Goal: Information Seeking & Learning: Learn about a topic

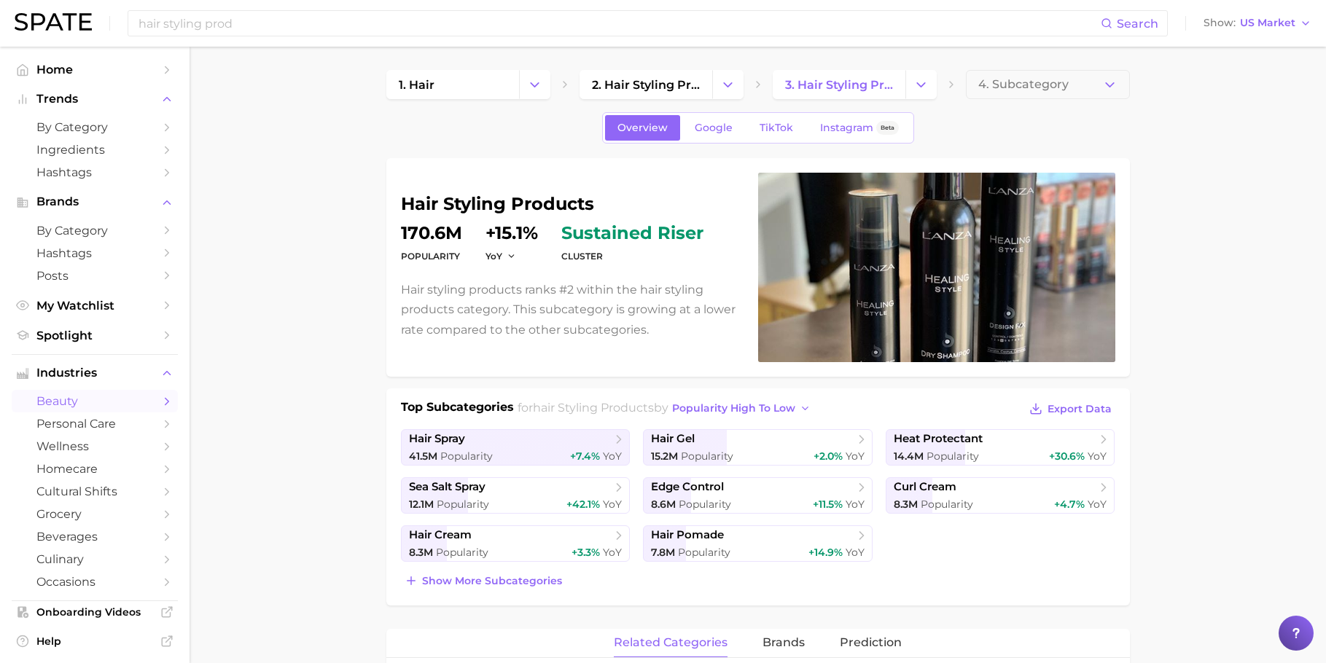
scroll to position [606, 0]
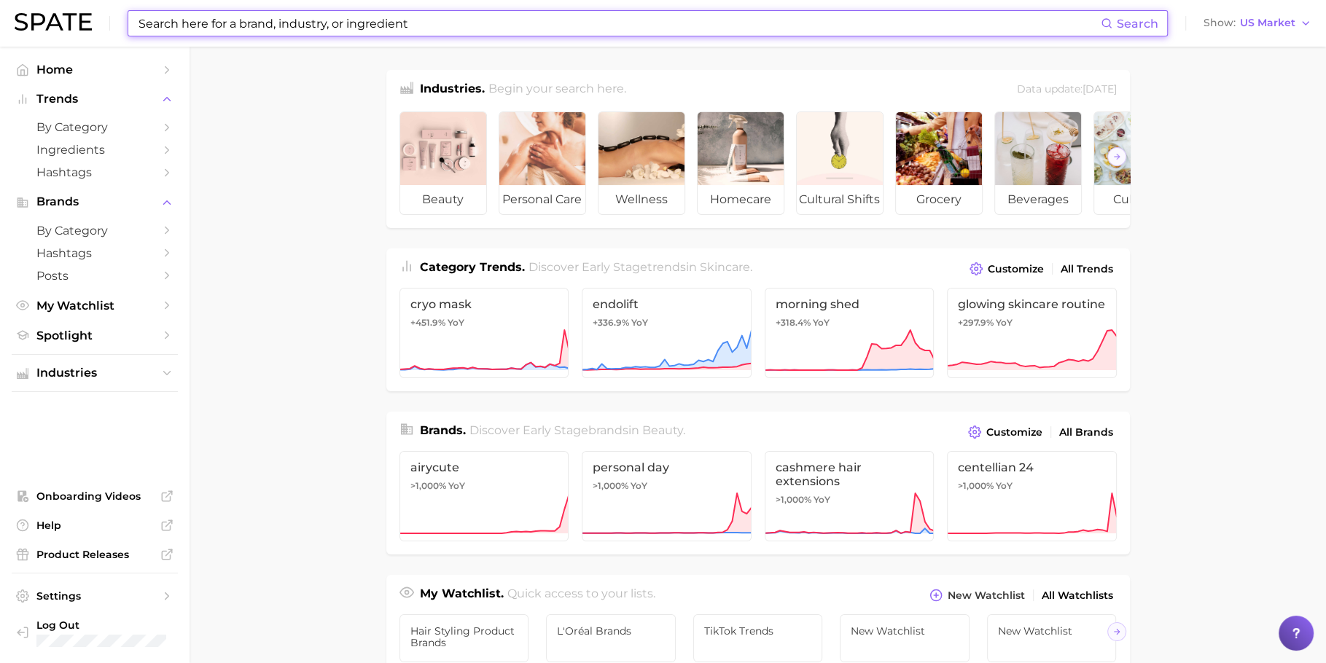
click at [606, 15] on input at bounding box center [619, 23] width 964 height 25
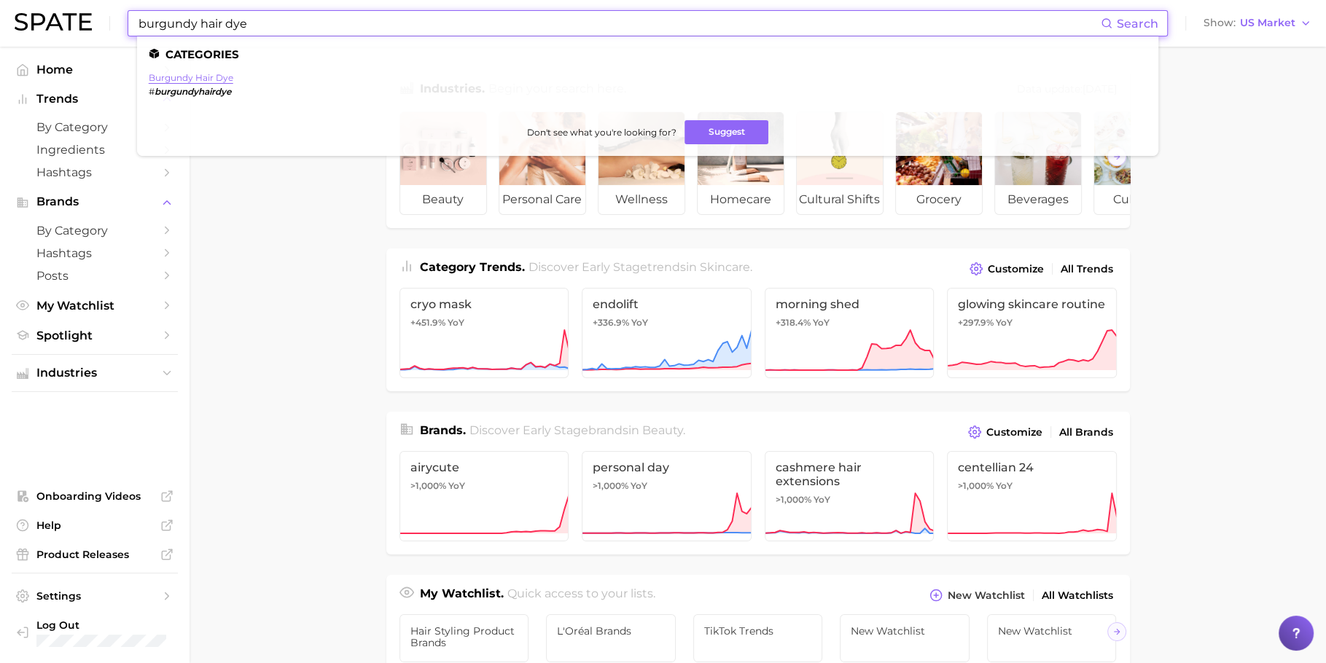
type input "burgundy hair dye"
click at [222, 83] on link "burgundy hair dye" at bounding box center [191, 77] width 85 height 11
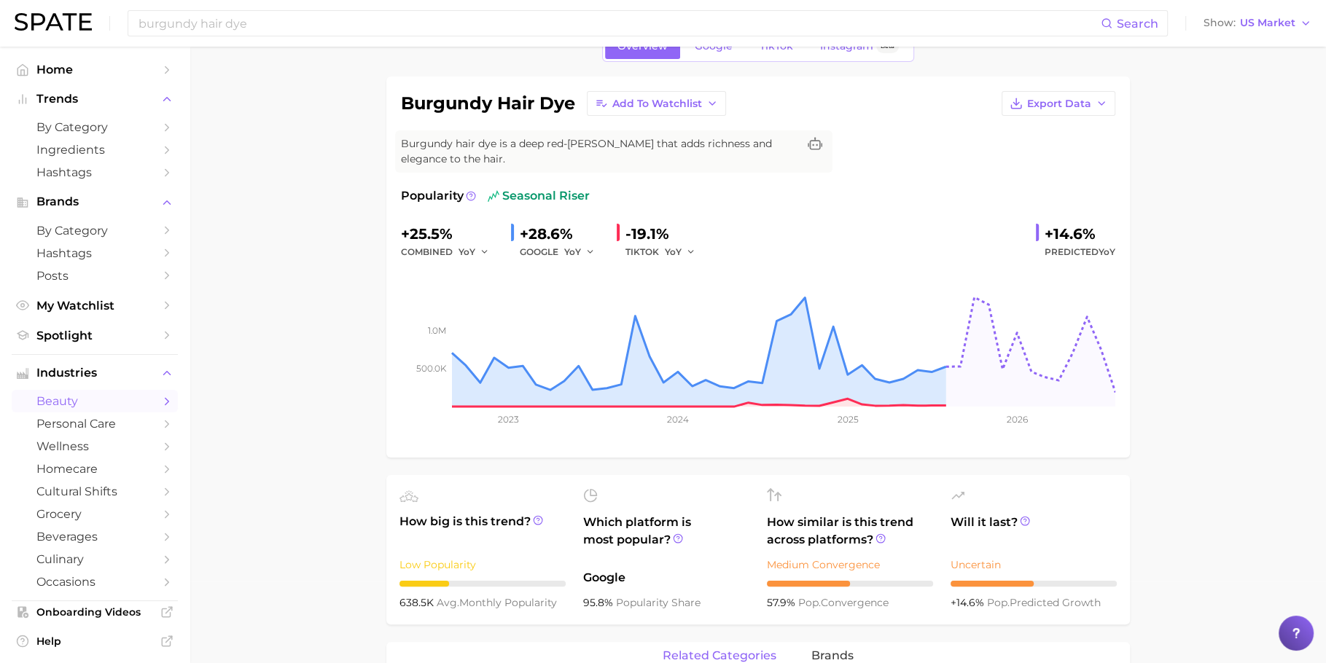
scroll to position [85, 0]
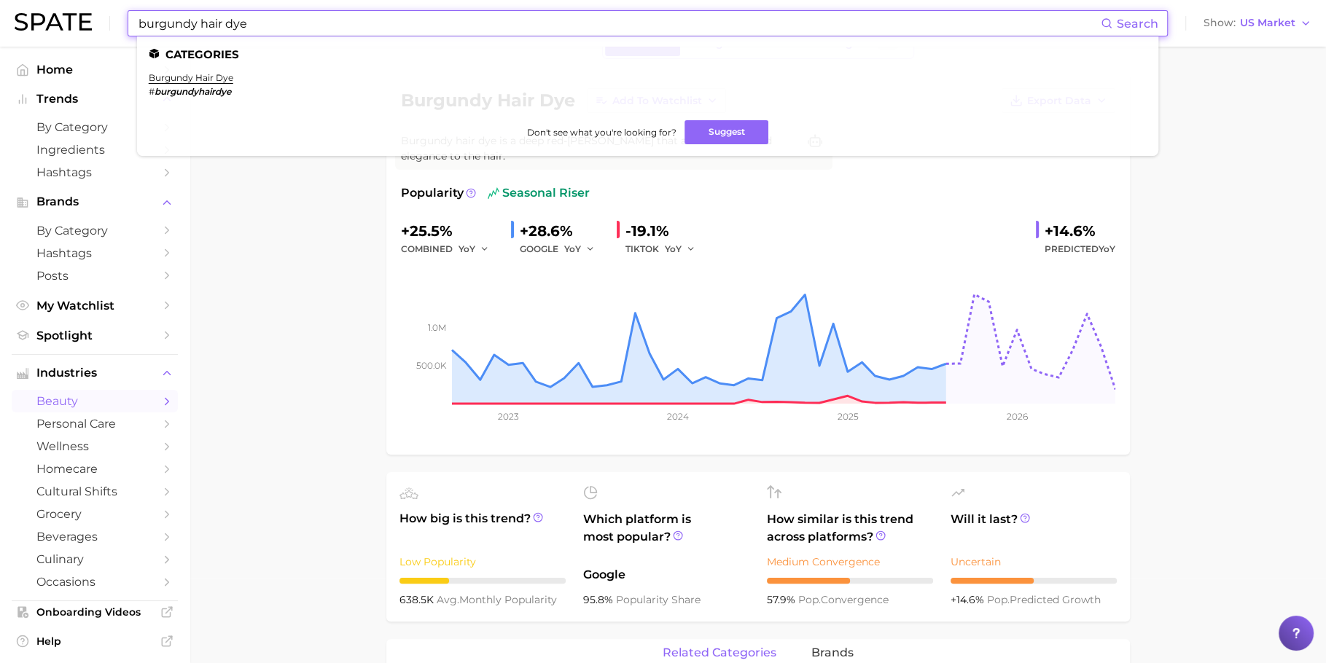
click at [461, 15] on input "burgundy hair dye" at bounding box center [619, 23] width 964 height 25
type input "p"
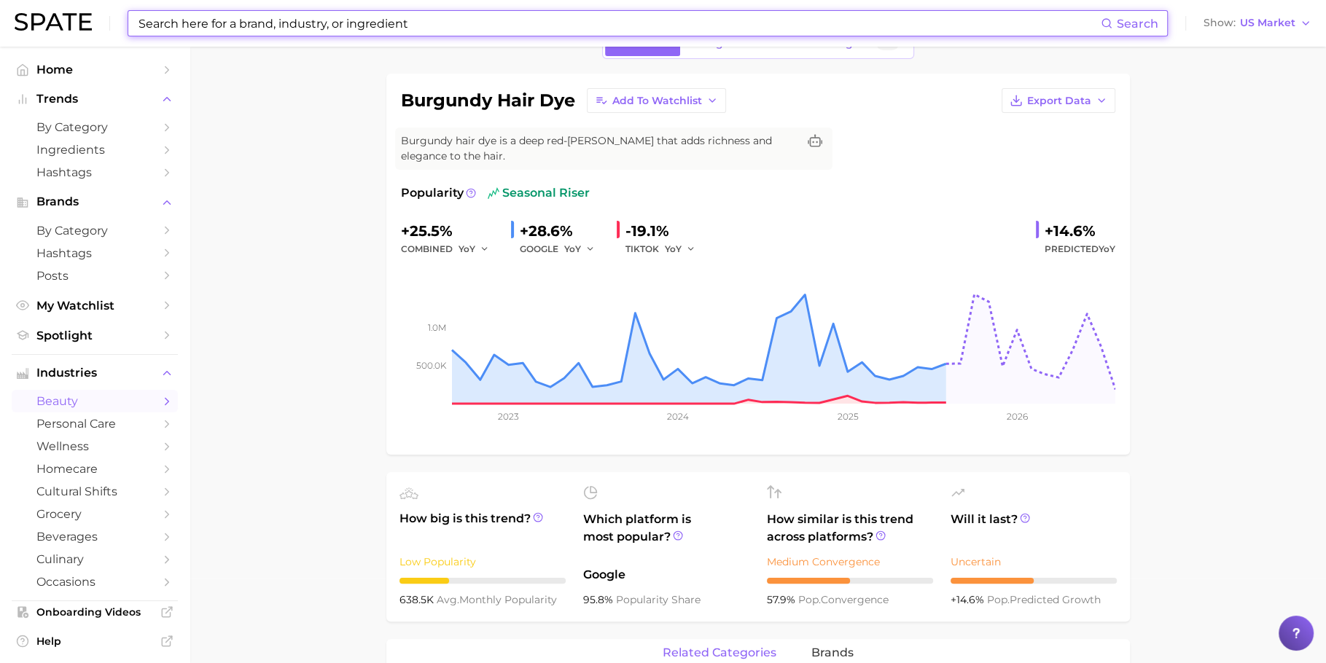
click at [631, 23] on input at bounding box center [619, 23] width 964 height 25
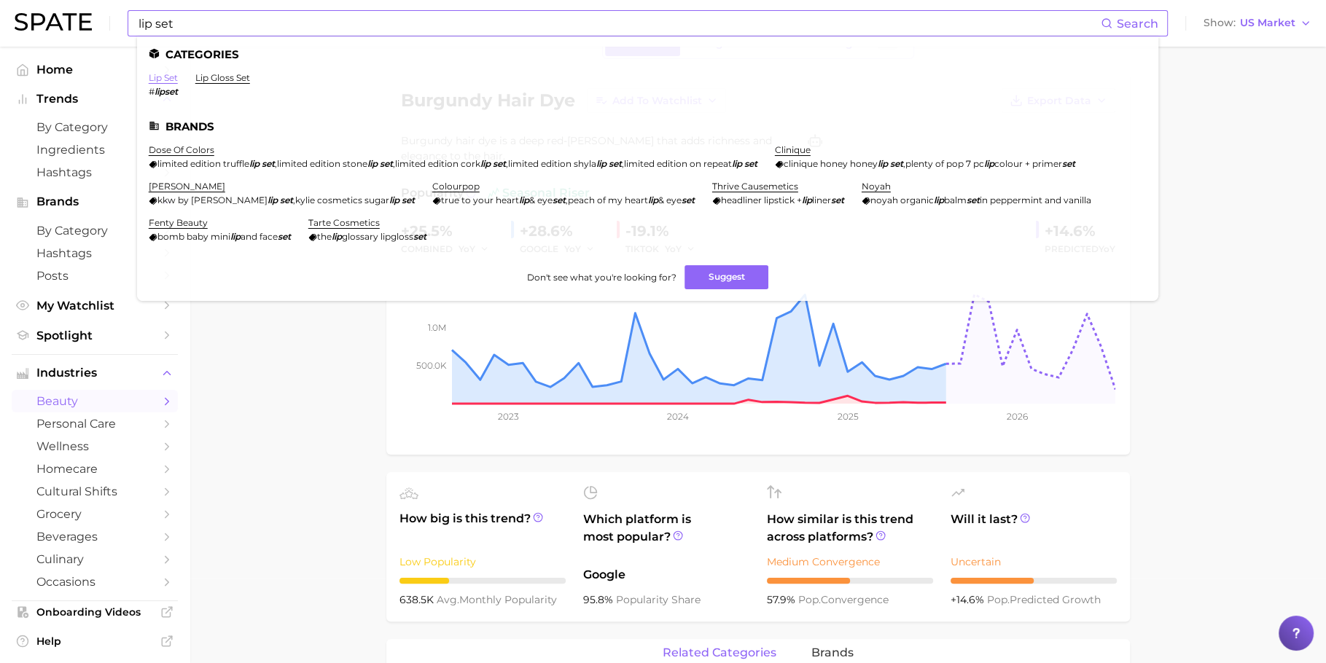
click at [168, 79] on link "lip set" at bounding box center [163, 77] width 29 height 11
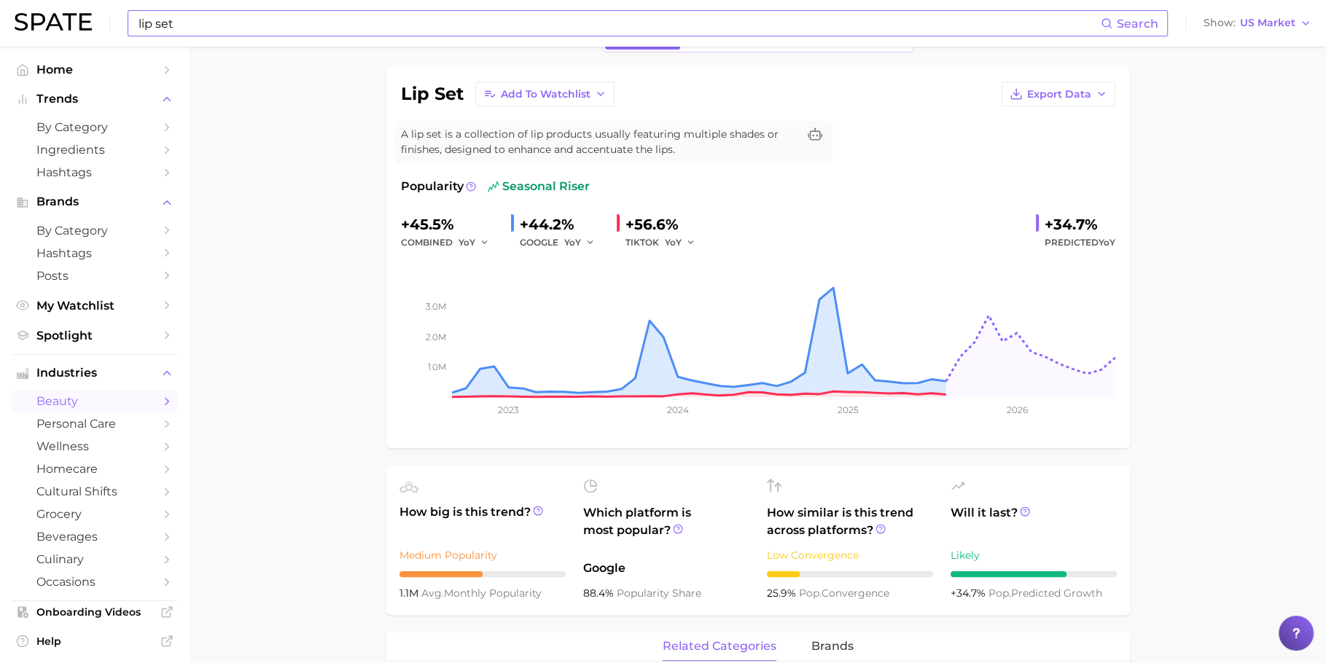
scroll to position [85, 0]
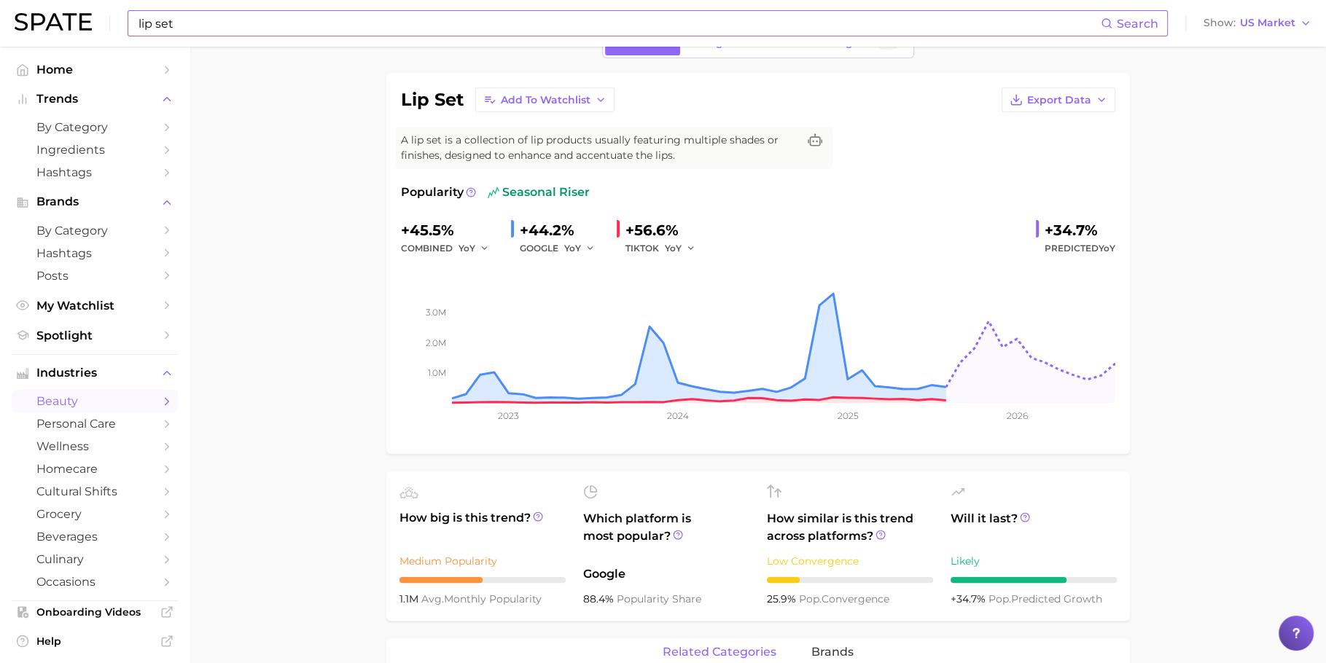
click at [595, 30] on input "lip set" at bounding box center [619, 23] width 964 height 25
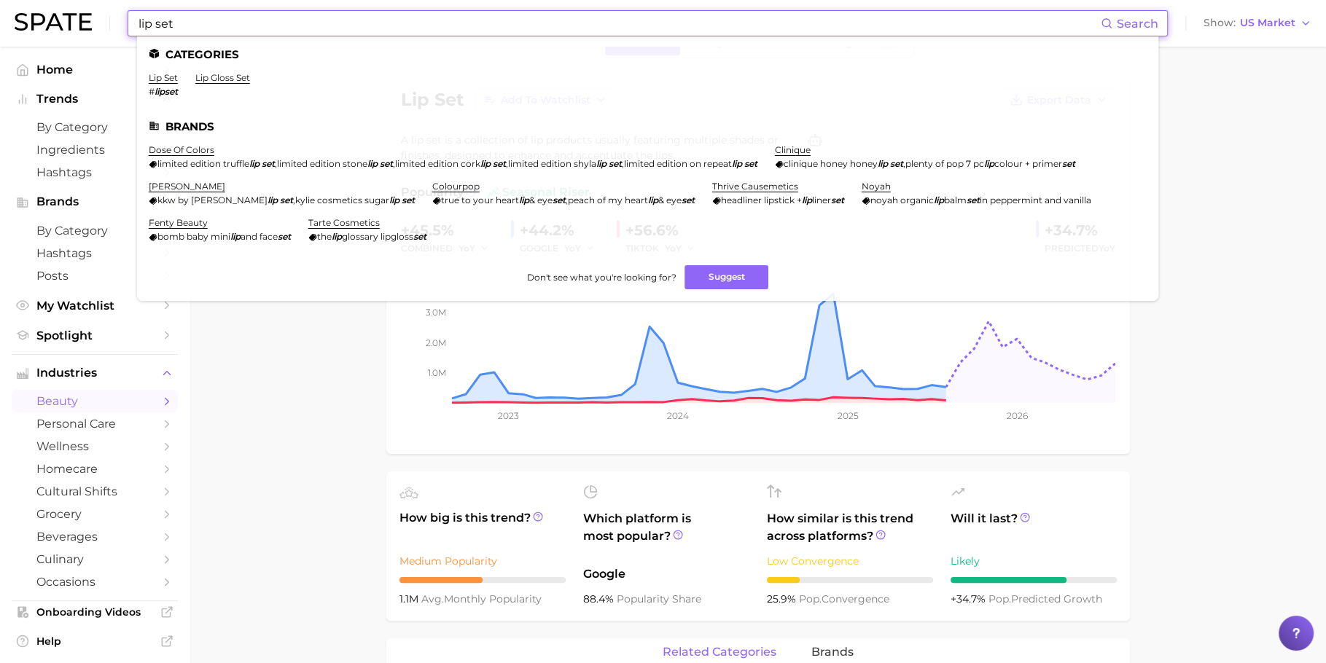
click at [595, 30] on input "lip set" at bounding box center [619, 23] width 964 height 25
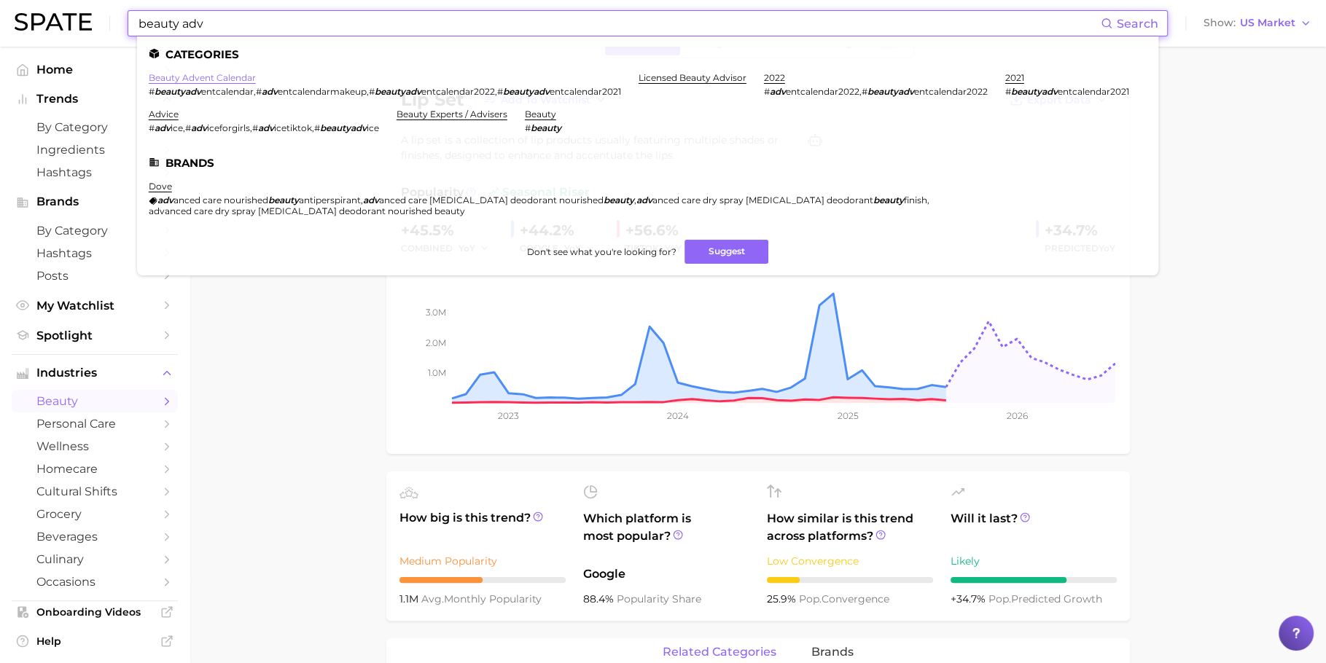
click at [201, 78] on link "beauty advent calendar" at bounding box center [202, 77] width 107 height 11
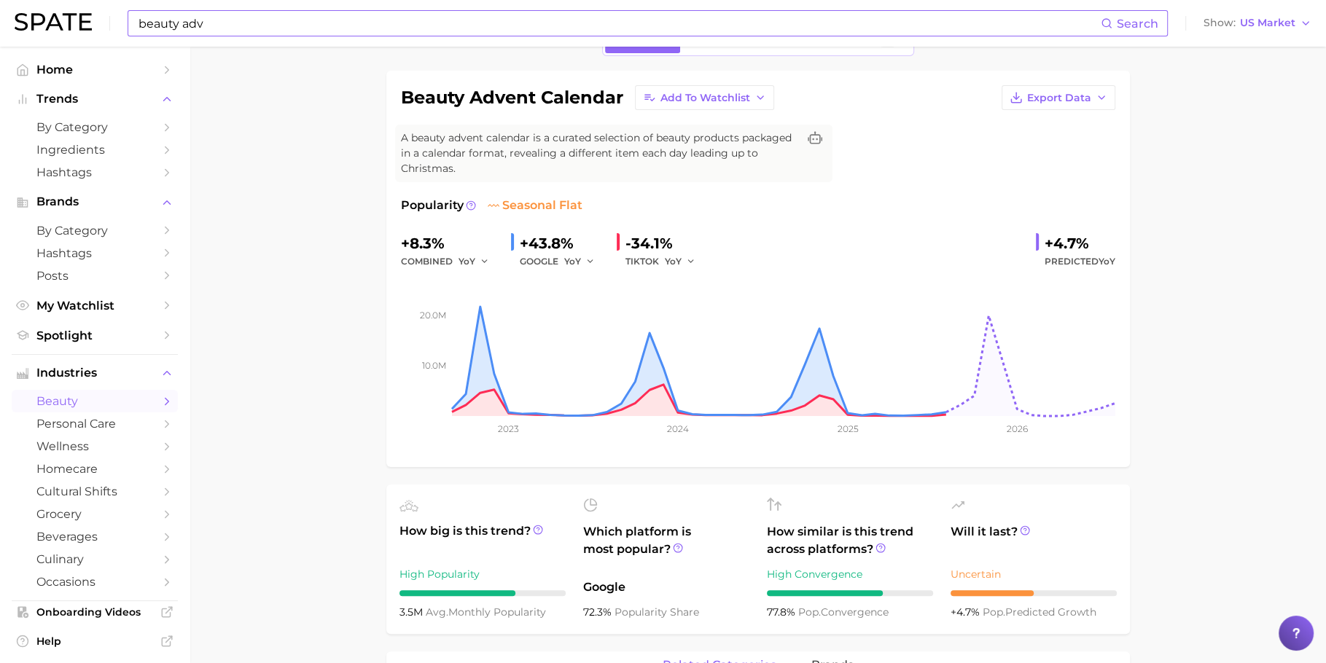
scroll to position [99, 0]
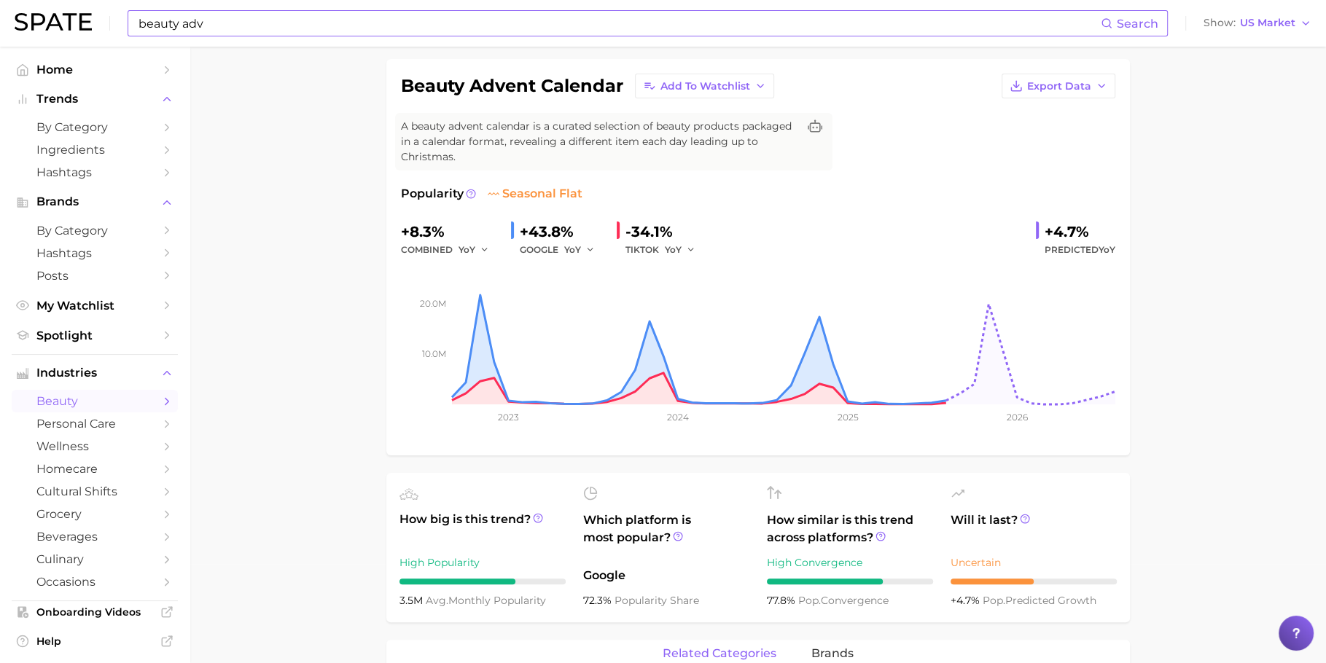
click at [787, 19] on input "beauty adv" at bounding box center [619, 23] width 964 height 25
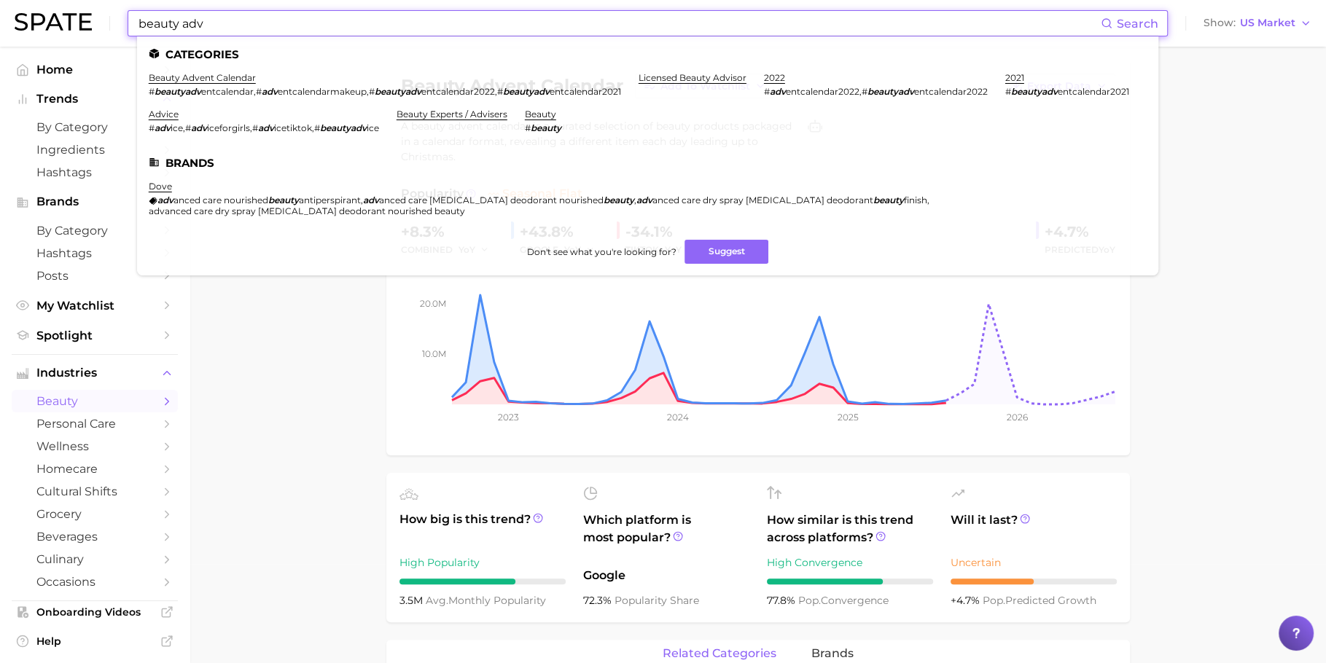
click at [787, 19] on input "beauty adv" at bounding box center [619, 23] width 964 height 25
paste input "titanium flat iron"
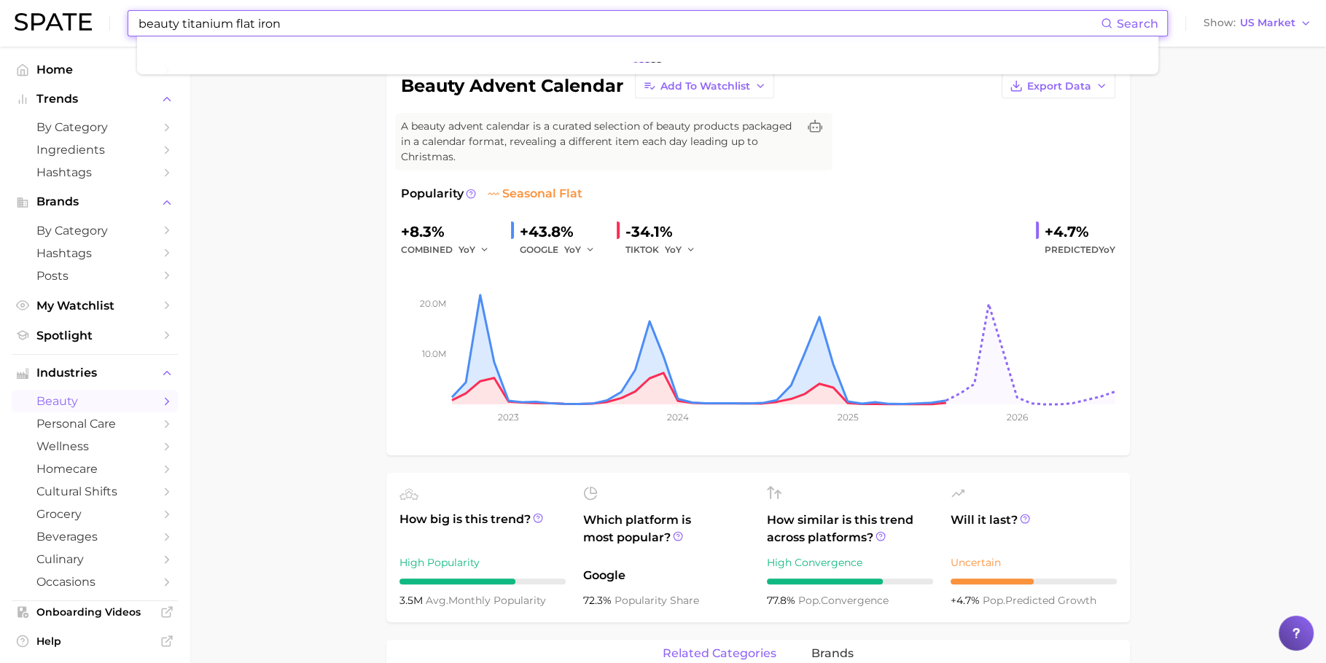
click at [787, 19] on input "beauty titanium flat iron" at bounding box center [619, 23] width 964 height 25
paste input
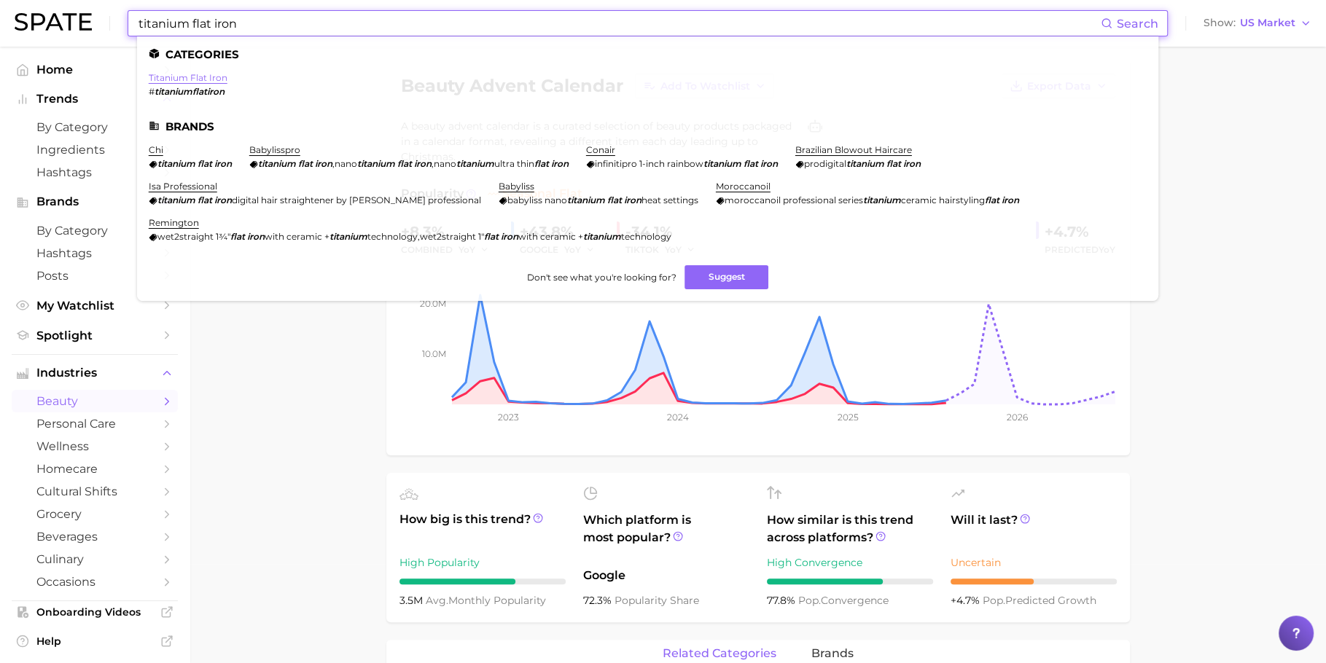
click at [195, 78] on link "titanium flat iron" at bounding box center [188, 77] width 79 height 11
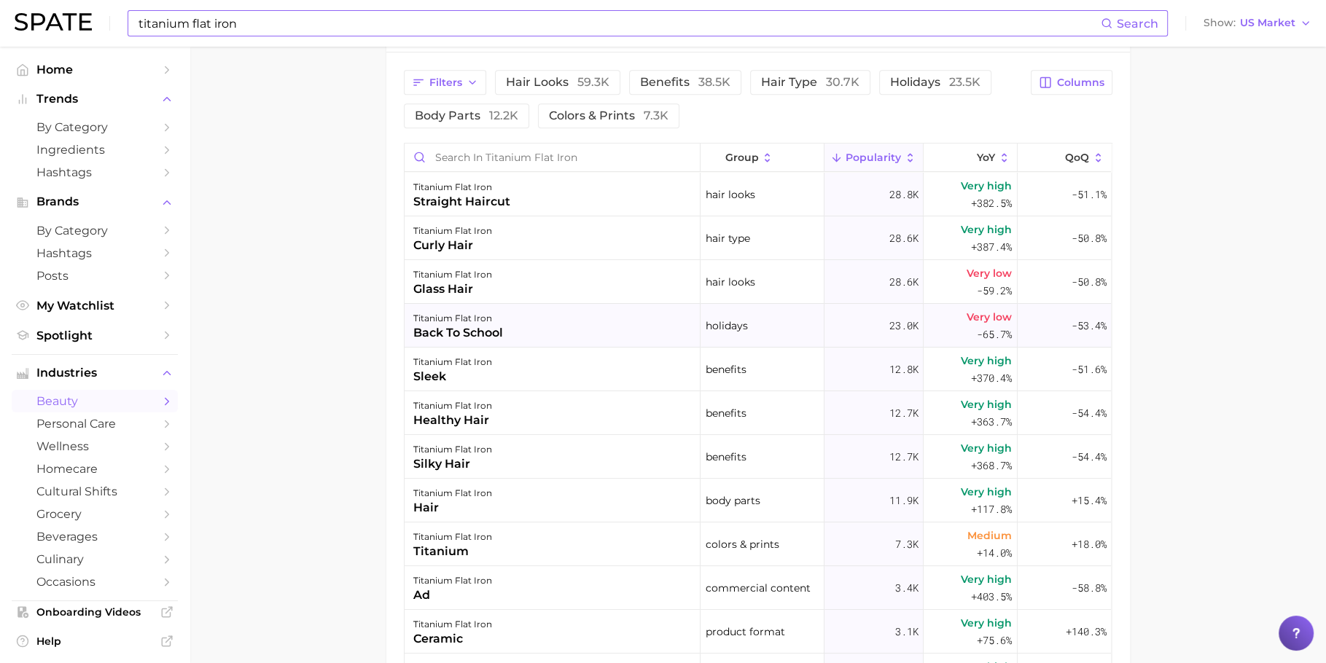
click at [470, 324] on div "back to school" at bounding box center [458, 332] width 90 height 17
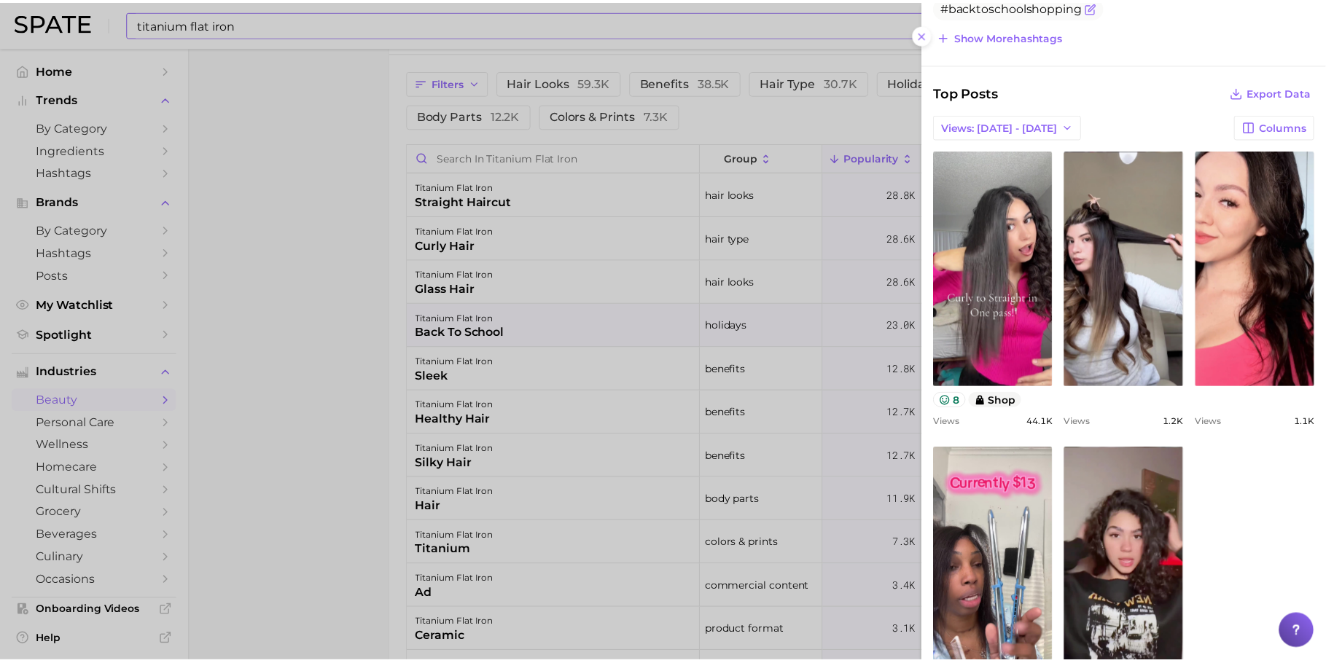
scroll to position [556, 0]
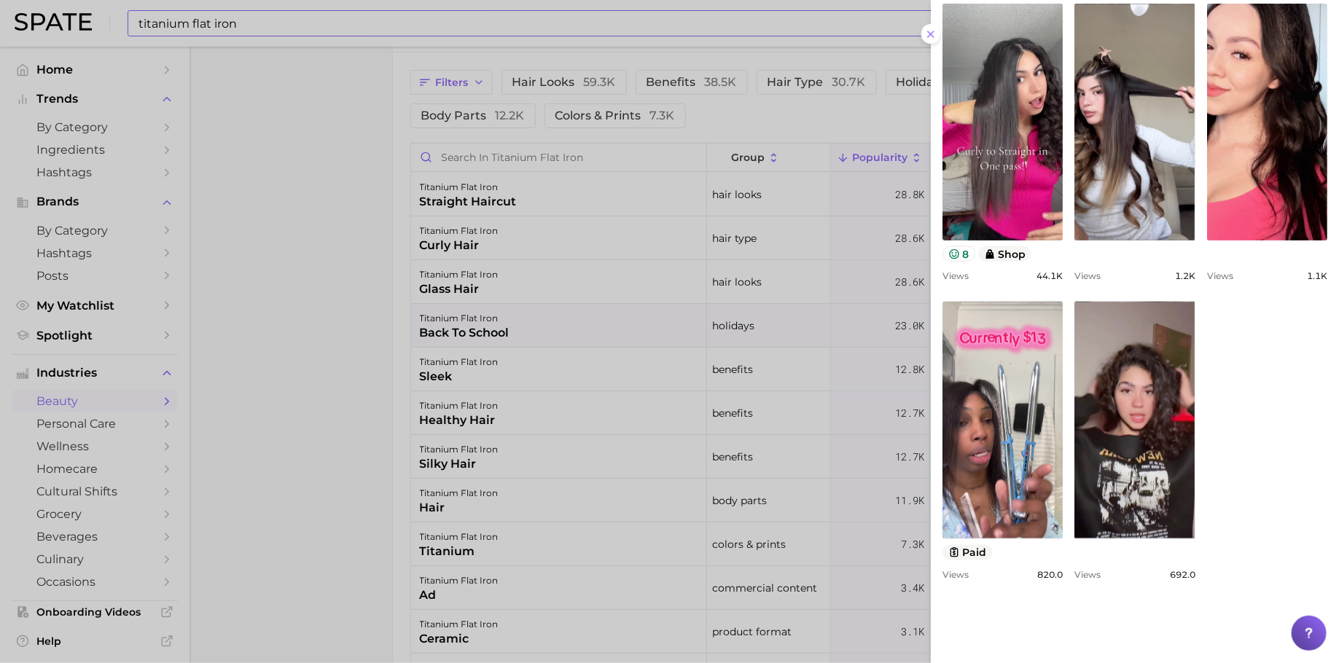
click at [763, 375] on div at bounding box center [669, 331] width 1339 height 663
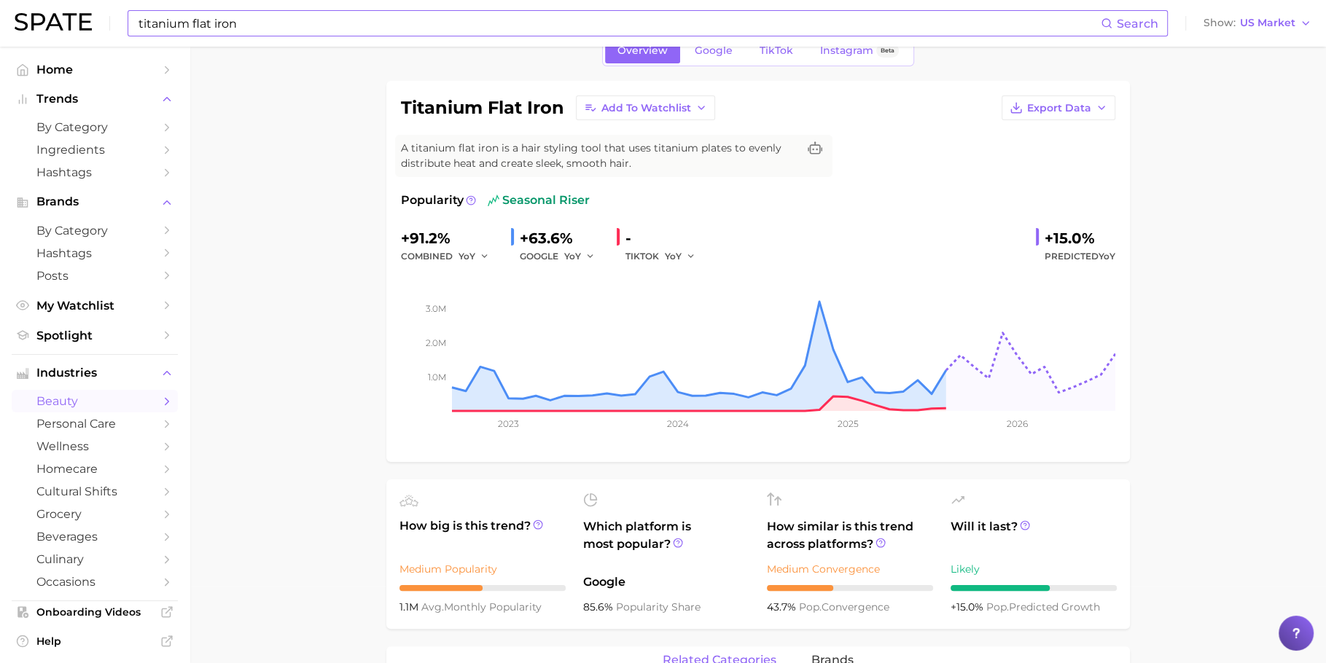
scroll to position [77, 0]
click at [653, 23] on input "titanium flat iron" at bounding box center [619, 23] width 964 height 25
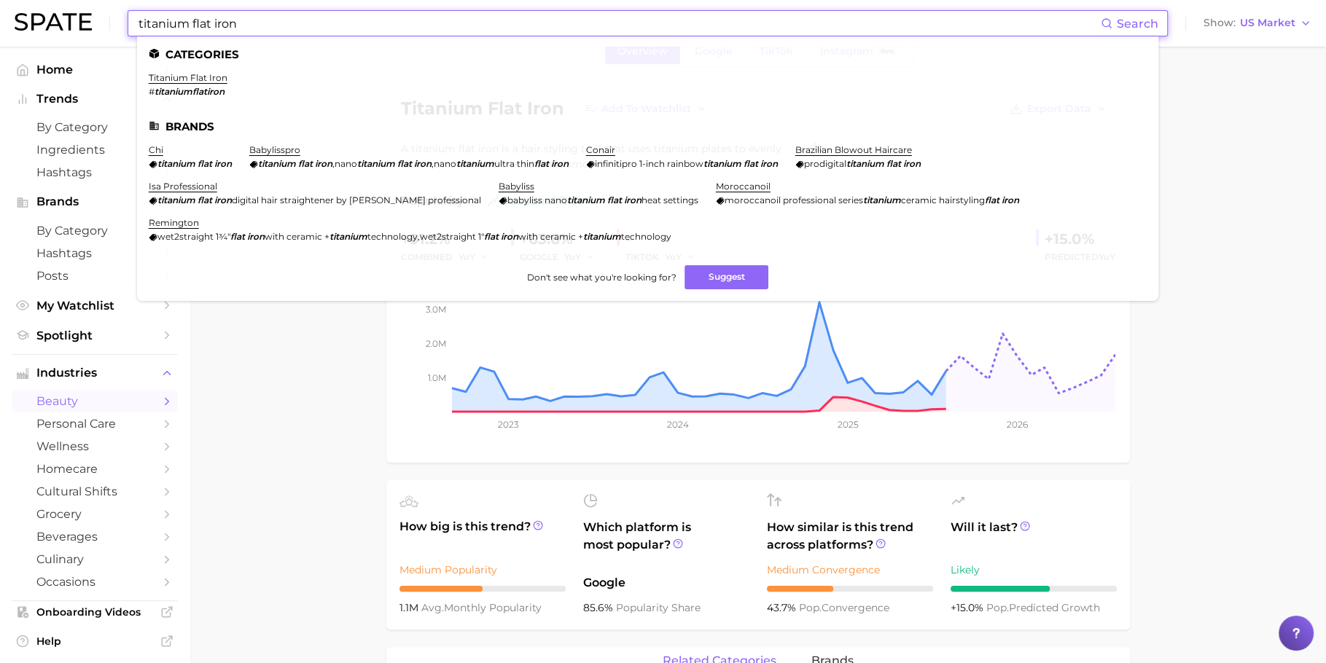
click at [653, 23] on input "titanium flat iron" at bounding box center [619, 23] width 964 height 25
paste input "burgundy hair dye"
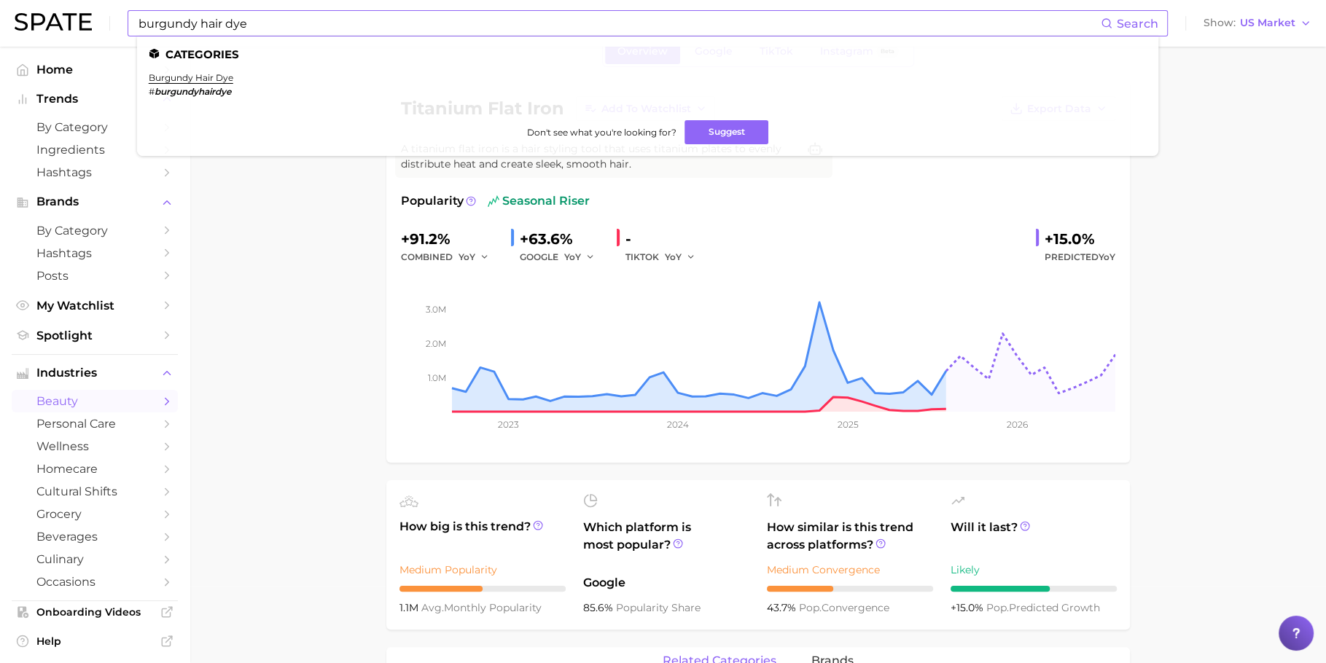
click at [211, 71] on ul "Categories burgundy hair dye # burgundyhairdye Don't see what you're looking fo…" at bounding box center [647, 96] width 1021 height 120
click at [211, 82] on link "burgundy hair dye" at bounding box center [191, 77] width 85 height 11
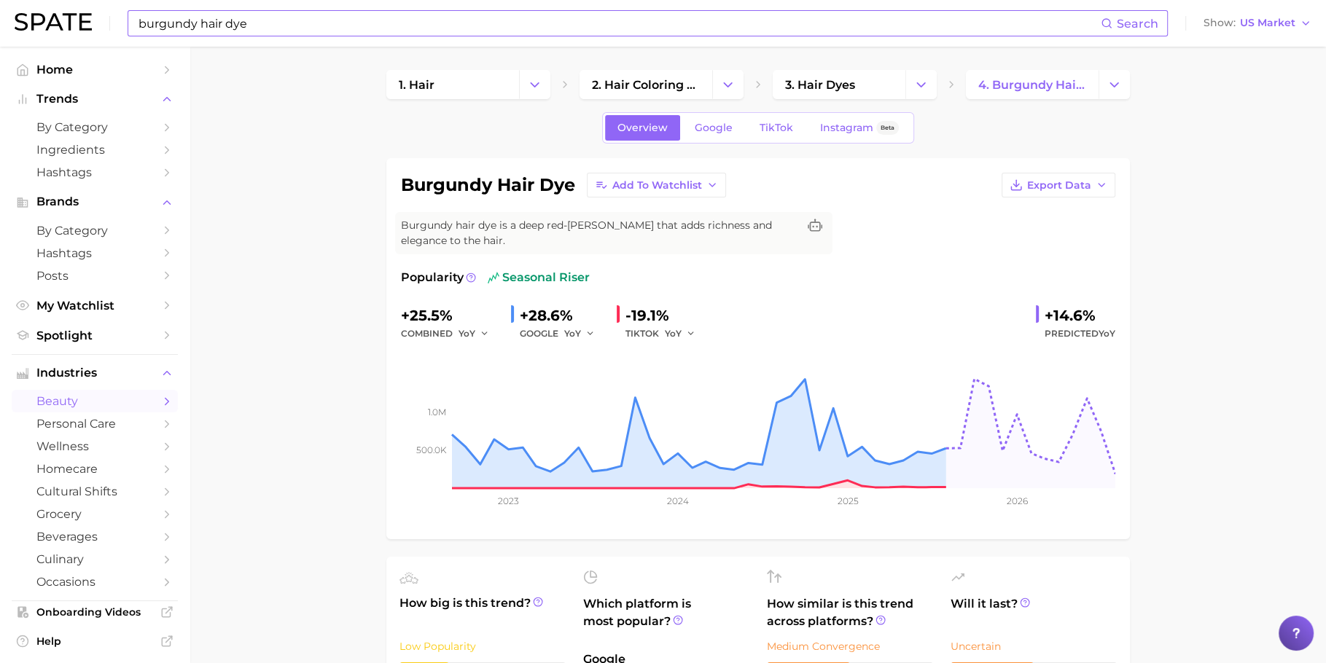
click at [717, 10] on div "burgundy hair dye Search" at bounding box center [648, 23] width 1040 height 26
click at [708, 24] on input "burgundy hair dye" at bounding box center [619, 23] width 964 height 25
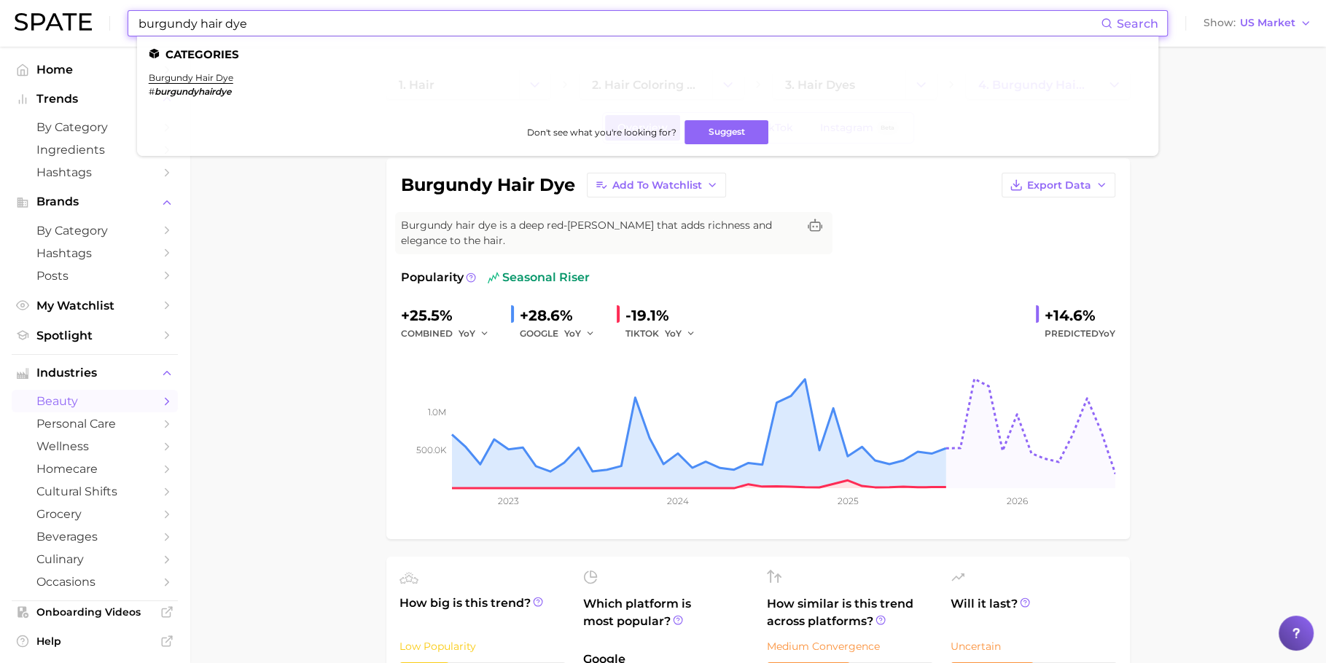
click at [708, 24] on input "burgundy hair dye" at bounding box center [619, 23] width 964 height 25
paste input "pumpkin candles"
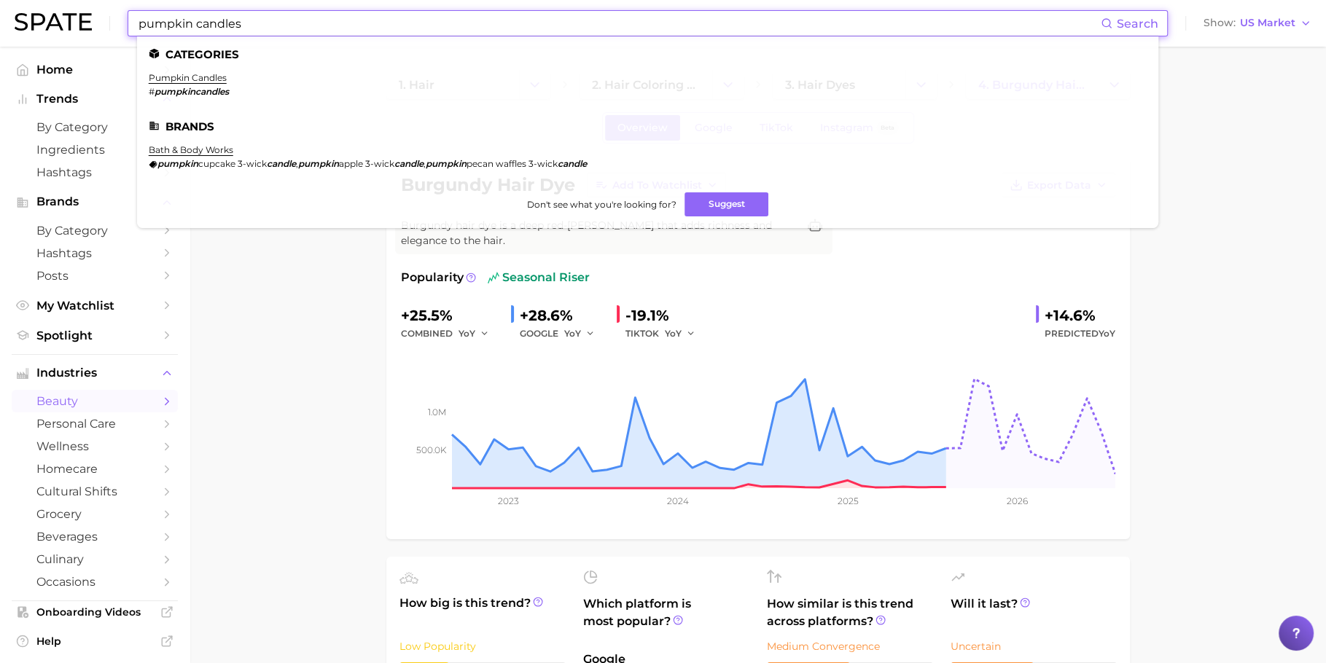
click at [194, 84] on li "pumpkin candles # pumpkincandles" at bounding box center [189, 84] width 80 height 25
click at [194, 82] on link "pumpkin candles" at bounding box center [188, 77] width 78 height 11
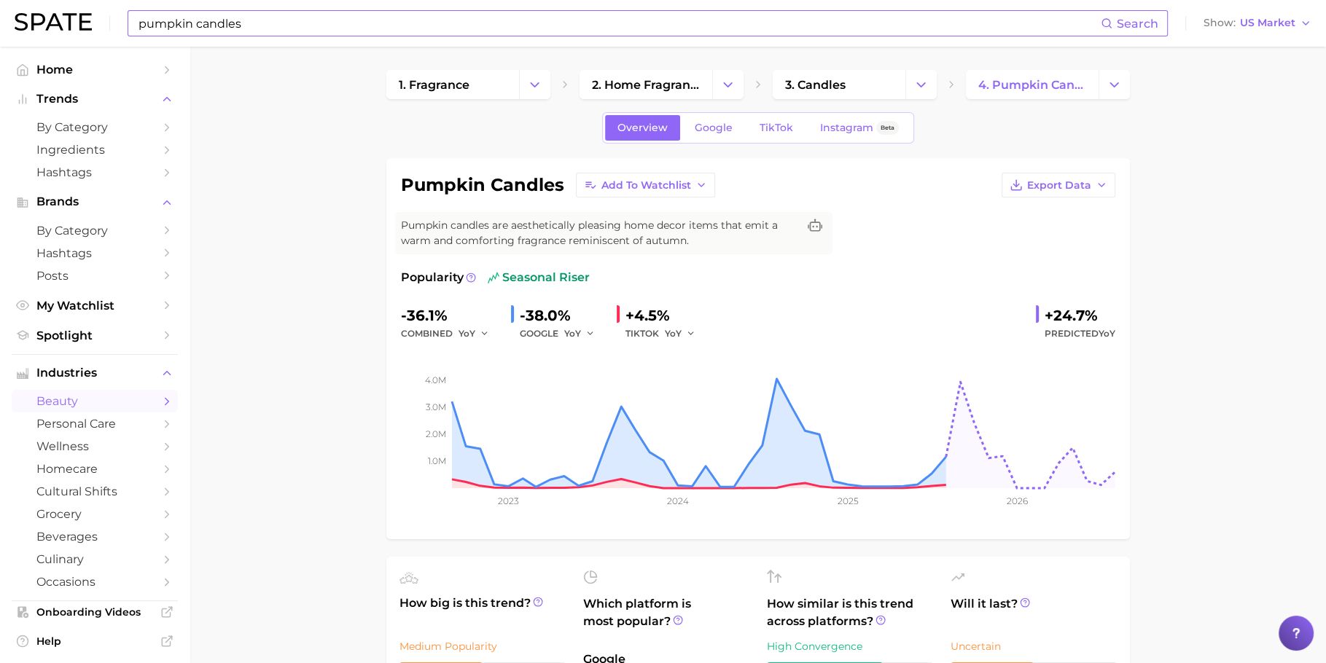
click at [639, 17] on input "pumpkin candles" at bounding box center [619, 23] width 964 height 25
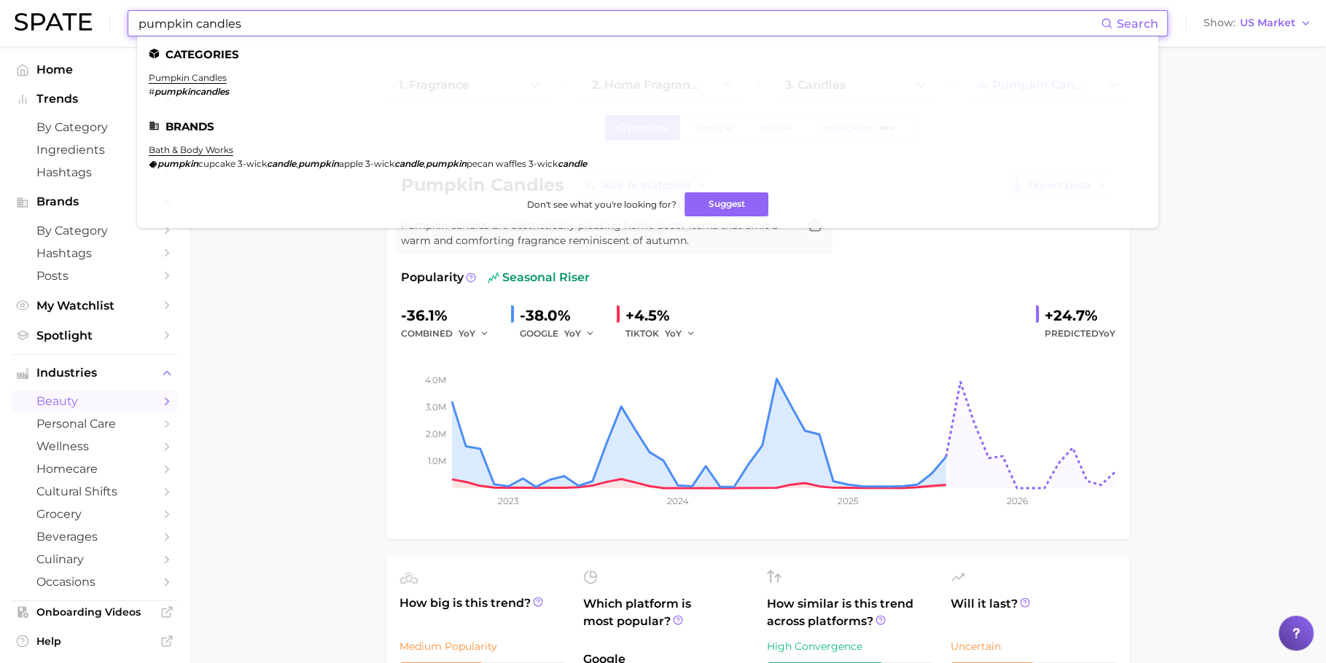
click at [639, 17] on input "pumpkin candles" at bounding box center [619, 23] width 964 height 25
paste input "red eyeshadow"
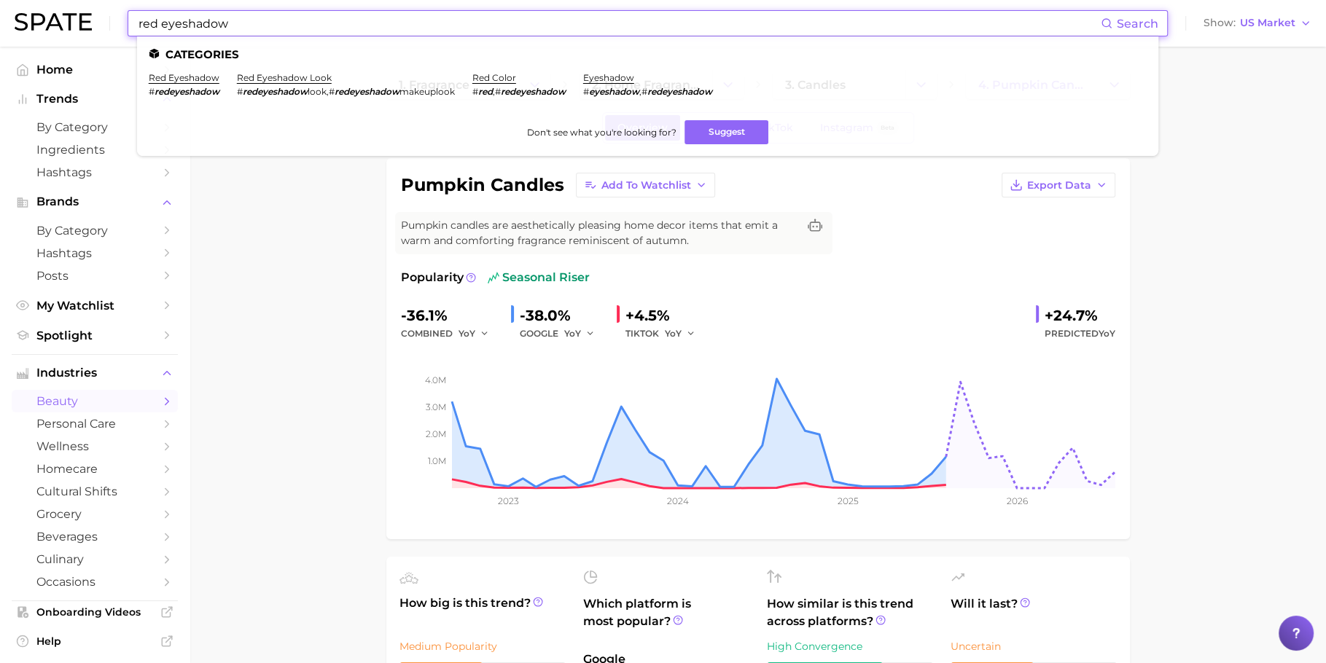
click at [188, 88] on em "redeyeshadow" at bounding box center [187, 91] width 65 height 11
click at [191, 83] on link "red eyeshadow" at bounding box center [184, 77] width 71 height 11
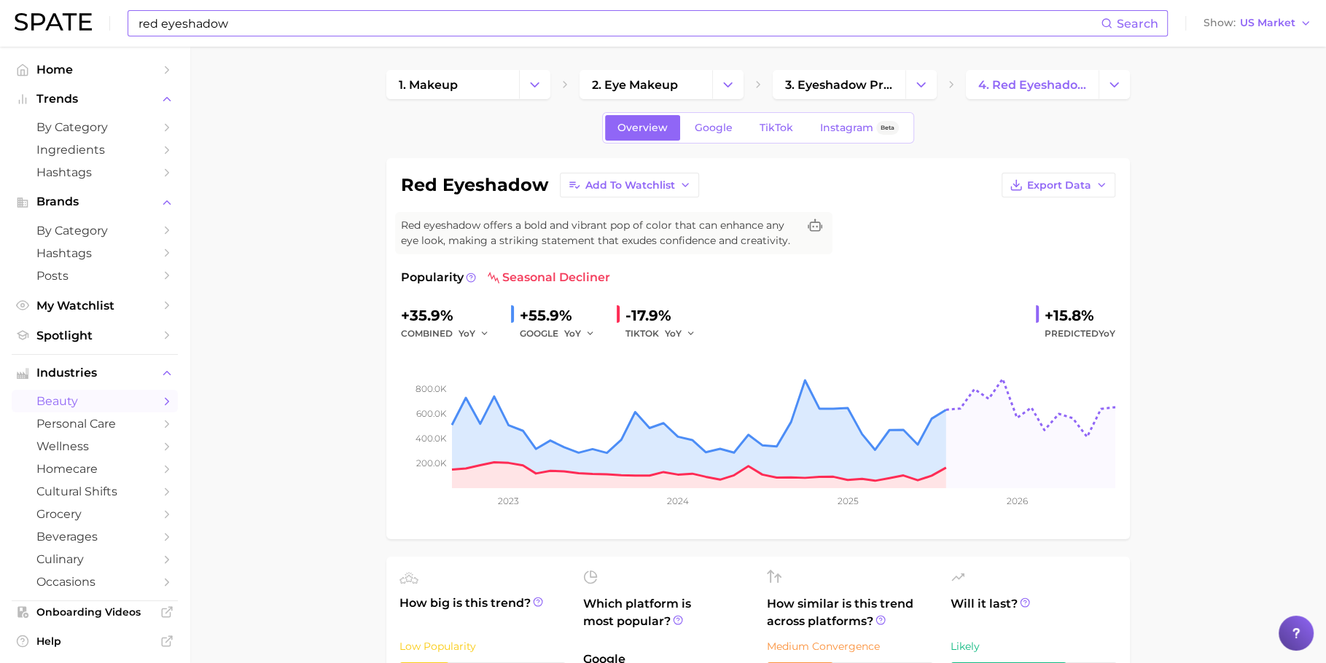
click at [591, 23] on input "red eyeshadow" at bounding box center [619, 23] width 964 height 25
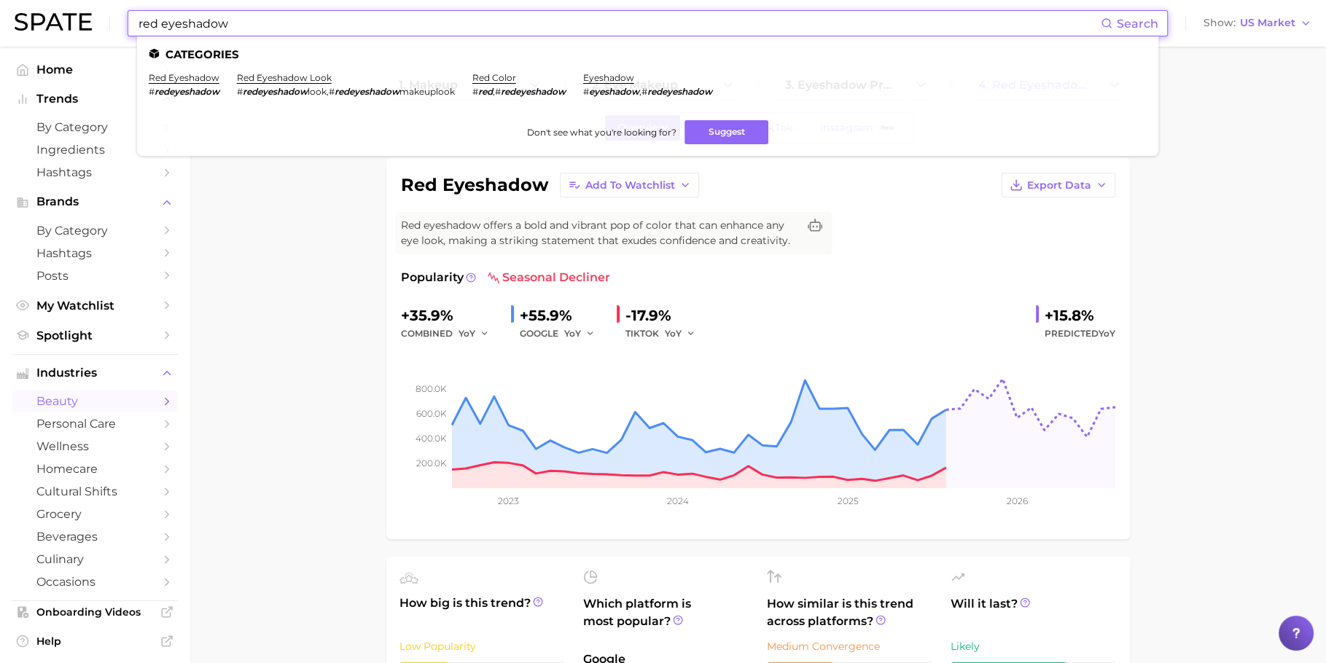
click at [591, 23] on input "red eyeshadow" at bounding box center [619, 23] width 964 height 25
paste input "lip set"
type input "lip set"
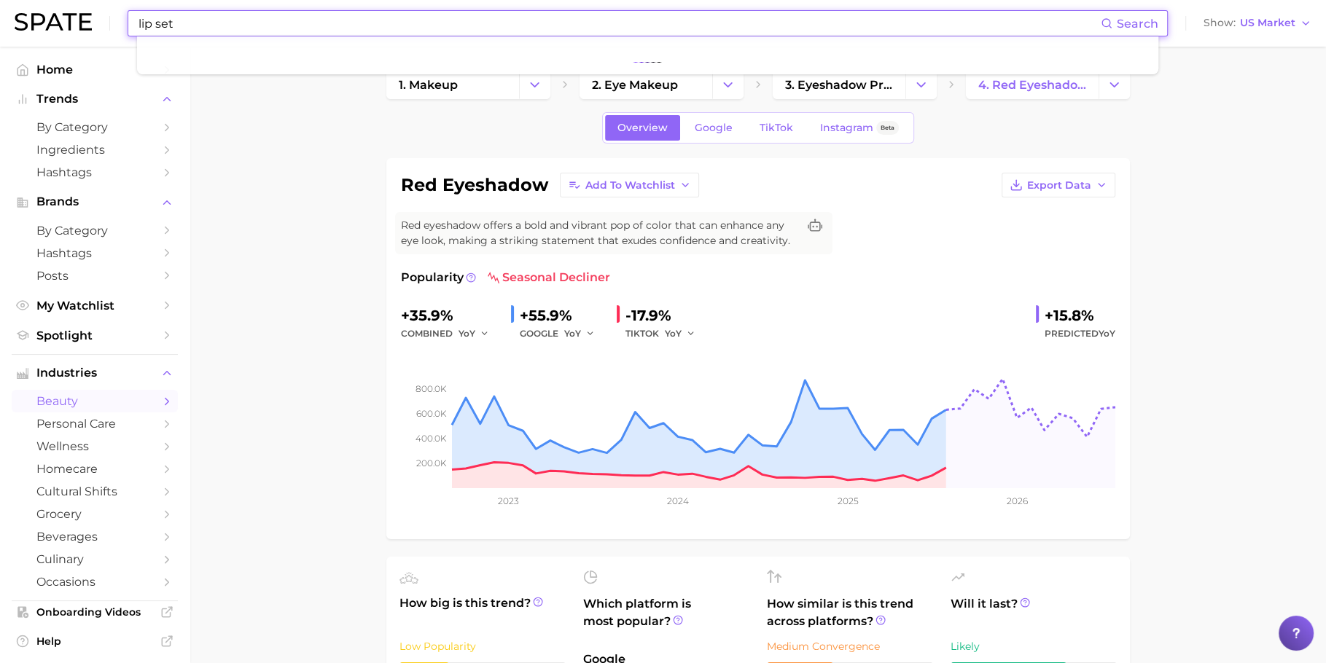
click at [227, 26] on input "lip set" at bounding box center [619, 23] width 964 height 25
type input "lip set"
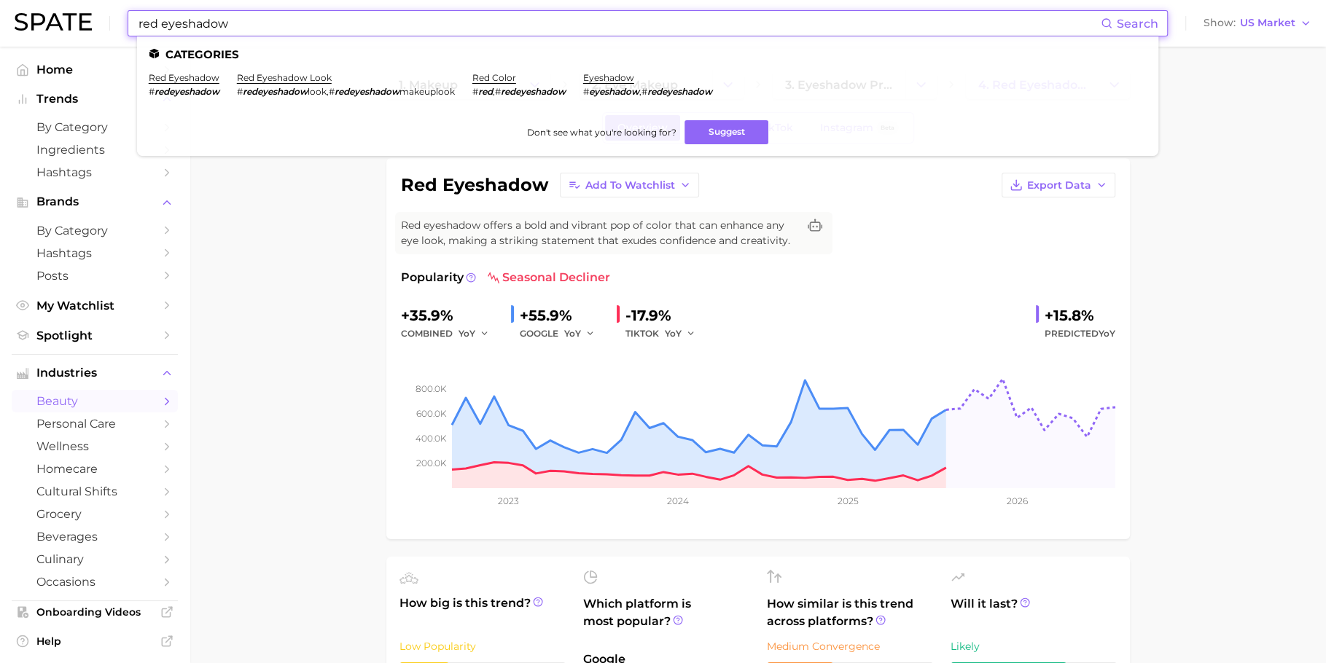
click at [316, 26] on input "red eyeshadow" at bounding box center [619, 23] width 964 height 25
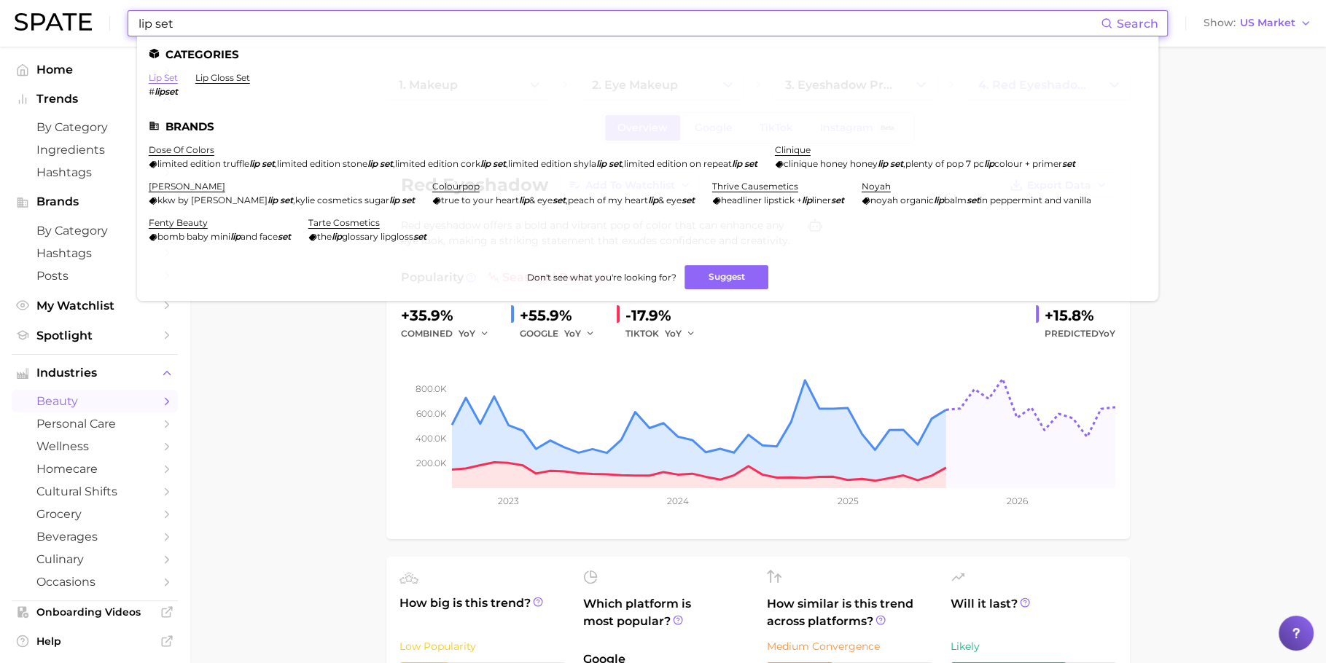
type input "lip set"
click at [174, 77] on link "lip set" at bounding box center [163, 77] width 29 height 11
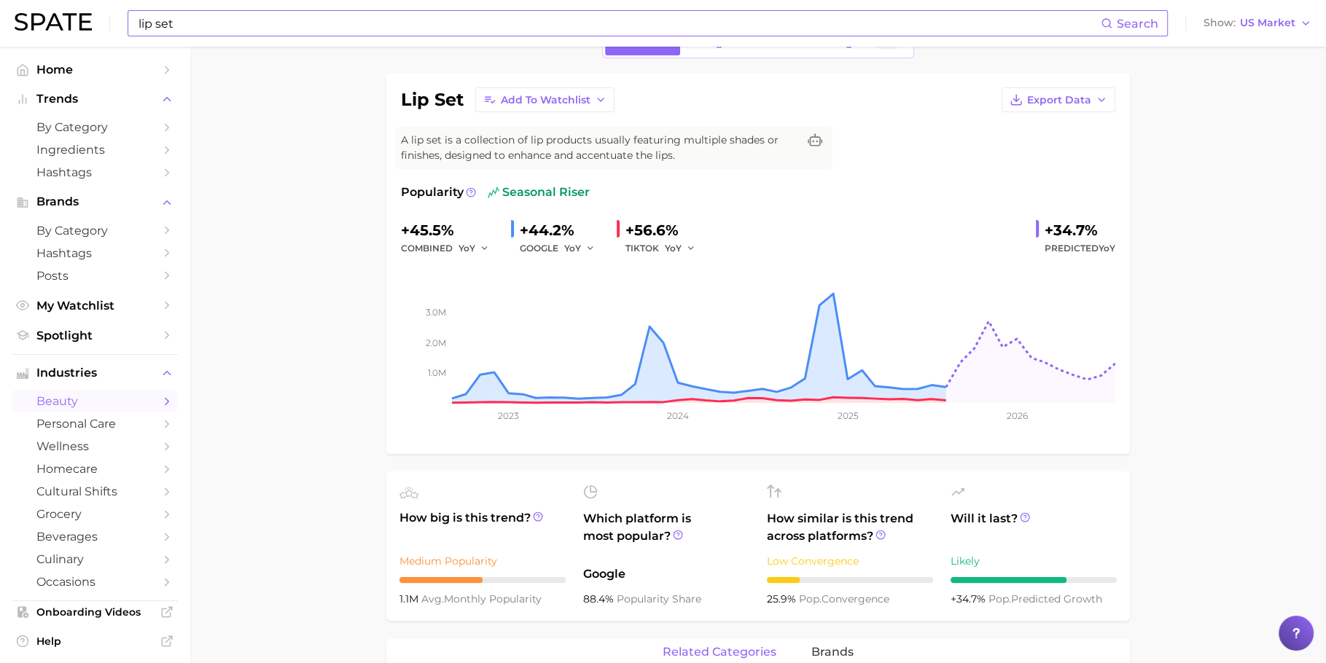
scroll to position [87, 0]
drag, startPoint x: 527, startPoint y: 228, endPoint x: 562, endPoint y: 228, distance: 35.0
click at [562, 228] on div "+44.2%" at bounding box center [562, 228] width 85 height 23
copy div "44.2"
drag, startPoint x: 636, startPoint y: 226, endPoint x: 663, endPoint y: 225, distance: 27.0
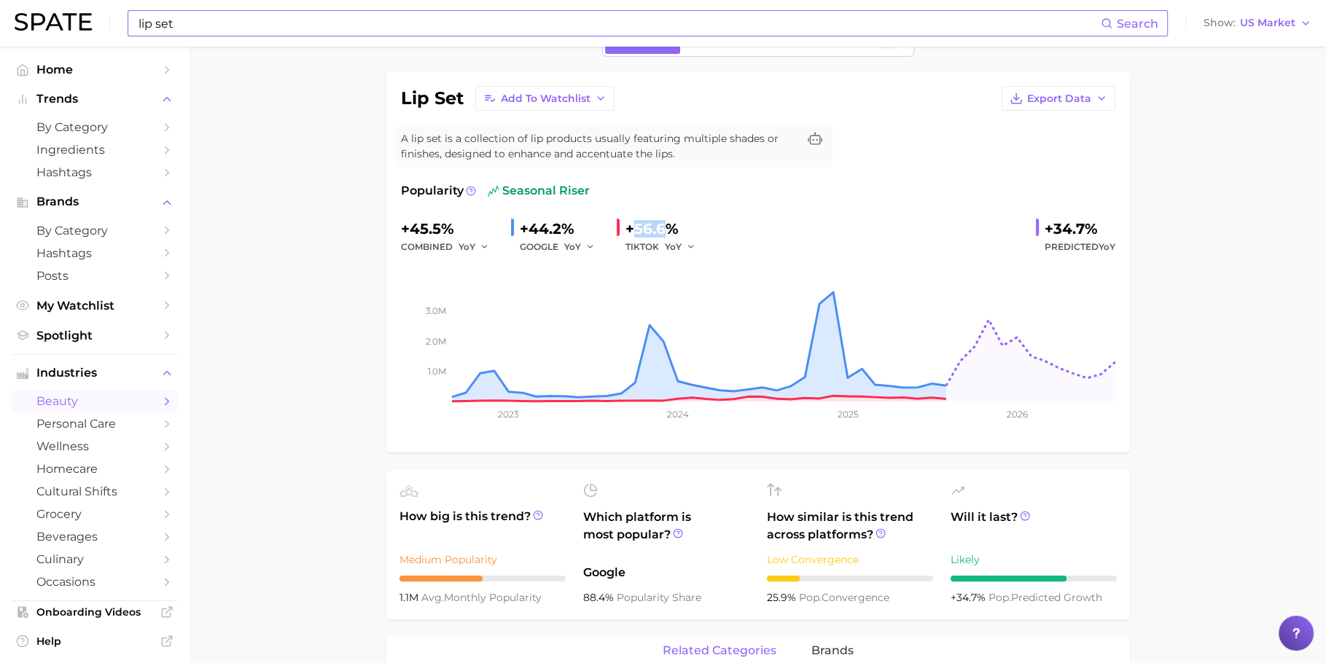
click at [664, 225] on div "+56.6%" at bounding box center [666, 228] width 80 height 23
click at [663, 225] on div "+56.6%" at bounding box center [666, 228] width 80 height 23
drag, startPoint x: 660, startPoint y: 227, endPoint x: 628, endPoint y: 223, distance: 31.6
click at [628, 223] on div "+56.6%" at bounding box center [666, 228] width 80 height 23
copy div "+56.6"
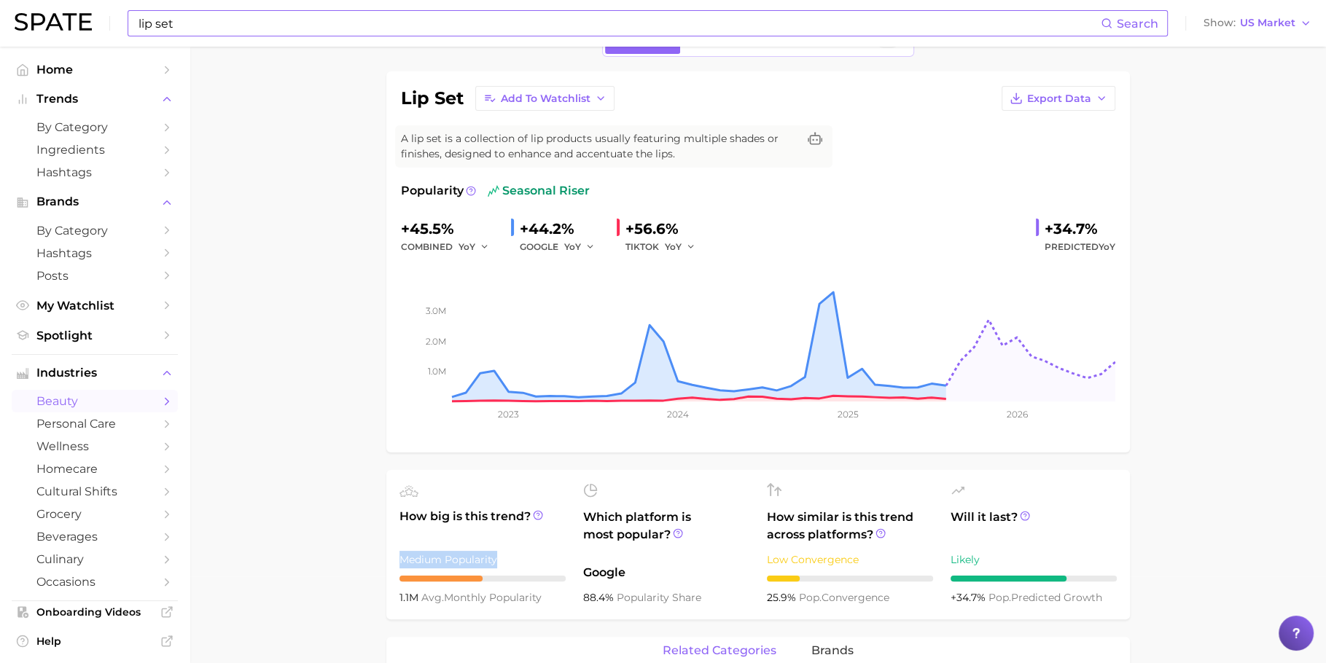
drag, startPoint x: 499, startPoint y: 559, endPoint x: 392, endPoint y: 549, distance: 107.7
click at [392, 549] on ul "How big is this trend? Medium Popularity 1.1m avg. monthly popularity Which pla…" at bounding box center [758, 544] width 744 height 149
copy div "Medium Popularity"
click at [440, 548] on div "How big is this trend? Medium Popularity 1.1m avg. monthly popularity" at bounding box center [483, 544] width 166 height 123
drag, startPoint x: 416, startPoint y: 595, endPoint x: 397, endPoint y: 599, distance: 20.2
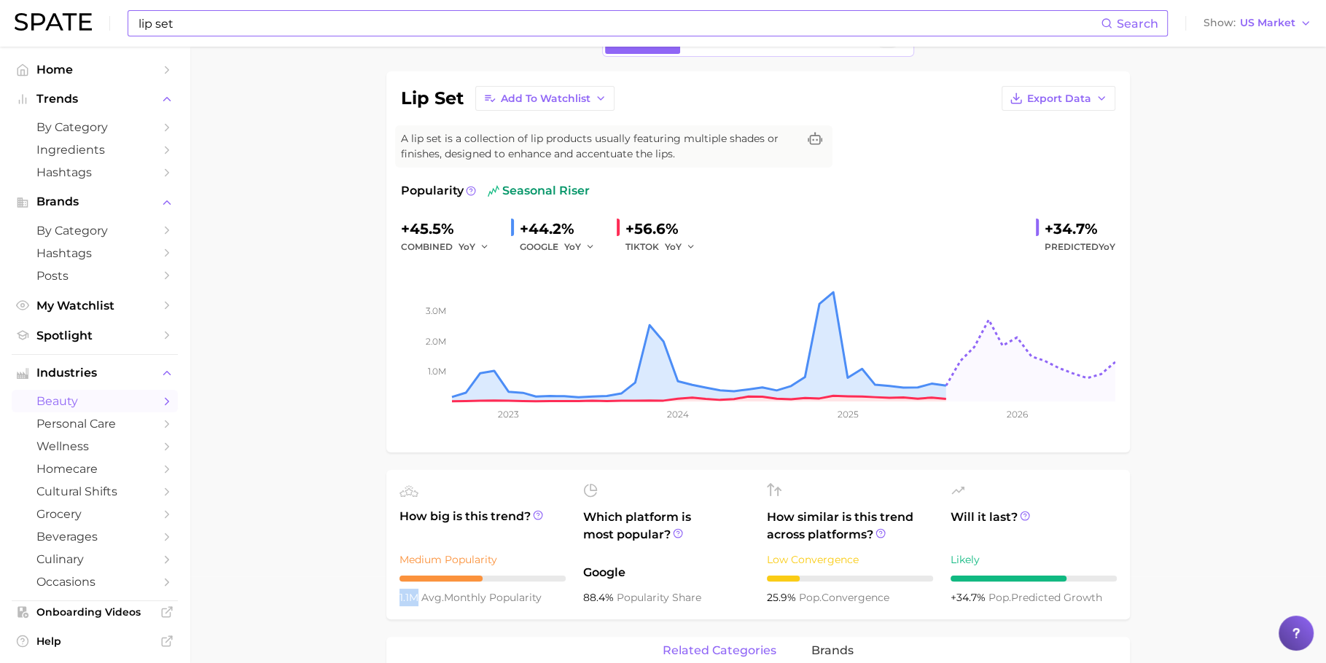
click at [397, 599] on ul "How big is this trend? Medium Popularity 1.1m avg. monthly popularity Which pla…" at bounding box center [758, 544] width 744 height 149
copy span "1.1m"
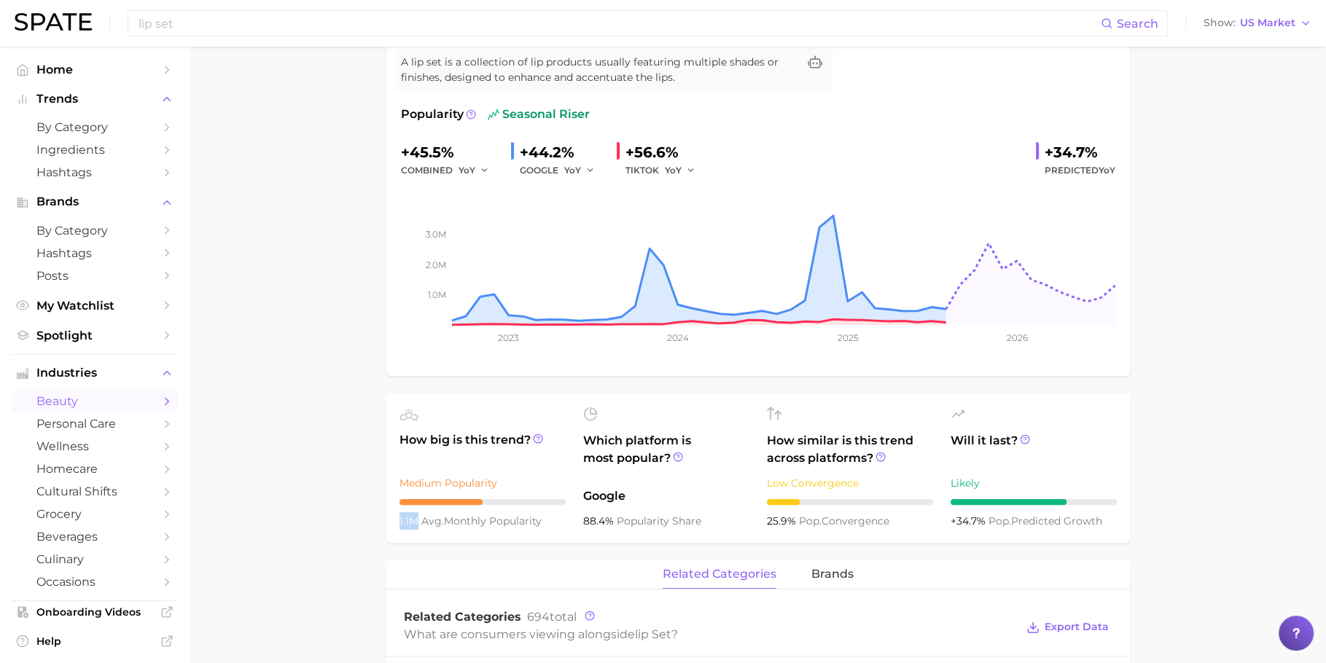
scroll to position [410, 0]
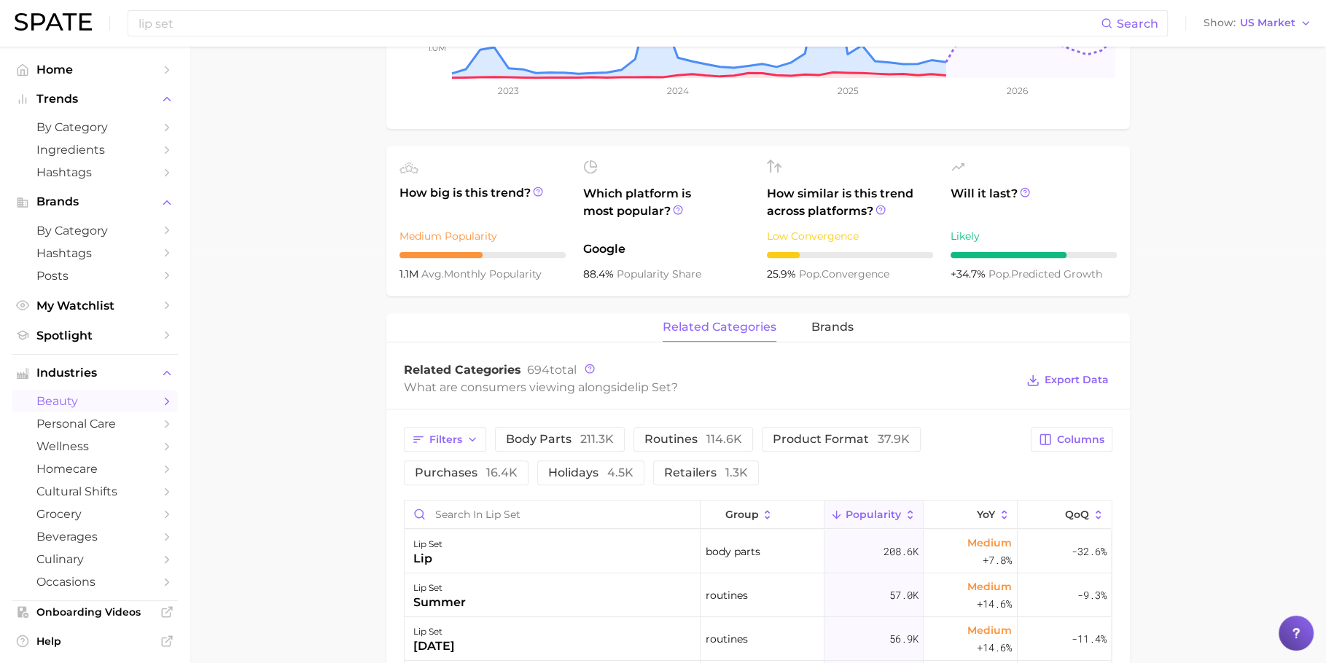
click at [371, 311] on main "1. makeup 2. makeup sets 3. value sets 4. lip set Overview Google TikTok Instag…" at bounding box center [758, 445] width 1137 height 1618
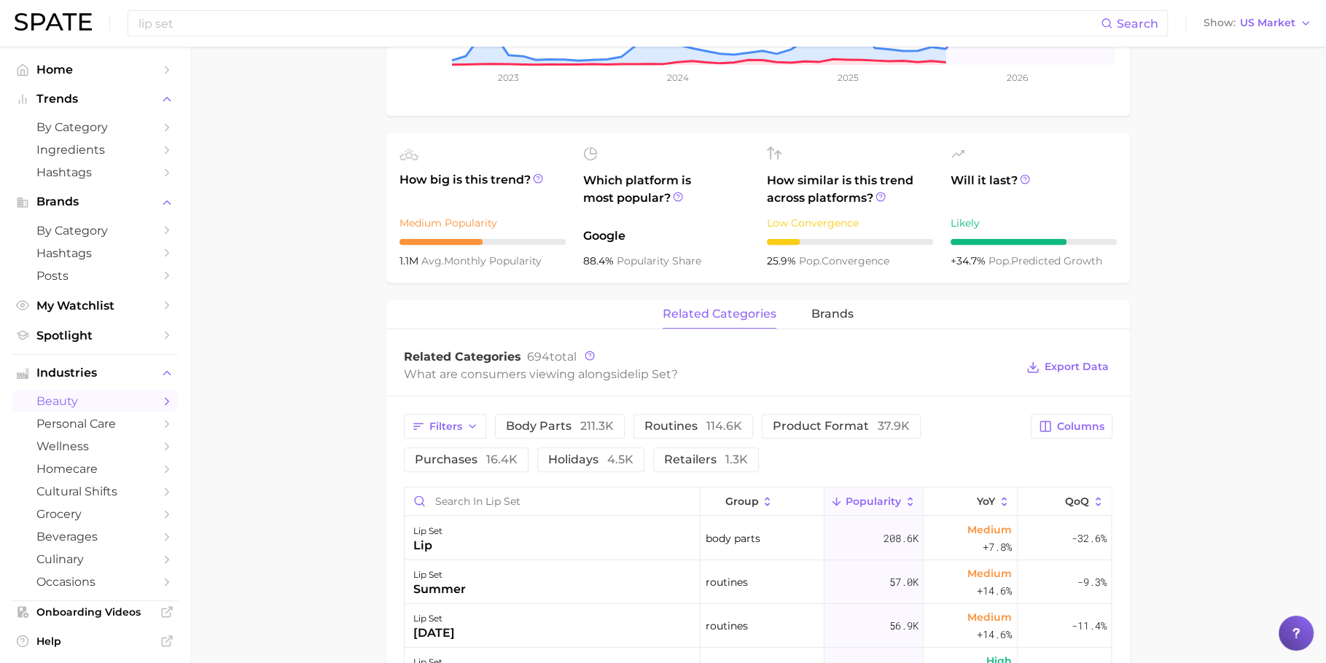
scroll to position [443, 0]
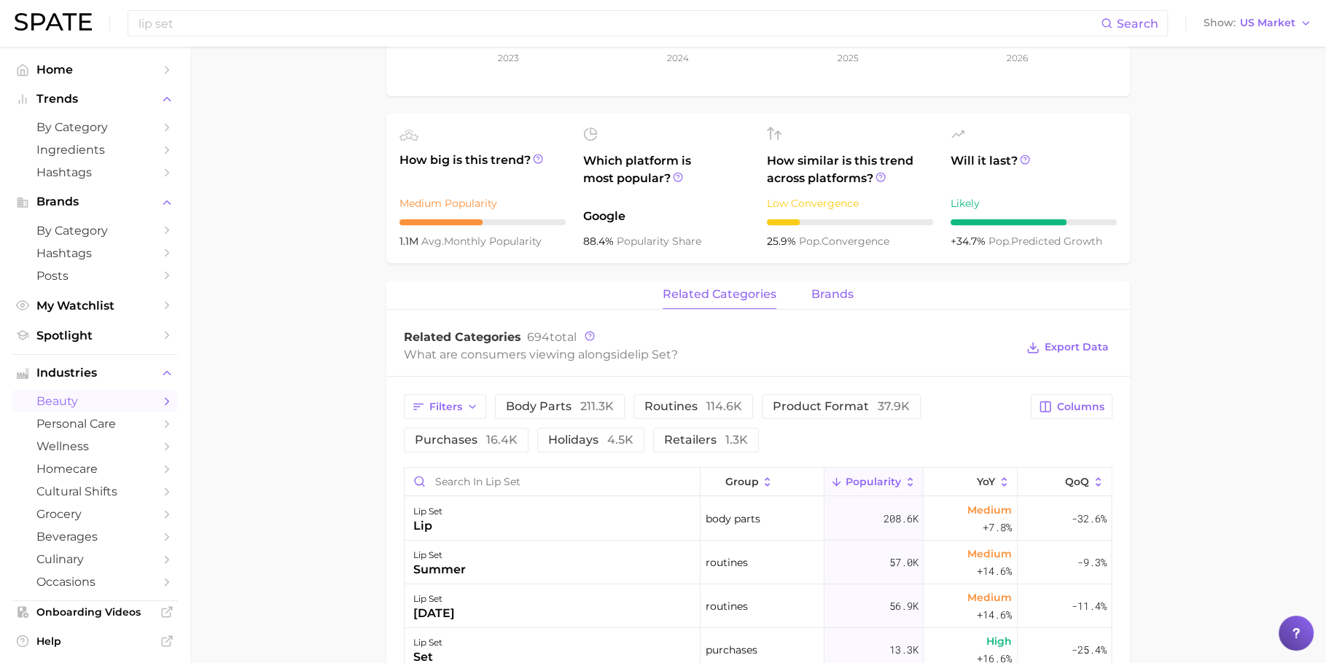
click at [811, 304] on button "brands" at bounding box center [832, 295] width 42 height 28
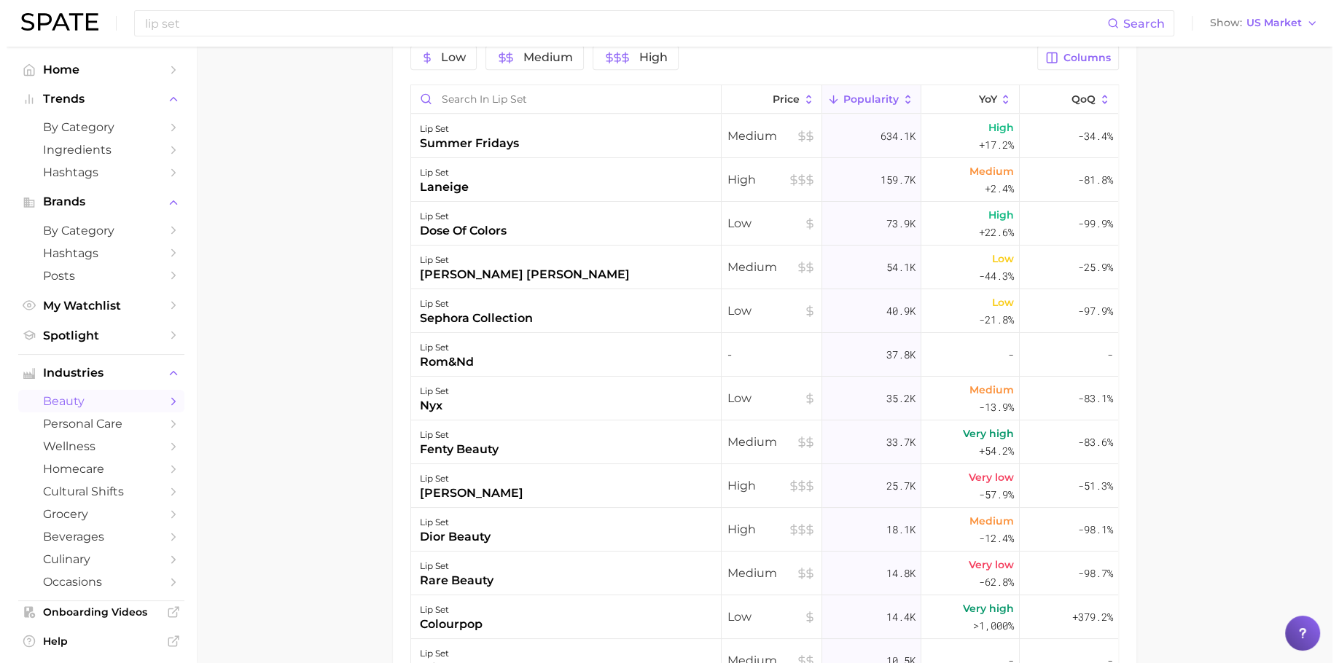
scroll to position [764, 0]
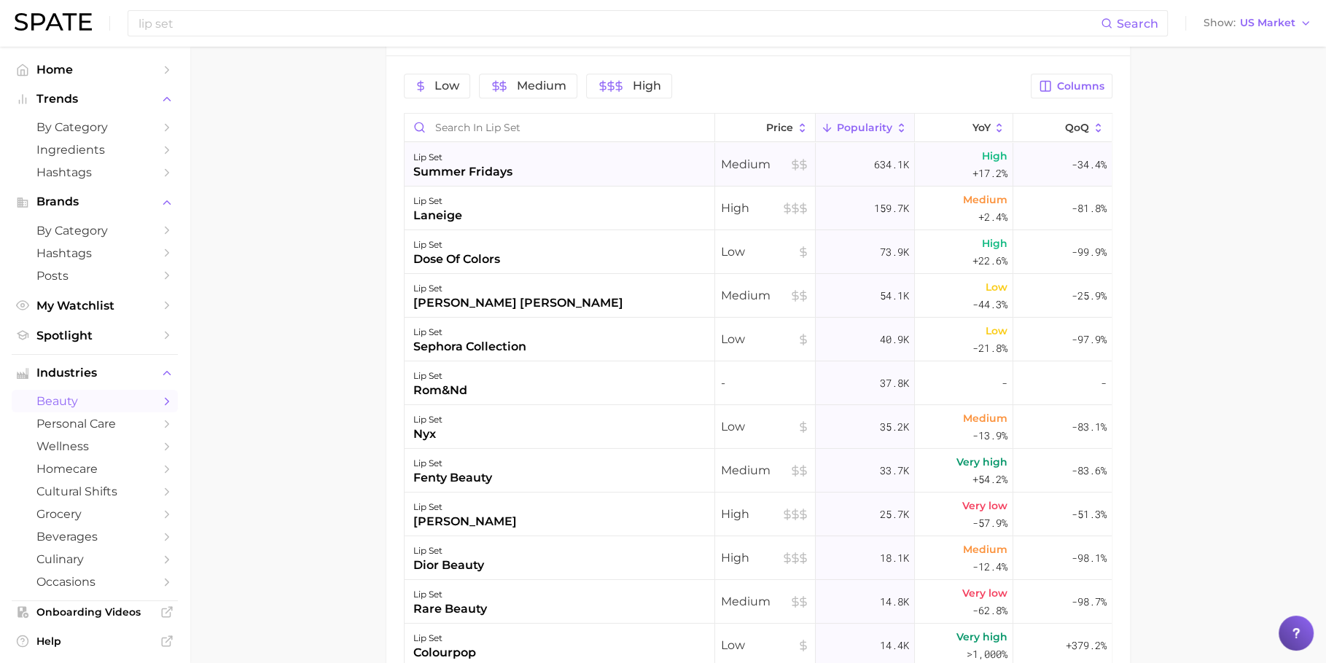
click at [515, 168] on div "lip set summer fridays" at bounding box center [560, 165] width 311 height 44
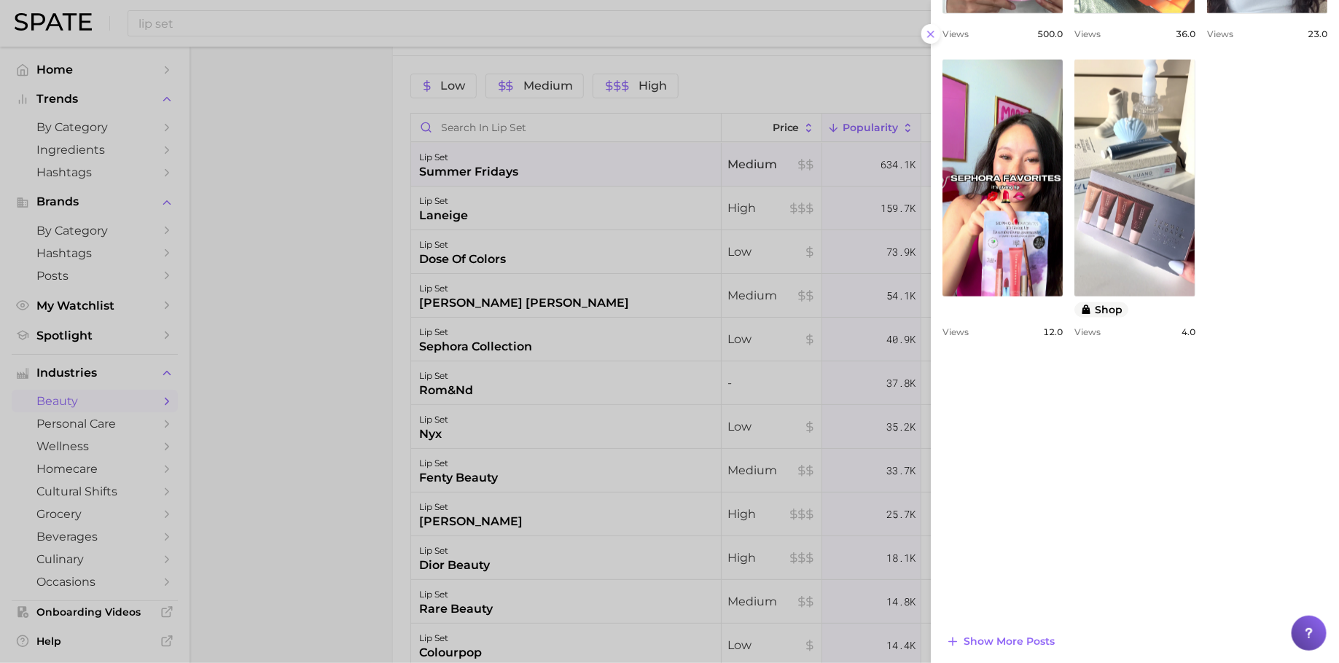
scroll to position [881, 0]
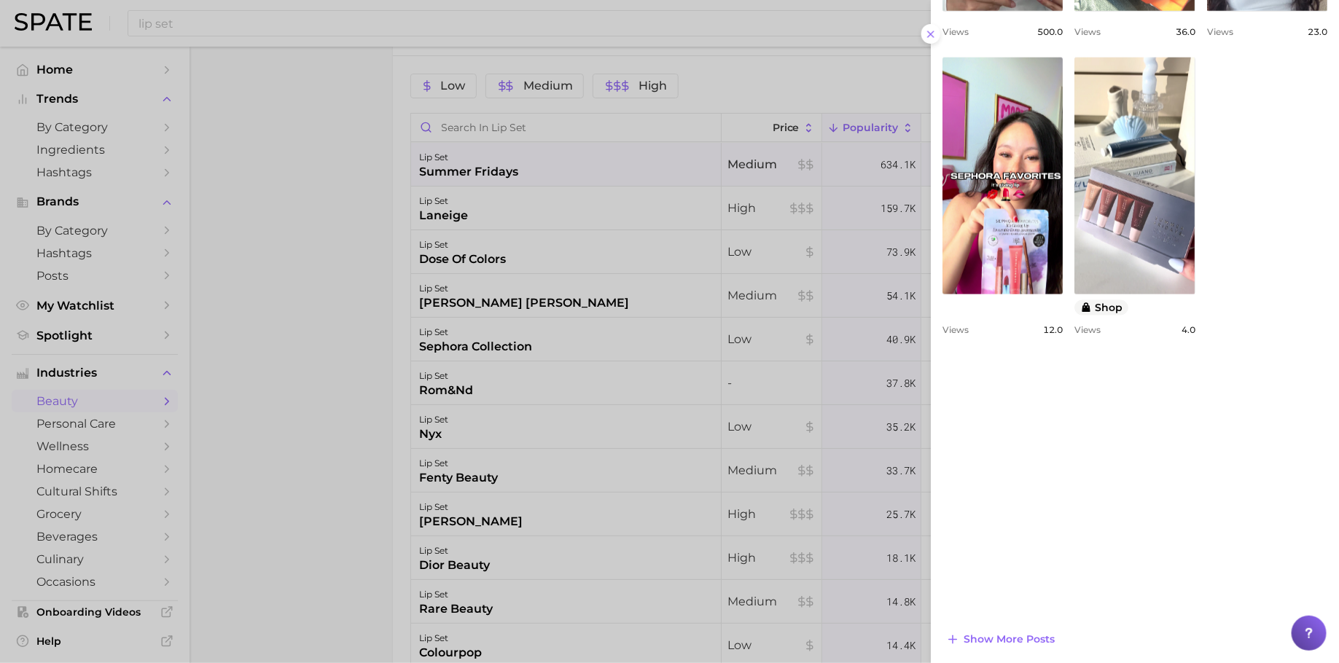
click at [556, 424] on div at bounding box center [669, 331] width 1339 height 663
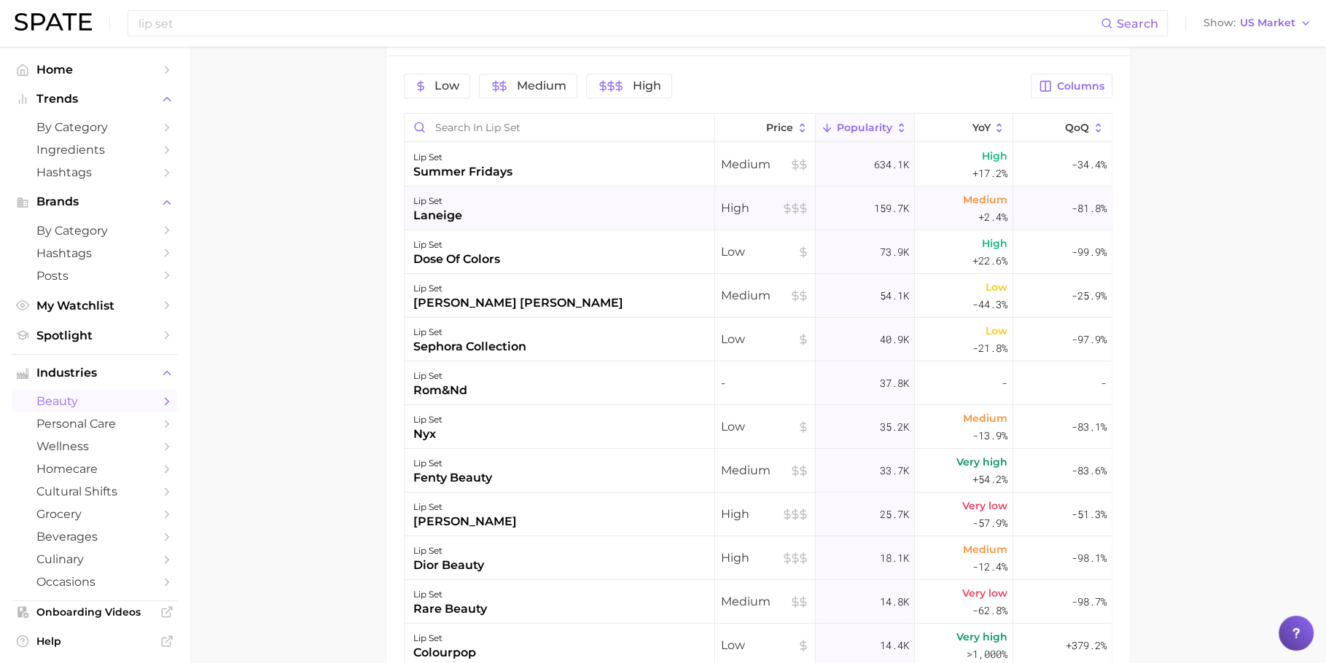
click at [490, 214] on div "lip set laneige" at bounding box center [560, 209] width 311 height 44
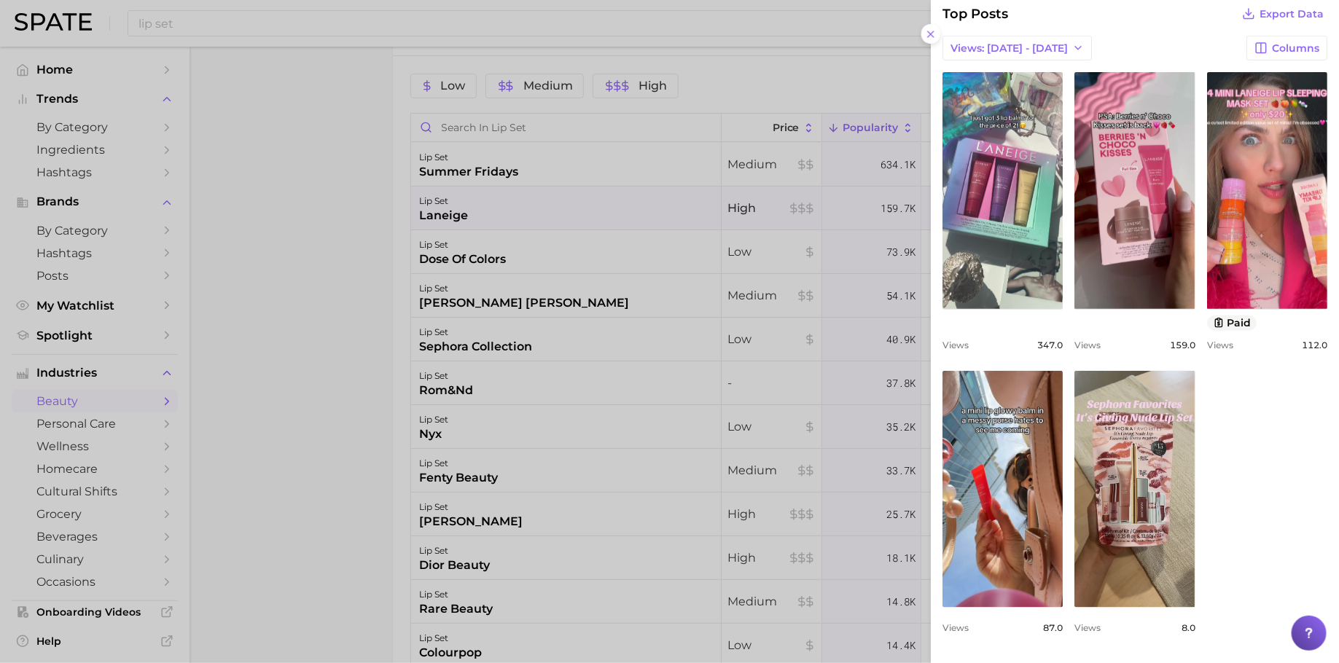
scroll to position [821, 0]
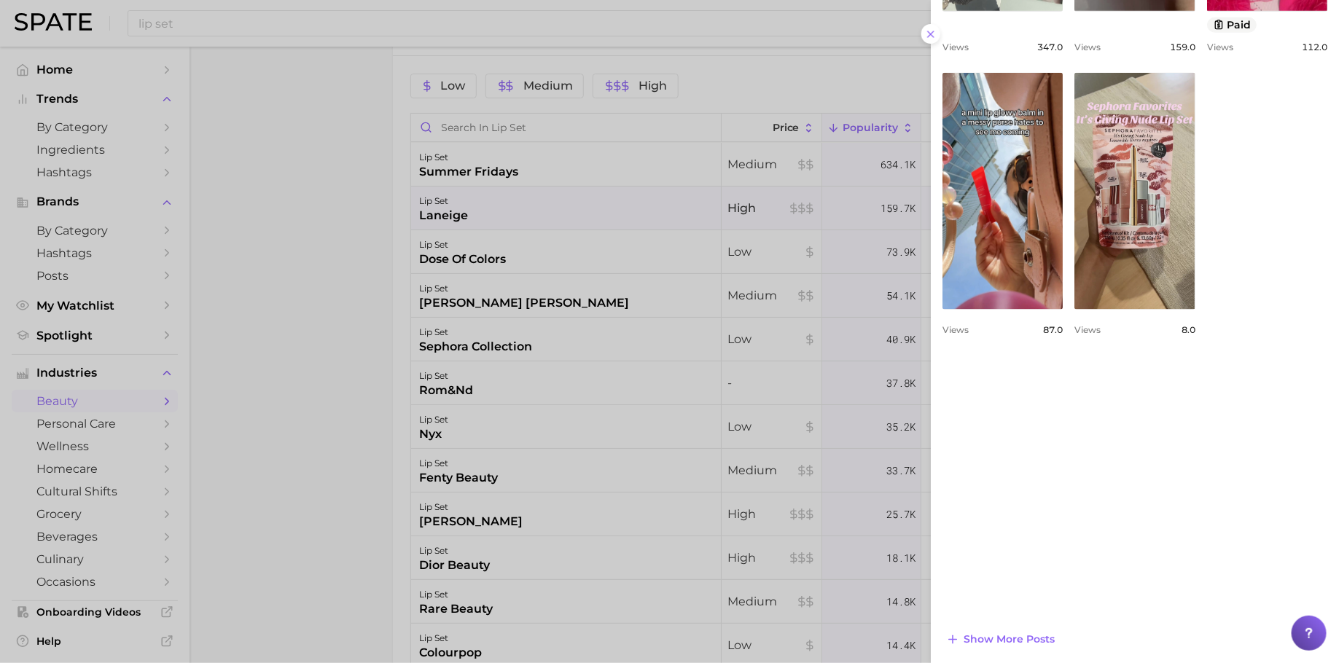
drag, startPoint x: 725, startPoint y: 370, endPoint x: 635, endPoint y: 341, distance: 94.8
click at [724, 370] on div at bounding box center [669, 331] width 1339 height 663
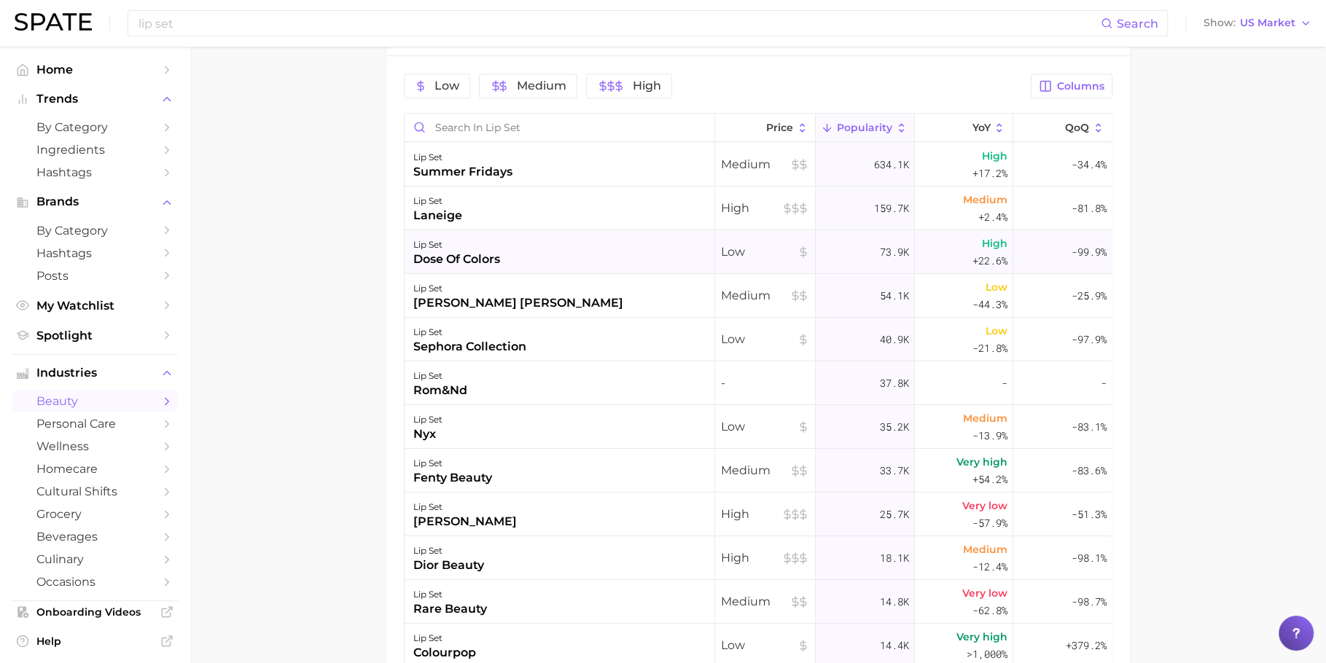
click at [498, 251] on div "dose of colors" at bounding box center [456, 259] width 87 height 17
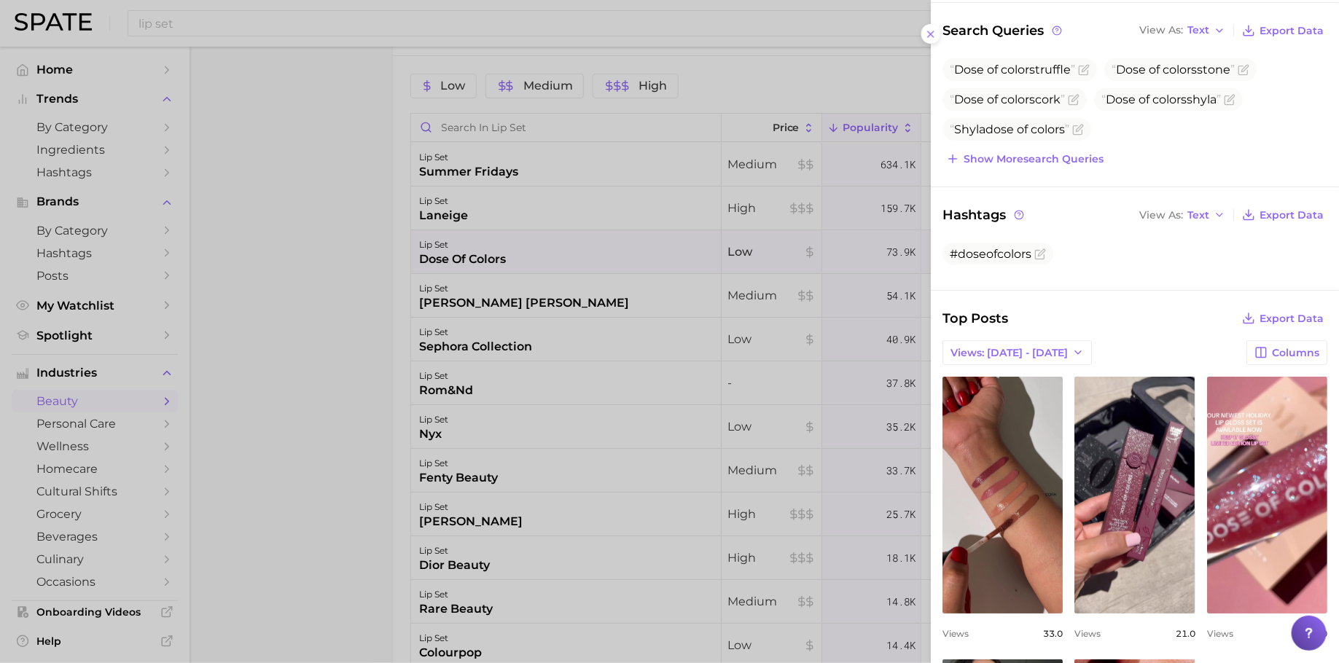
scroll to position [137, 0]
click at [1032, 155] on span "Show more search queries" at bounding box center [1034, 159] width 140 height 12
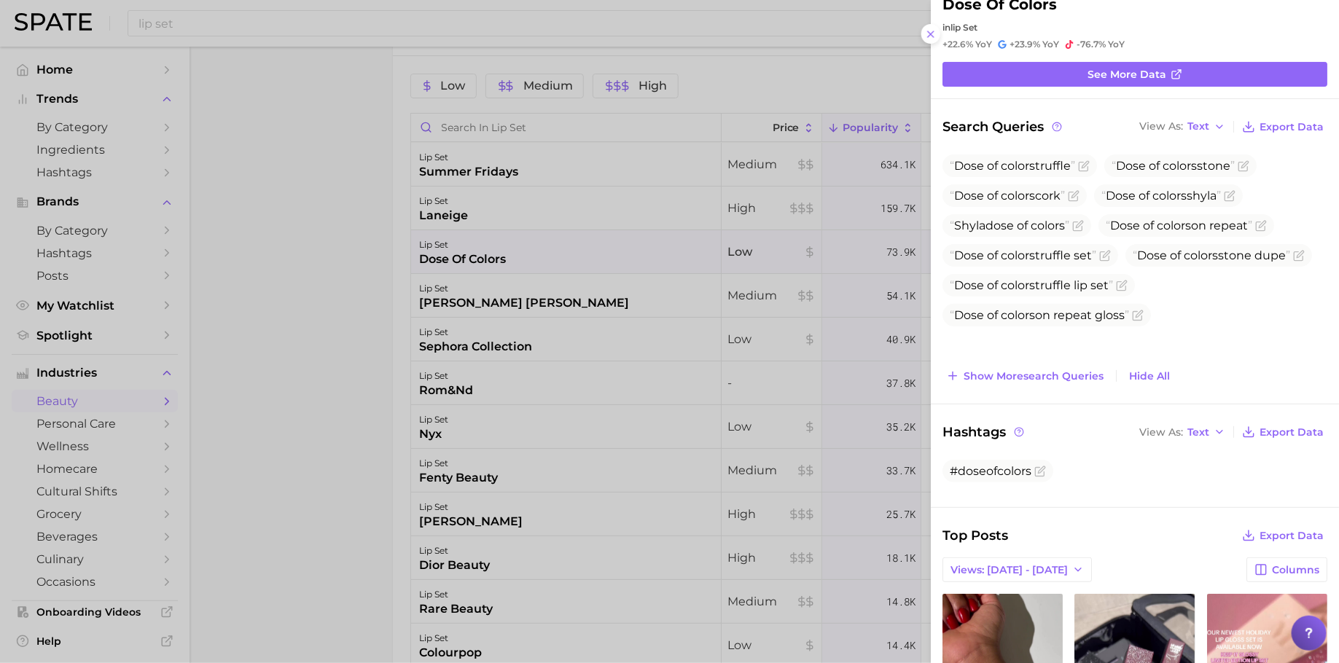
scroll to position [0, 0]
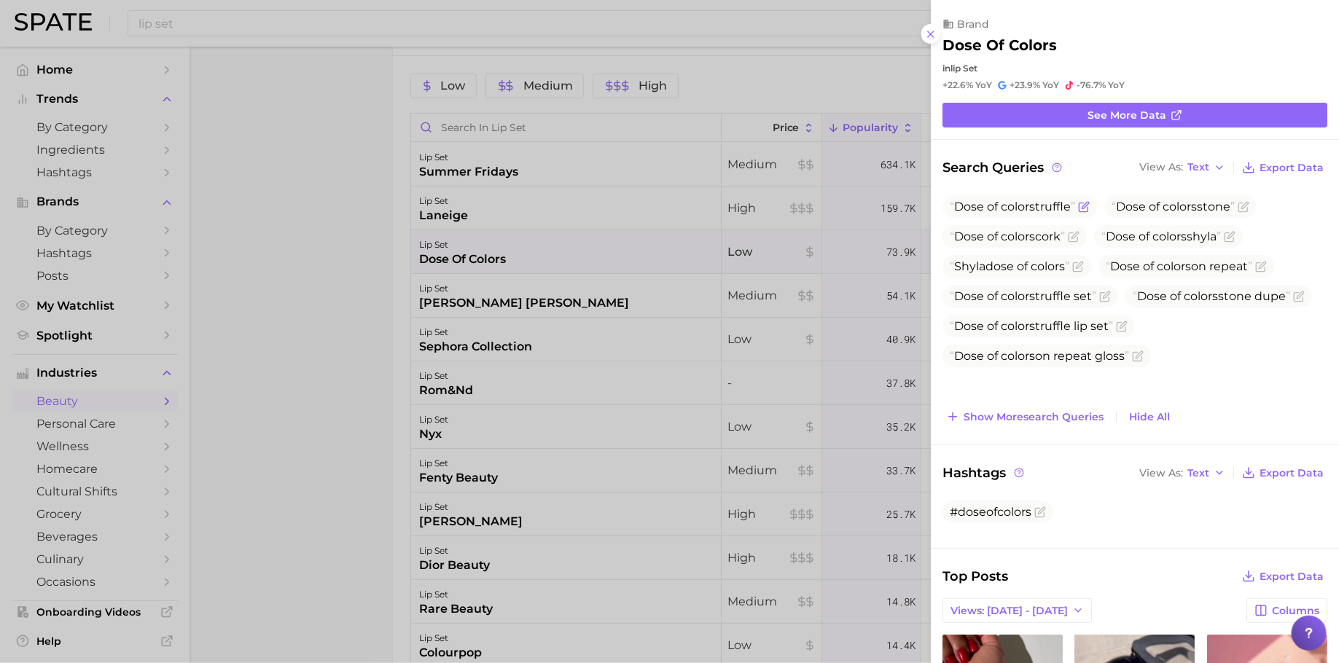
click at [1044, 203] on span "Dose of colors truffle" at bounding box center [1012, 207] width 125 height 14
click at [442, 372] on div at bounding box center [669, 331] width 1339 height 663
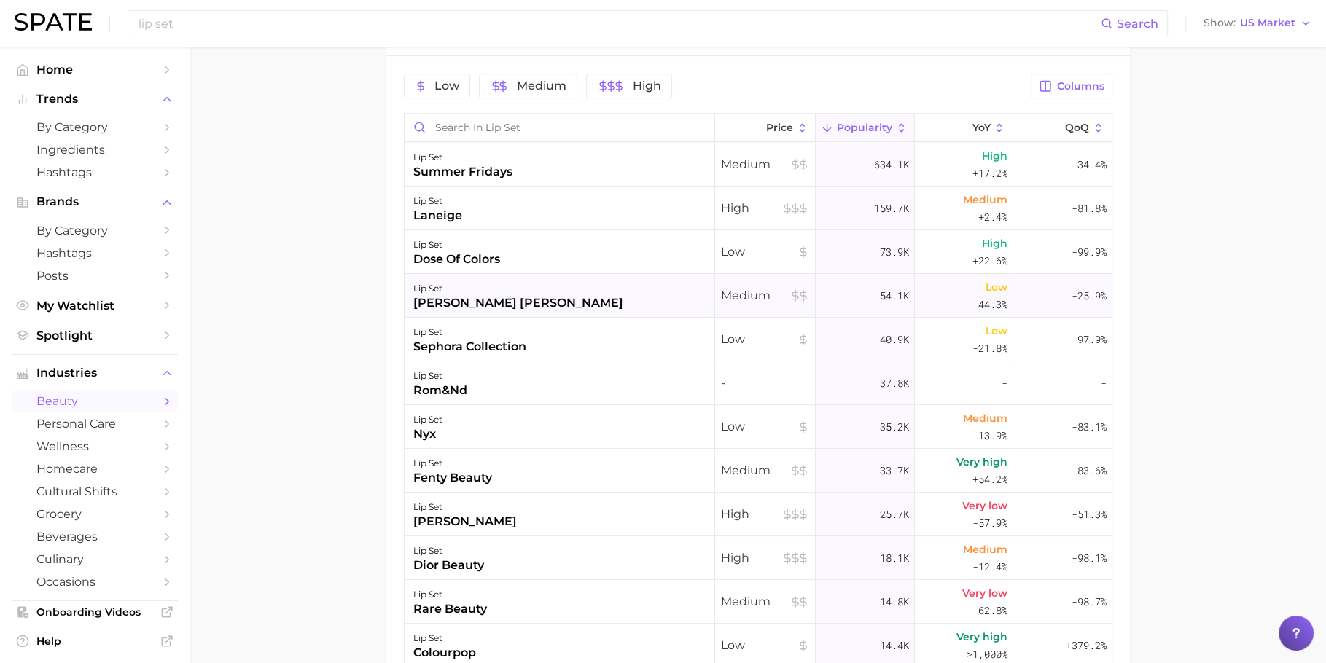
click at [507, 296] on div "lip set [PERSON_NAME] [PERSON_NAME]" at bounding box center [560, 296] width 311 height 44
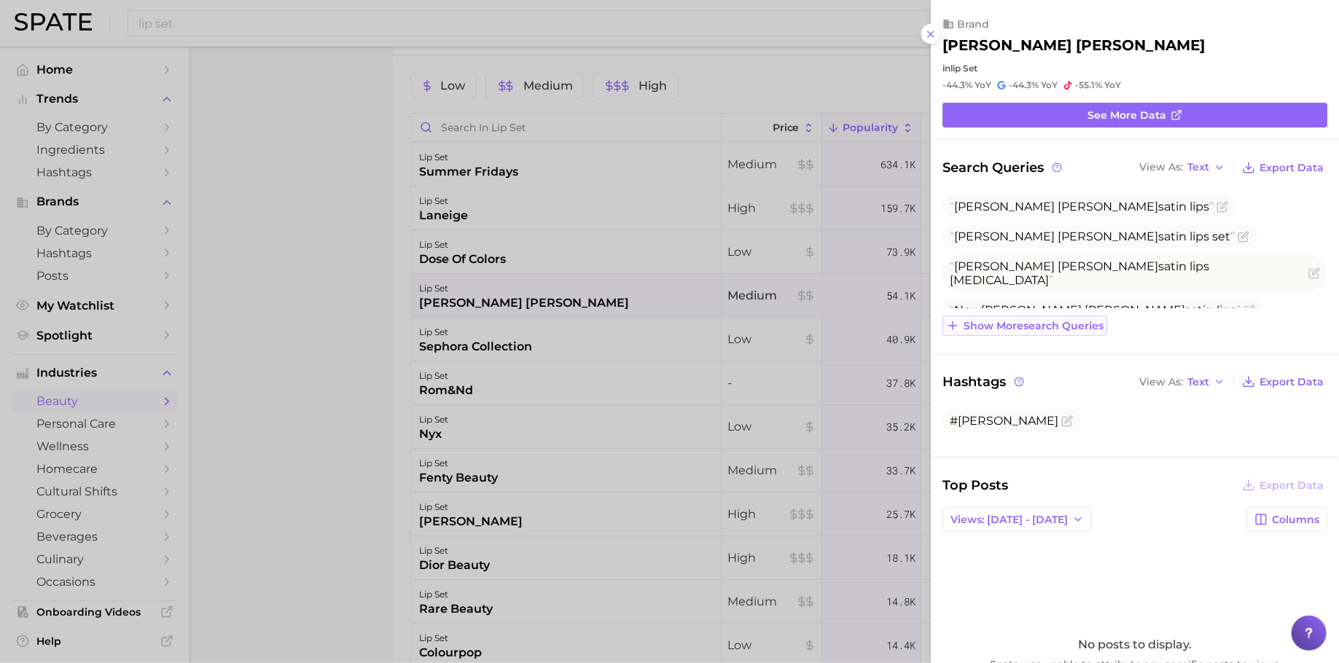
click at [1027, 324] on span "Show more search queries" at bounding box center [1034, 326] width 140 height 12
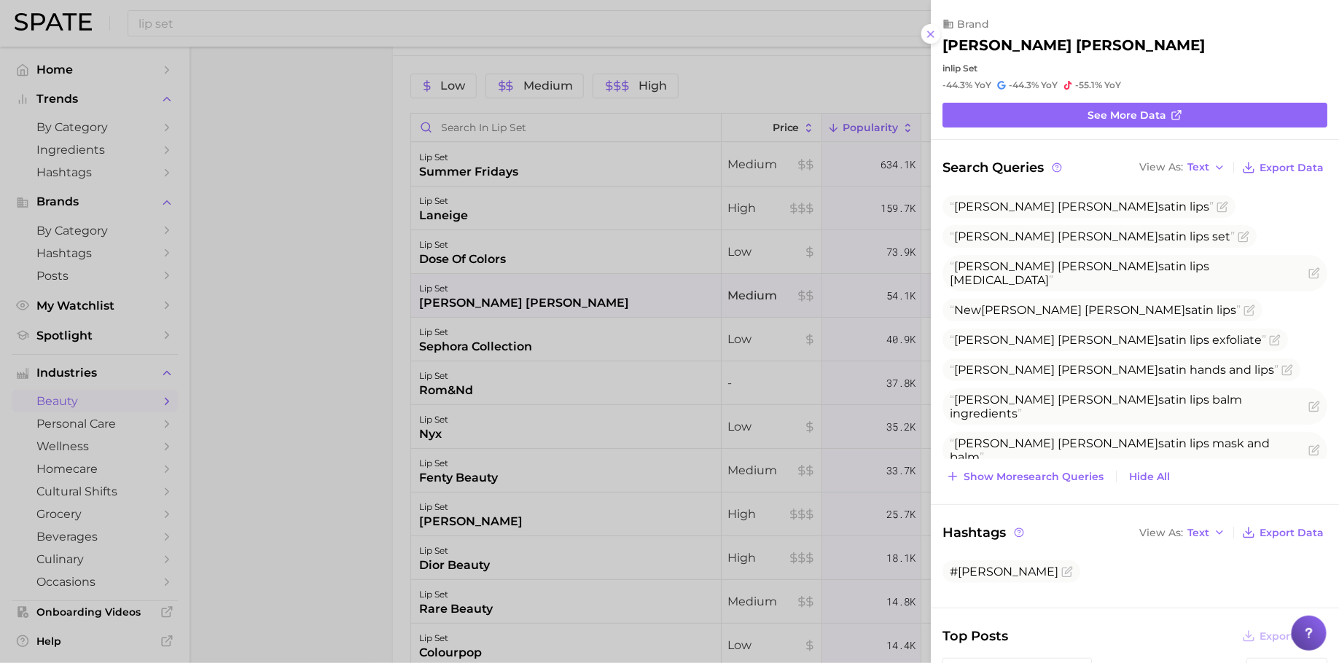
scroll to position [26, 0]
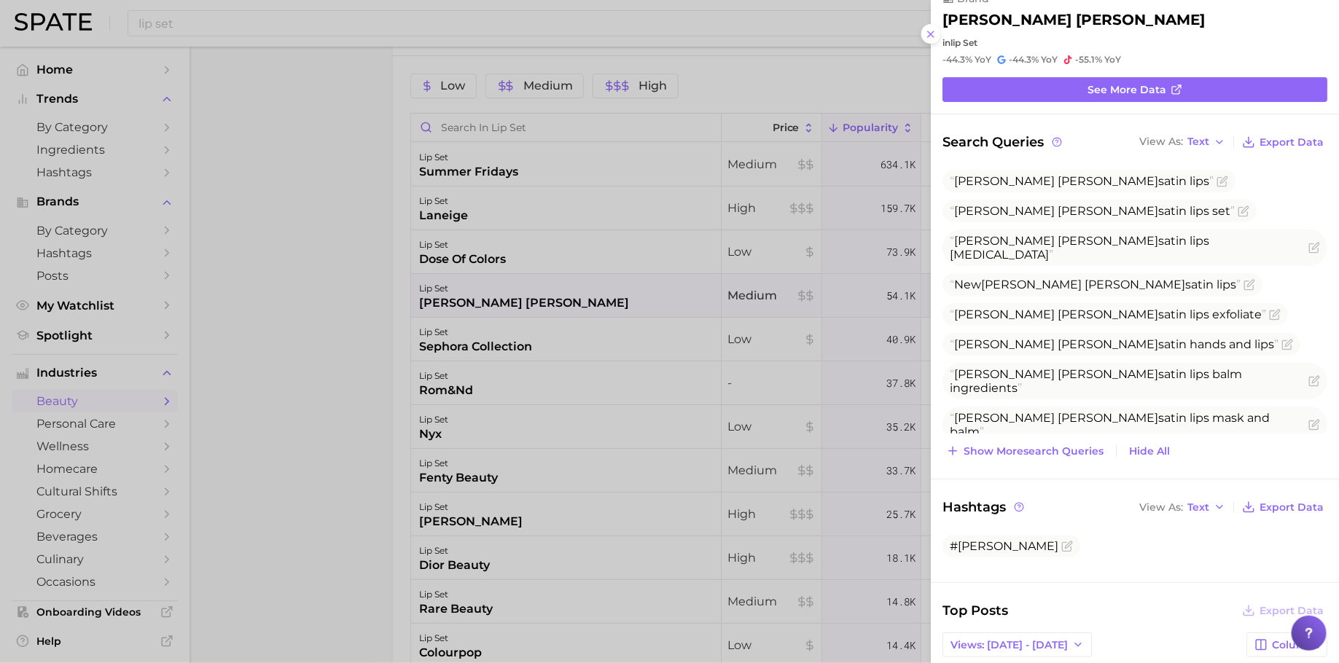
click at [481, 337] on div at bounding box center [669, 331] width 1339 height 663
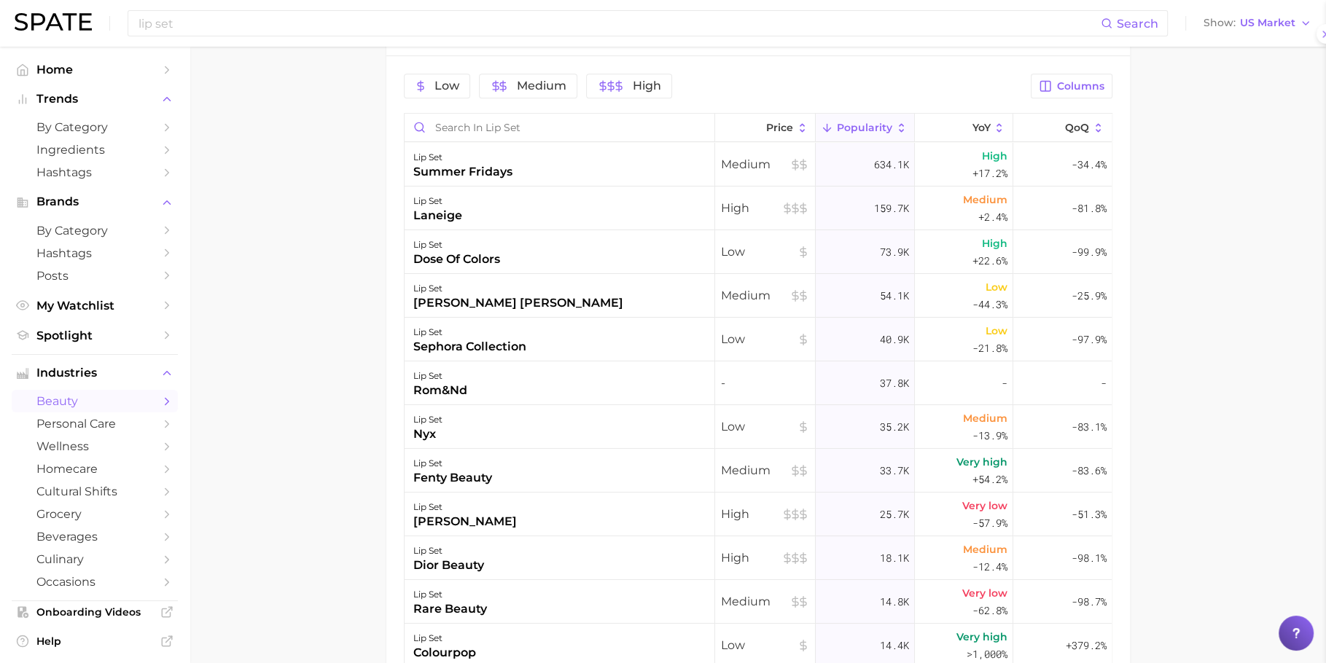
click at [508, 338] on div "sephora collection" at bounding box center [469, 346] width 113 height 17
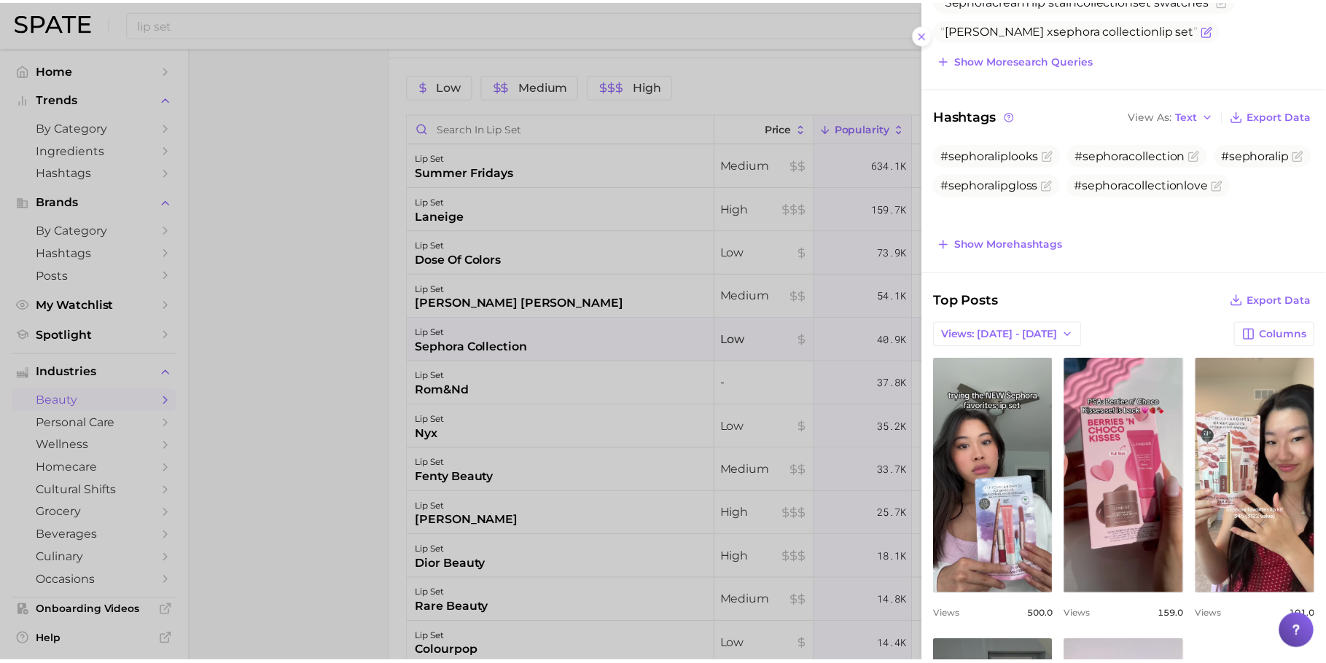
scroll to position [219, 0]
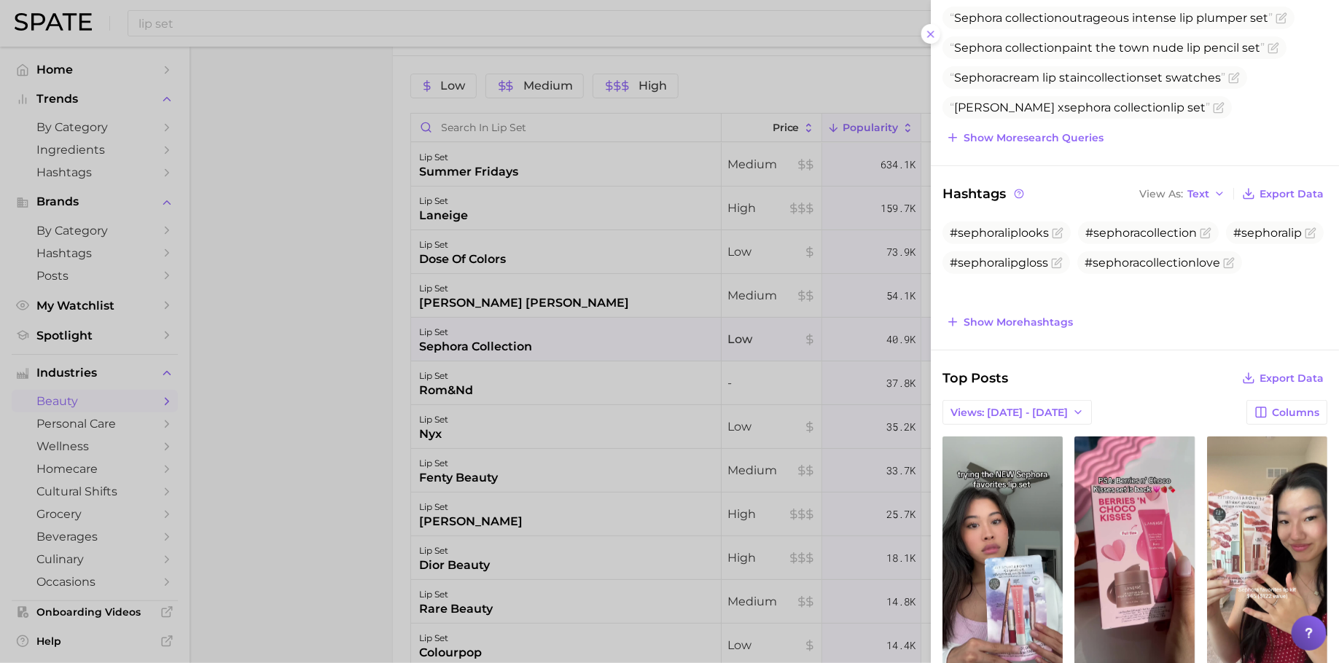
click at [318, 282] on div at bounding box center [669, 331] width 1339 height 663
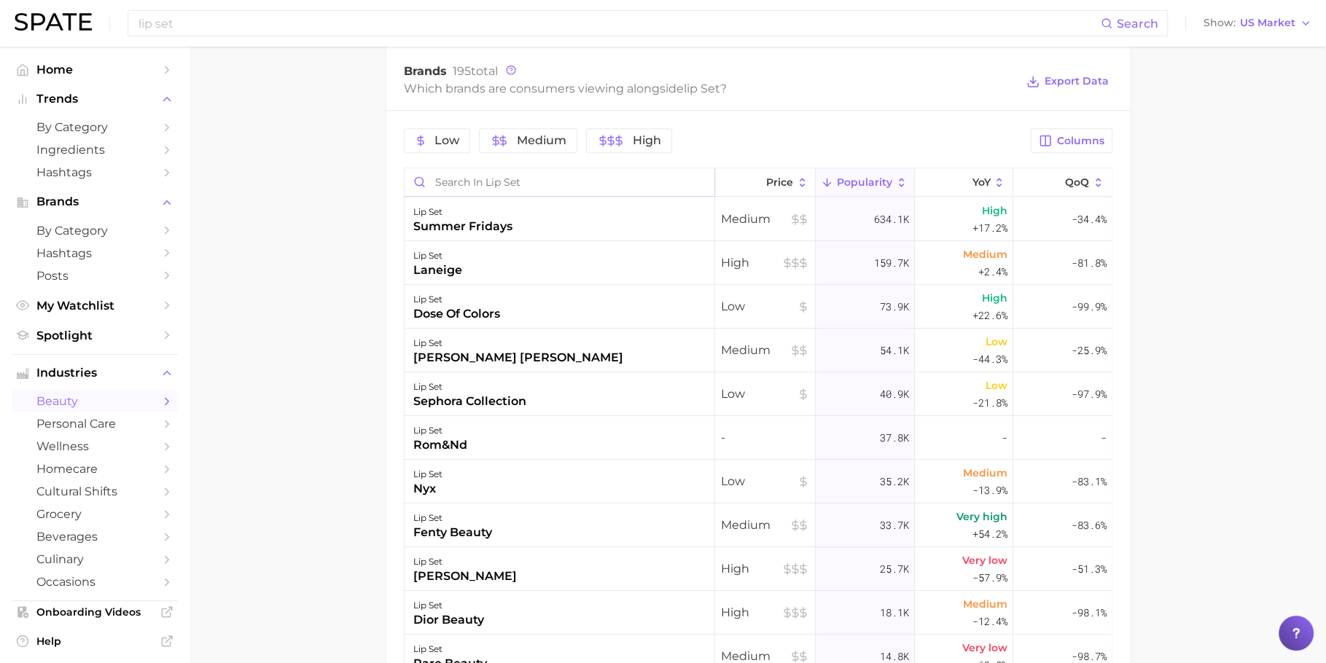
scroll to position [607, 0]
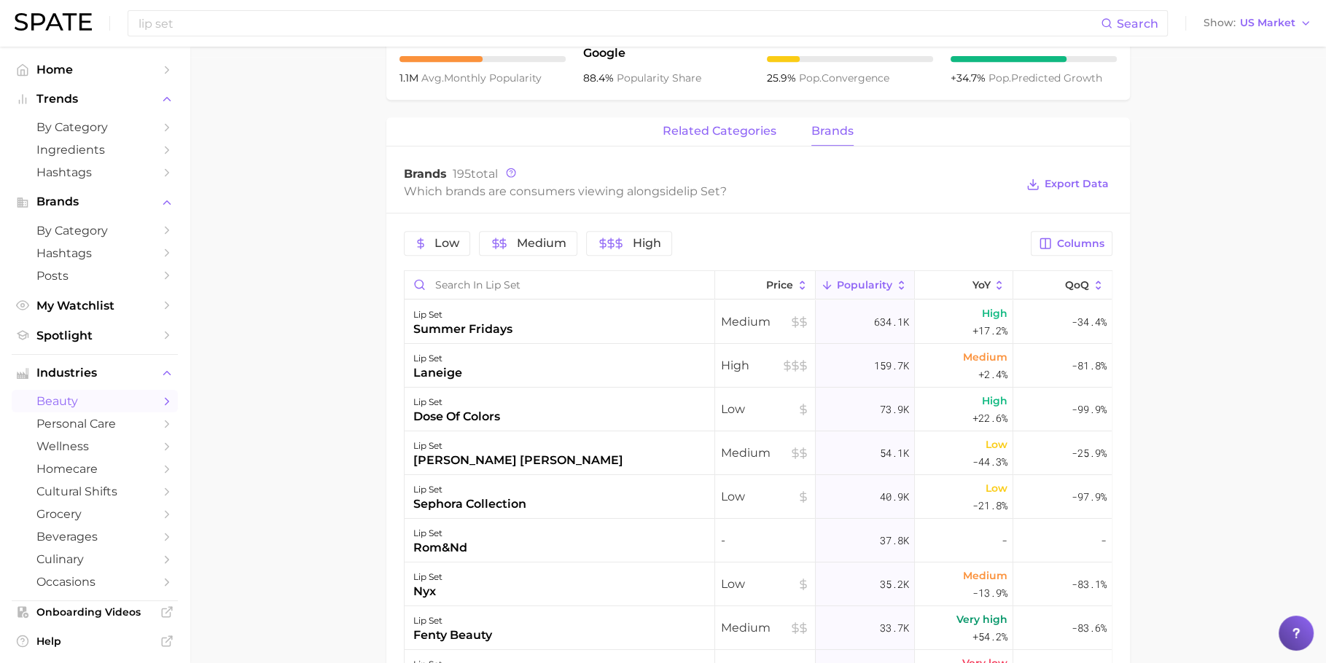
click at [723, 134] on span "related categories" at bounding box center [720, 131] width 114 height 13
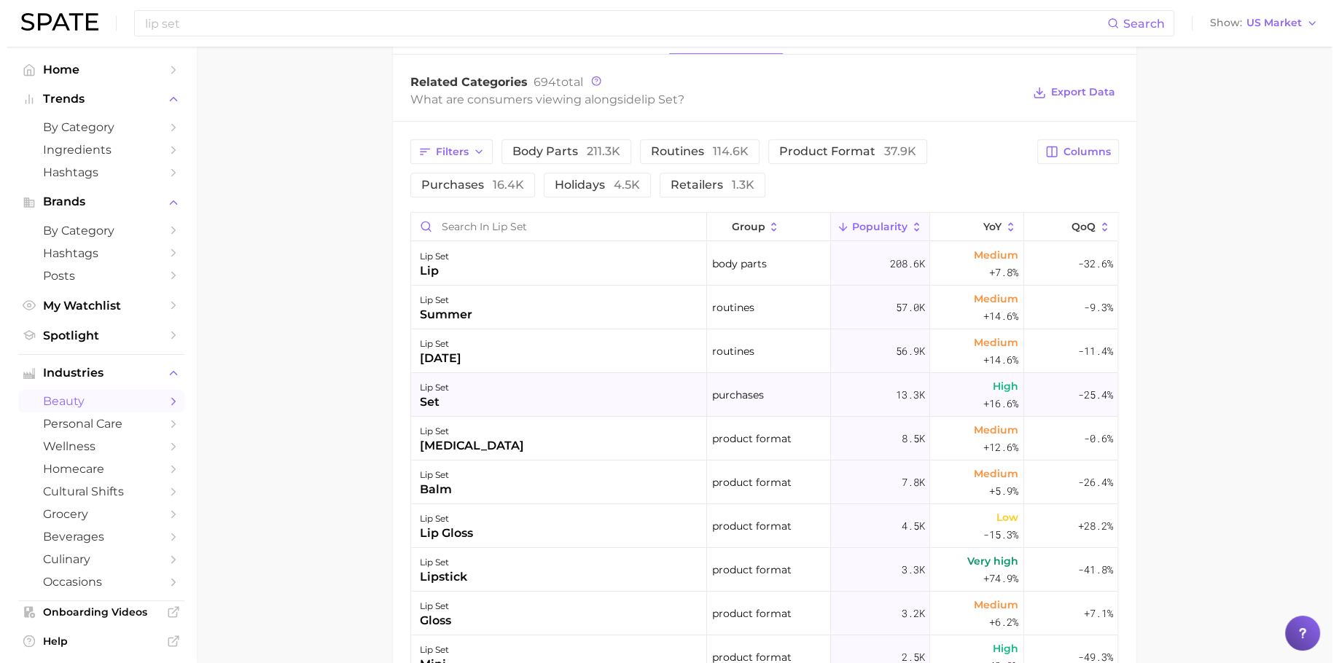
scroll to position [669, 0]
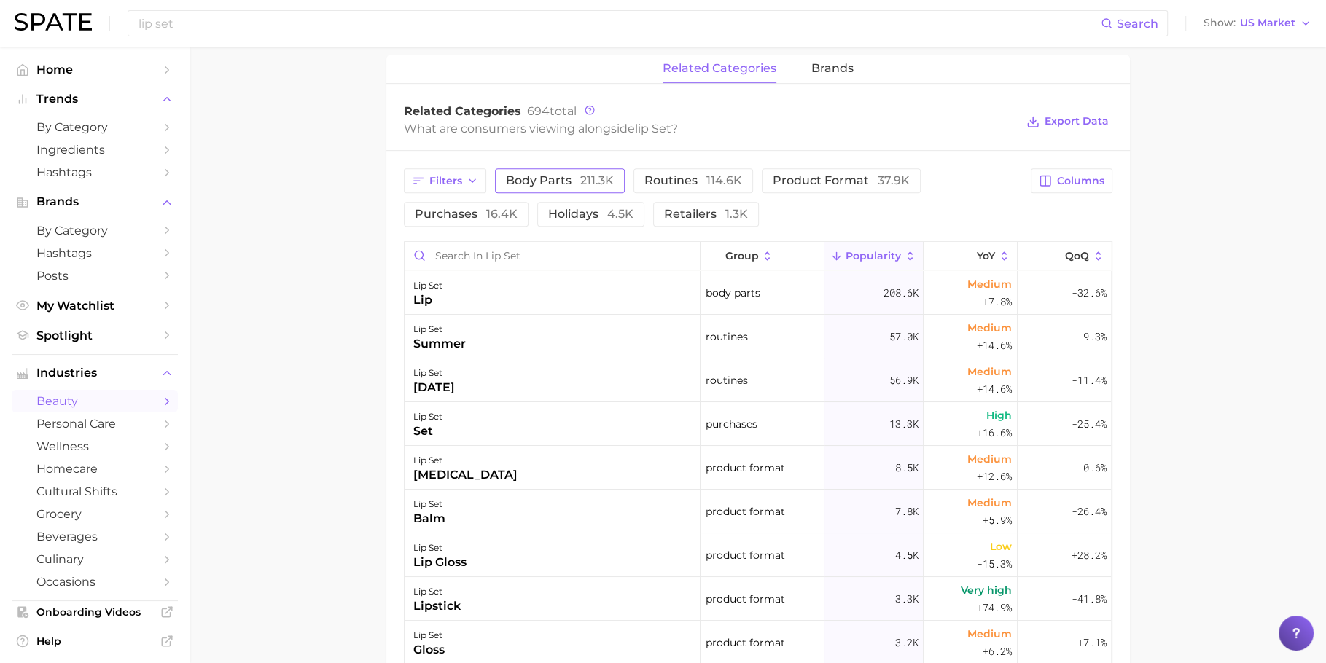
click at [573, 177] on span "body parts 211.3k" at bounding box center [560, 181] width 108 height 12
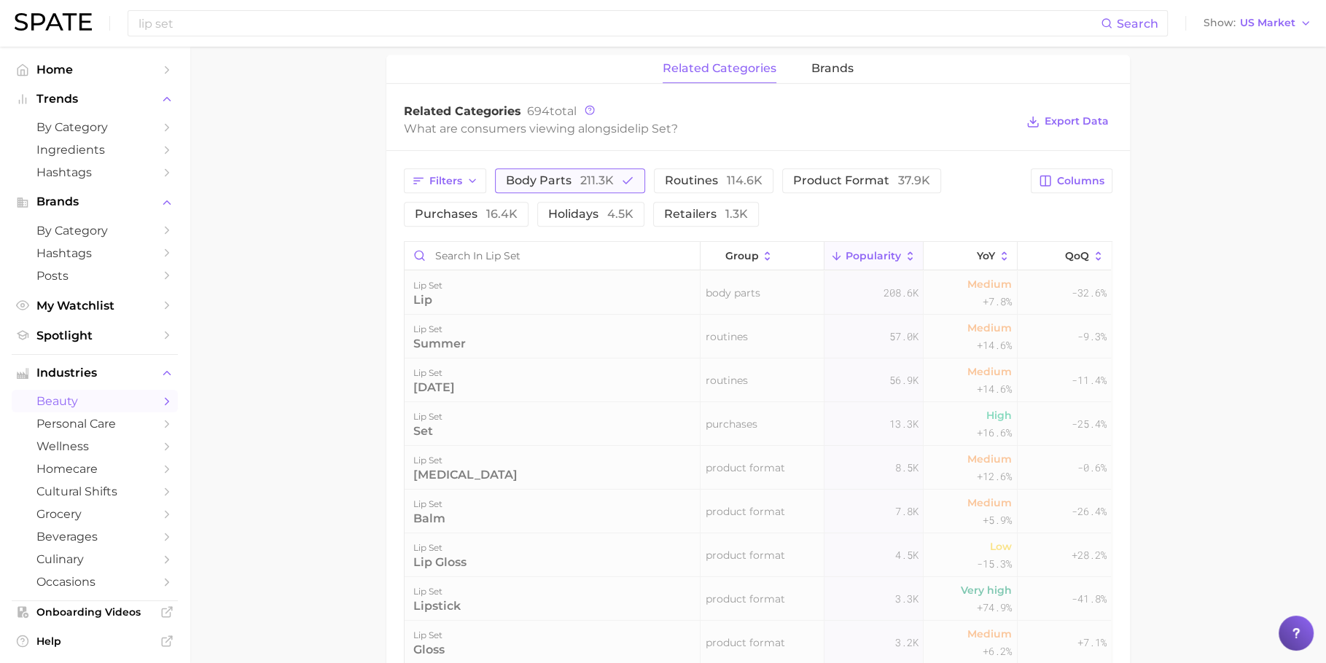
click at [573, 177] on span "body parts 211.3k" at bounding box center [560, 181] width 108 height 12
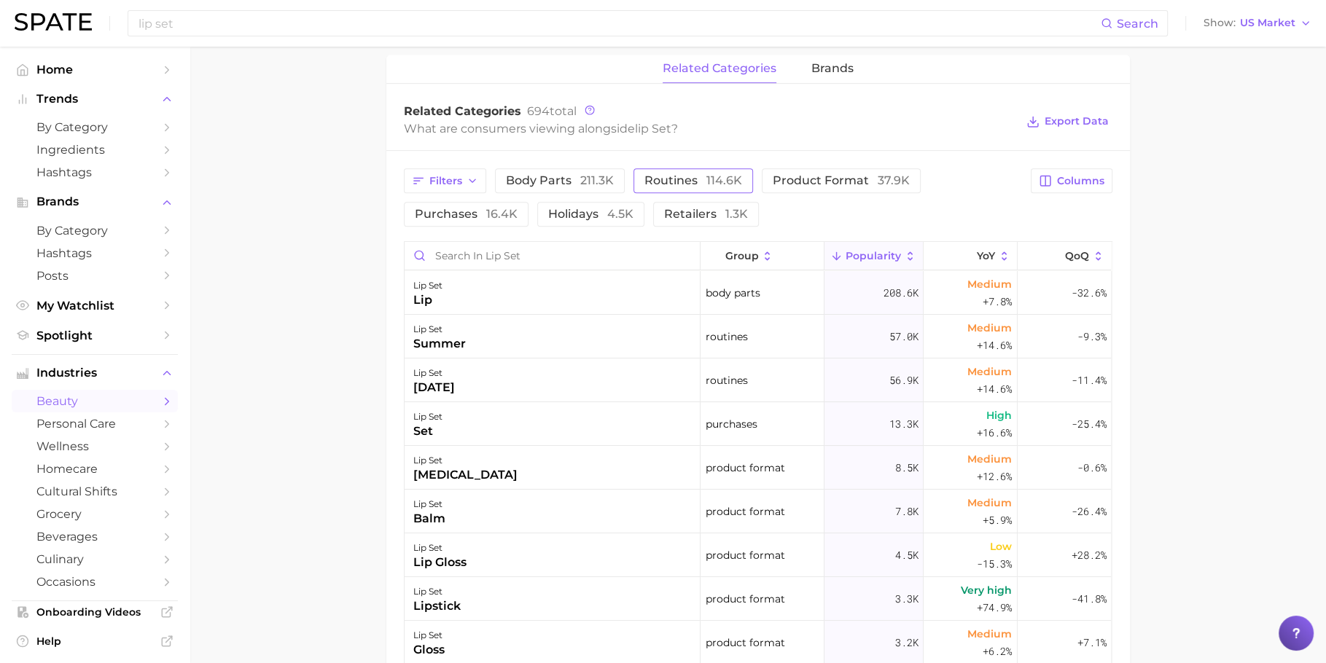
click at [709, 180] on span "114.6k" at bounding box center [724, 181] width 36 height 14
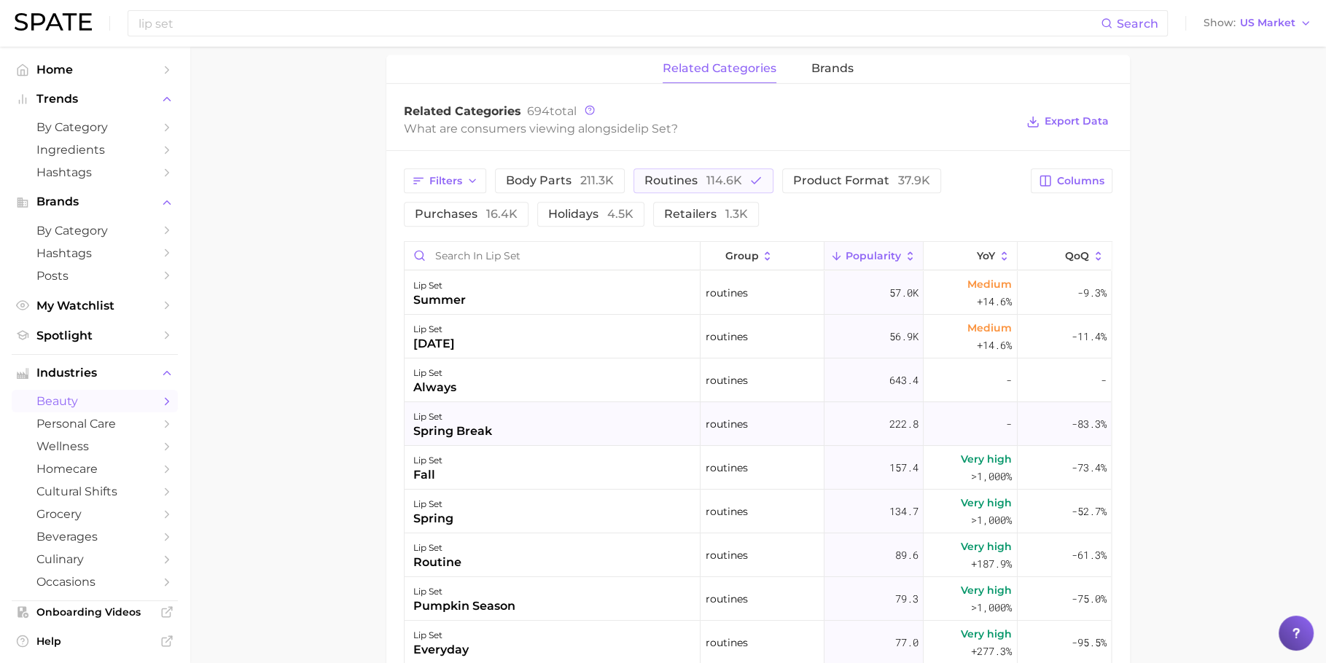
click at [609, 424] on div "lip set spring break" at bounding box center [553, 424] width 296 height 44
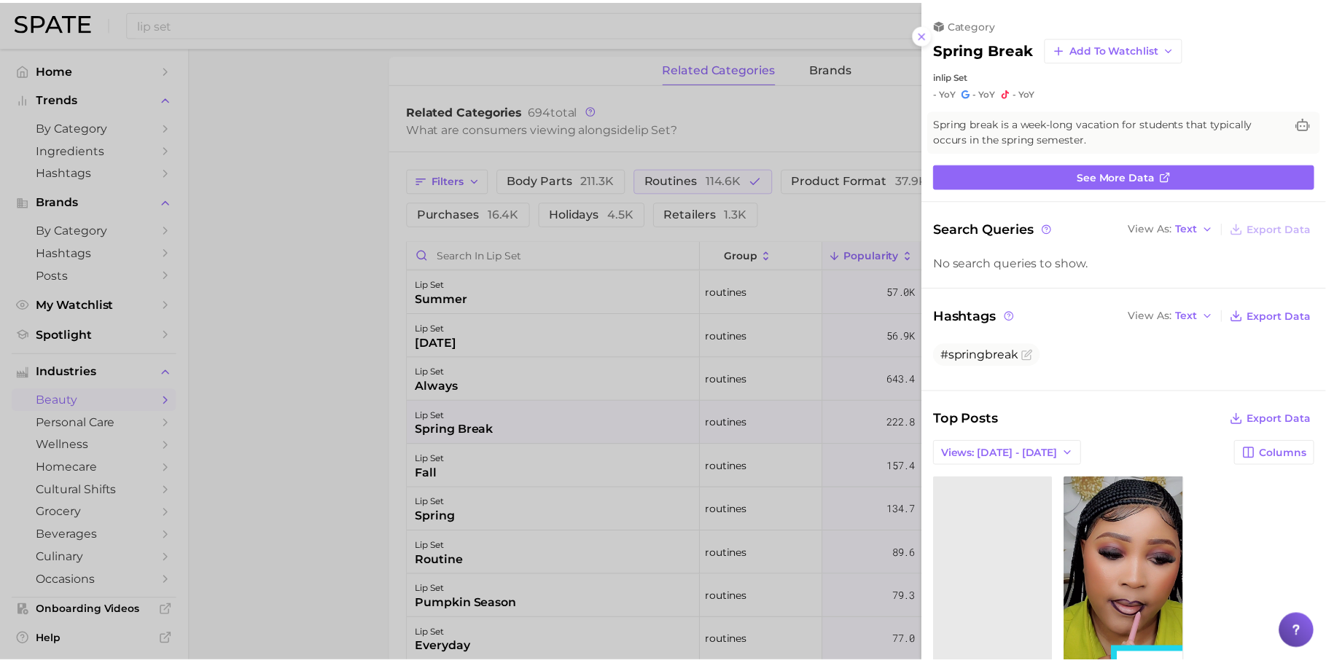
scroll to position [0, 0]
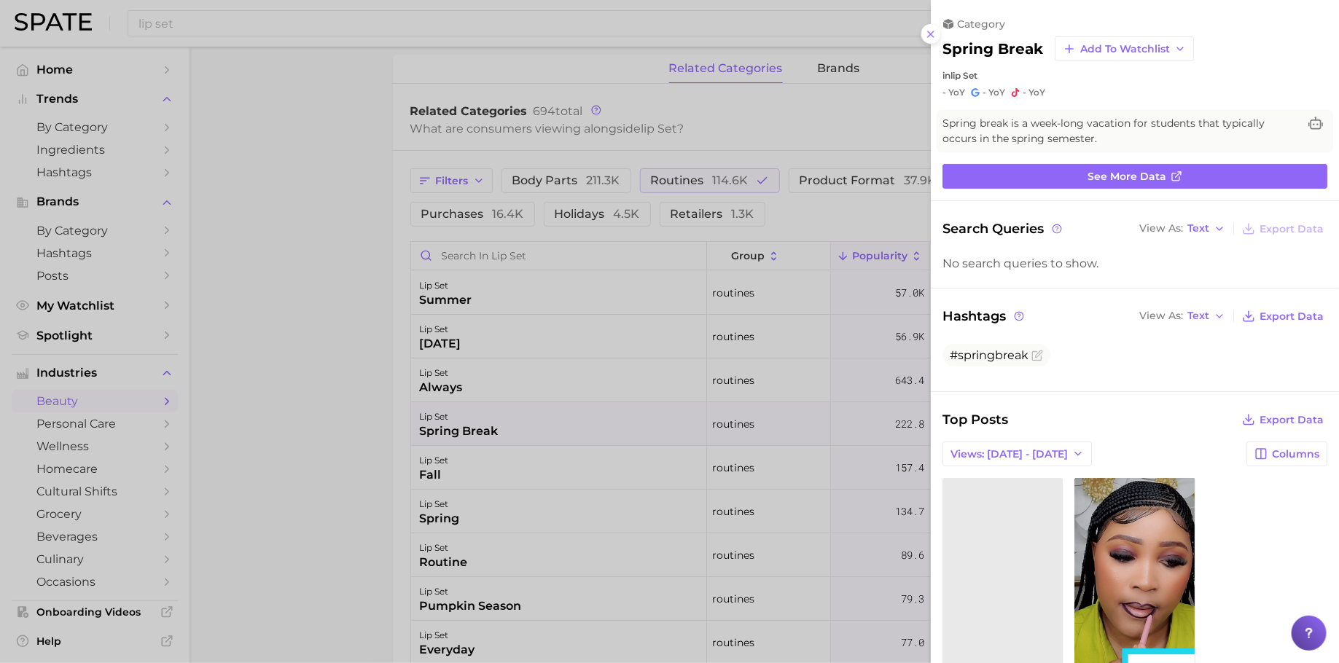
click at [610, 385] on div at bounding box center [669, 331] width 1339 height 663
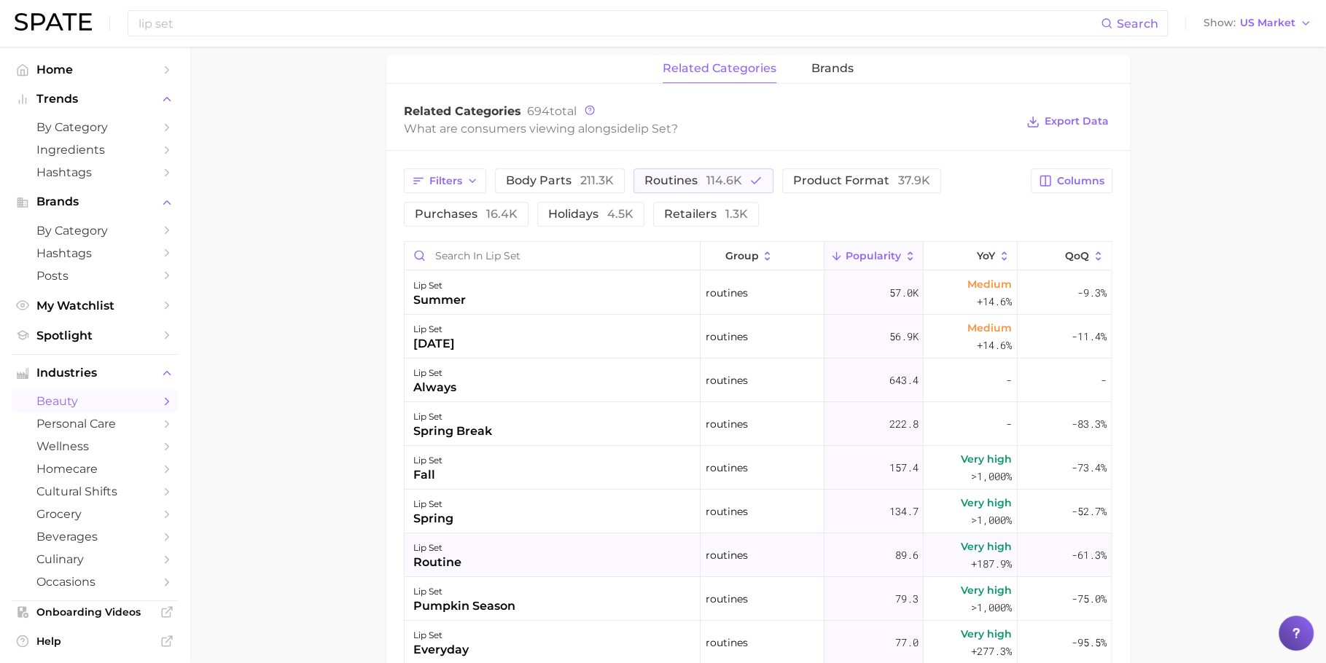
click at [515, 534] on div "lip set routine" at bounding box center [553, 556] width 296 height 44
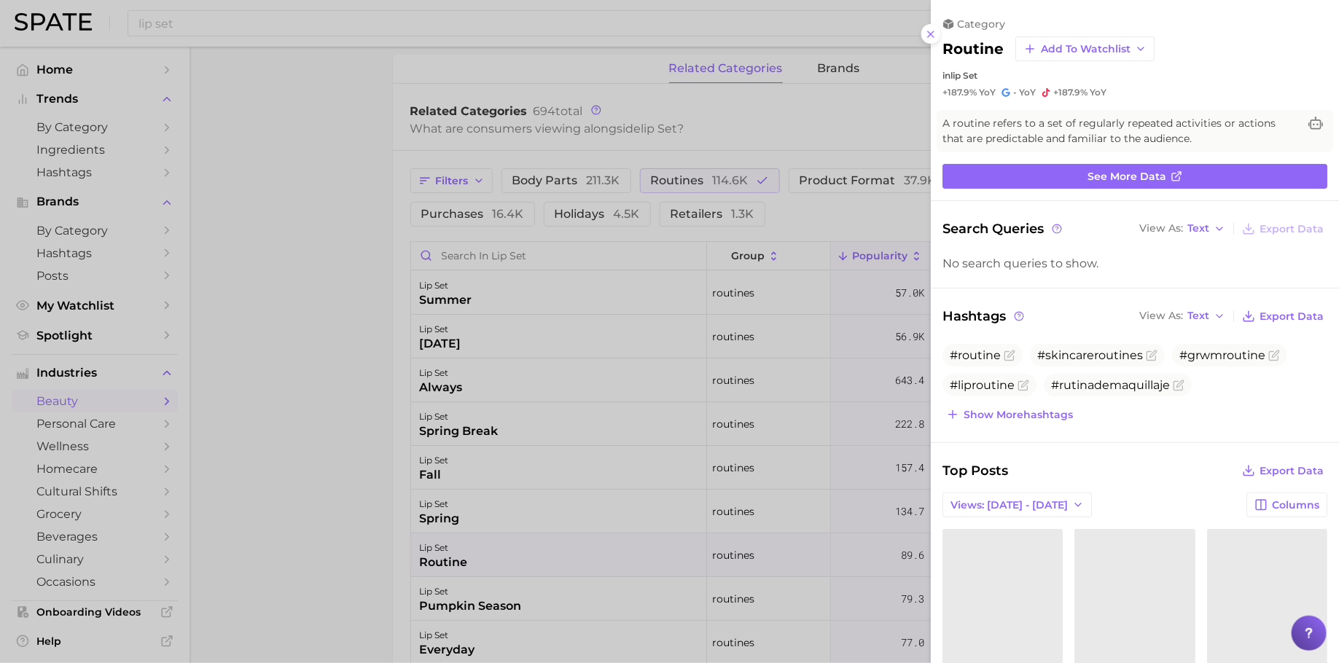
click at [540, 480] on div at bounding box center [669, 331] width 1339 height 663
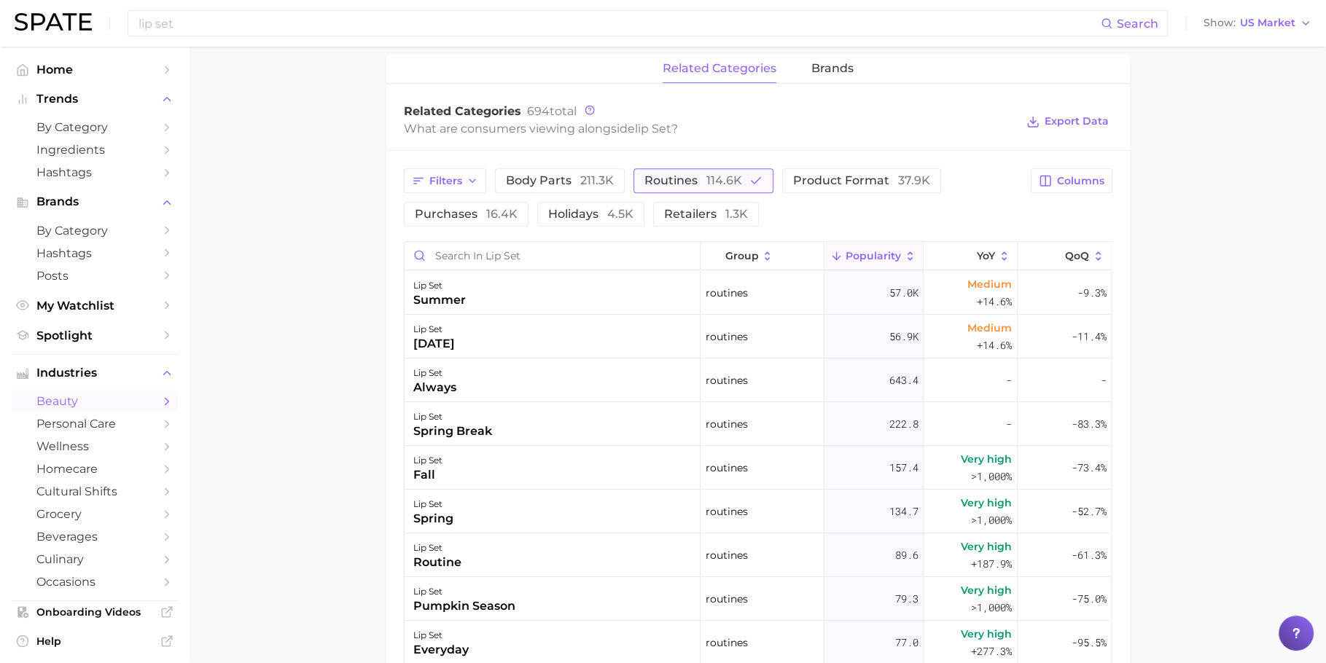
click at [697, 175] on span "routines 114.6k" at bounding box center [693, 181] width 98 height 12
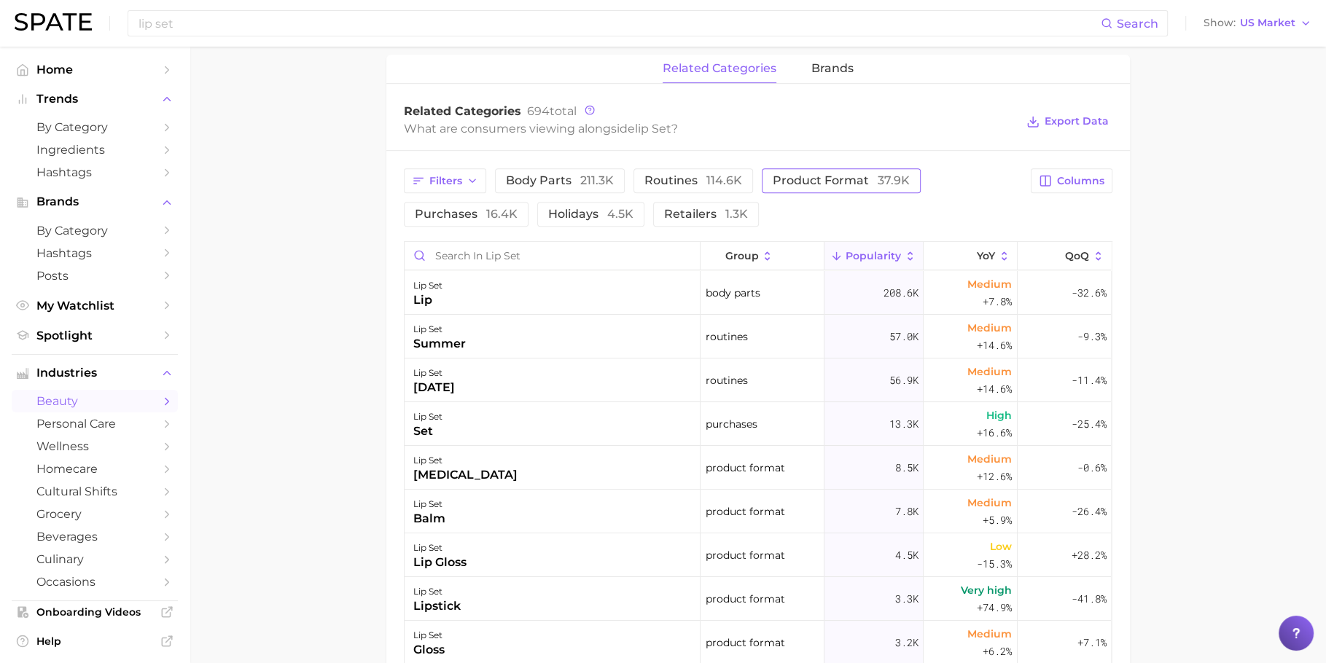
click at [825, 176] on span "product format 37.9k" at bounding box center [841, 181] width 137 height 12
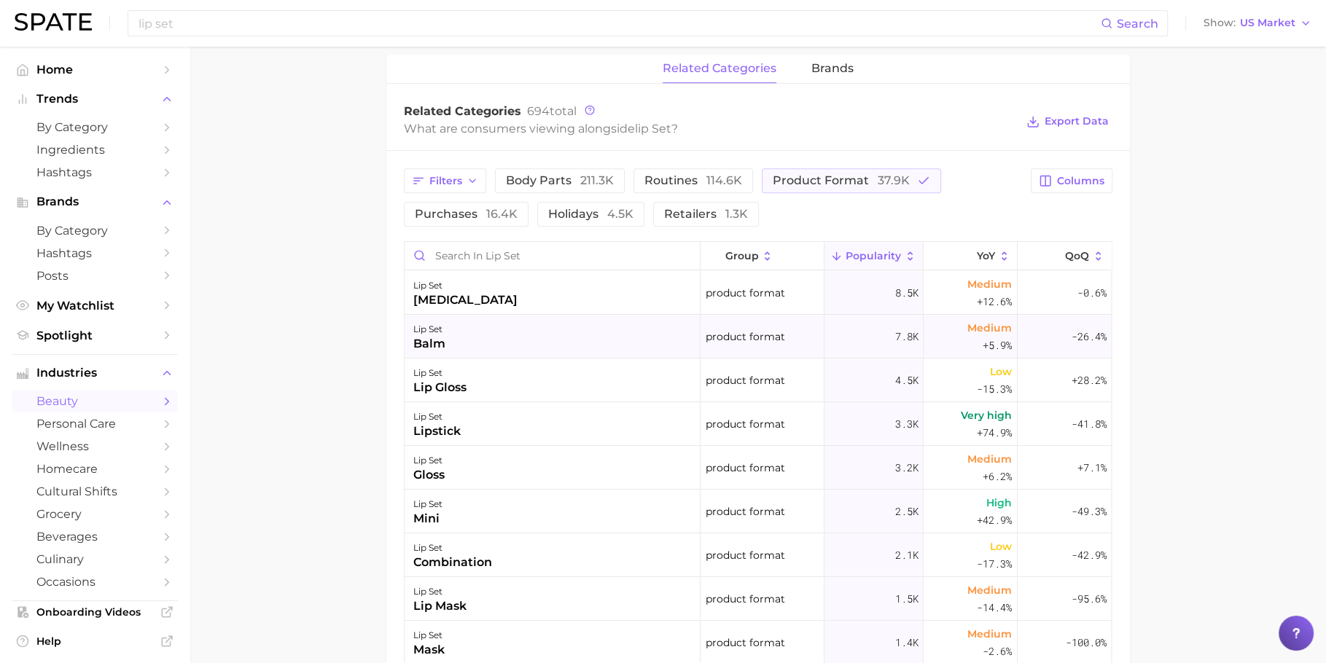
click at [459, 347] on div "lip set balm" at bounding box center [553, 337] width 296 height 44
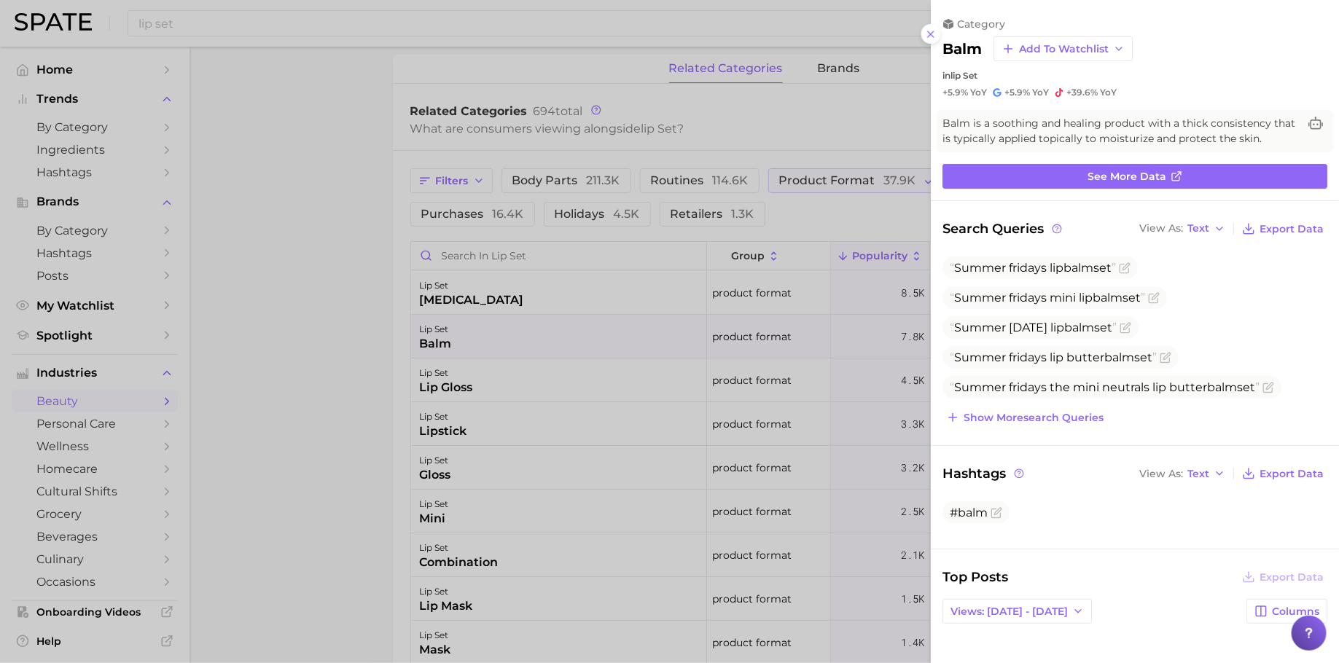
click at [553, 347] on div at bounding box center [669, 331] width 1339 height 663
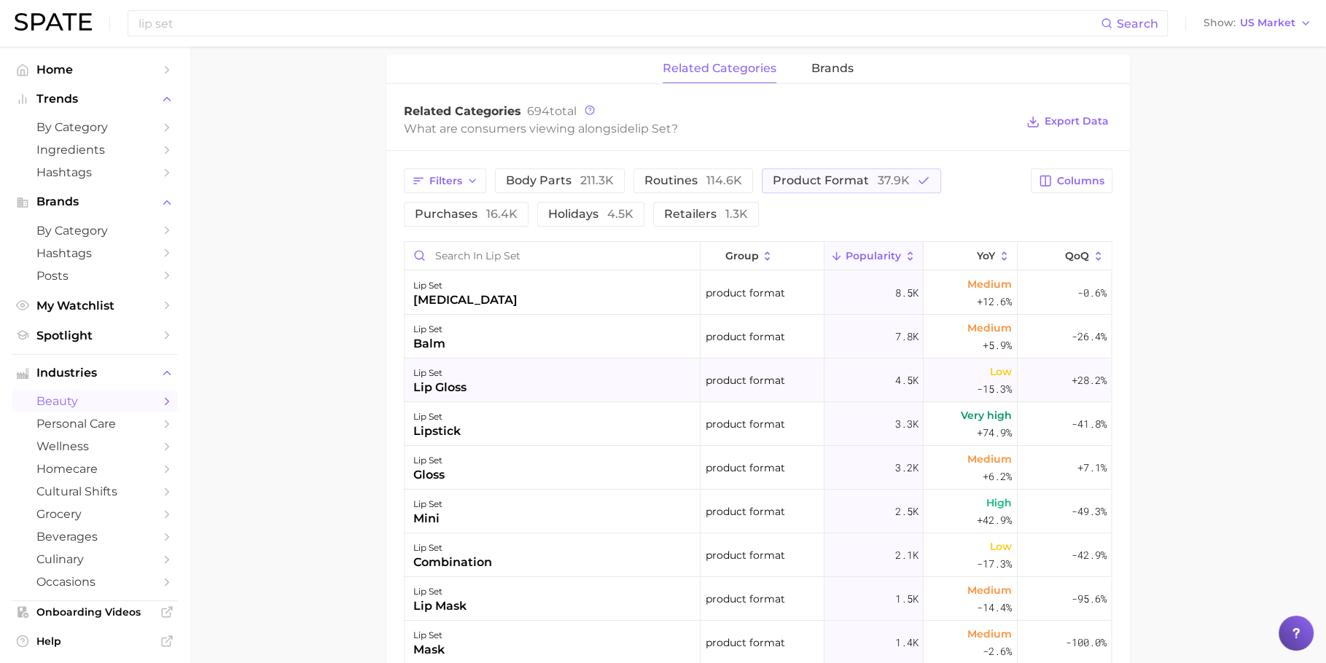
click at [504, 387] on div "lip set lip gloss" at bounding box center [553, 381] width 296 height 44
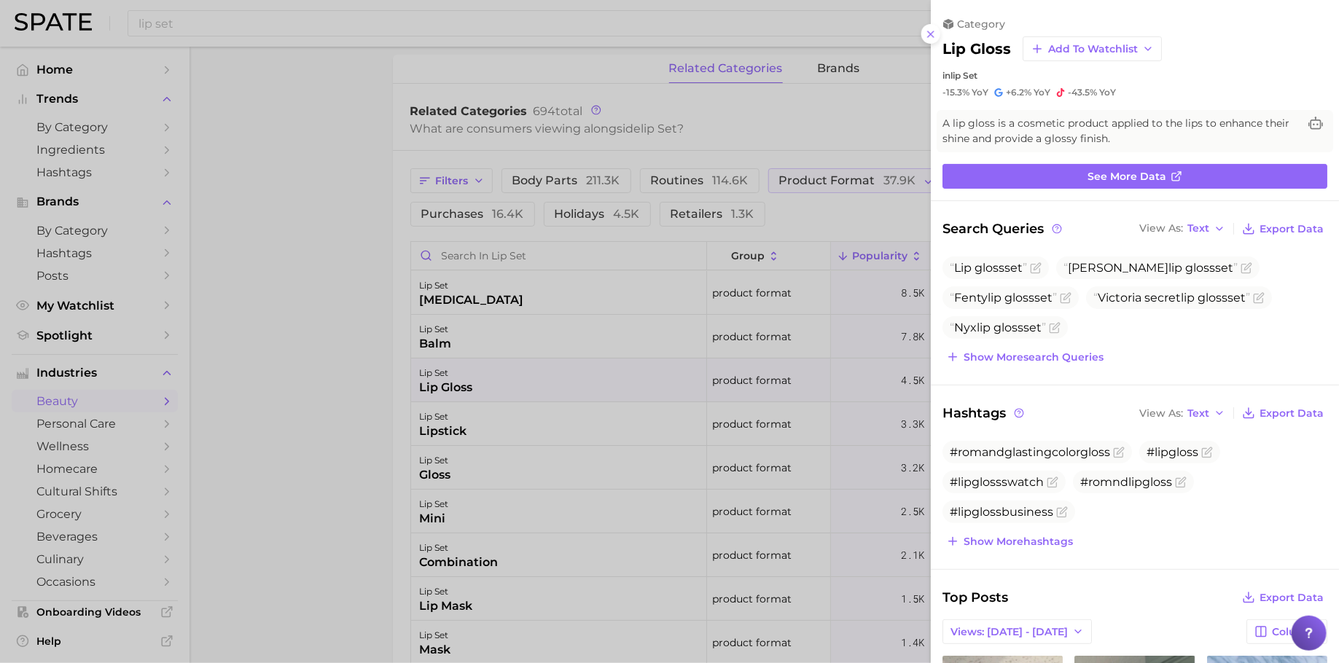
click at [549, 473] on div at bounding box center [669, 331] width 1339 height 663
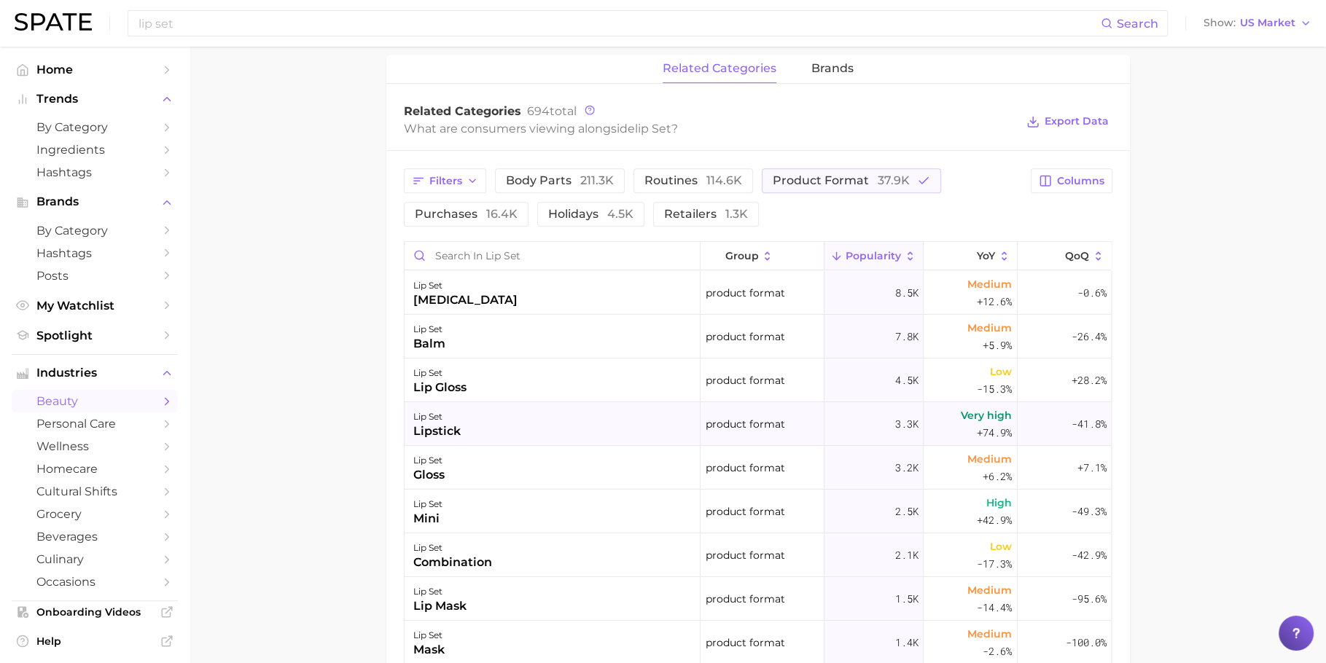
click at [515, 427] on div "lip set lipstick" at bounding box center [553, 424] width 296 height 44
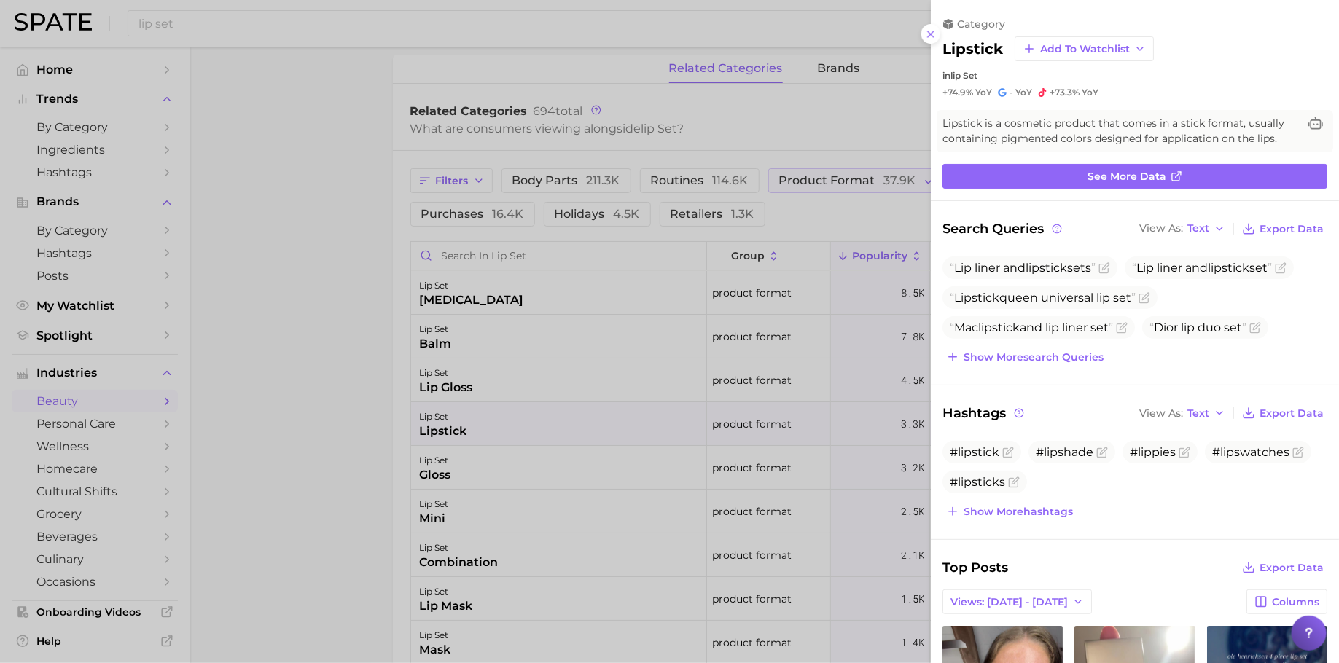
click at [380, 348] on div at bounding box center [669, 331] width 1339 height 663
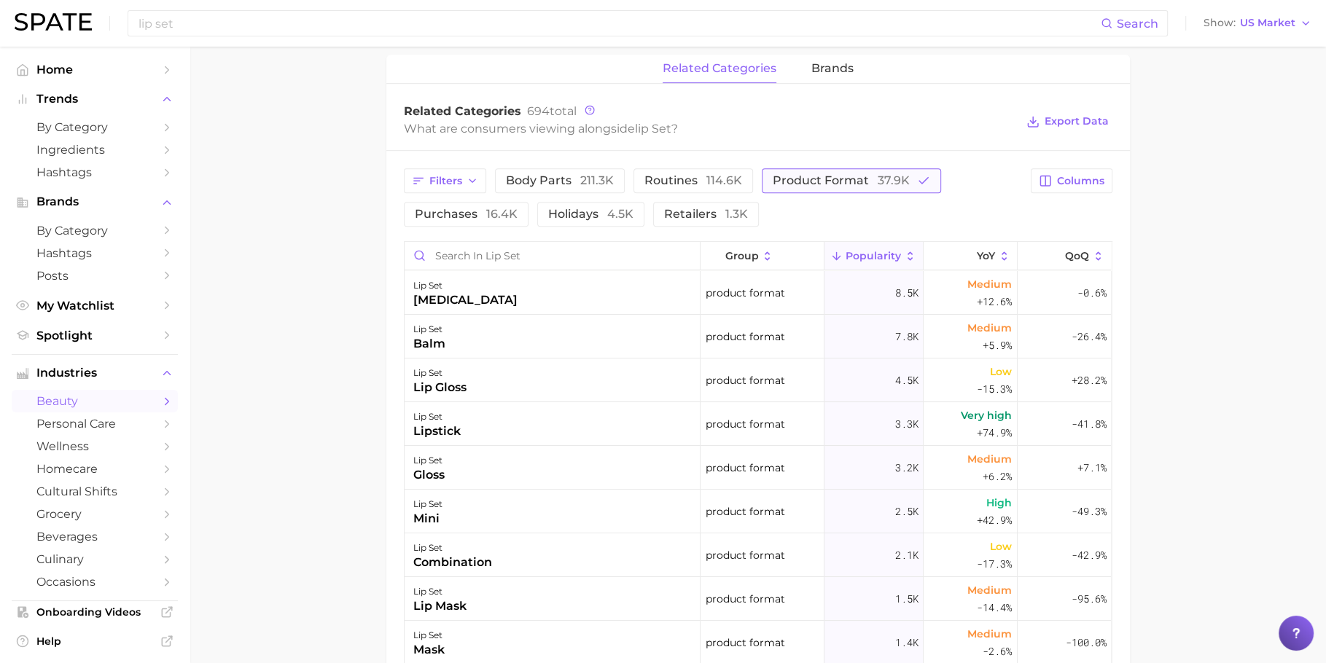
click at [825, 175] on span "product format 37.9k" at bounding box center [841, 181] width 137 height 12
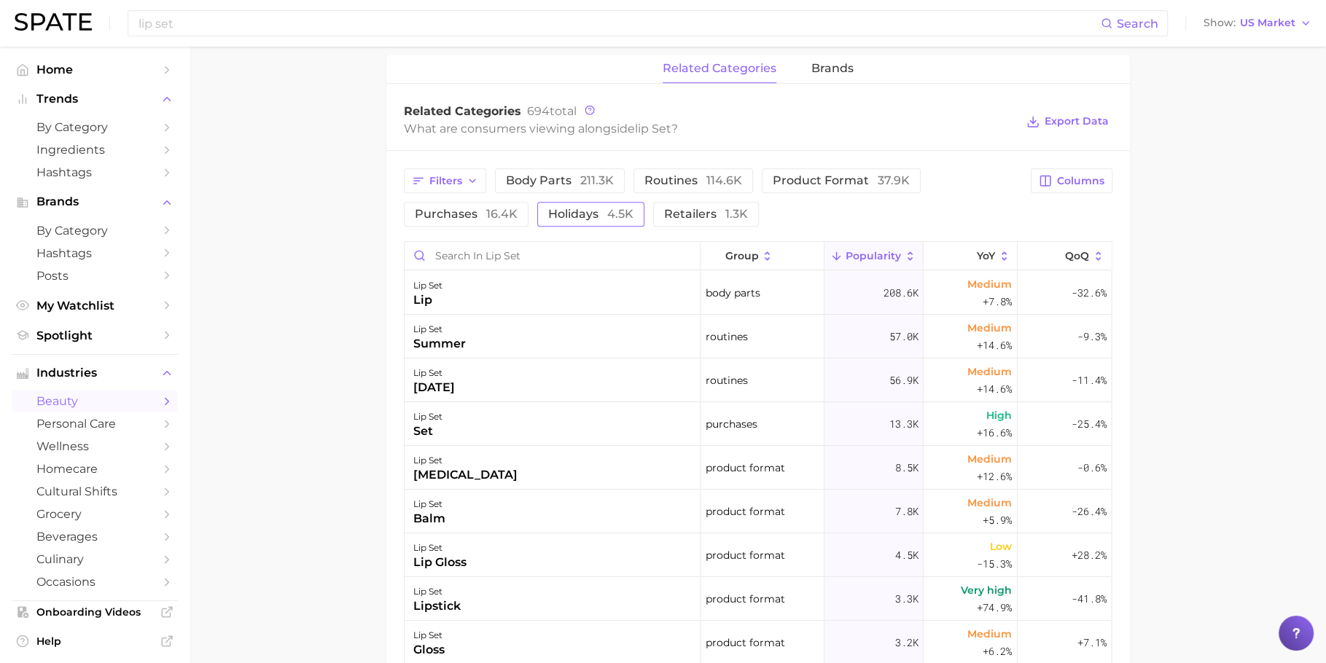
click at [595, 209] on span "holidays 4.5k" at bounding box center [590, 215] width 85 height 12
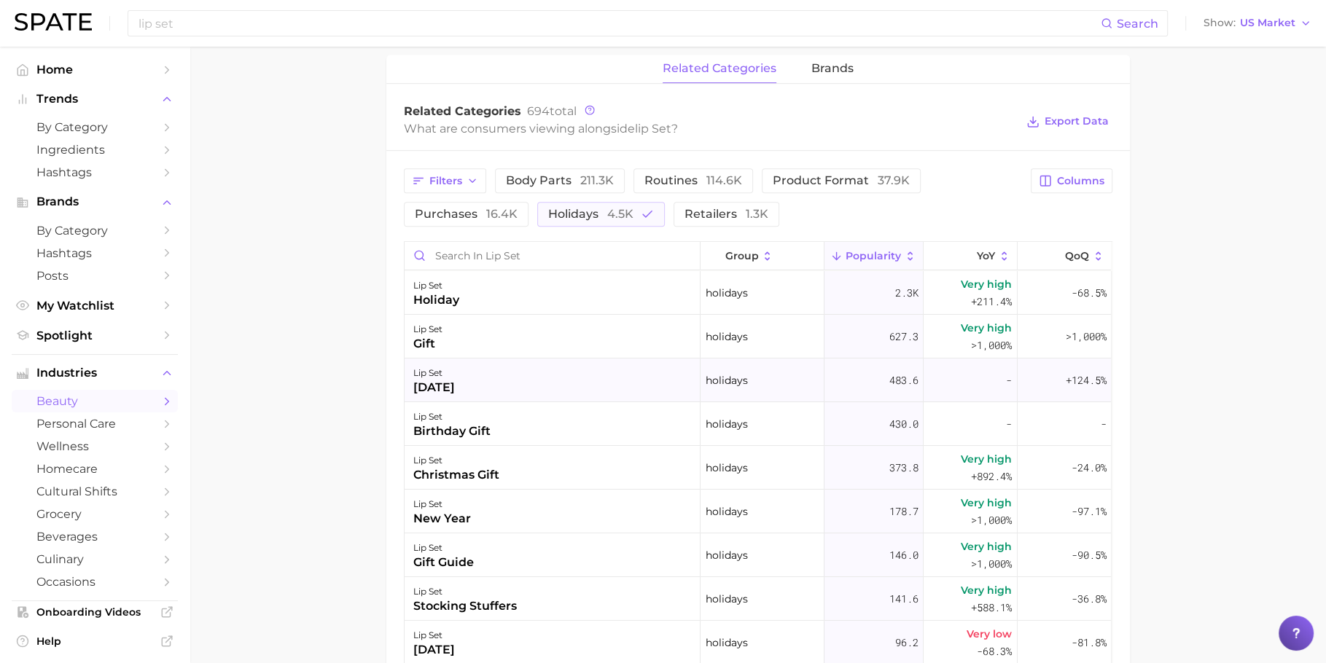
click at [557, 386] on div "lip set [DATE]" at bounding box center [553, 381] width 296 height 44
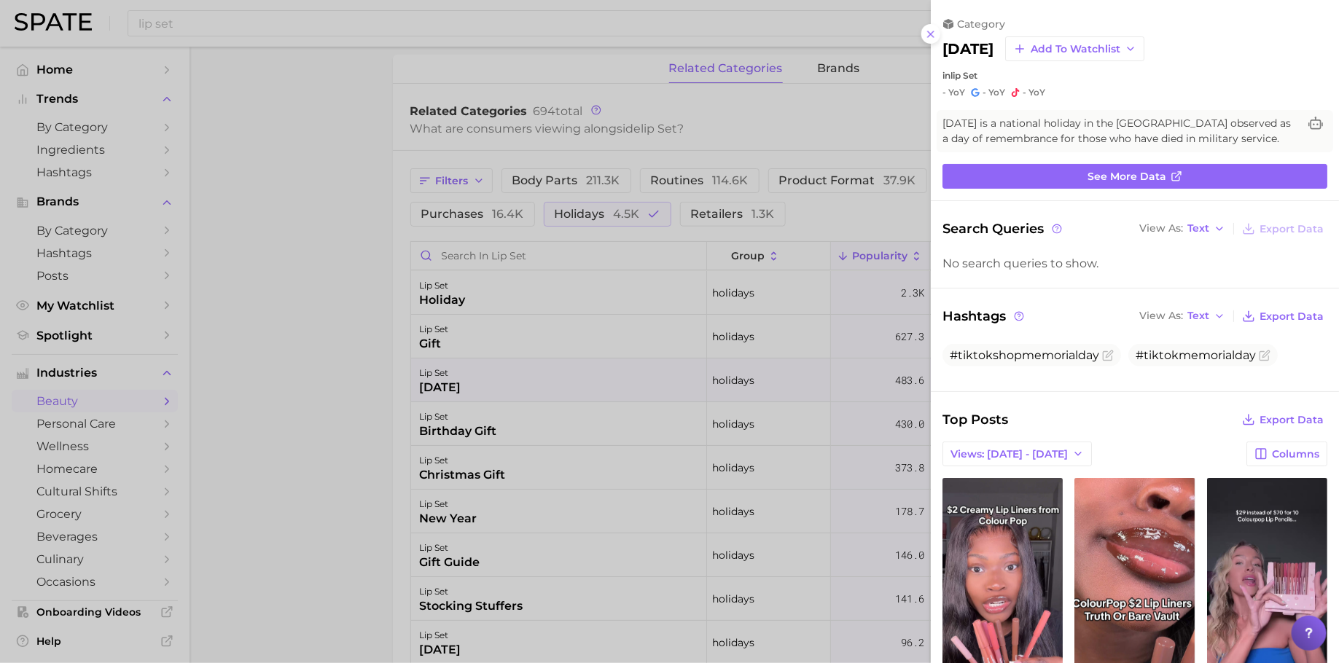
click at [623, 245] on div at bounding box center [669, 331] width 1339 height 663
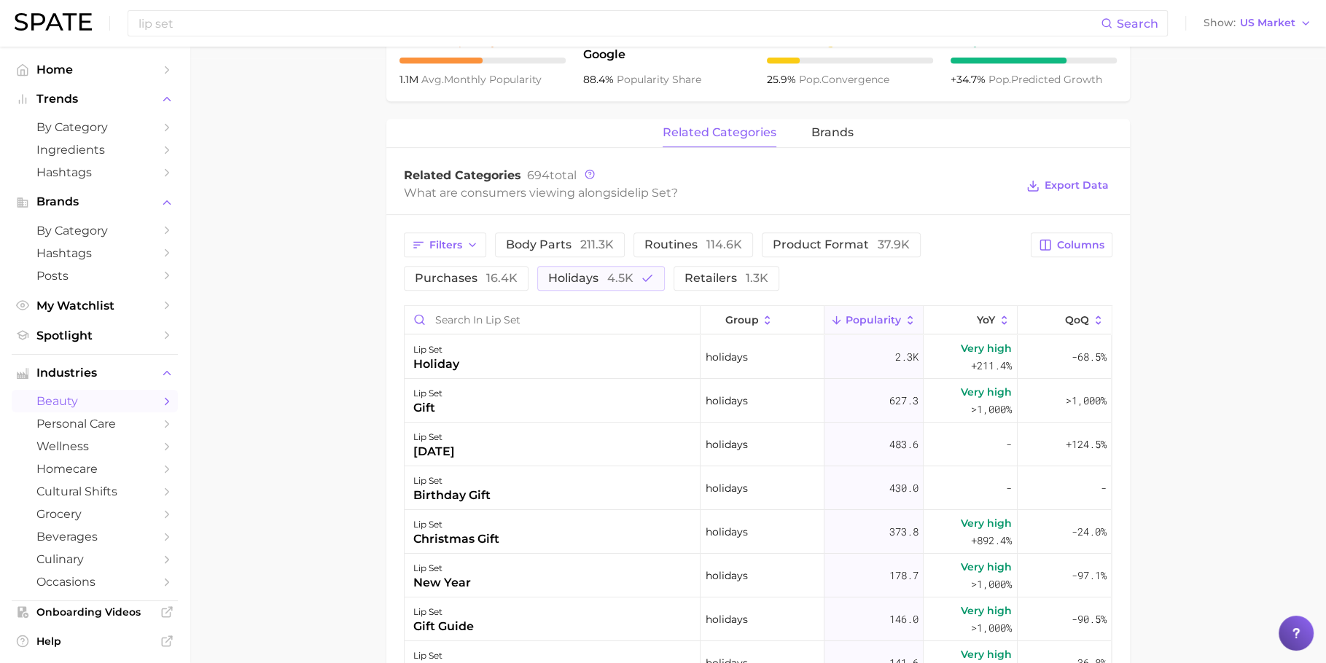
scroll to position [622, 0]
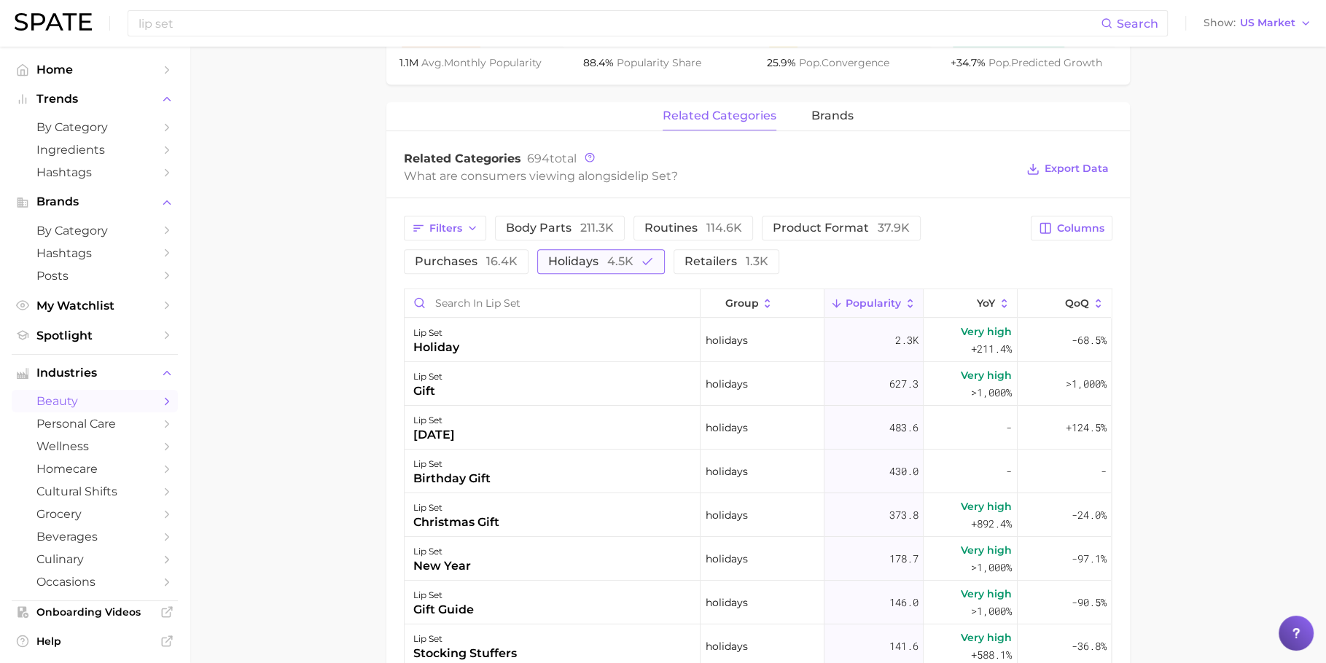
click at [589, 265] on span "holidays 4.5k" at bounding box center [590, 262] width 85 height 12
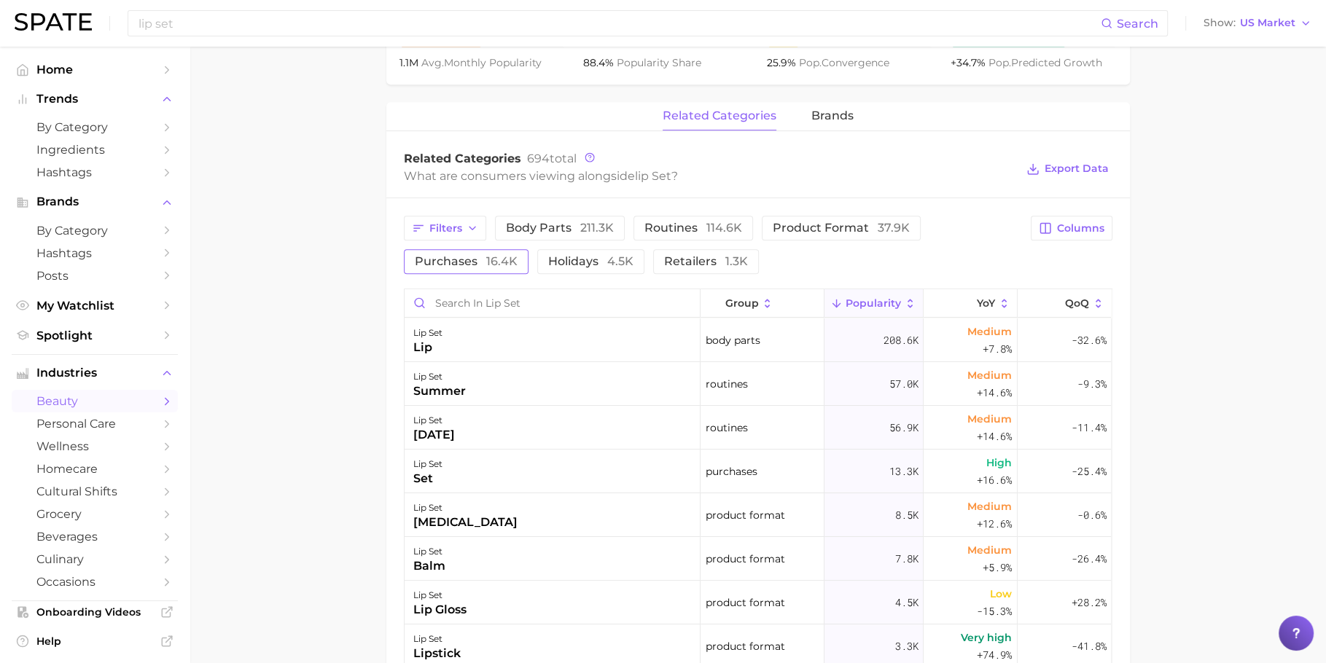
click at [466, 262] on span "purchases 16.4k" at bounding box center [466, 262] width 103 height 12
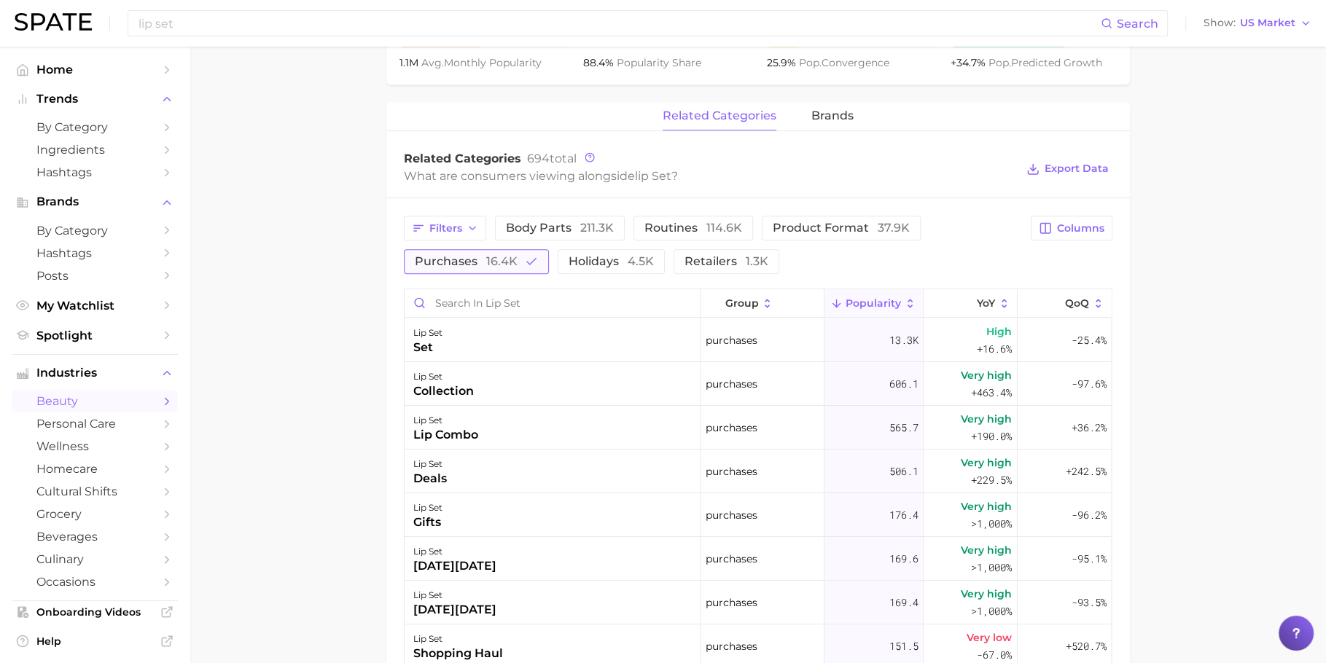
click at [472, 262] on span "purchases 16.4k" at bounding box center [466, 262] width 103 height 12
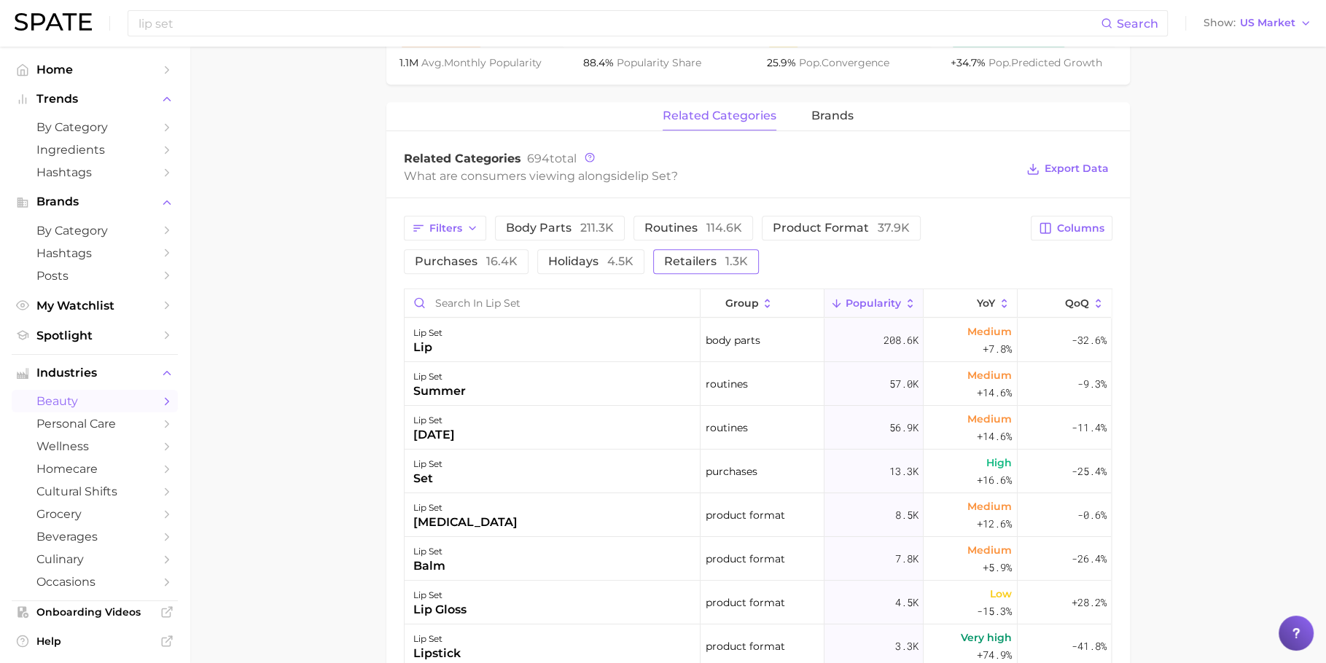
click at [728, 262] on span "1.3k" at bounding box center [736, 261] width 23 height 14
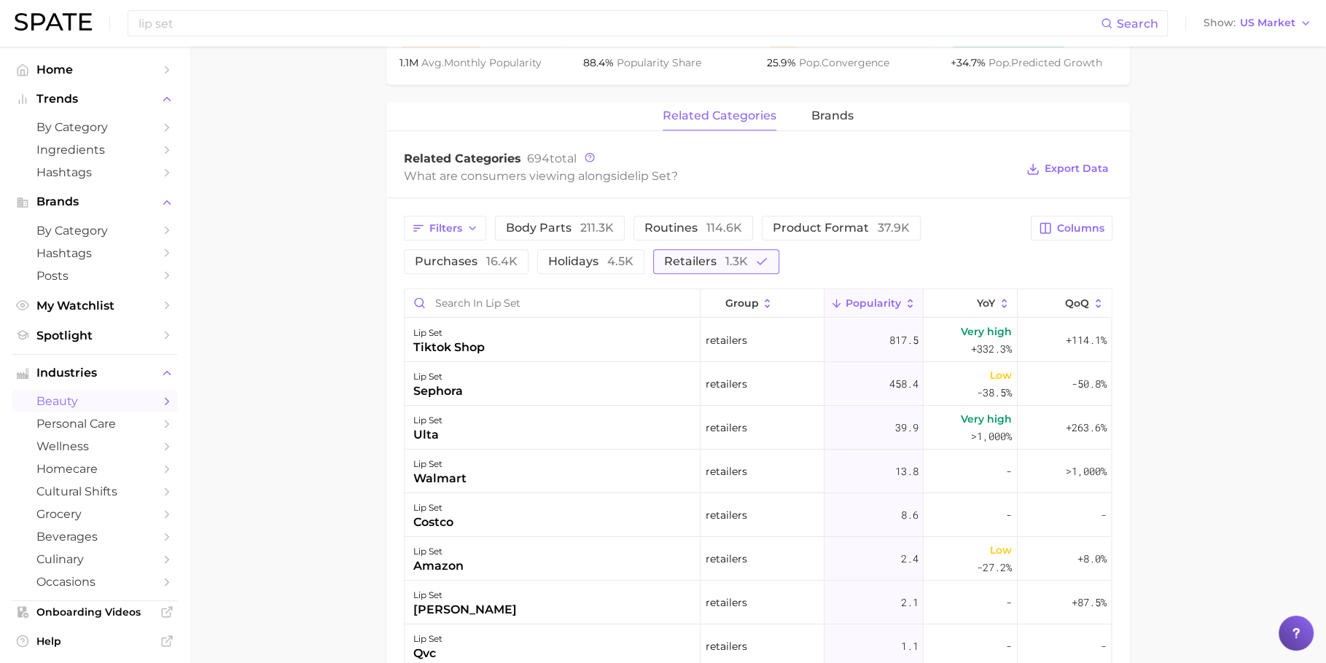
drag, startPoint x: 736, startPoint y: 267, endPoint x: 712, endPoint y: 268, distance: 24.1
click at [736, 267] on span "1.3k" at bounding box center [736, 261] width 23 height 14
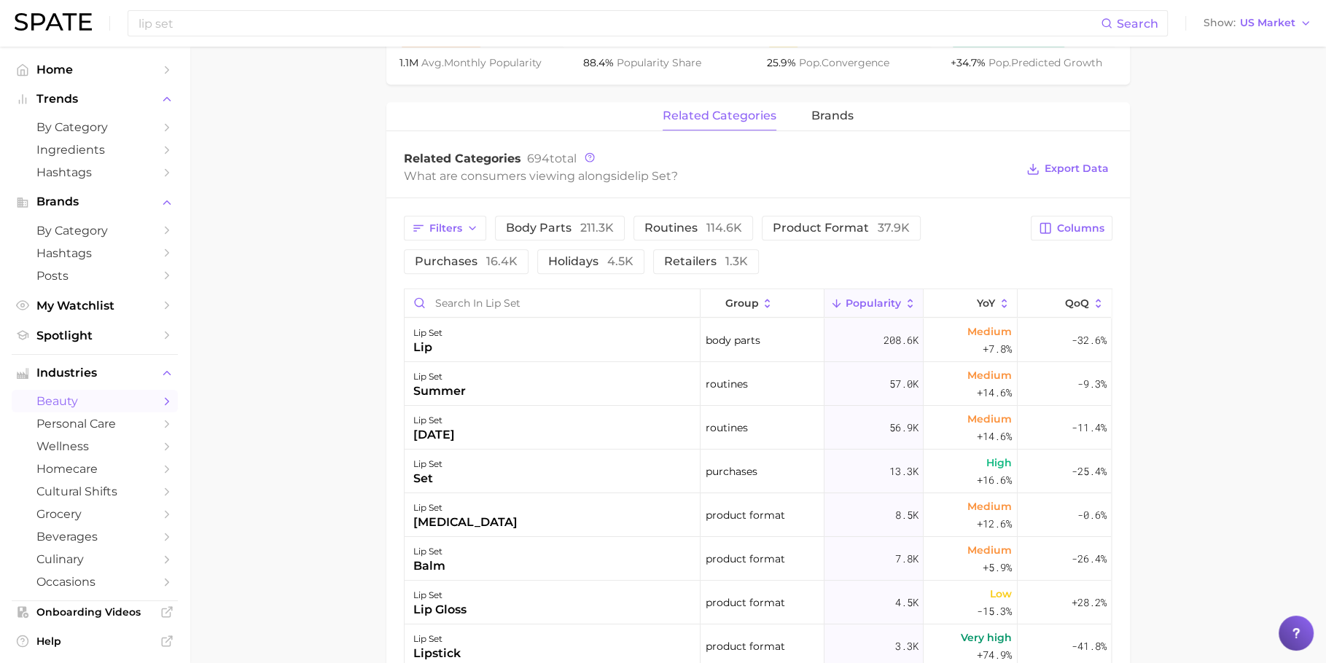
click at [499, 274] on div "Filters body parts 211.3k routines 114.6k product format 37.9k purchases 16.4k …" at bounding box center [758, 583] width 744 height 771
click at [495, 264] on span "16.4k" at bounding box center [501, 261] width 31 height 14
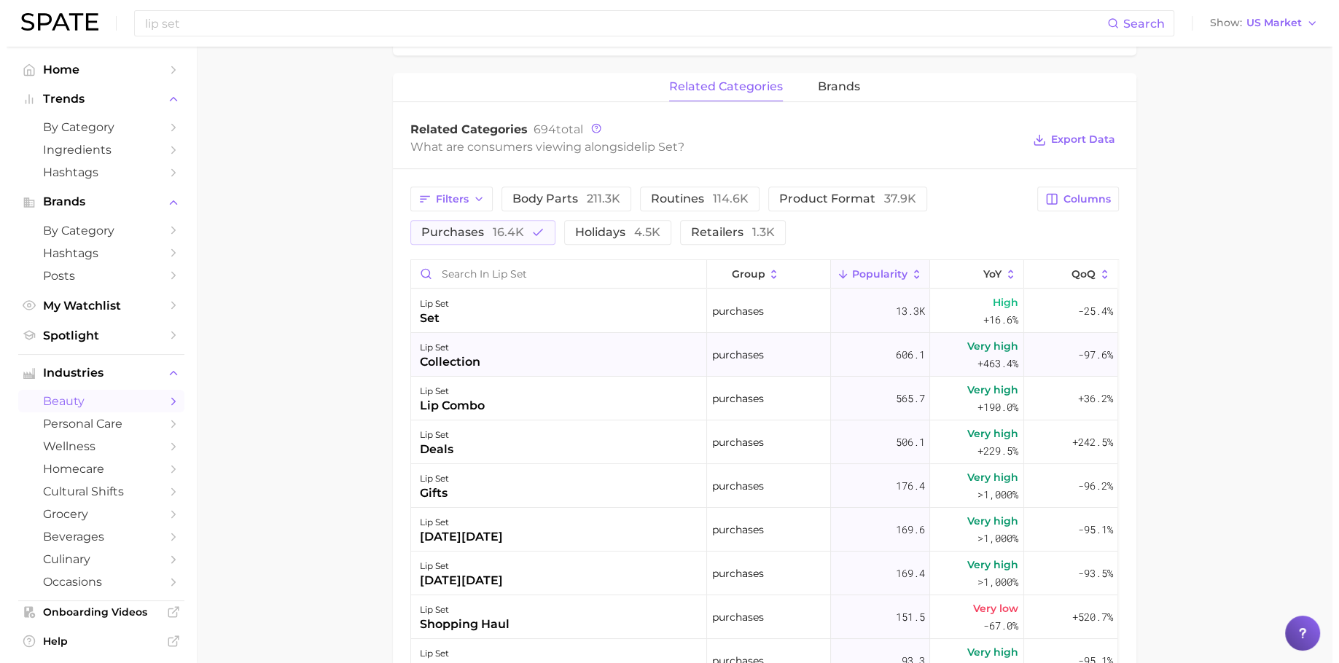
scroll to position [652, 0]
click at [464, 362] on div "collection" at bounding box center [443, 361] width 61 height 17
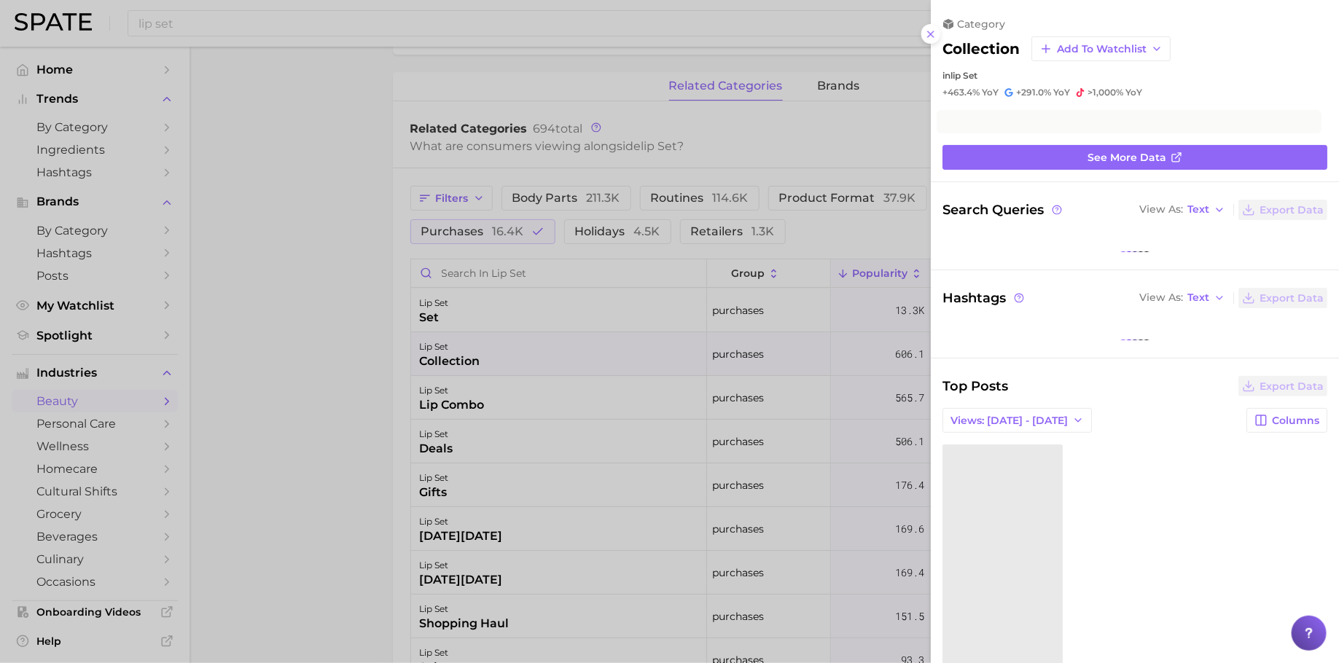
click at [467, 362] on div at bounding box center [669, 331] width 1339 height 663
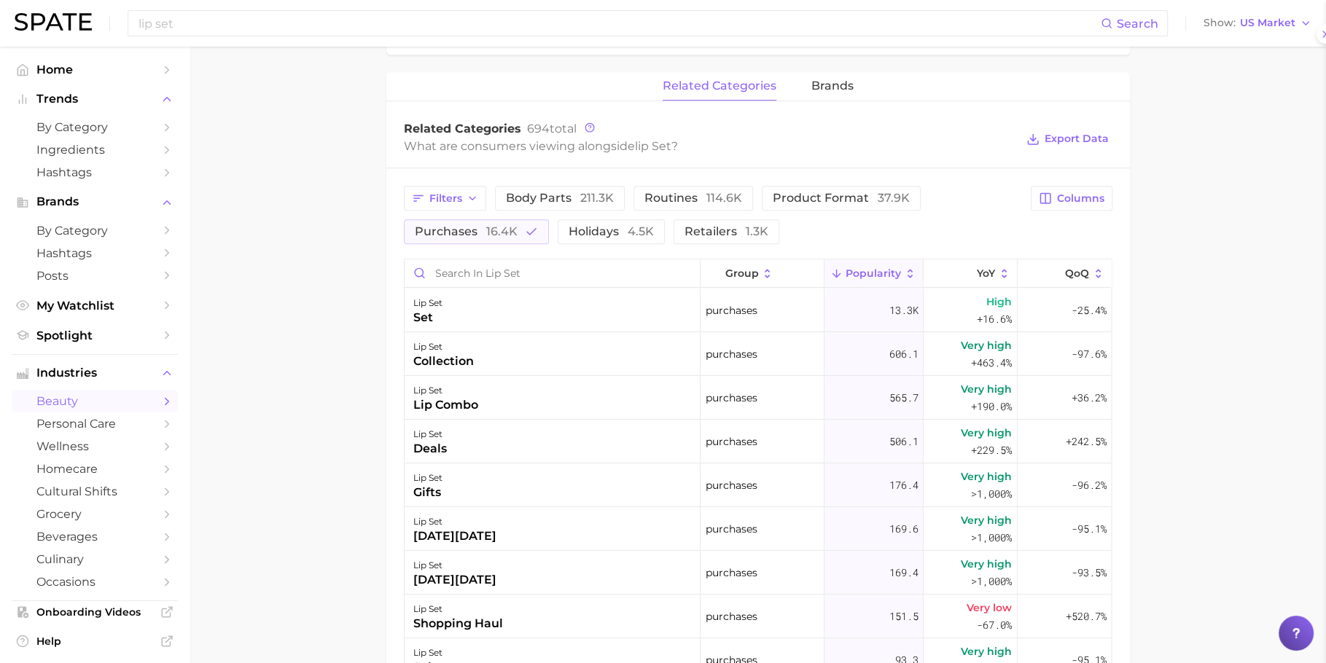
click at [477, 390] on div "lip set" at bounding box center [445, 390] width 65 height 17
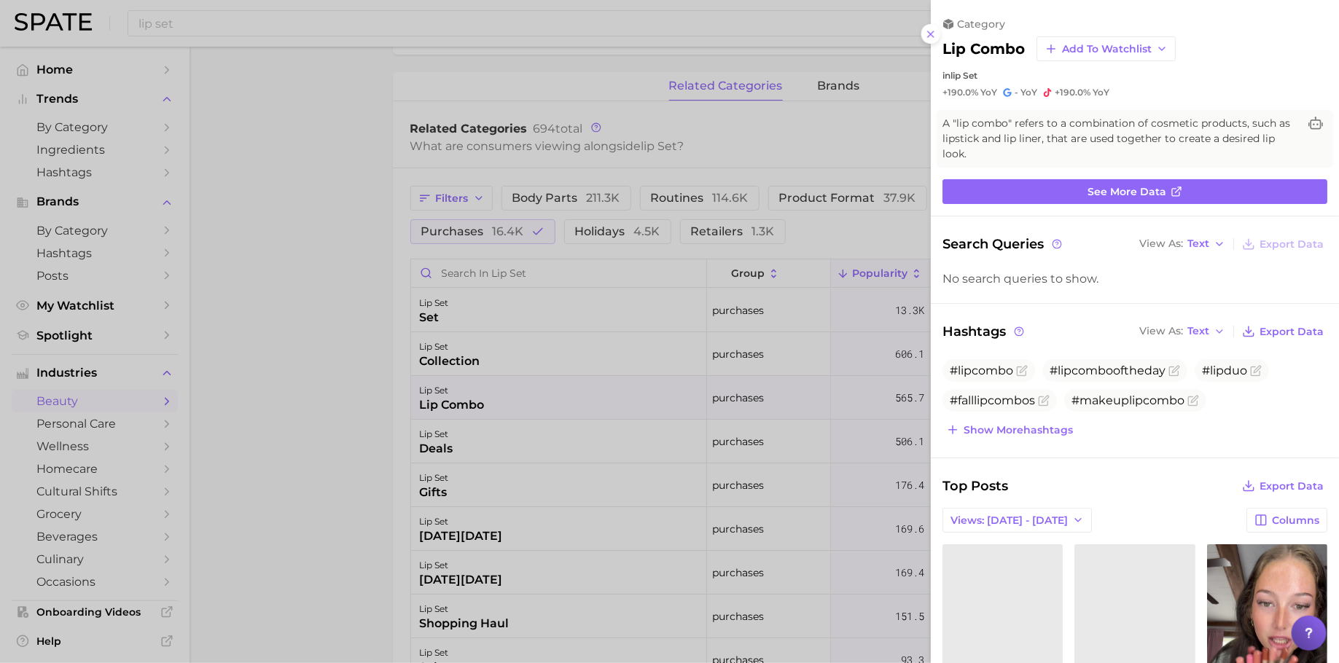
scroll to position [0, 0]
click at [477, 390] on div at bounding box center [669, 331] width 1339 height 663
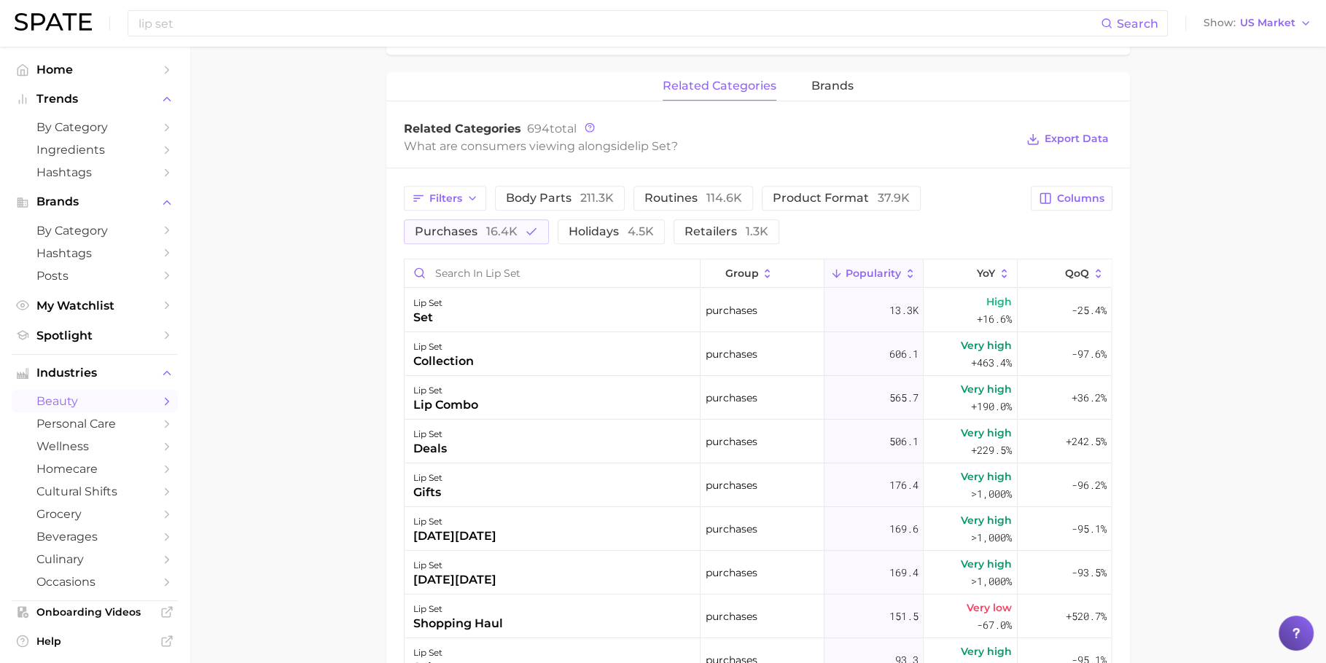
click at [475, 437] on div "lip set deals" at bounding box center [553, 442] width 296 height 44
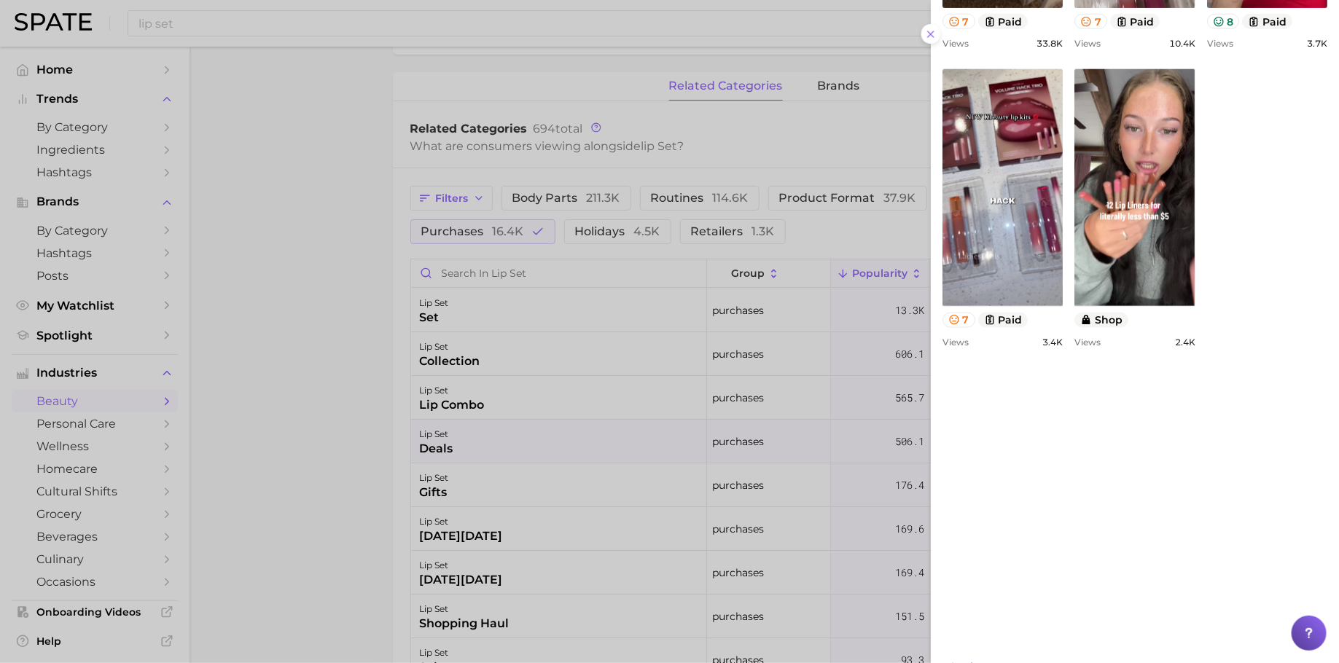
scroll to position [817, 0]
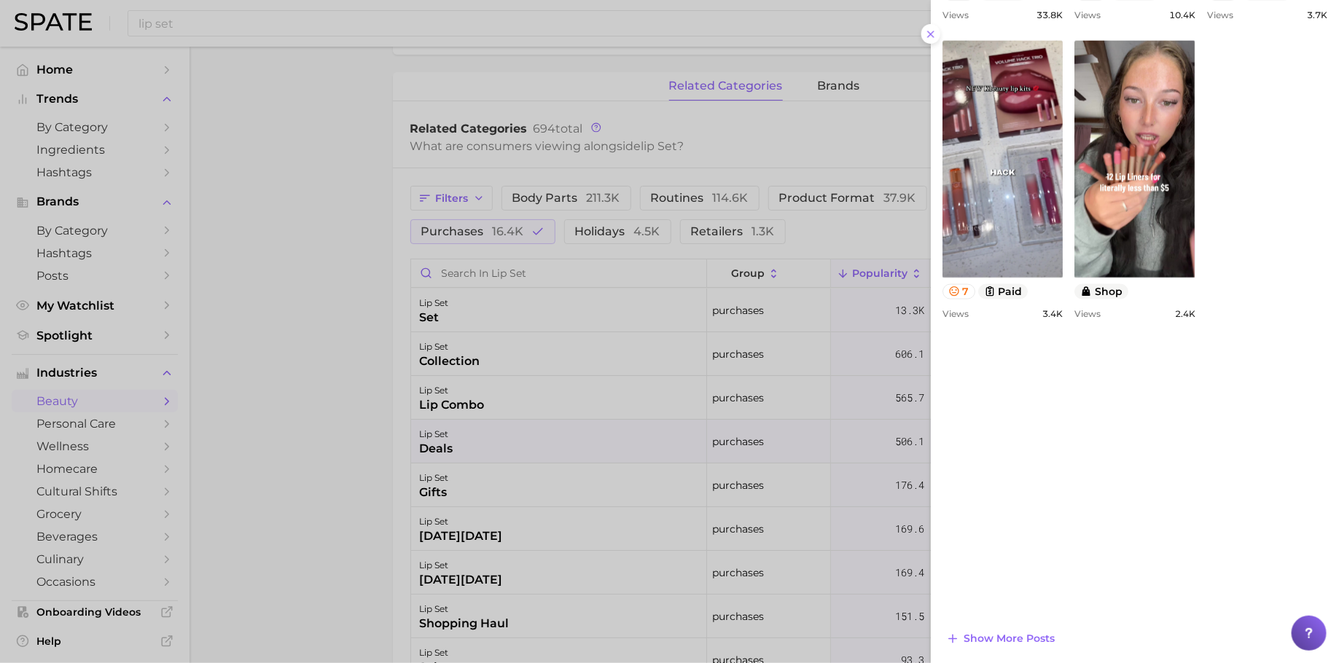
click at [637, 451] on div at bounding box center [669, 331] width 1339 height 663
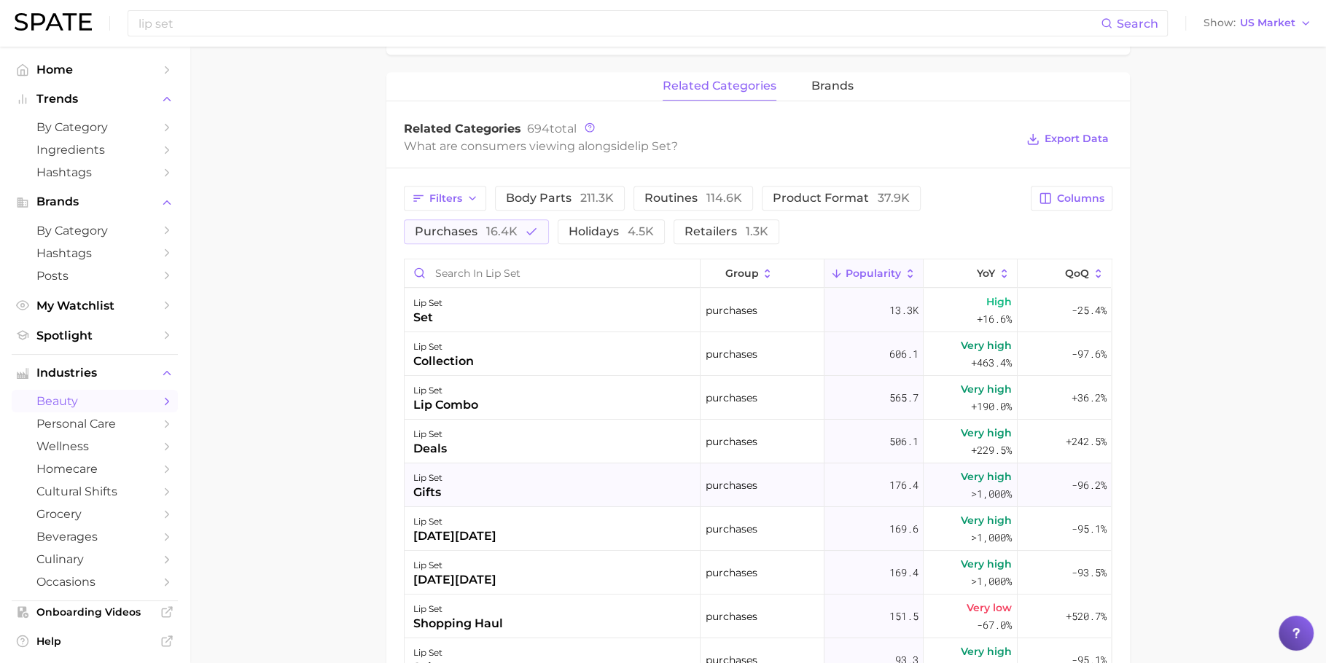
click at [507, 475] on div "lip set gifts" at bounding box center [553, 486] width 296 height 44
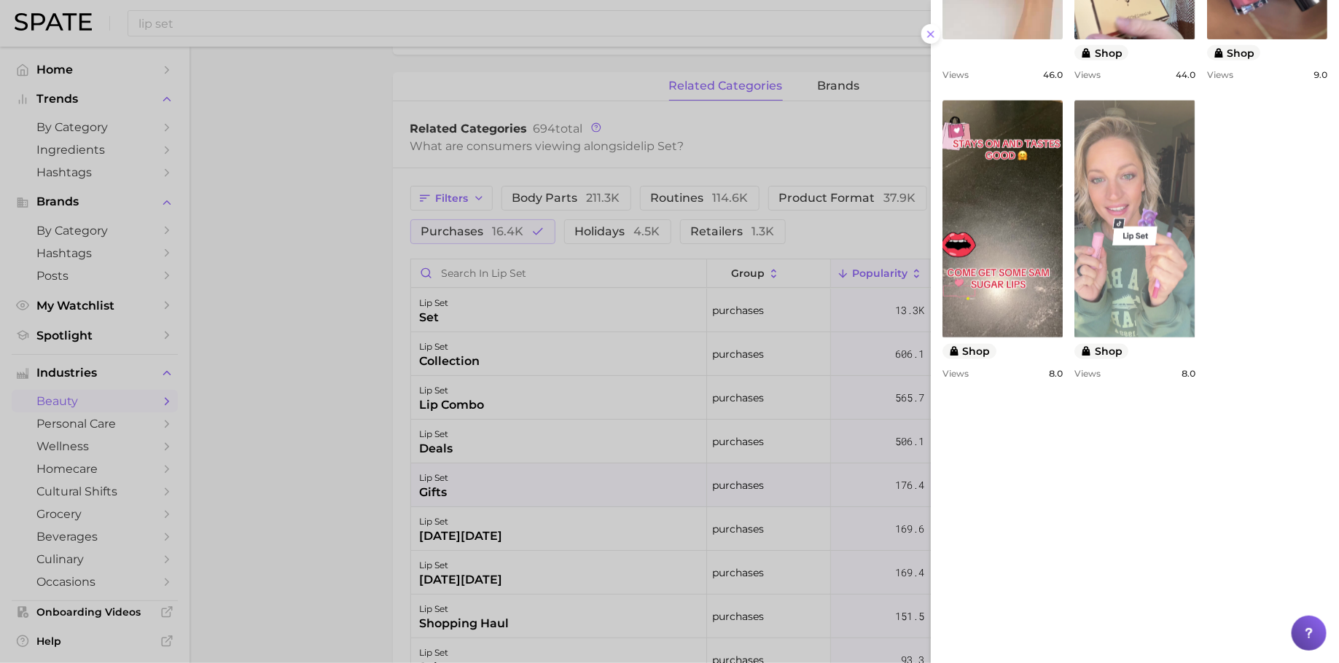
scroll to position [763, 0]
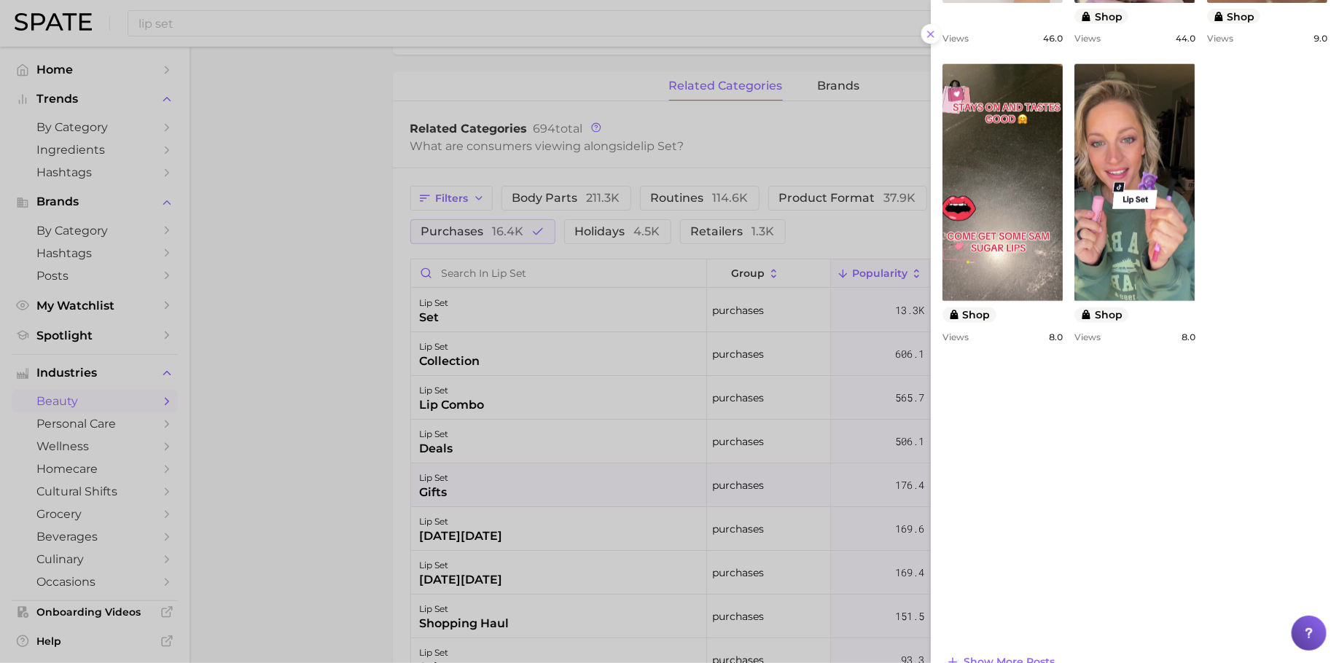
click at [646, 424] on div at bounding box center [669, 331] width 1339 height 663
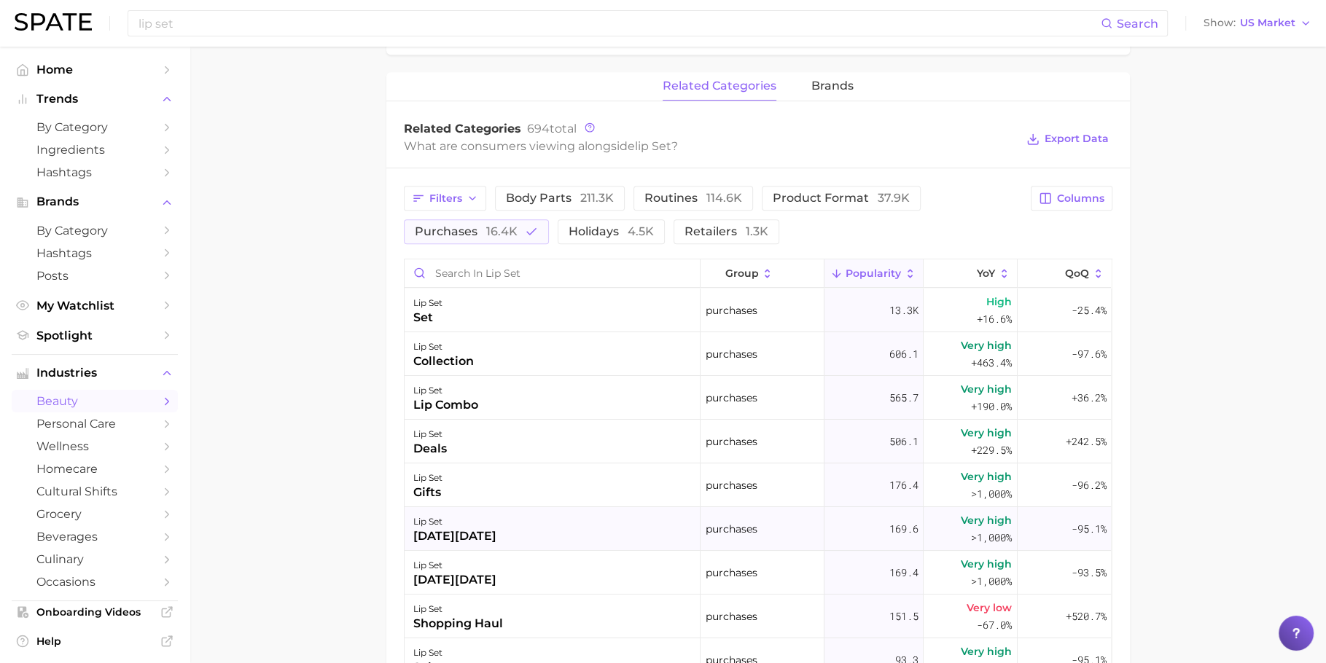
click at [495, 532] on div "[DATE][DATE]" at bounding box center [454, 536] width 83 height 17
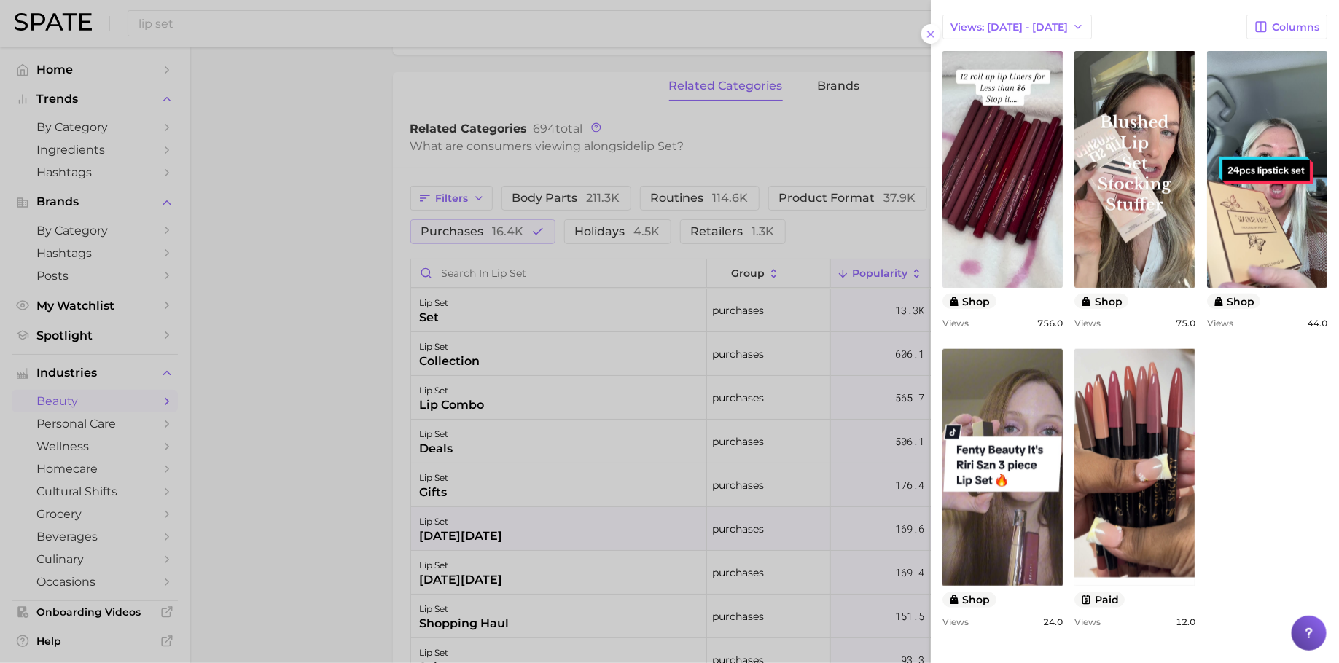
scroll to position [0, 0]
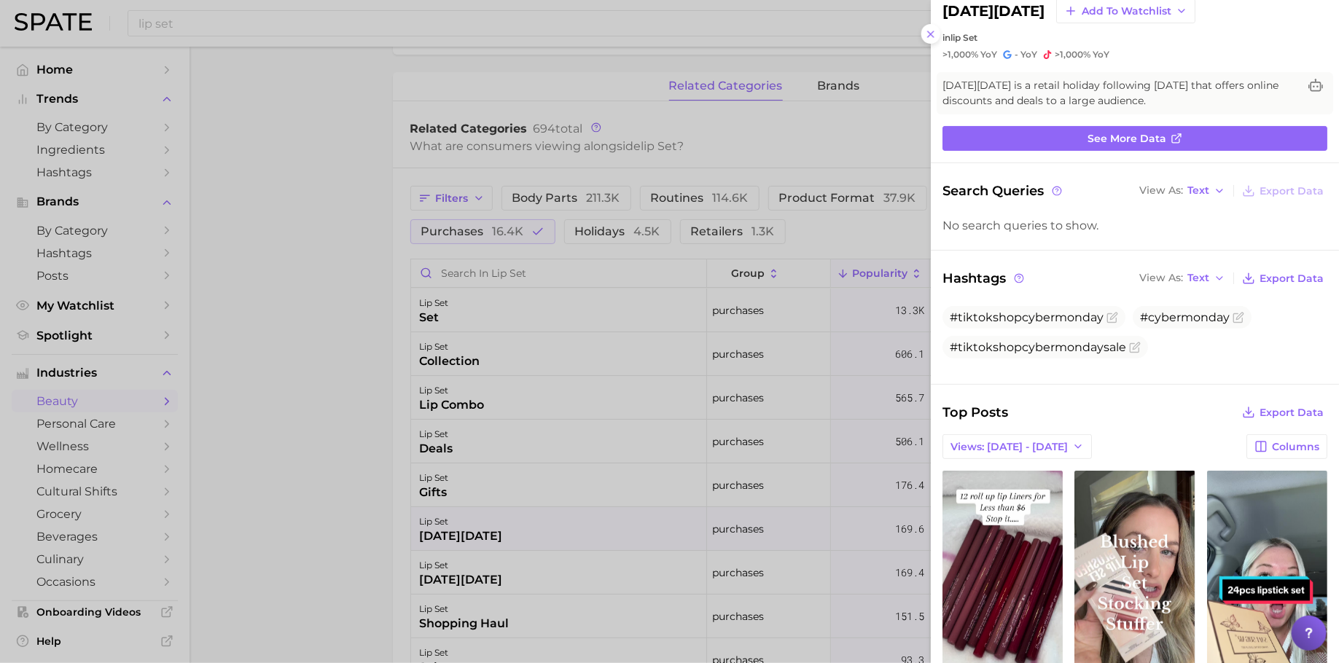
click at [658, 487] on div at bounding box center [669, 331] width 1339 height 663
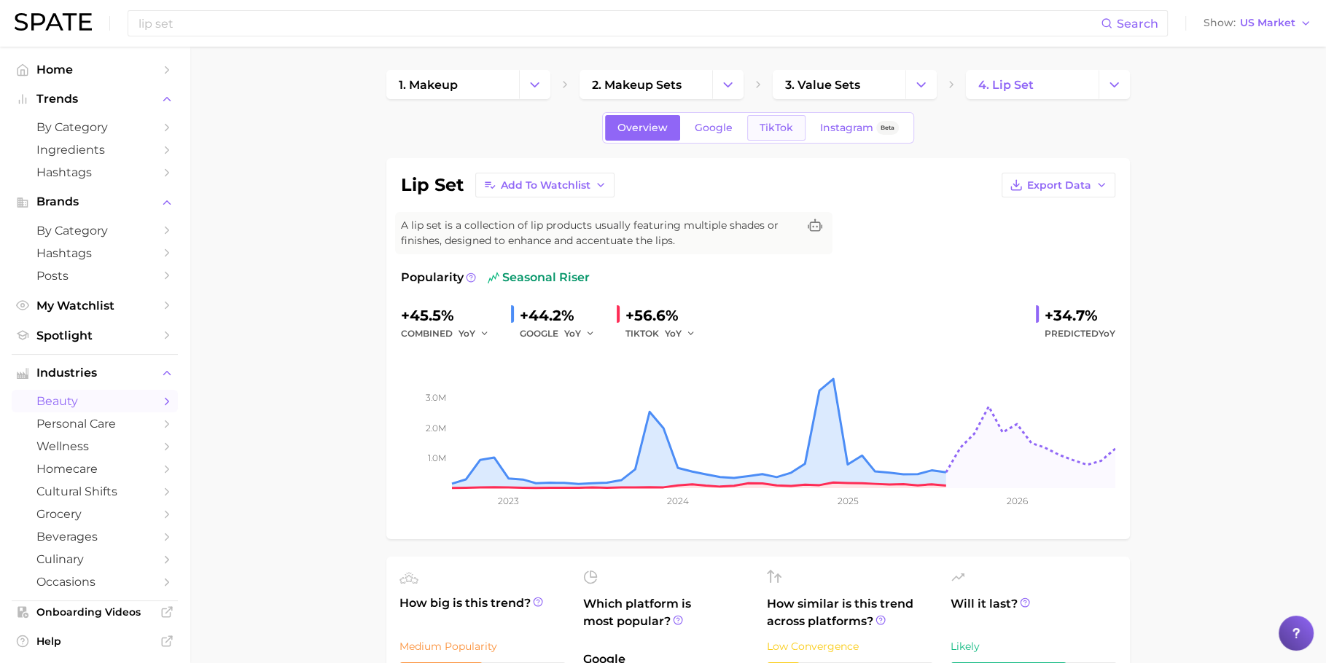
click at [776, 117] on link "TikTok" at bounding box center [776, 128] width 58 height 26
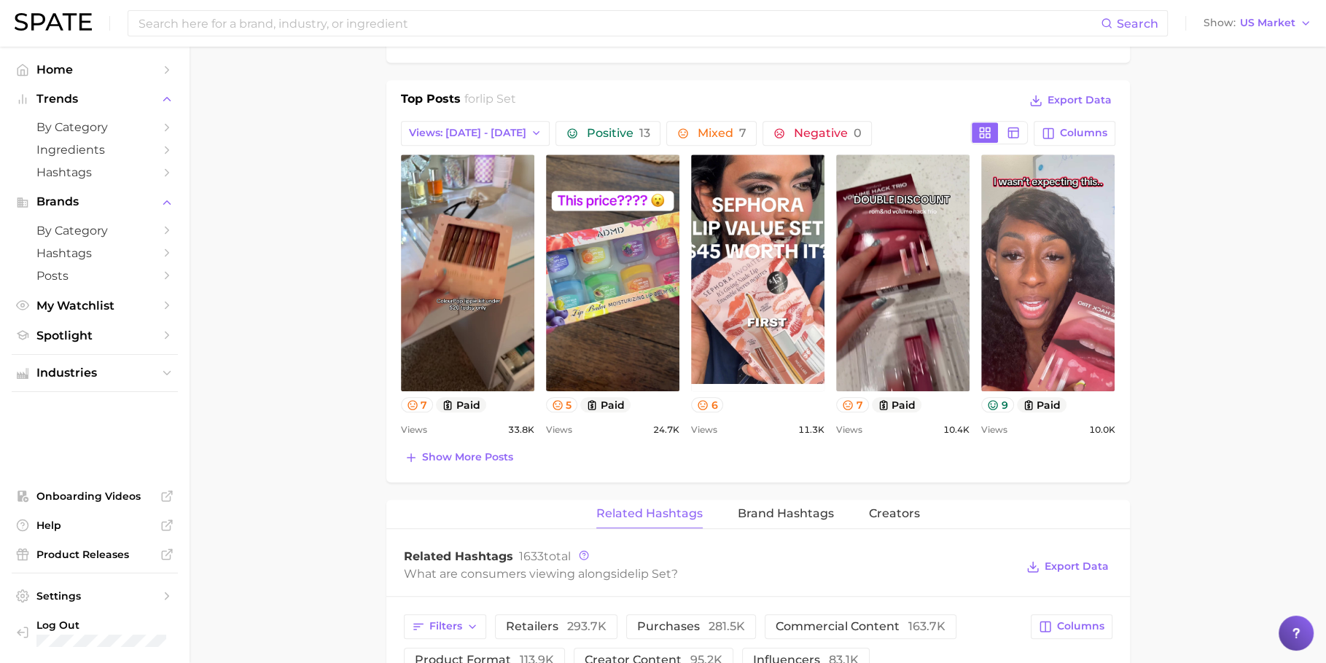
scroll to position [655, 0]
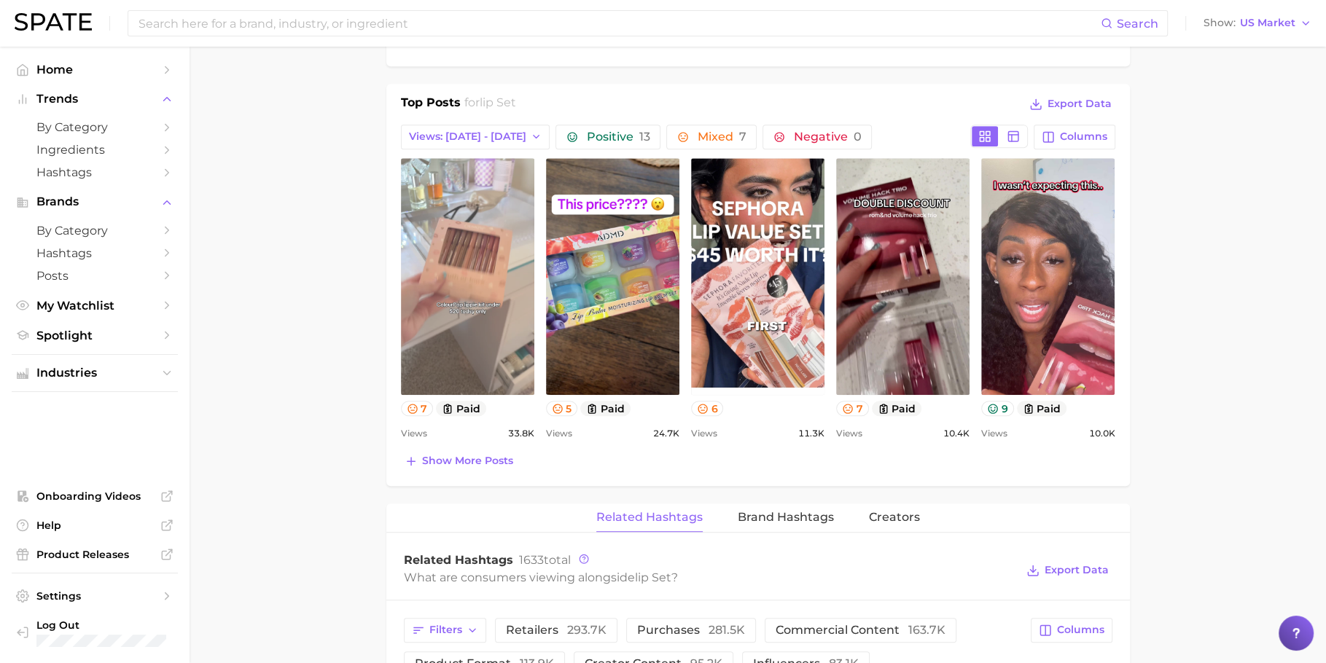
click at [462, 280] on link "view post on TikTok" at bounding box center [467, 276] width 133 height 237
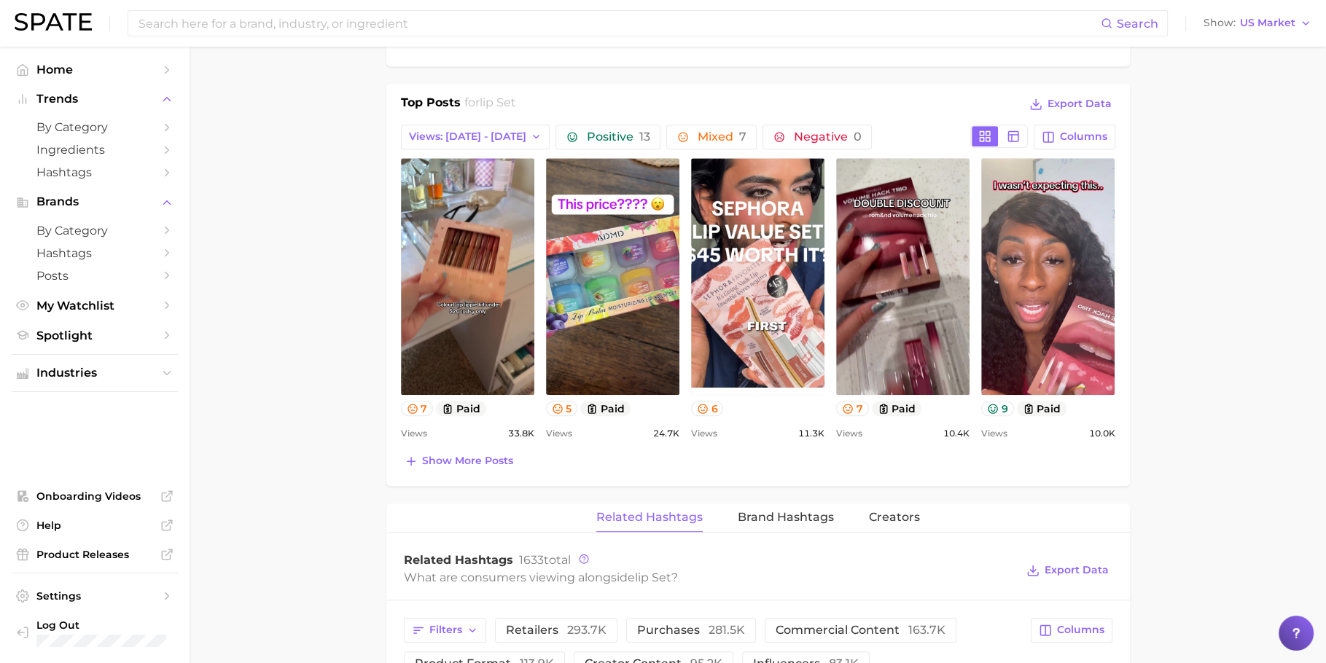
click at [322, 362] on main "1. makeup 2. makeup sets 3. value sets 4. lip set Overview Google TikTok Instag…" at bounding box center [758, 418] width 1137 height 2053
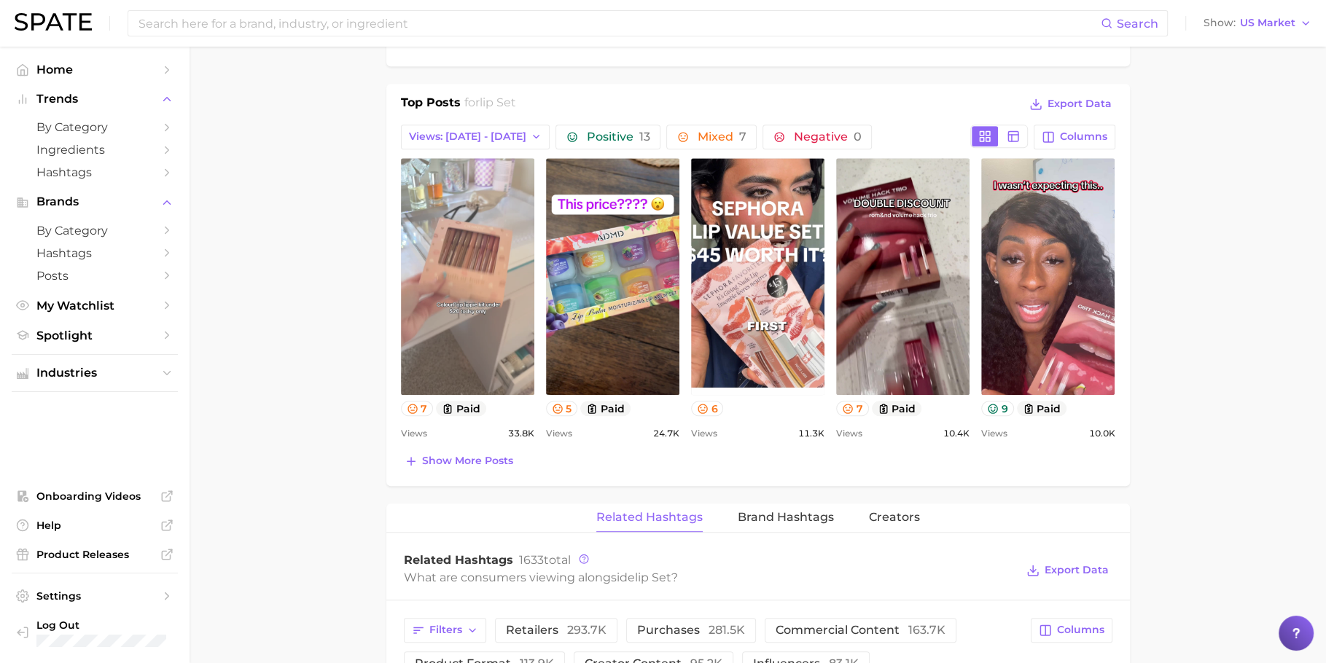
drag, startPoint x: 443, startPoint y: 236, endPoint x: 287, endPoint y: 321, distance: 178.1
click at [287, 321] on main "1. makeup 2. makeup sets 3. value sets 4. lip set Overview Google TikTok Instag…" at bounding box center [758, 418] width 1137 height 2053
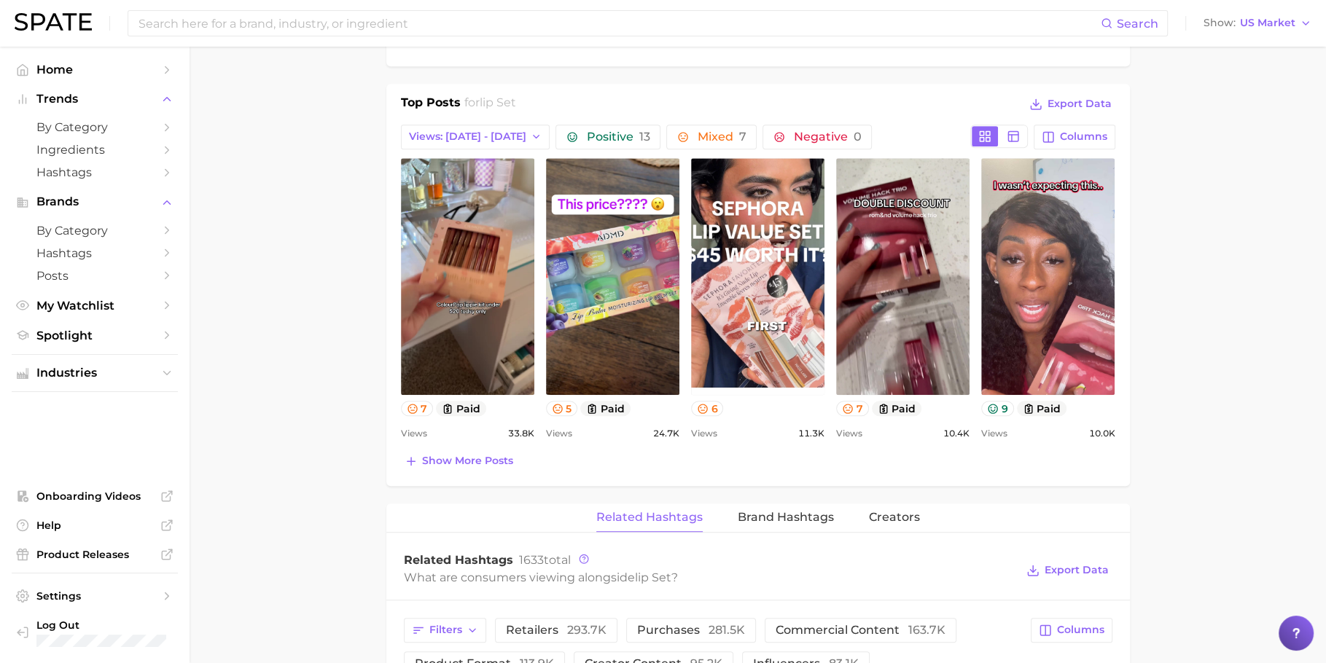
click at [246, 265] on main "1. makeup 2. makeup sets 3. value sets 4. lip set Overview Google TikTok Instag…" at bounding box center [758, 418] width 1137 height 2053
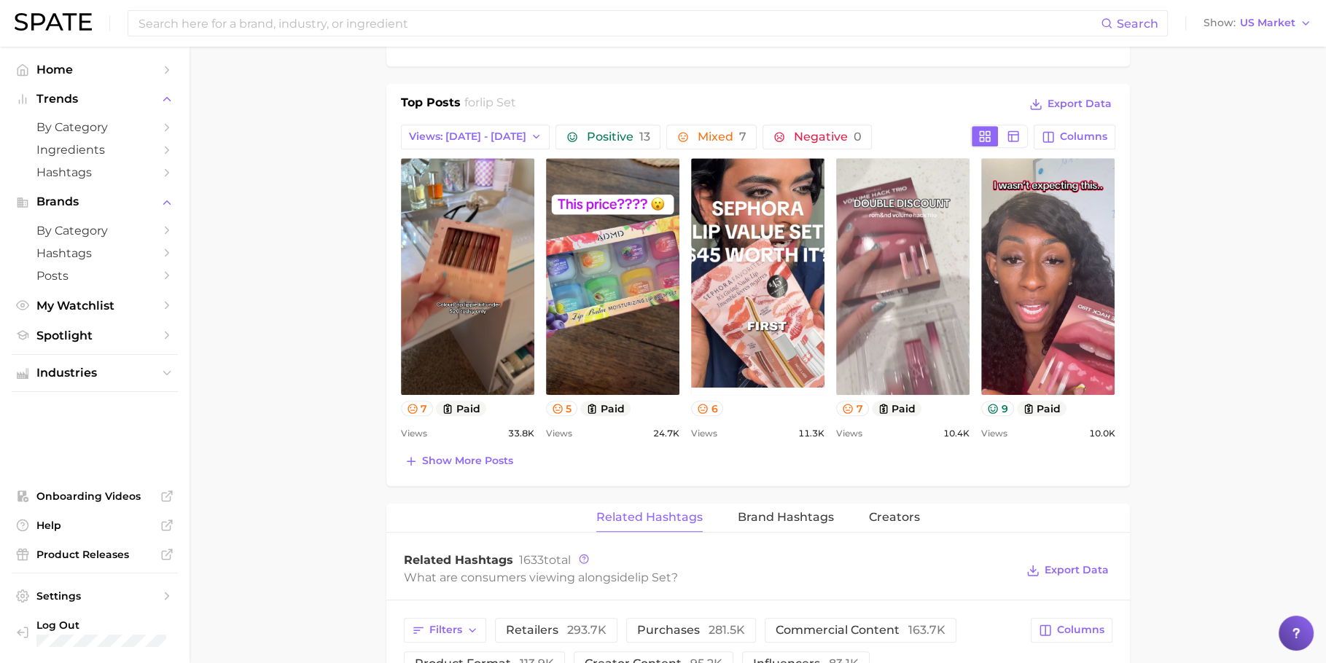
click at [910, 322] on link "view post on TikTok" at bounding box center [902, 276] width 133 height 237
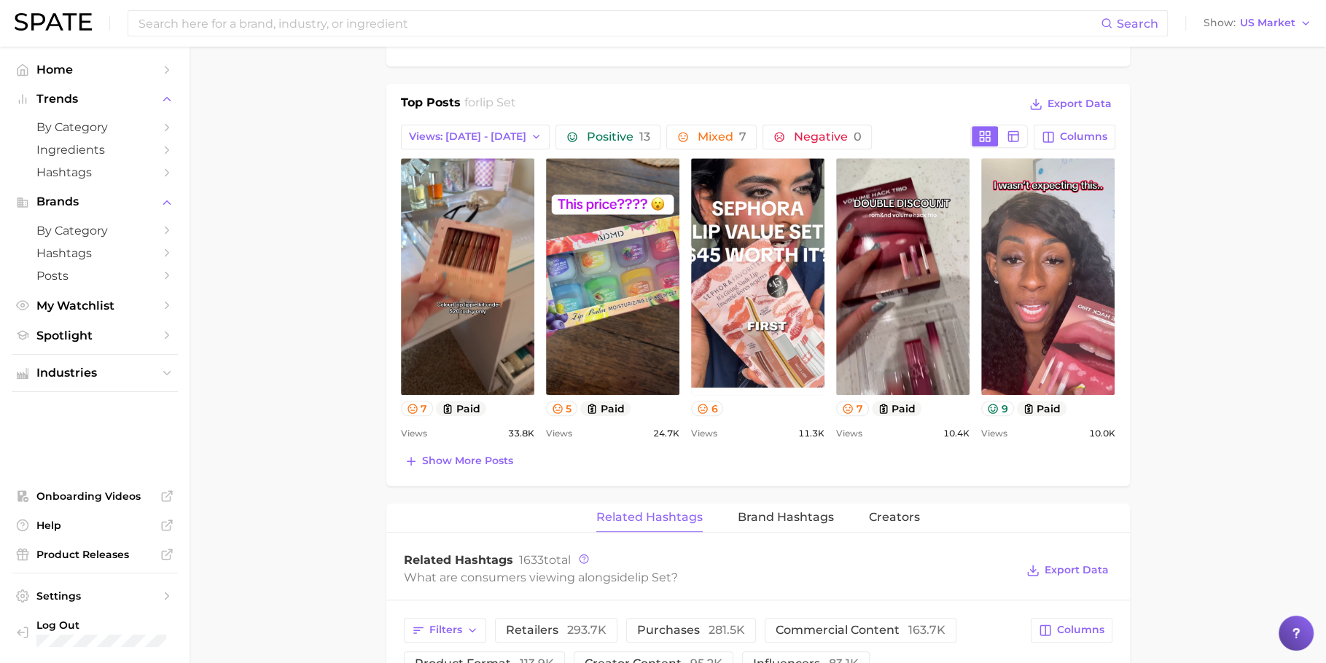
click at [1242, 330] on main "1. makeup 2. makeup sets 3. value sets 4. lip set Overview Google TikTok Instag…" at bounding box center [758, 418] width 1137 height 2053
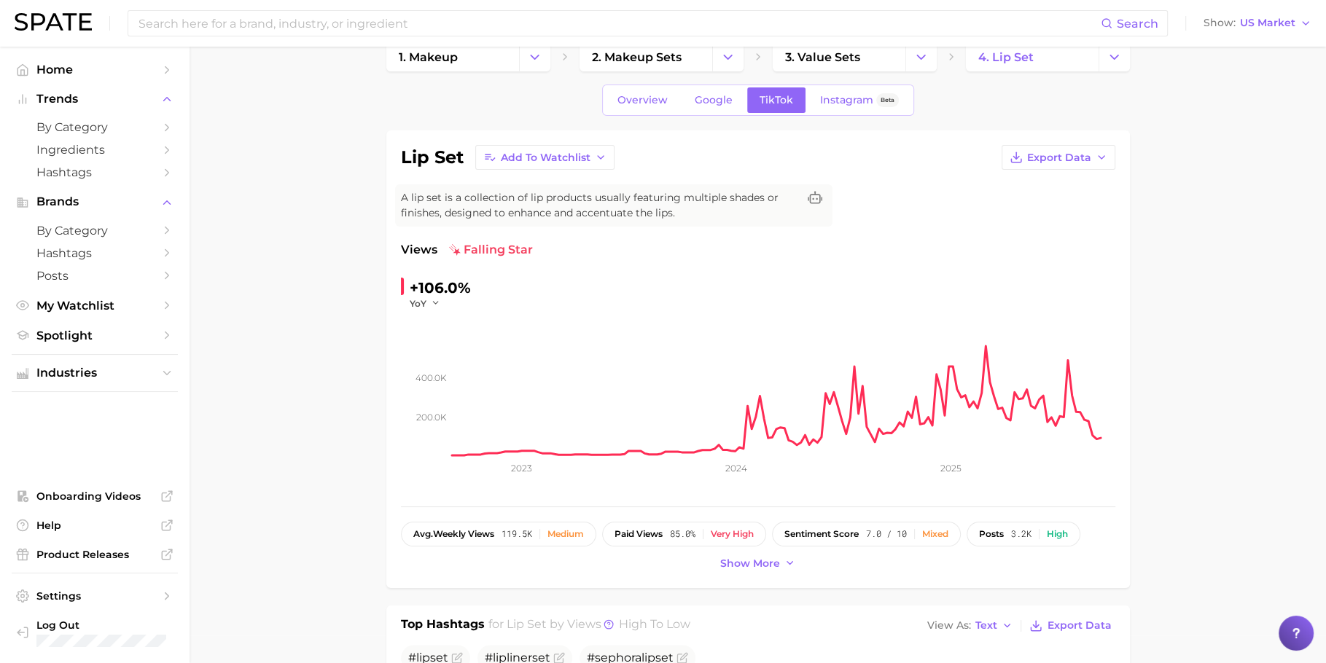
scroll to position [0, 0]
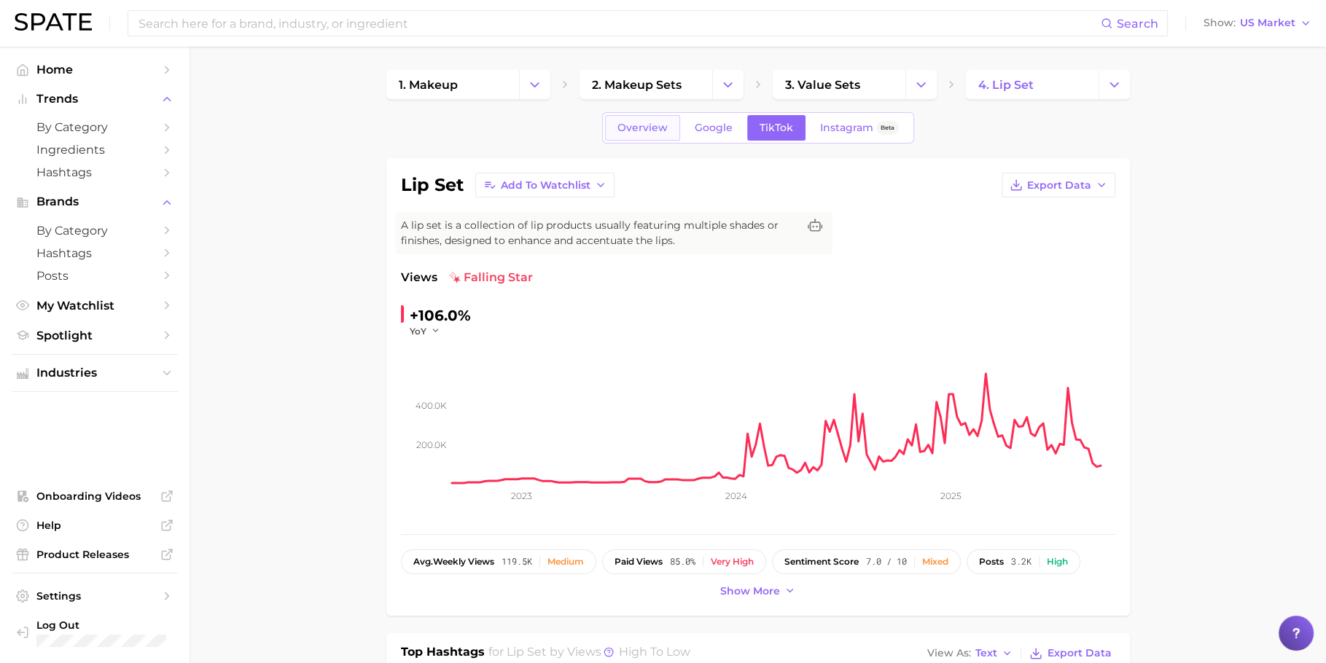
click at [643, 128] on span "Overview" at bounding box center [643, 128] width 50 height 12
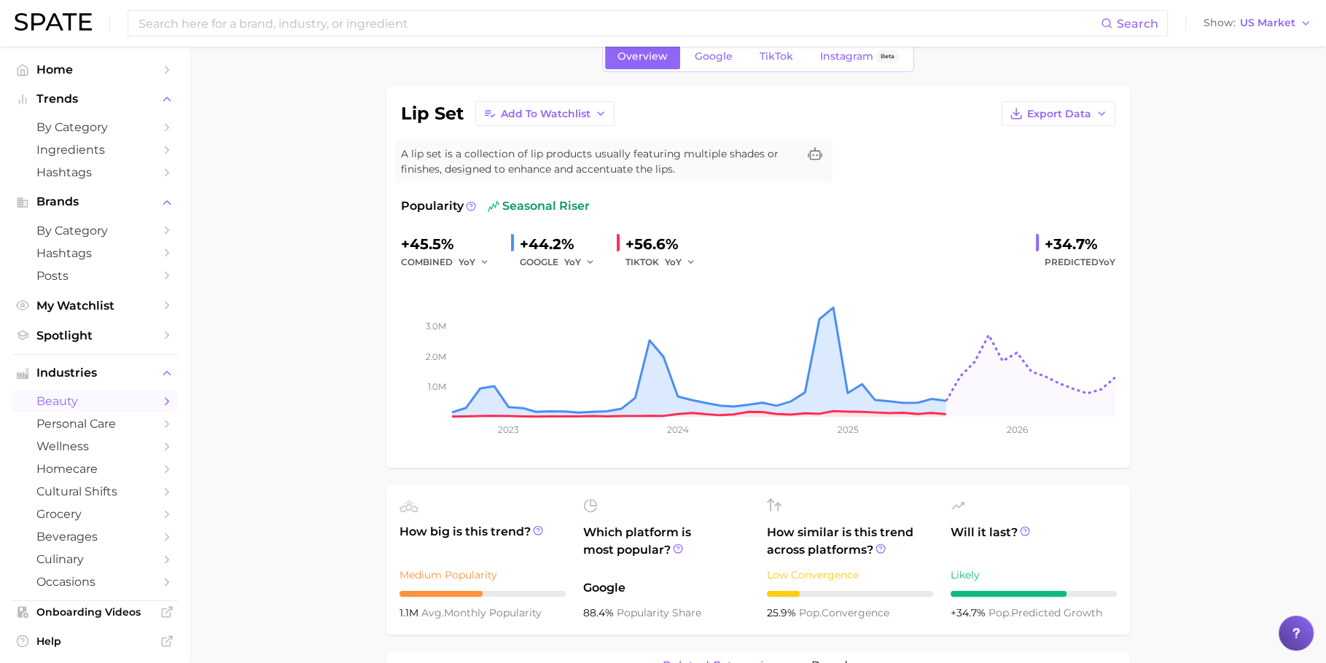
scroll to position [13, 0]
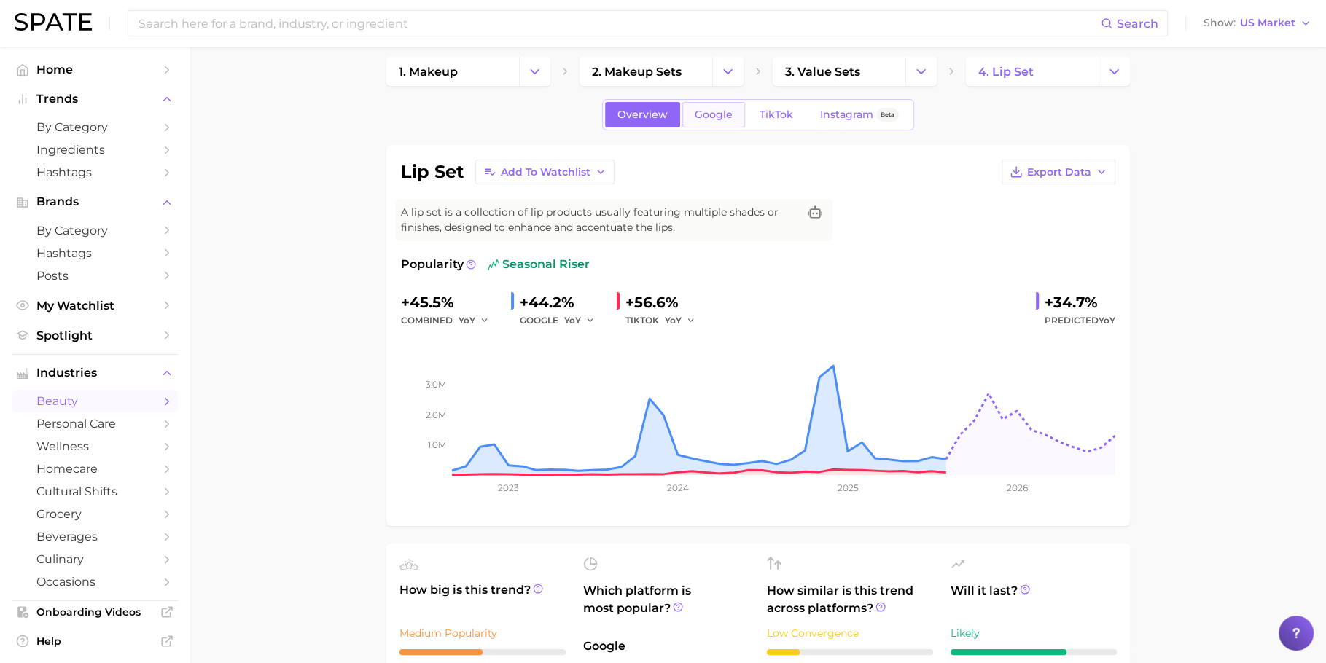
click at [700, 109] on span "Google" at bounding box center [714, 115] width 38 height 12
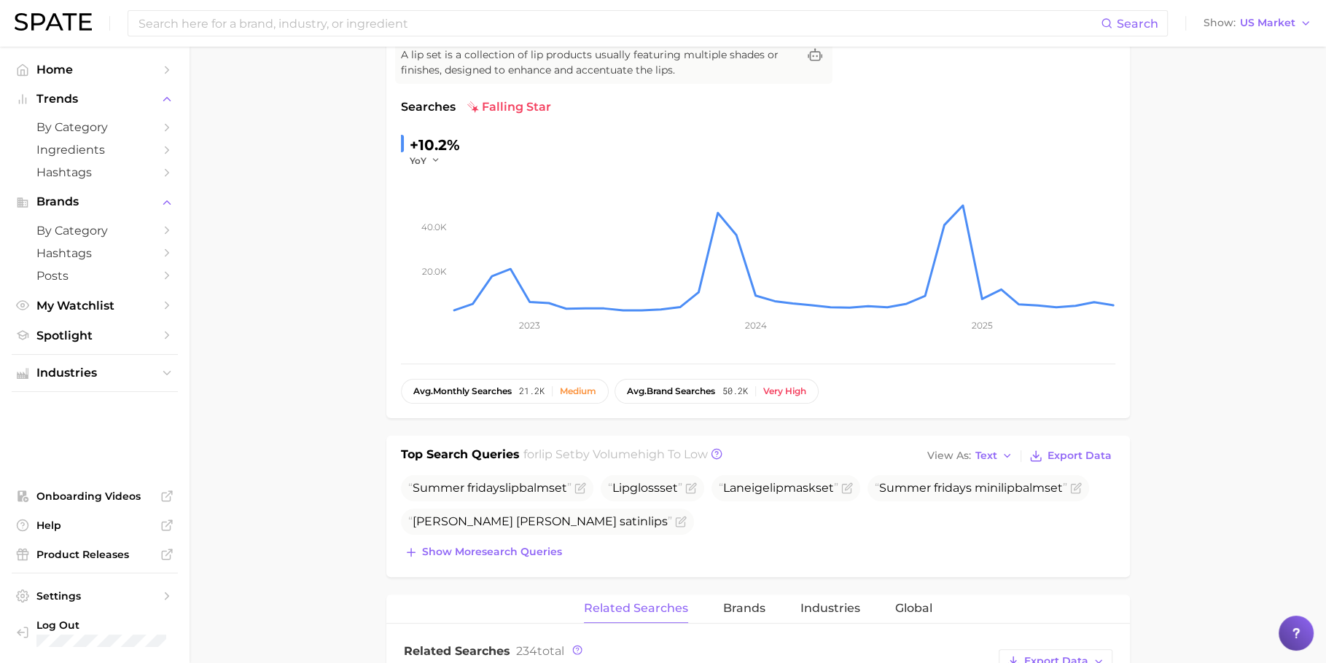
scroll to position [332, 0]
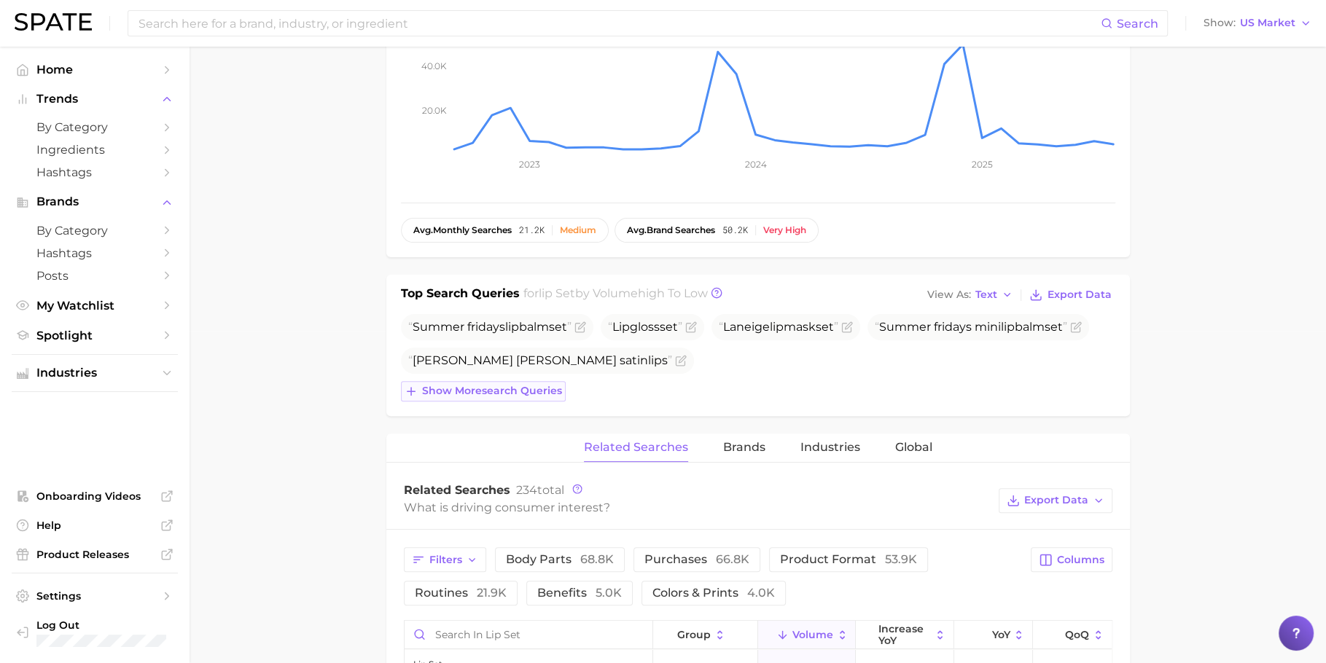
click at [481, 385] on span "Show more search queries" at bounding box center [492, 391] width 140 height 12
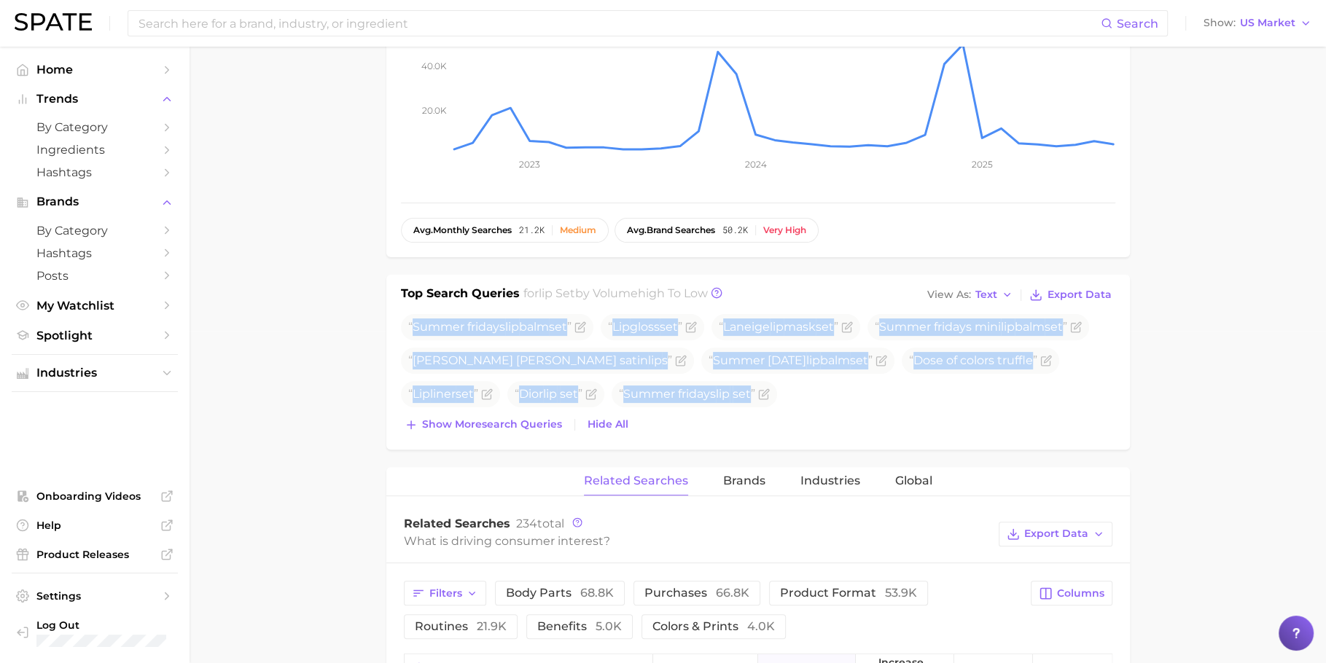
drag, startPoint x: 566, startPoint y: 338, endPoint x: 948, endPoint y: 418, distance: 389.6
click at [948, 418] on div "Summer fridays [MEDICAL_DATA] set Lip gloss set Laneige lip mask set Summer fri…" at bounding box center [758, 374] width 714 height 121
copy div "Summer fridays [MEDICAL_DATA] set Lip gloss set Laneige lip mask set Summer fri…"
click at [273, 385] on main "1. makeup 2. makeup sets 3. value sets 4. lip set Overview Google TikTok Instag…" at bounding box center [758, 561] width 1137 height 1693
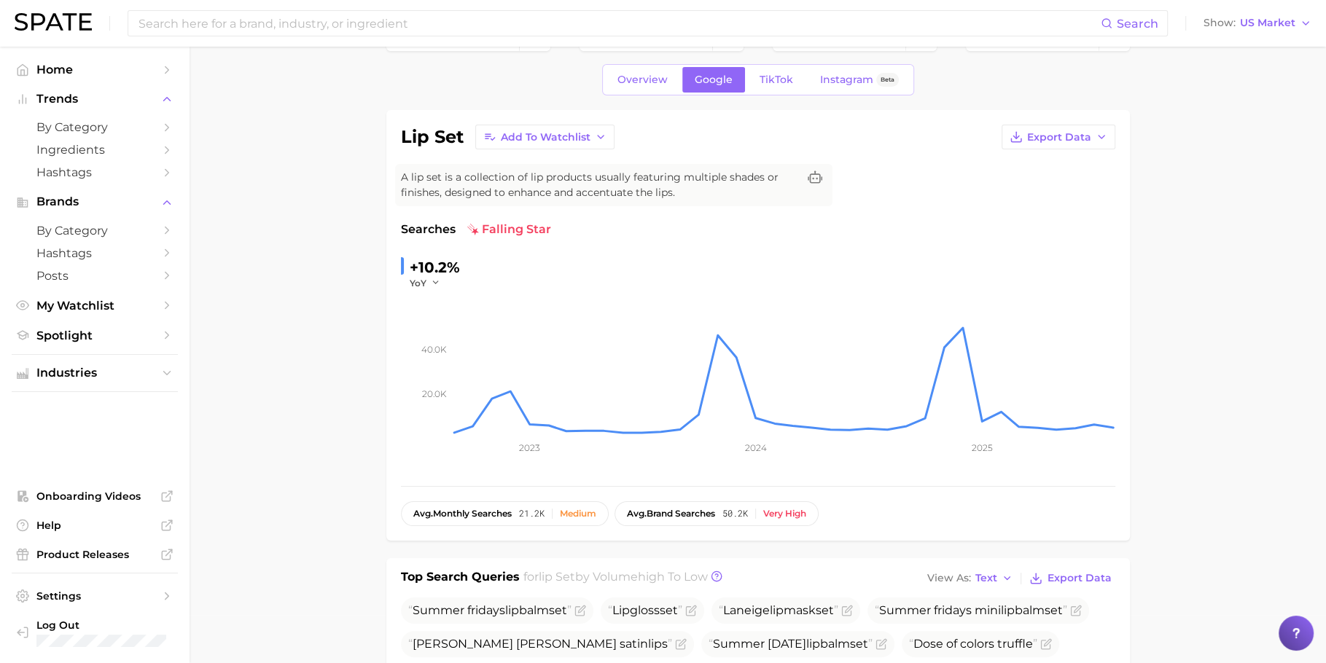
scroll to position [0, 0]
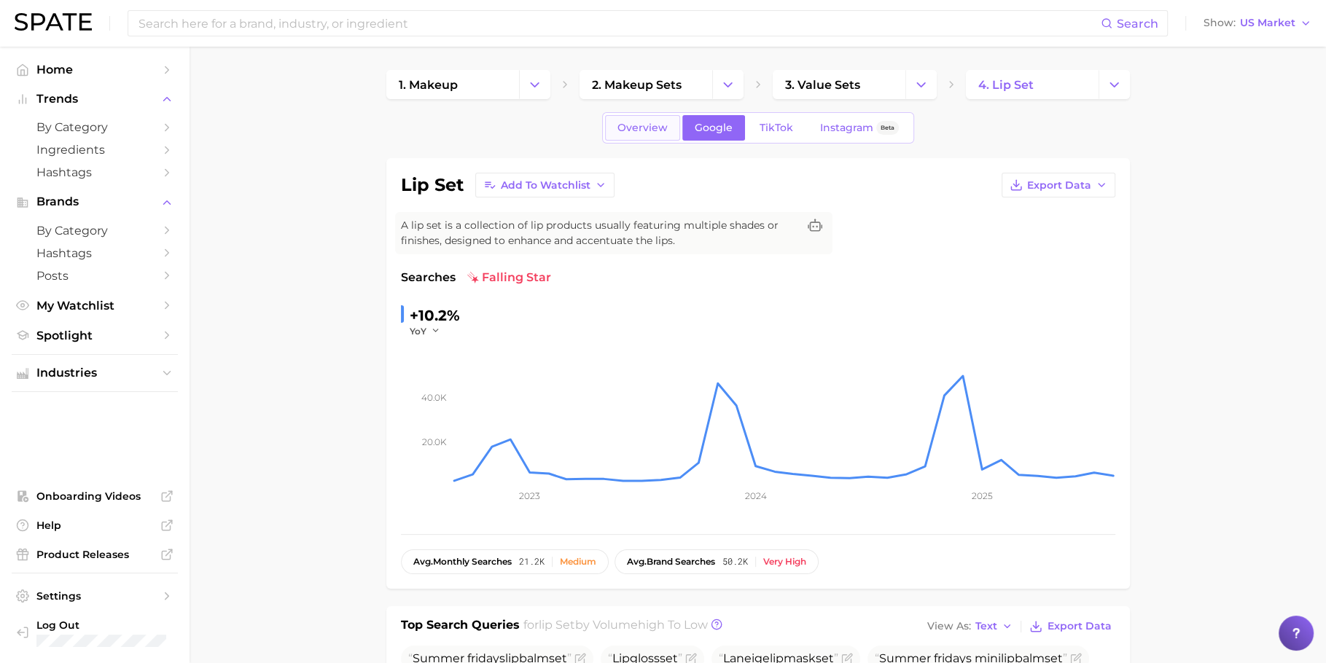
click at [647, 117] on link "Overview" at bounding box center [642, 128] width 75 height 26
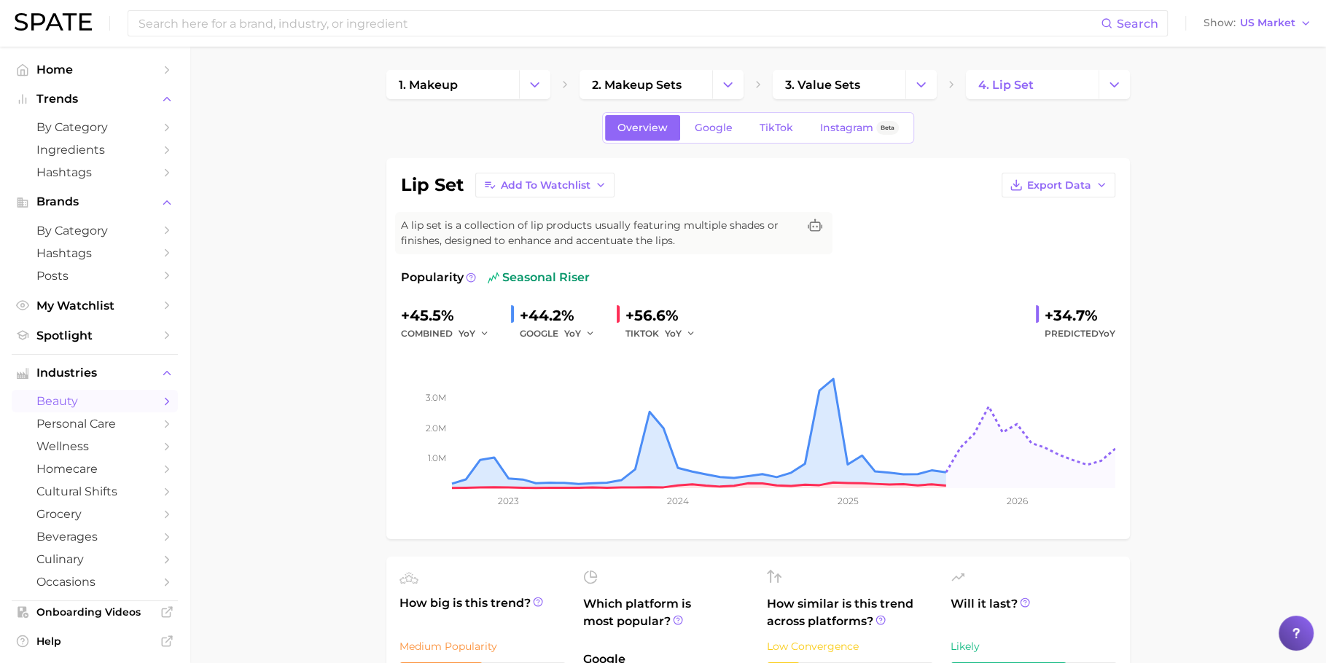
drag, startPoint x: 453, startPoint y: 306, endPoint x: 408, endPoint y: 316, distance: 46.9
drag, startPoint x: 402, startPoint y: 316, endPoint x: 456, endPoint y: 313, distance: 54.8
click at [456, 313] on div "+45.5%" at bounding box center [450, 315] width 98 height 23
copy div "+45.5%"
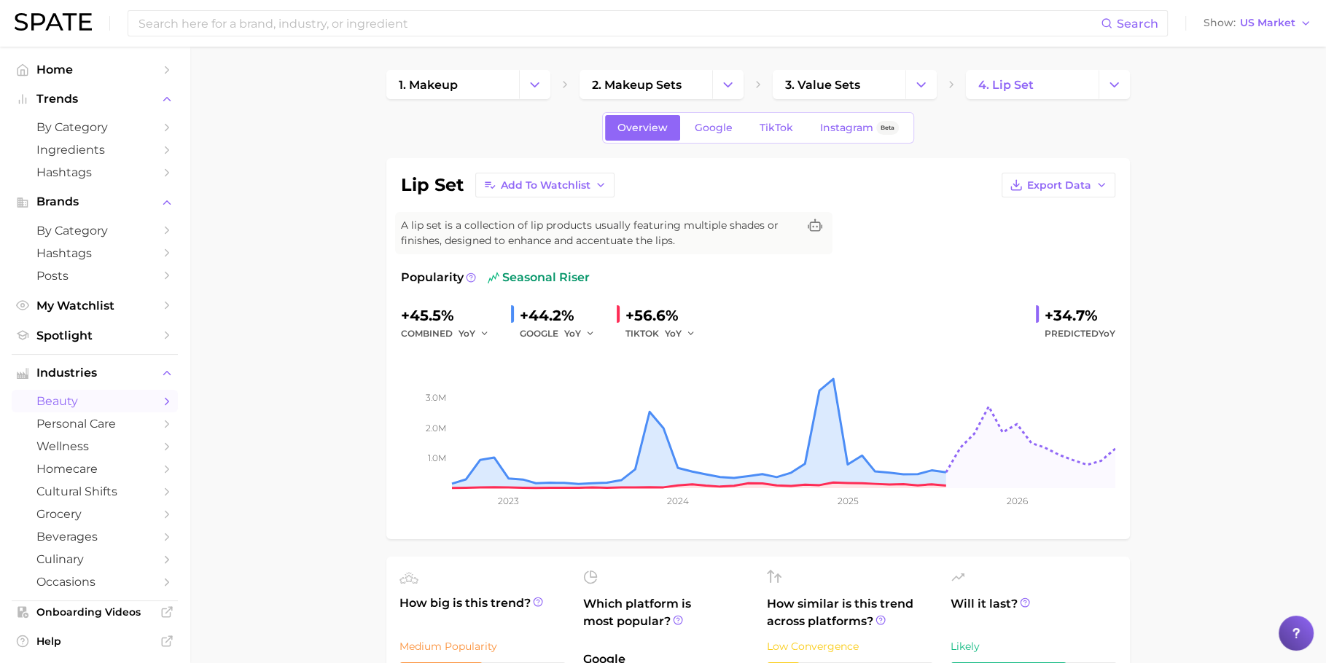
click at [894, 270] on div "Popularity seasonal riser" at bounding box center [758, 277] width 714 height 17
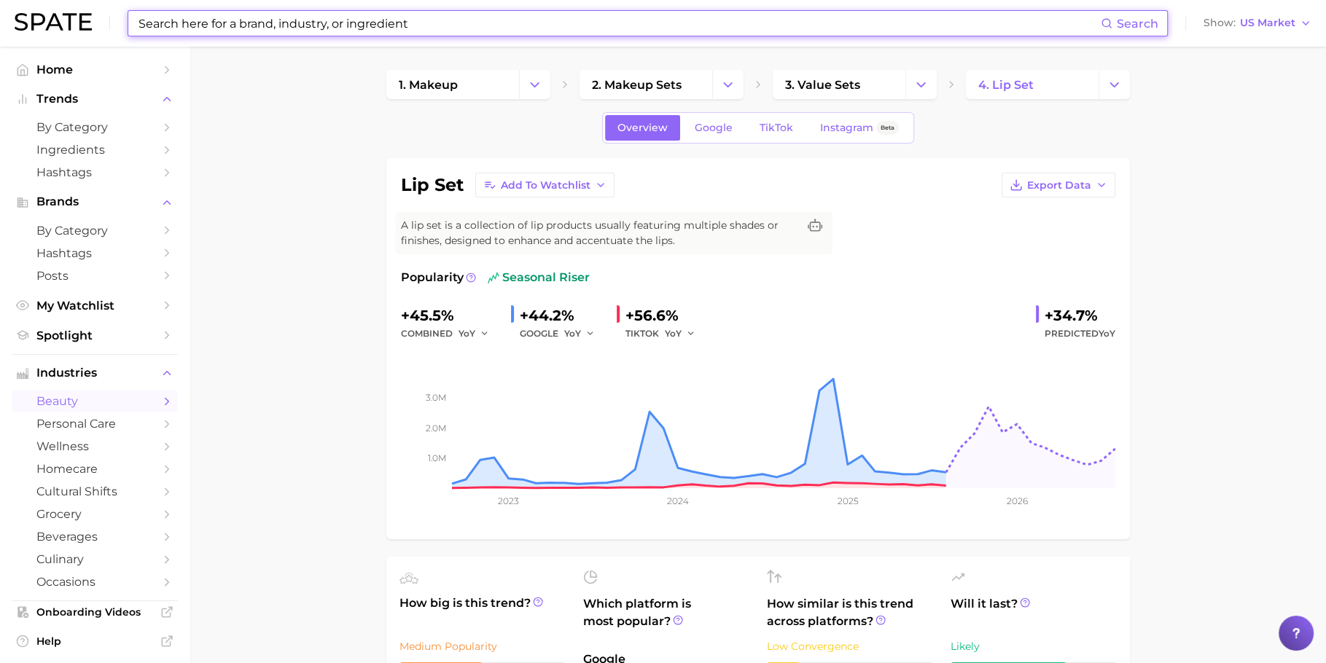
click at [324, 23] on input at bounding box center [619, 23] width 964 height 25
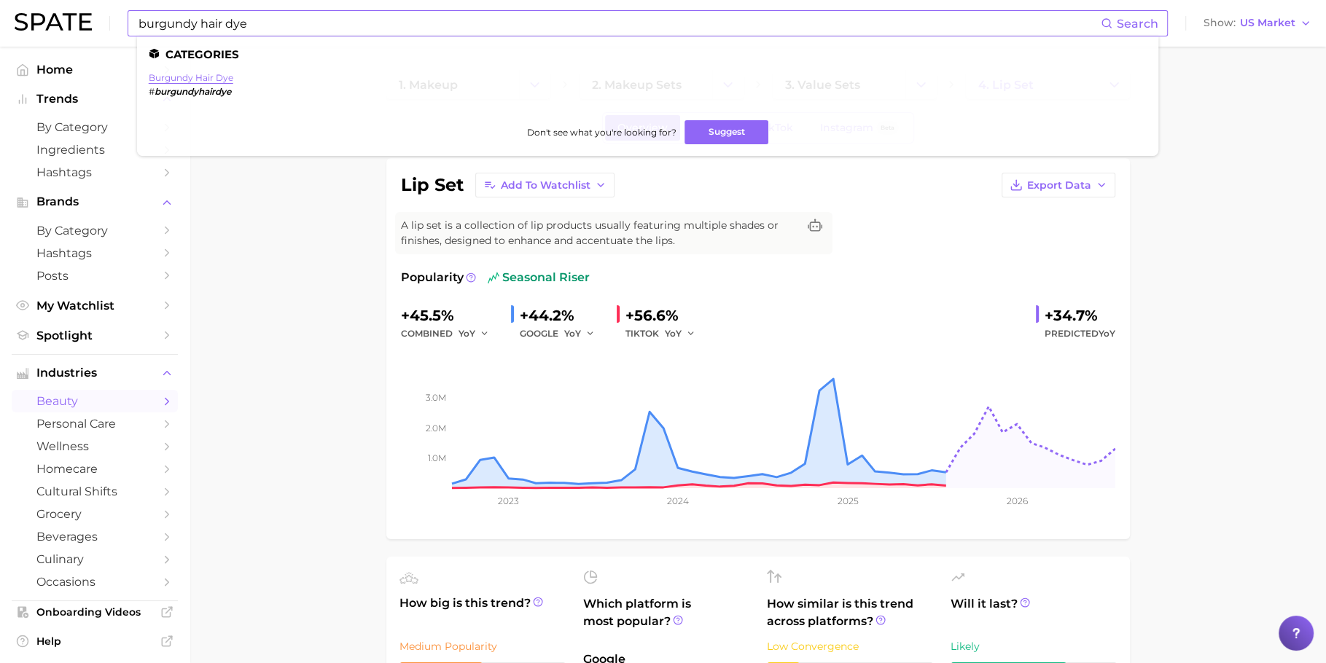
click at [211, 82] on link "burgundy hair dye" at bounding box center [191, 77] width 85 height 11
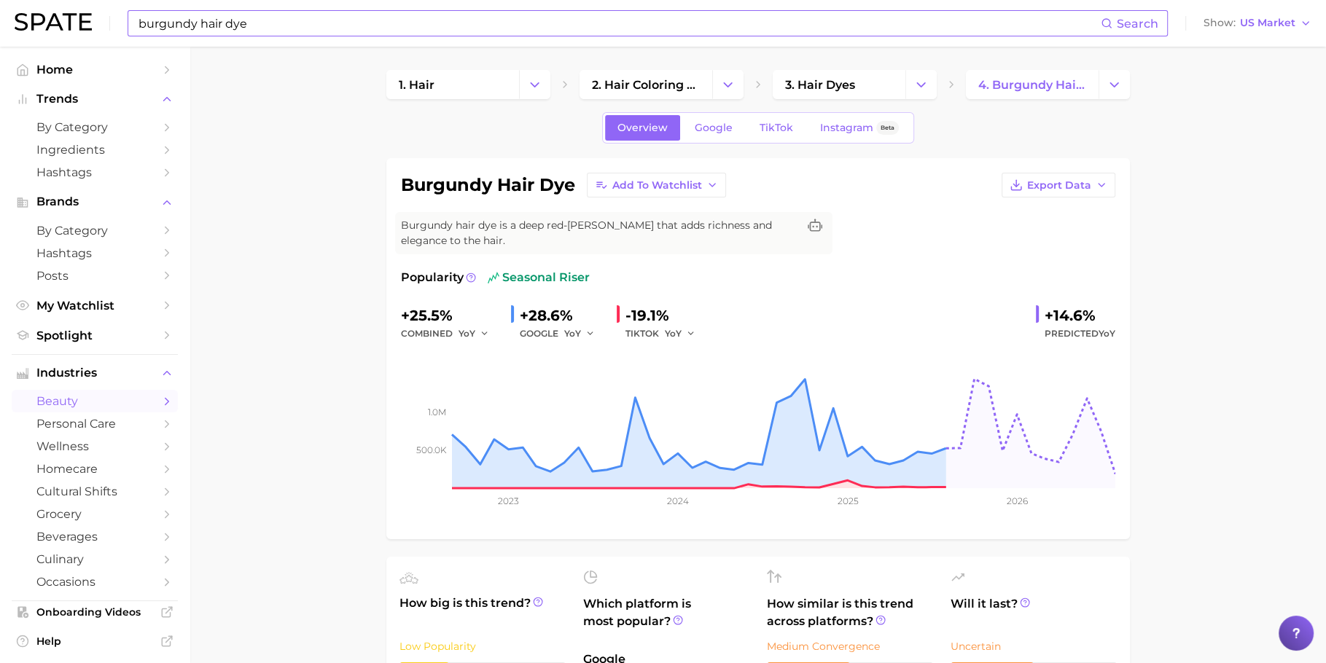
scroll to position [30, 0]
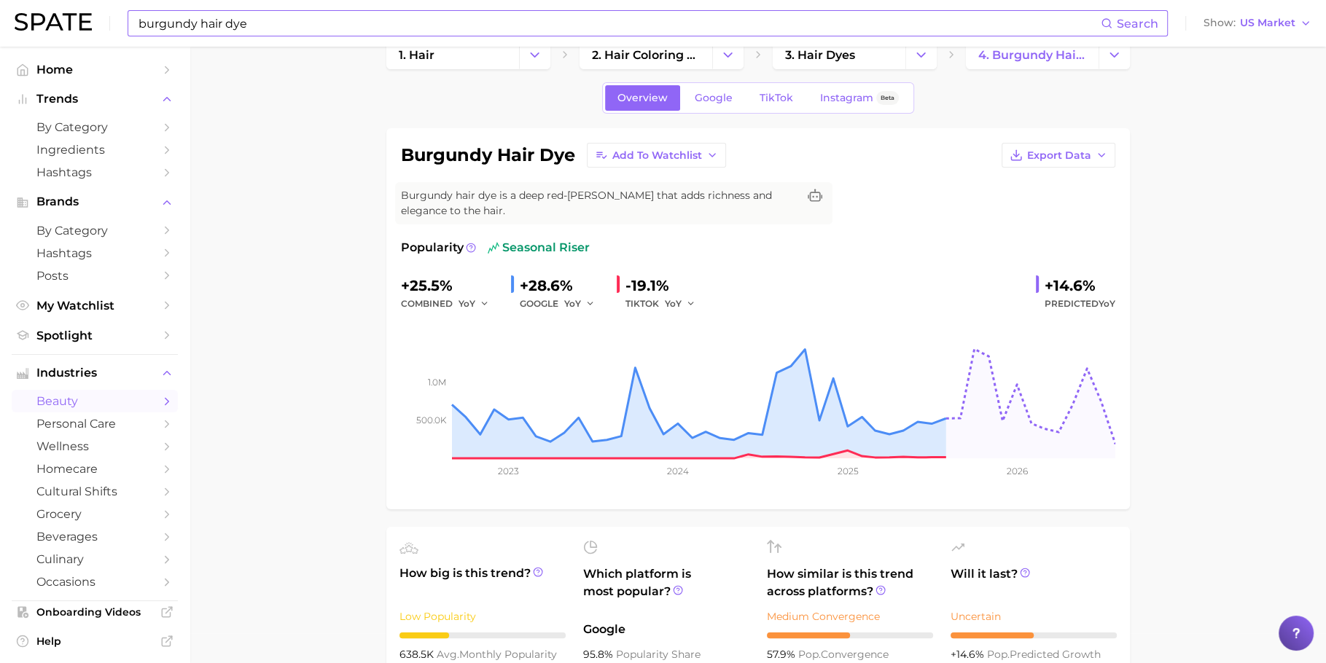
click at [591, 20] on input "burgundy hair dye" at bounding box center [619, 23] width 964 height 25
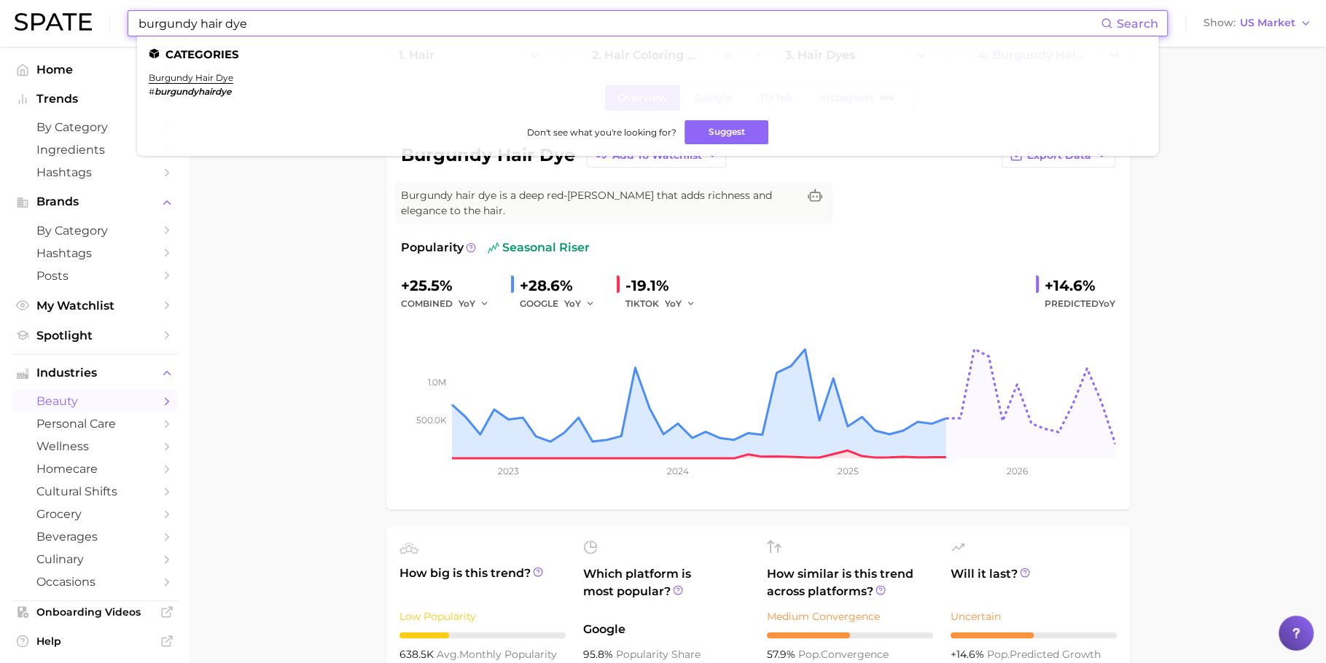
click at [591, 20] on input "burgundy hair dye" at bounding box center [619, 23] width 964 height 25
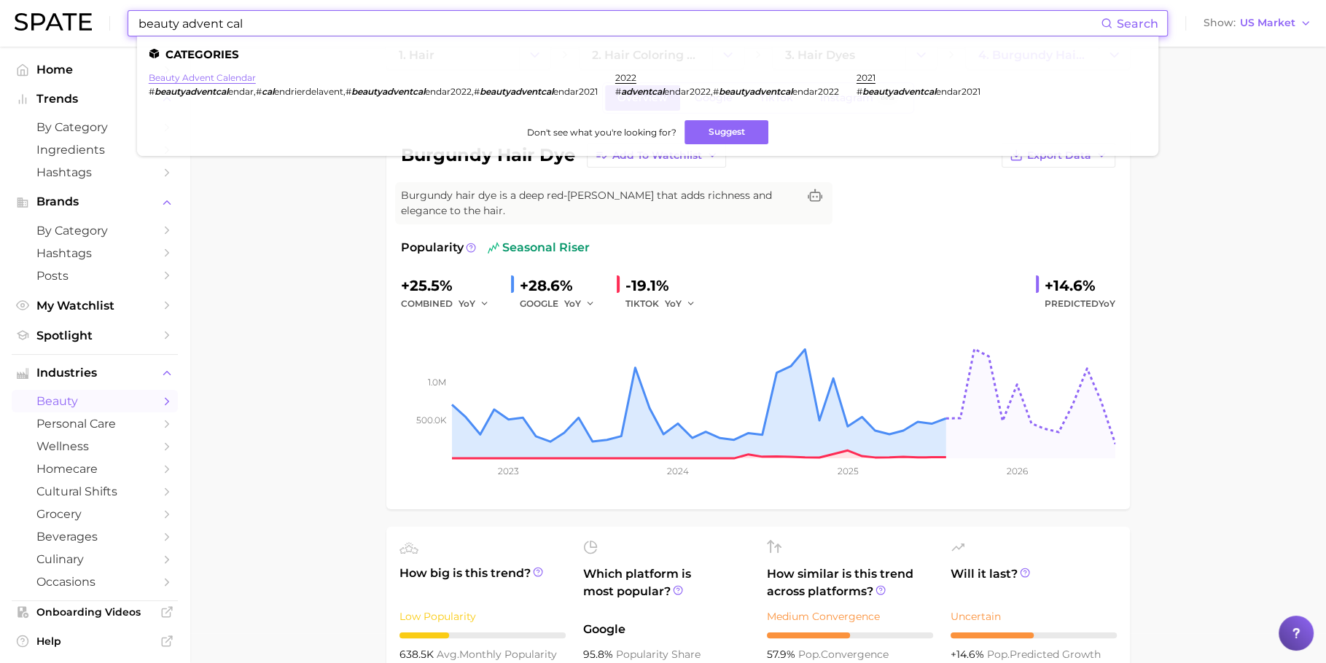
type input "beauty advent cal"
click at [225, 82] on link "beauty advent calendar" at bounding box center [202, 77] width 107 height 11
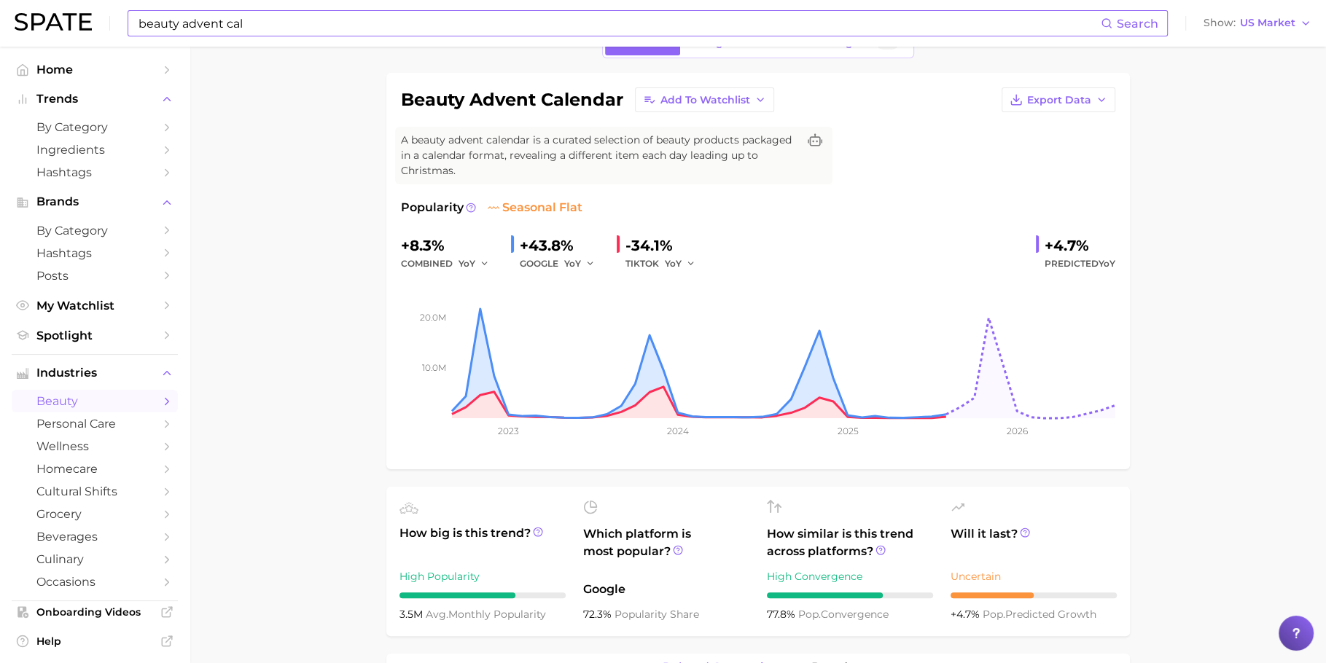
scroll to position [85, 0]
click at [93, 152] on span "Ingredients" at bounding box center [94, 150] width 117 height 14
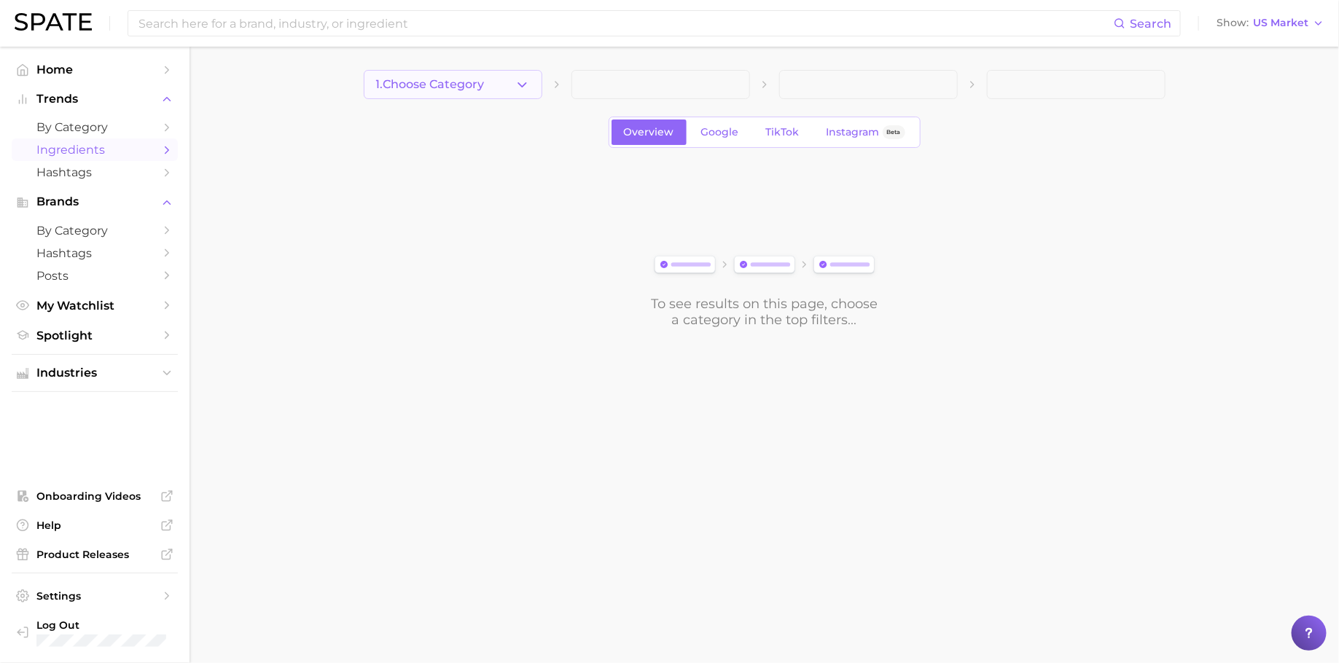
click at [421, 96] on button "1. Choose Category" at bounding box center [453, 84] width 179 height 29
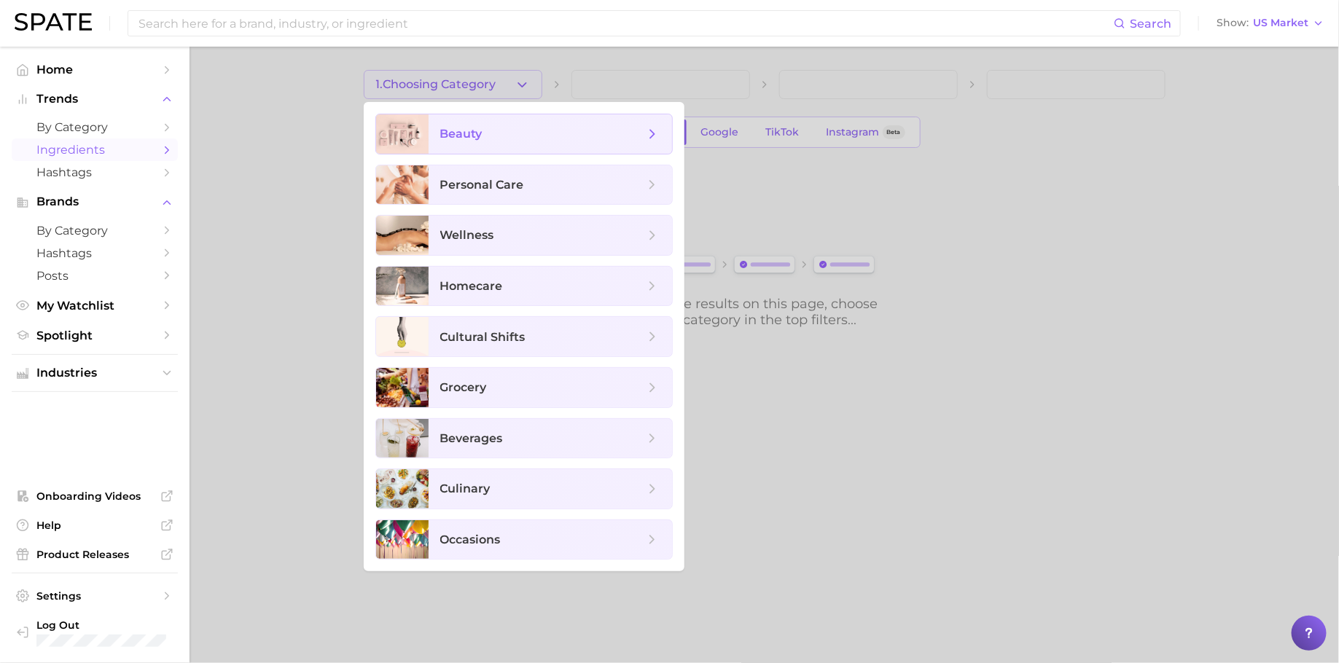
click at [524, 143] on span "beauty" at bounding box center [551, 133] width 244 height 39
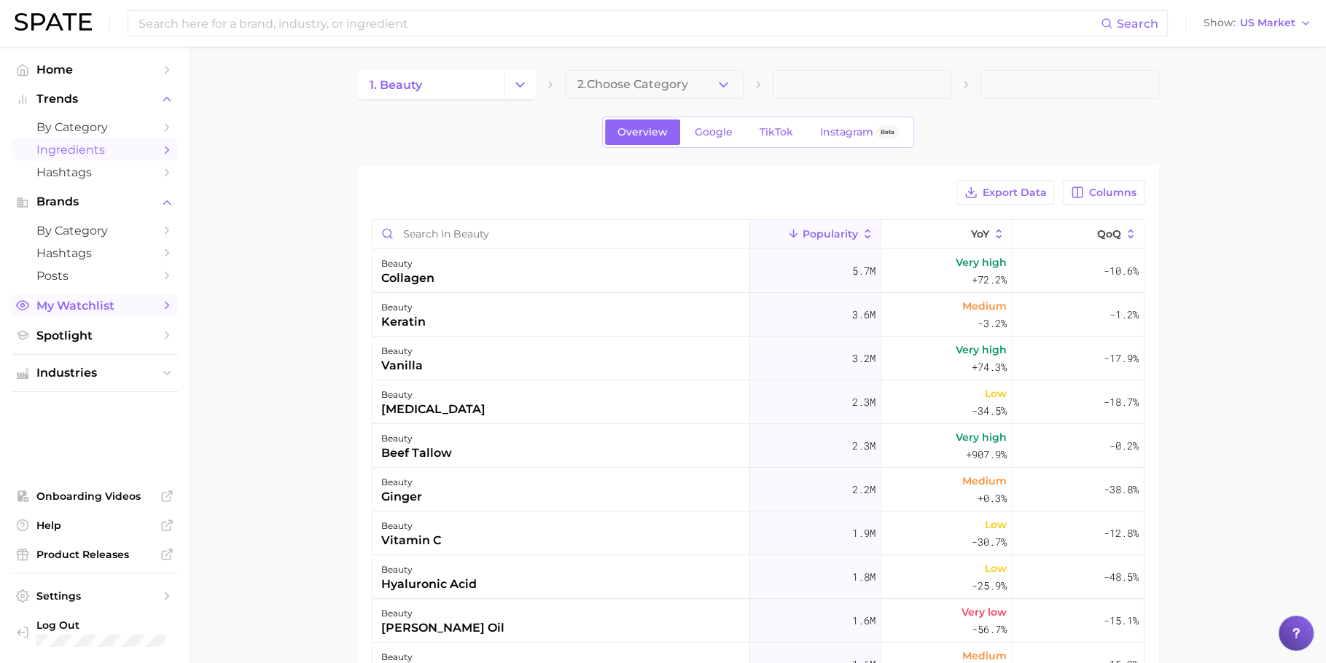
click at [95, 312] on span "My Watchlist" at bounding box center [94, 306] width 117 height 14
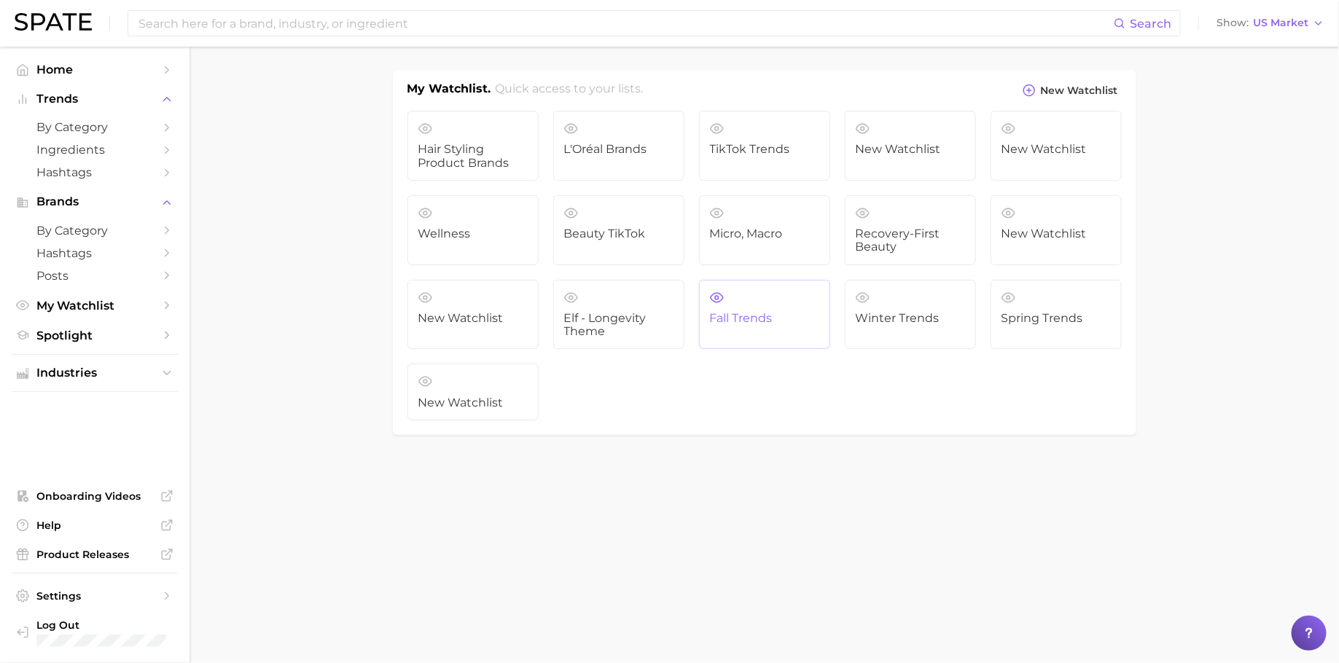
click at [761, 321] on span "Fall Trends" at bounding box center [764, 318] width 109 height 13
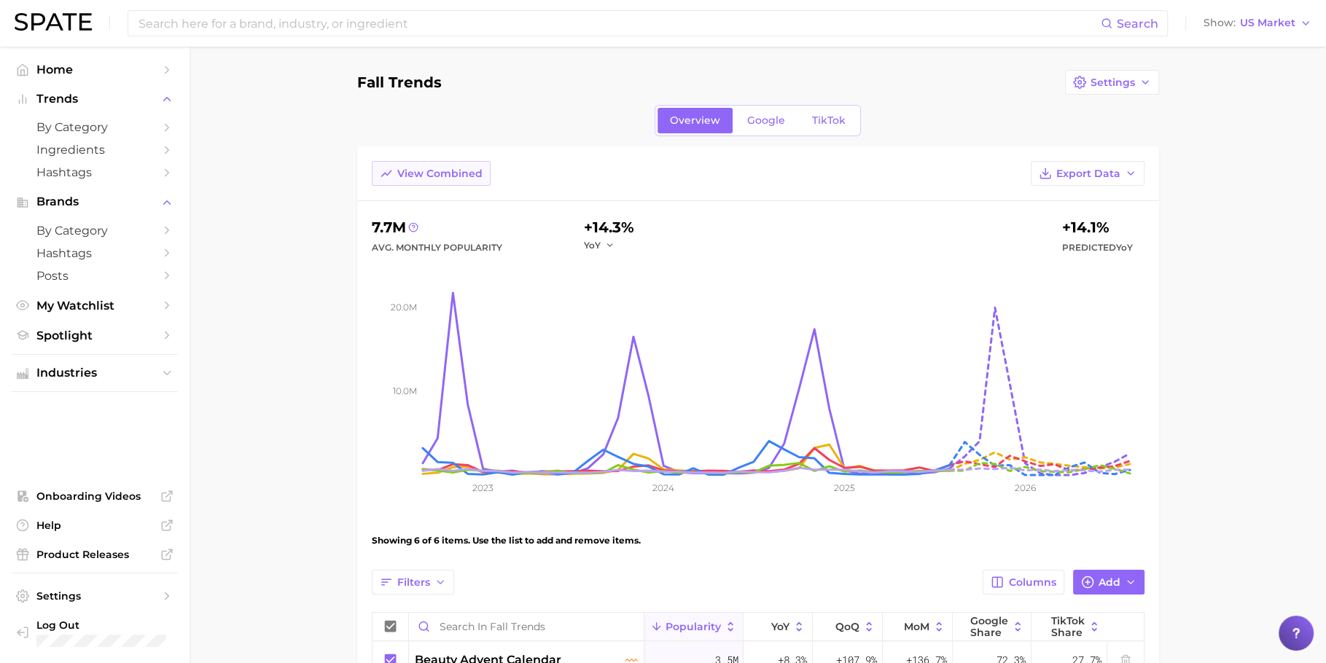
click at [441, 183] on button "View Combined" at bounding box center [431, 173] width 119 height 25
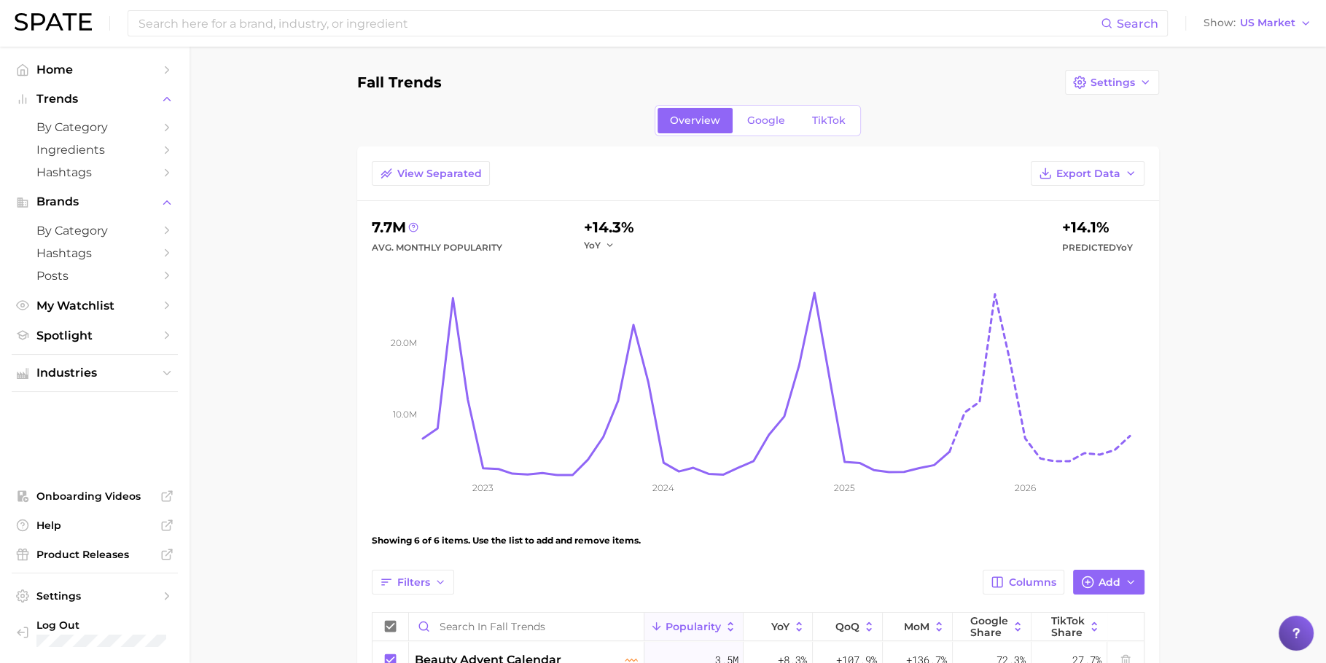
scroll to position [171, 0]
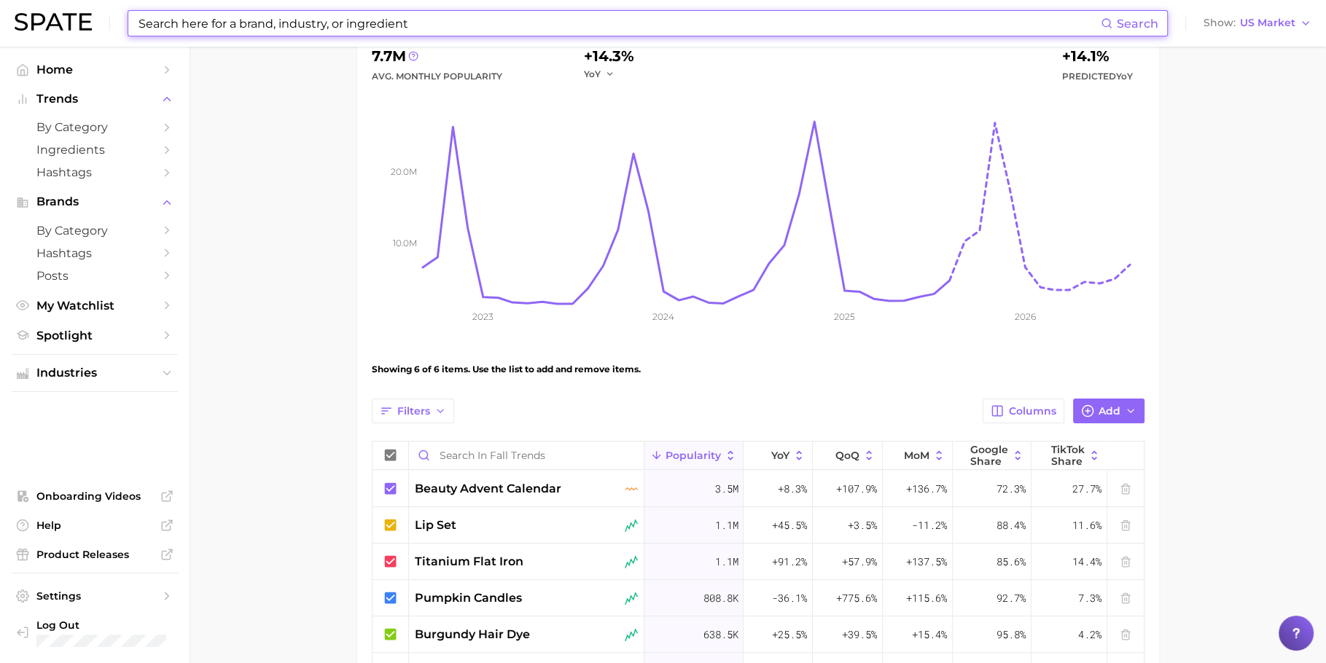
click at [613, 20] on input at bounding box center [619, 23] width 964 height 25
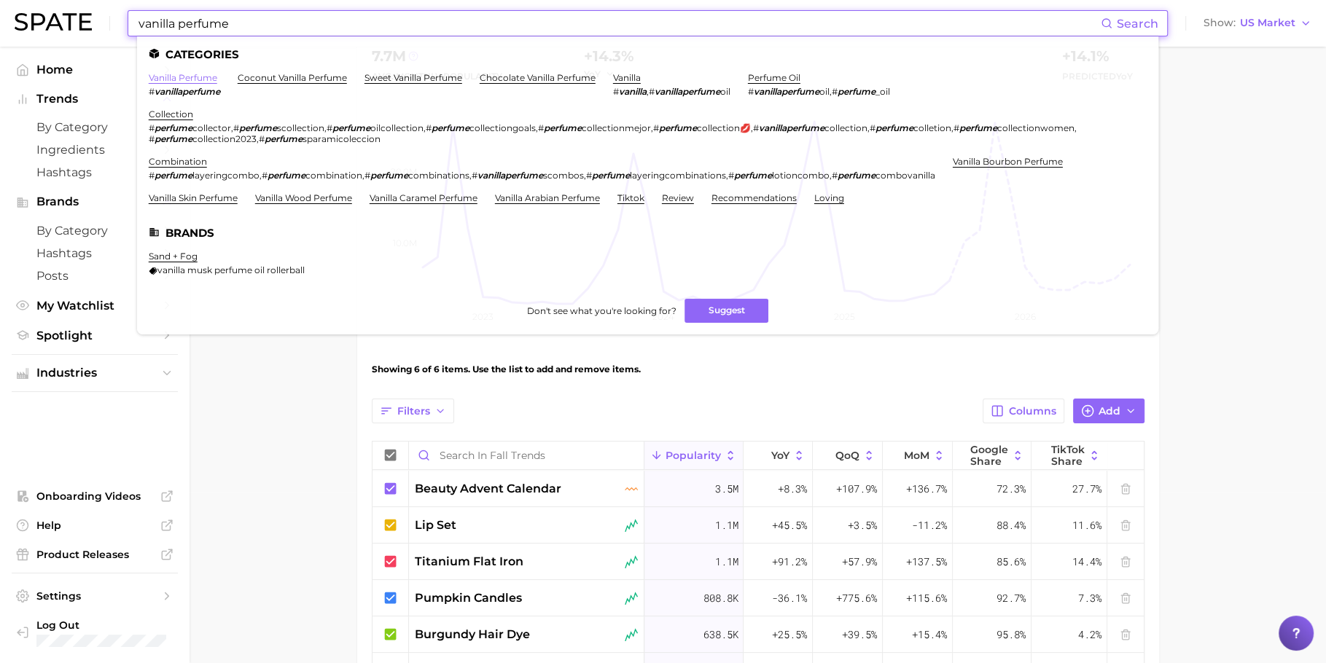
type input "vanilla perfume"
click at [198, 73] on link "vanilla perfume" at bounding box center [183, 77] width 69 height 11
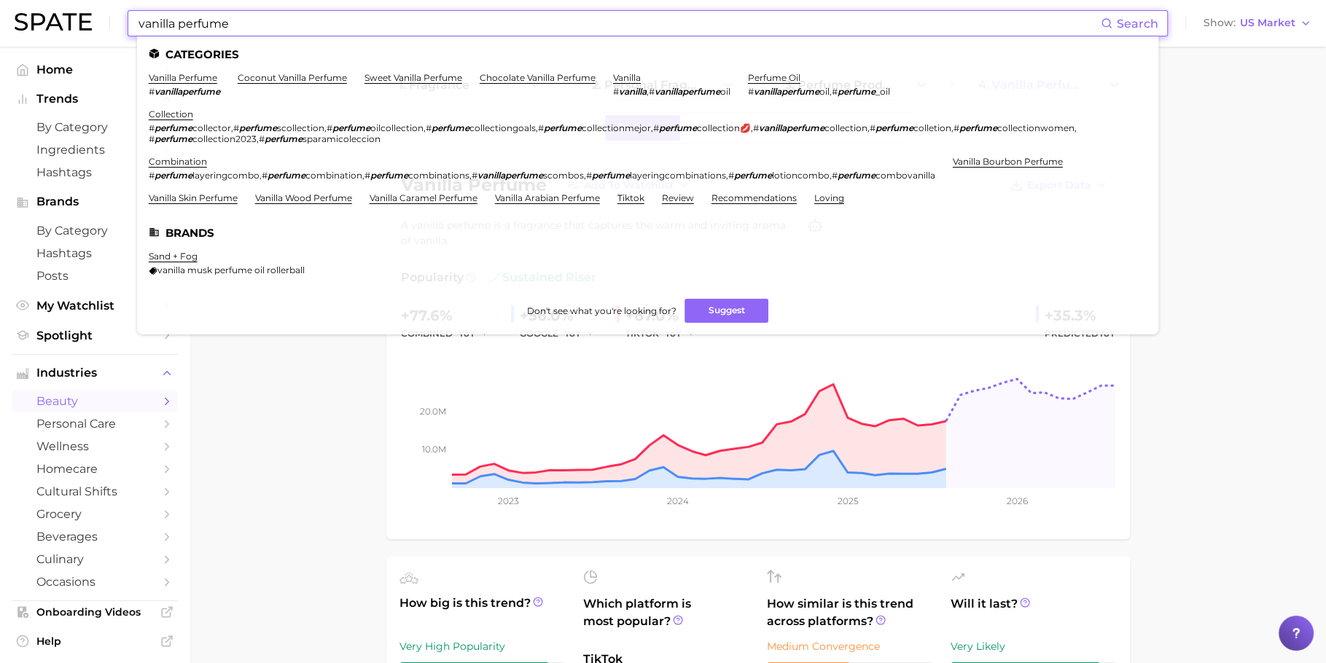
click at [626, 19] on input "vanilla perfume" at bounding box center [619, 23] width 964 height 25
paste input "sheet mask"
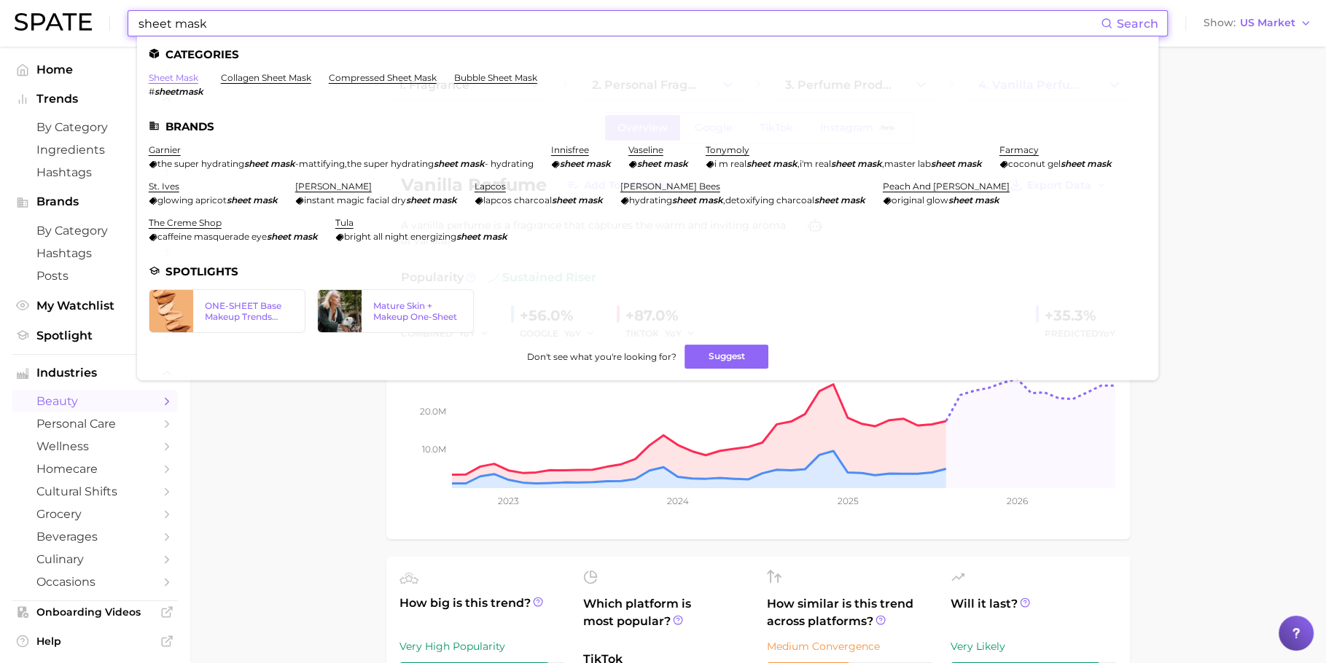
click at [195, 77] on link "sheet mask" at bounding box center [174, 77] width 50 height 11
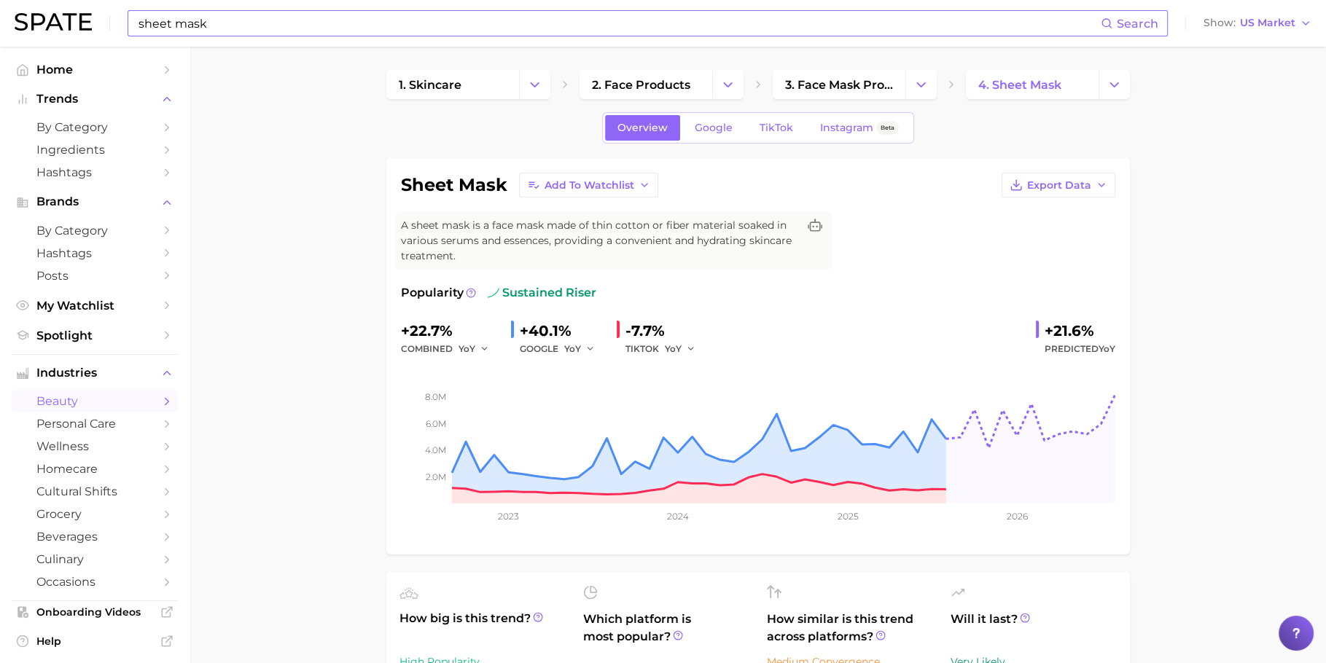
click at [435, 20] on input "sheet mask" at bounding box center [619, 23] width 964 height 25
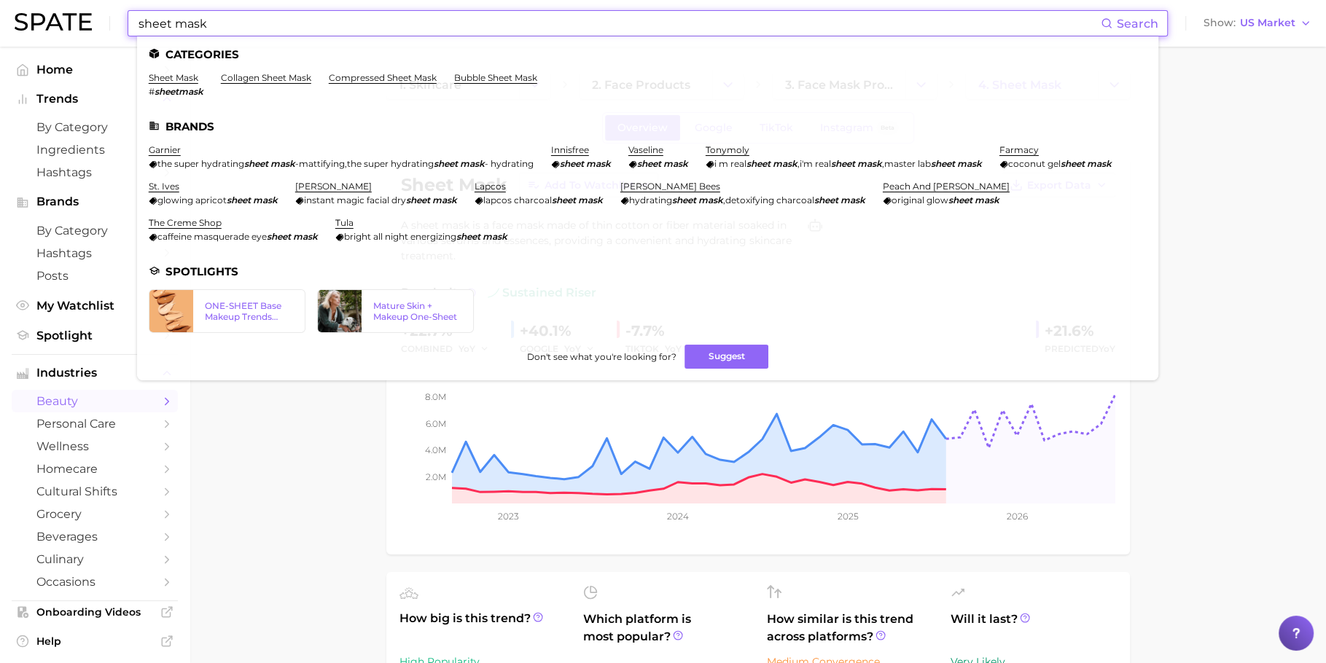
click at [435, 20] on input "sheet mask" at bounding box center [619, 23] width 964 height 25
paste input "collagen supplement"
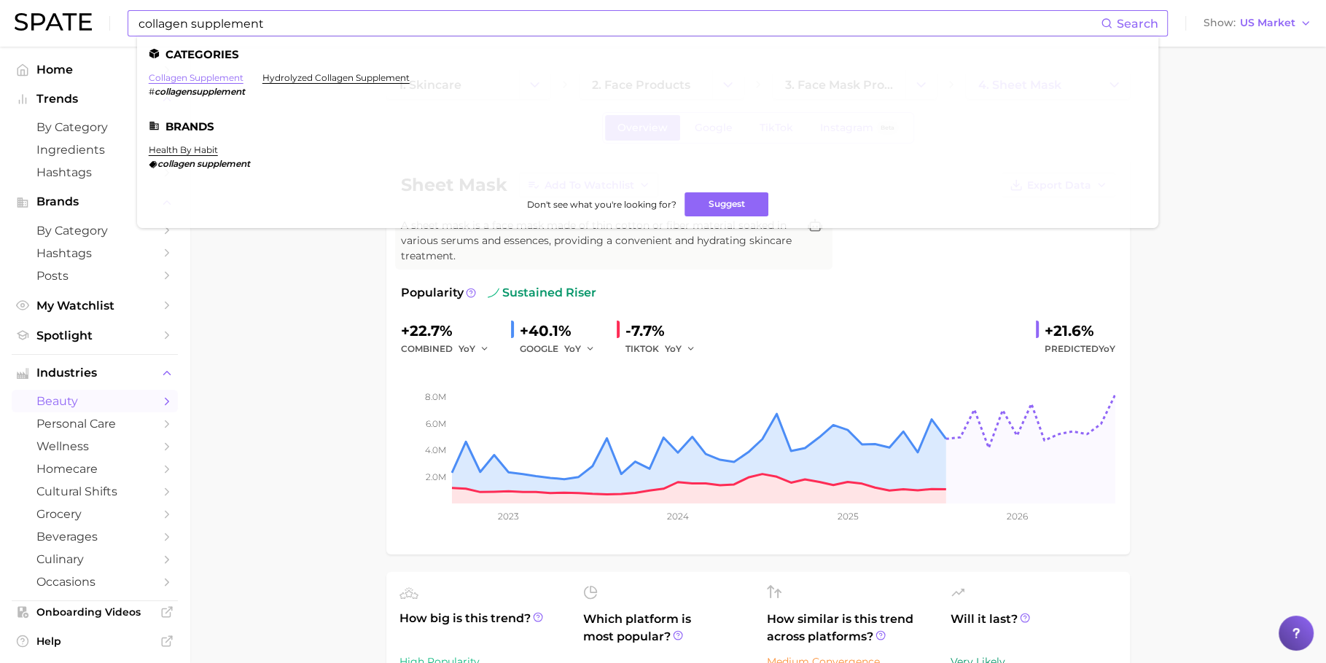
click at [213, 77] on link "collagen supplement" at bounding box center [196, 77] width 95 height 11
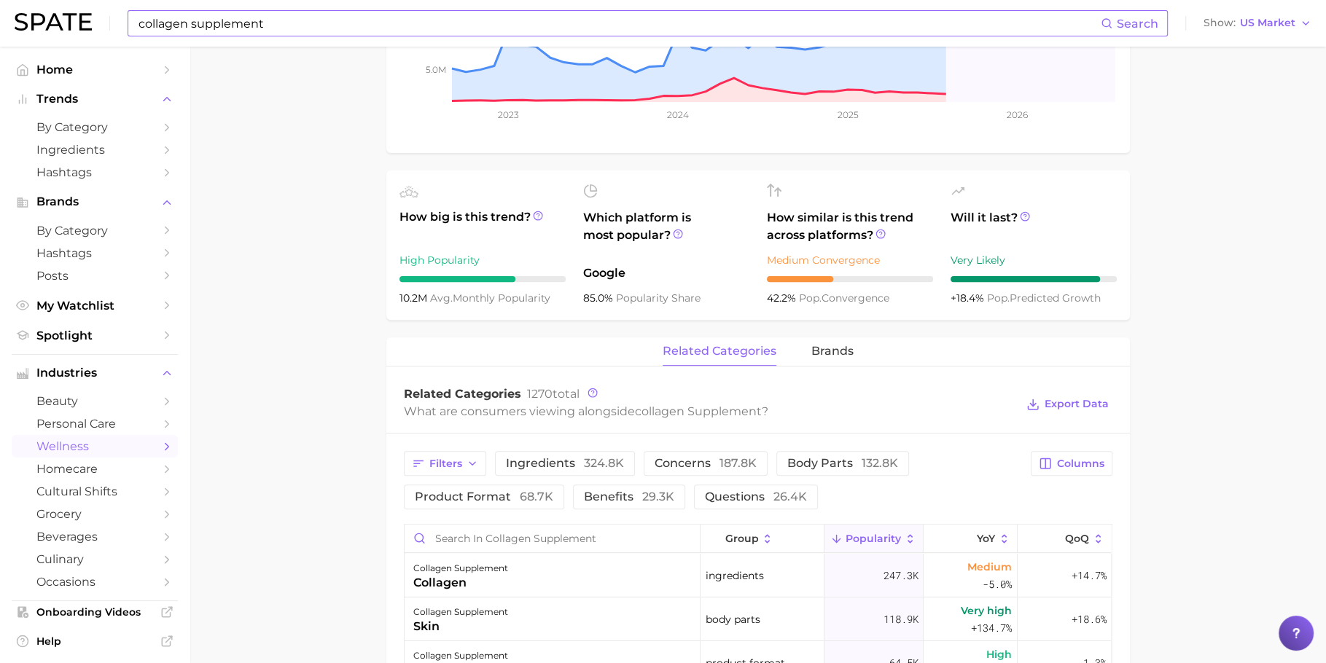
scroll to position [39, 0]
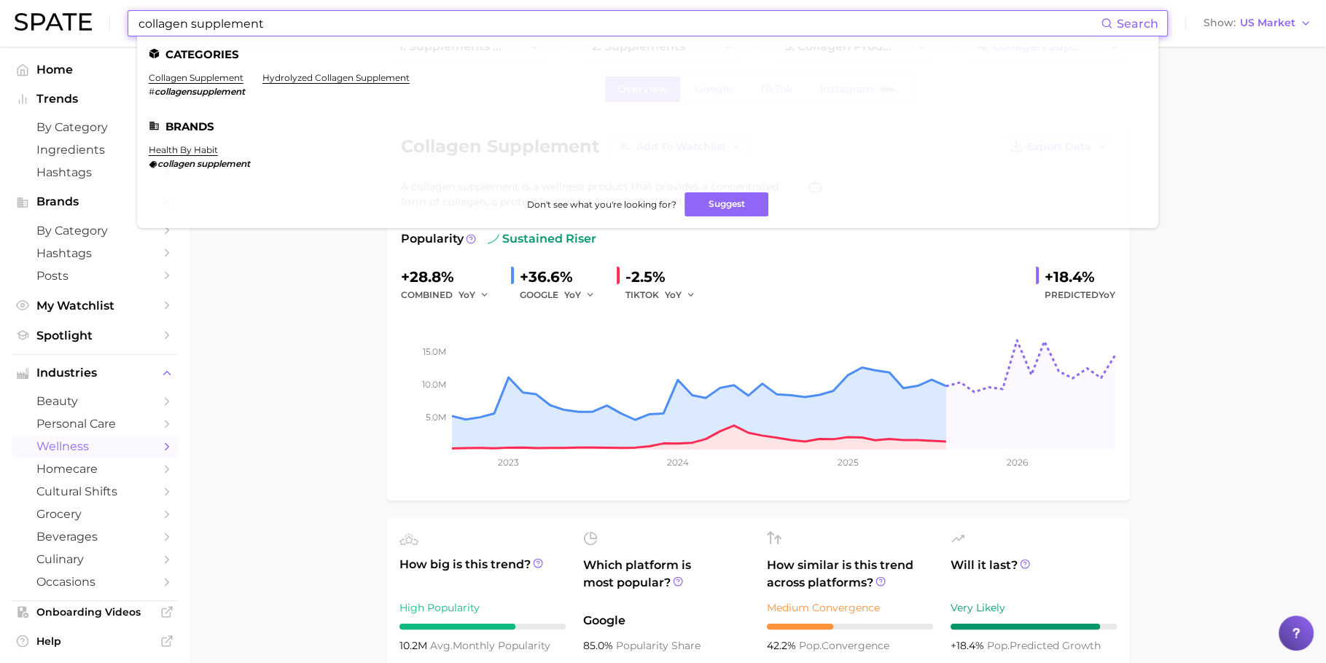
click at [679, 17] on input "collagen supplement" at bounding box center [619, 23] width 964 height 25
paste input "under eye mask"
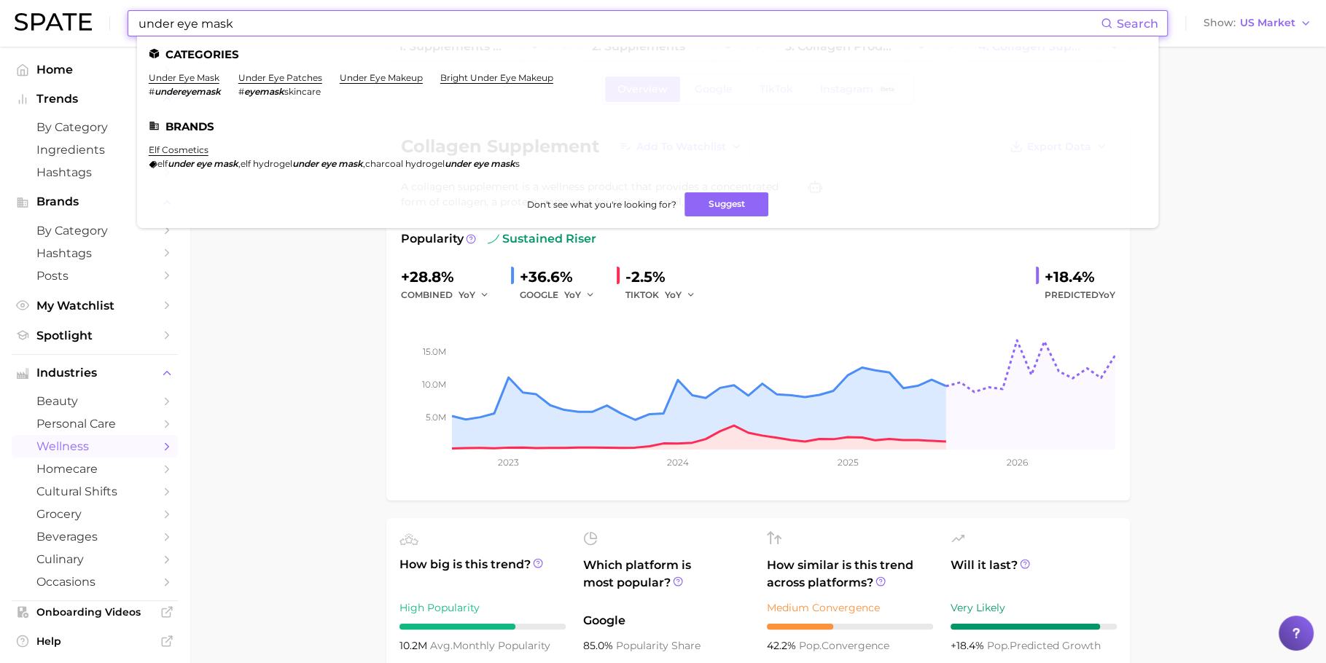
type input "under eye mask"
click at [195, 86] on em "undereyemask" at bounding box center [188, 91] width 66 height 11
click at [198, 82] on link "under eye mask" at bounding box center [184, 77] width 71 height 11
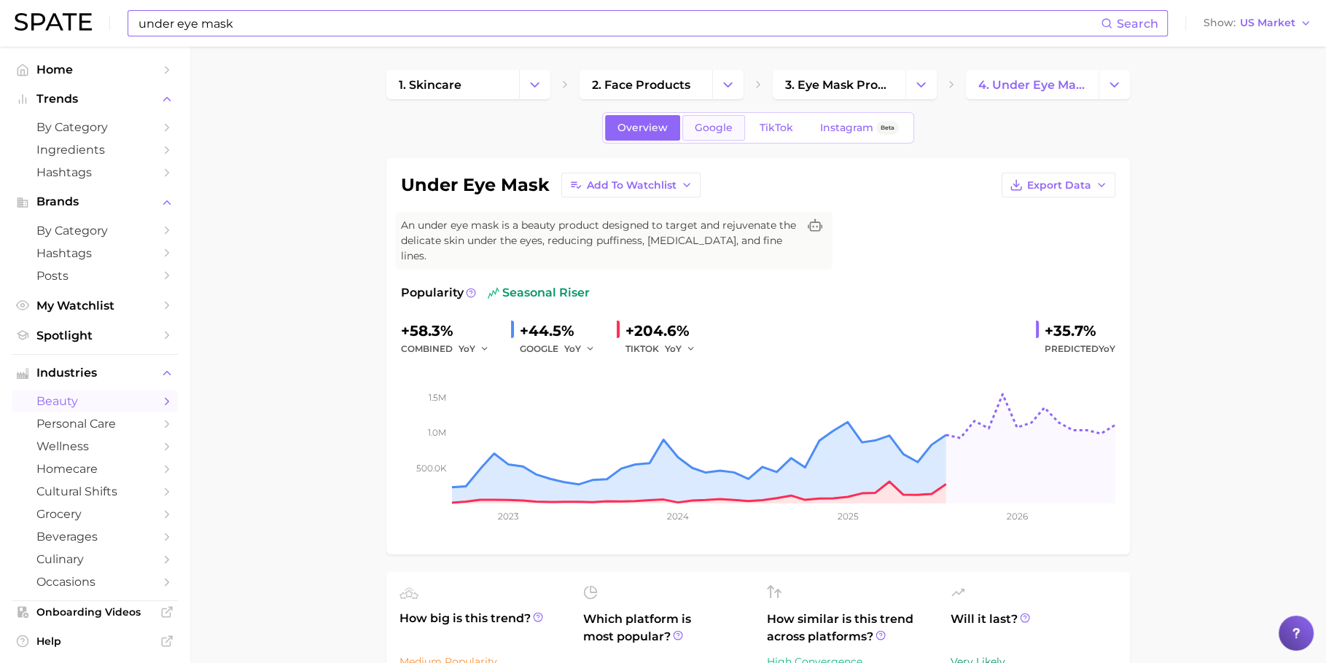
click at [712, 129] on span "Google" at bounding box center [714, 128] width 38 height 12
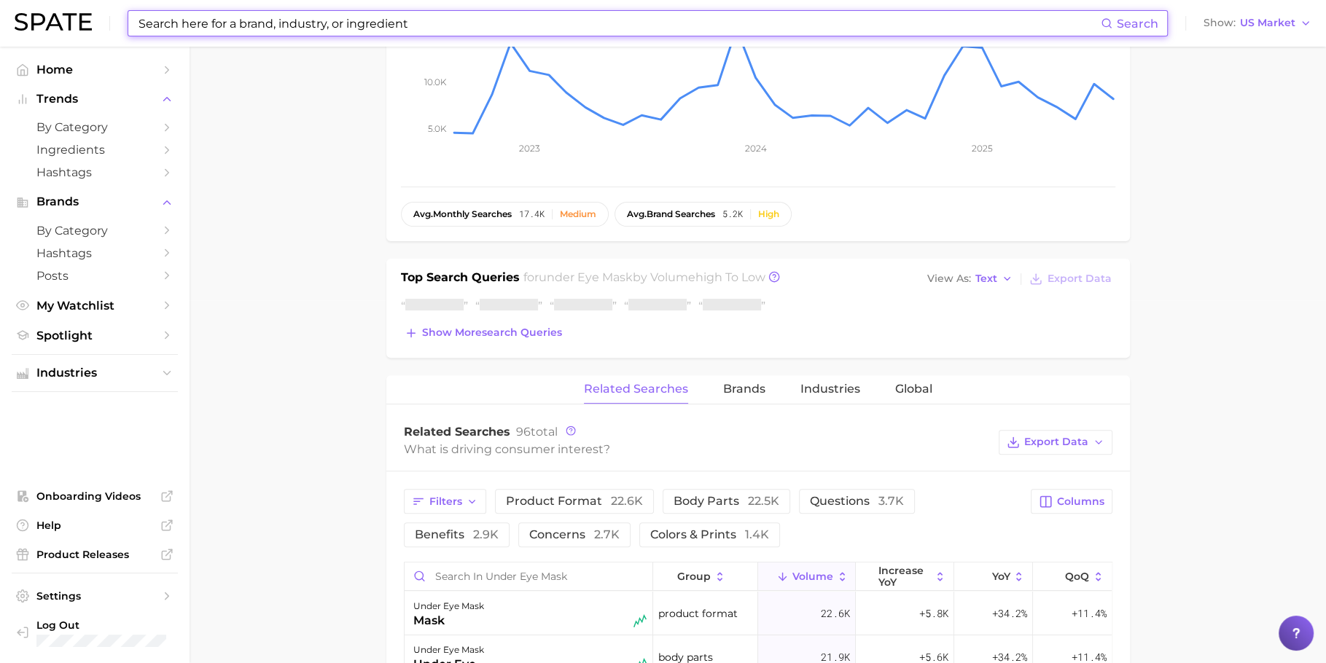
scroll to position [382, 0]
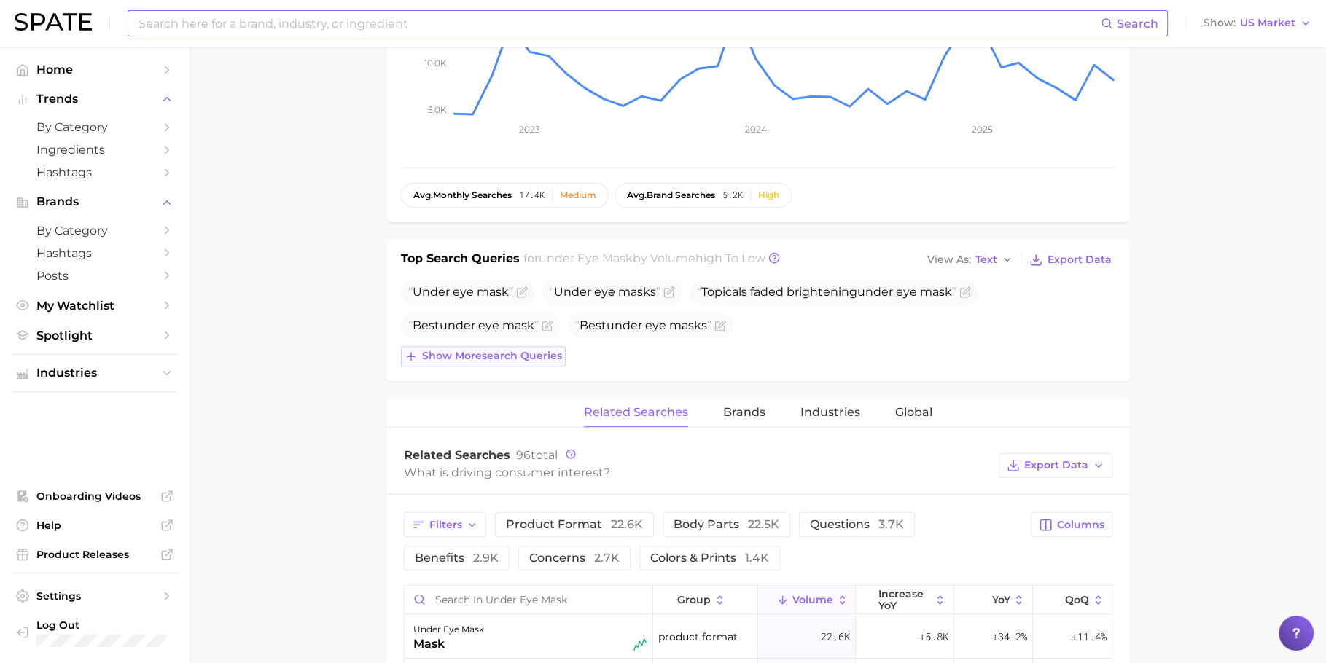
click at [503, 313] on span "Best under eye mask" at bounding box center [481, 326] width 160 height 26
click at [481, 350] on span "Show more search queries" at bounding box center [492, 356] width 140 height 12
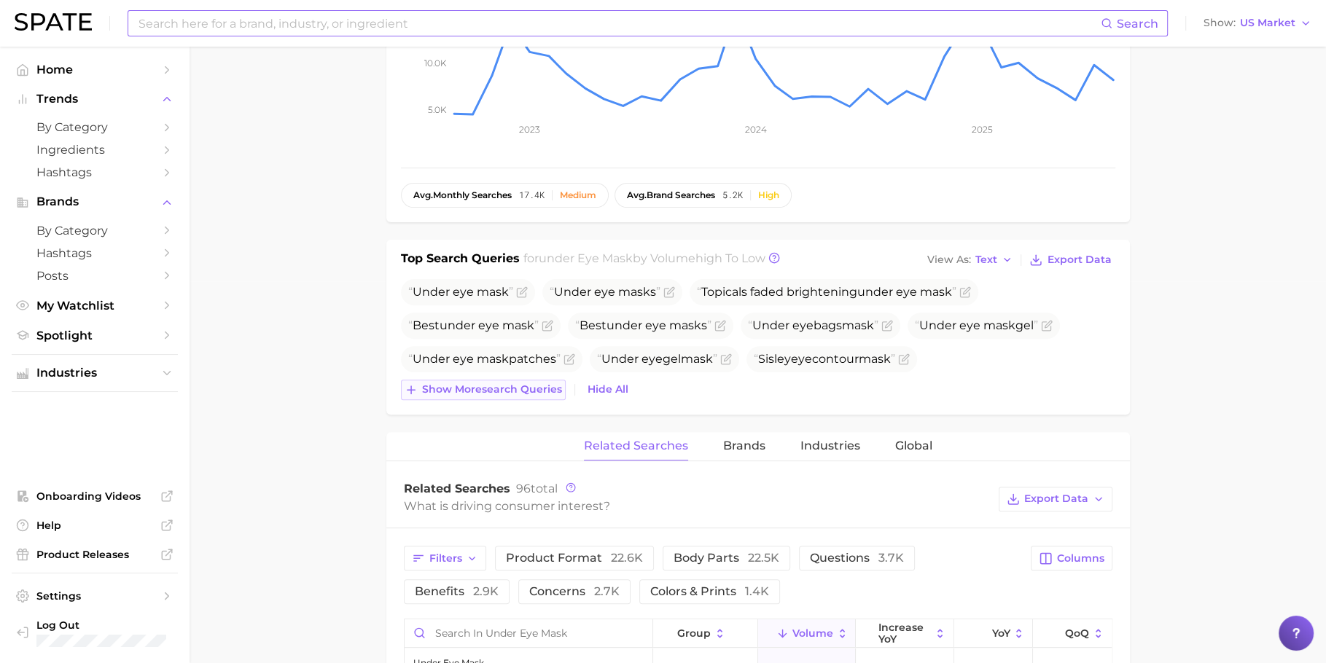
click at [459, 383] on span "Show more search queries" at bounding box center [492, 389] width 140 height 12
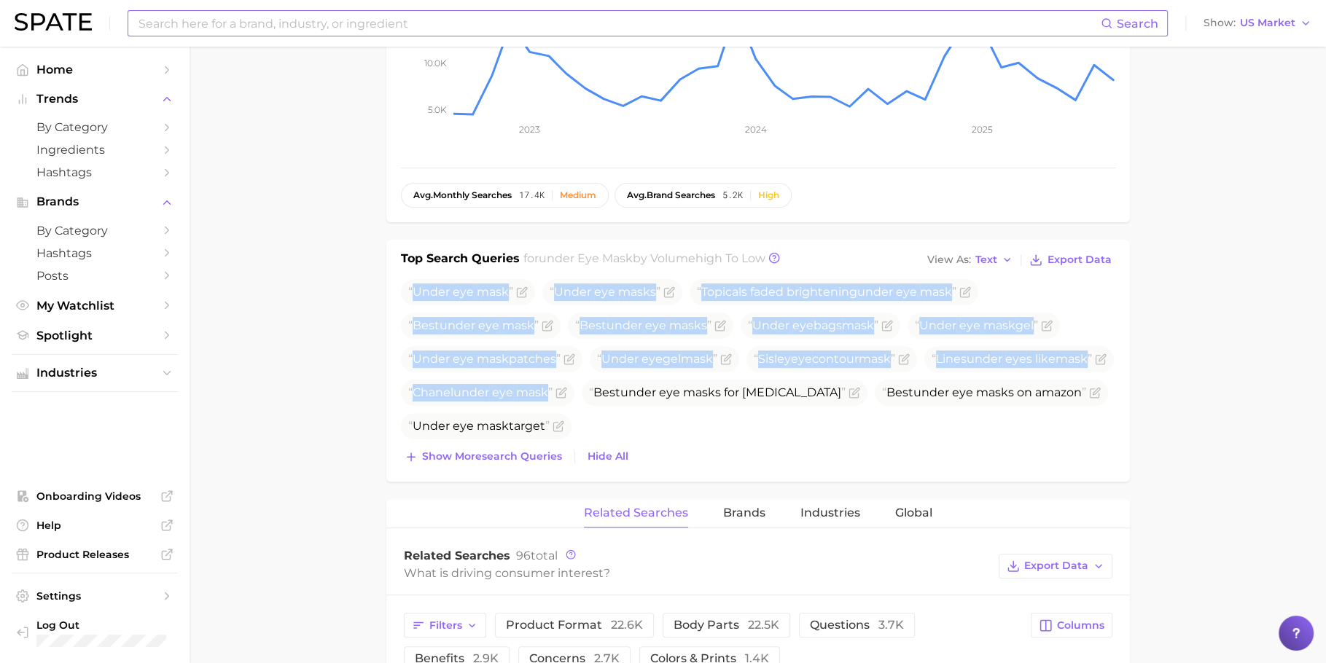
drag, startPoint x: 411, startPoint y: 276, endPoint x: 1042, endPoint y: 357, distance: 635.8
click at [1042, 357] on ul "Under eye mask Under eye mask s Topicals faded brightening under eye mask Best …" at bounding box center [758, 359] width 714 height 160
copy ul "Under eye mask Under eye mask s Topicals faded brightening under eye mask Best …"
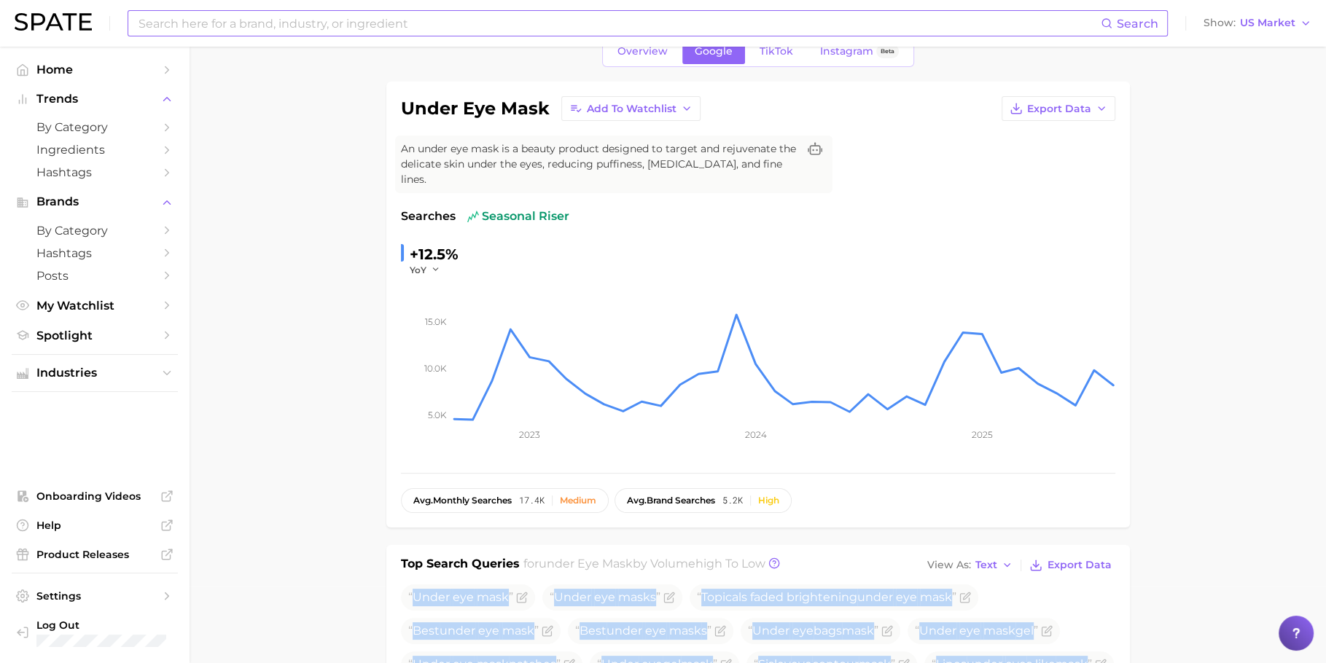
scroll to position [0, 0]
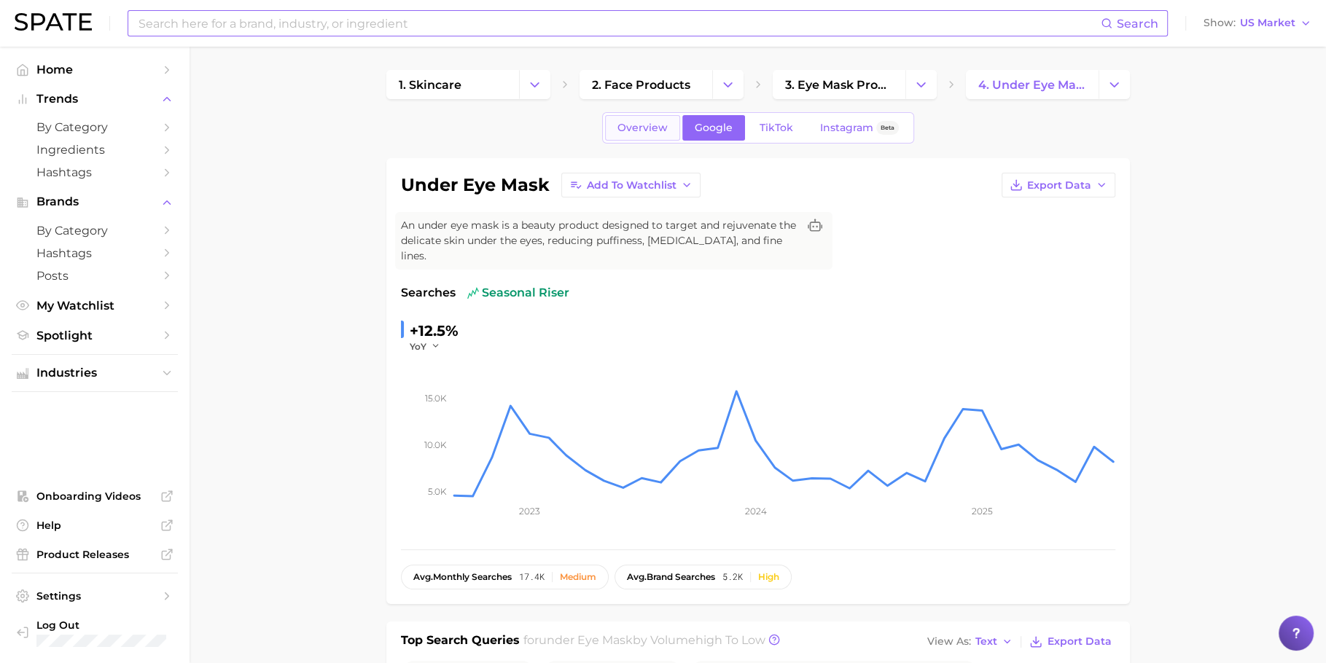
click at [641, 119] on link "Overview" at bounding box center [642, 128] width 75 height 26
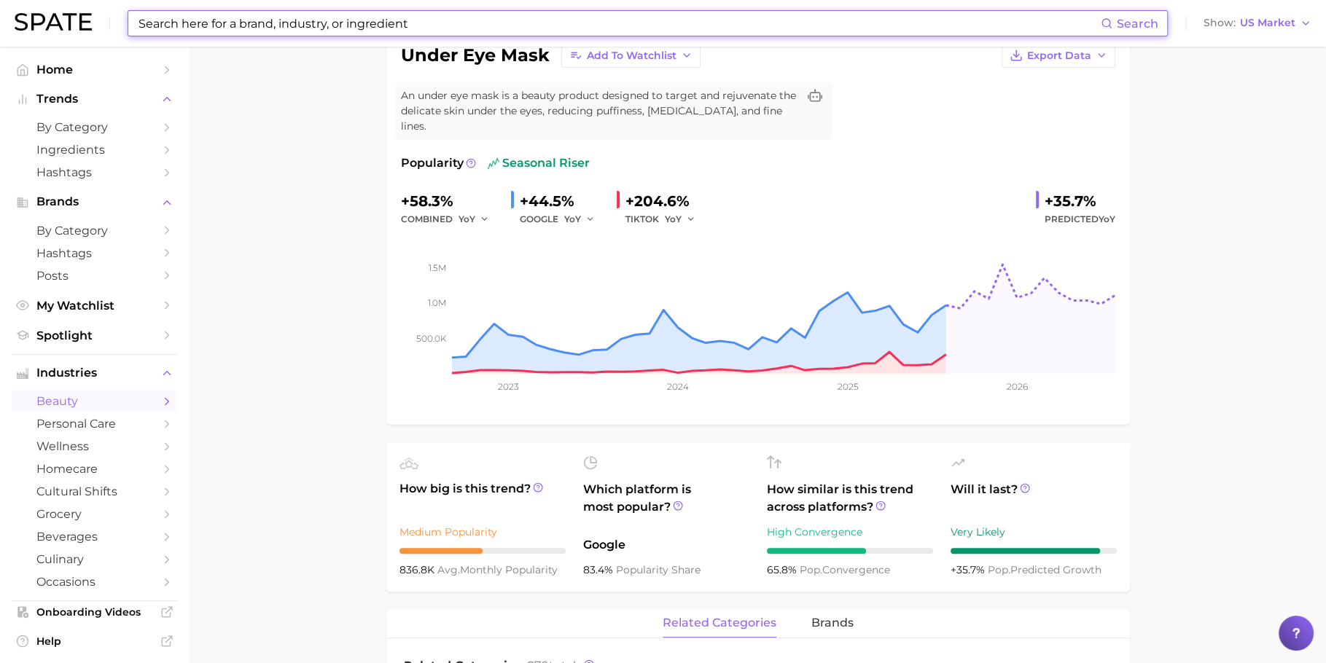
scroll to position [367, 0]
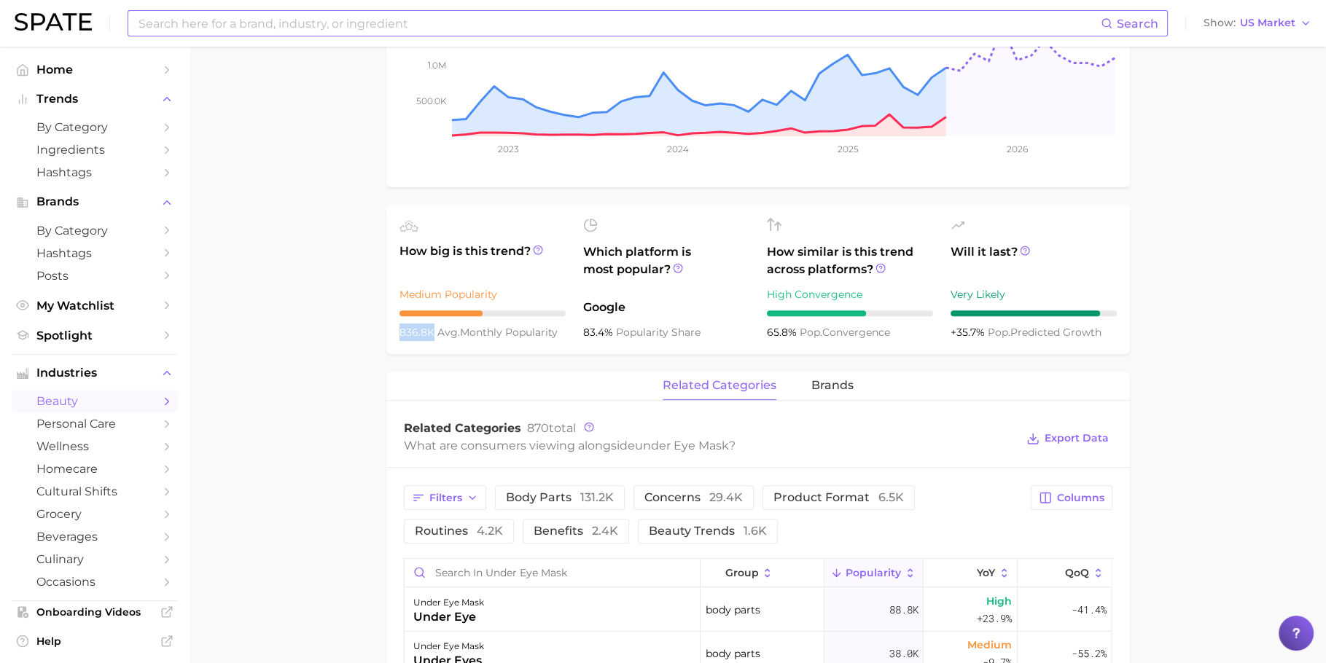
drag, startPoint x: 424, startPoint y: 321, endPoint x: 392, endPoint y: 318, distance: 32.9
click at [392, 318] on ul "How big is this trend? Medium Popularity 836.8k avg. monthly popularity Which p…" at bounding box center [758, 279] width 744 height 149
copy span "836.8k"
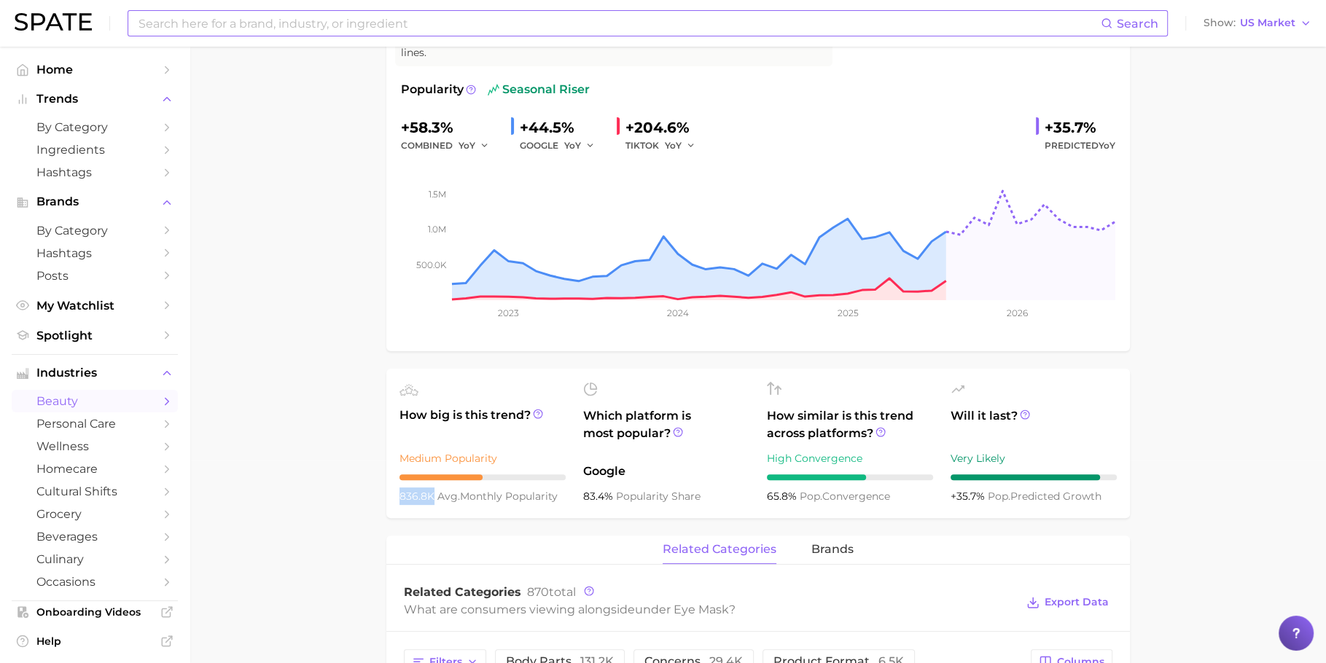
scroll to position [13, 0]
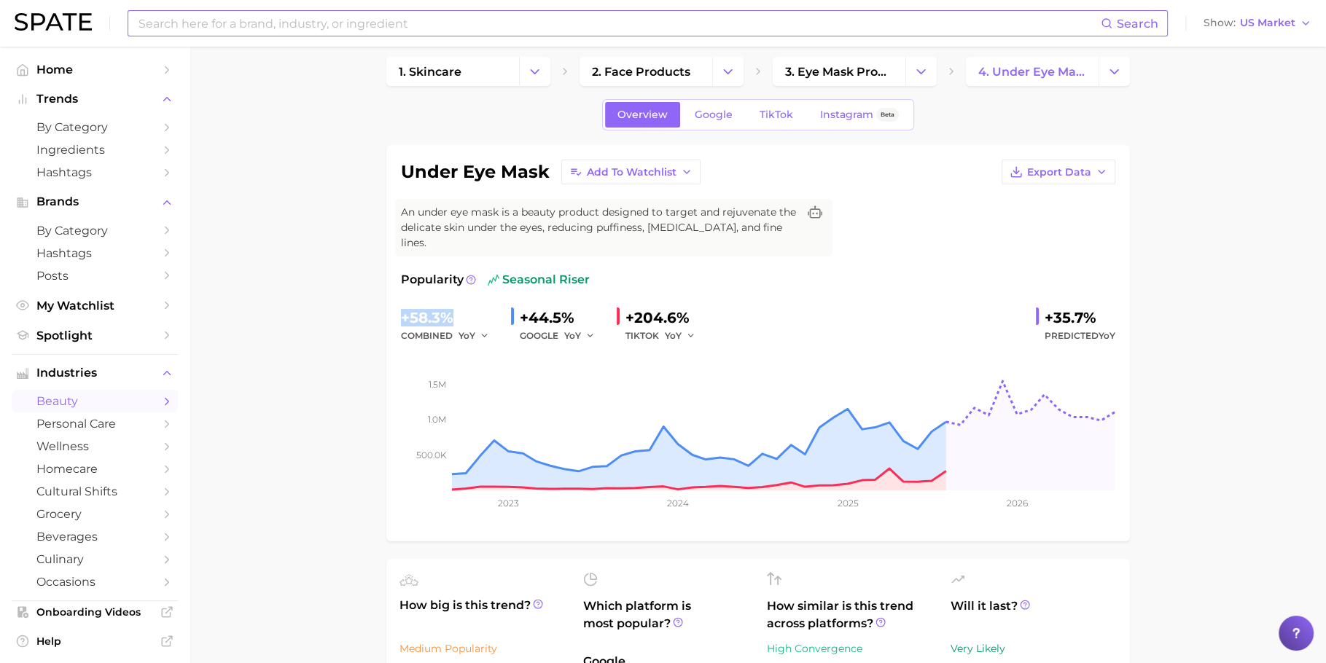
drag, startPoint x: 448, startPoint y: 297, endPoint x: 400, endPoint y: 298, distance: 48.9
click at [401, 306] on div "+58.3%" at bounding box center [450, 317] width 98 height 23
copy div "+58.3%"
click at [422, 306] on div "+58.3%" at bounding box center [450, 317] width 98 height 23
drag, startPoint x: 410, startPoint y: 301, endPoint x: 437, endPoint y: 297, distance: 27.2
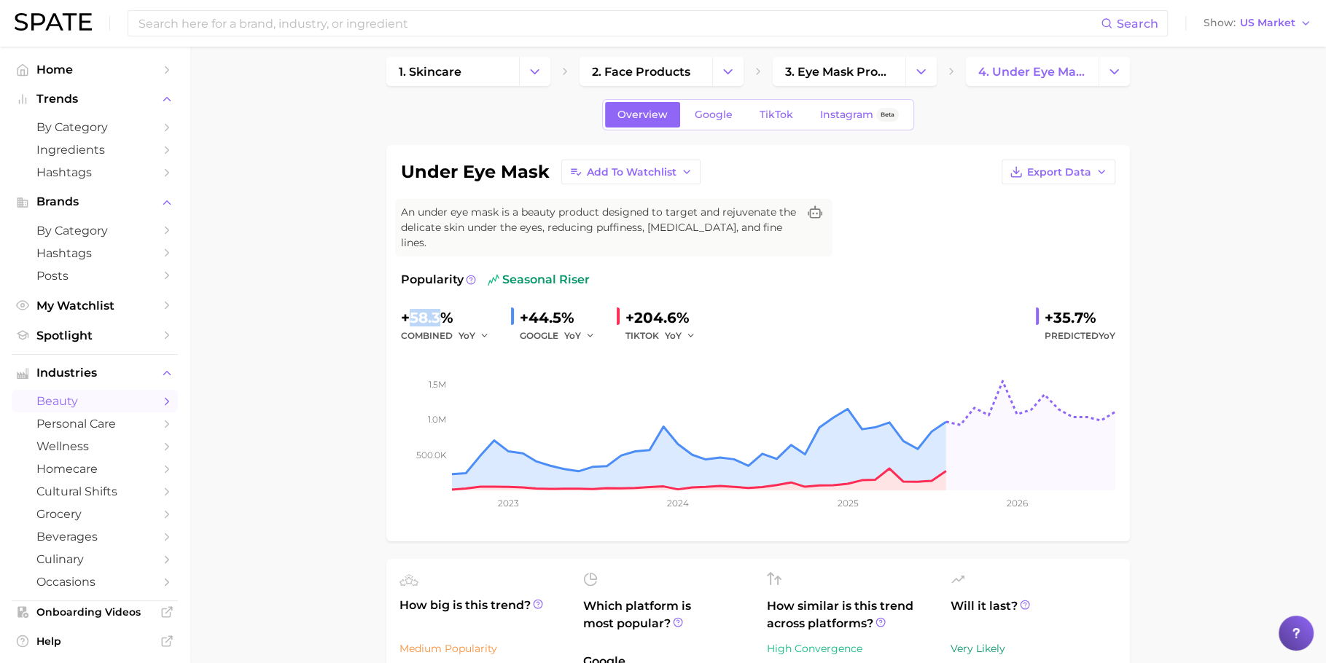
click at [437, 306] on div "+58.3%" at bounding box center [450, 317] width 98 height 23
copy div "58.3"
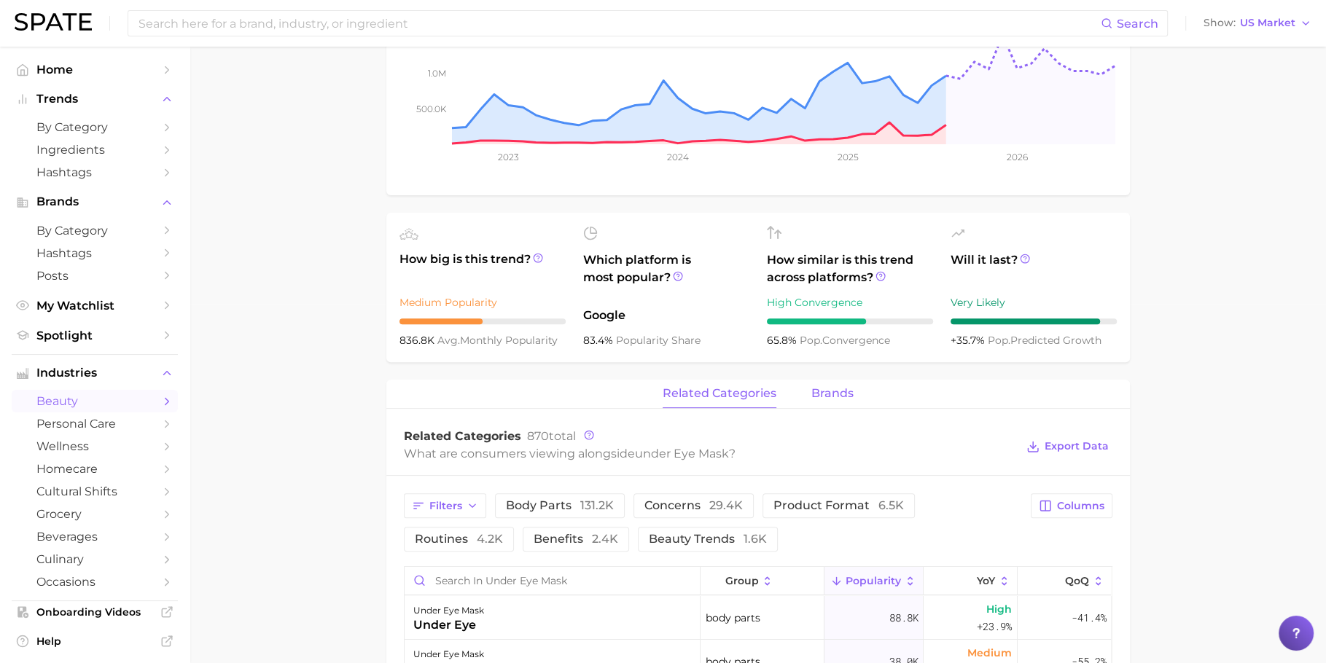
click at [835, 387] on span "brands" at bounding box center [832, 393] width 42 height 13
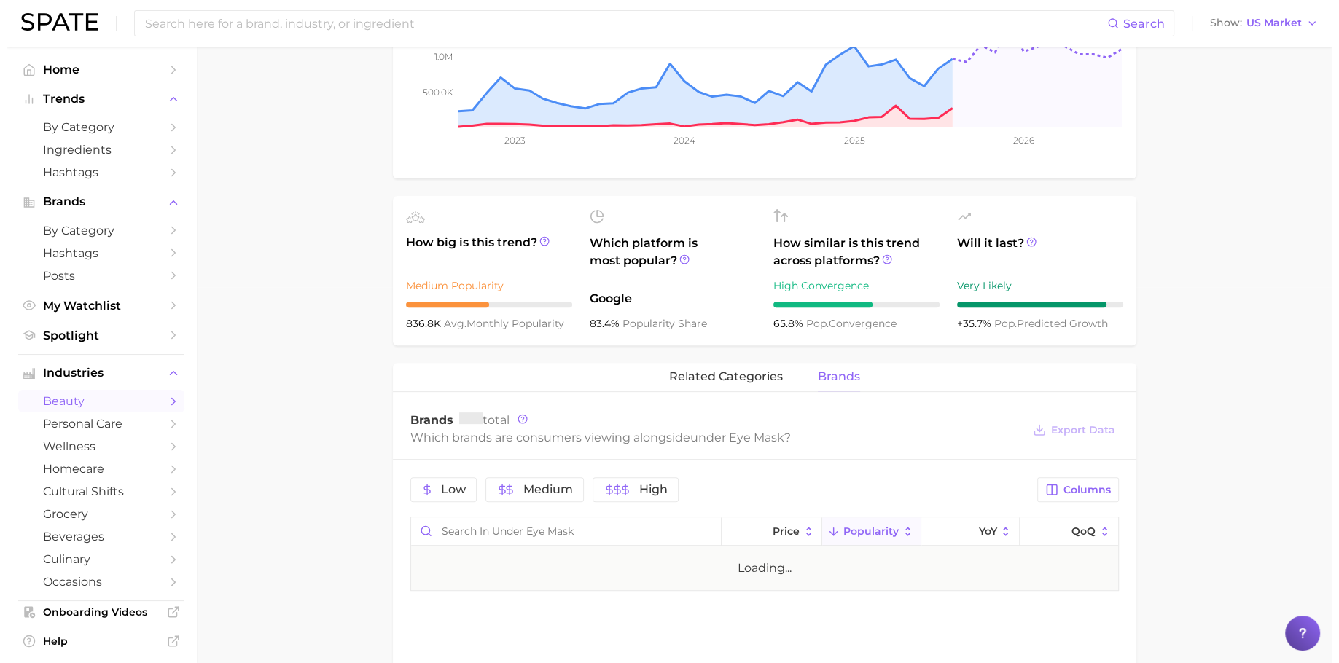
scroll to position [702, 0]
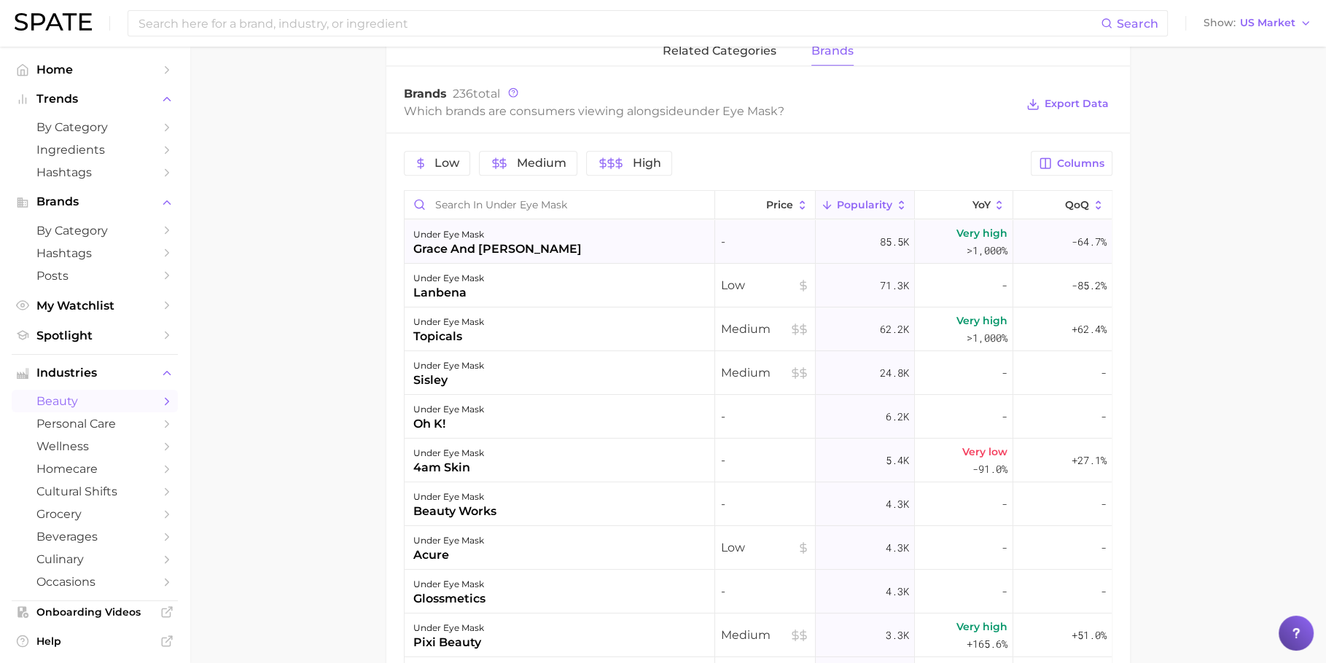
click at [521, 229] on div "under eye mask grace and [PERSON_NAME]" at bounding box center [560, 242] width 311 height 44
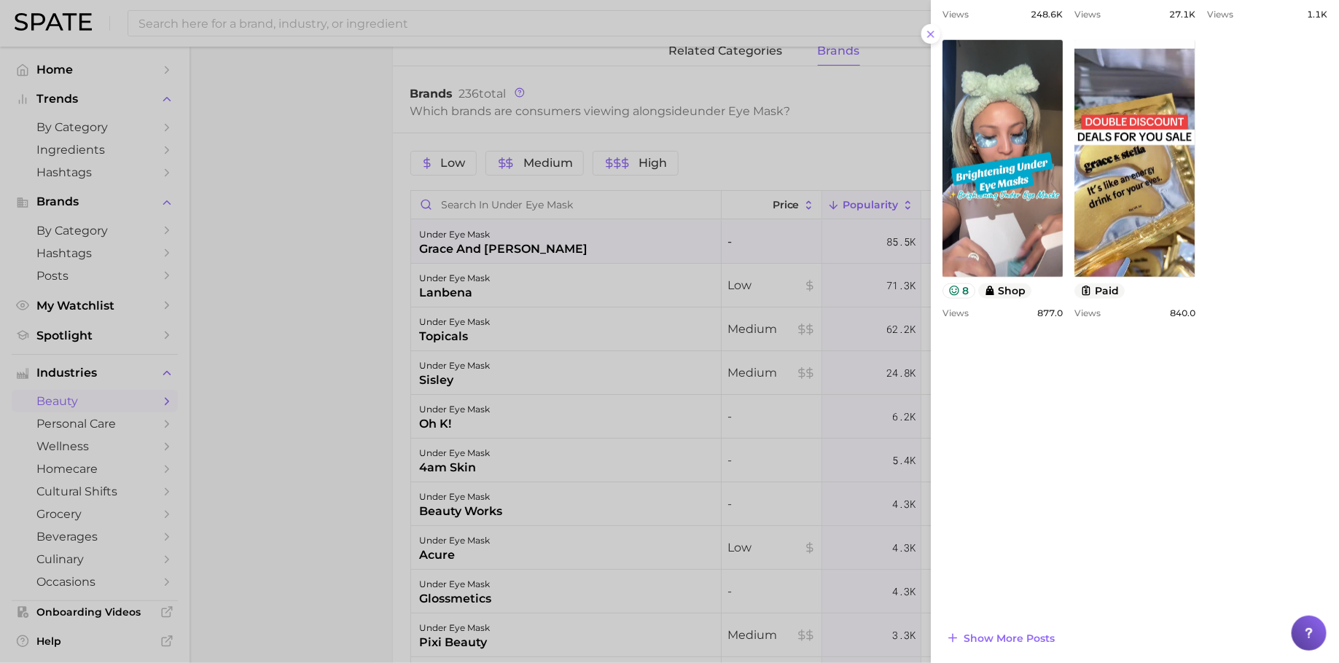
scroll to position [301, 0]
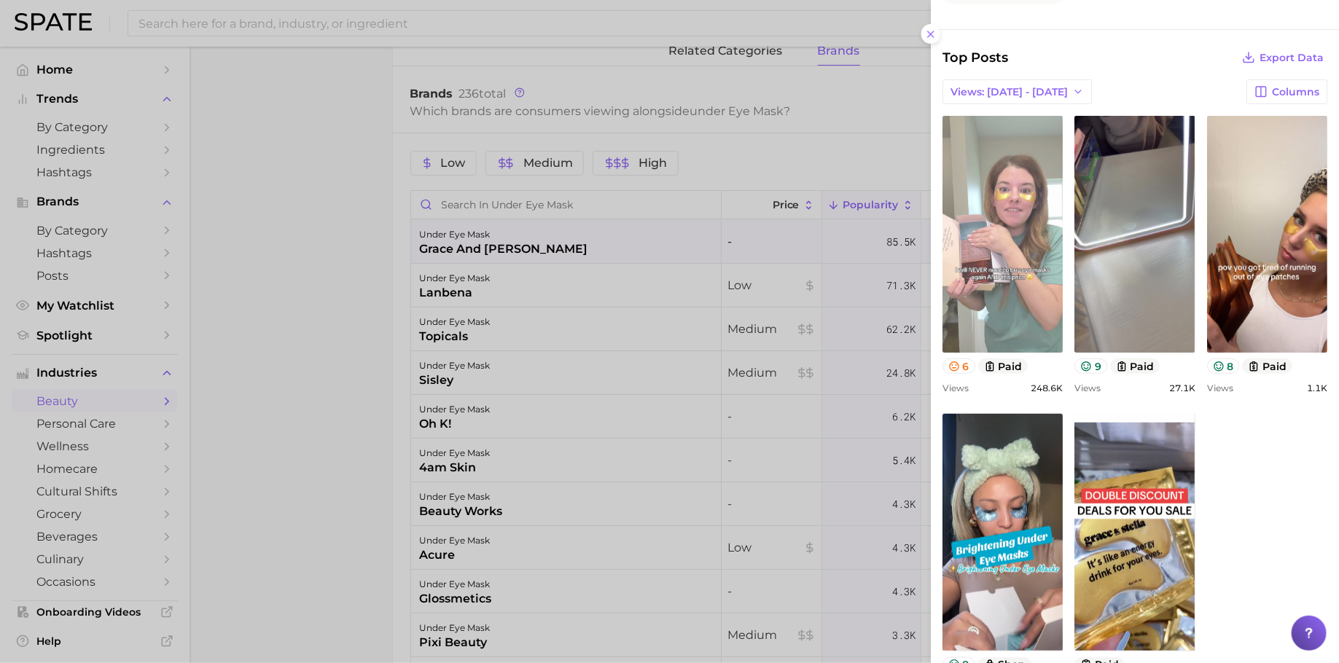
click at [1044, 280] on link "view post on TikTok" at bounding box center [1003, 234] width 120 height 237
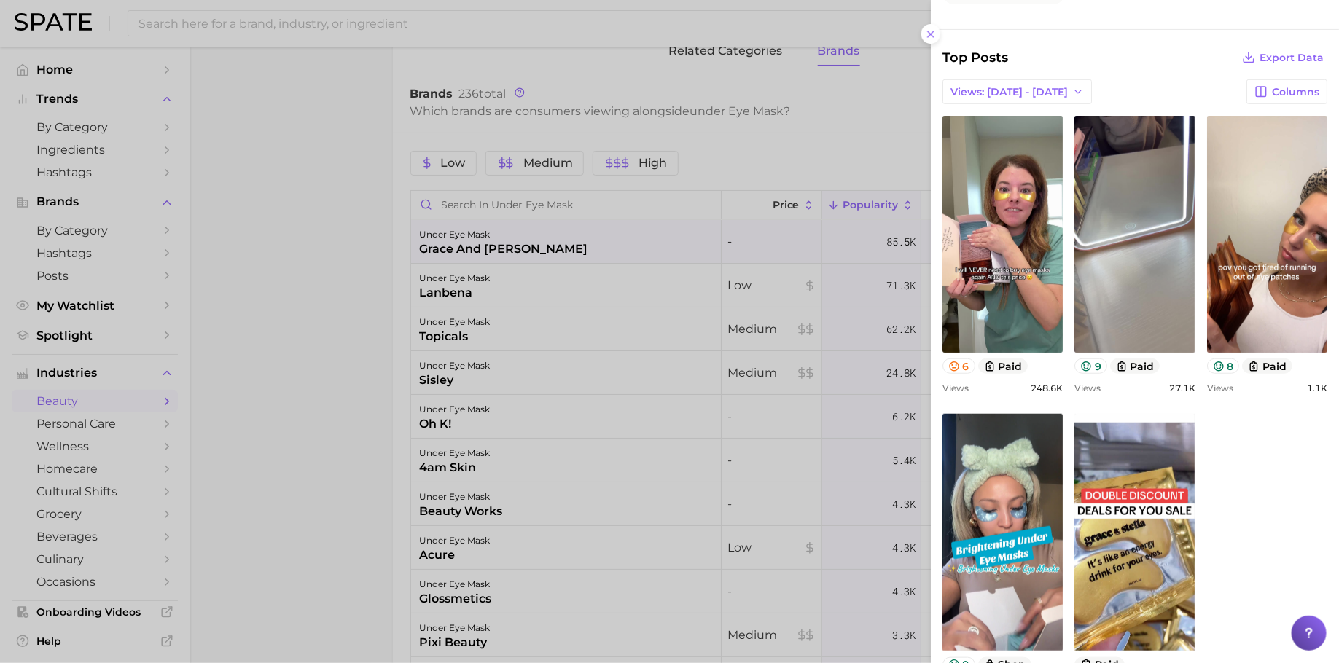
click at [621, 322] on div at bounding box center [669, 331] width 1339 height 663
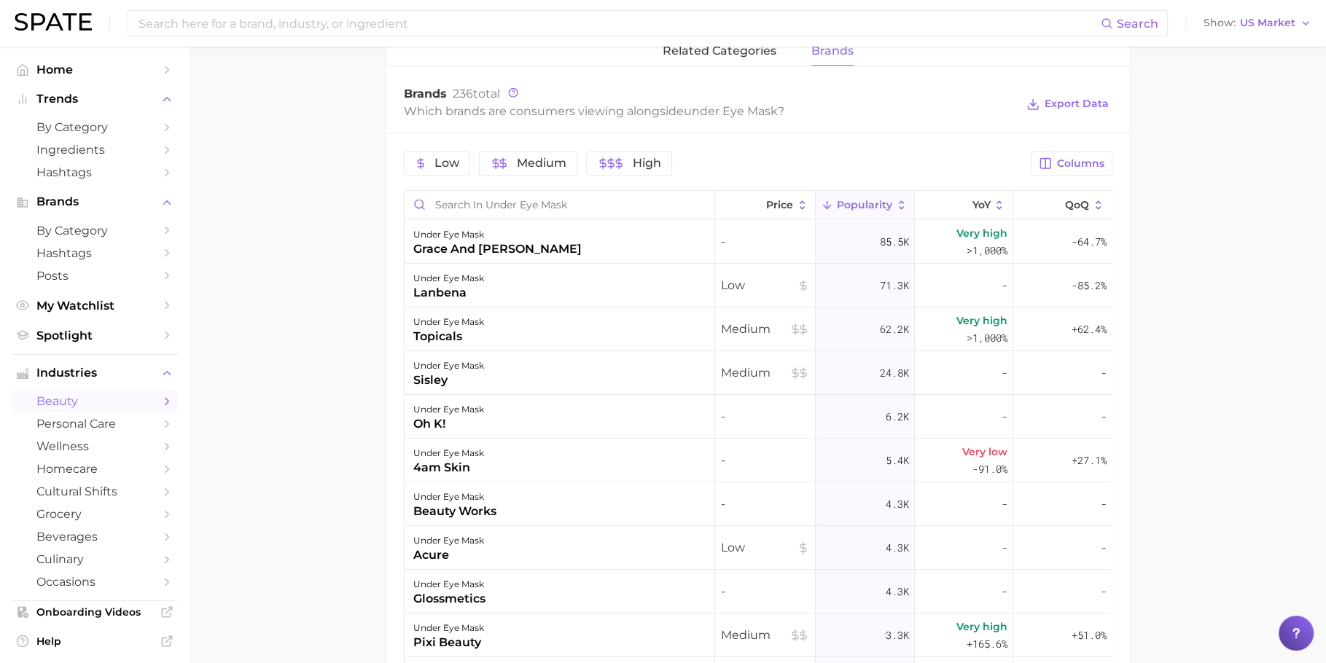
click at [569, 265] on div "under eye mask lanbena" at bounding box center [560, 286] width 311 height 44
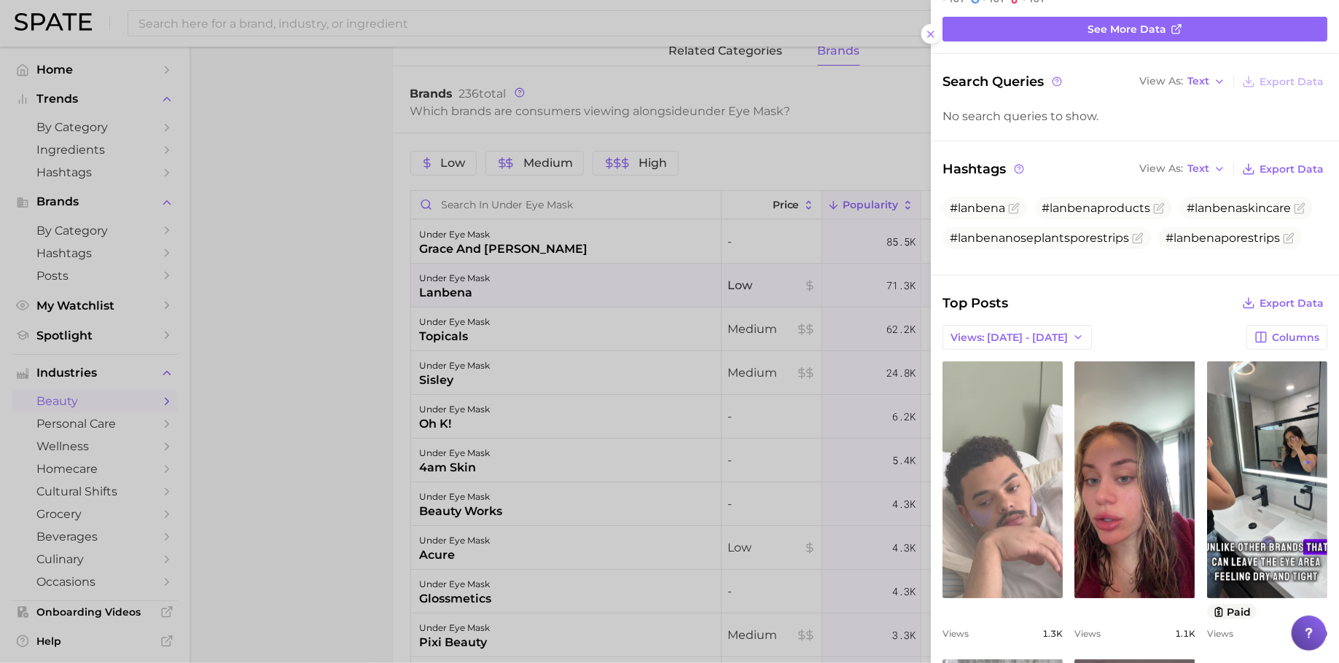
scroll to position [235, 0]
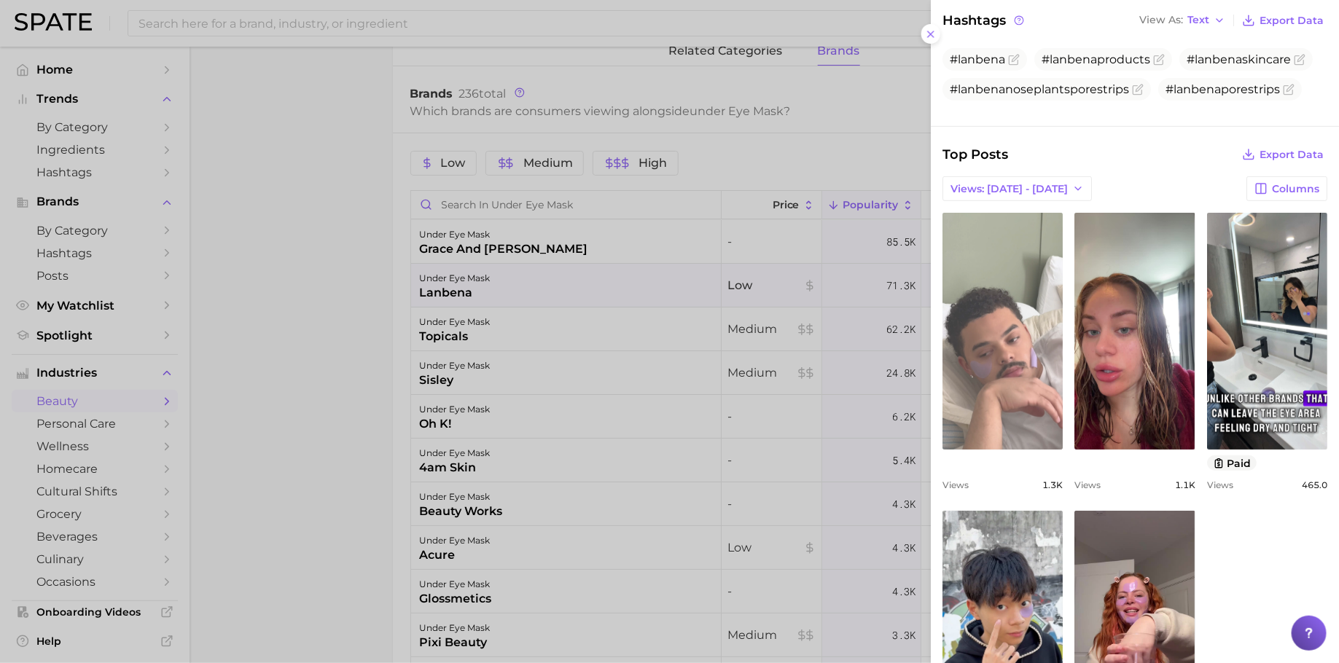
click at [1046, 380] on link "view post on TikTok" at bounding box center [1003, 331] width 120 height 237
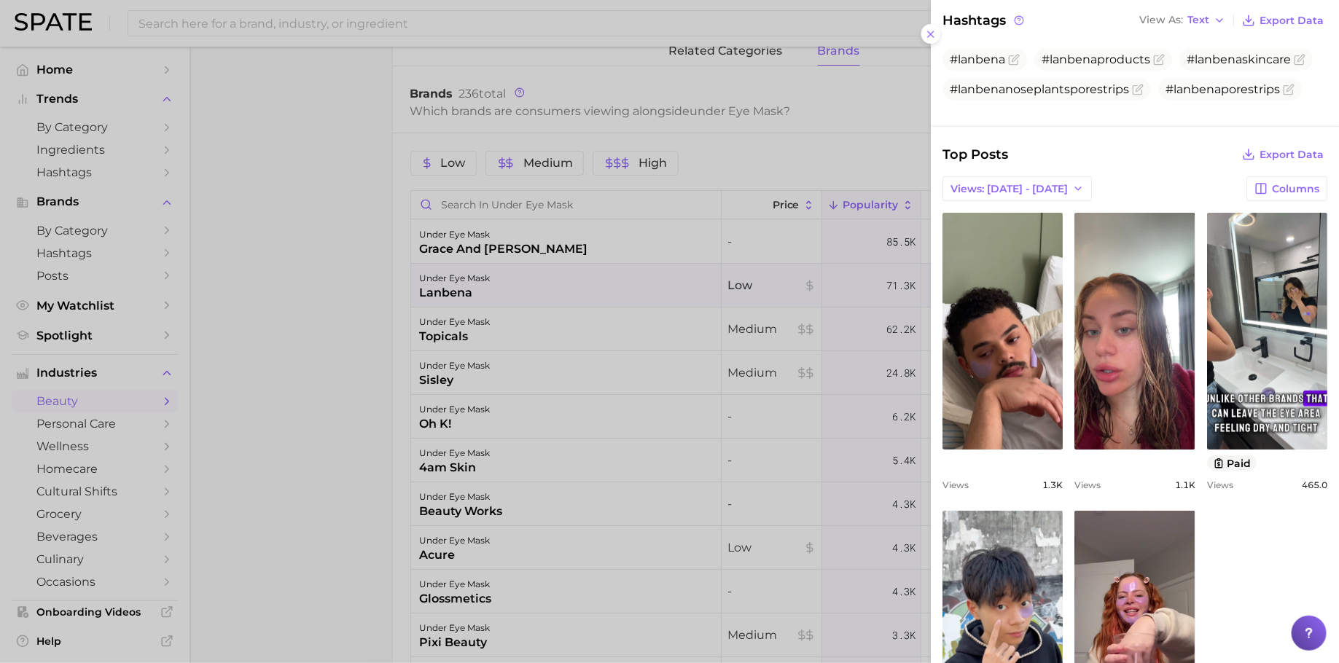
click at [514, 307] on div at bounding box center [669, 331] width 1339 height 663
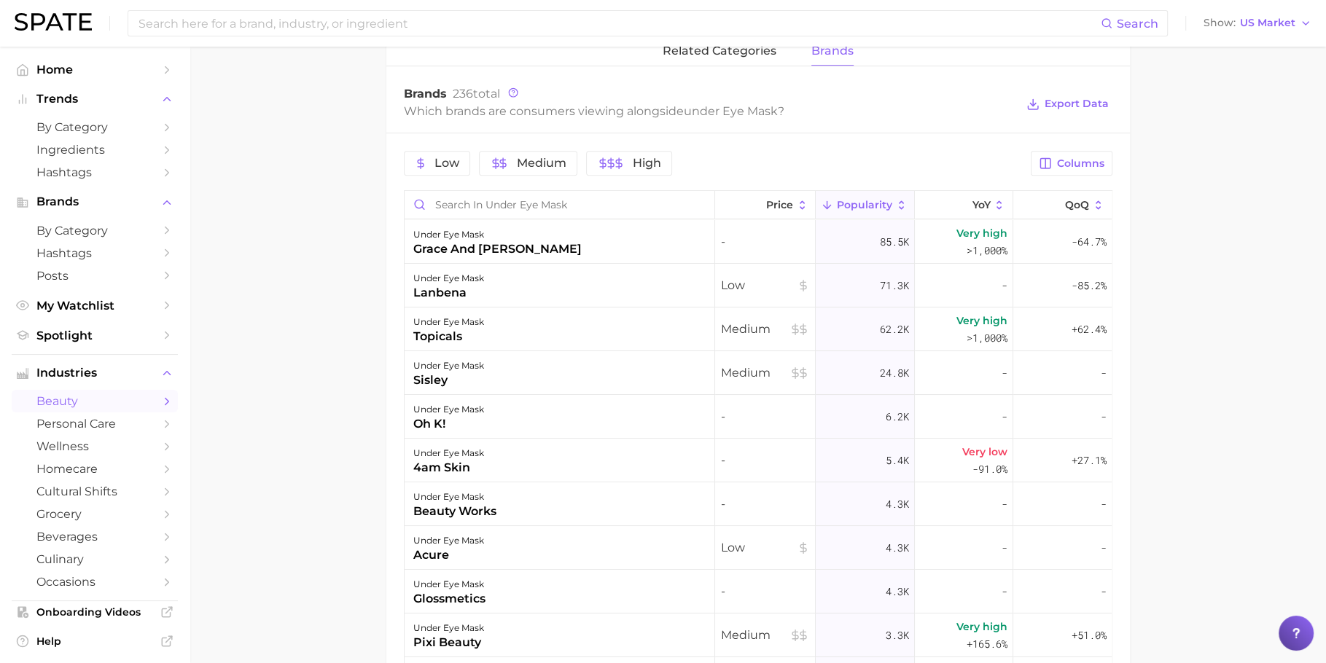
click at [534, 322] on div "under eye mask topicals" at bounding box center [560, 330] width 311 height 44
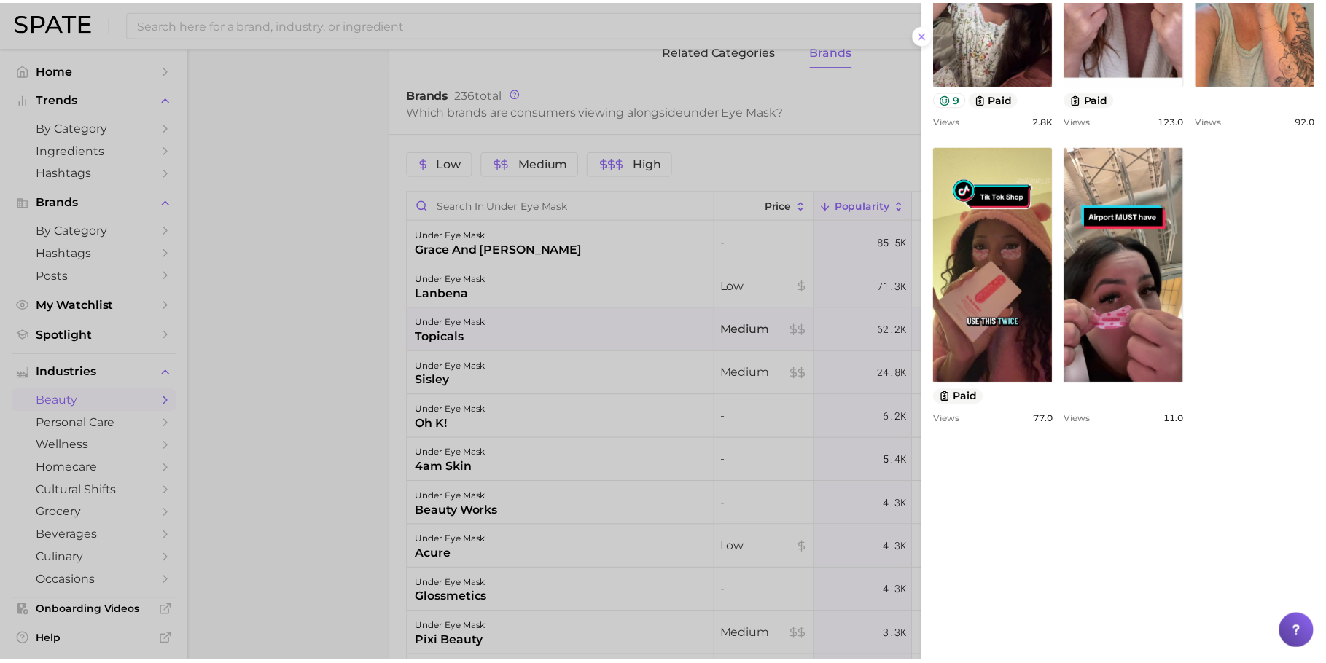
scroll to position [757, 0]
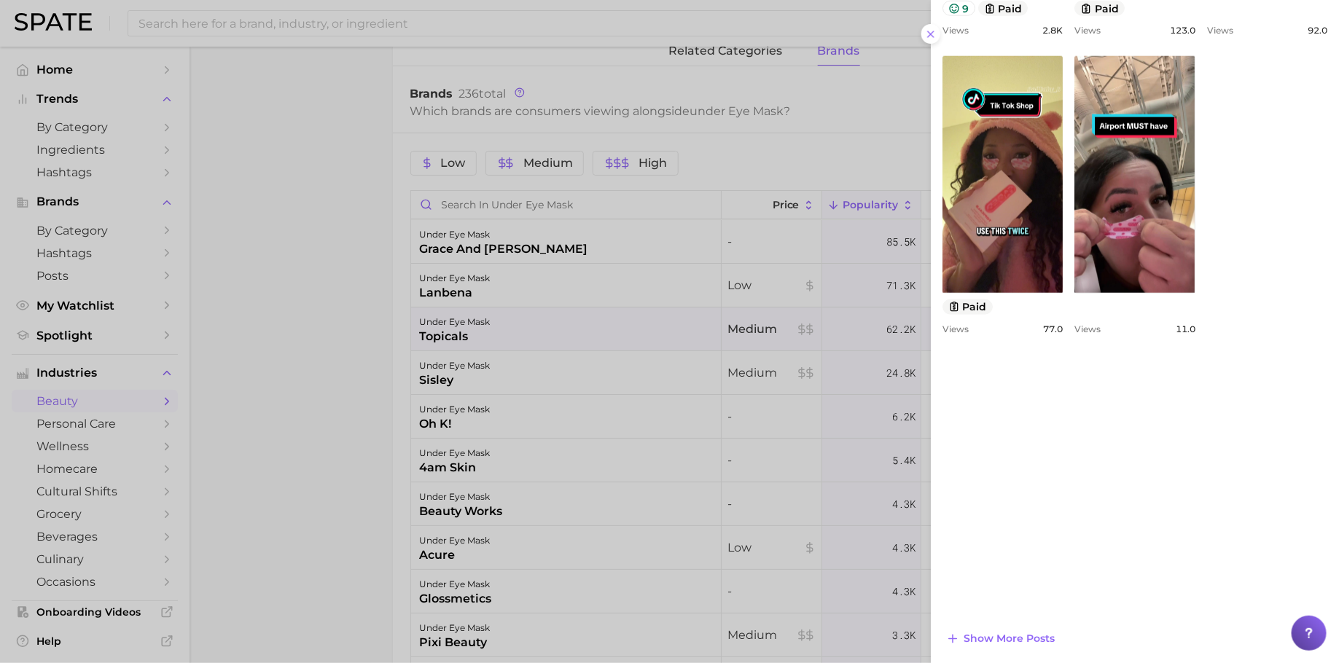
click at [429, 367] on div at bounding box center [669, 331] width 1339 height 663
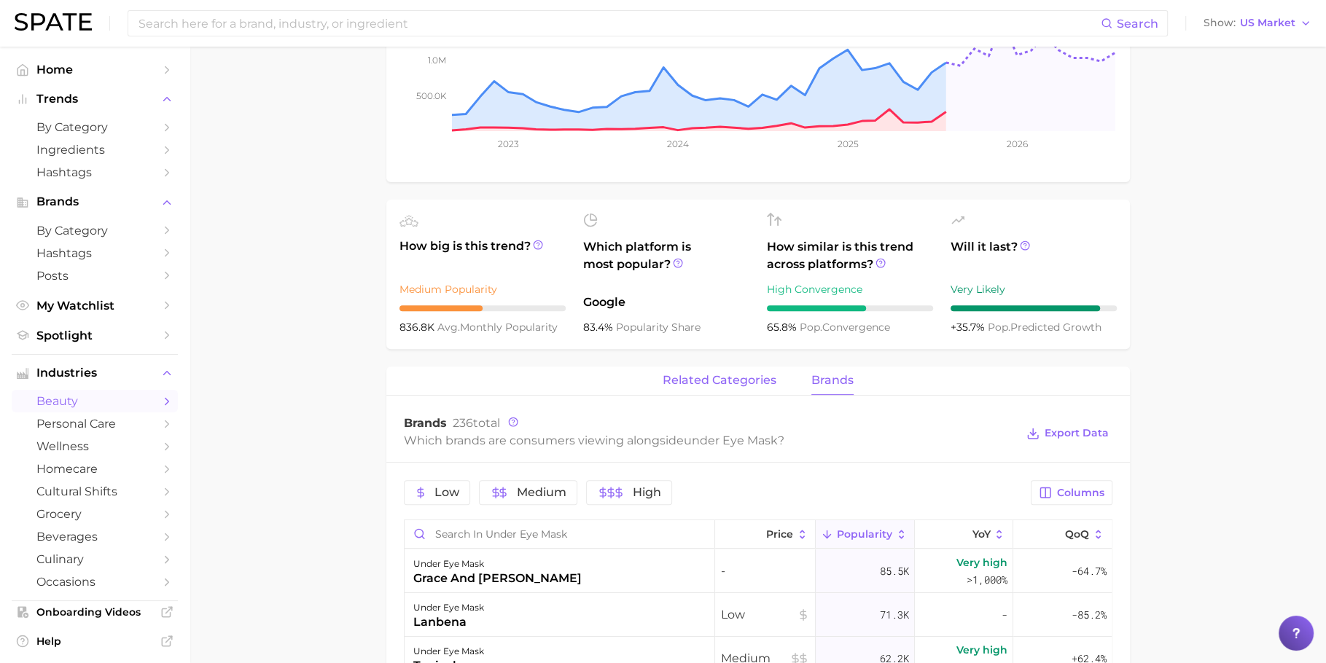
click at [716, 374] on span "related categories" at bounding box center [720, 380] width 114 height 13
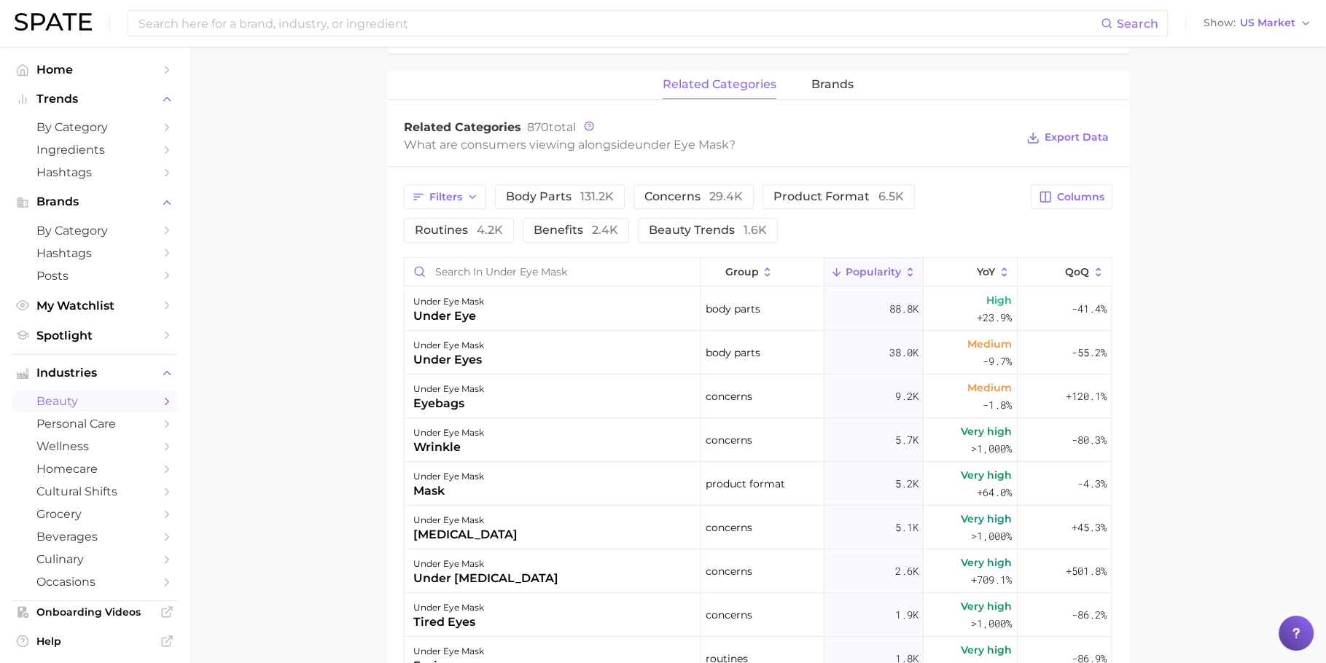
scroll to position [678, 0]
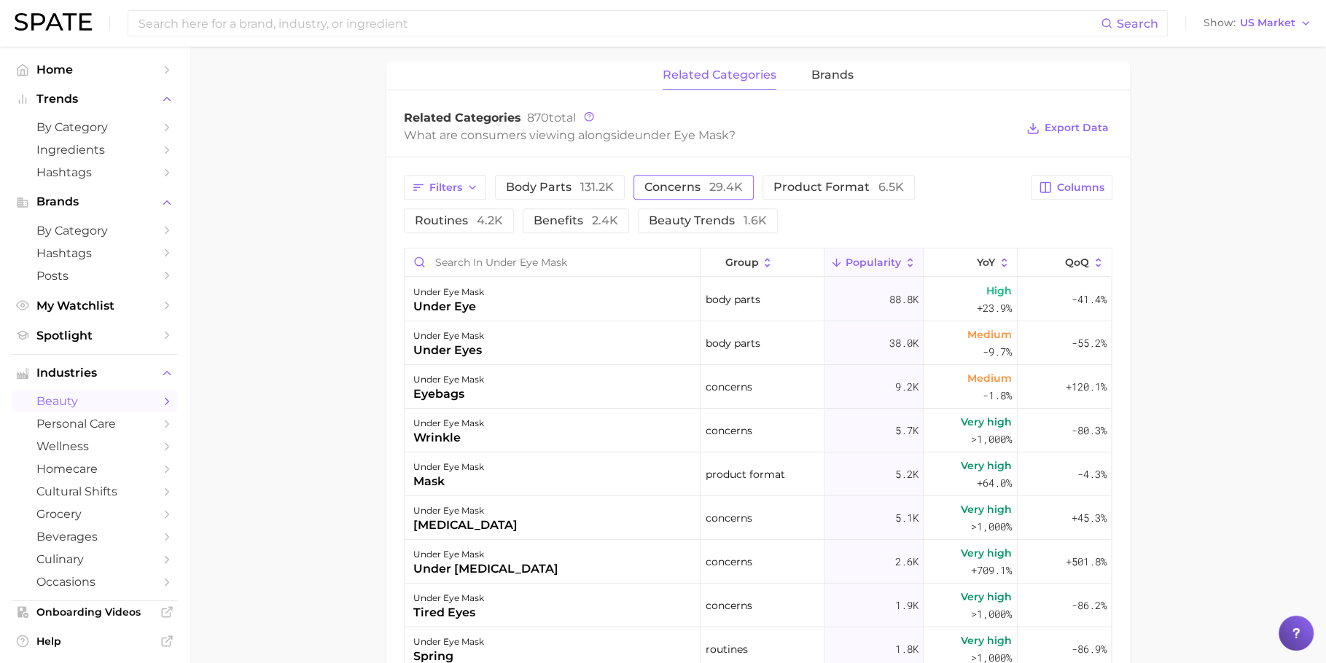
click at [663, 175] on button "concerns 29.4k" at bounding box center [694, 187] width 120 height 25
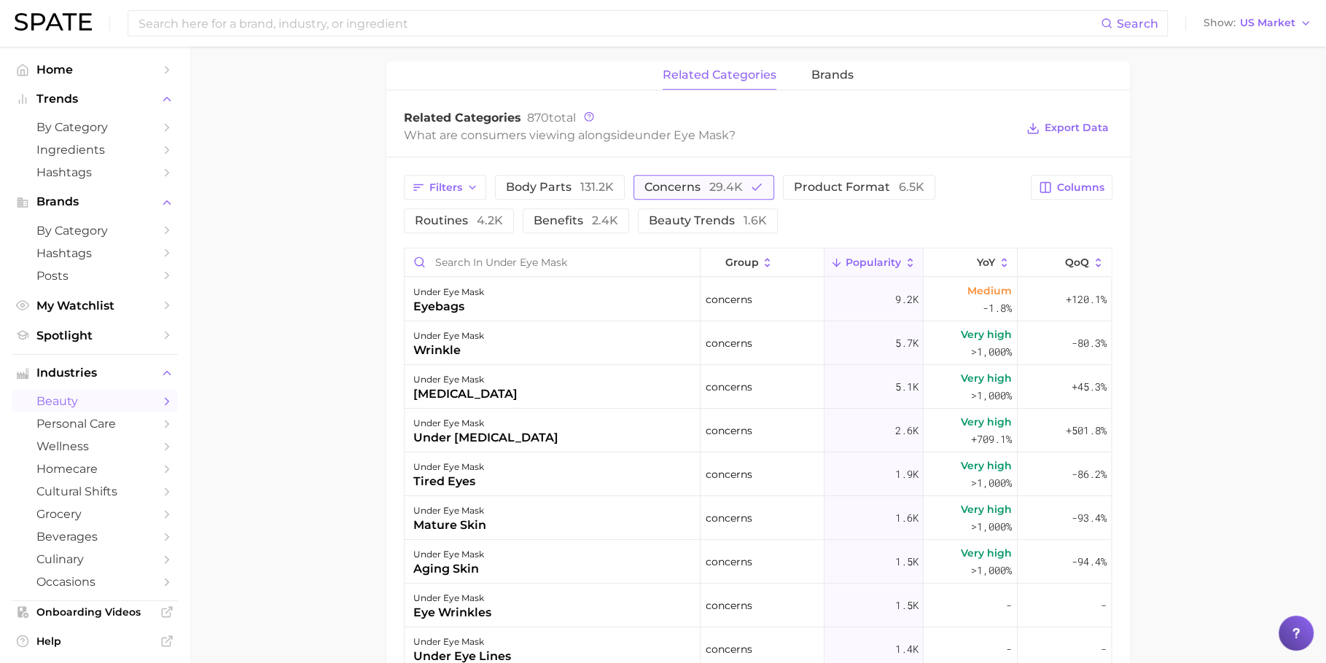
click at [682, 175] on button "concerns 29.4k" at bounding box center [704, 187] width 141 height 25
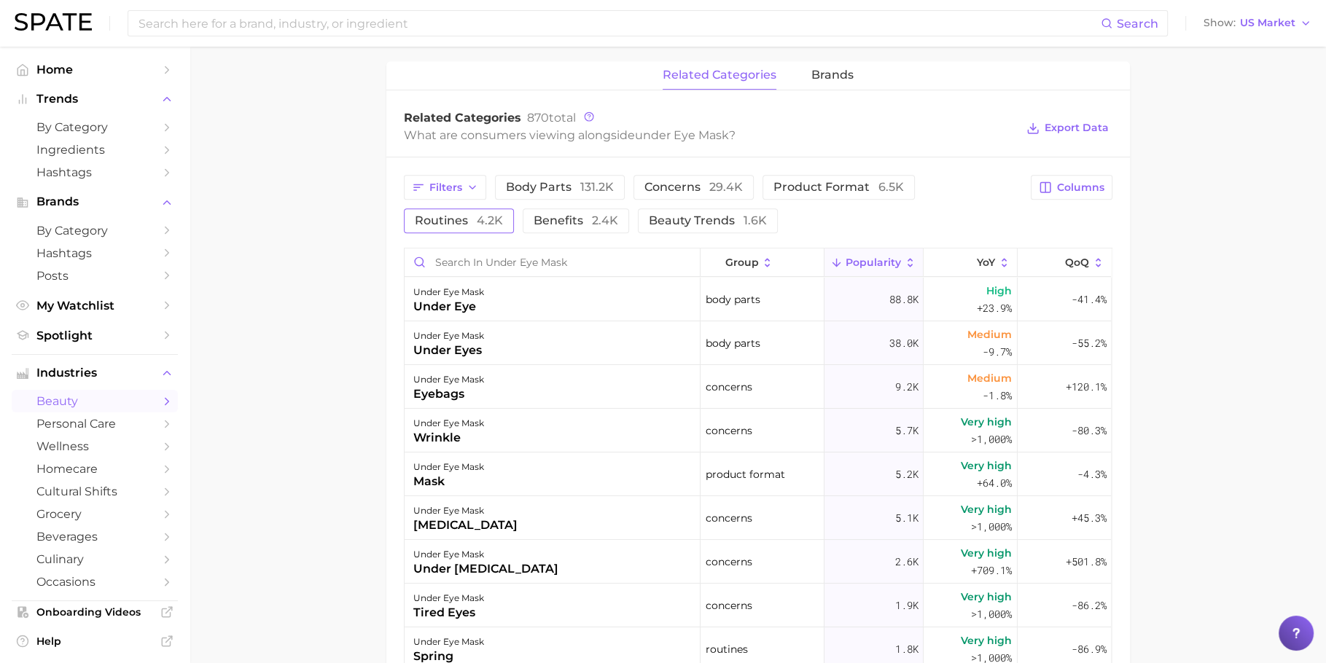
click at [449, 216] on button "routines 4.2k" at bounding box center [459, 221] width 110 height 25
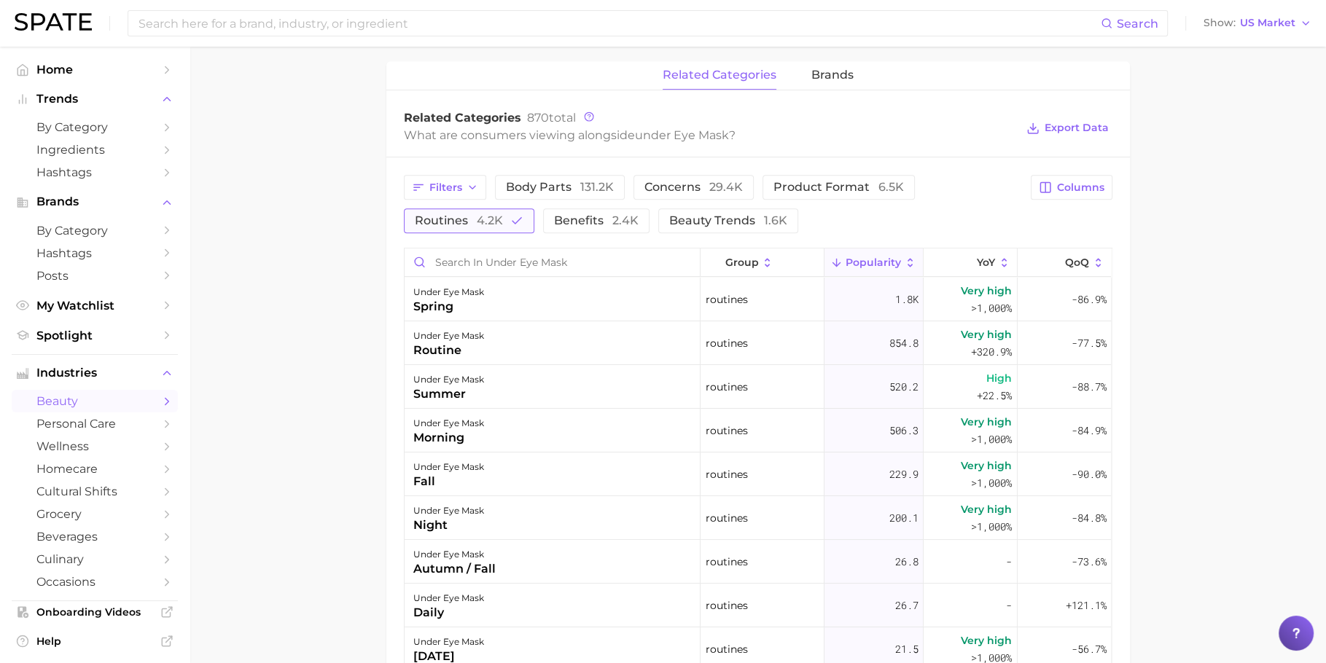
click at [449, 216] on button "routines 4.2k" at bounding box center [469, 221] width 131 height 25
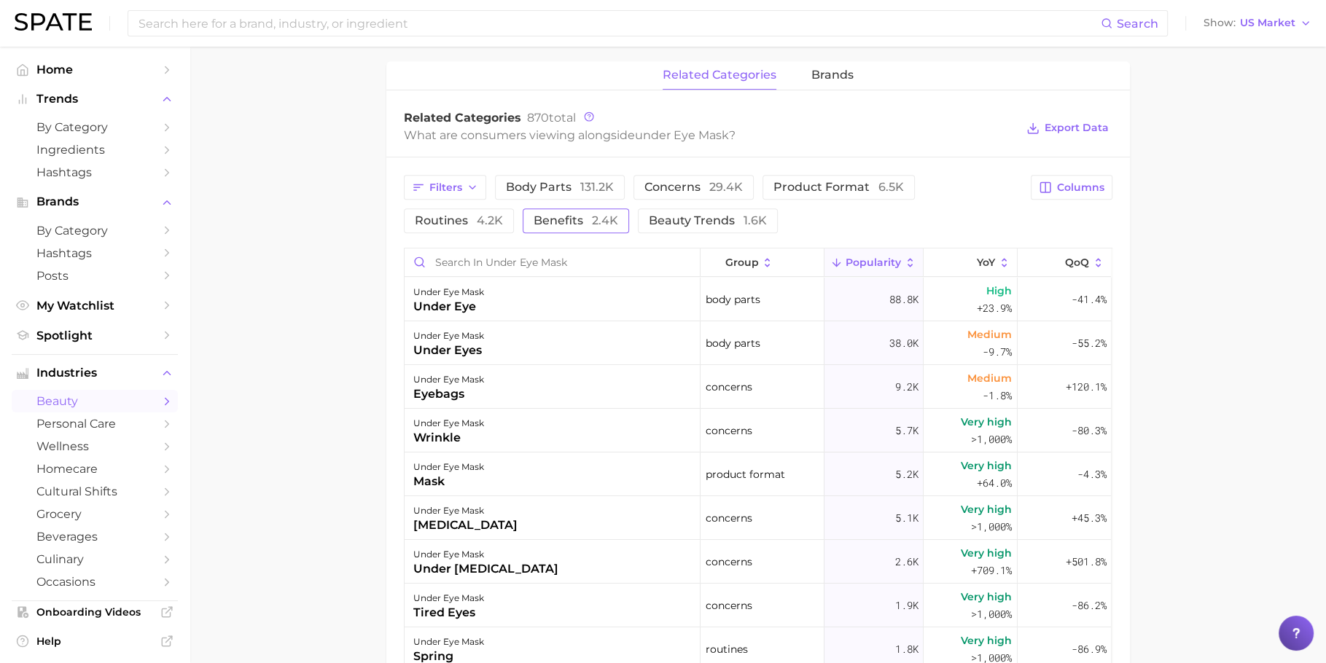
click at [593, 214] on span "2.4k" at bounding box center [605, 221] width 26 height 14
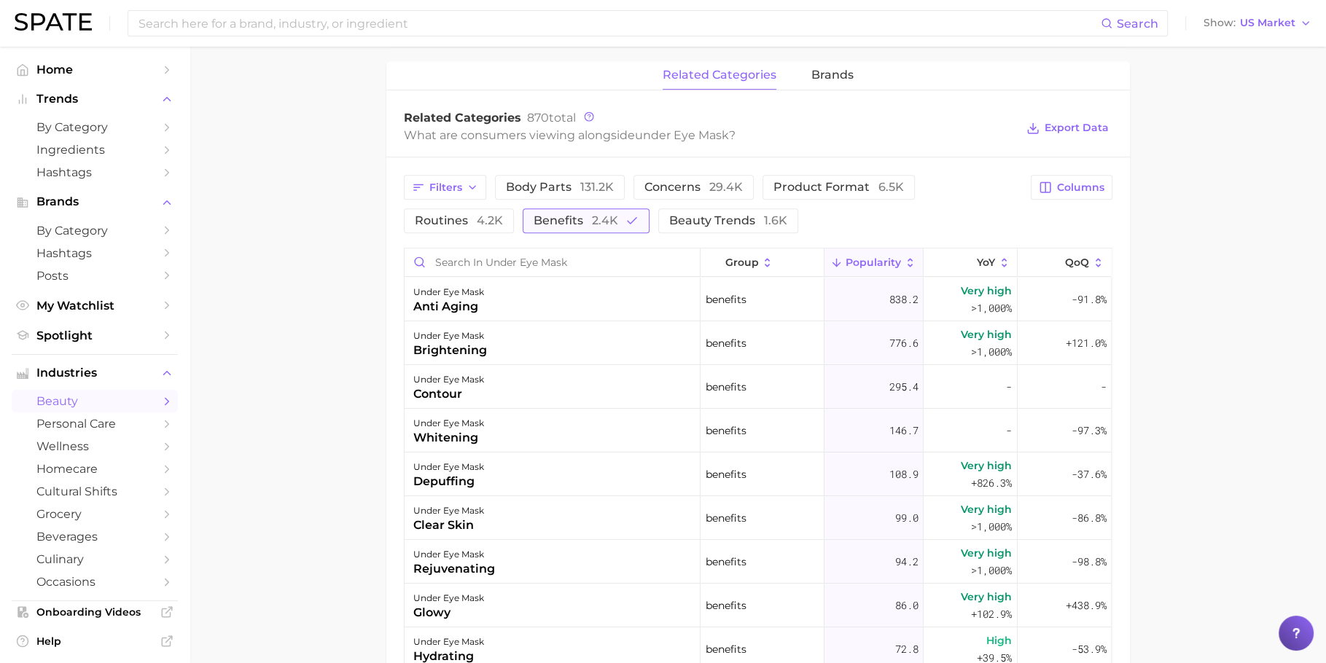
click at [593, 214] on span "2.4k" at bounding box center [605, 221] width 26 height 14
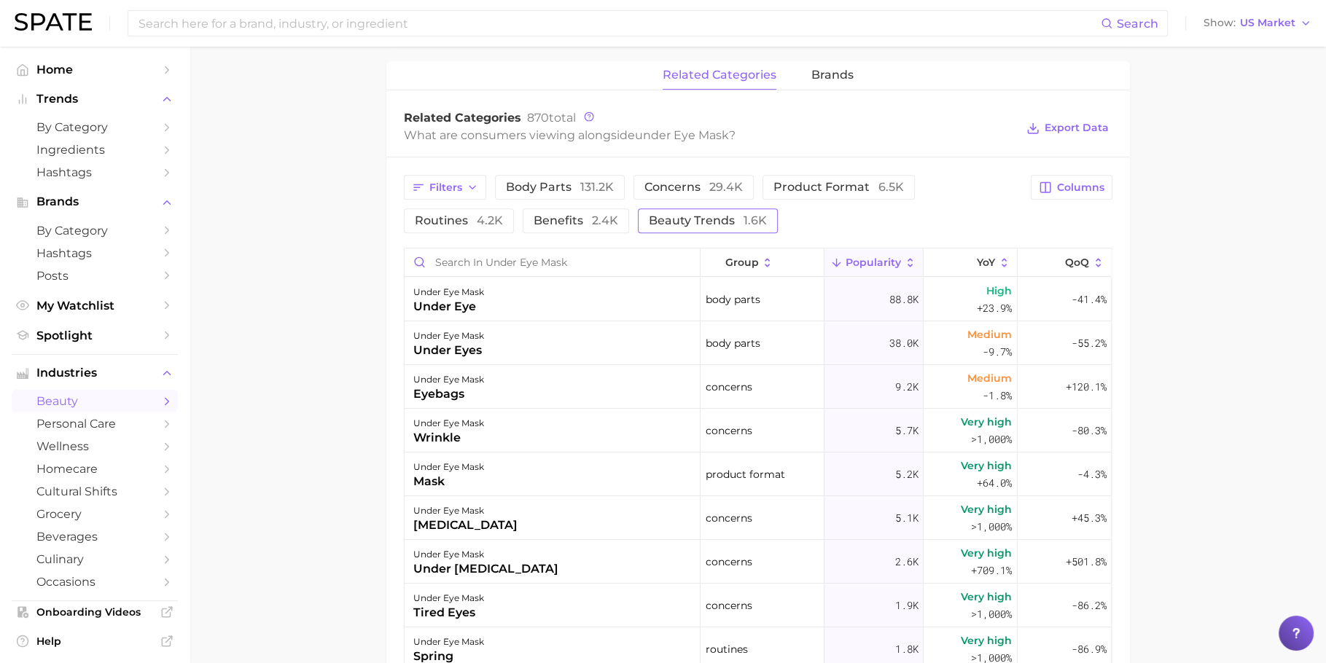
click at [727, 214] on button "beauty trends 1.6k" at bounding box center [708, 221] width 140 height 25
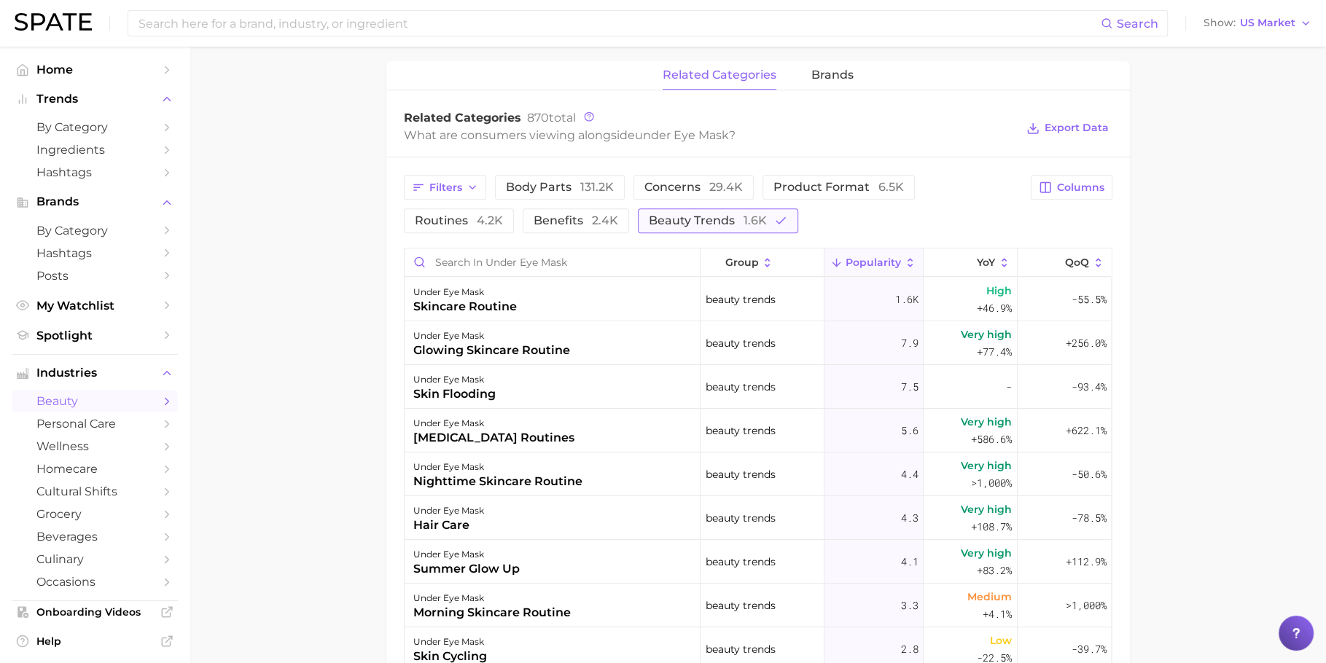
click at [717, 215] on span "beauty trends 1.6k" at bounding box center [708, 221] width 118 height 12
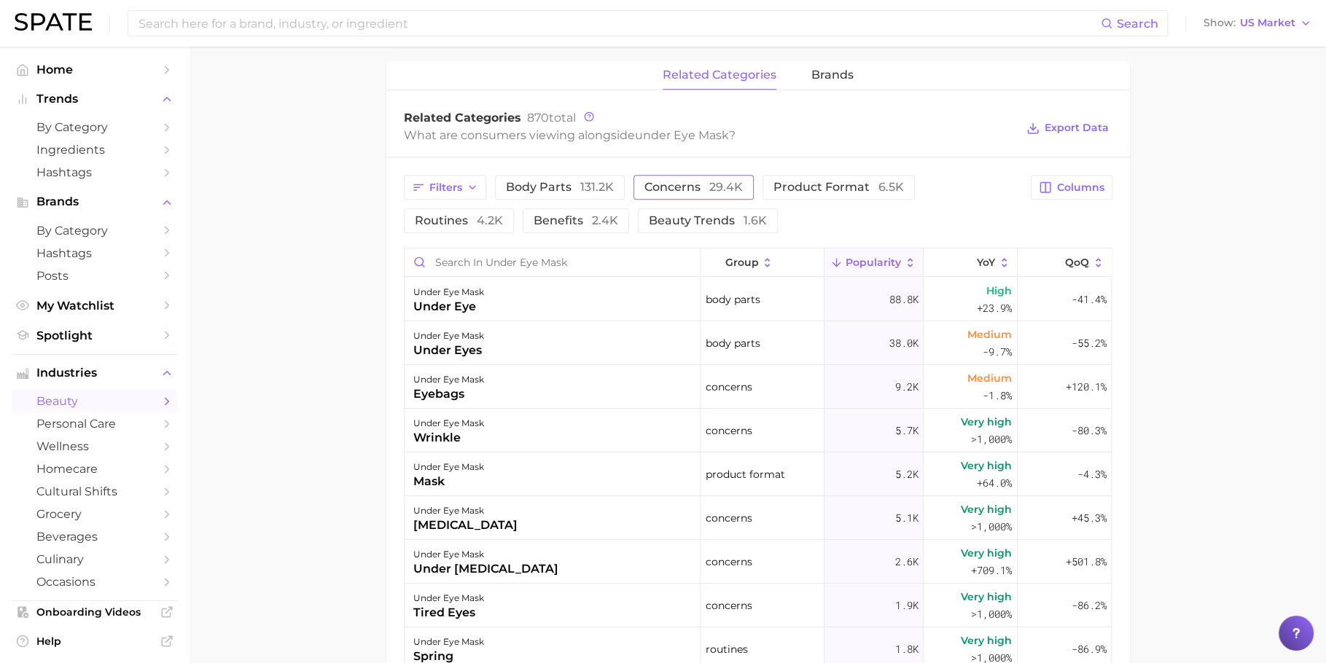
click at [672, 182] on span "concerns 29.4k" at bounding box center [693, 188] width 98 height 12
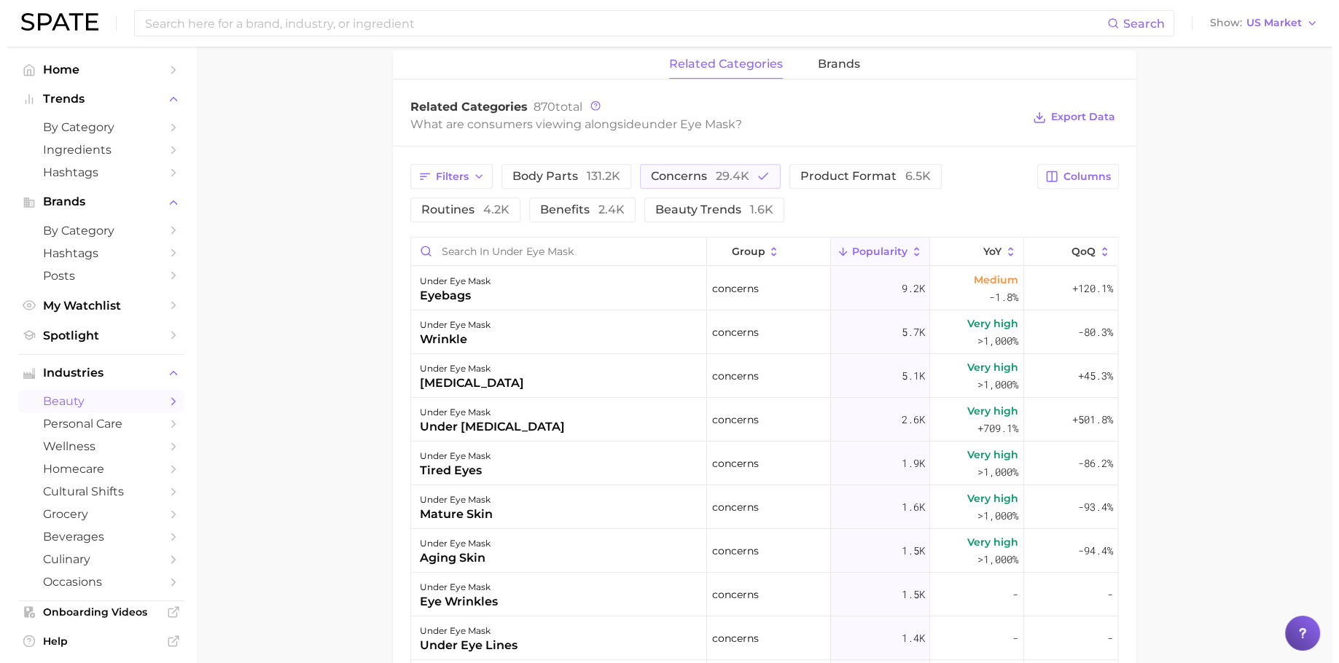
scroll to position [705, 0]
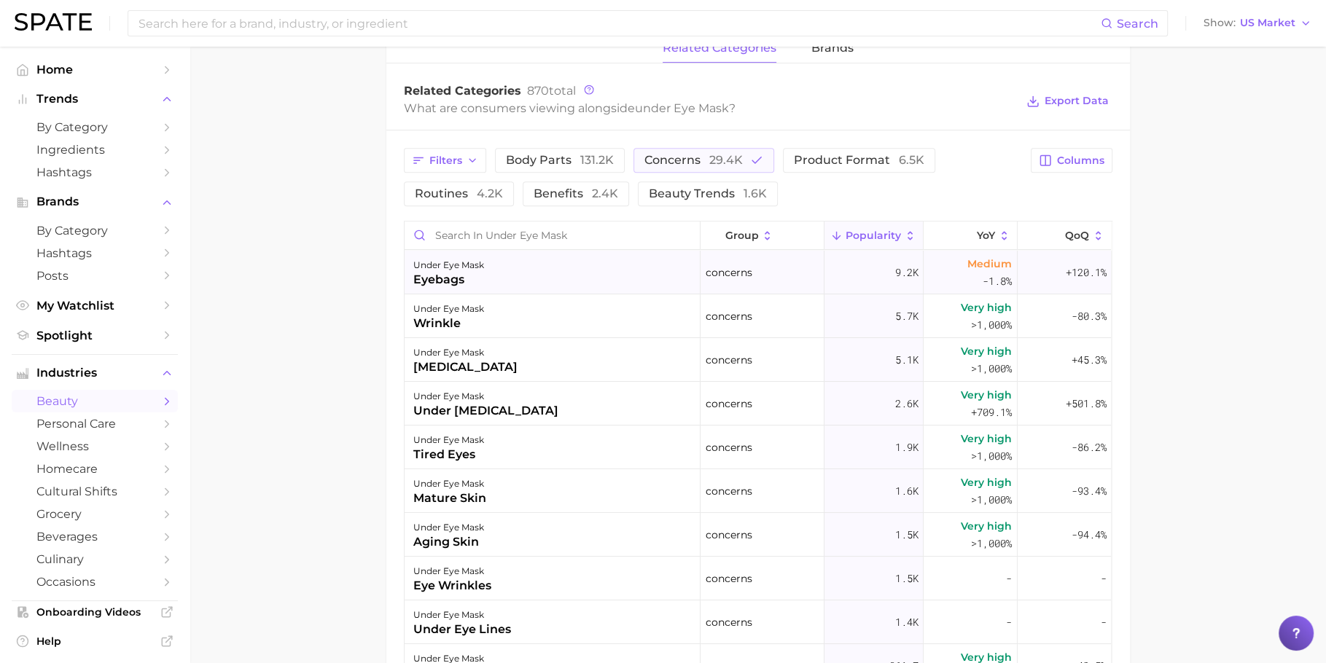
click at [528, 263] on div "under eye mask eyebags" at bounding box center [553, 273] width 296 height 44
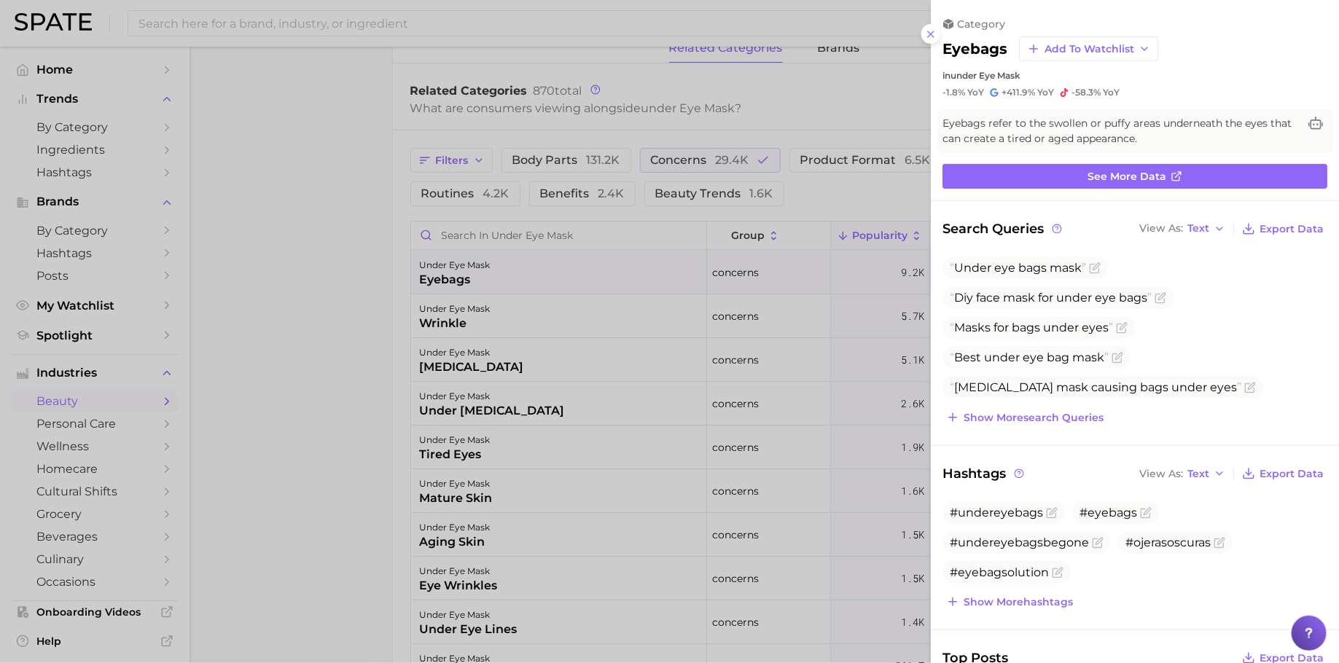
scroll to position [160, 0]
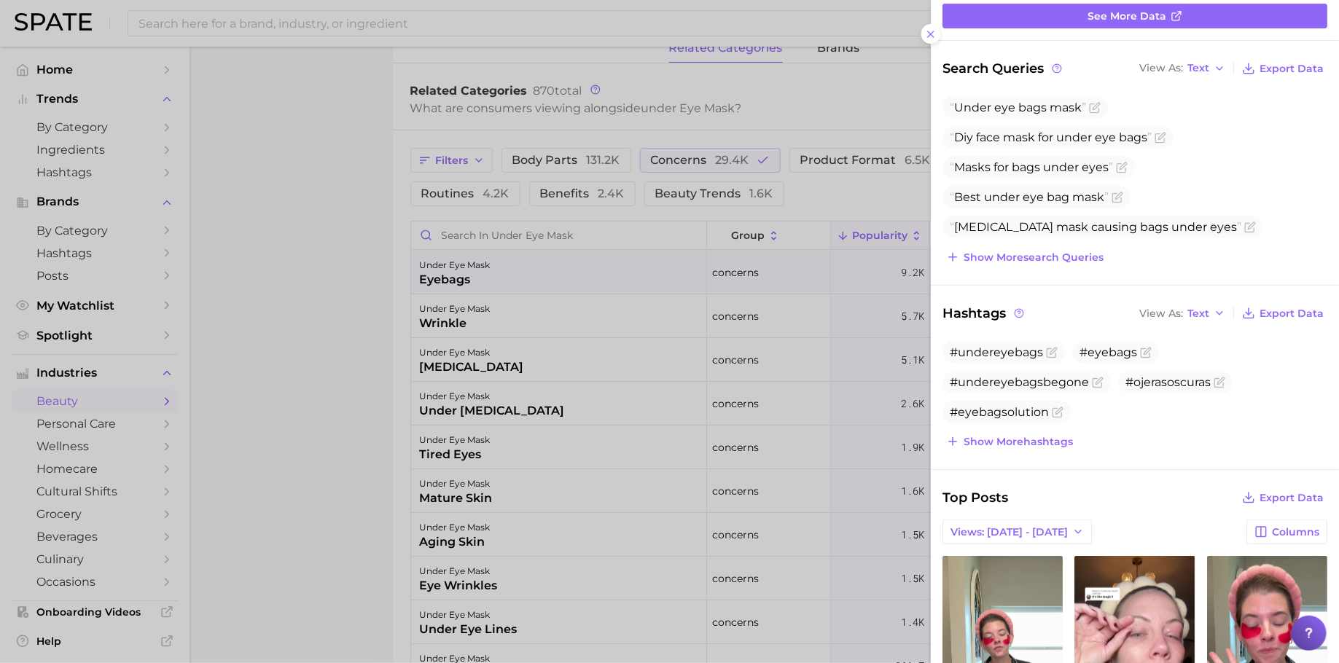
click at [653, 367] on div at bounding box center [669, 331] width 1339 height 663
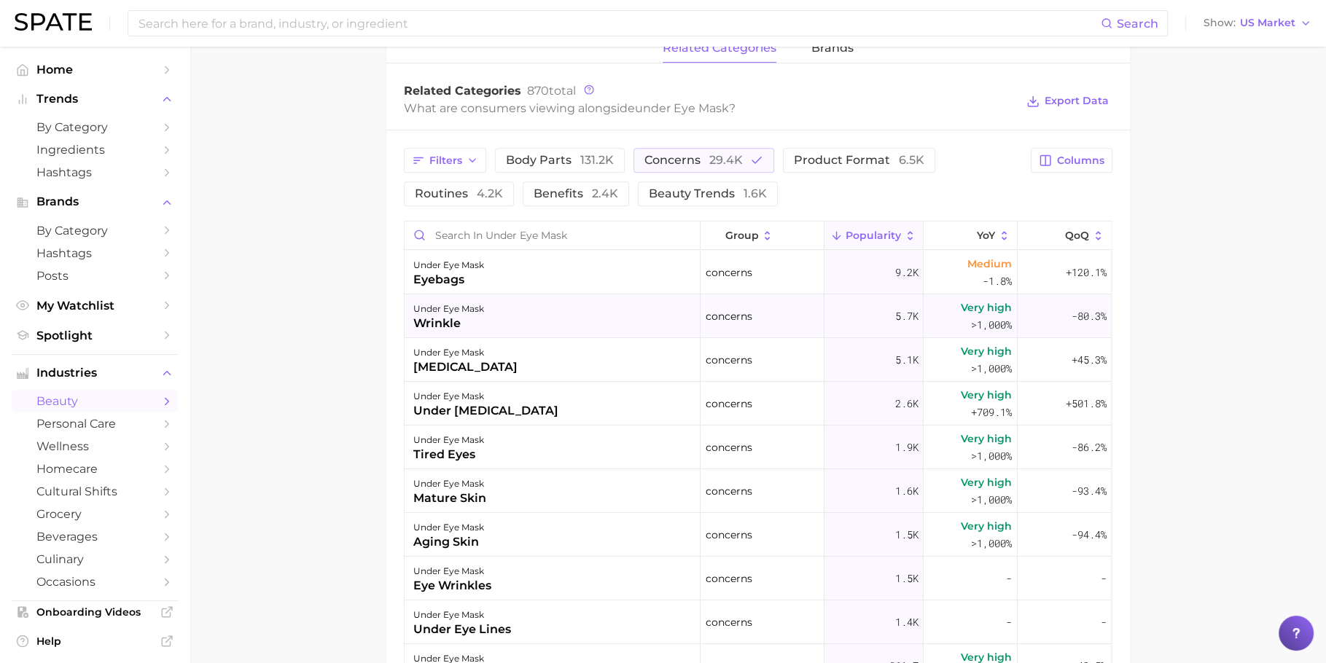
click at [532, 300] on div "under eye mask wrinkle" at bounding box center [553, 317] width 296 height 44
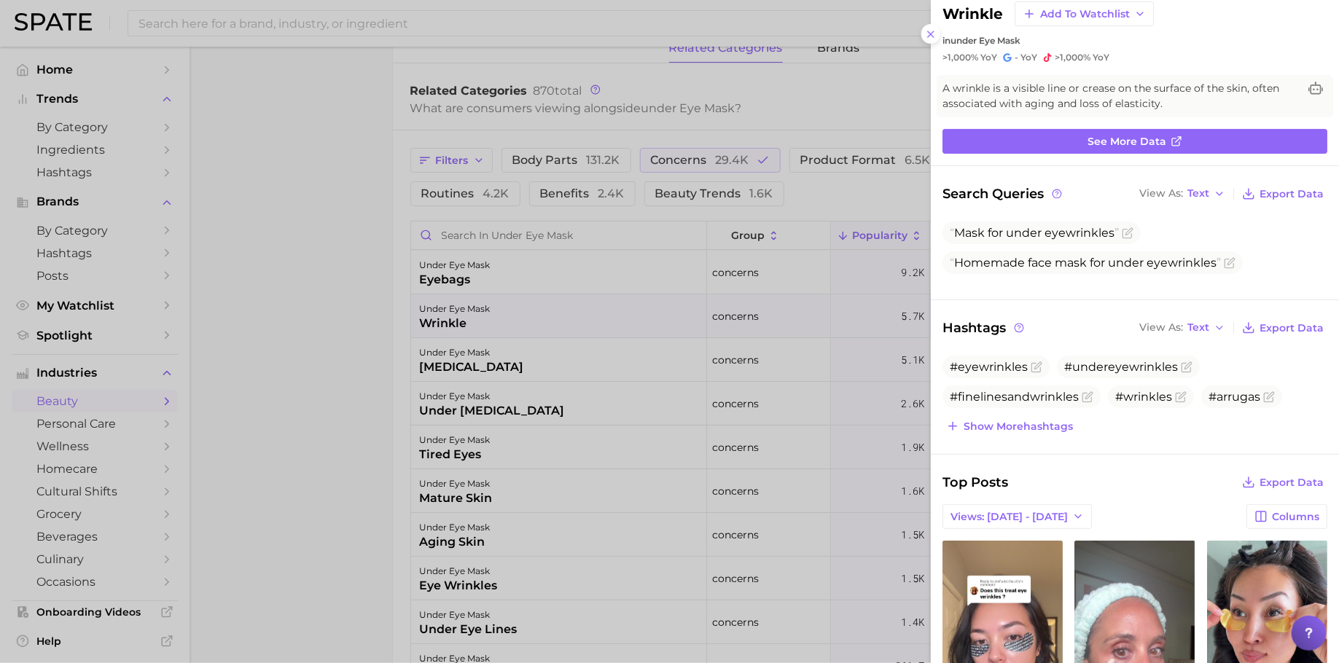
scroll to position [123, 0]
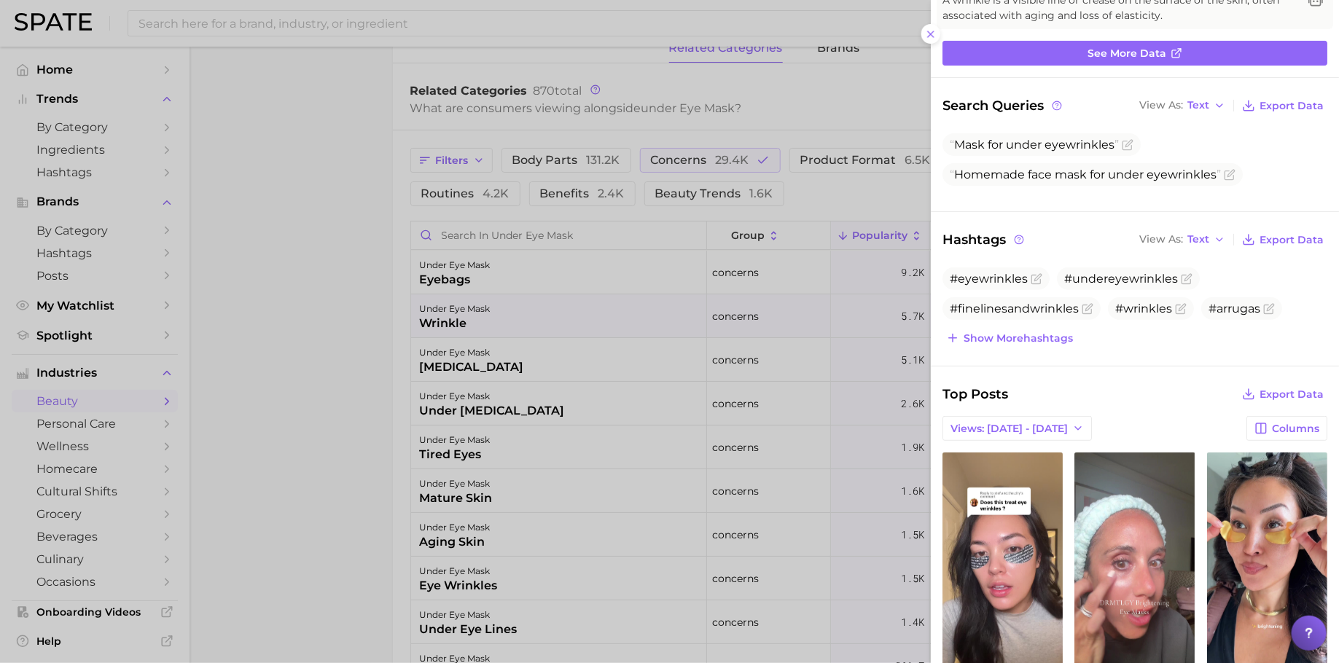
click at [536, 386] on div at bounding box center [669, 331] width 1339 height 663
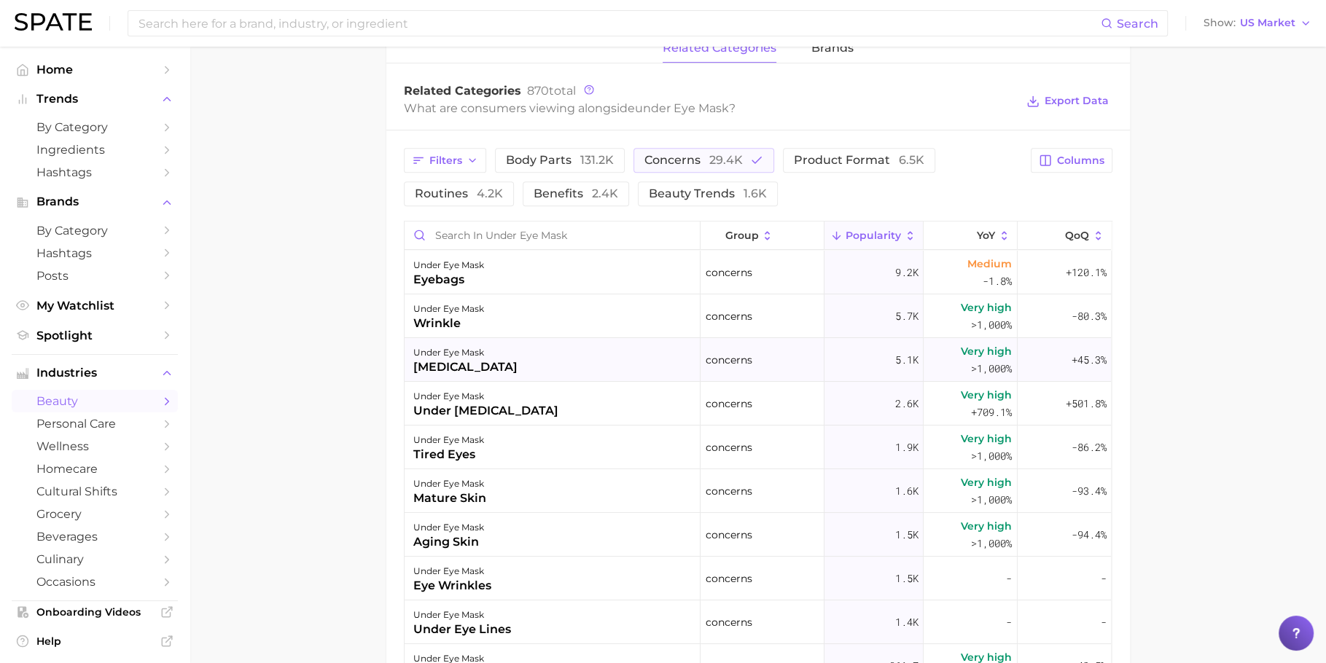
click at [524, 358] on div "under eye mask [MEDICAL_DATA]" at bounding box center [553, 360] width 296 height 44
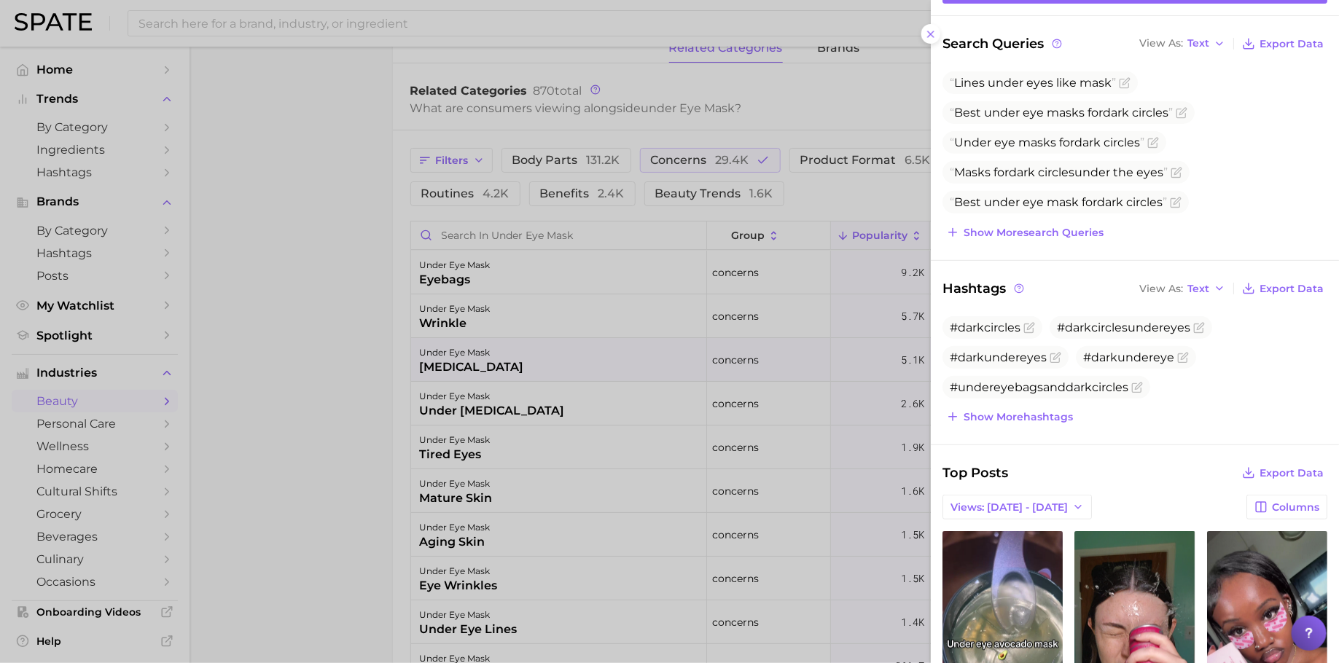
scroll to position [152, 0]
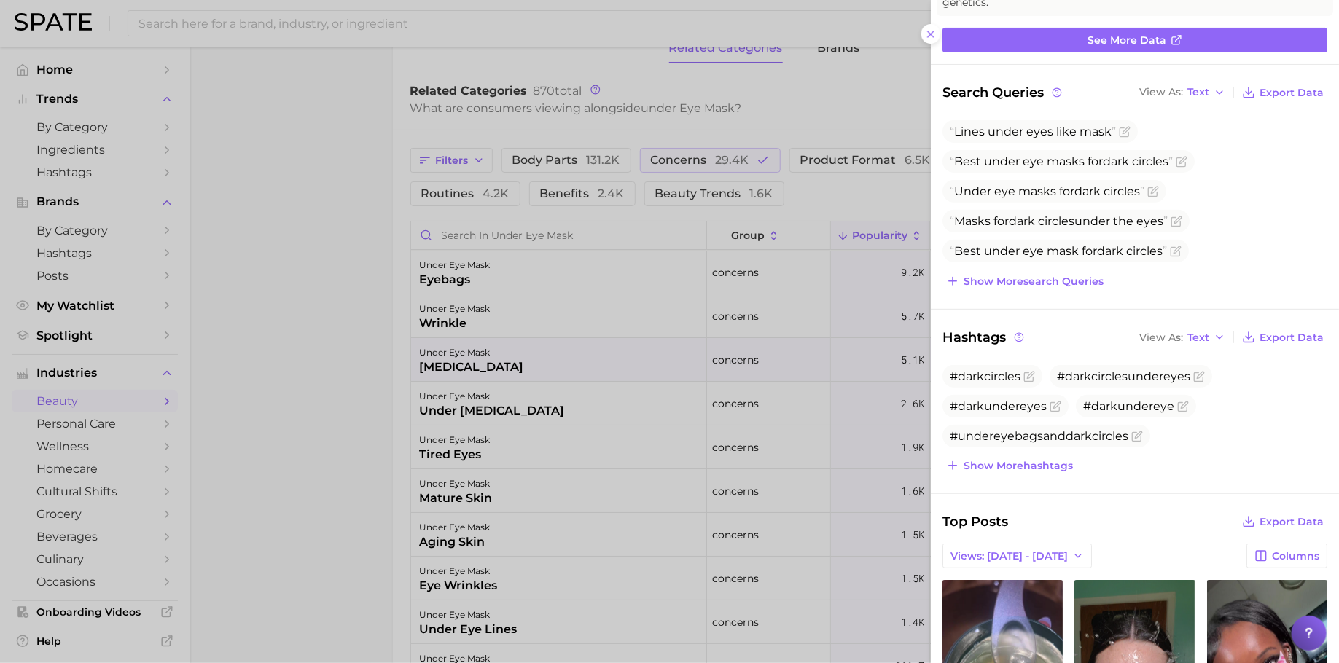
click at [368, 365] on div at bounding box center [669, 331] width 1339 height 663
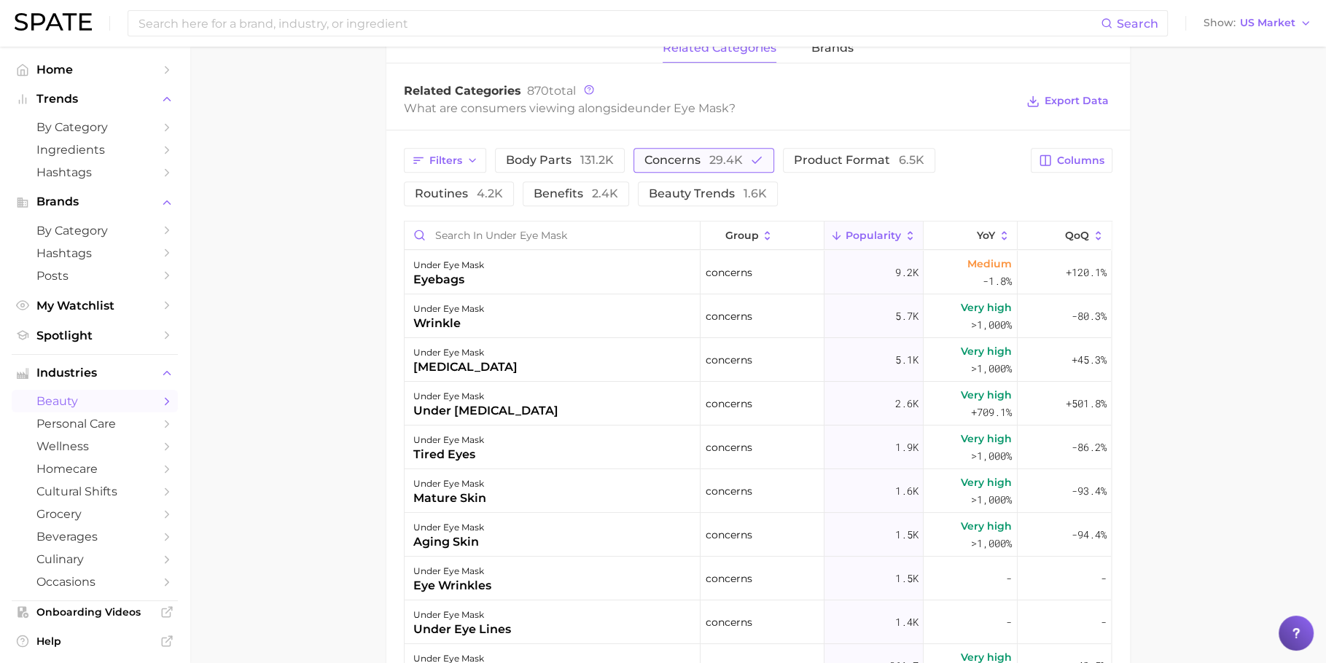
click at [728, 148] on button "concerns 29.4k" at bounding box center [704, 160] width 141 height 25
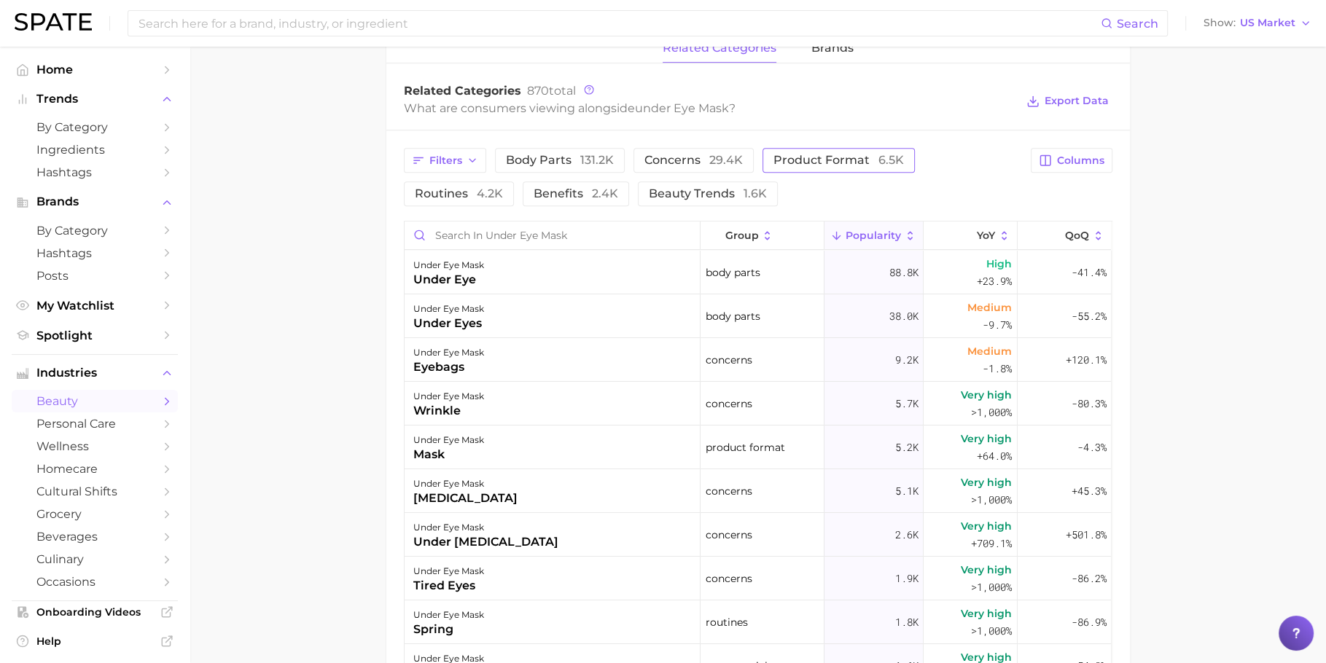
click at [841, 155] on span "product format 6.5k" at bounding box center [839, 161] width 131 height 12
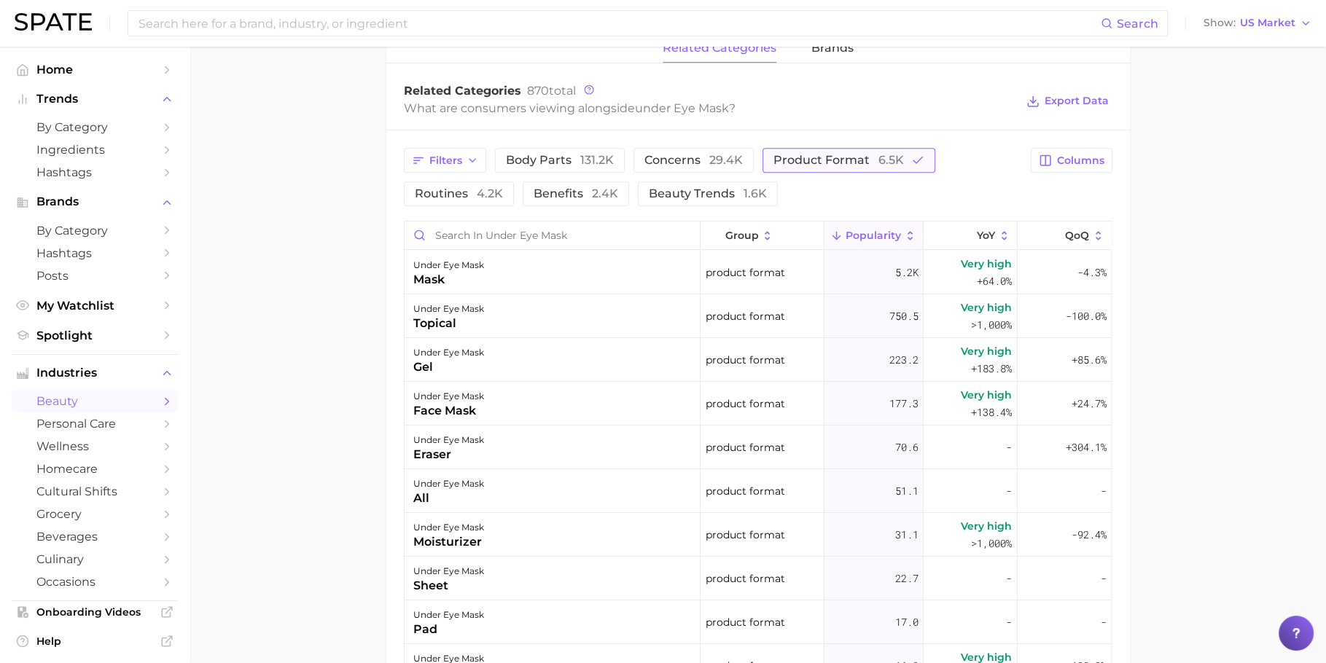
click at [832, 152] on button "product format 6.5k" at bounding box center [849, 160] width 173 height 25
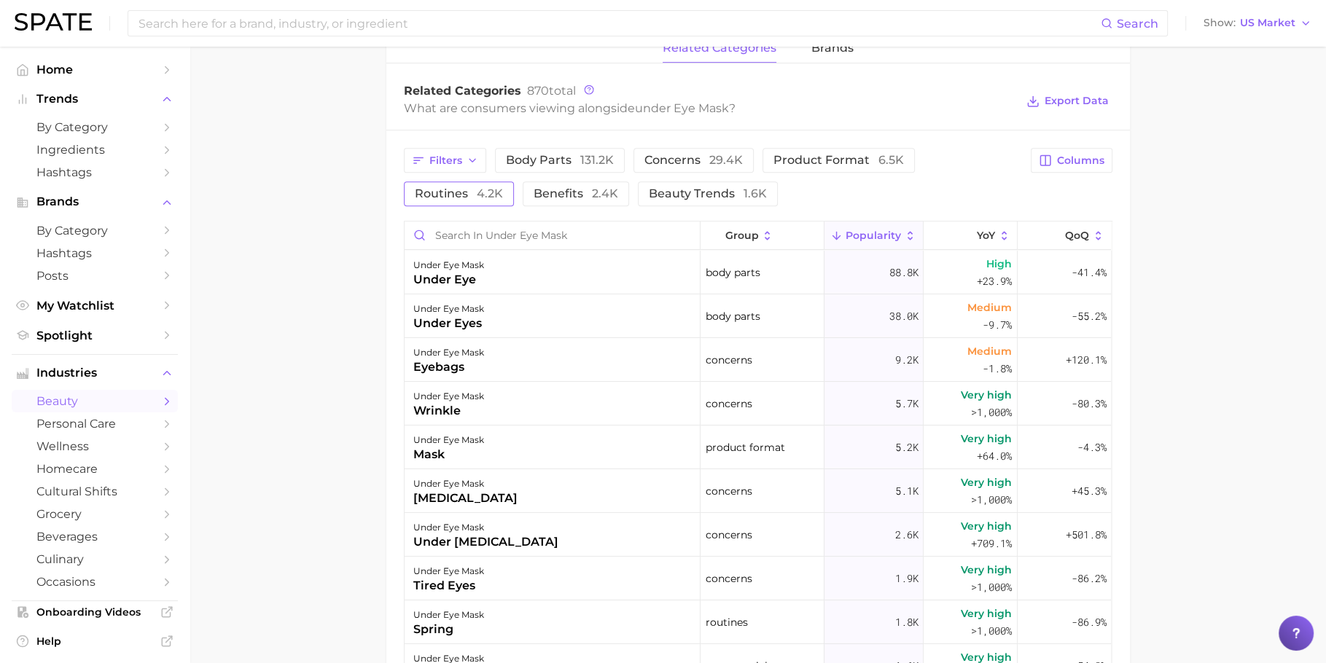
click at [491, 187] on span "4.2k" at bounding box center [490, 194] width 26 height 14
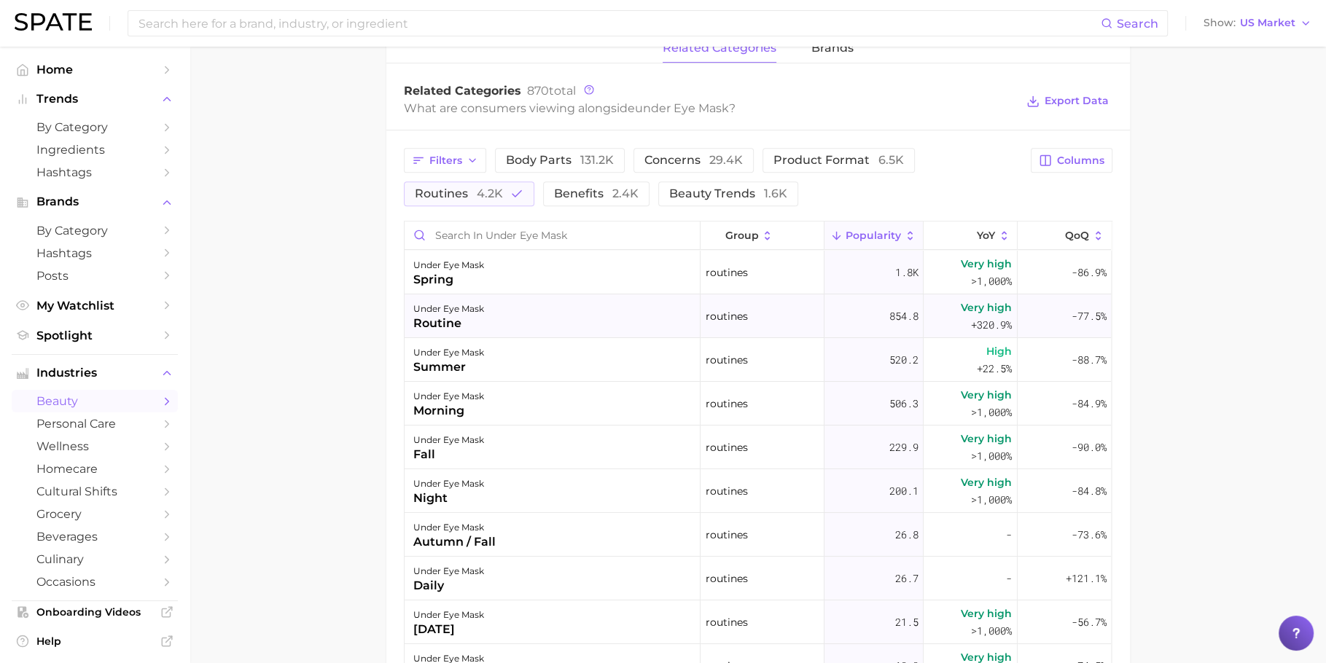
click at [585, 295] on div "under eye mask routine" at bounding box center [553, 317] width 296 height 44
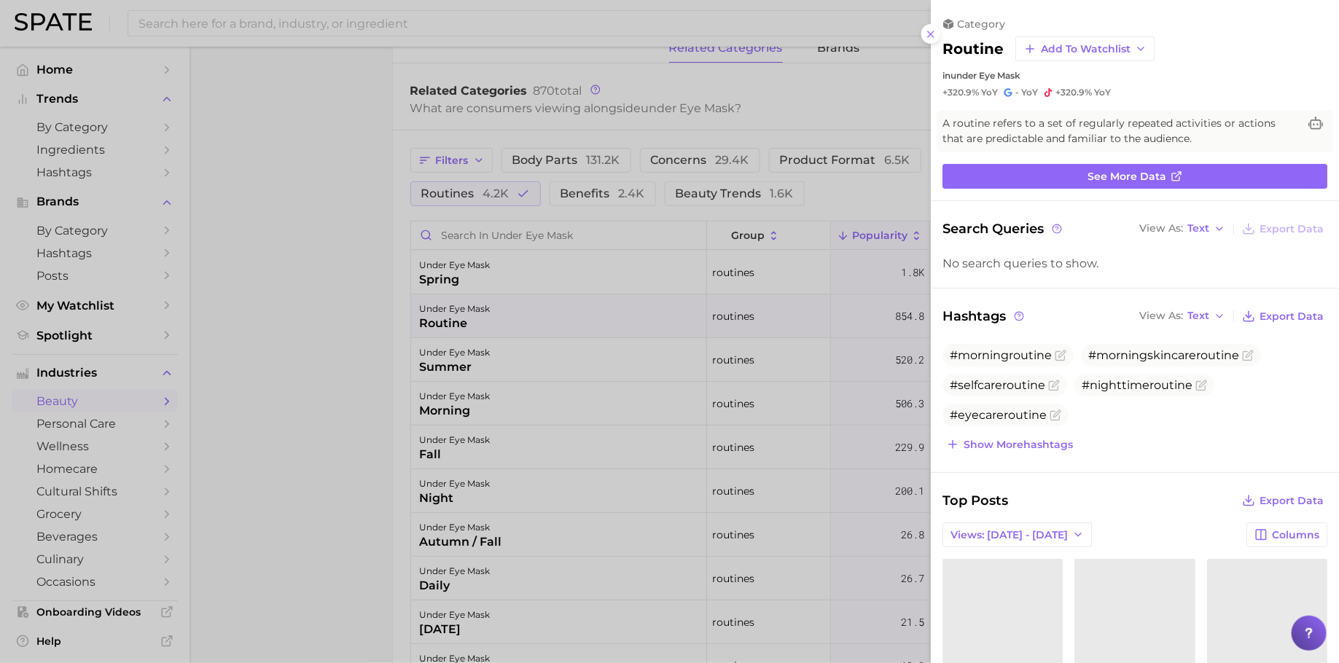
click at [583, 284] on div at bounding box center [669, 331] width 1339 height 663
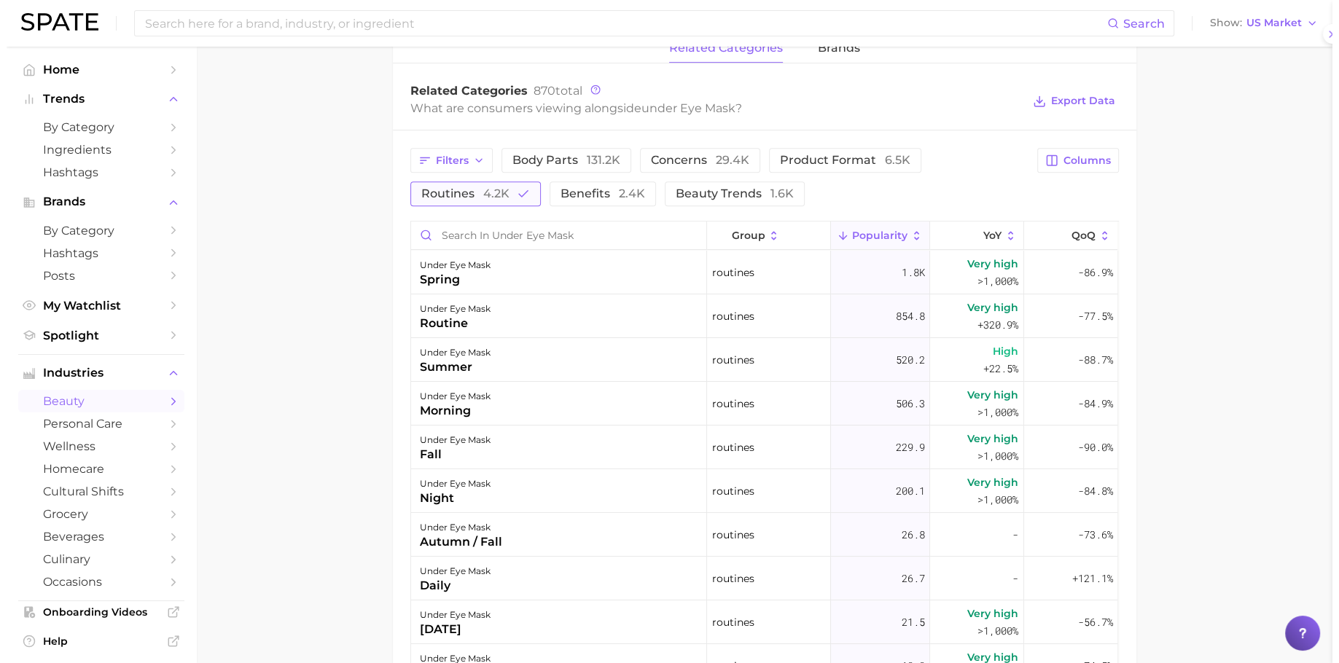
scroll to position [0, 0]
drag, startPoint x: 496, startPoint y: 171, endPoint x: 512, endPoint y: 174, distance: 15.6
click at [496, 187] on span "4.2k" at bounding box center [490, 194] width 26 height 14
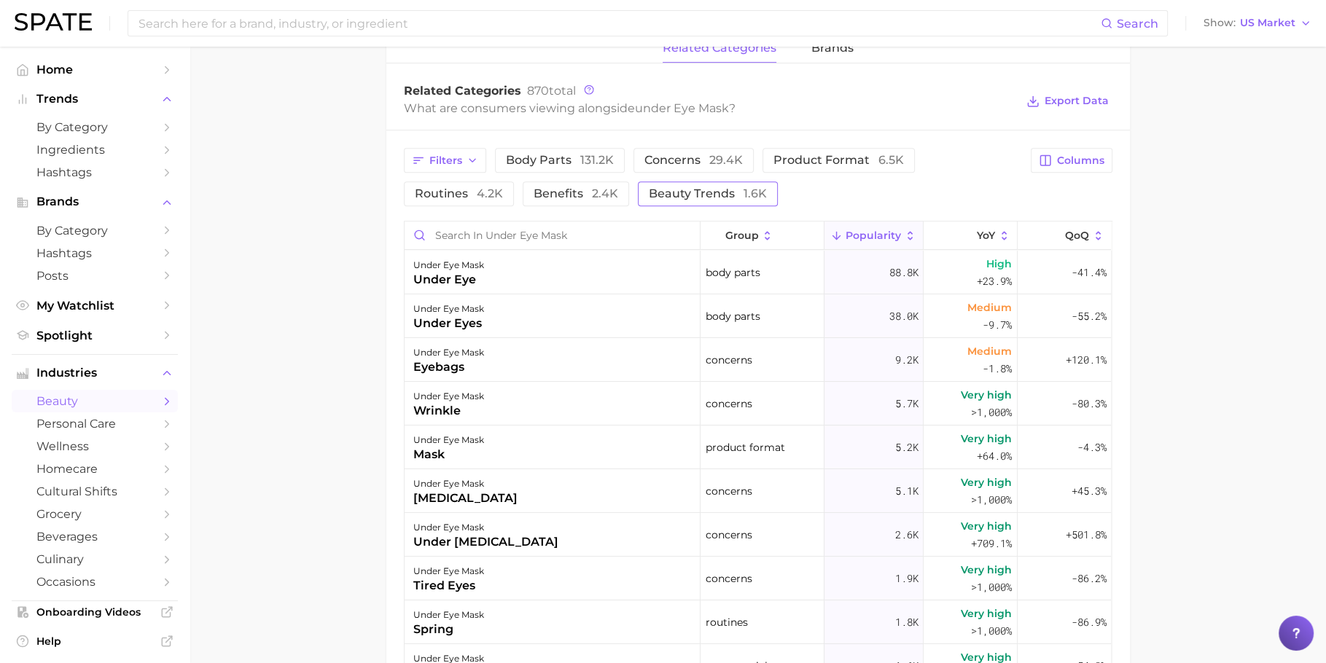
click at [735, 188] on span "beauty trends 1.6k" at bounding box center [708, 194] width 118 height 12
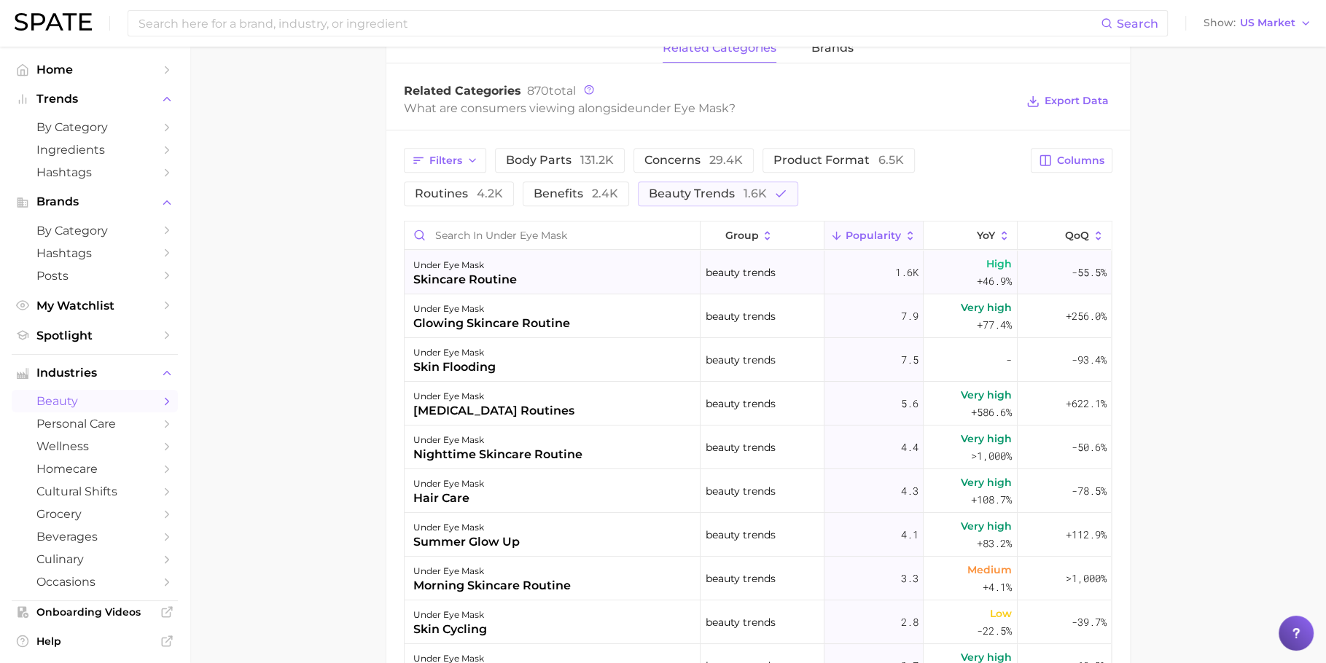
click at [558, 265] on div "under eye mask skincare routine" at bounding box center [553, 273] width 296 height 44
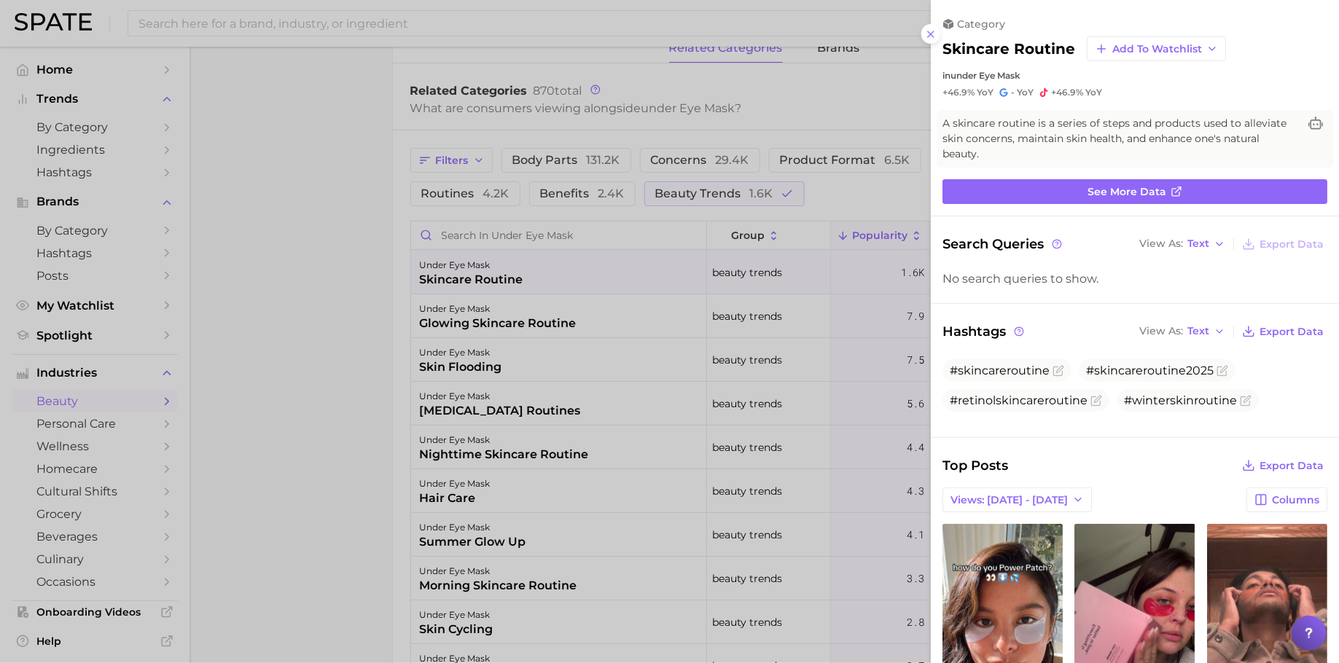
click at [558, 265] on div at bounding box center [669, 331] width 1339 height 663
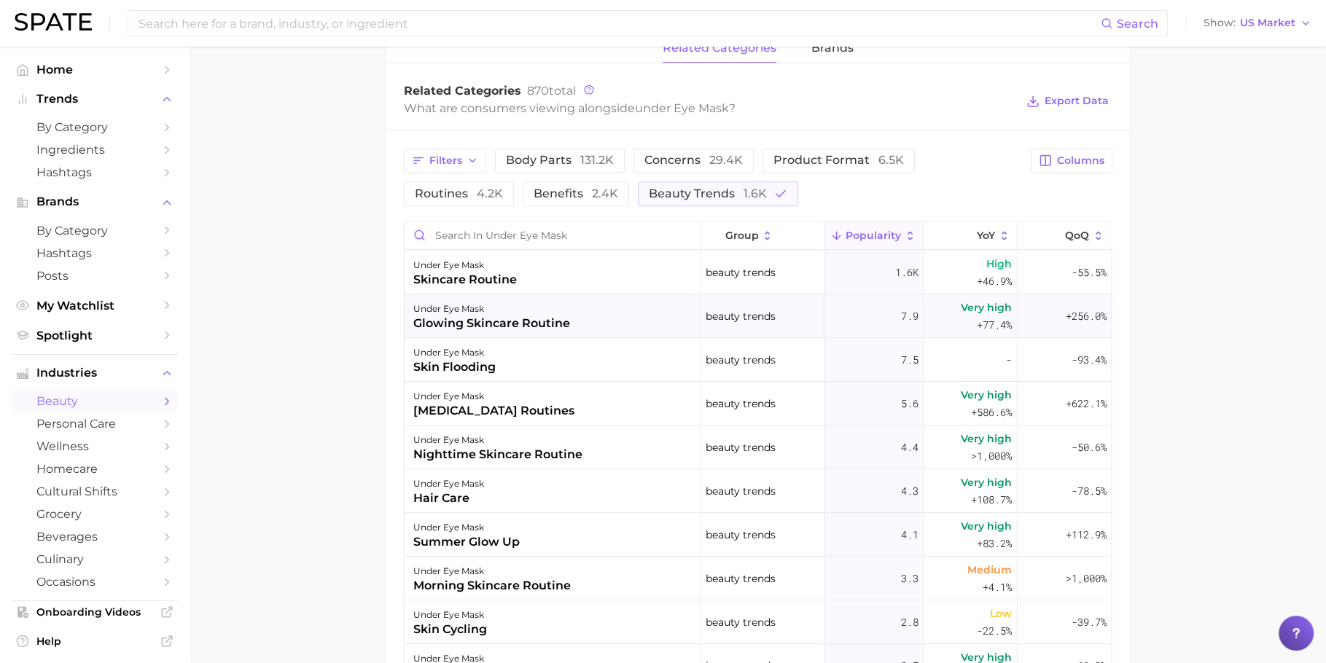
click at [550, 315] on div "glowing skincare routine" at bounding box center [491, 323] width 157 height 17
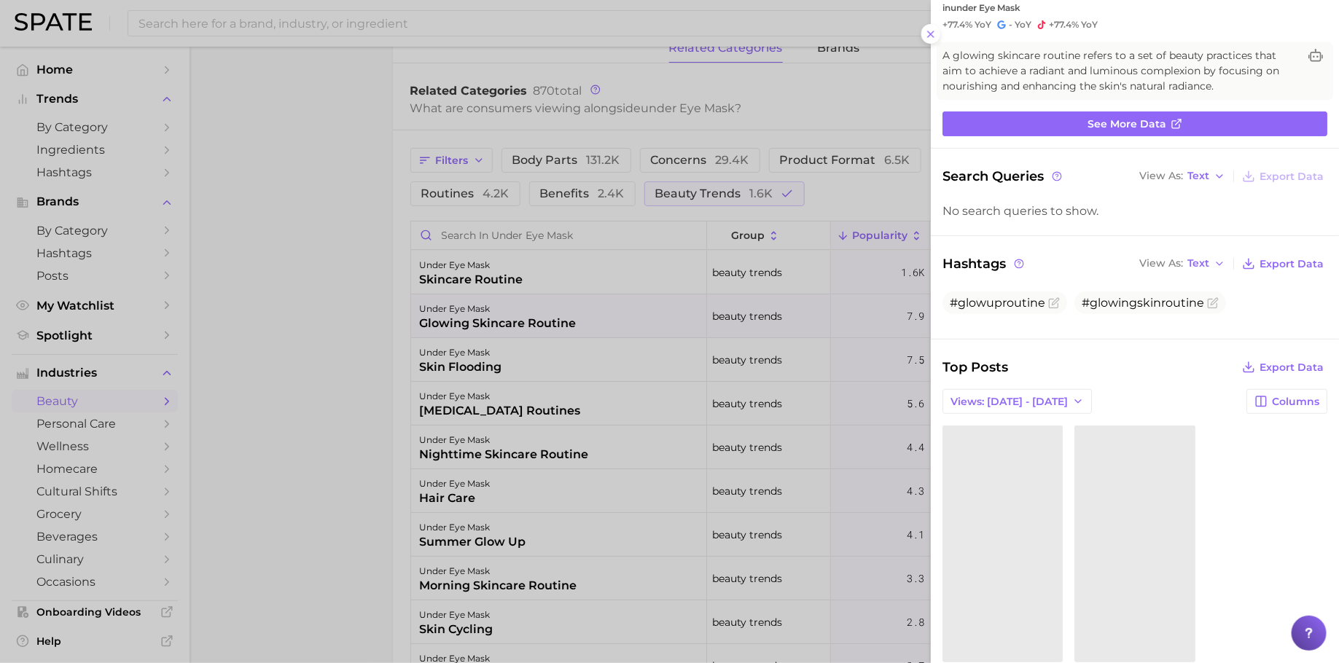
scroll to position [134, 0]
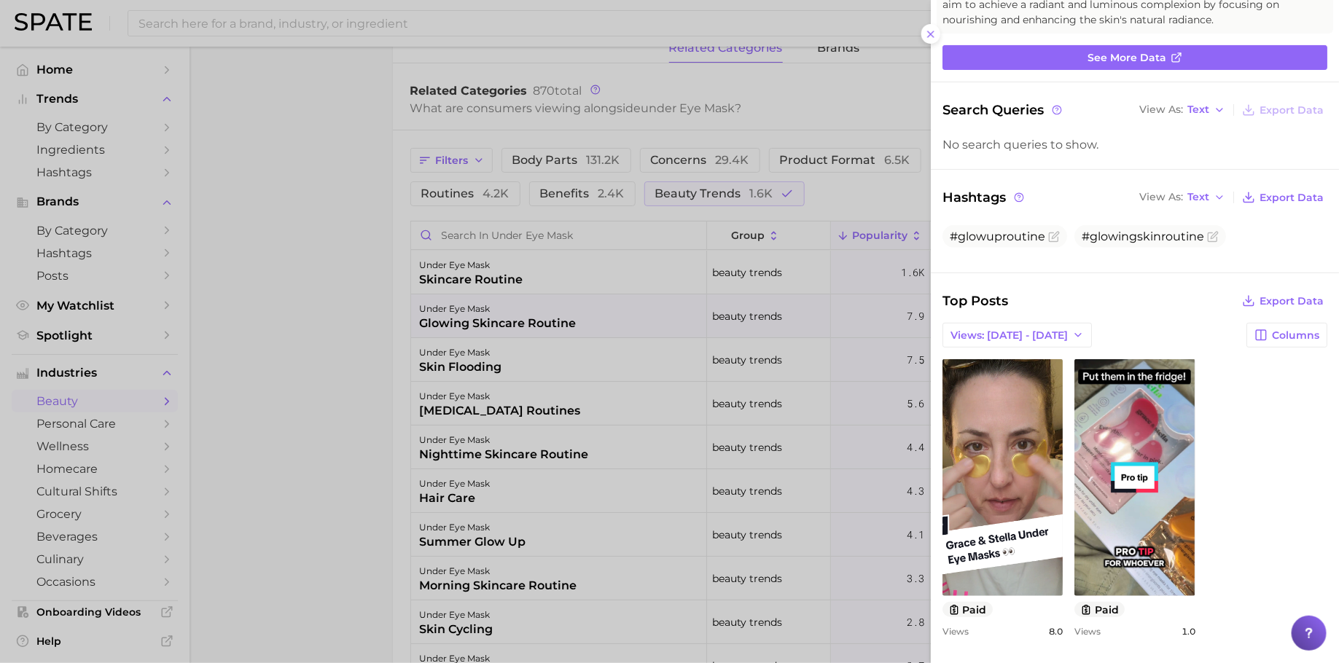
click at [580, 413] on div at bounding box center [669, 331] width 1339 height 663
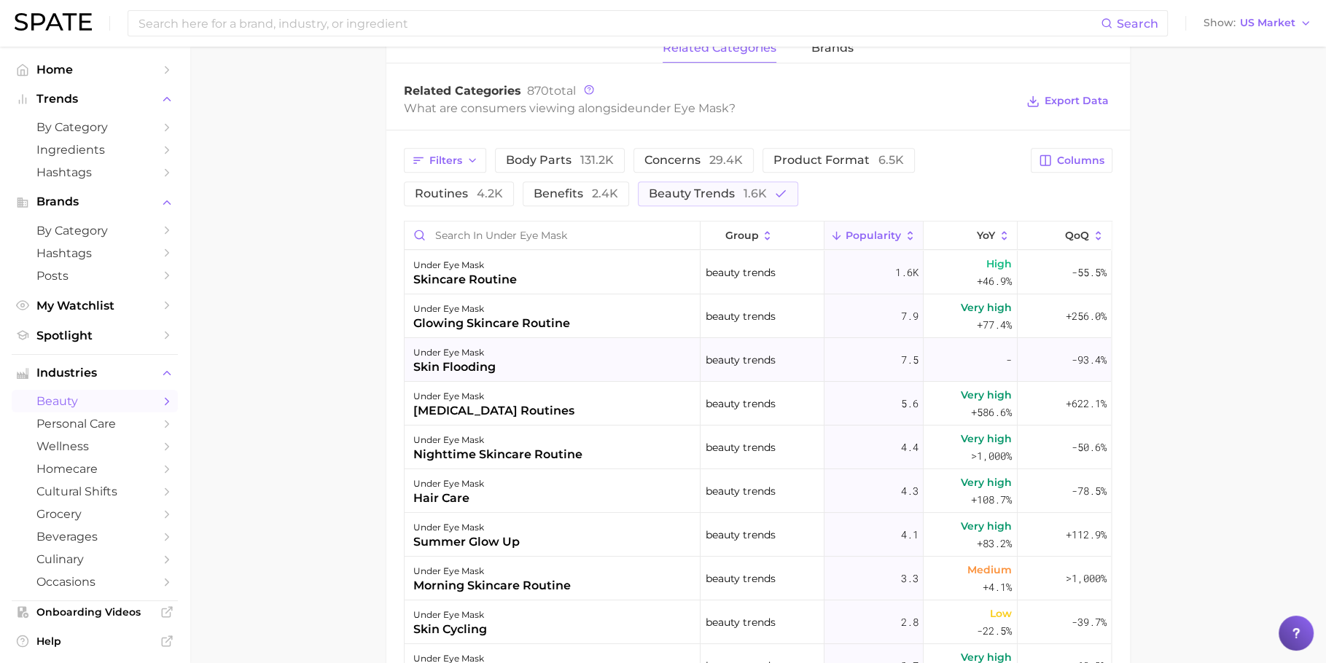
click at [540, 362] on div "under eye mask skin flooding" at bounding box center [553, 360] width 296 height 44
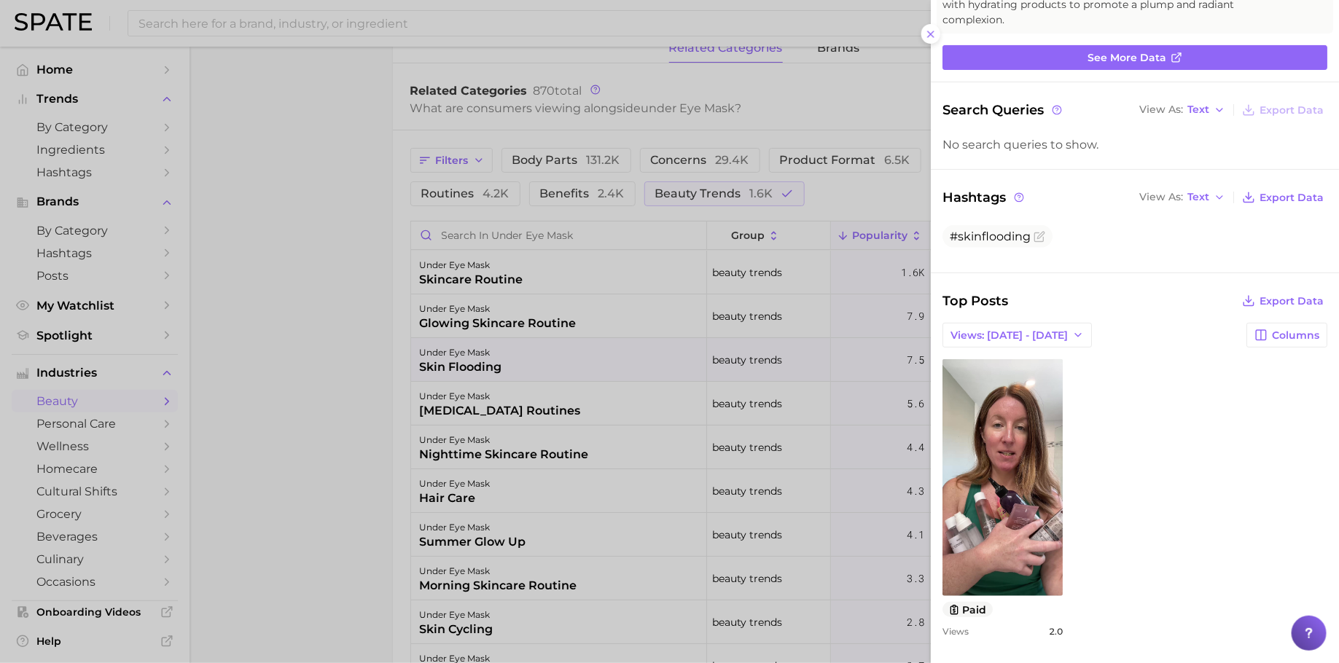
click at [491, 397] on div at bounding box center [669, 331] width 1339 height 663
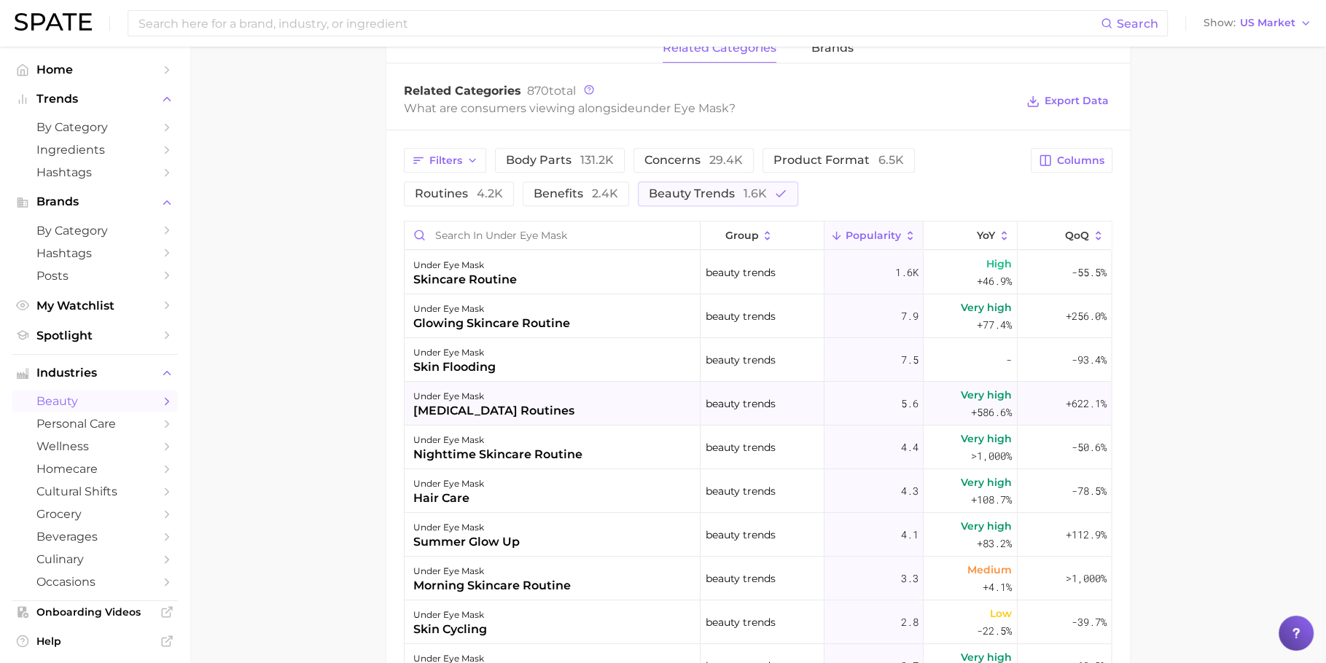
click at [551, 383] on div "under eye mask [MEDICAL_DATA] routines" at bounding box center [553, 404] width 296 height 44
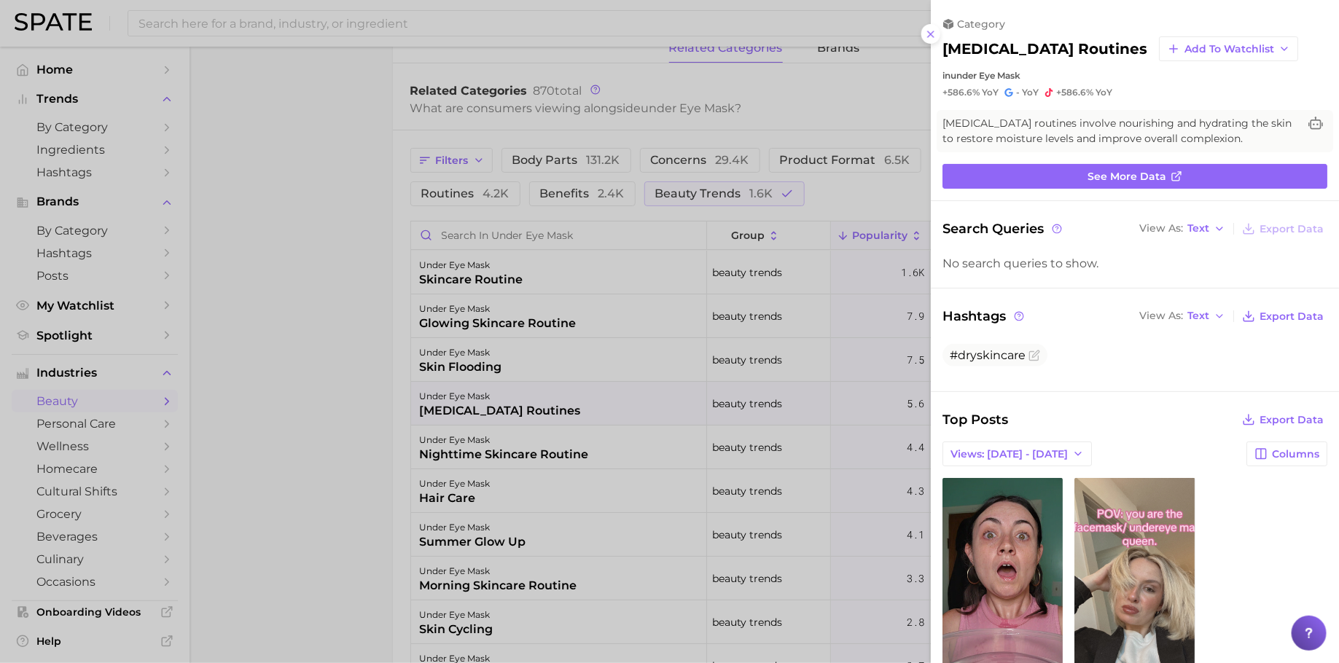
click at [538, 448] on div at bounding box center [669, 331] width 1339 height 663
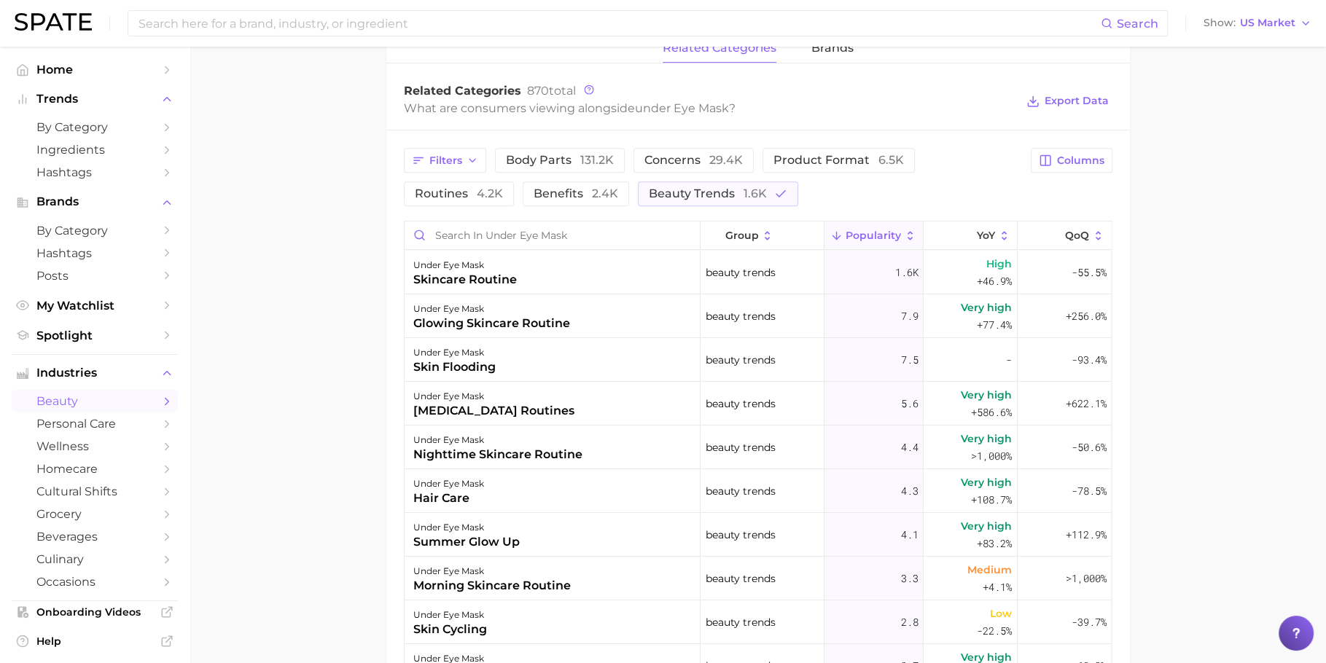
click at [564, 446] on div "nighttime skincare routine" at bounding box center [497, 454] width 169 height 17
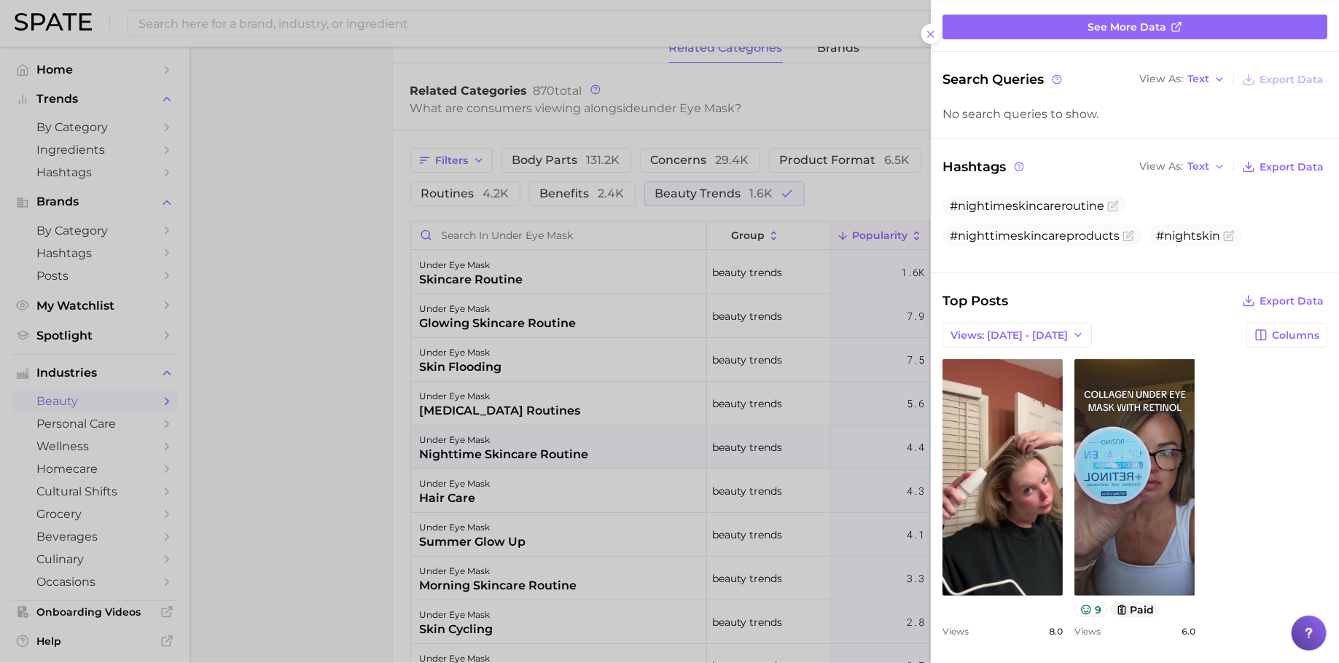
click at [540, 438] on div at bounding box center [669, 331] width 1339 height 663
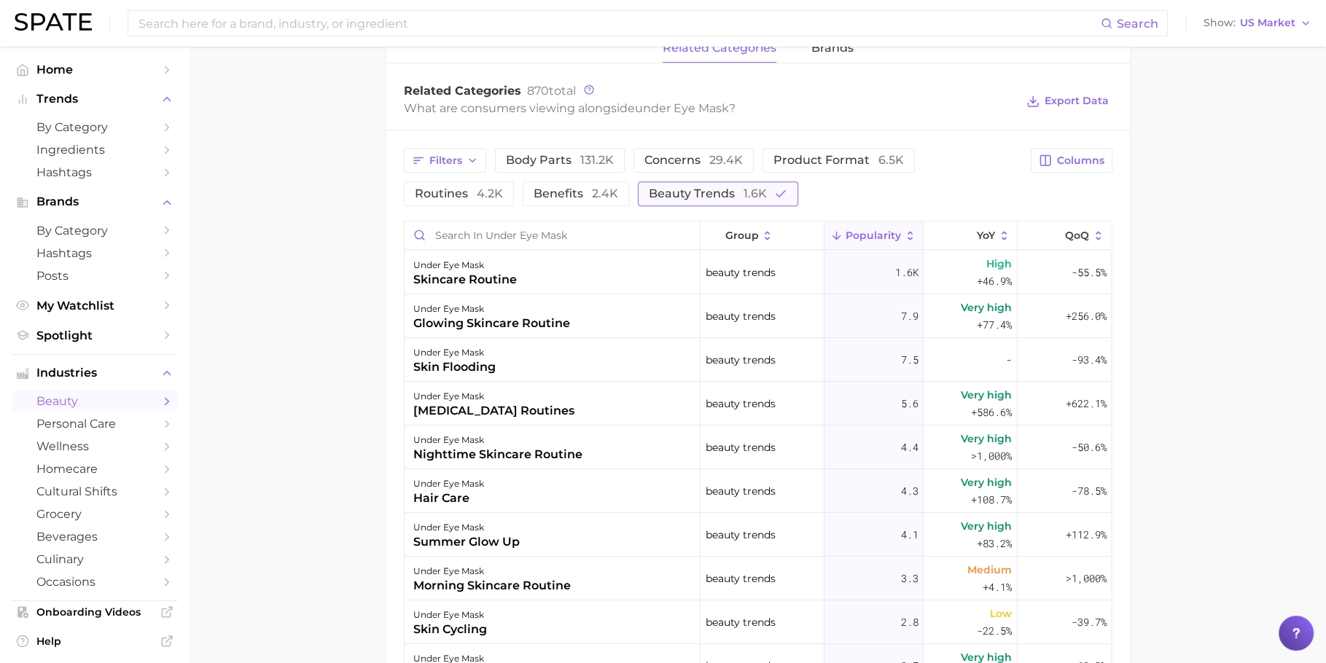
click at [695, 188] on span "beauty trends 1.6k" at bounding box center [708, 194] width 118 height 12
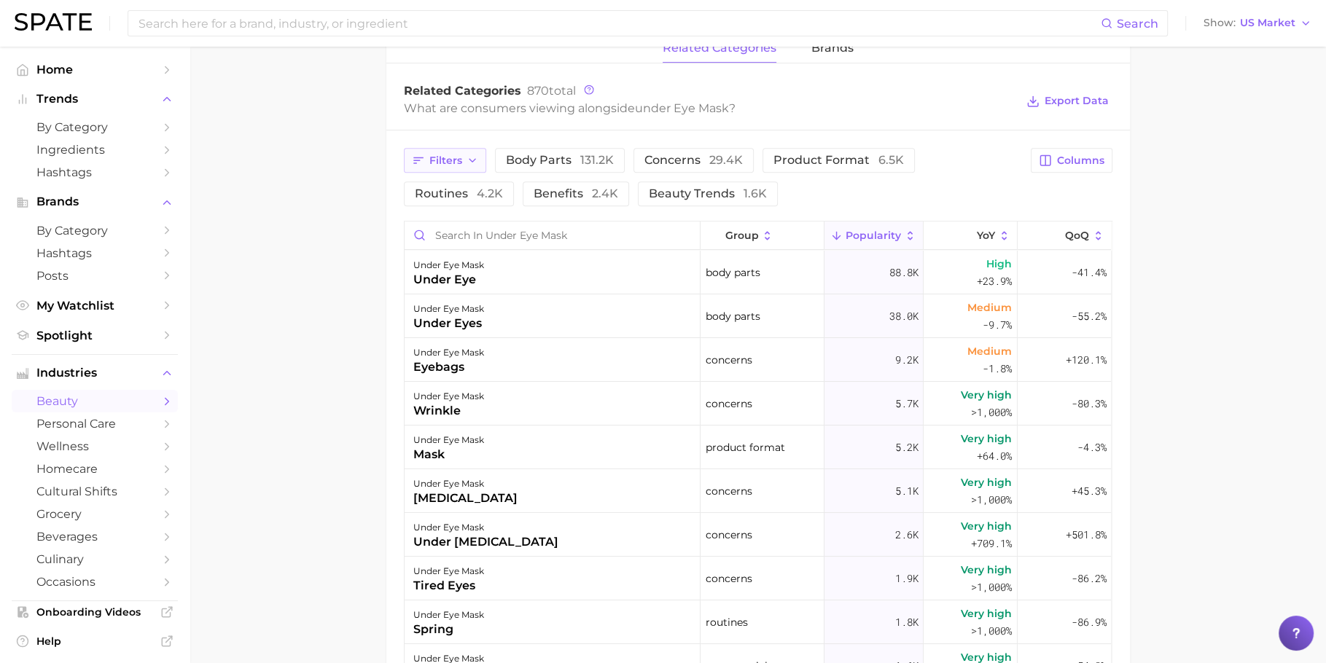
click at [449, 150] on button "Filters" at bounding box center [445, 160] width 82 height 25
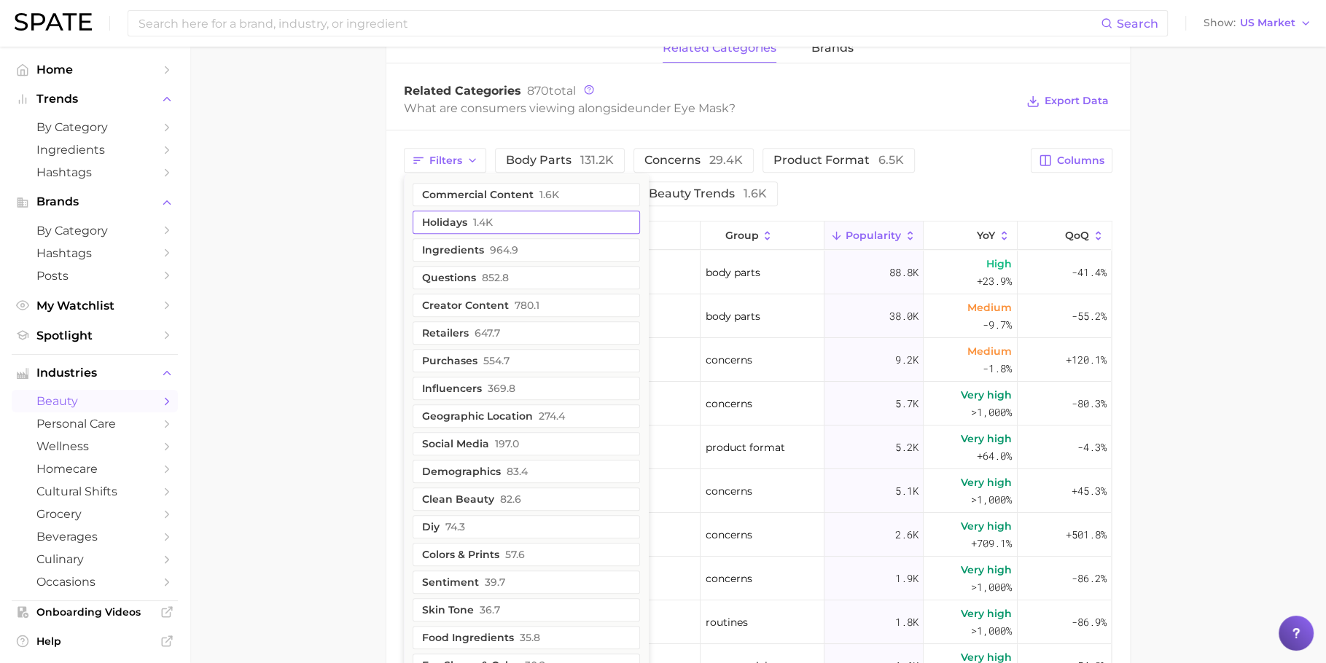
click at [526, 212] on button "holidays 1.4k" at bounding box center [526, 222] width 227 height 23
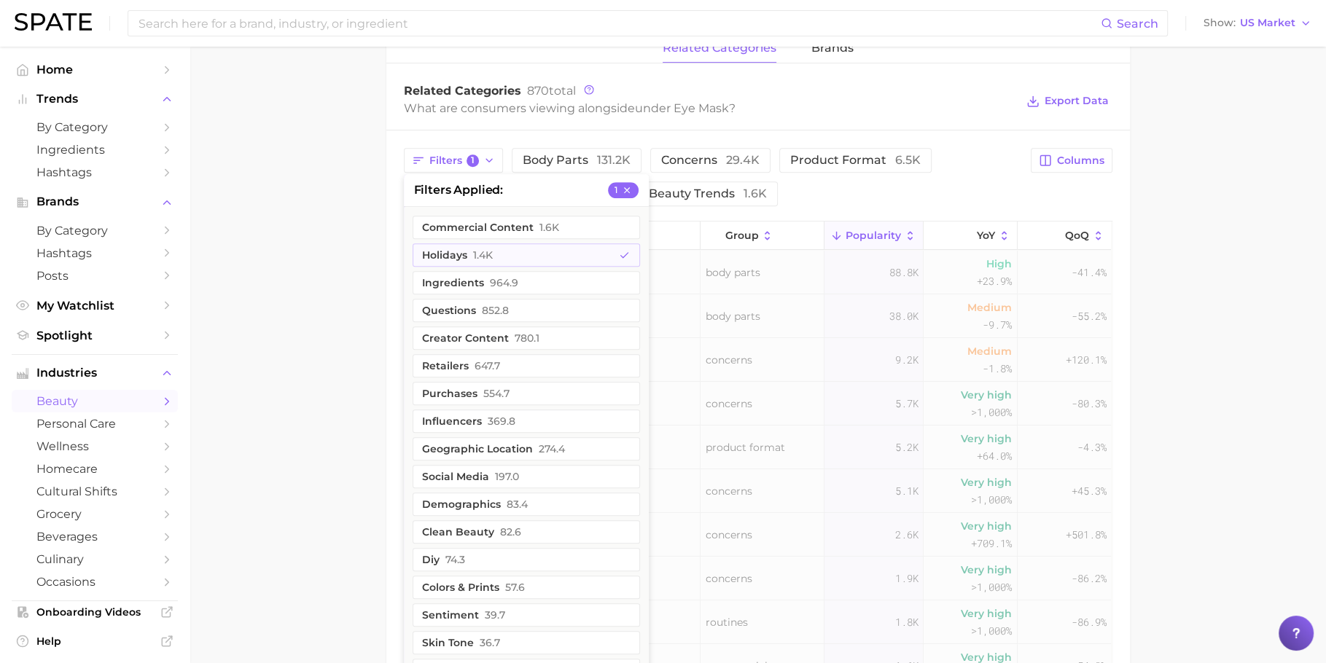
click at [301, 234] on main "1. skincare 2. face products 3. eye mask products 4. under eye mask Overview Go…" at bounding box center [758, 158] width 1137 height 1633
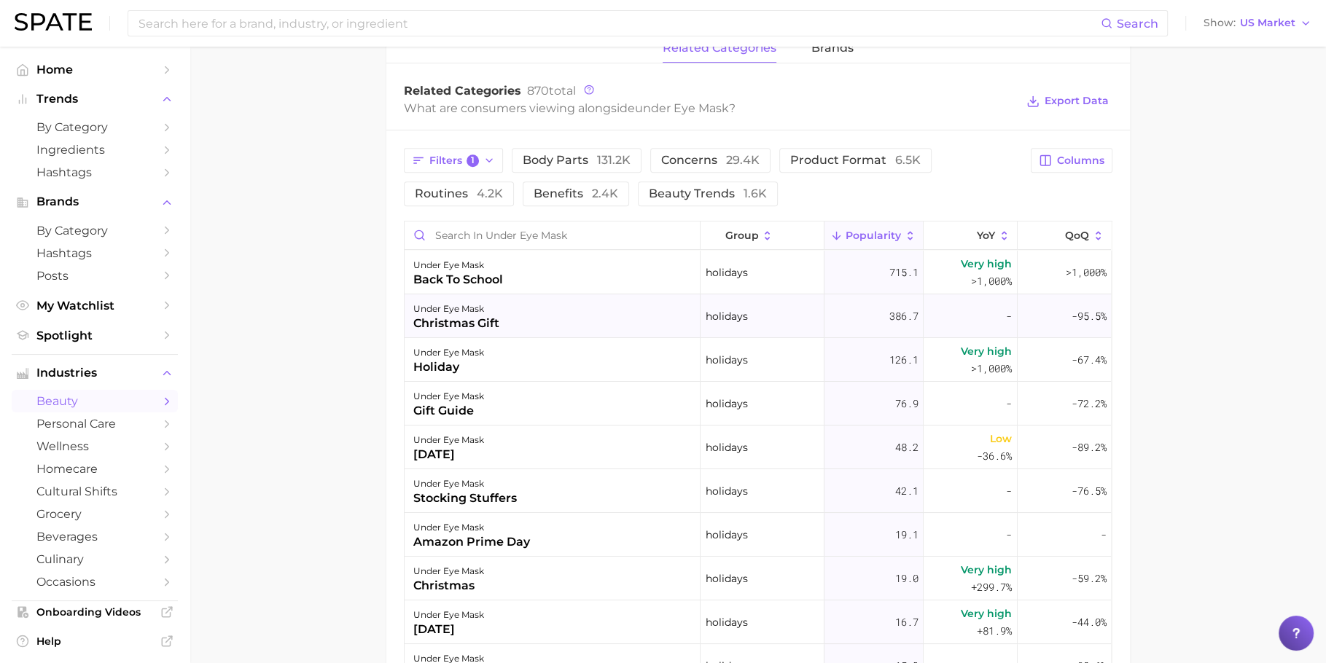
click at [598, 295] on div "under eye mask christmas gift" at bounding box center [553, 317] width 296 height 44
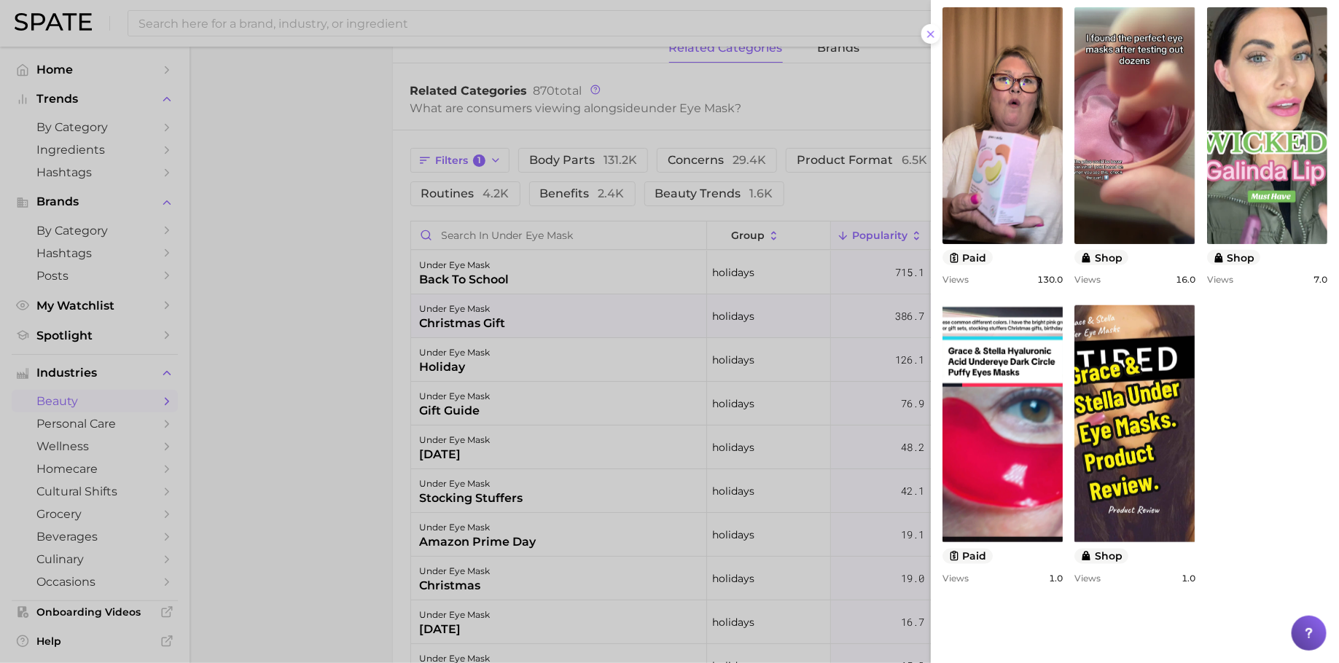
scroll to position [736, 0]
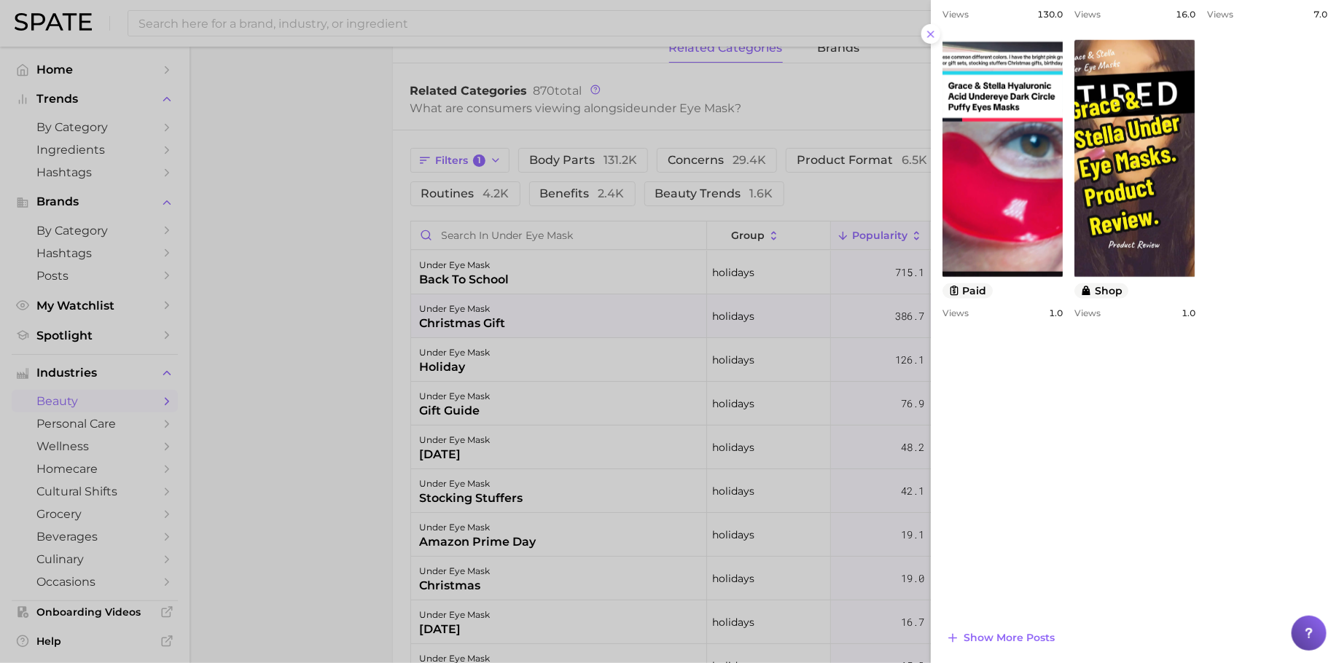
click at [610, 378] on div at bounding box center [669, 331] width 1339 height 663
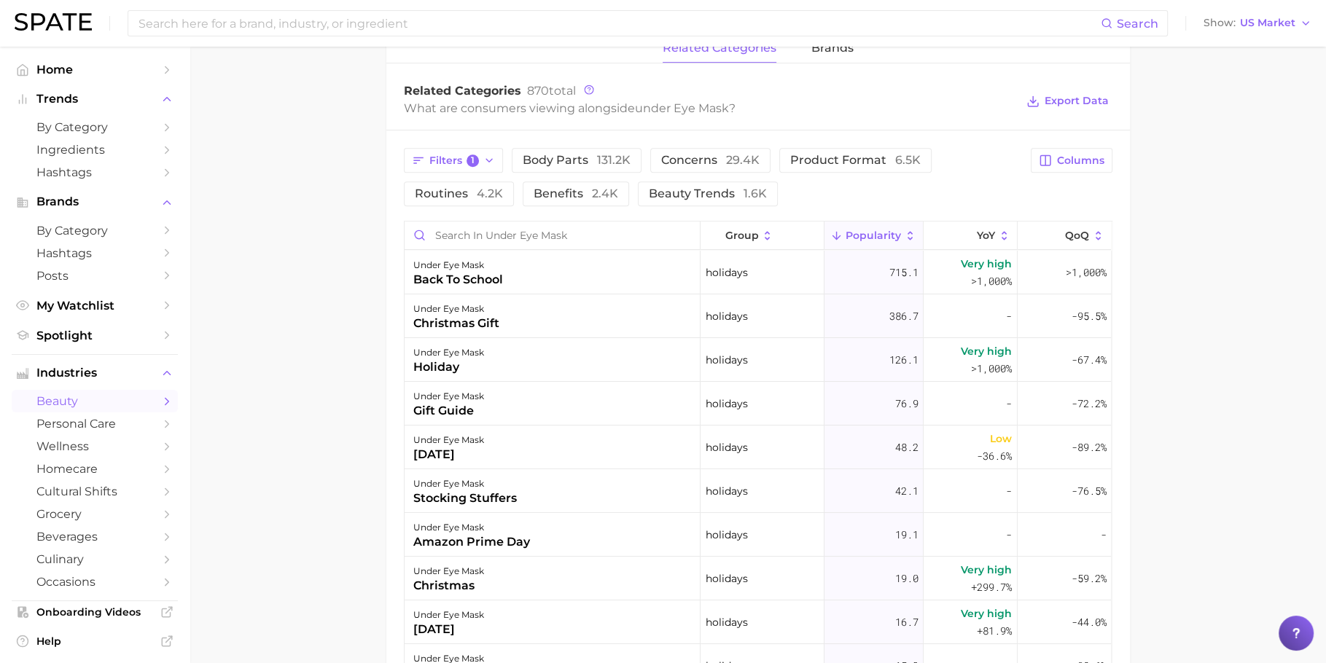
click at [540, 383] on div "under eye mask gift guide" at bounding box center [553, 404] width 296 height 44
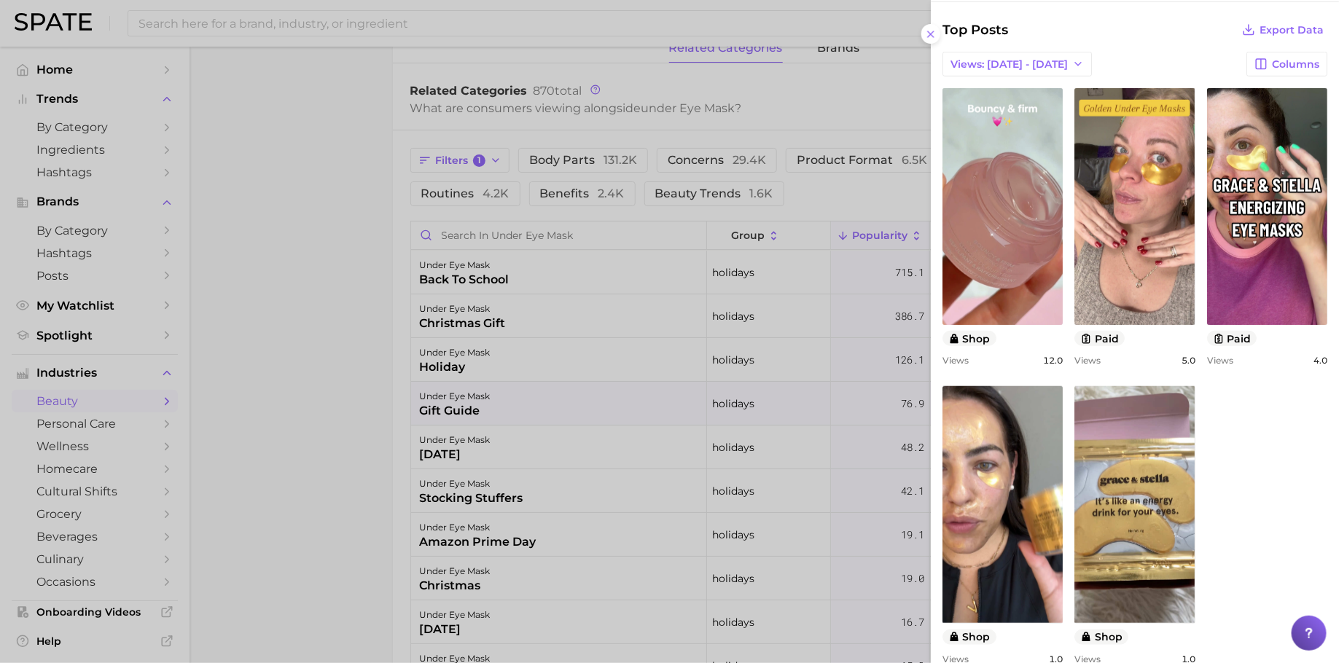
scroll to position [0, 0]
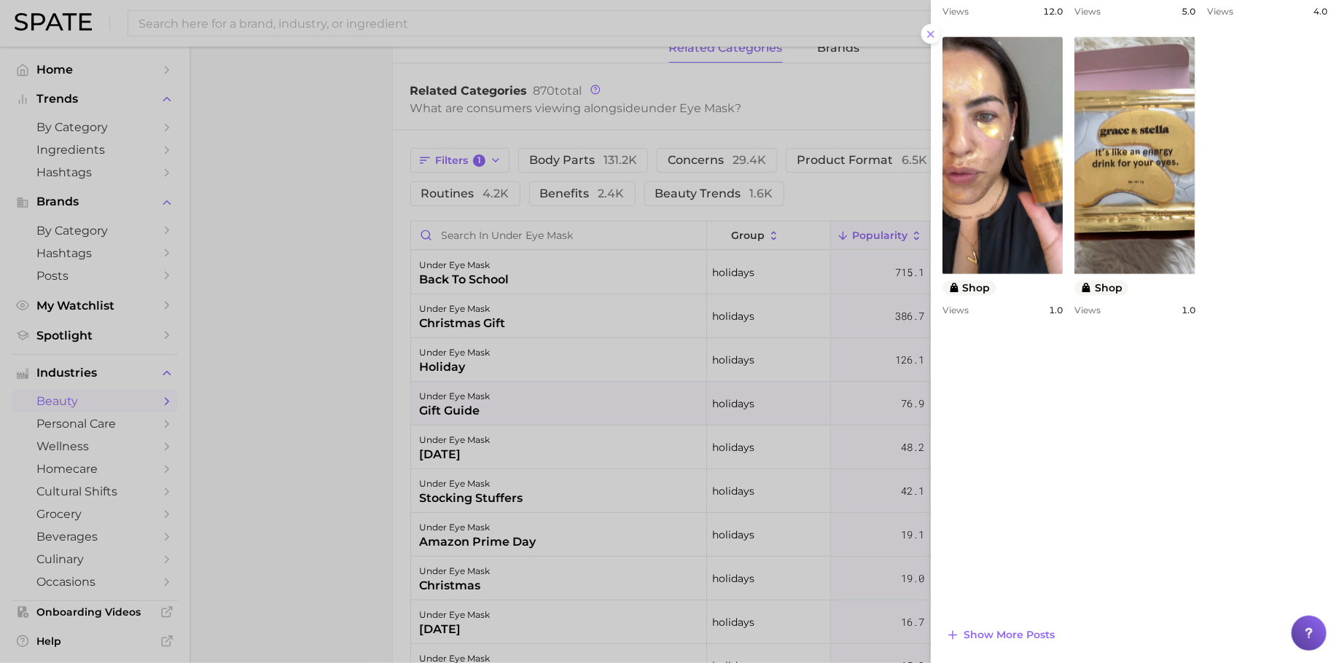
click at [783, 459] on div at bounding box center [669, 331] width 1339 height 663
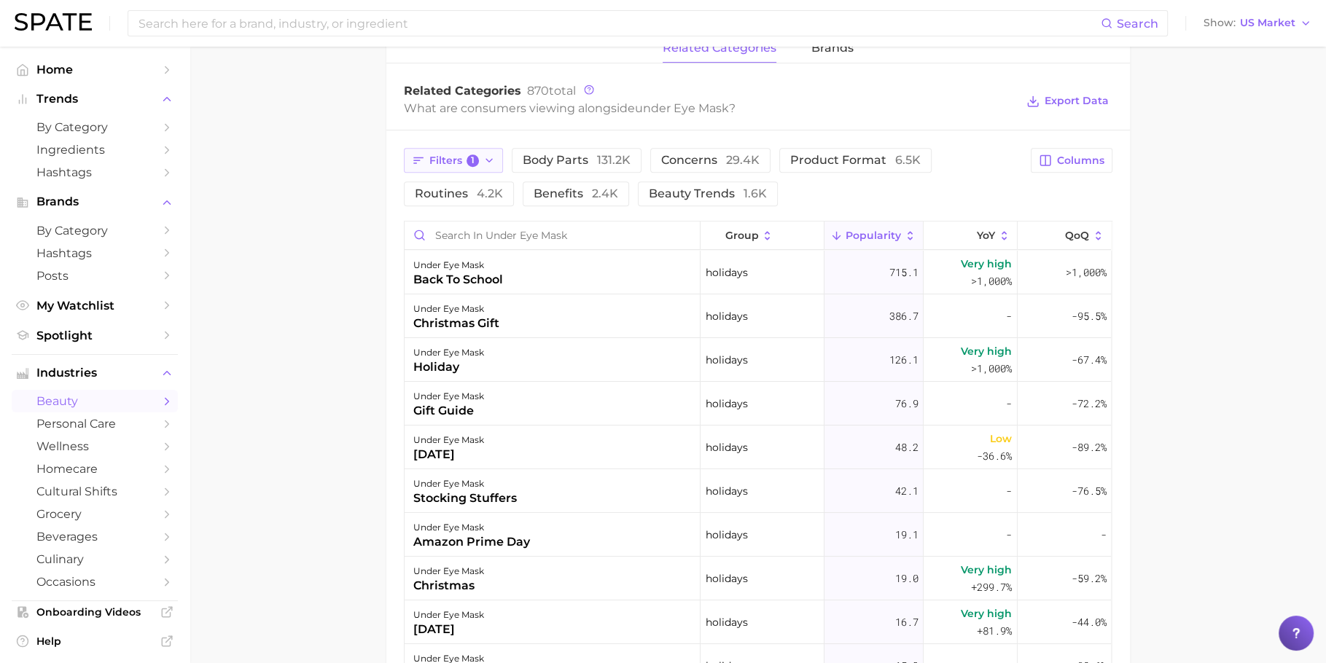
click at [463, 155] on span "Filters 1" at bounding box center [454, 161] width 50 height 13
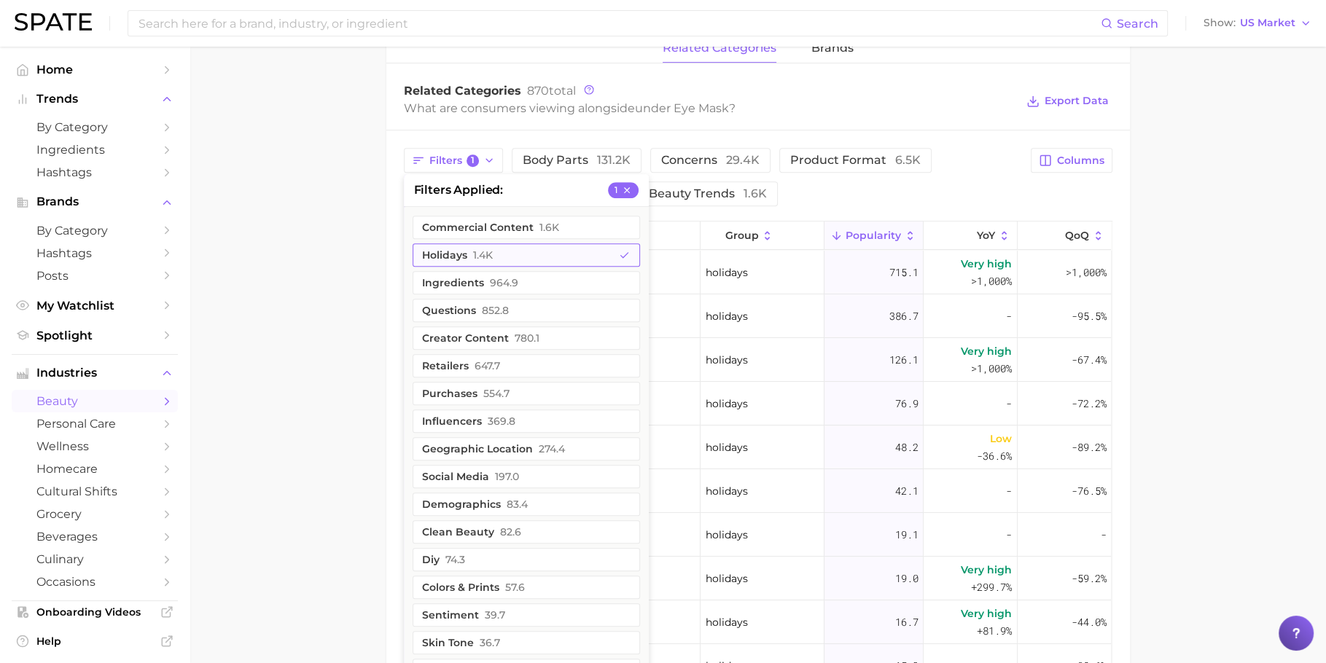
click at [513, 244] on button "holidays 1.4k" at bounding box center [526, 255] width 227 height 23
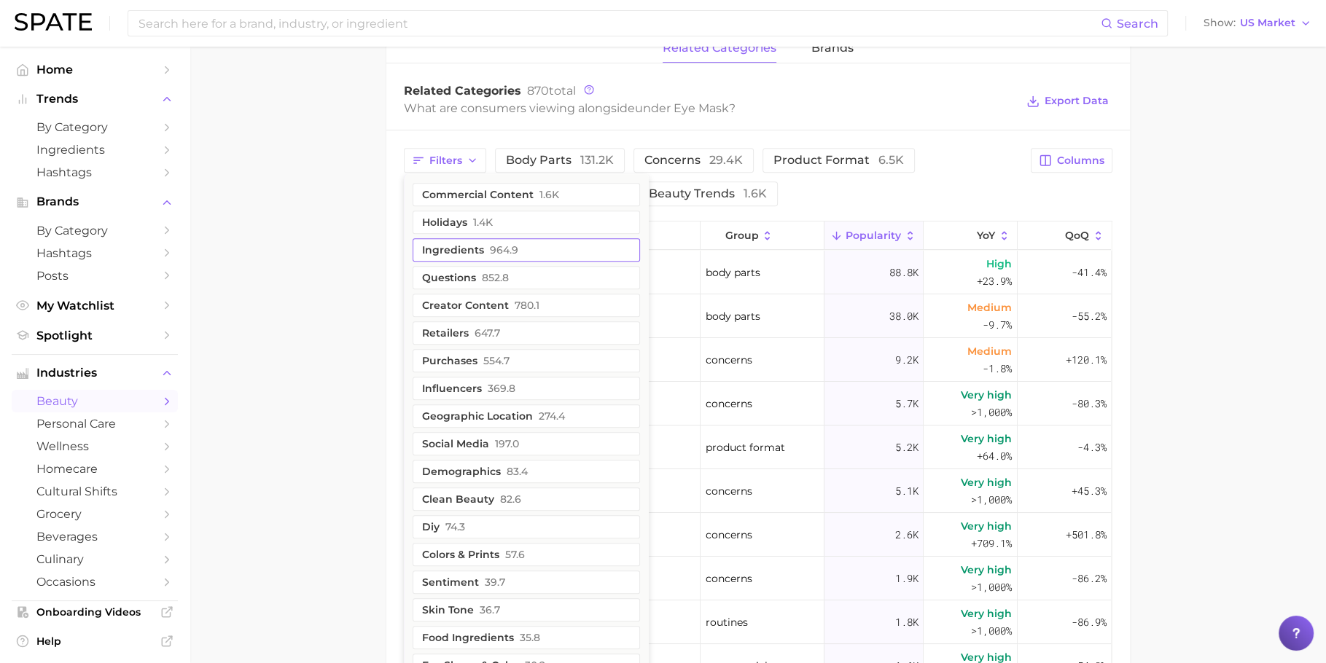
click at [490, 244] on span "964.9" at bounding box center [504, 250] width 28 height 12
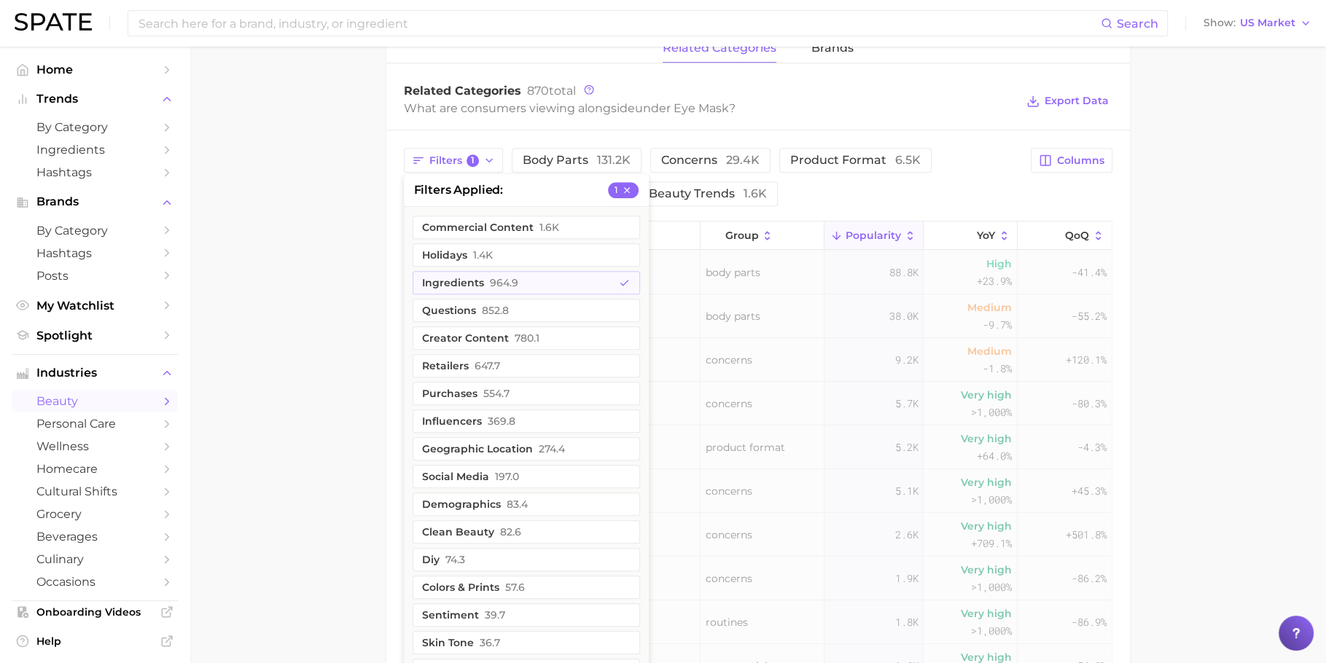
click at [322, 238] on main "1. skincare 2. face products 3. eye mask products 4. under eye mask Overview Go…" at bounding box center [758, 158] width 1137 height 1633
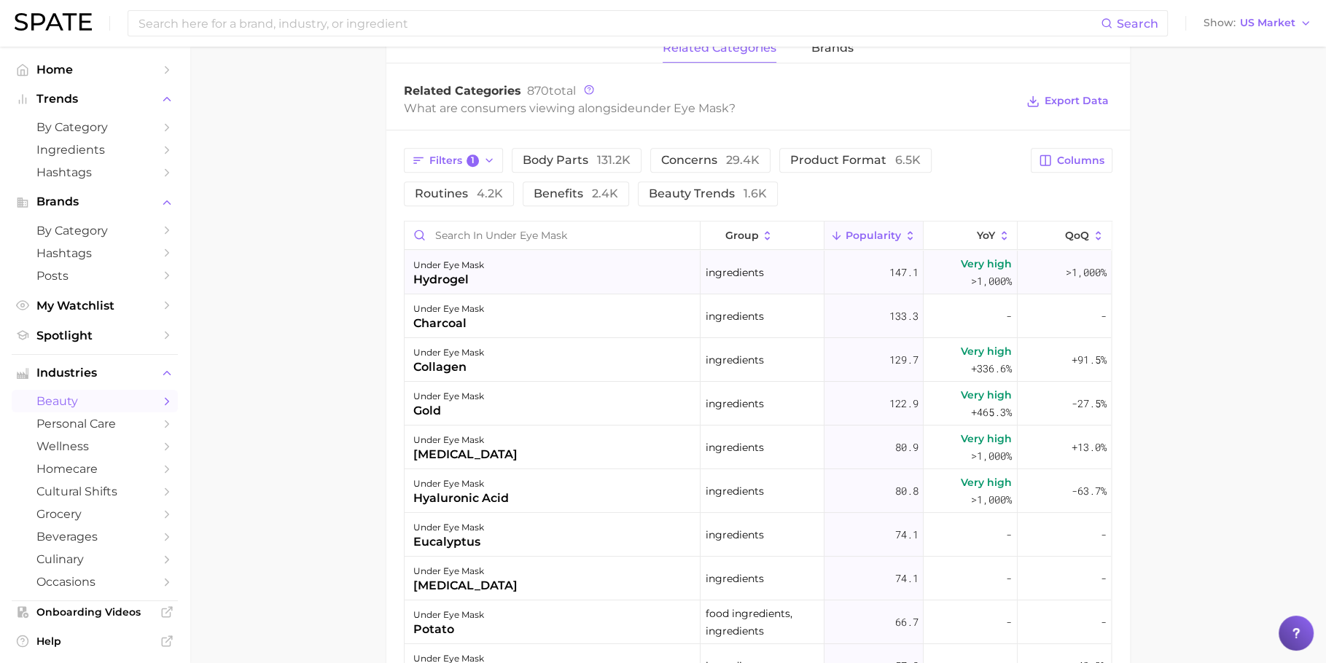
click at [569, 268] on div "under eye mask hydrogel" at bounding box center [553, 273] width 296 height 44
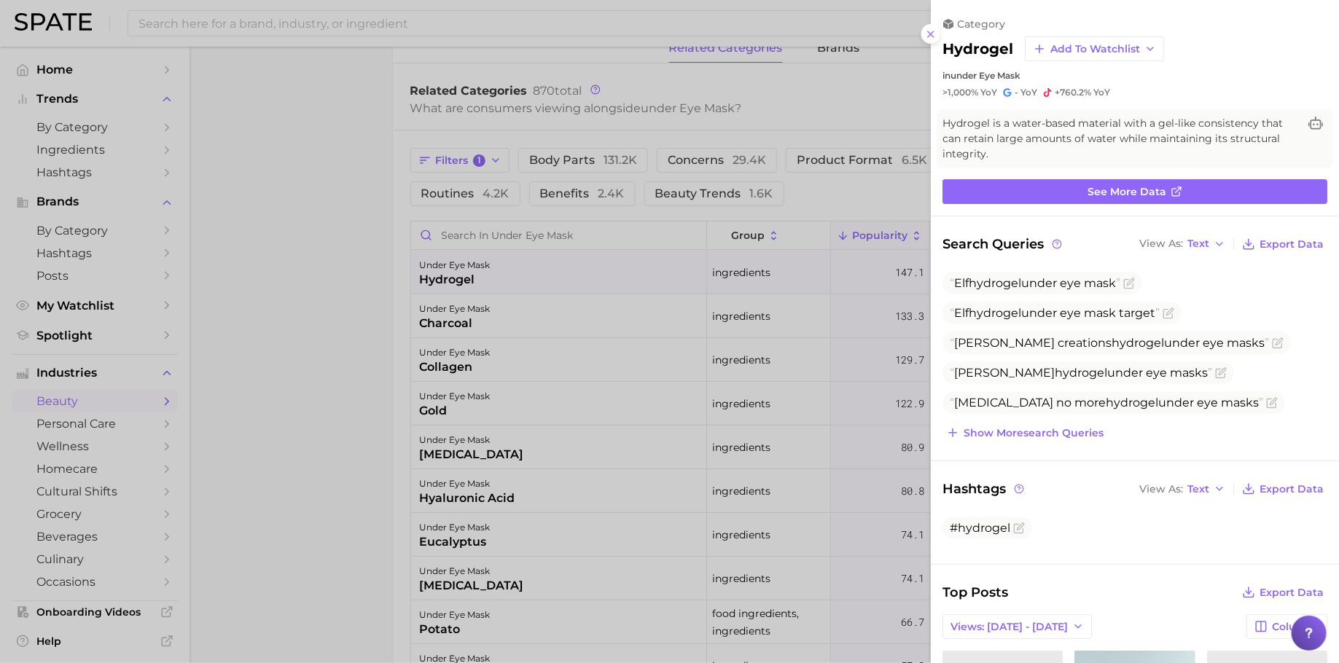
click at [569, 268] on div at bounding box center [669, 331] width 1339 height 663
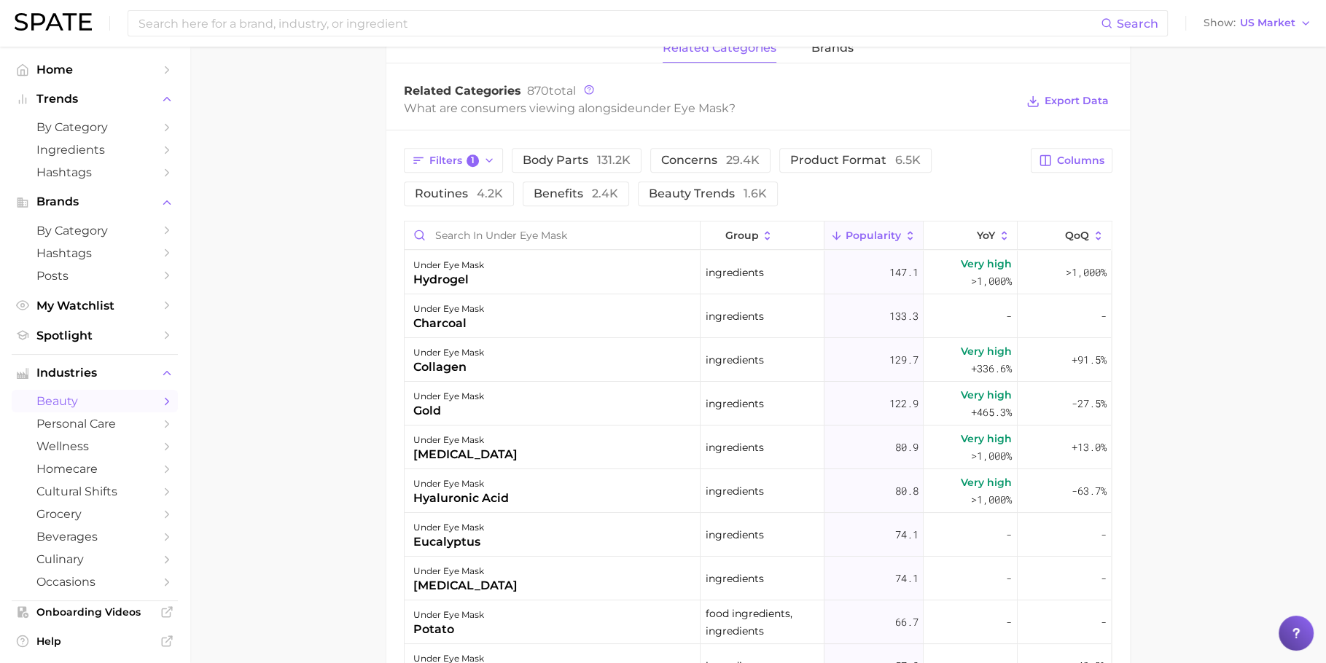
click at [566, 295] on div "under eye mask charcoal" at bounding box center [553, 317] width 296 height 44
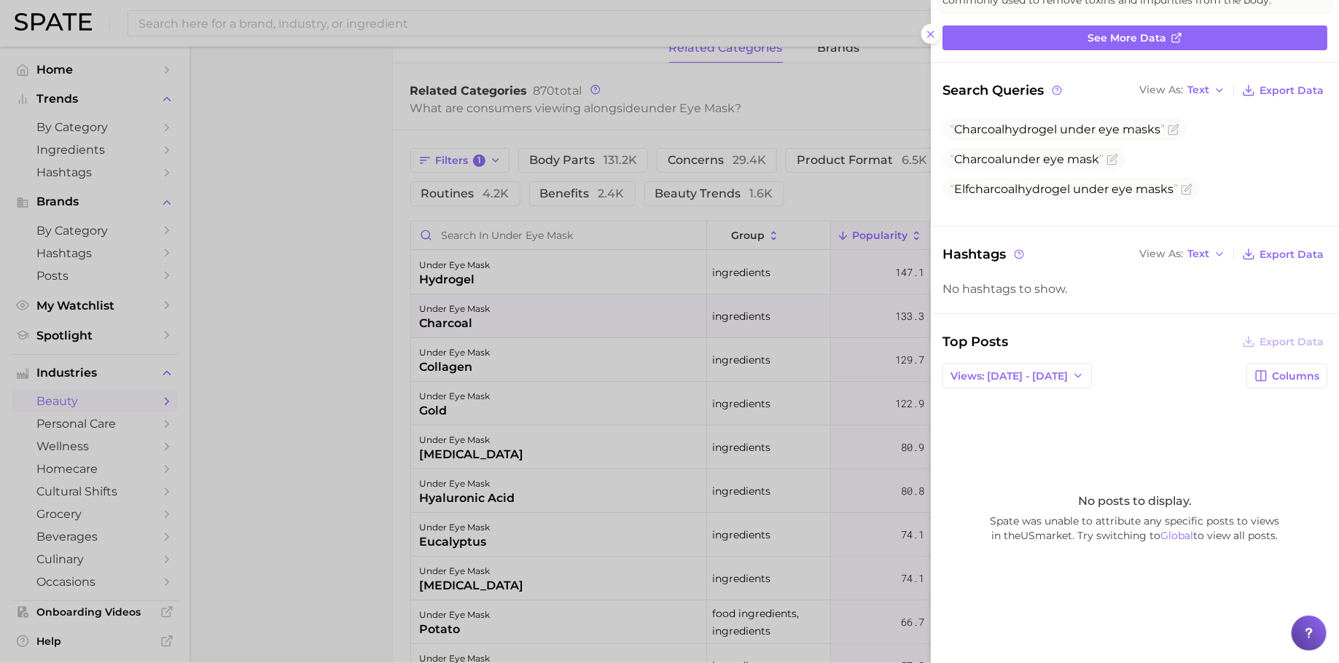
click at [693, 392] on div at bounding box center [669, 331] width 1339 height 663
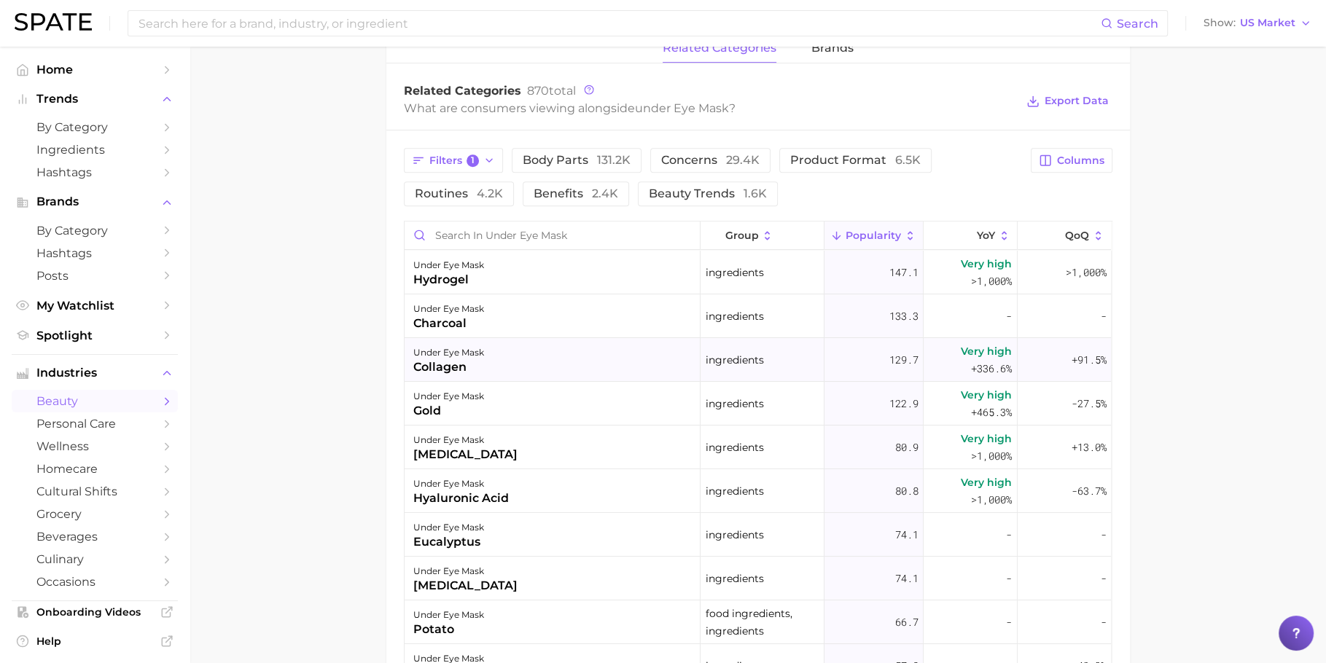
click at [466, 344] on div "under eye mask" at bounding box center [448, 352] width 71 height 17
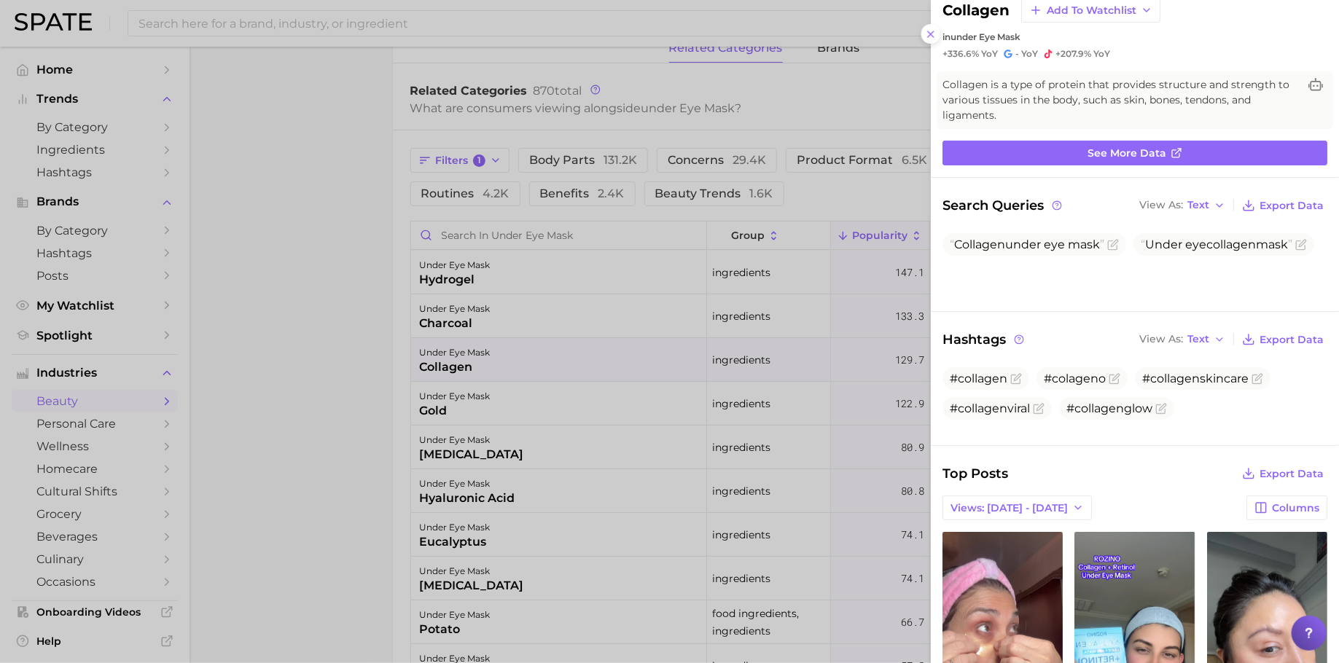
click at [581, 377] on div at bounding box center [669, 331] width 1339 height 663
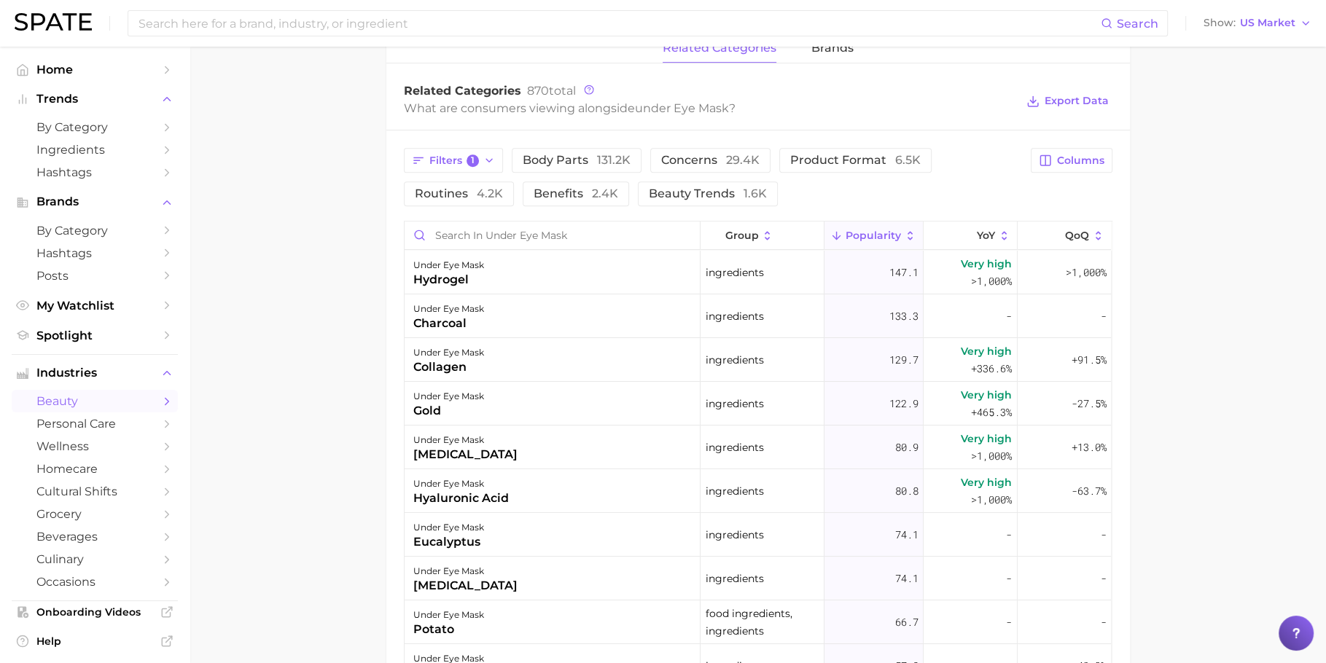
click at [478, 388] on div "under eye mask" at bounding box center [448, 396] width 71 height 17
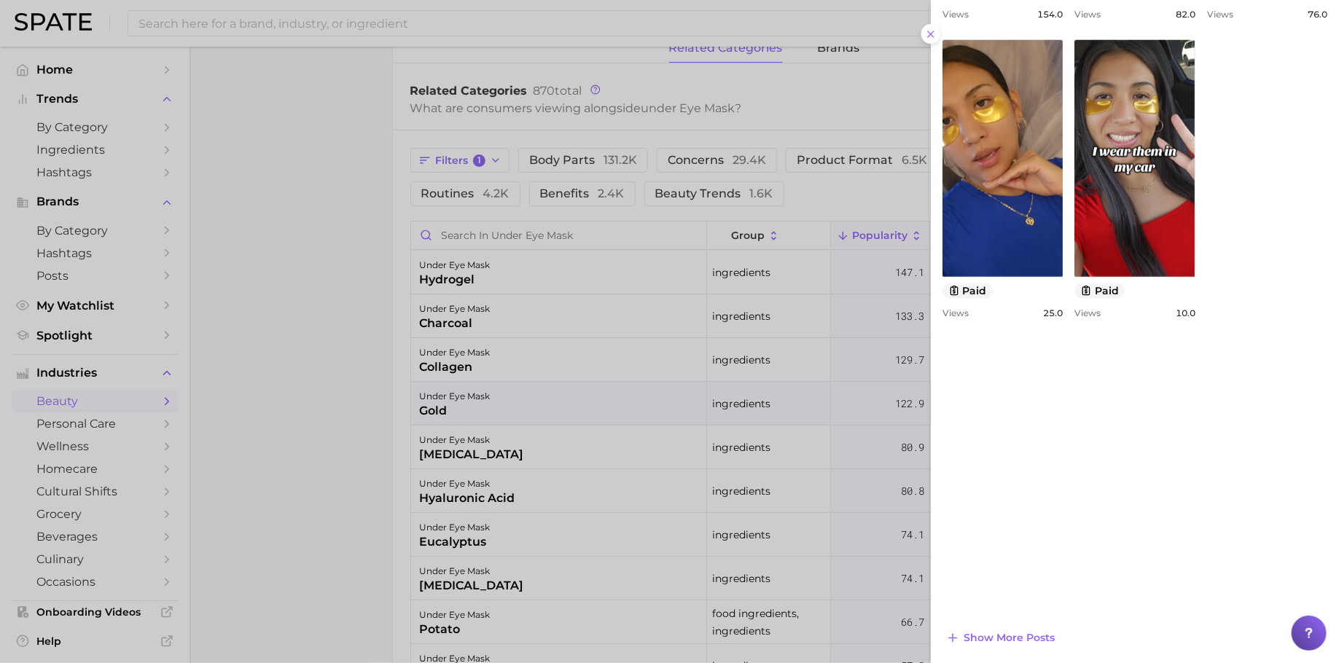
click at [305, 380] on div at bounding box center [669, 331] width 1339 height 663
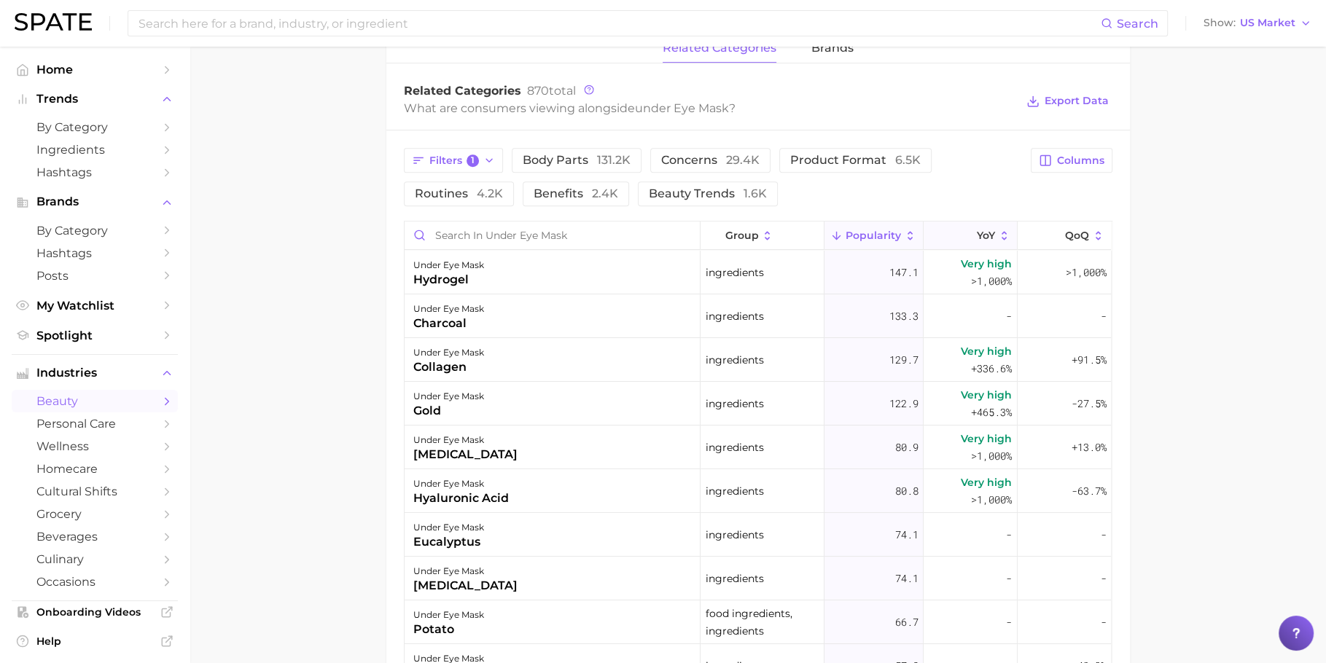
click at [942, 225] on button "YoY" at bounding box center [971, 236] width 94 height 28
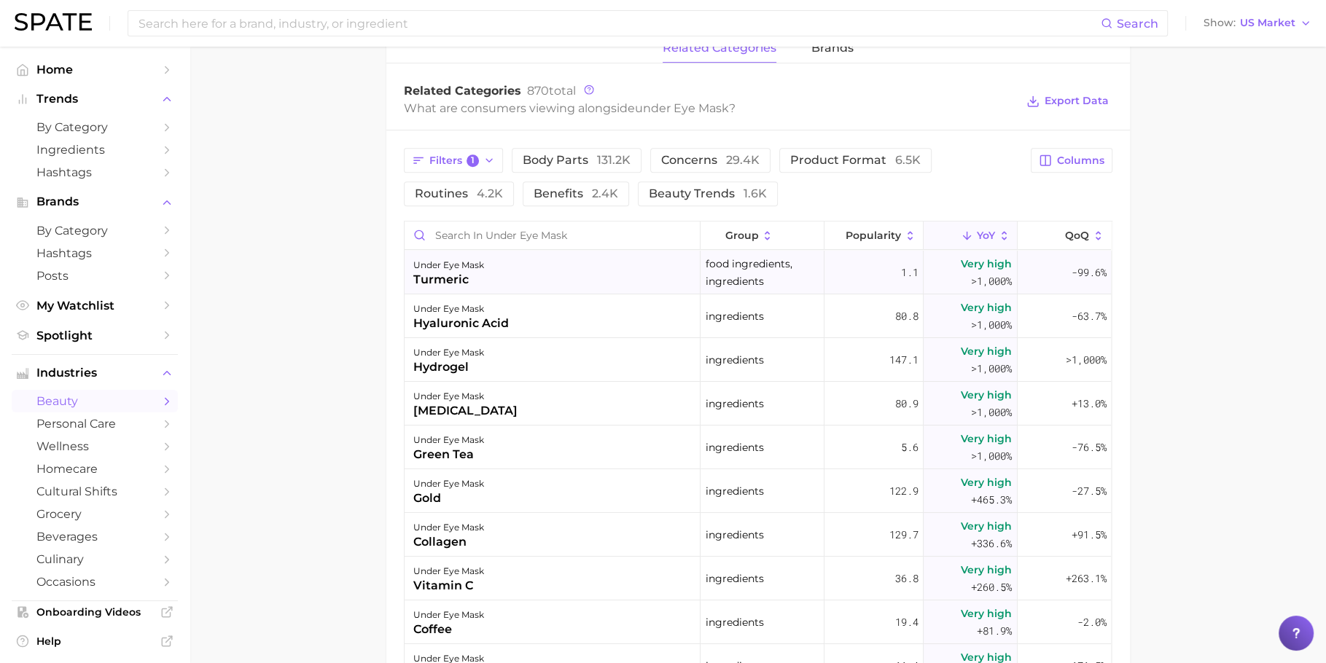
click at [558, 271] on div "under eye mask turmeric" at bounding box center [553, 273] width 296 height 44
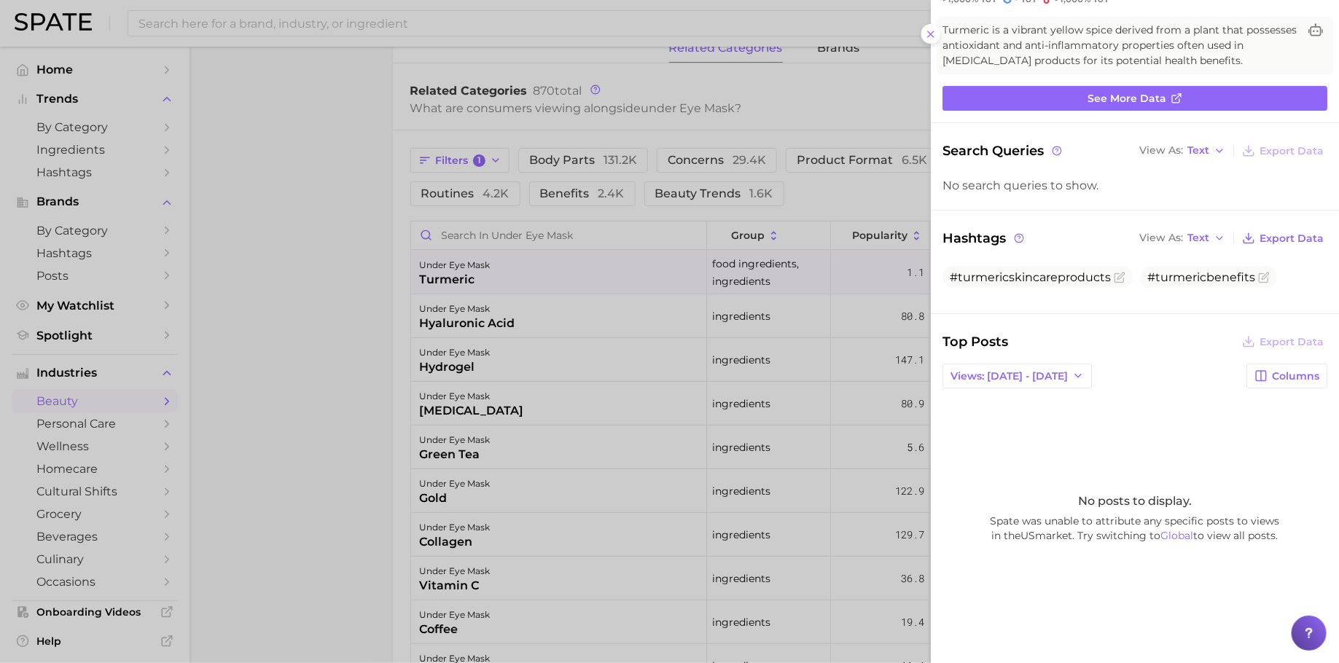
click at [409, 292] on div at bounding box center [669, 331] width 1339 height 663
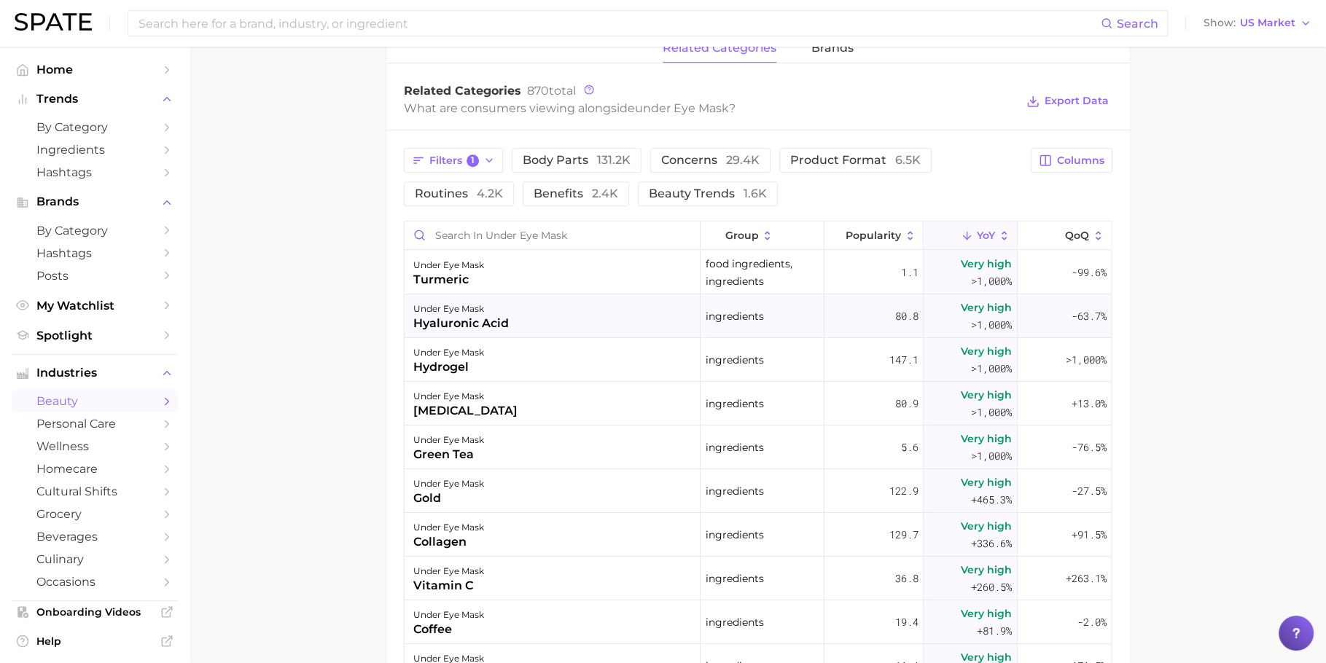
click at [579, 297] on div "under eye mask [MEDICAL_DATA]" at bounding box center [553, 317] width 296 height 44
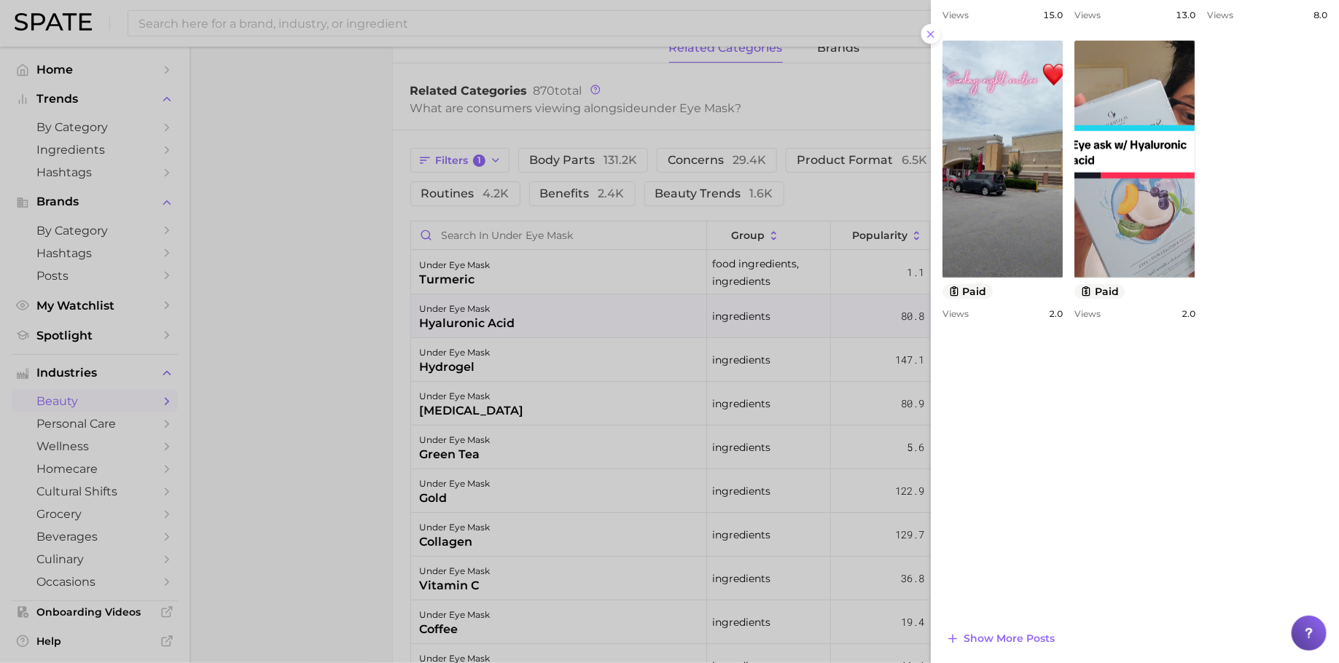
click at [543, 349] on div at bounding box center [669, 331] width 1339 height 663
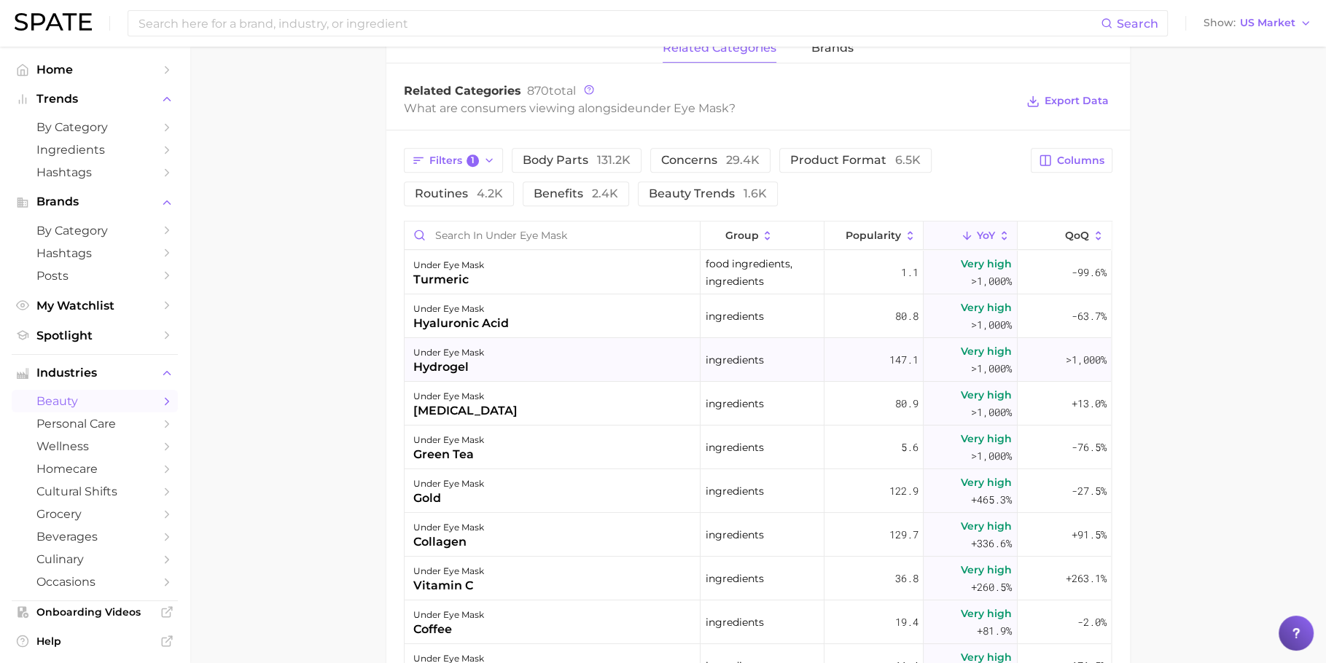
click at [468, 359] on div "hydrogel" at bounding box center [448, 367] width 71 height 17
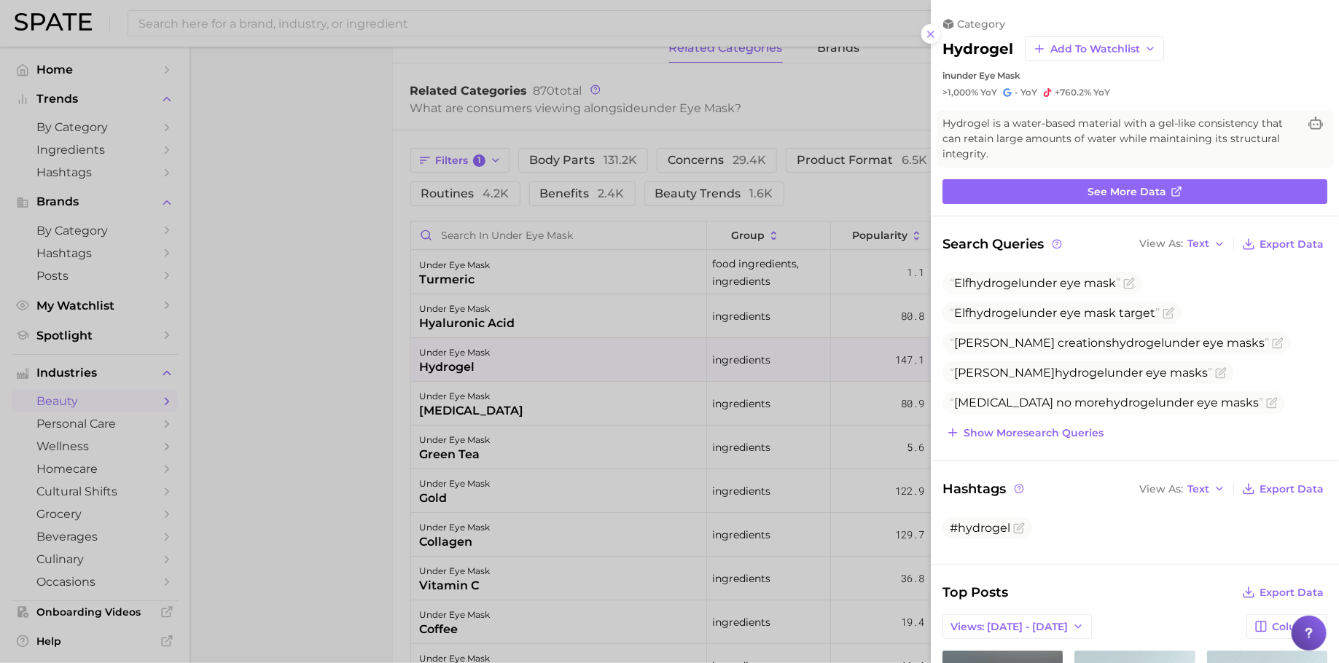
click at [507, 359] on div at bounding box center [669, 331] width 1339 height 663
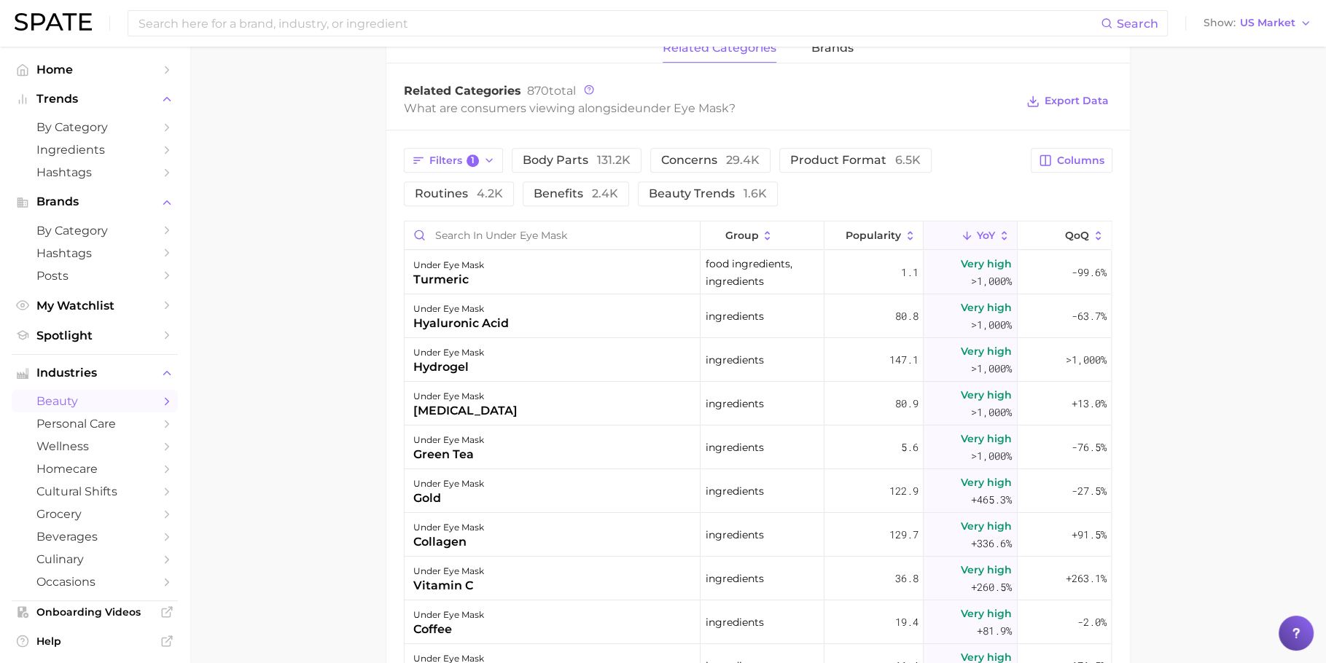
click at [490, 400] on div "under eye mask [MEDICAL_DATA]" at bounding box center [553, 404] width 296 height 44
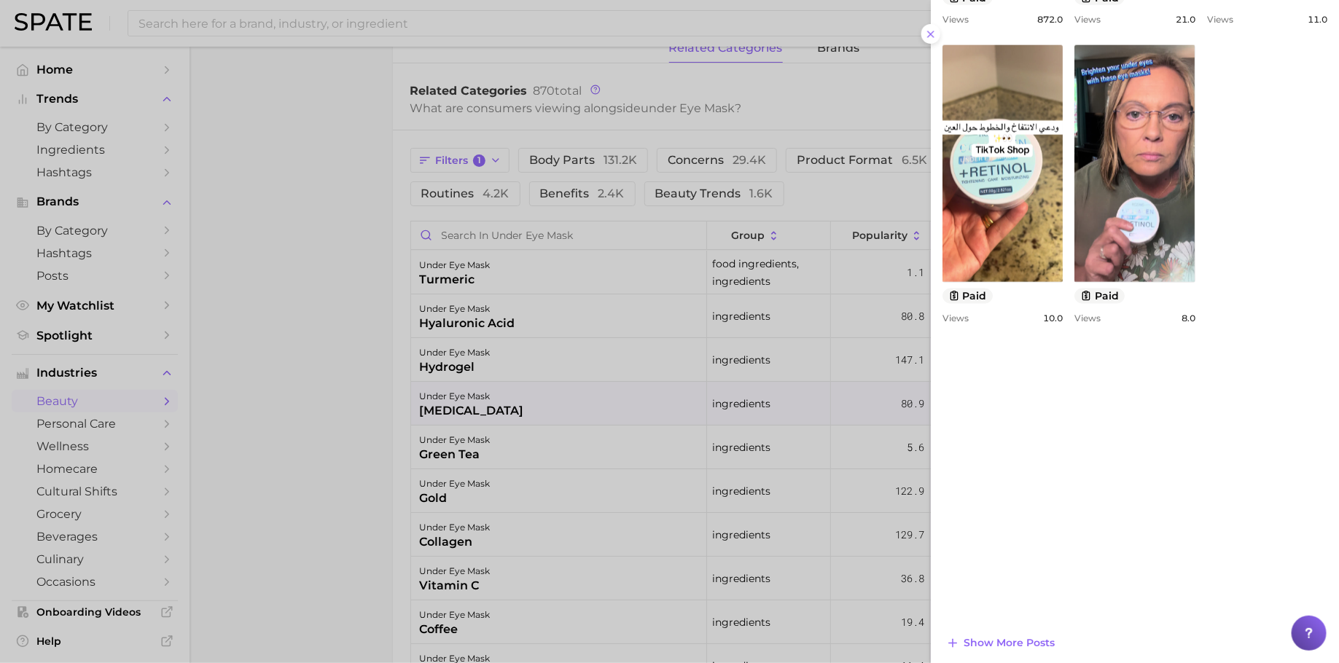
click at [581, 423] on div at bounding box center [669, 331] width 1339 height 663
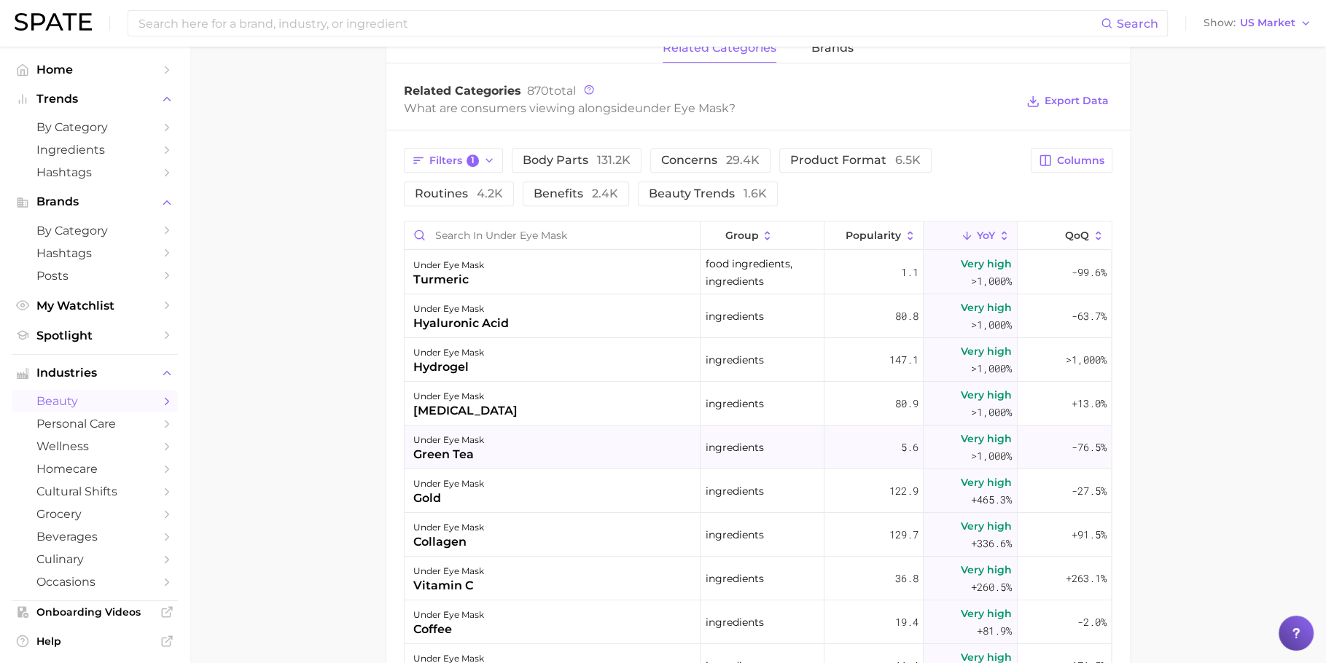
click at [502, 427] on div "under eye mask green tea" at bounding box center [553, 448] width 296 height 44
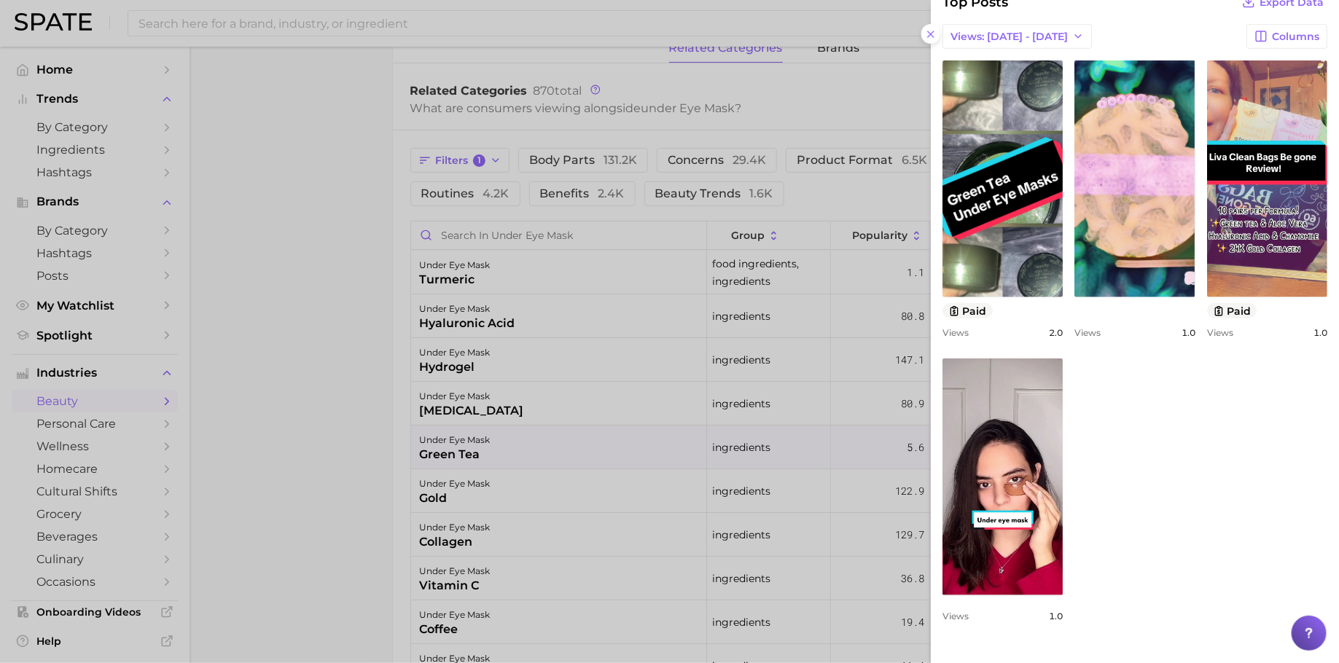
click at [282, 397] on div at bounding box center [669, 331] width 1339 height 663
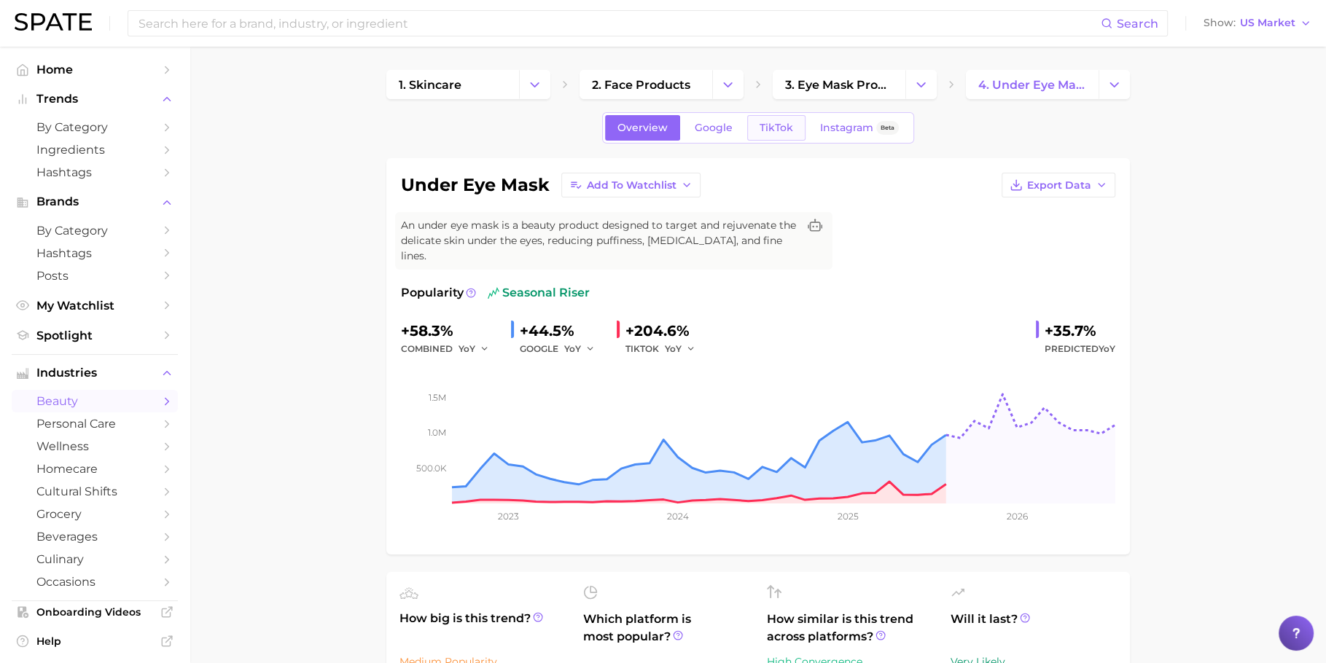
click at [765, 130] on span "TikTok" at bounding box center [777, 128] width 34 height 12
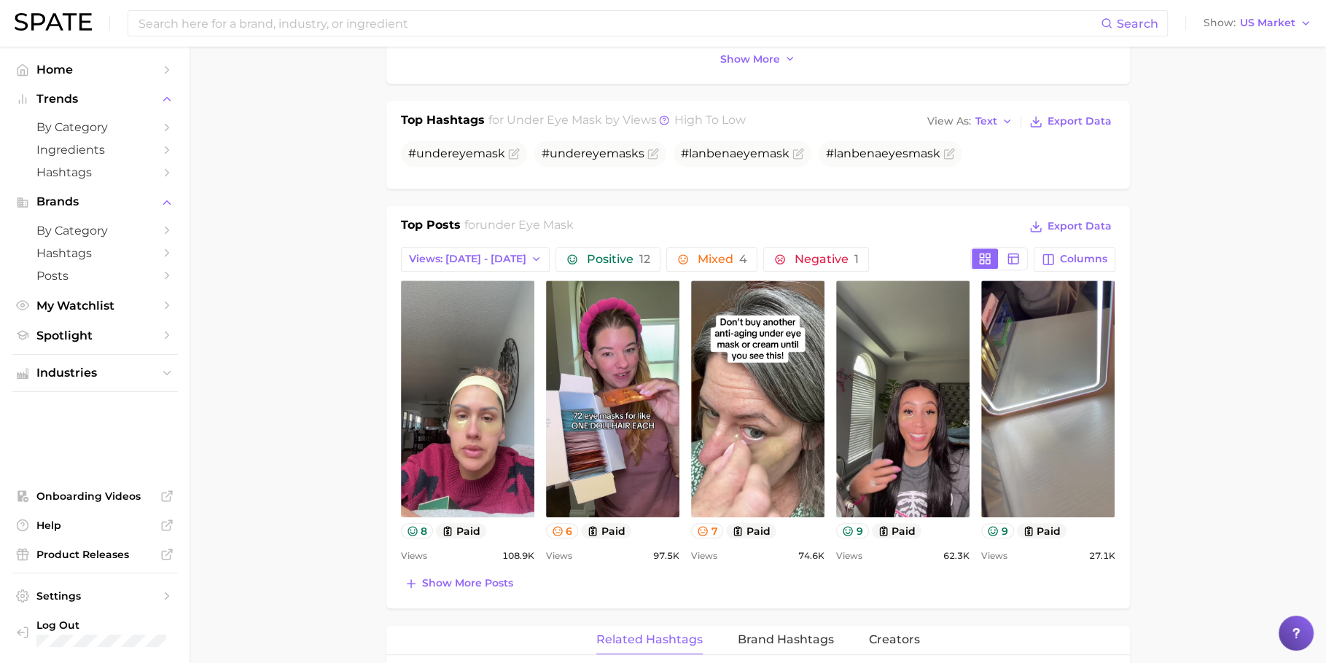
scroll to position [680, 0]
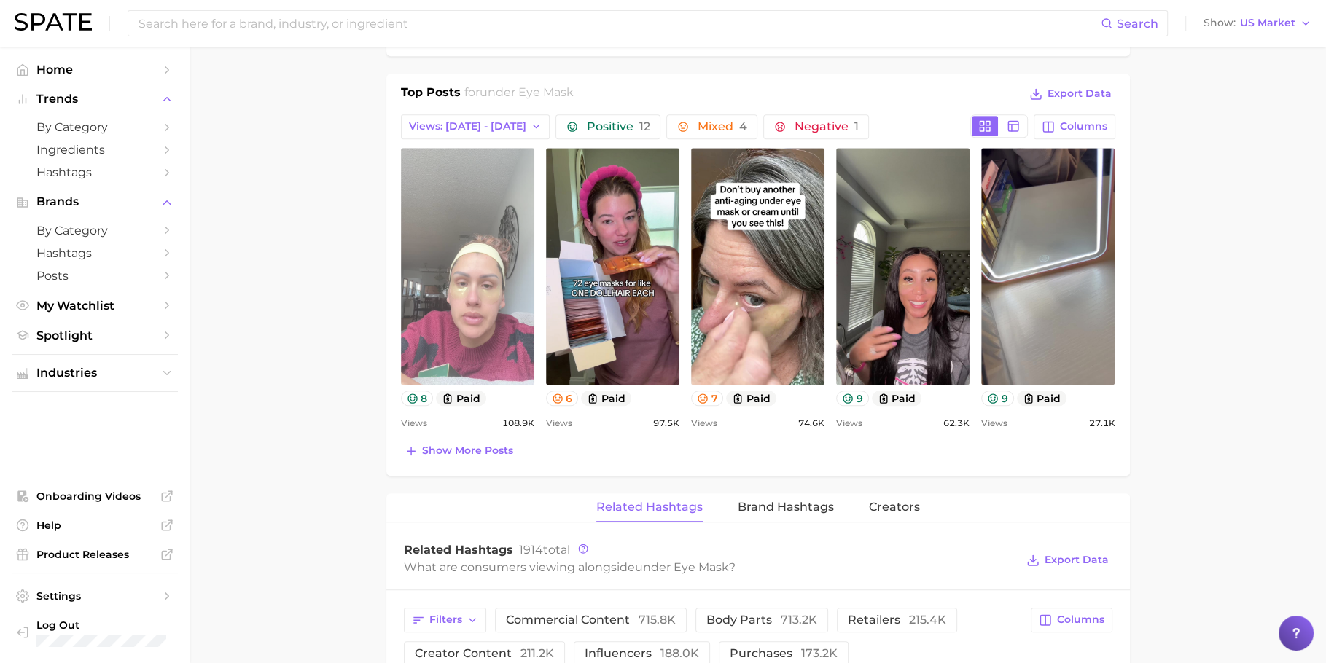
click at [502, 318] on link "view post on TikTok" at bounding box center [467, 266] width 133 height 237
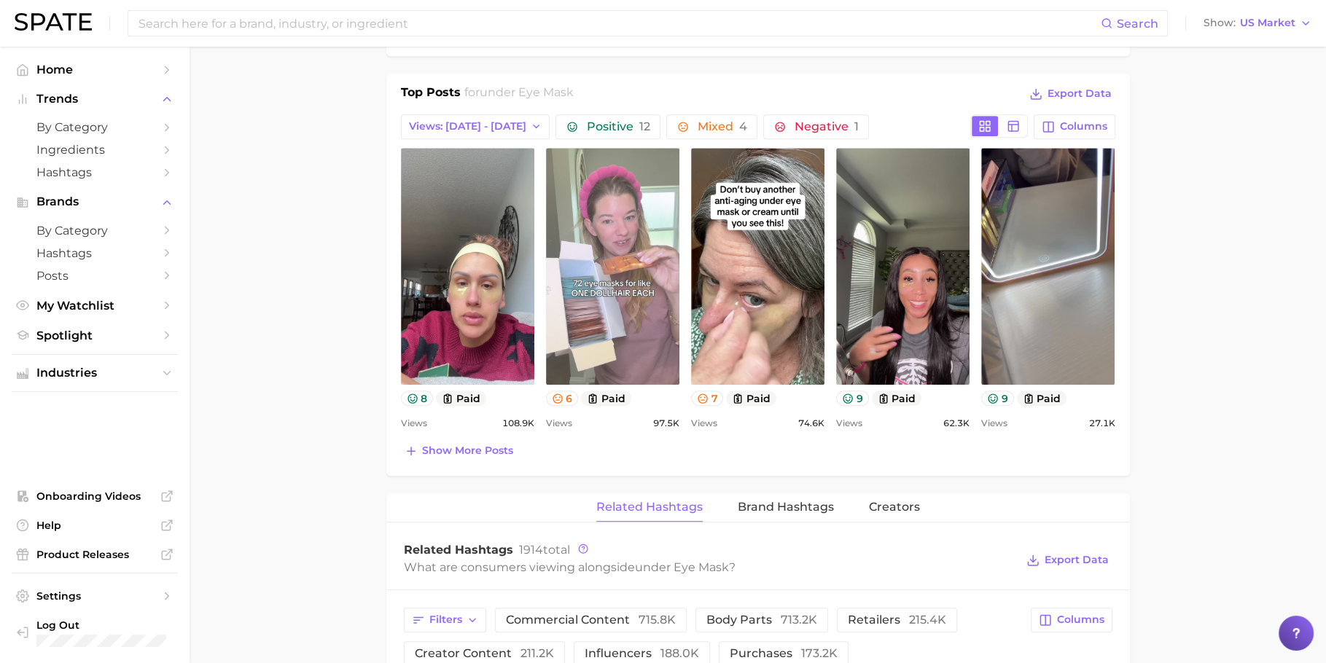
click at [574, 301] on link "view post on TikTok" at bounding box center [612, 266] width 133 height 237
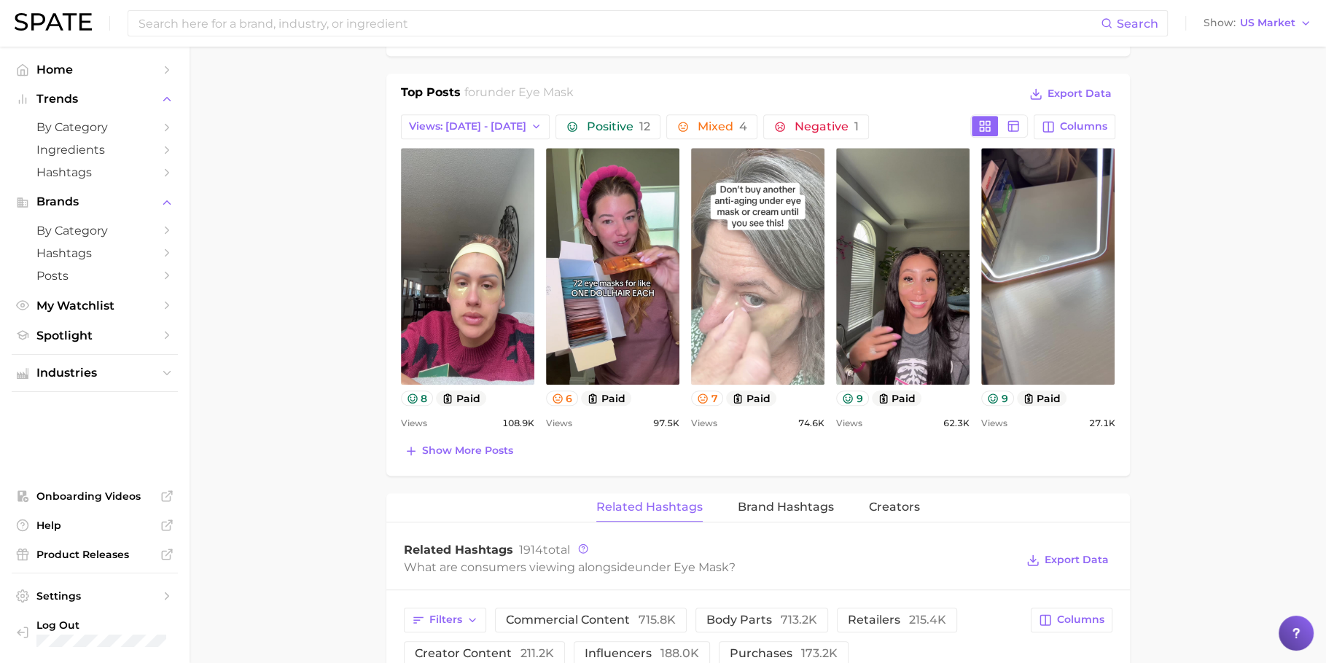
click at [766, 224] on link "view post on TikTok" at bounding box center [757, 266] width 133 height 237
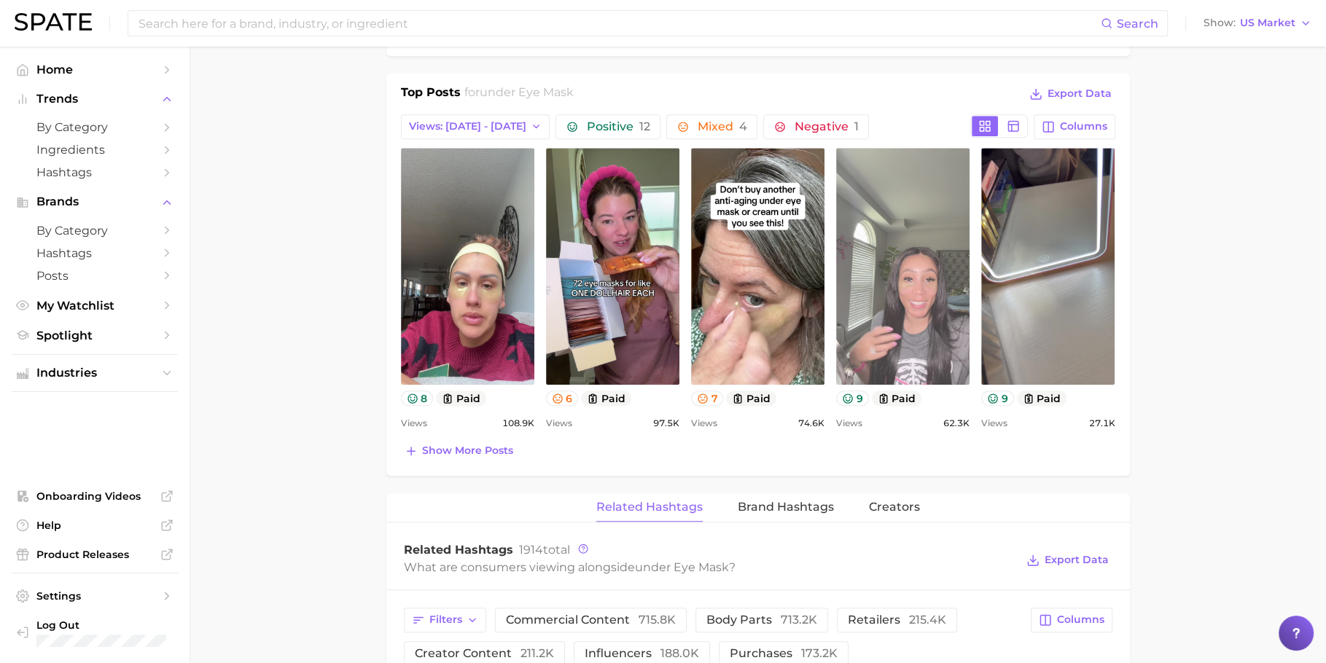
click at [930, 200] on link "view post on TikTok" at bounding box center [902, 266] width 133 height 237
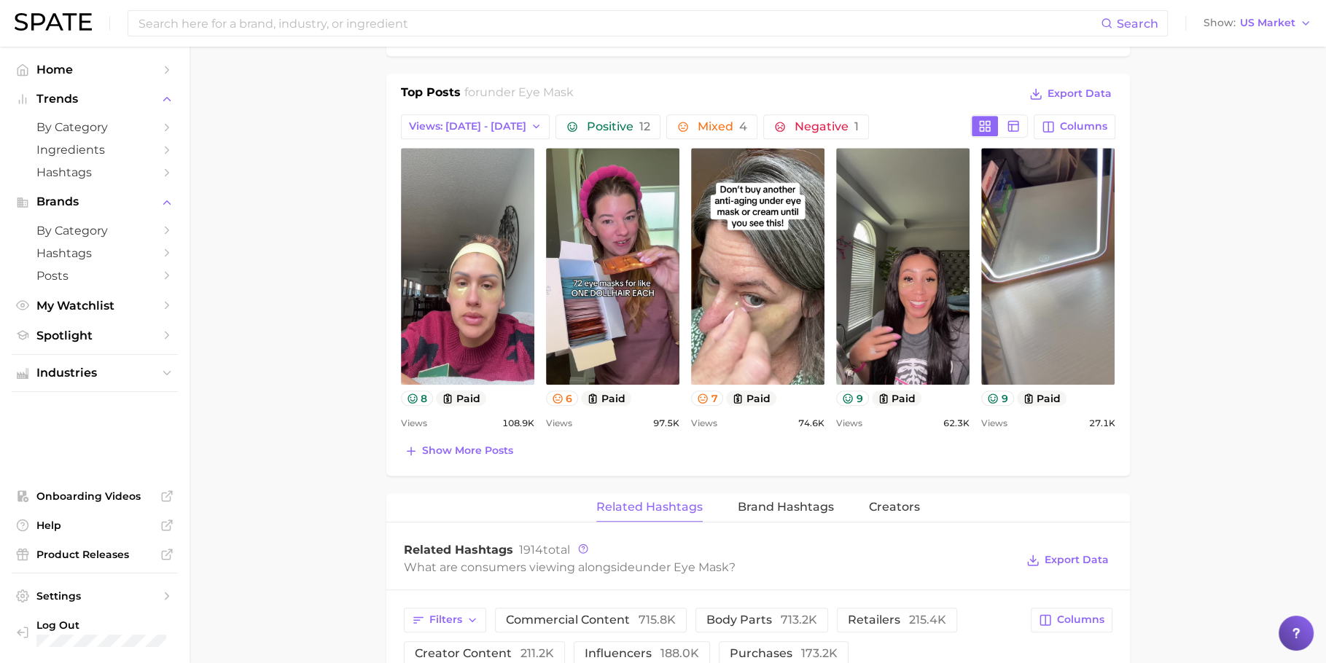
click at [346, 310] on main "1. skincare 2. face products 3. eye mask products 4. under eye mask Overview Go…" at bounding box center [758, 400] width 1137 height 2068
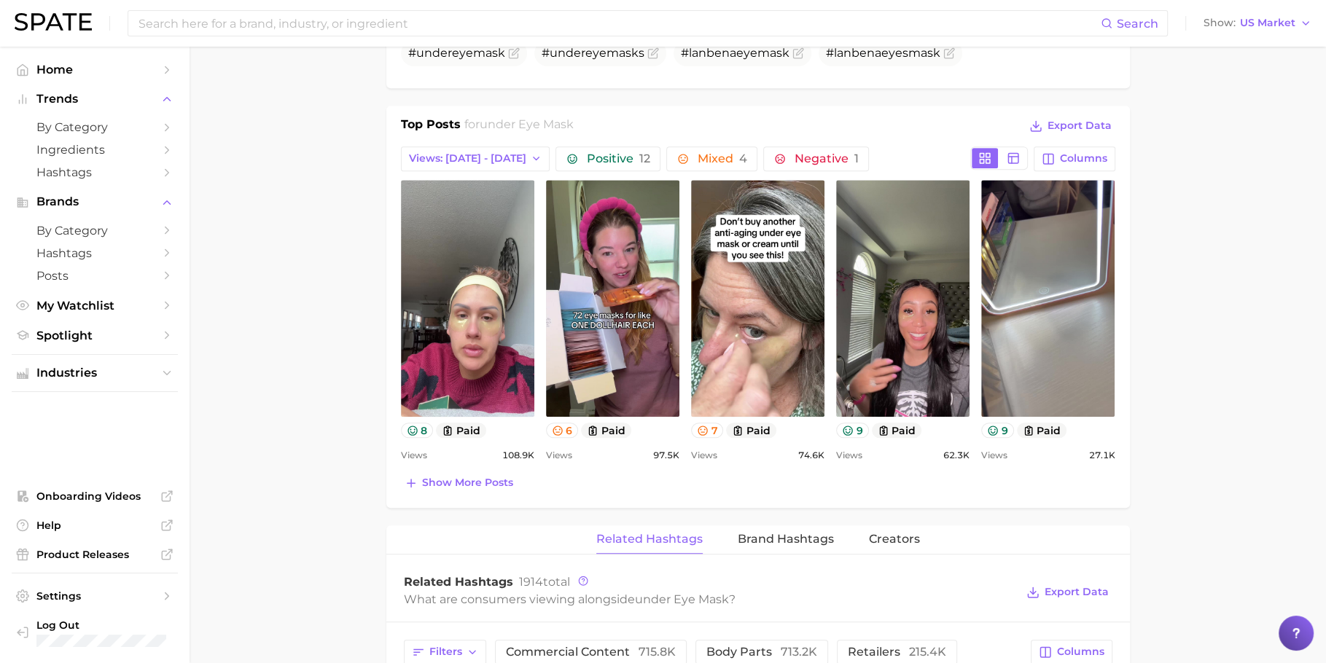
click at [222, 279] on main "1. skincare 2. face products 3. eye mask products 4. under eye mask Overview Go…" at bounding box center [758, 433] width 1137 height 2068
click at [91, 306] on span "My Watchlist" at bounding box center [94, 306] width 117 height 14
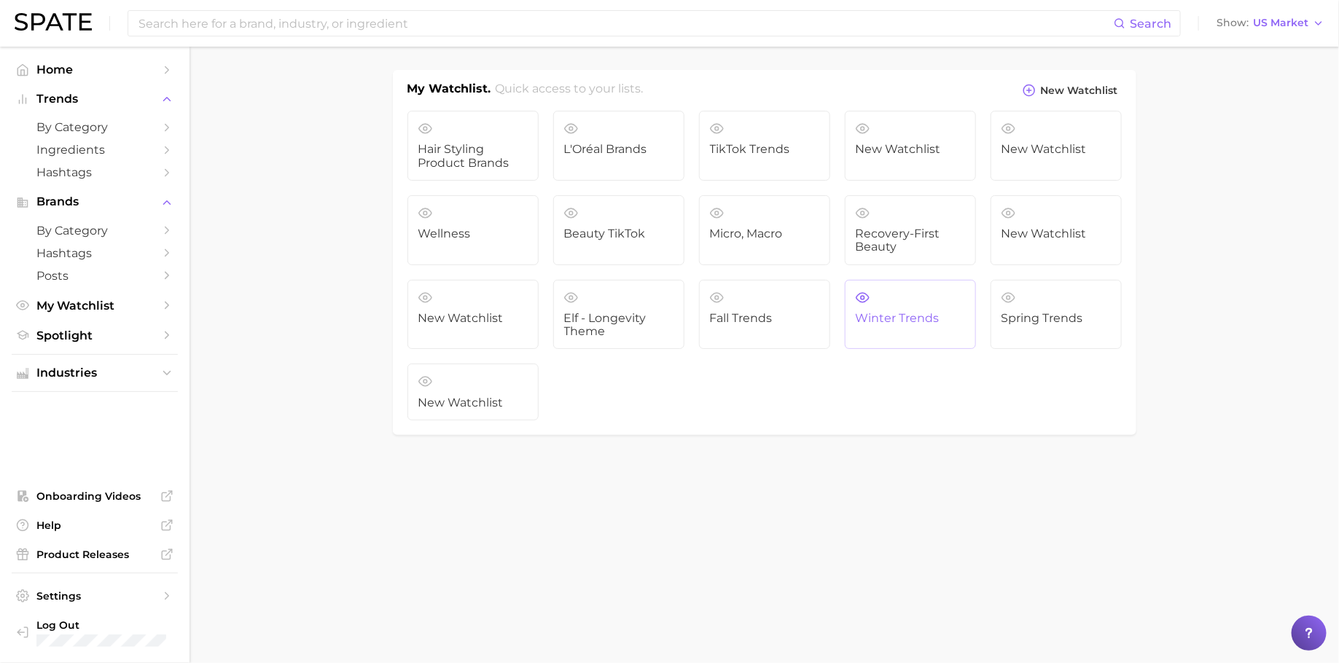
click at [874, 322] on span "Winter Trends" at bounding box center [910, 318] width 109 height 13
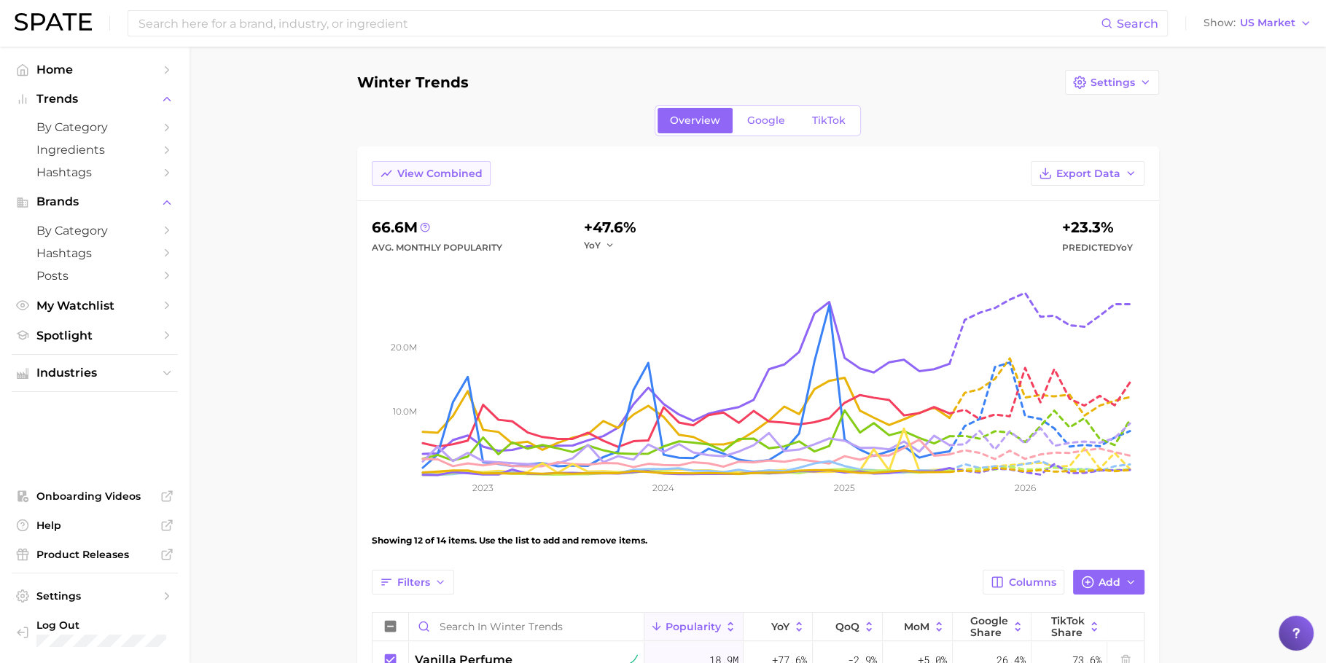
click at [430, 175] on span "View Combined" at bounding box center [439, 174] width 85 height 12
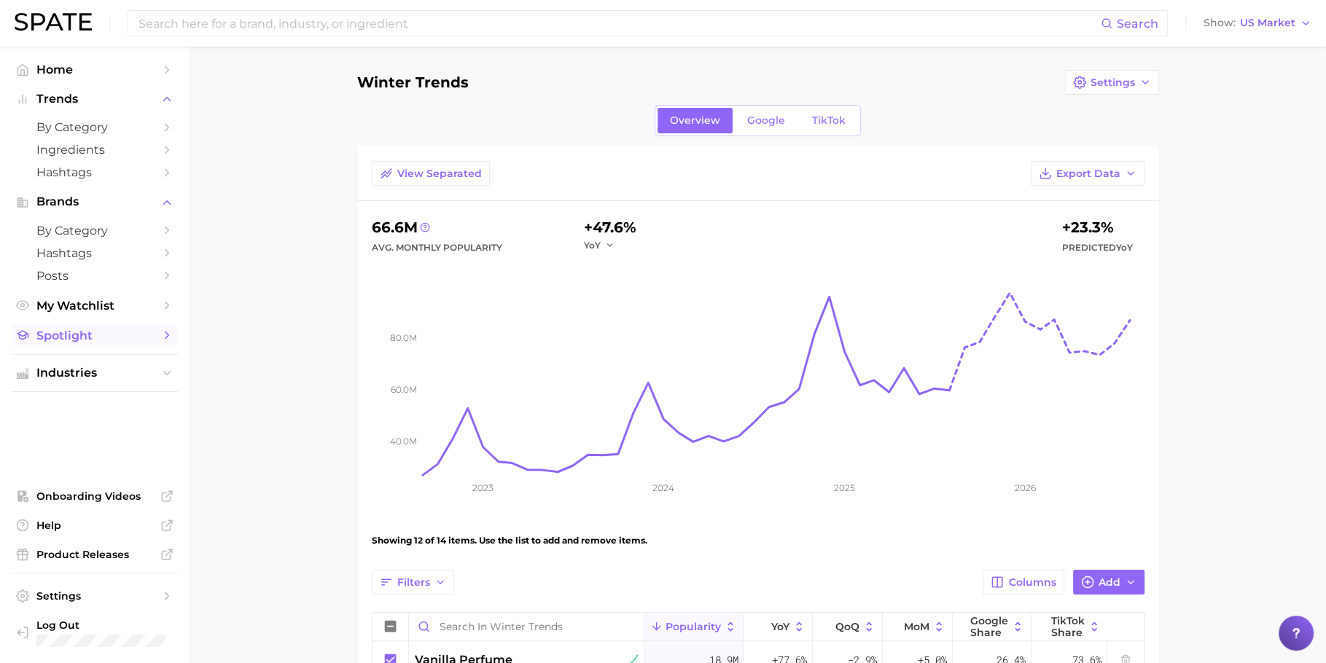
click at [96, 341] on span "Spotlight" at bounding box center [94, 336] width 117 height 14
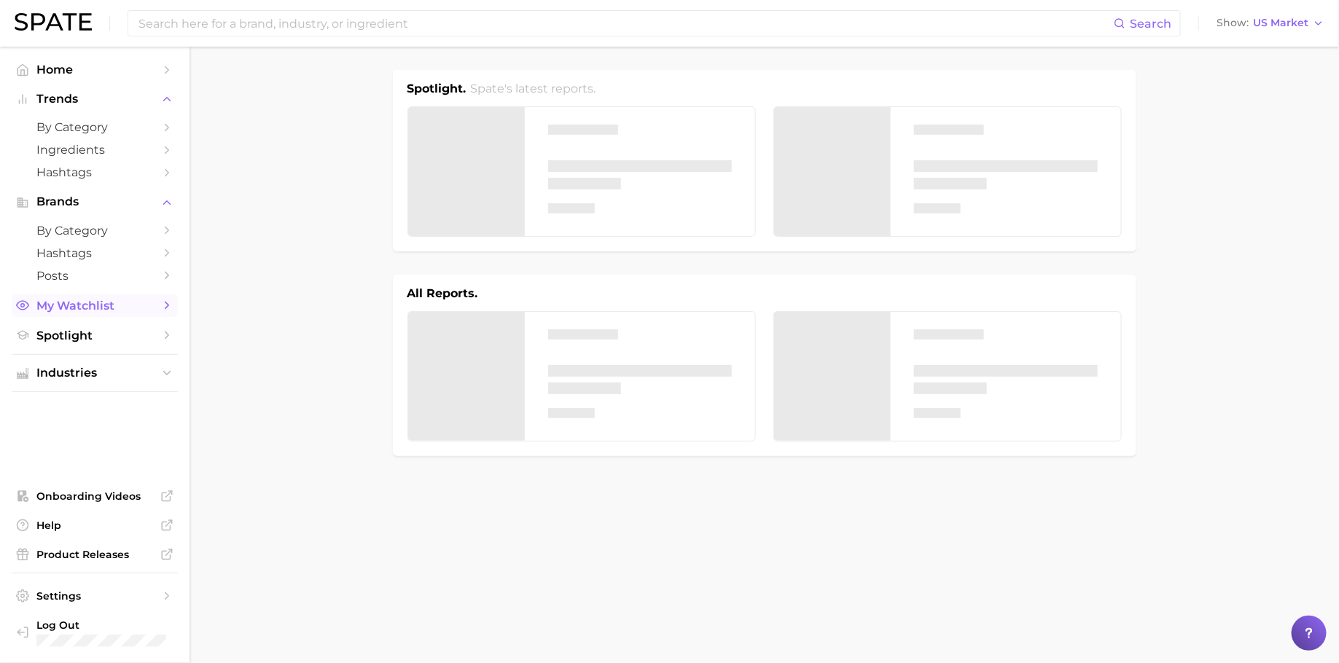
click at [101, 313] on span "My Watchlist" at bounding box center [94, 306] width 117 height 14
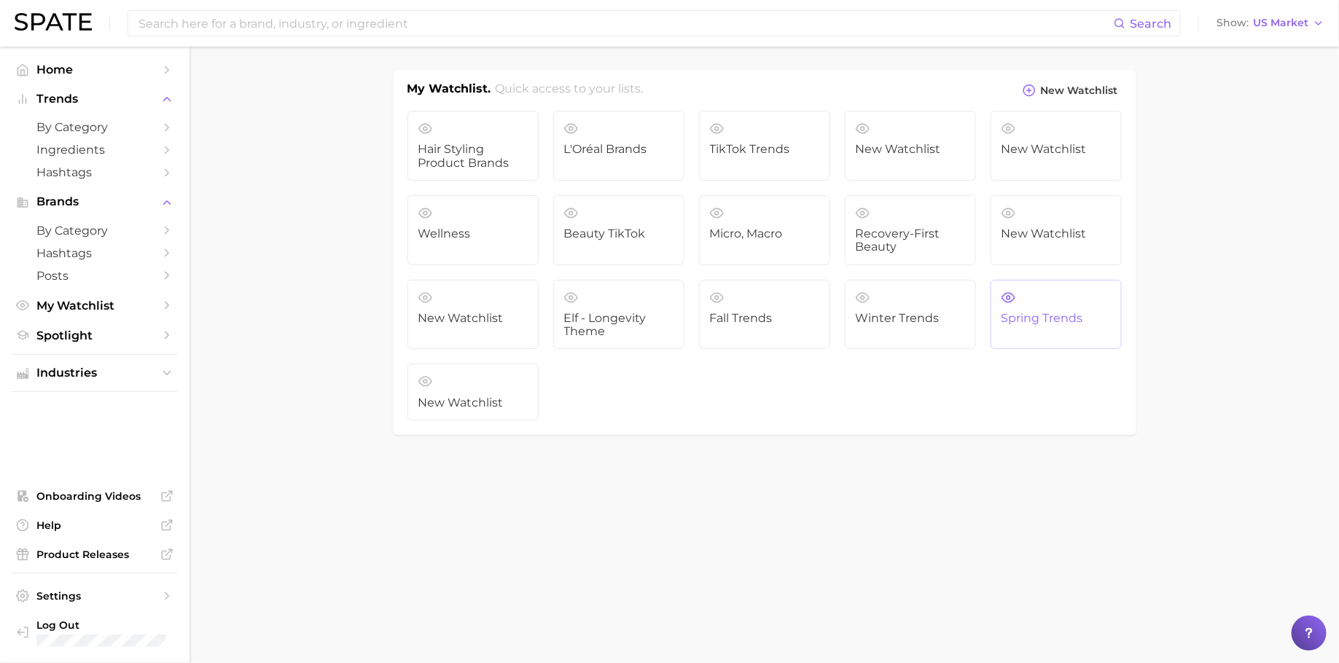
click at [1041, 312] on span "Spring Trends" at bounding box center [1056, 318] width 109 height 13
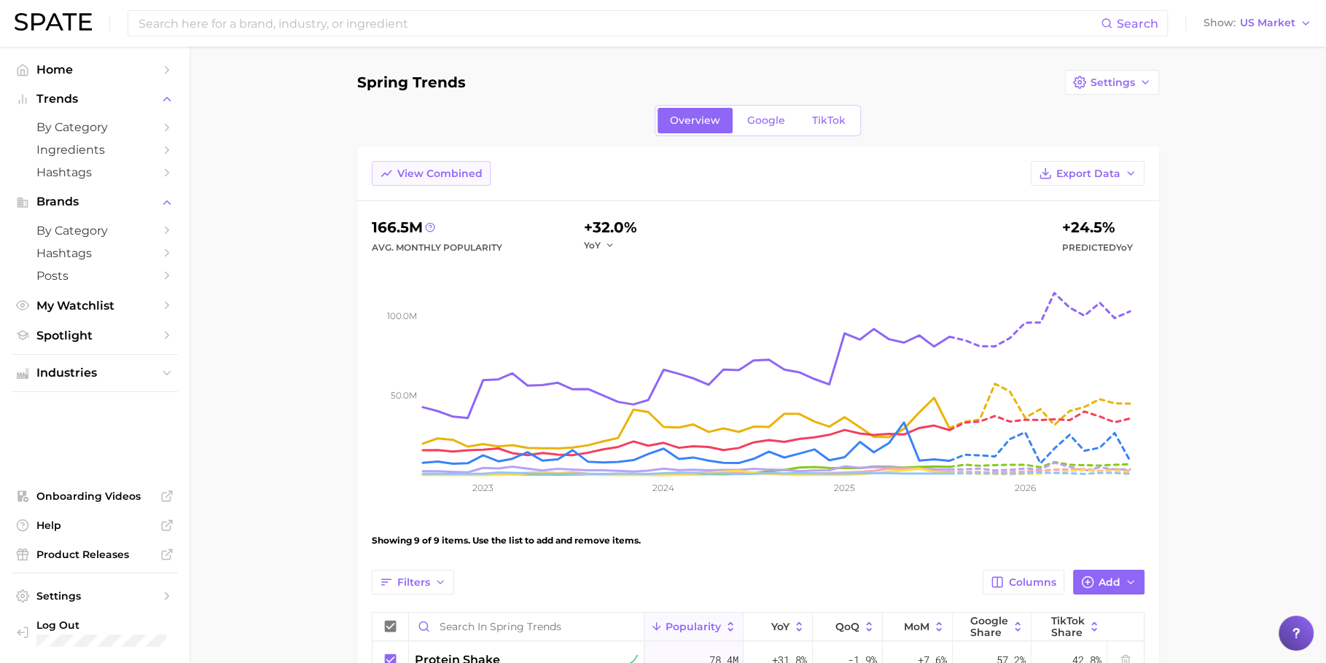
click at [434, 174] on span "View Combined" at bounding box center [439, 174] width 85 height 12
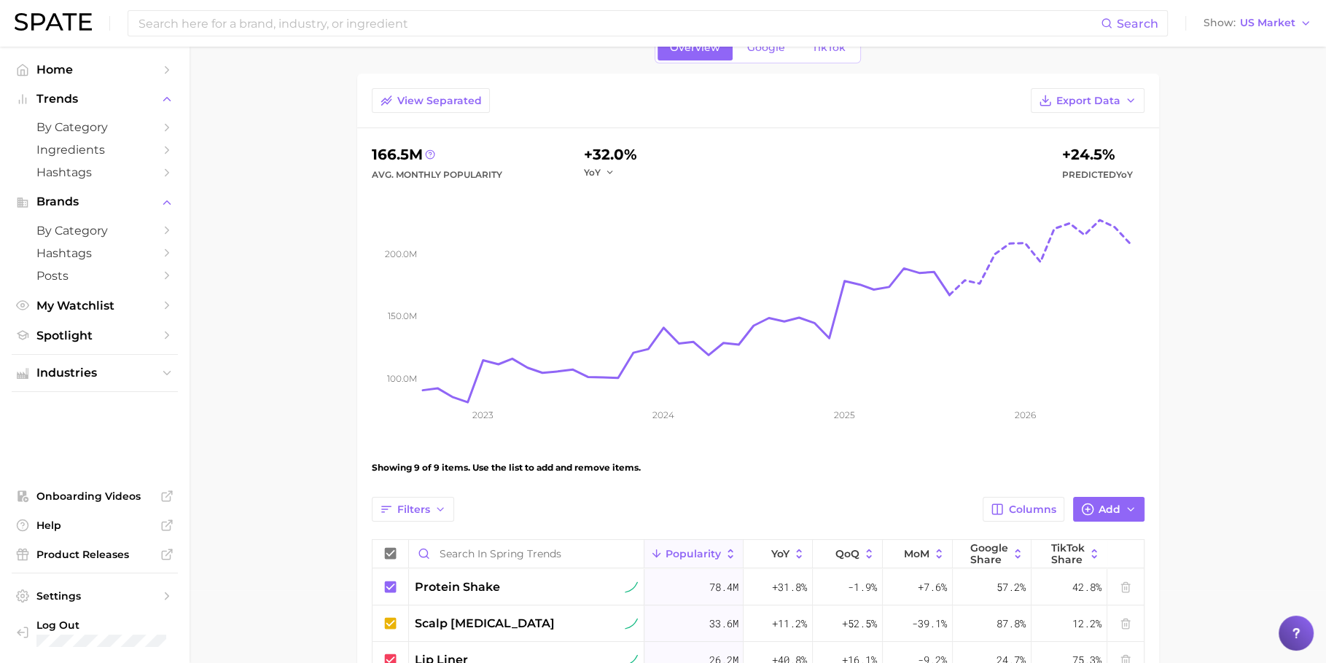
scroll to position [48, 0]
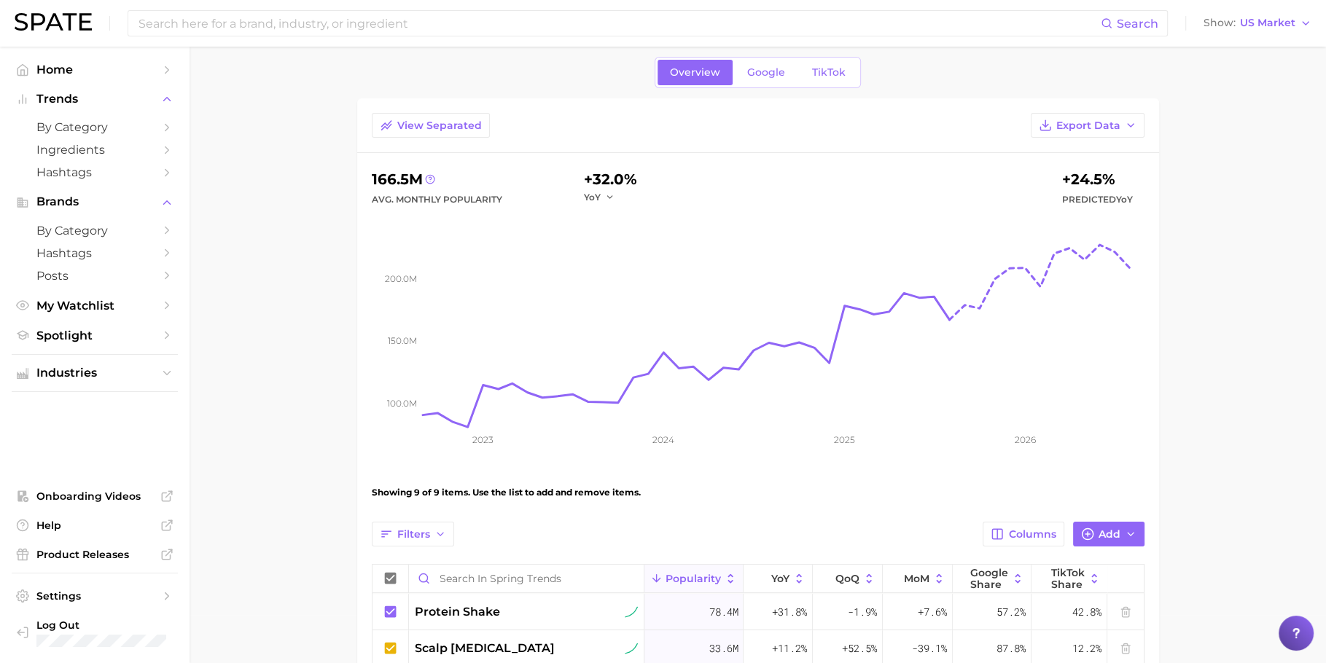
click at [1272, 462] on main "Spring Trends Settings Overview Google TikTok View Separated Export Data 166.5m…" at bounding box center [758, 523] width 1137 height 1048
click at [731, 23] on input at bounding box center [619, 23] width 964 height 25
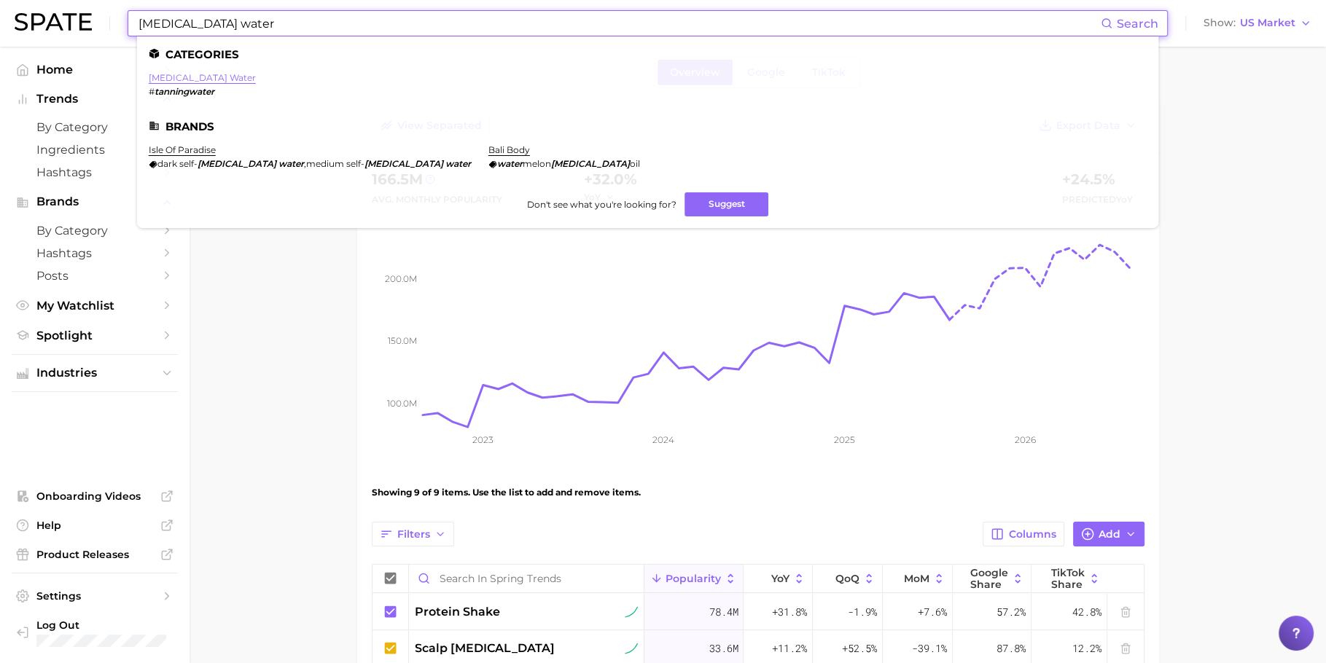
type input "[MEDICAL_DATA] water"
click at [176, 73] on link "[MEDICAL_DATA] water" at bounding box center [202, 77] width 107 height 11
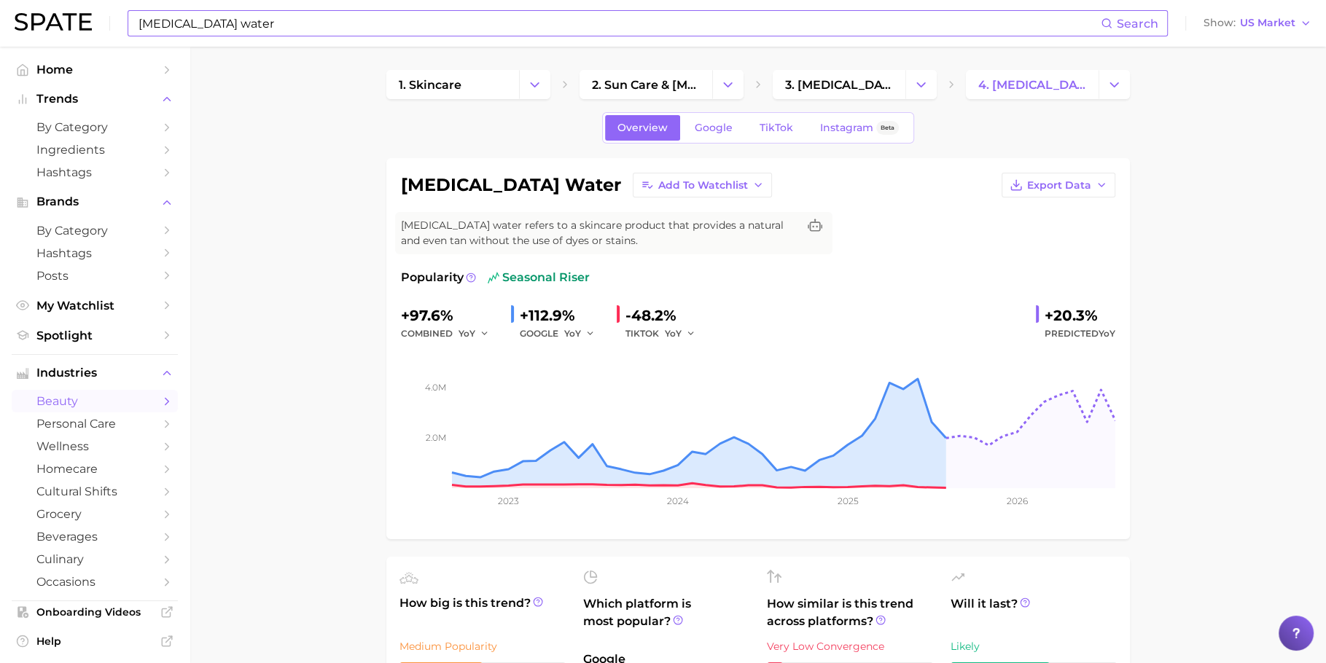
click at [690, 34] on input "[MEDICAL_DATA] water" at bounding box center [619, 23] width 964 height 25
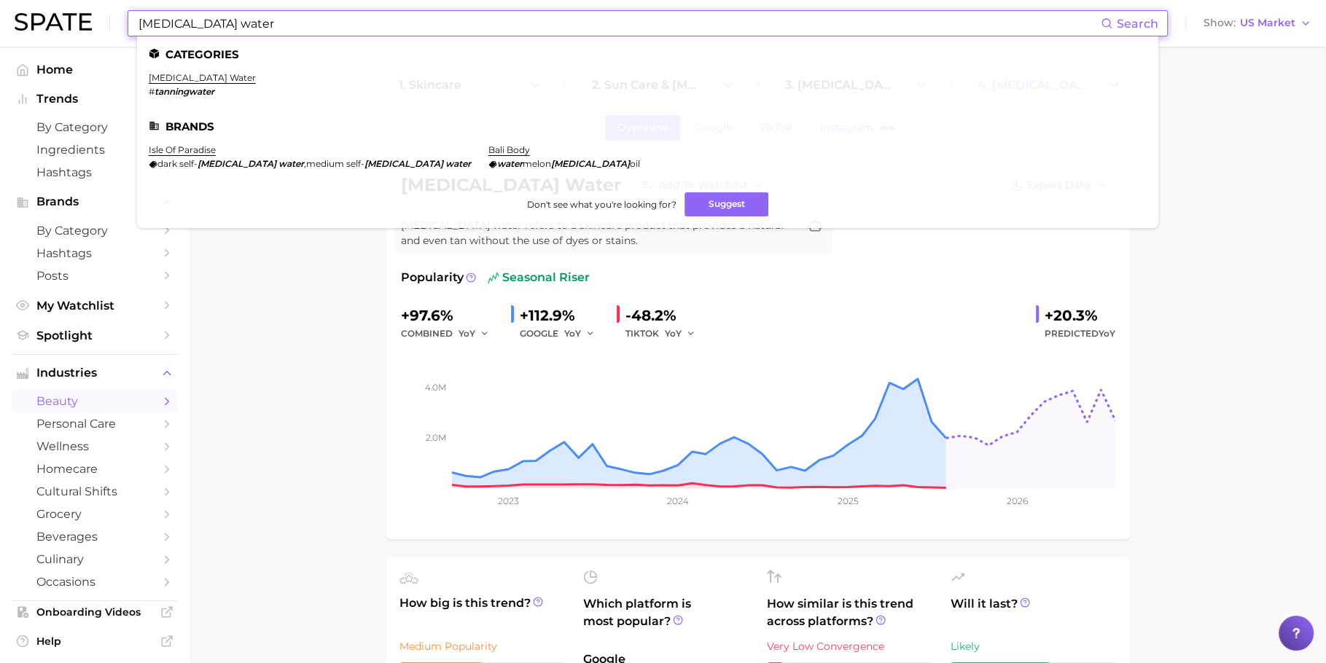
click at [690, 34] on input "[MEDICAL_DATA] water" at bounding box center [619, 23] width 964 height 25
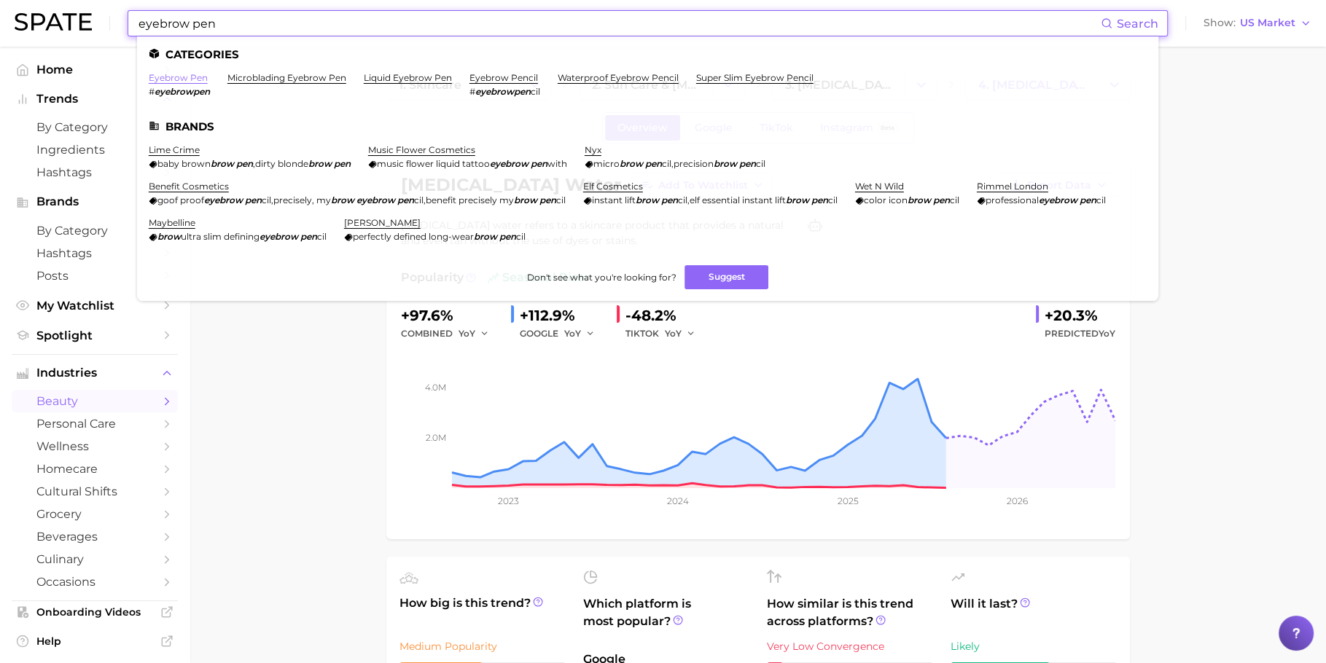
click at [166, 77] on link "eyebrow pen" at bounding box center [178, 77] width 59 height 11
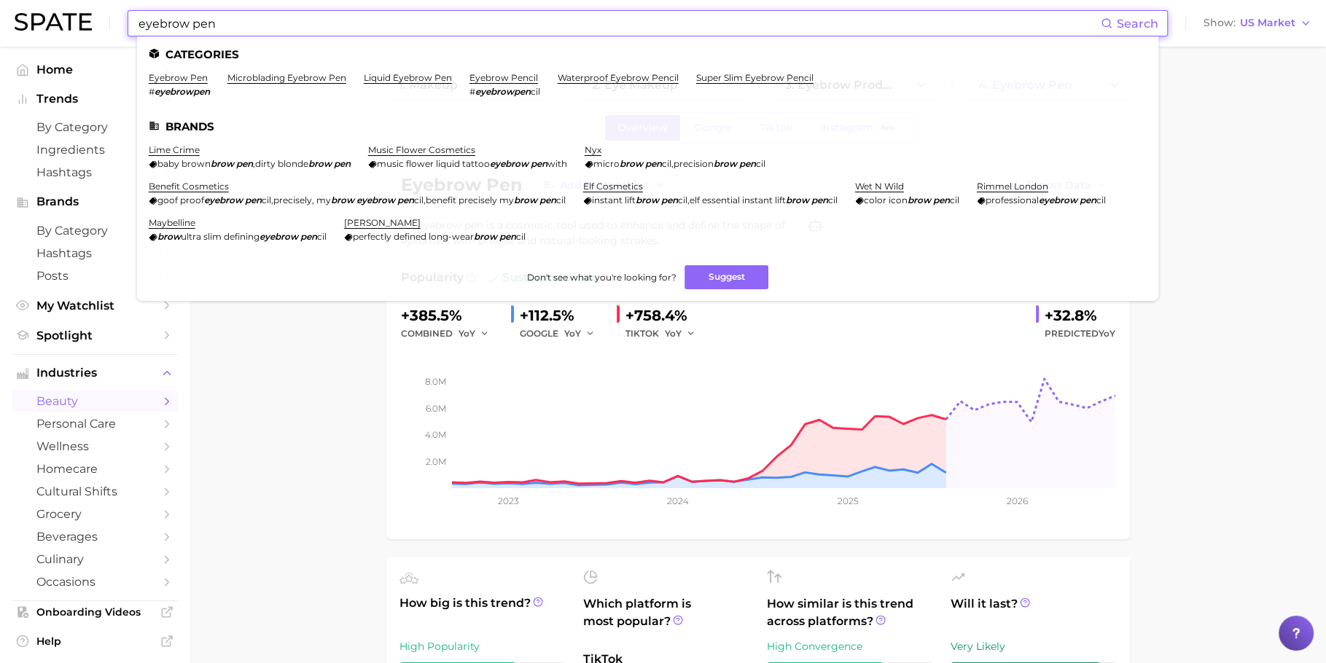
click at [330, 34] on input "eyebrow pen" at bounding box center [619, 23] width 964 height 25
paste input "weight loss tea"
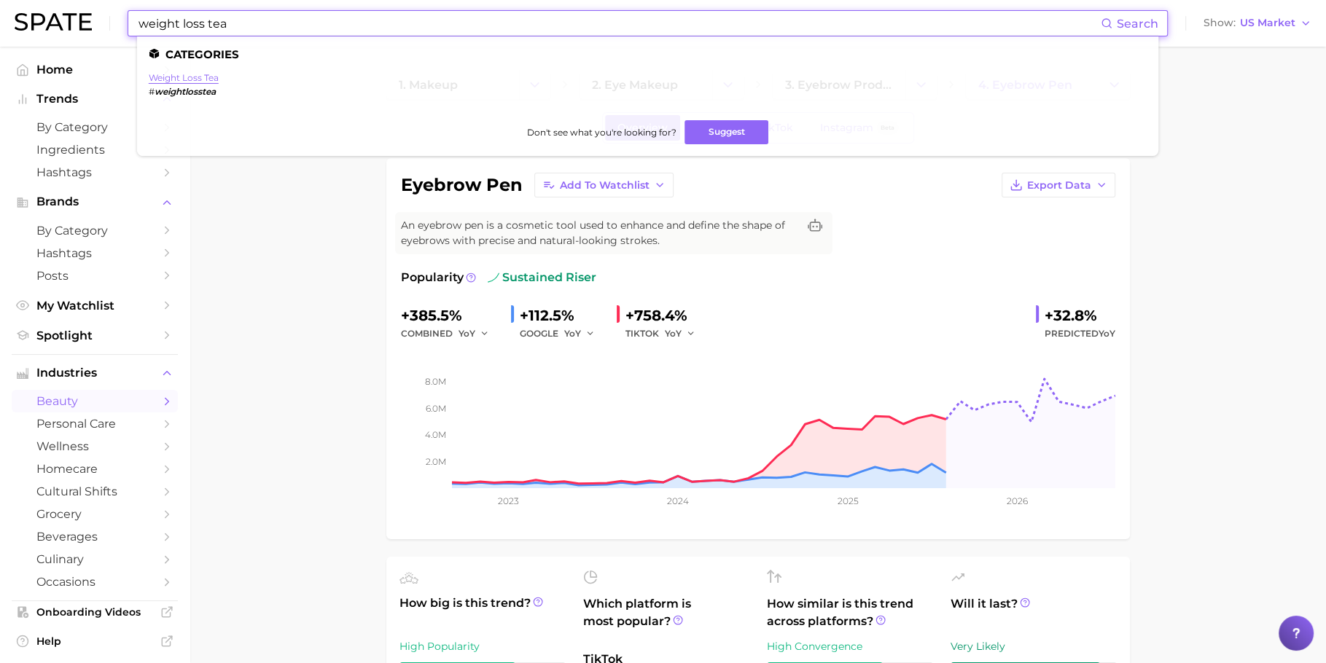
type input "weight loss tea"
drag, startPoint x: 193, startPoint y: 77, endPoint x: 230, endPoint y: 163, distance: 92.8
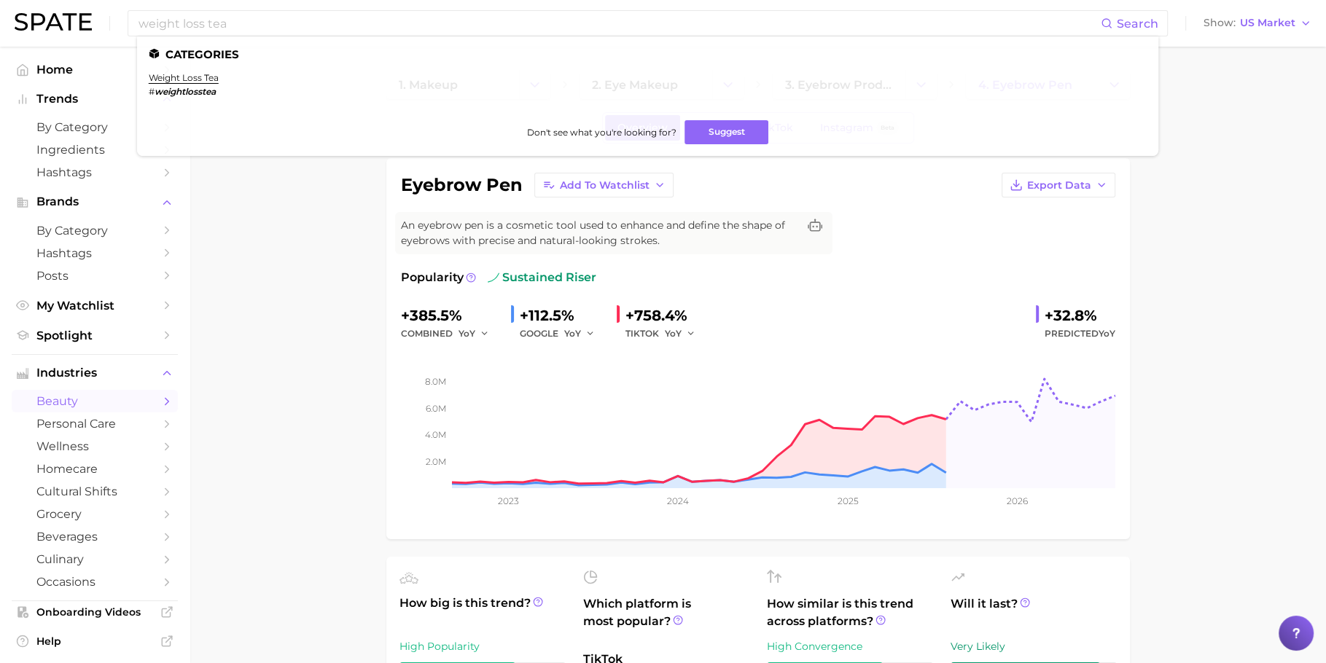
click at [193, 77] on link "weight loss tea" at bounding box center [184, 77] width 70 height 11
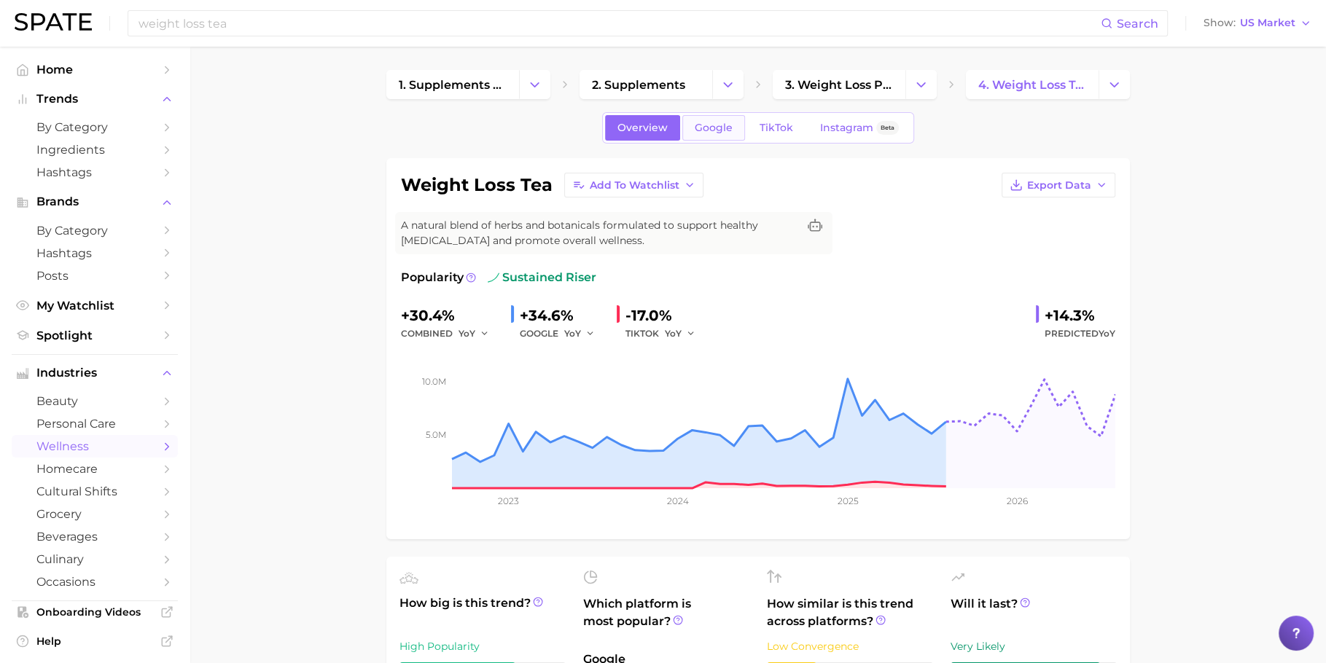
click at [709, 137] on link "Google" at bounding box center [713, 128] width 63 height 26
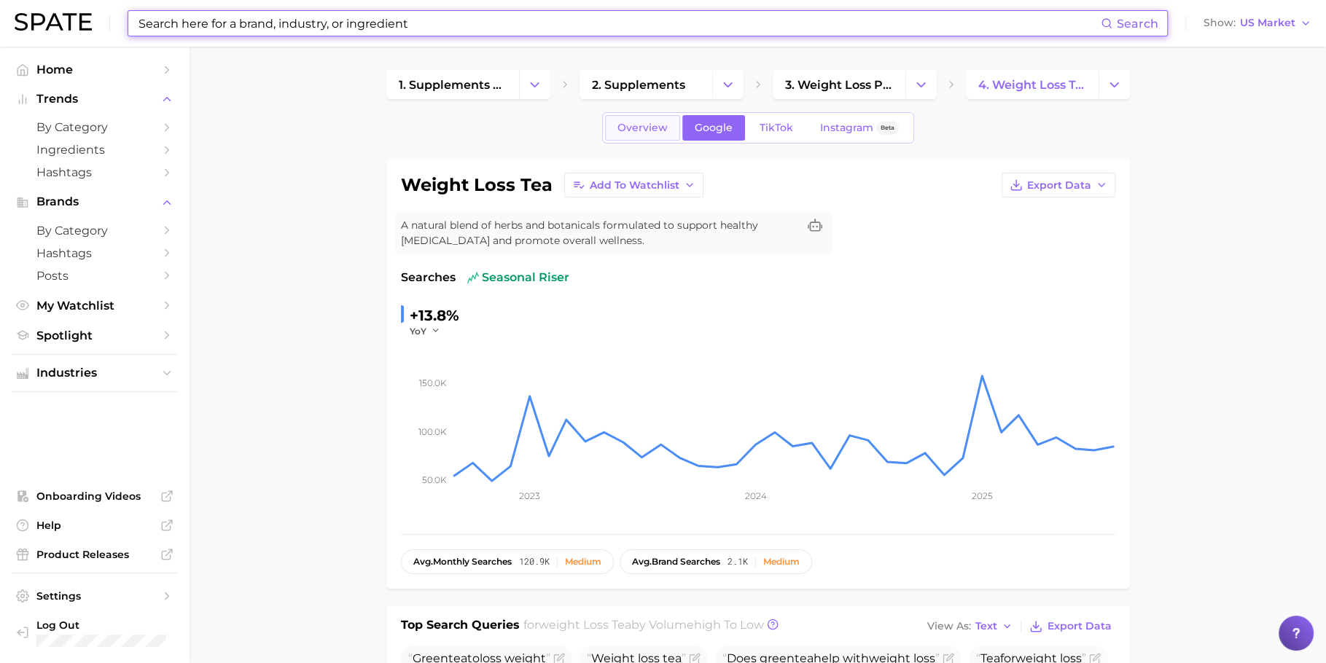
click at [648, 133] on span "Overview" at bounding box center [643, 128] width 50 height 12
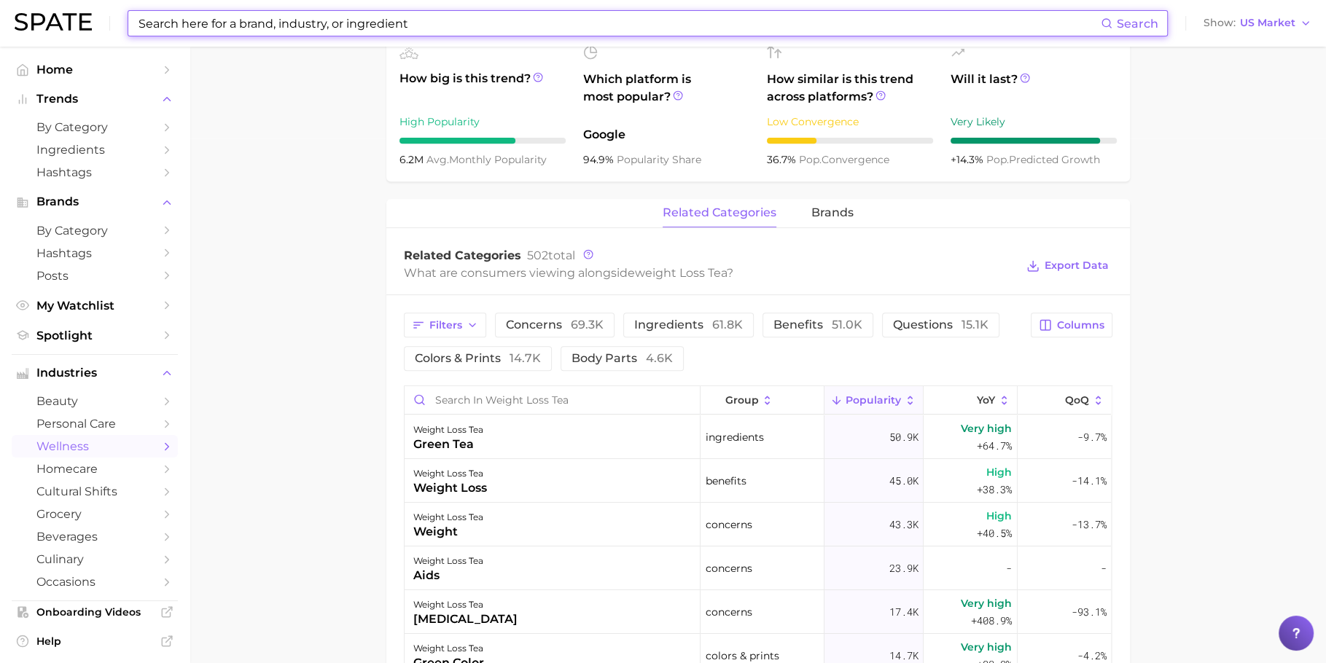
scroll to position [147, 0]
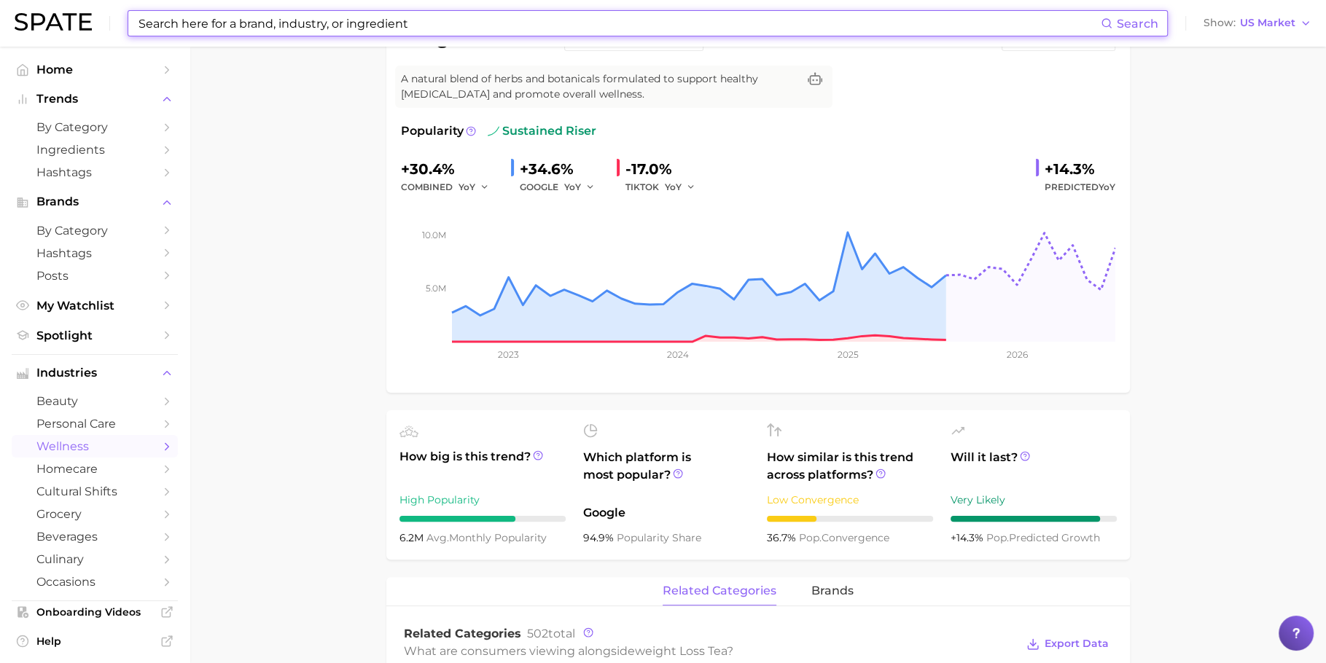
click at [605, 15] on input at bounding box center [619, 23] width 964 height 25
paste input "vanilla perfume"
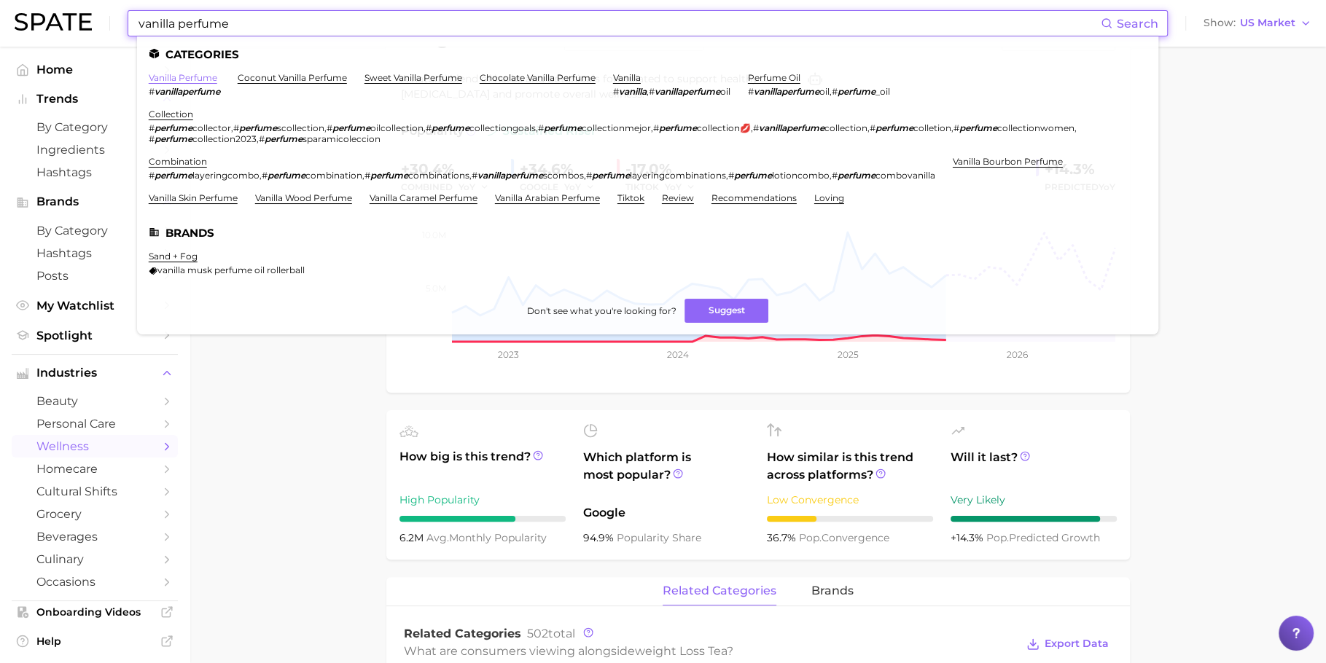
type input "vanilla perfume"
click at [205, 80] on link "vanilla perfume" at bounding box center [183, 77] width 69 height 11
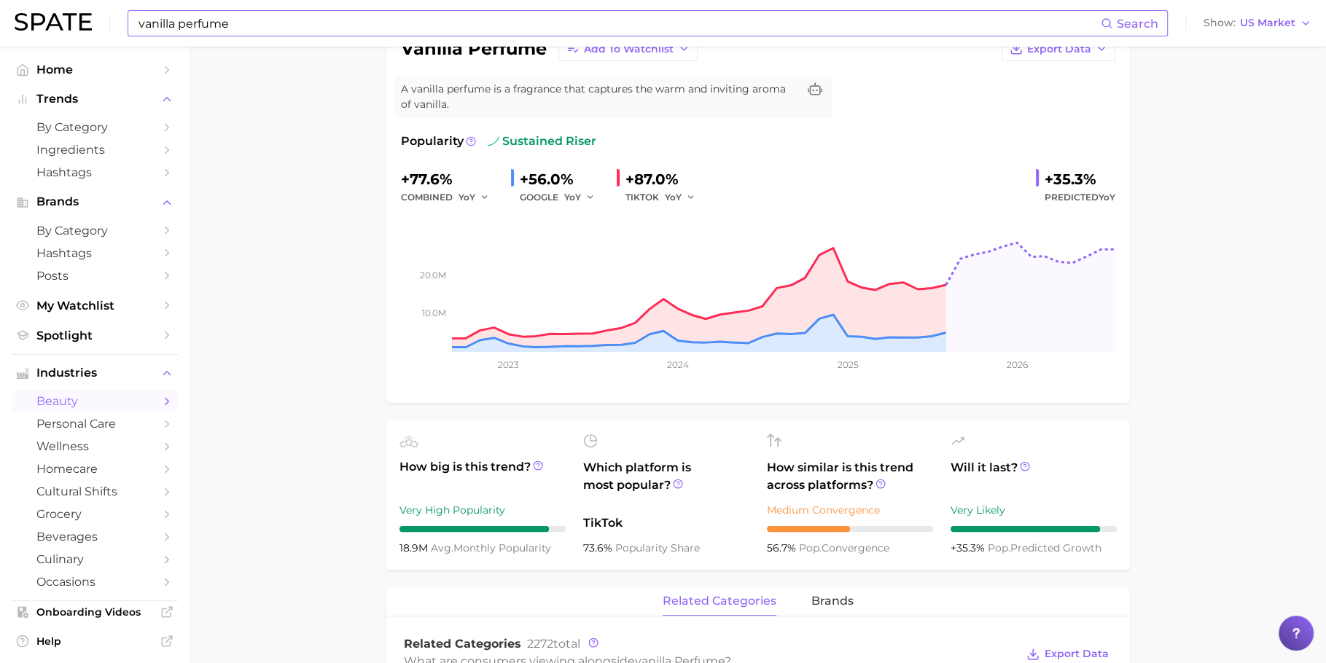
scroll to position [141, 0]
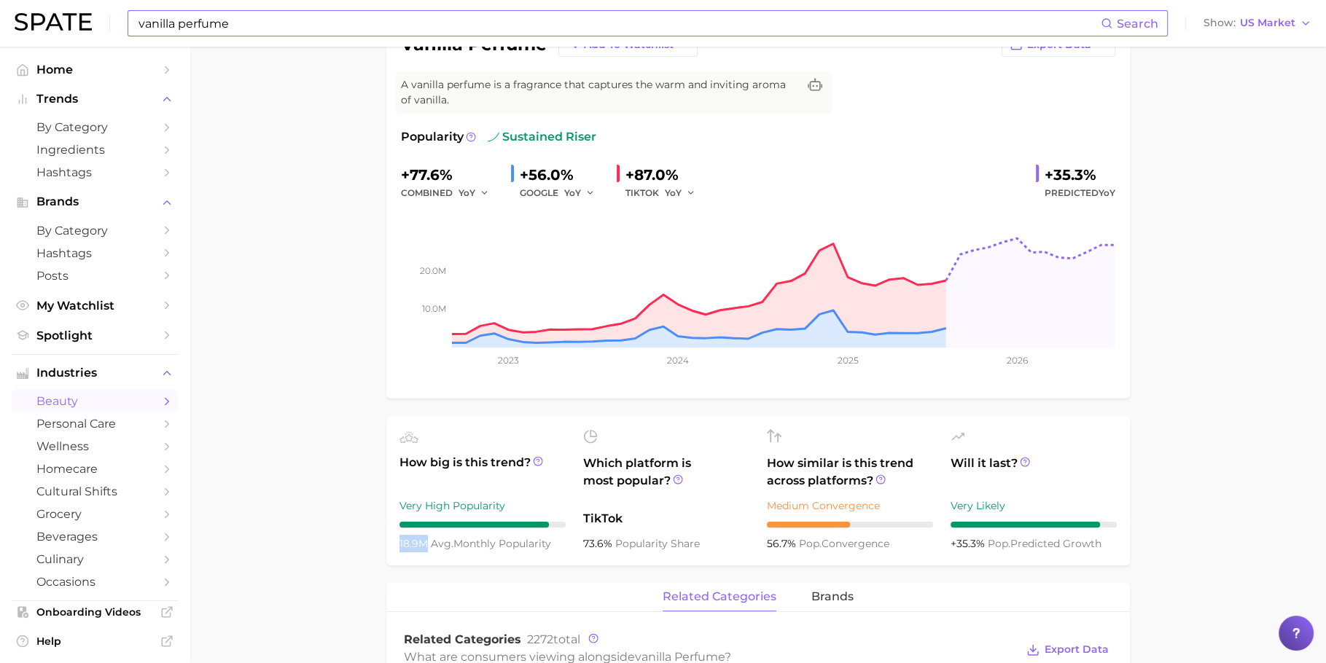
drag, startPoint x: 425, startPoint y: 543, endPoint x: 396, endPoint y: 543, distance: 29.2
click at [396, 543] on ul "How big is this trend? Very High Popularity 18.9m avg. monthly popularity Which…" at bounding box center [758, 490] width 744 height 149
drag, startPoint x: 410, startPoint y: 171, endPoint x: 436, endPoint y: 172, distance: 26.3
click at [436, 172] on div "+77.6%" at bounding box center [450, 174] width 98 height 23
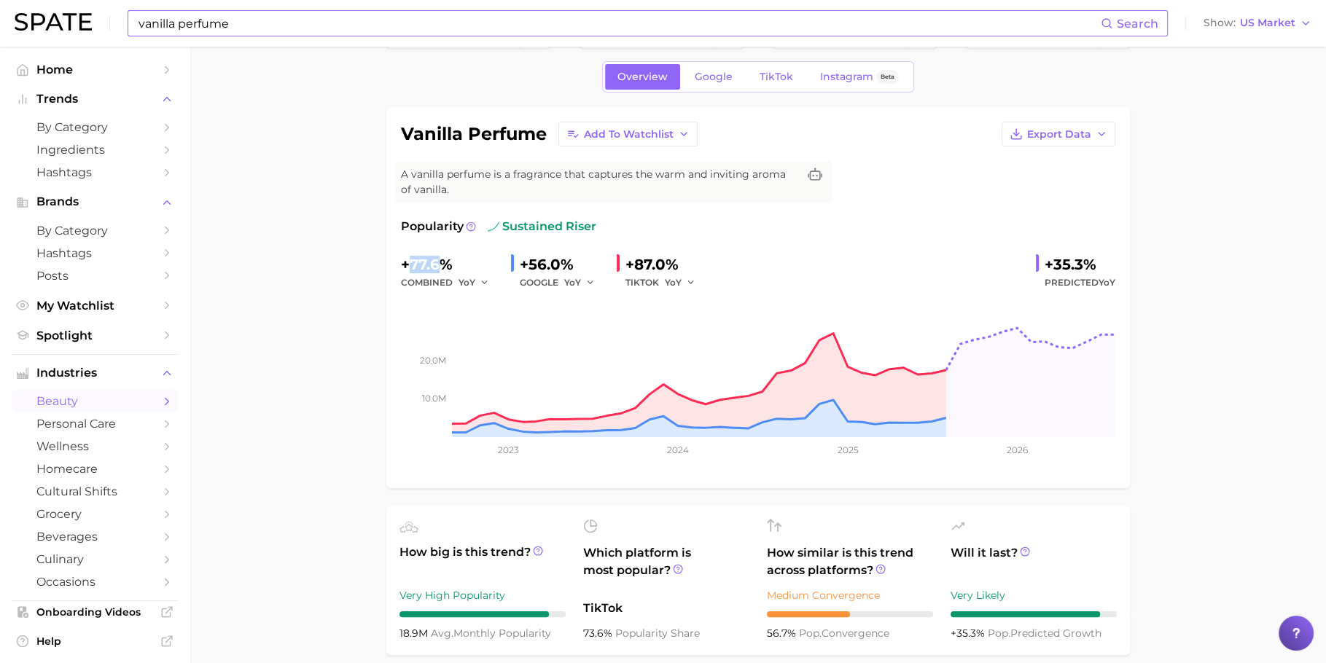
scroll to position [0, 0]
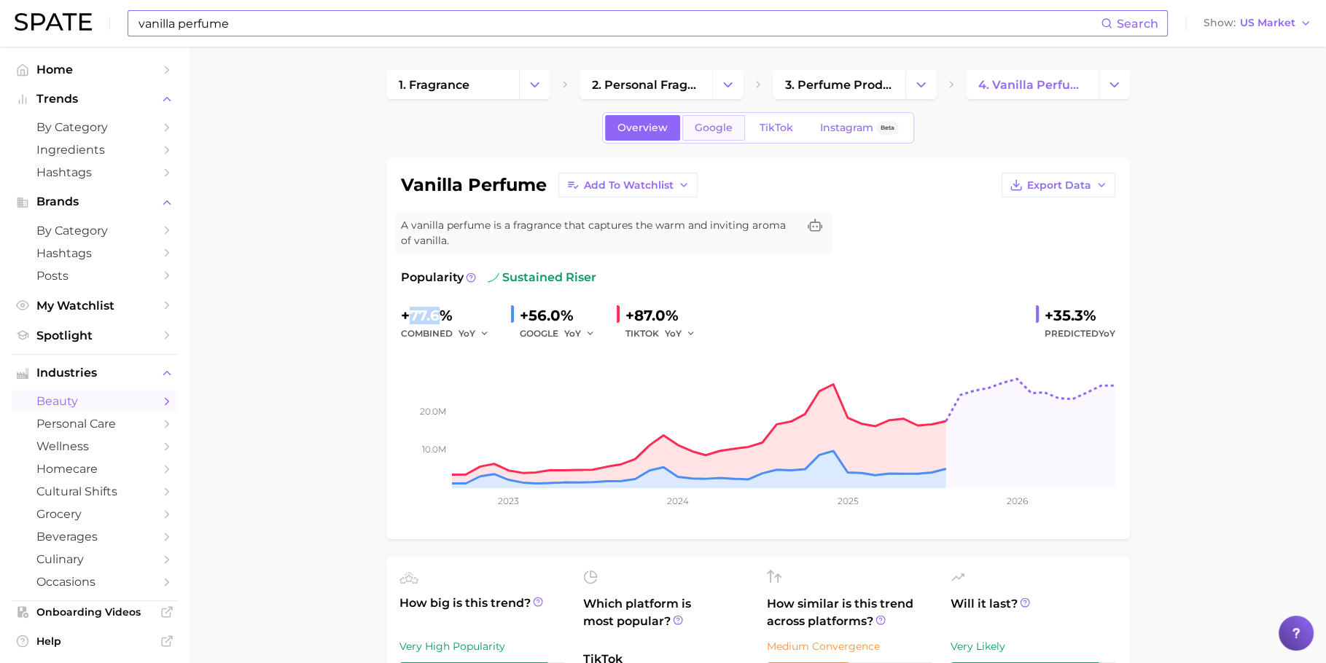
click at [697, 120] on link "Google" at bounding box center [713, 128] width 63 height 26
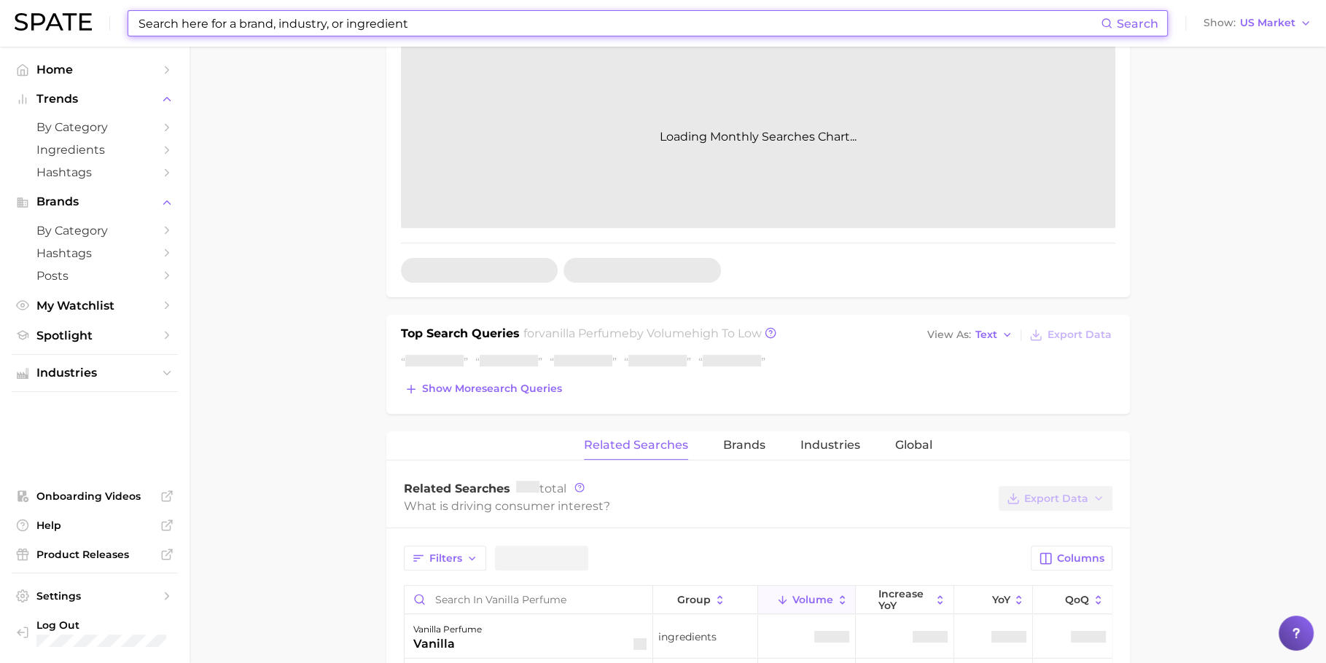
scroll to position [358, 0]
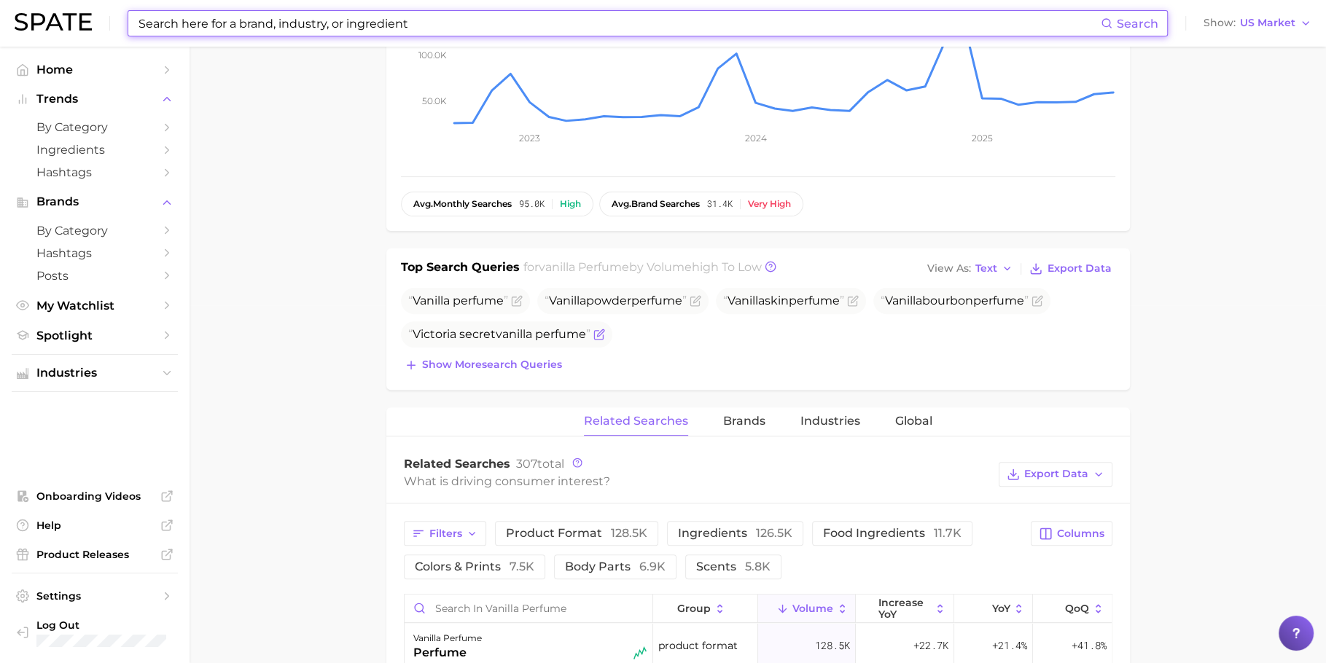
click at [504, 327] on span "vanilla" at bounding box center [514, 334] width 36 height 14
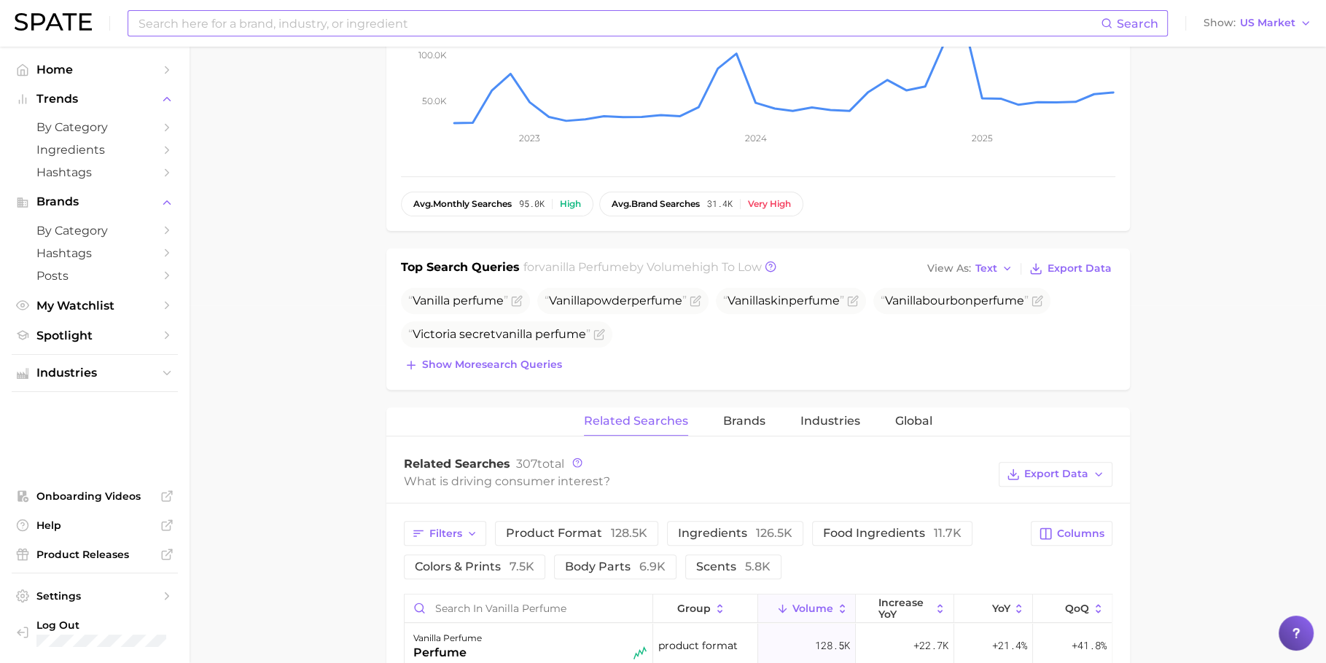
click at [509, 379] on div "Top Search Queries for vanilla perfume by Volume high to low View As Text Expor…" at bounding box center [758, 319] width 744 height 141
click at [515, 373] on div "Top Search Queries for vanilla perfume by Volume high to low View As Text Expor…" at bounding box center [758, 319] width 744 height 141
click at [518, 369] on button "Show more search queries" at bounding box center [483, 365] width 165 height 20
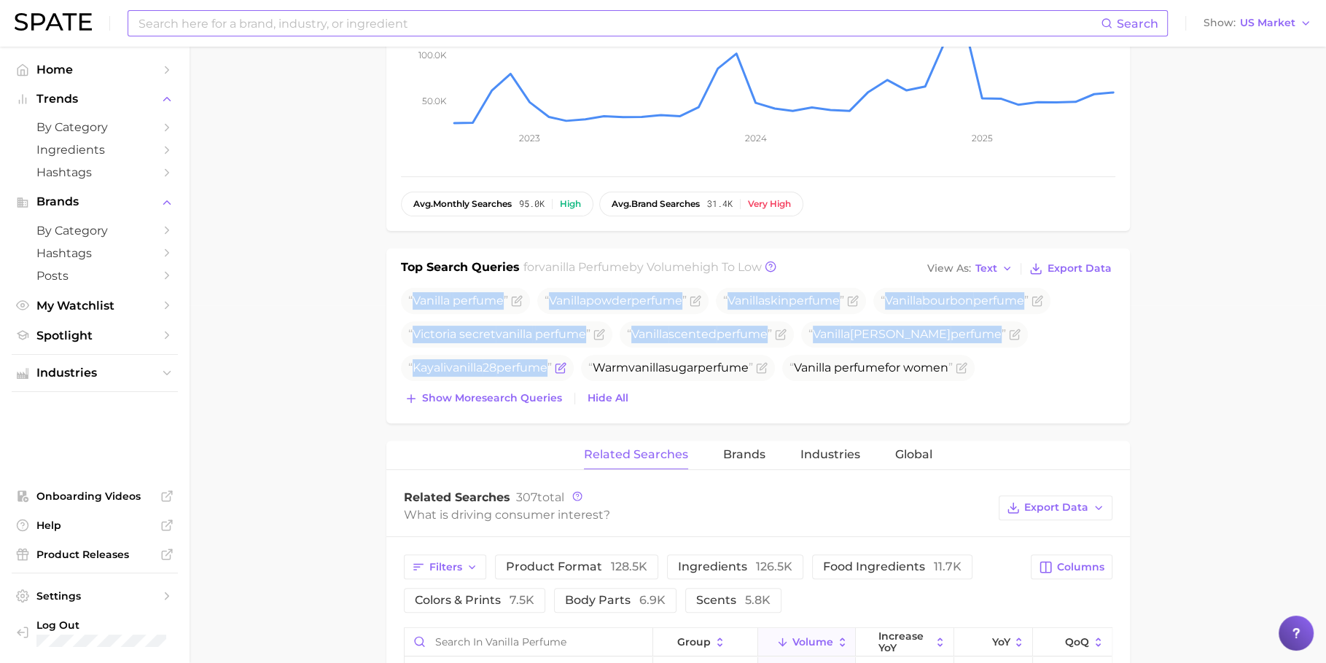
drag, startPoint x: 413, startPoint y: 295, endPoint x: 558, endPoint y: 360, distance: 158.9
click at [558, 360] on ul "Vanilla perfume Vanilla powder perfume Vanilla skin perfume Vanilla bourbon per…" at bounding box center [758, 334] width 714 height 93
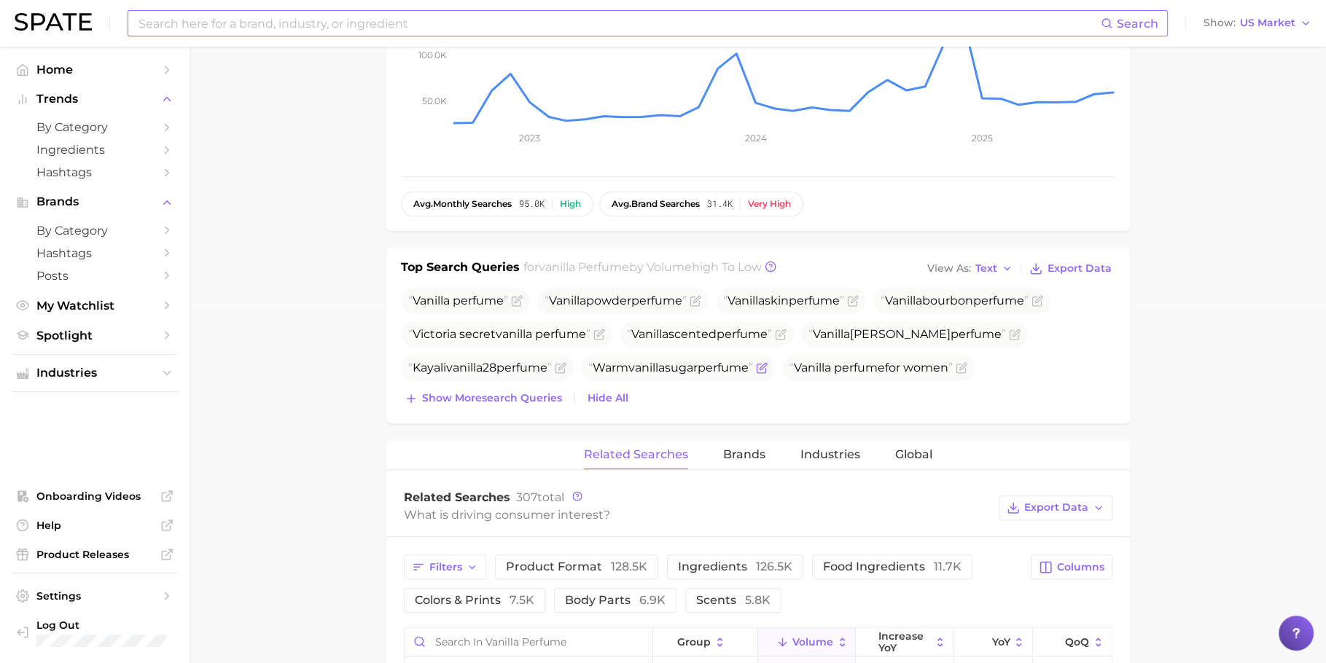
click at [650, 355] on span "Warm vanilla sugar perfume" at bounding box center [678, 368] width 194 height 26
drag, startPoint x: 767, startPoint y: 368, endPoint x: 1075, endPoint y: 391, distance: 309.2
click at [1075, 391] on div "Vanilla perfume Vanilla powder perfume Vanilla skin perfume Vanilla bourbon per…" at bounding box center [758, 348] width 714 height 121
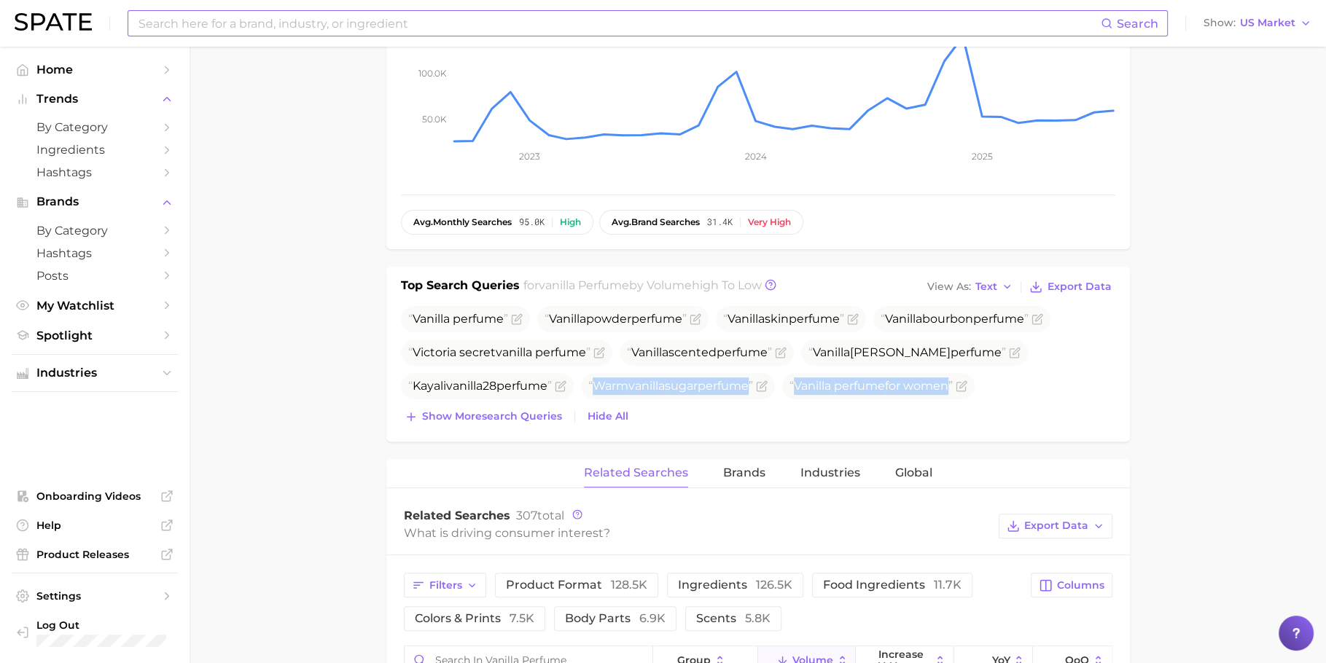
scroll to position [498, 0]
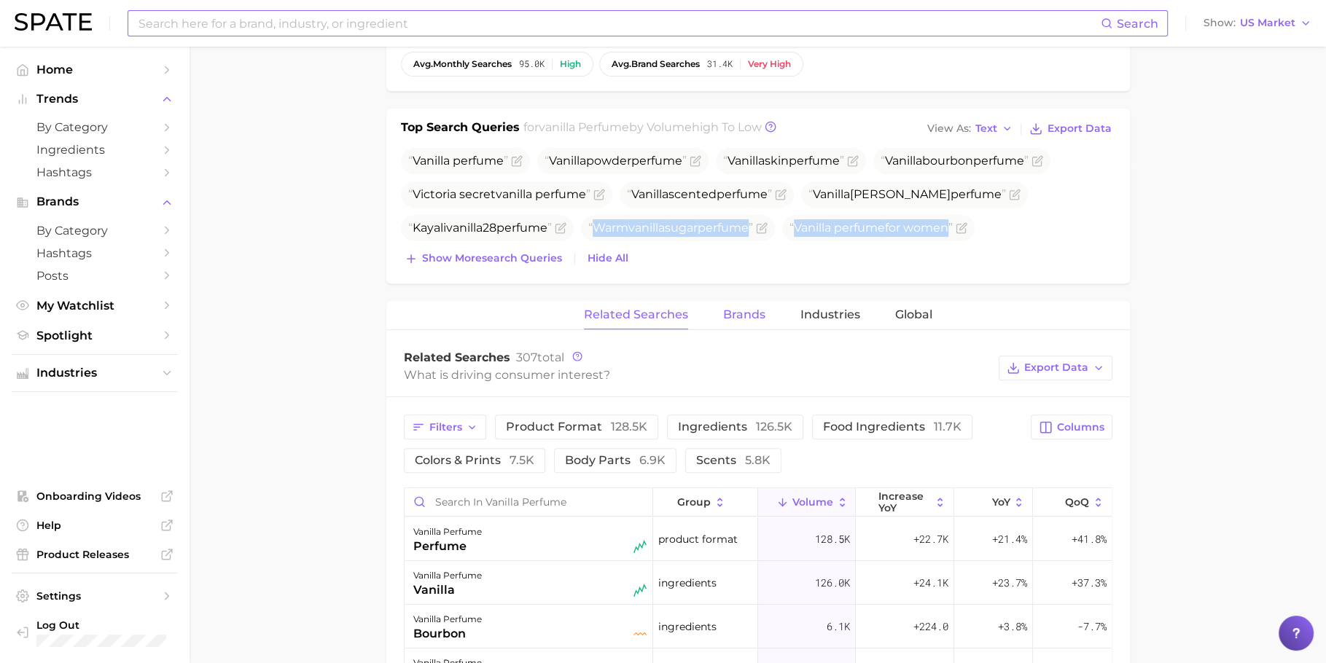
click at [760, 318] on span "Brands" at bounding box center [744, 314] width 42 height 13
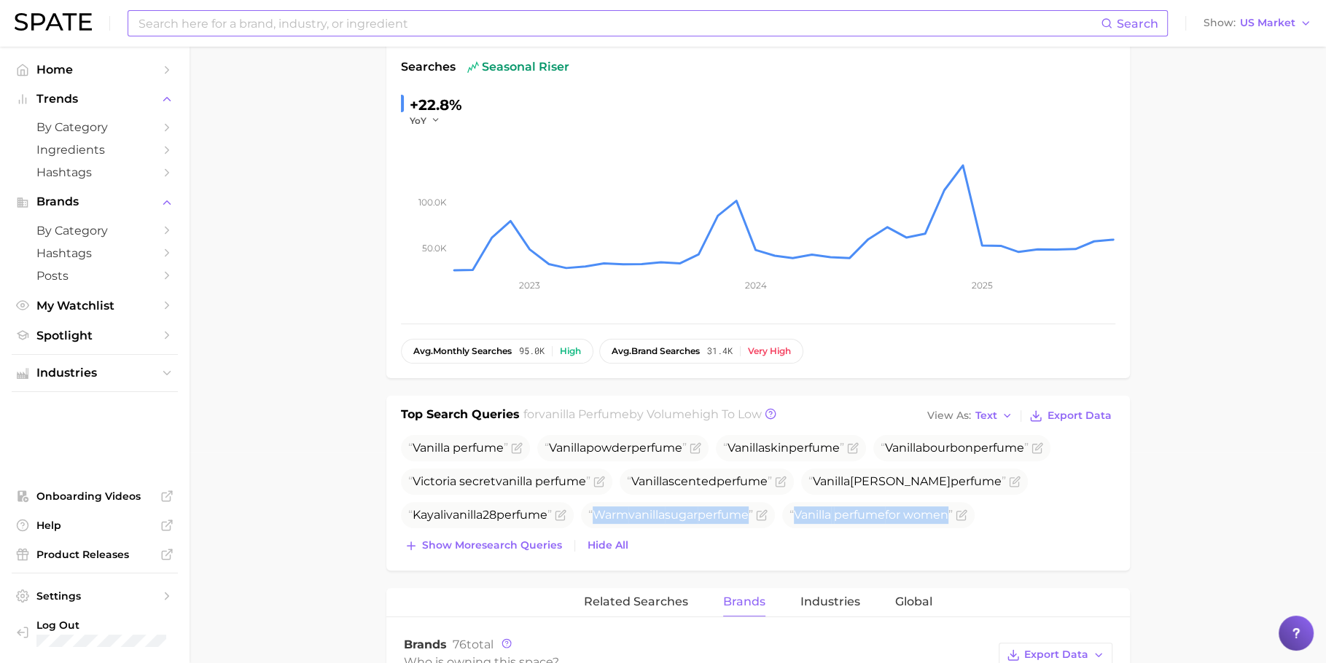
scroll to position [0, 0]
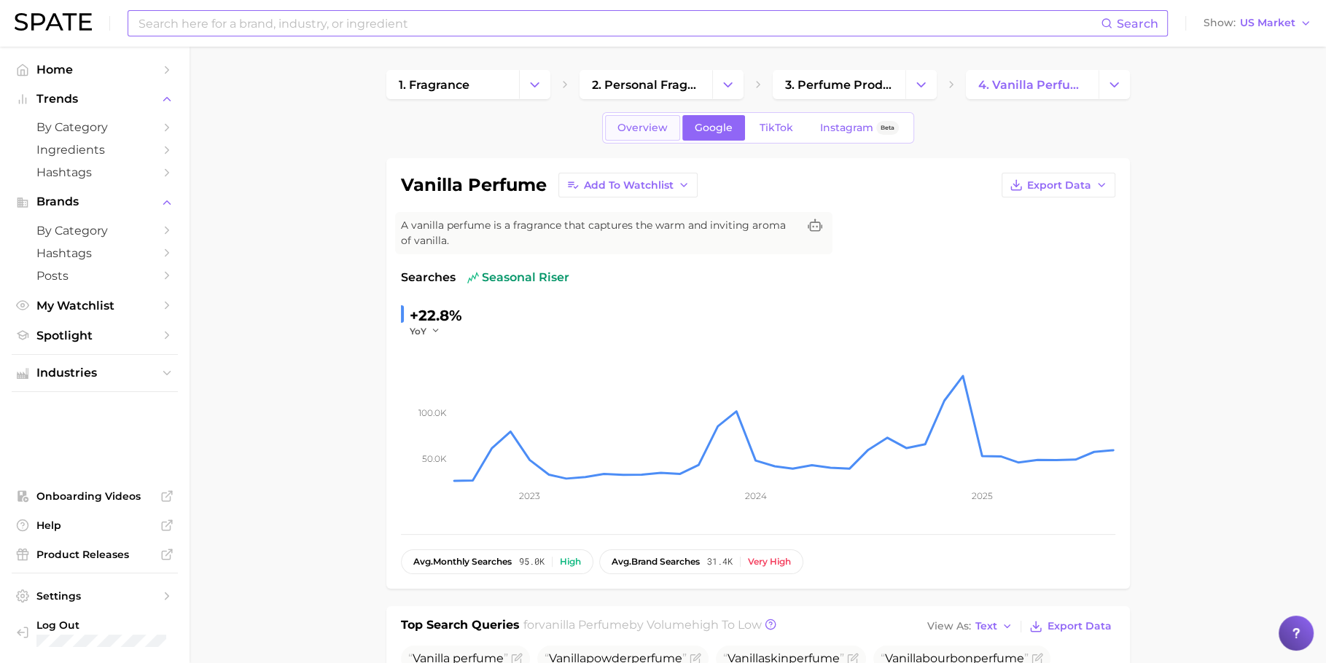
click at [653, 131] on span "Overview" at bounding box center [643, 128] width 50 height 12
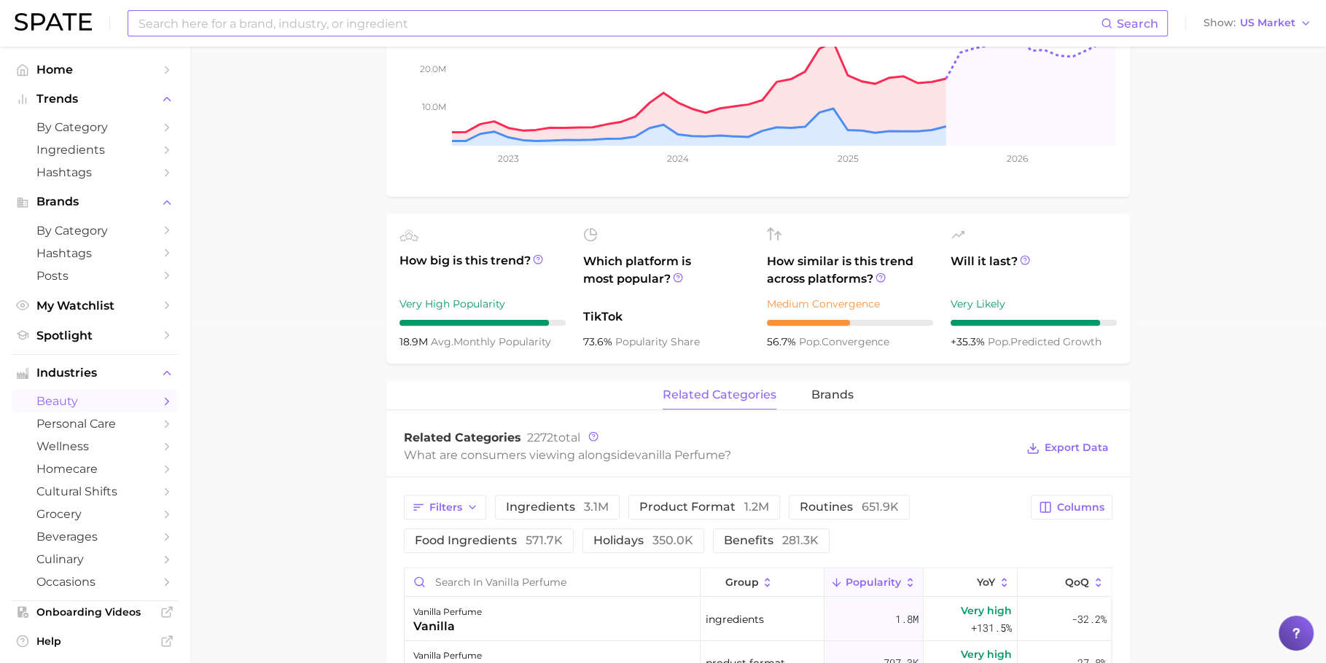
scroll to position [462, 0]
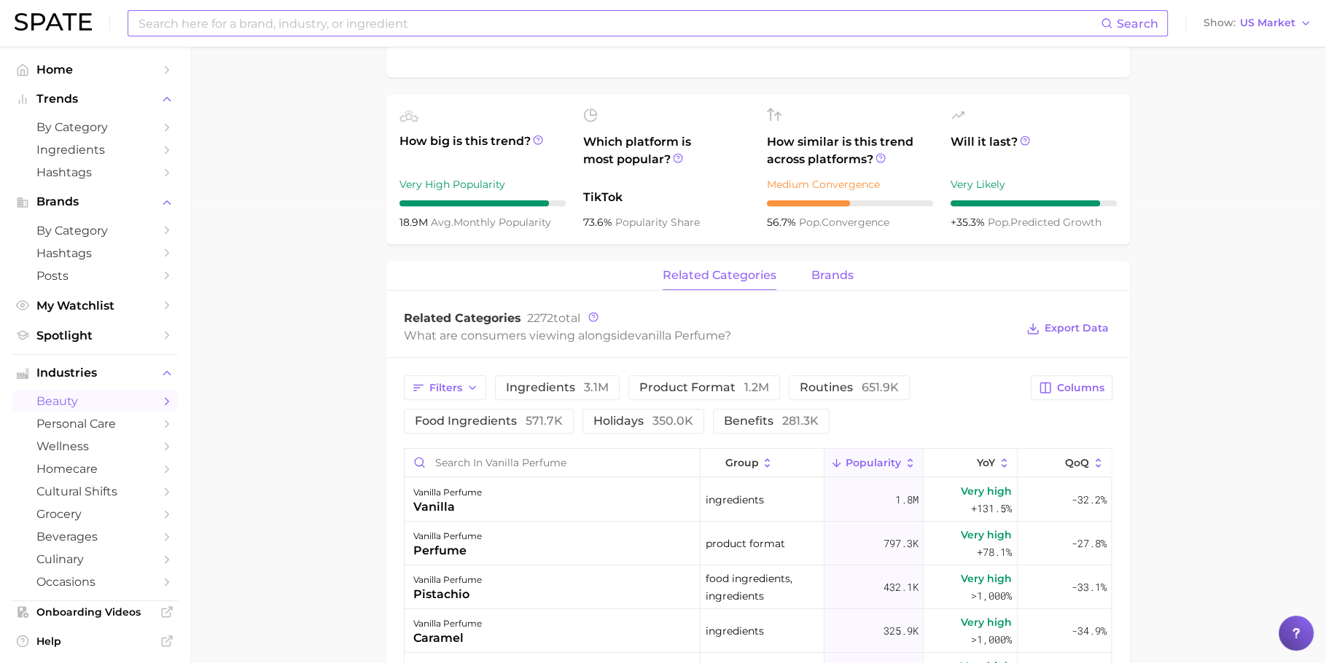
click at [847, 281] on button "brands" at bounding box center [832, 276] width 42 height 28
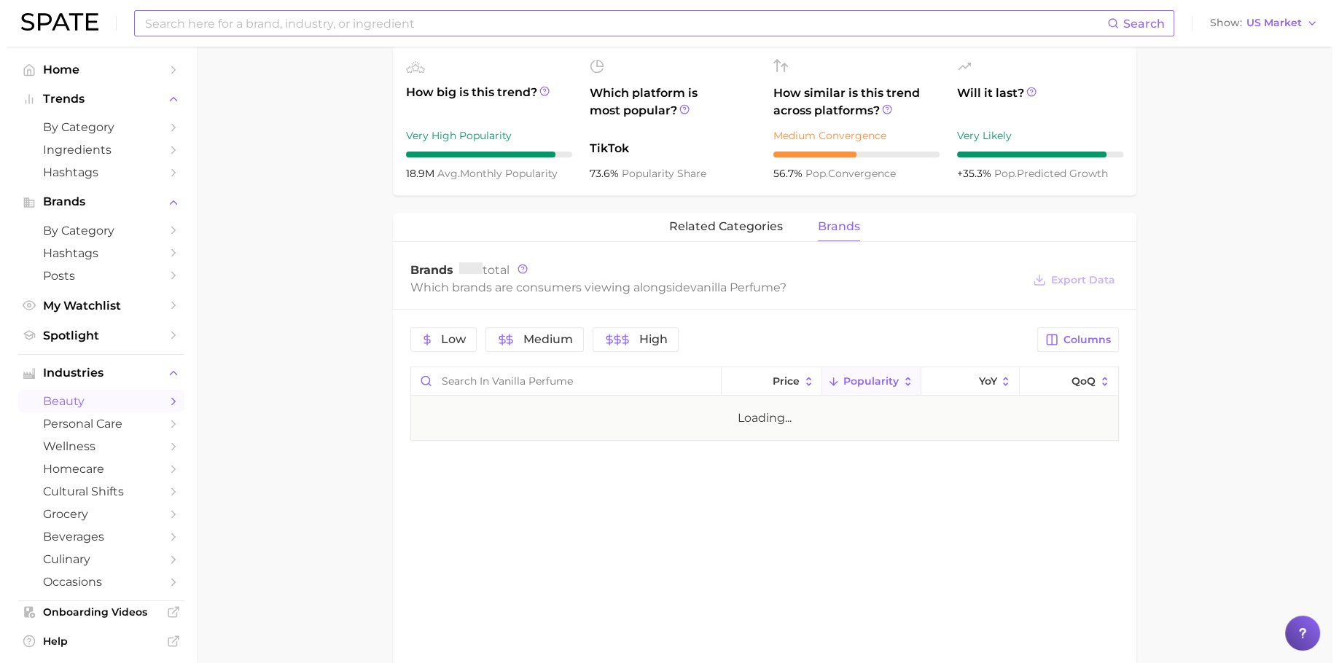
scroll to position [596, 0]
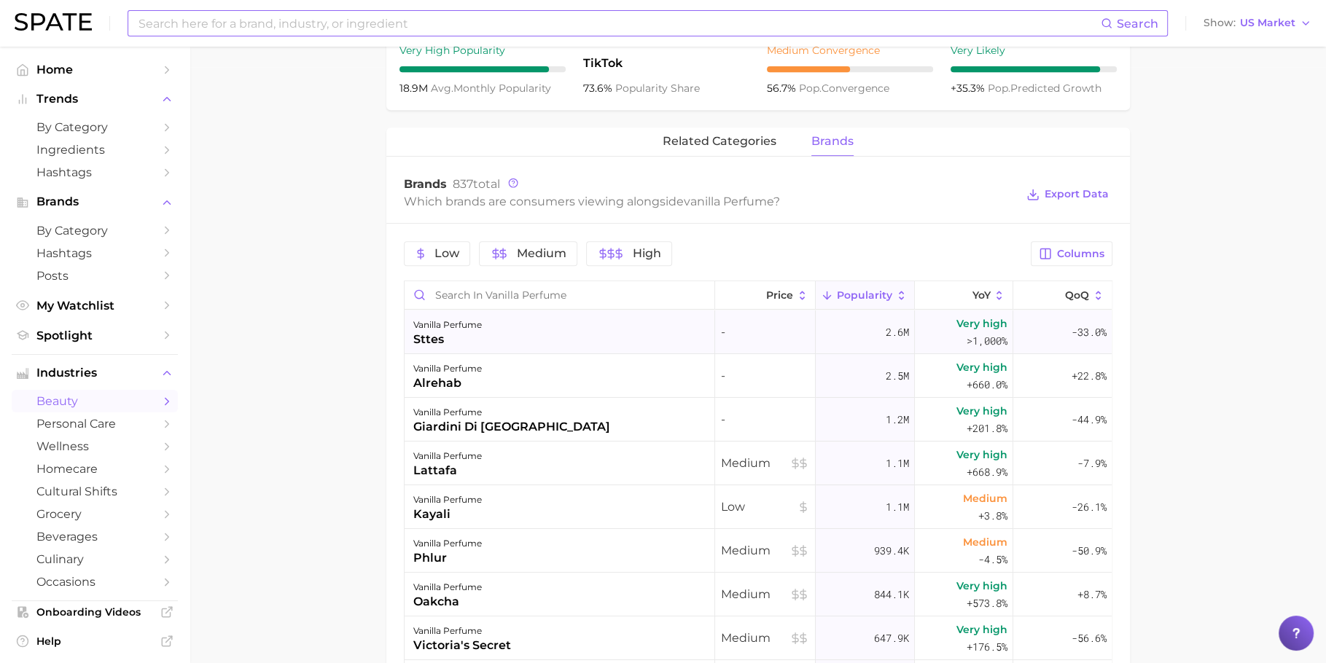
click at [698, 333] on div "vanilla perfume sttes" at bounding box center [560, 333] width 311 height 44
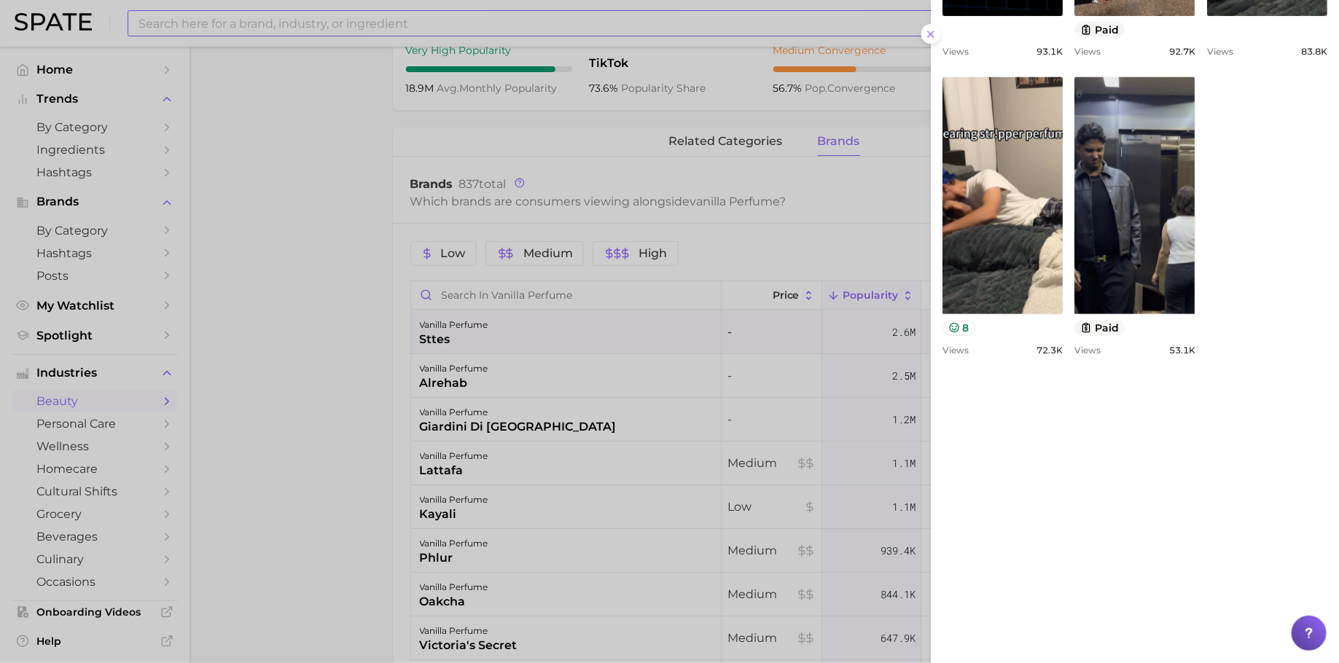
scroll to position [690, 0]
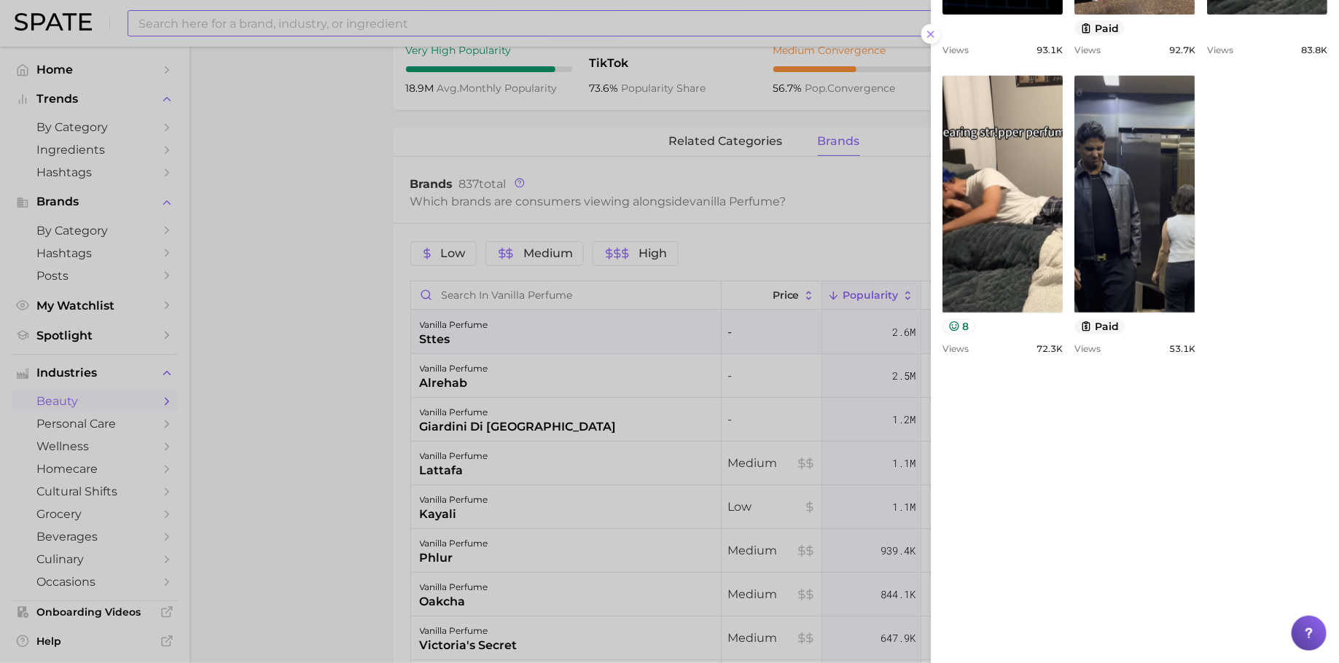
click at [397, 413] on div at bounding box center [669, 331] width 1339 height 663
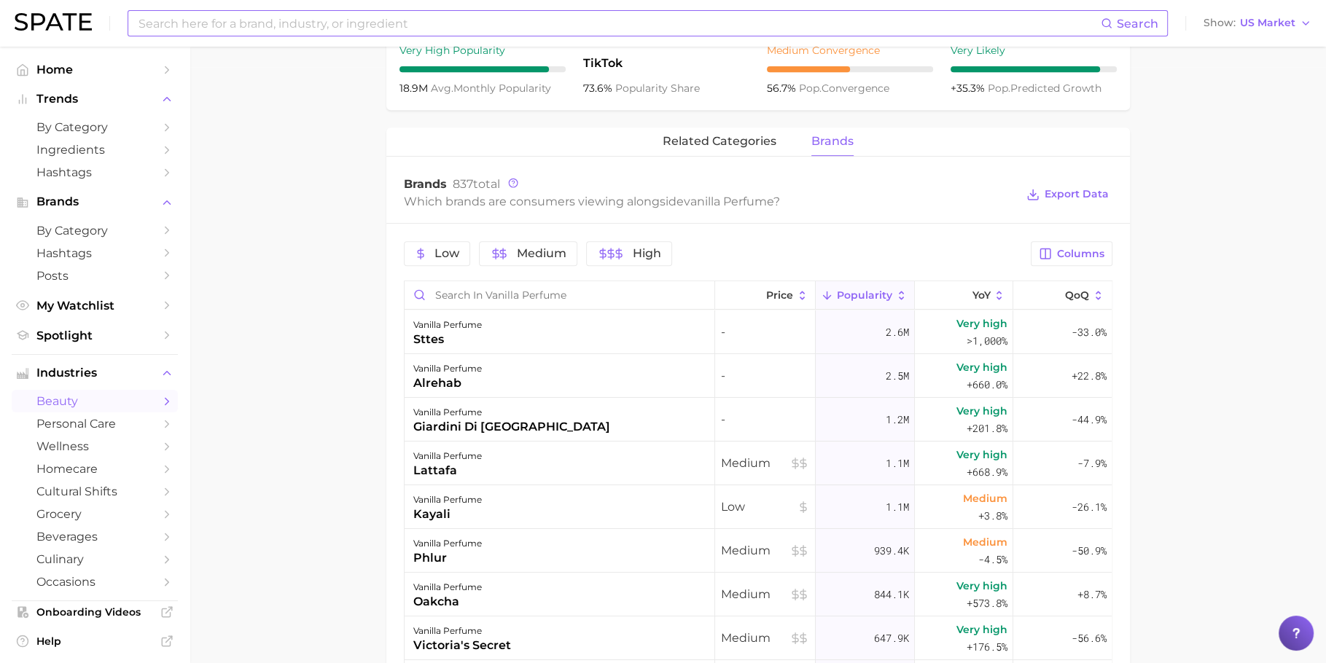
click at [524, 371] on div "vanilla perfume alrehab" at bounding box center [560, 376] width 311 height 44
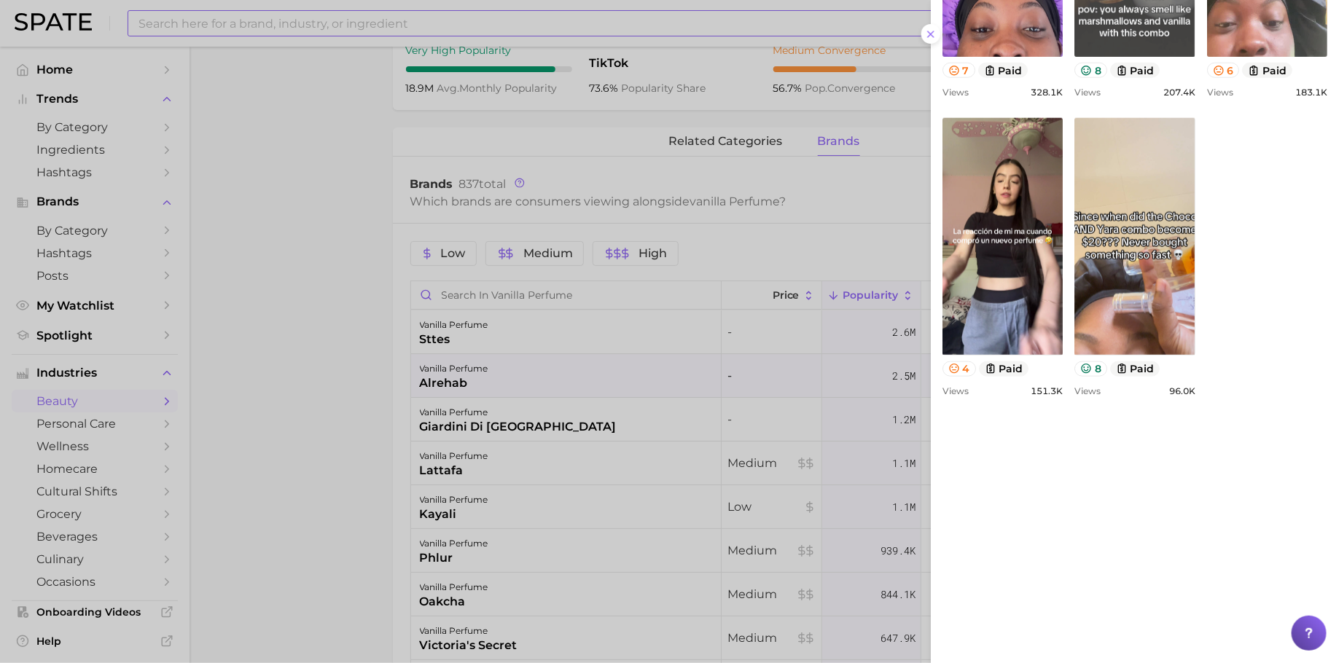
scroll to position [633, 0]
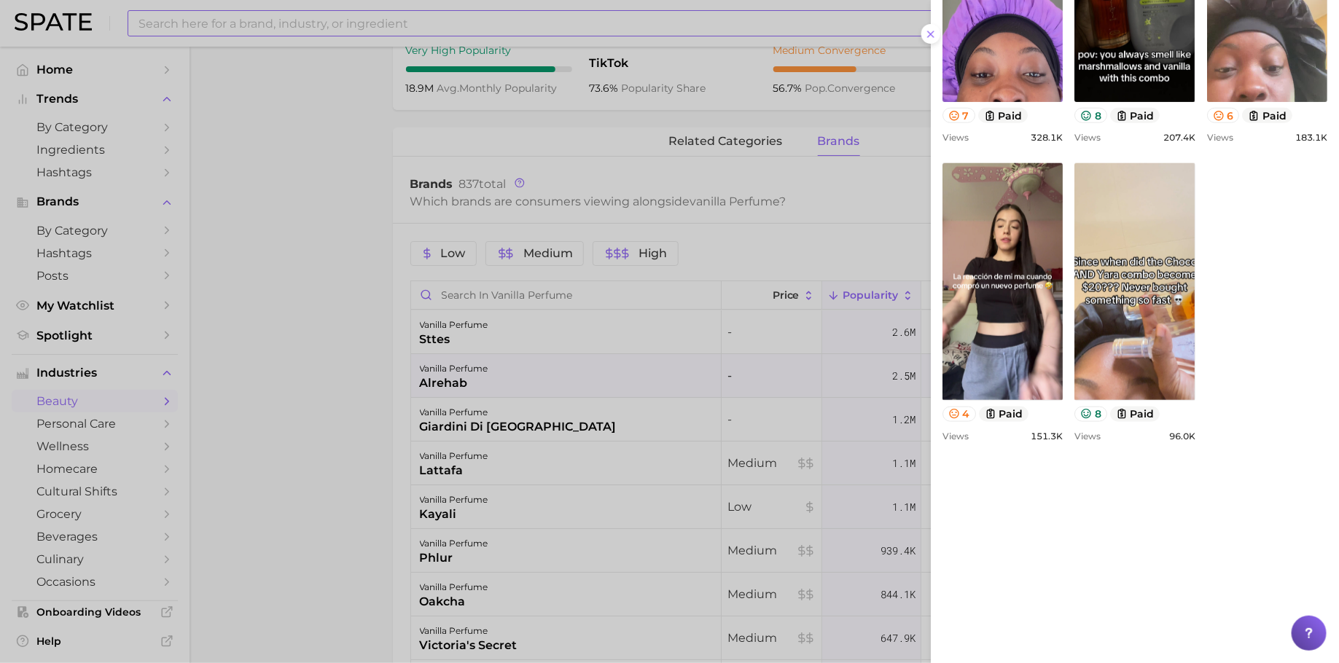
click at [530, 402] on div at bounding box center [669, 331] width 1339 height 663
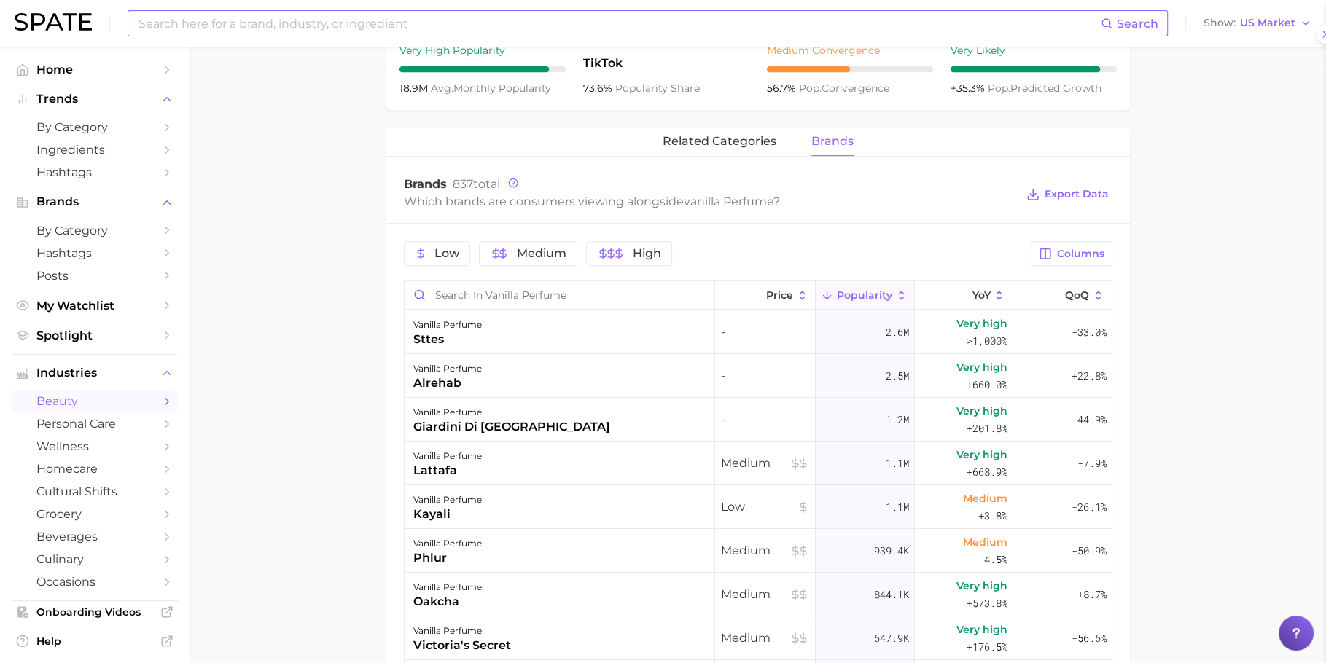
click at [529, 427] on div "vanilla perfume giardini di [GEOGRAPHIC_DATA]" at bounding box center [560, 420] width 311 height 44
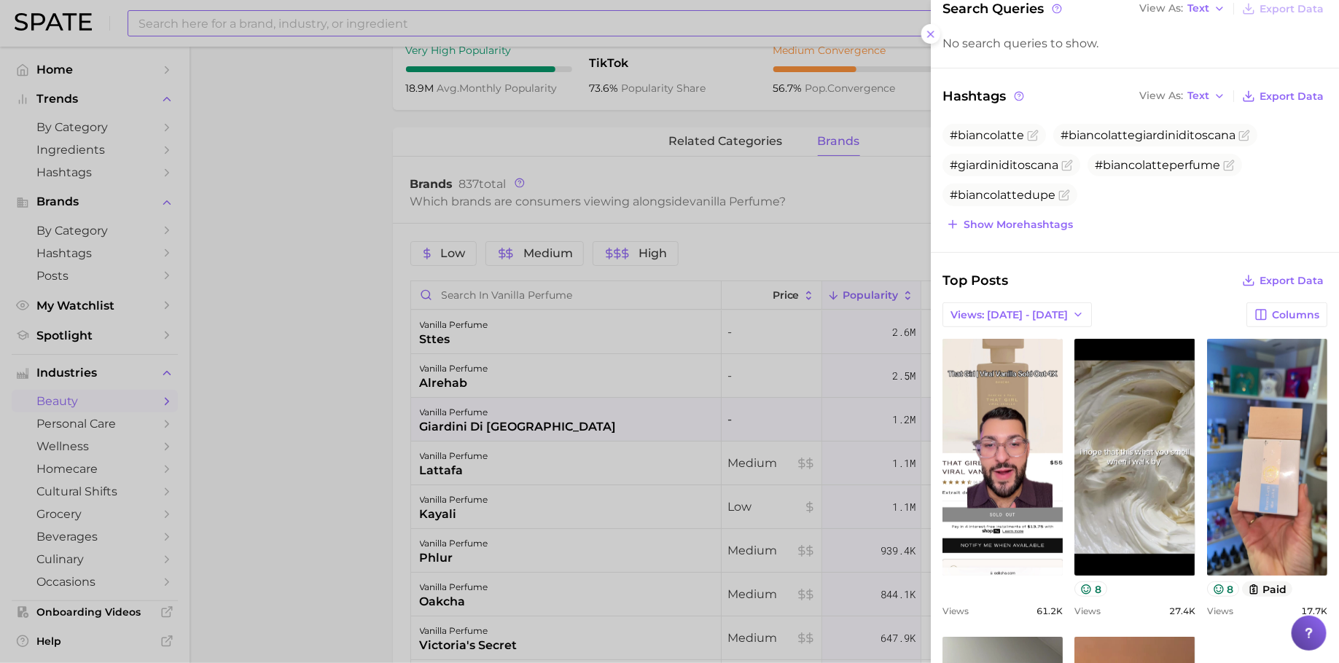
scroll to position [0, 0]
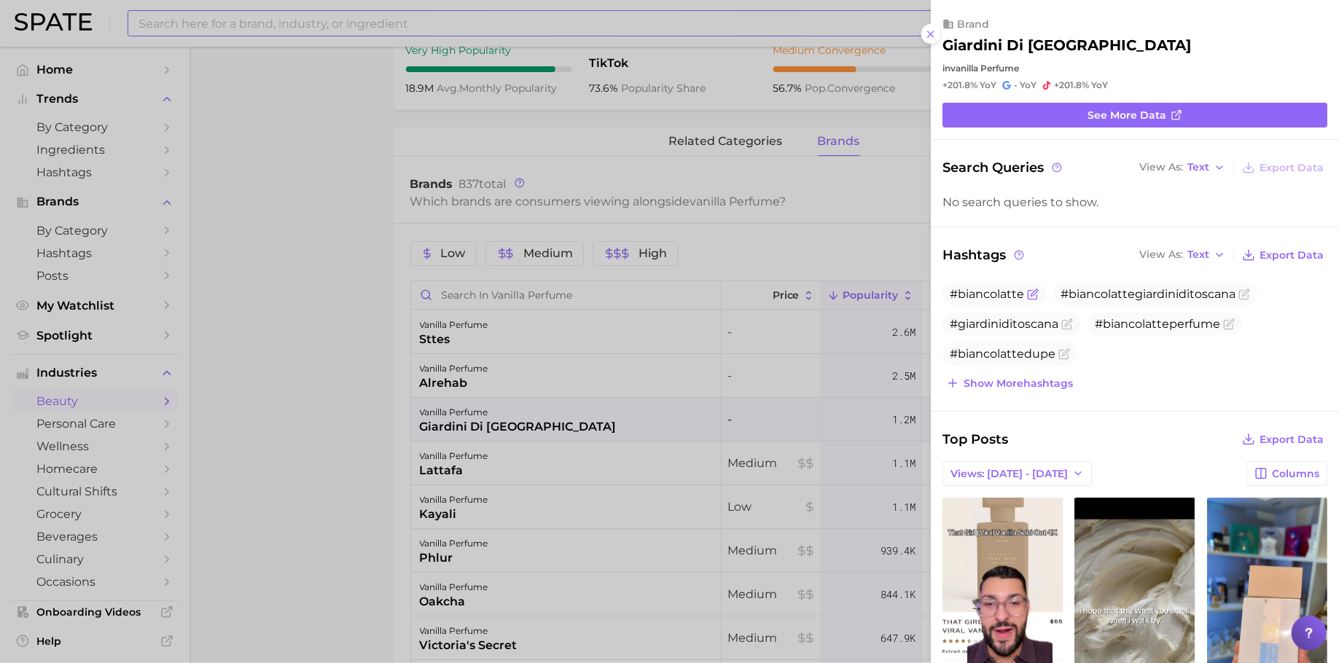
click at [1003, 294] on span "#biancolatte" at bounding box center [987, 294] width 74 height 14
click at [991, 293] on span "#biancolatte" at bounding box center [987, 294] width 74 height 14
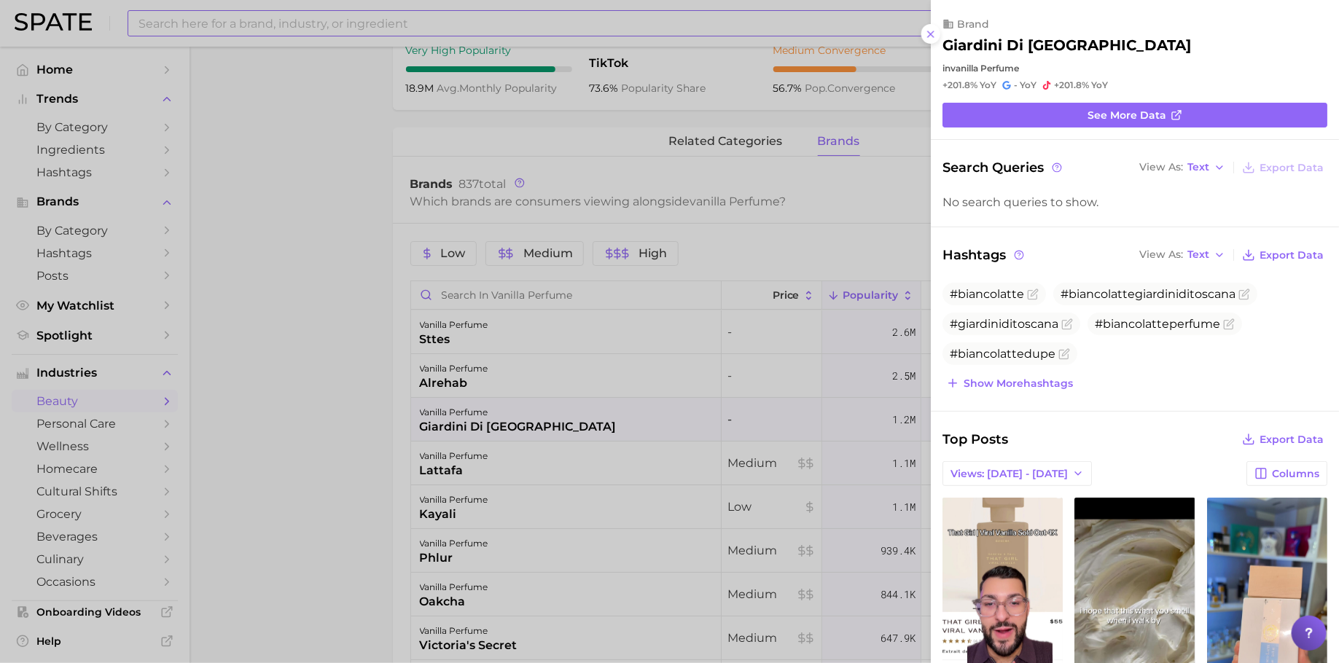
click at [666, 365] on div at bounding box center [669, 331] width 1339 height 663
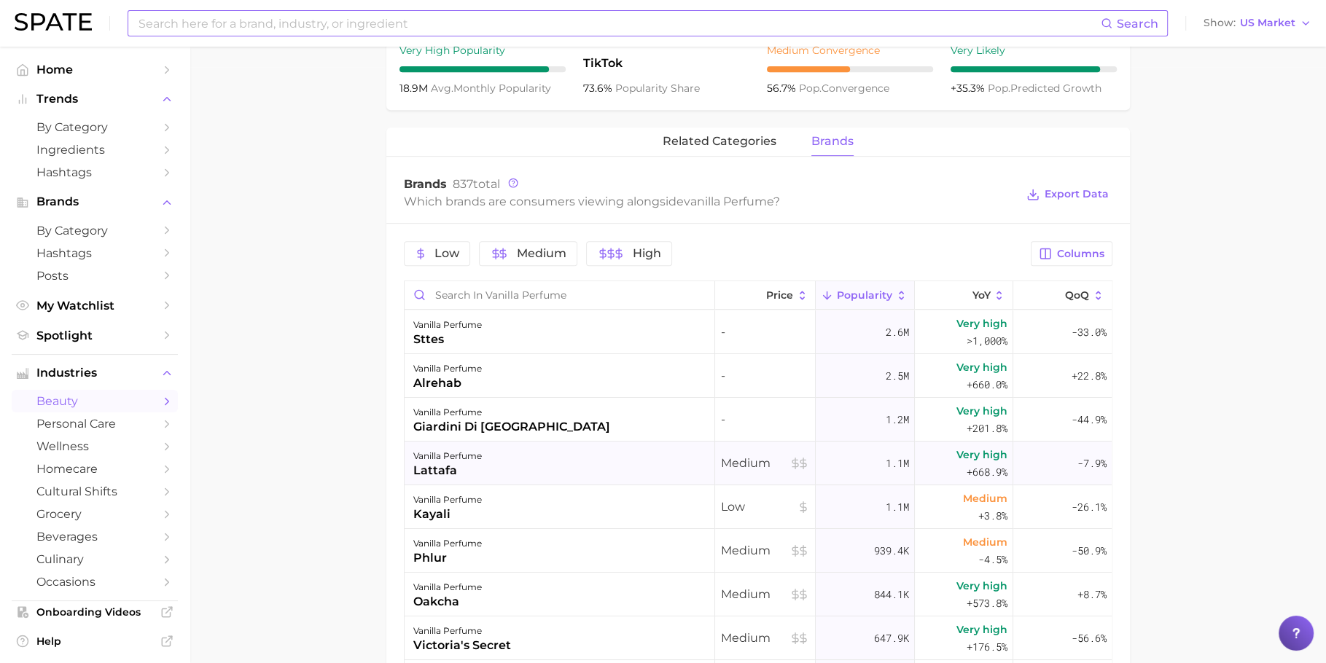
click at [591, 457] on div "vanilla perfume lattafa" at bounding box center [560, 464] width 311 height 44
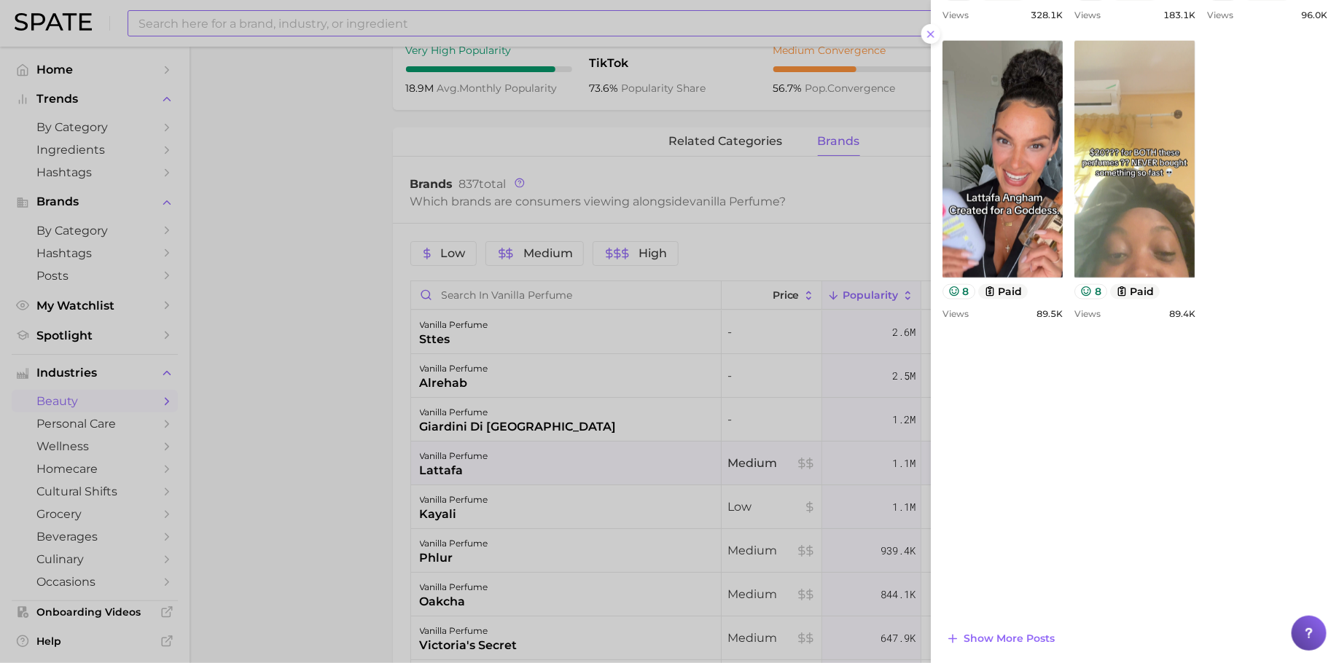
click at [596, 458] on div at bounding box center [669, 331] width 1339 height 663
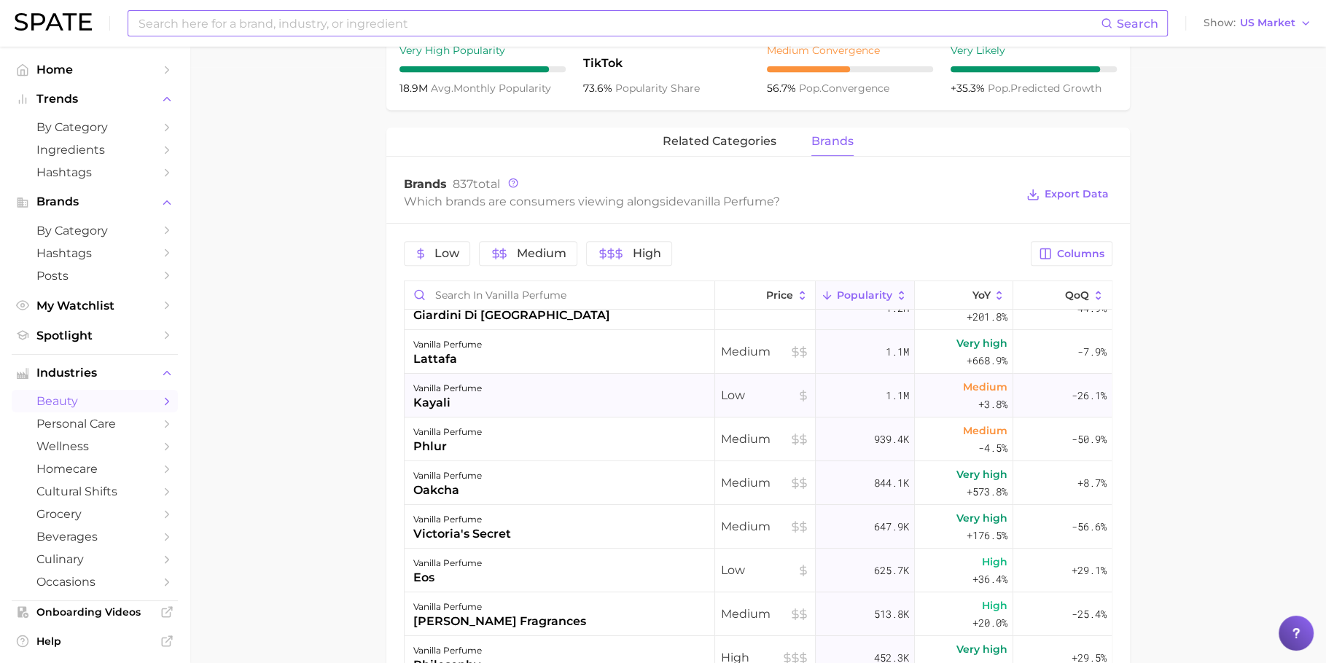
click at [530, 386] on div "vanilla perfume kayali" at bounding box center [560, 396] width 311 height 44
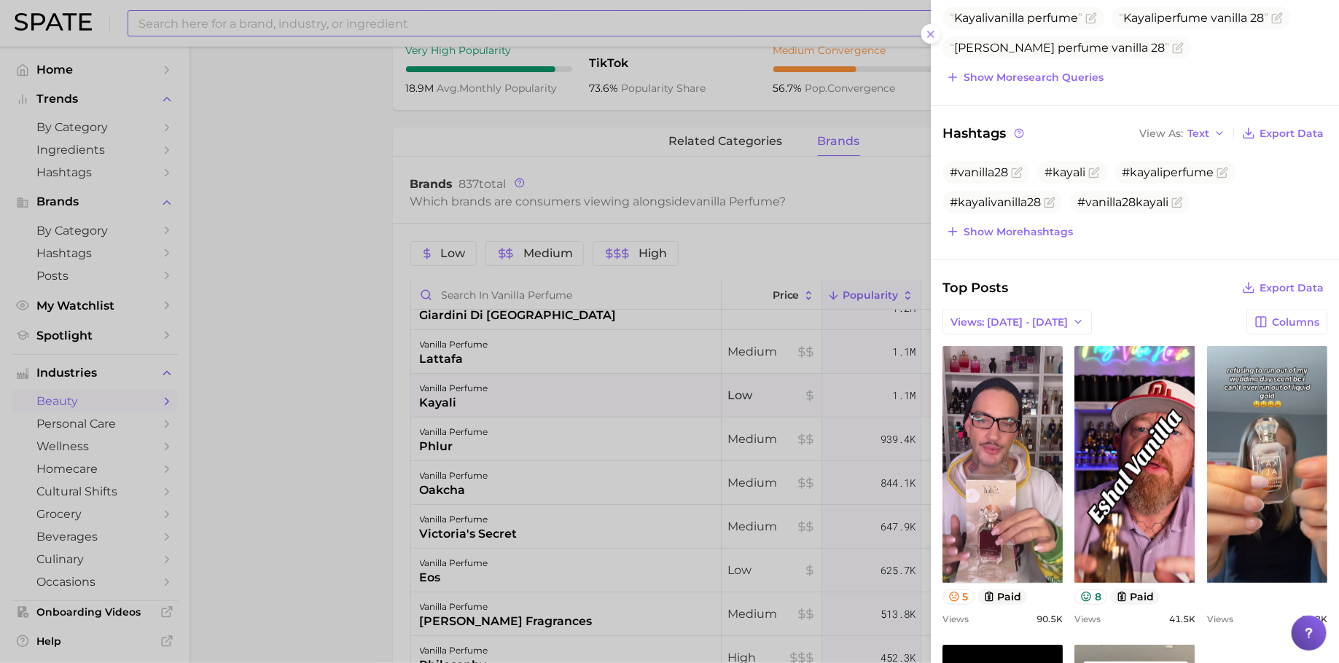
click at [620, 432] on div at bounding box center [669, 331] width 1339 height 663
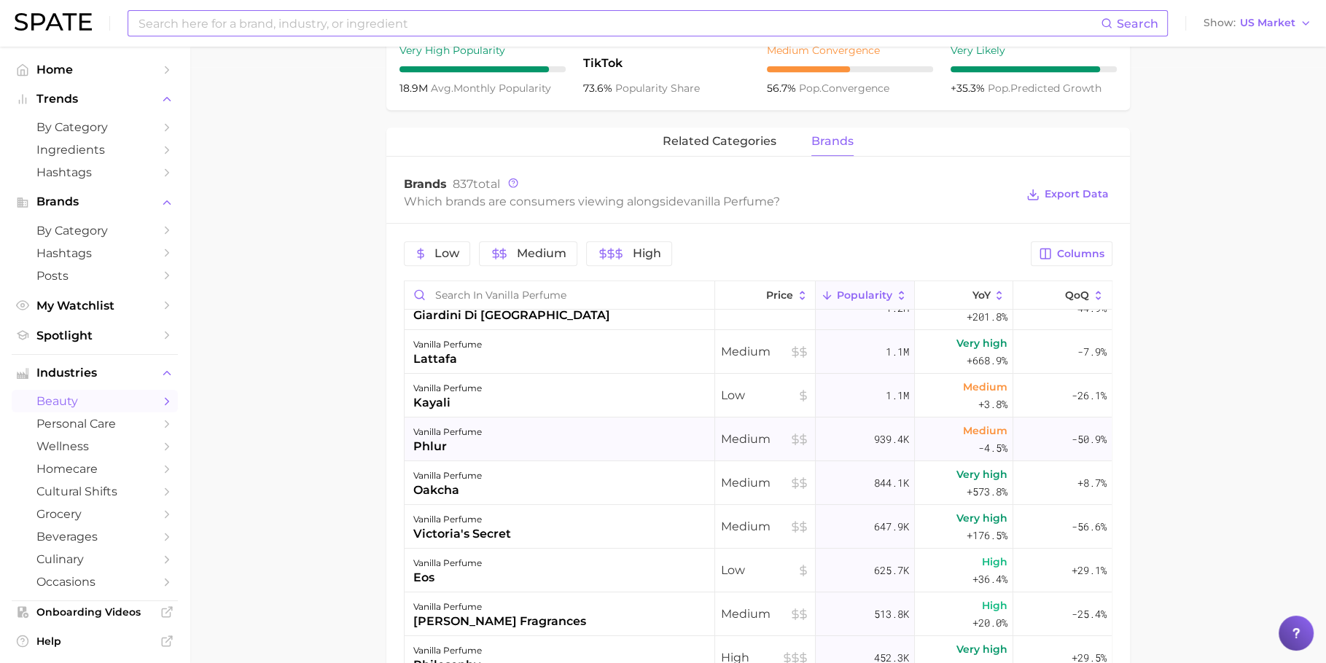
click at [536, 438] on div "vanilla perfume phlur" at bounding box center [560, 440] width 311 height 44
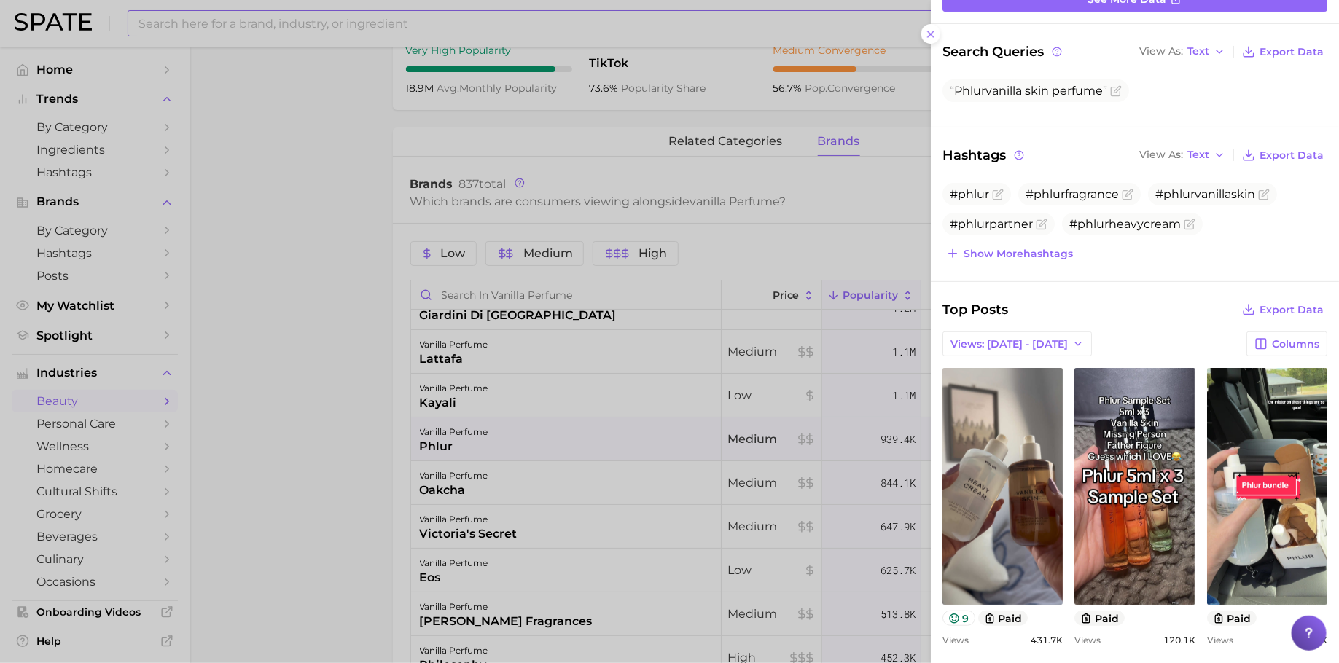
click at [287, 414] on div at bounding box center [669, 331] width 1339 height 663
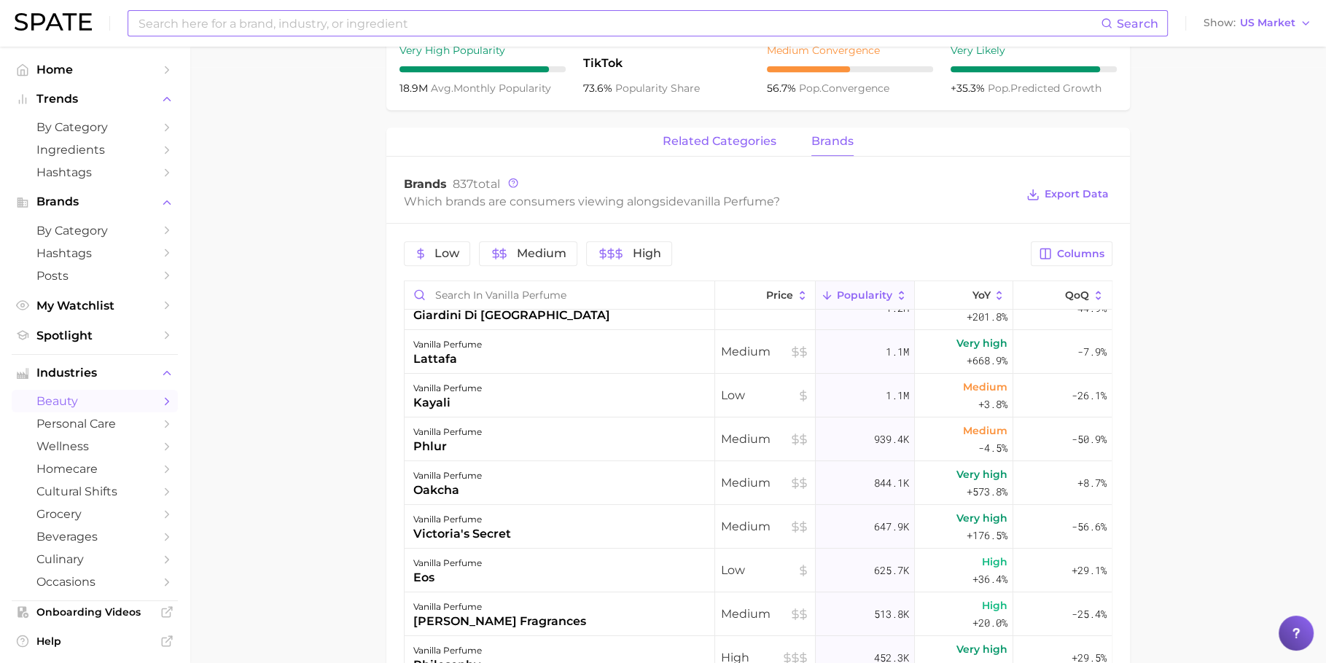
click at [711, 136] on span "related categories" at bounding box center [720, 141] width 114 height 13
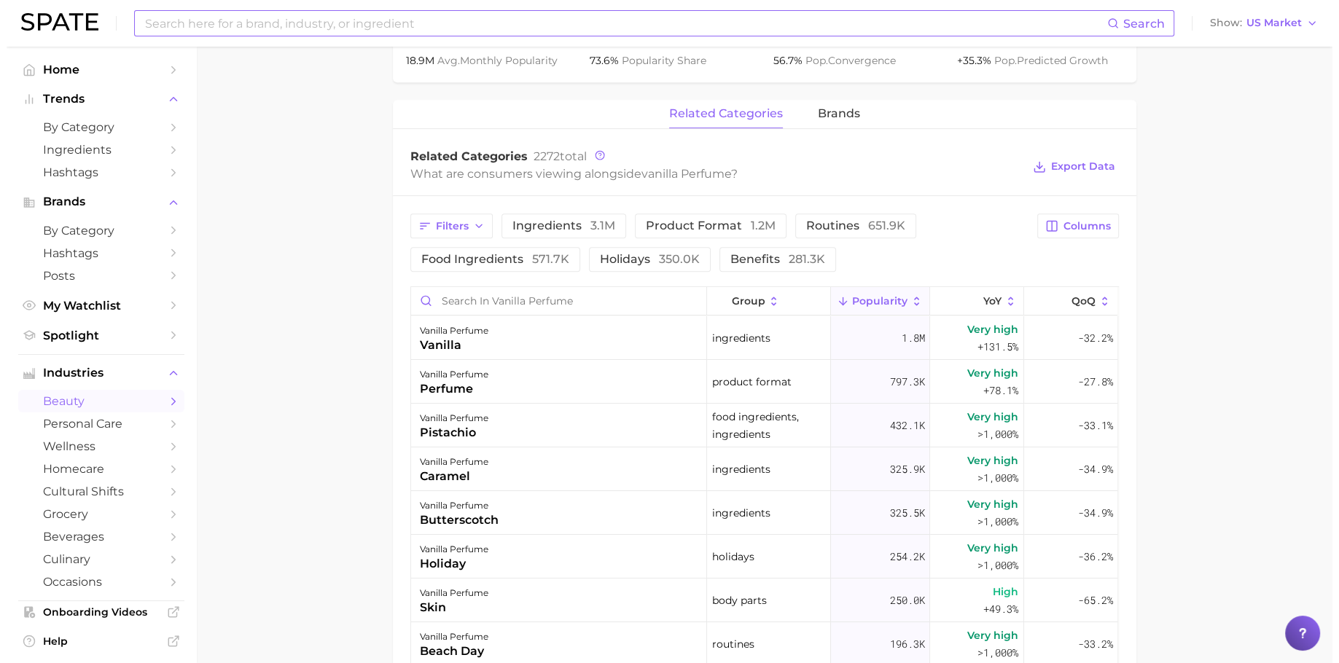
scroll to position [626, 0]
click at [679, 222] on span "product format 1.2m" at bounding box center [704, 225] width 130 height 12
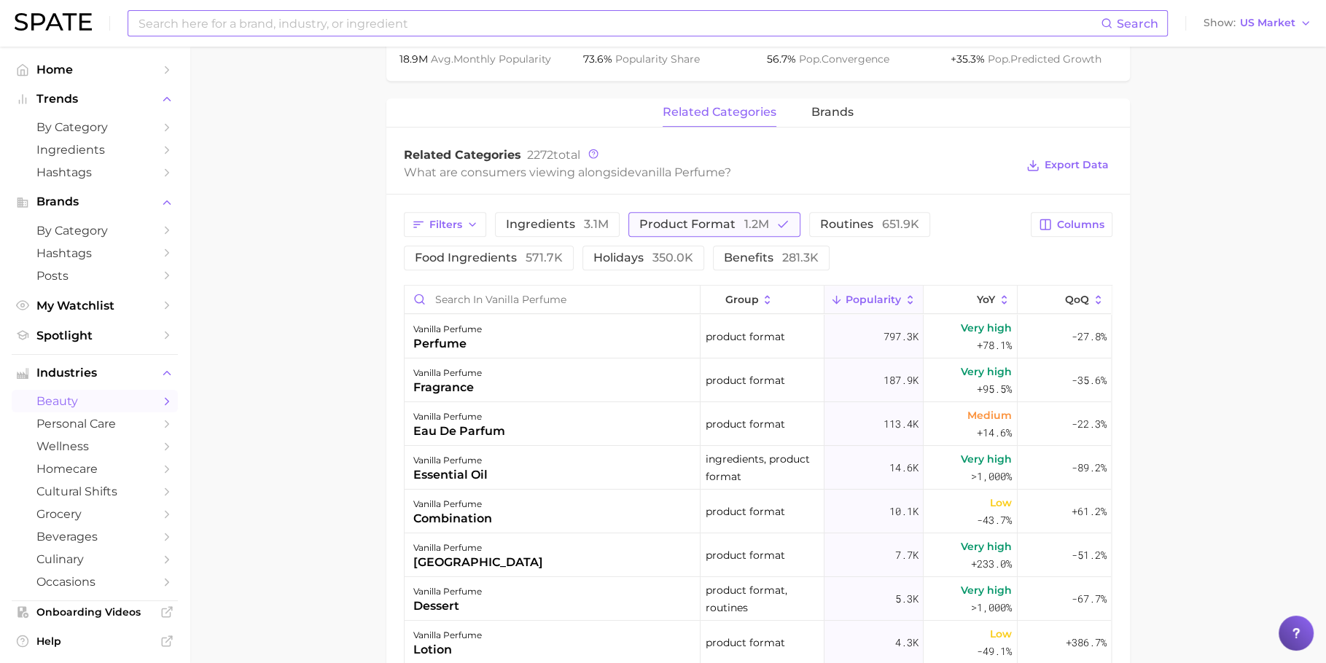
click at [679, 222] on span "product format 1.2m" at bounding box center [704, 225] width 130 height 12
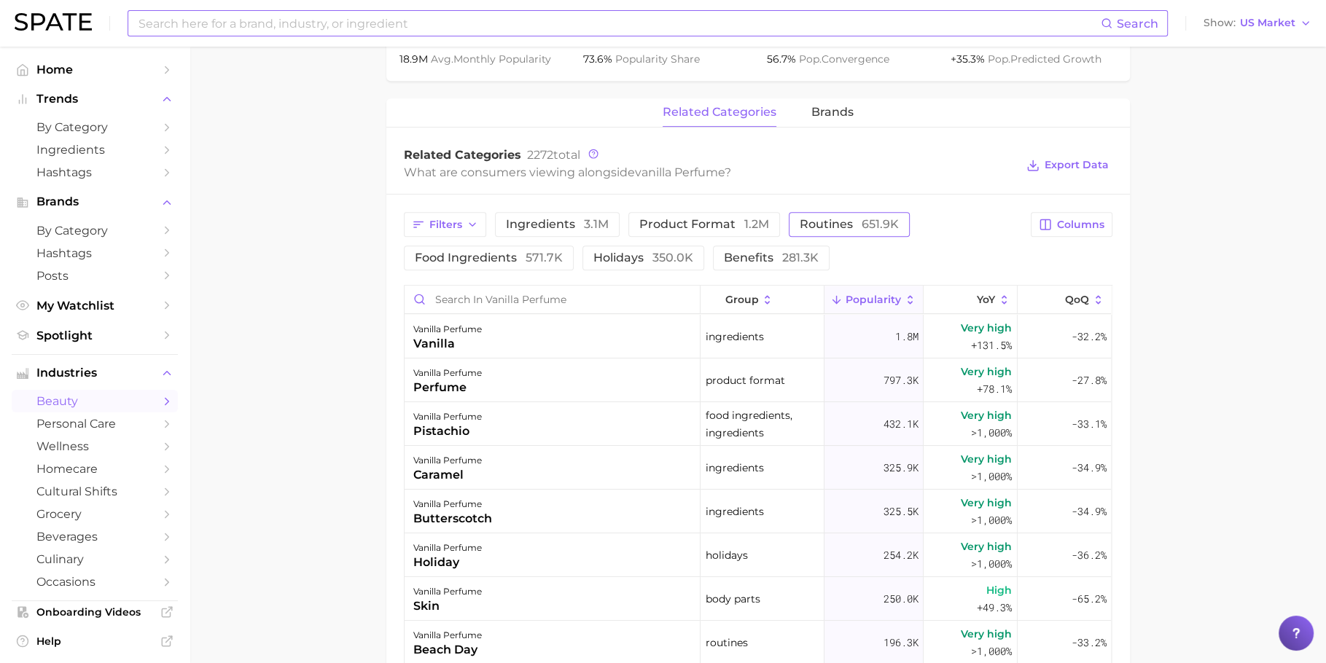
click at [852, 230] on button "routines 651.9k" at bounding box center [849, 224] width 121 height 25
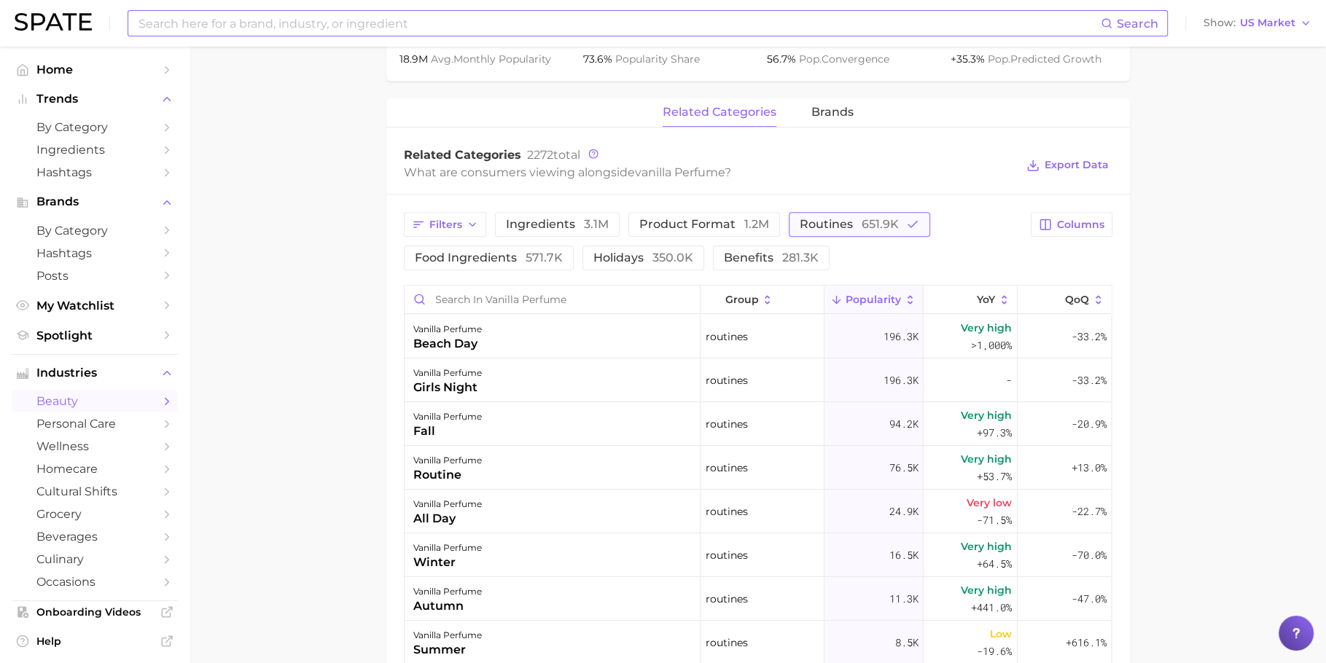
click at [852, 230] on button "routines 651.9k" at bounding box center [859, 224] width 141 height 25
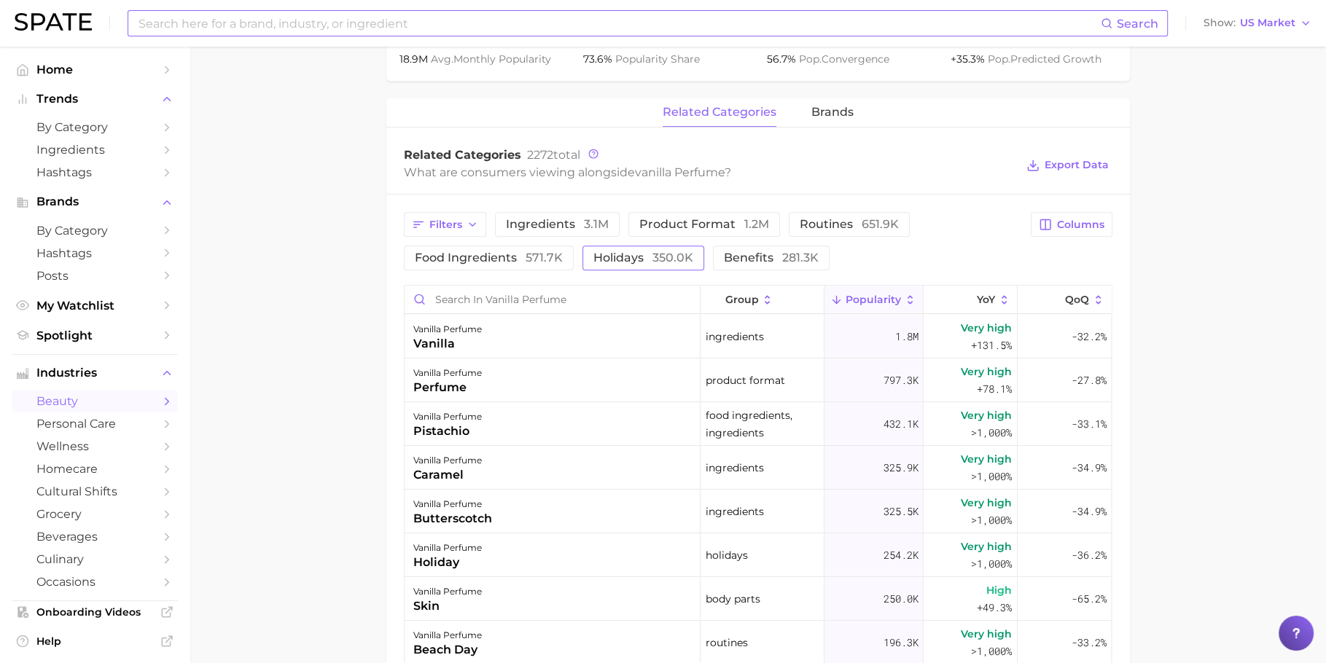
click at [616, 263] on button "holidays 350.0k" at bounding box center [644, 258] width 122 height 25
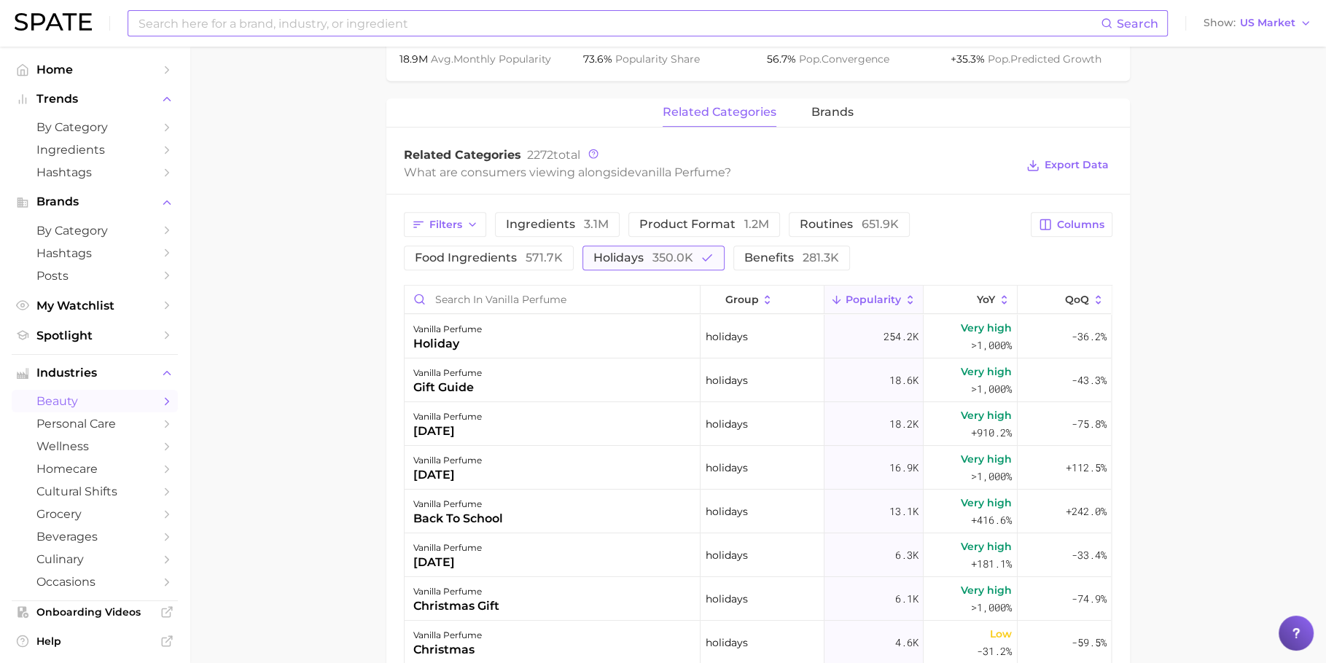
click at [616, 263] on button "holidays 350.0k" at bounding box center [654, 258] width 142 height 25
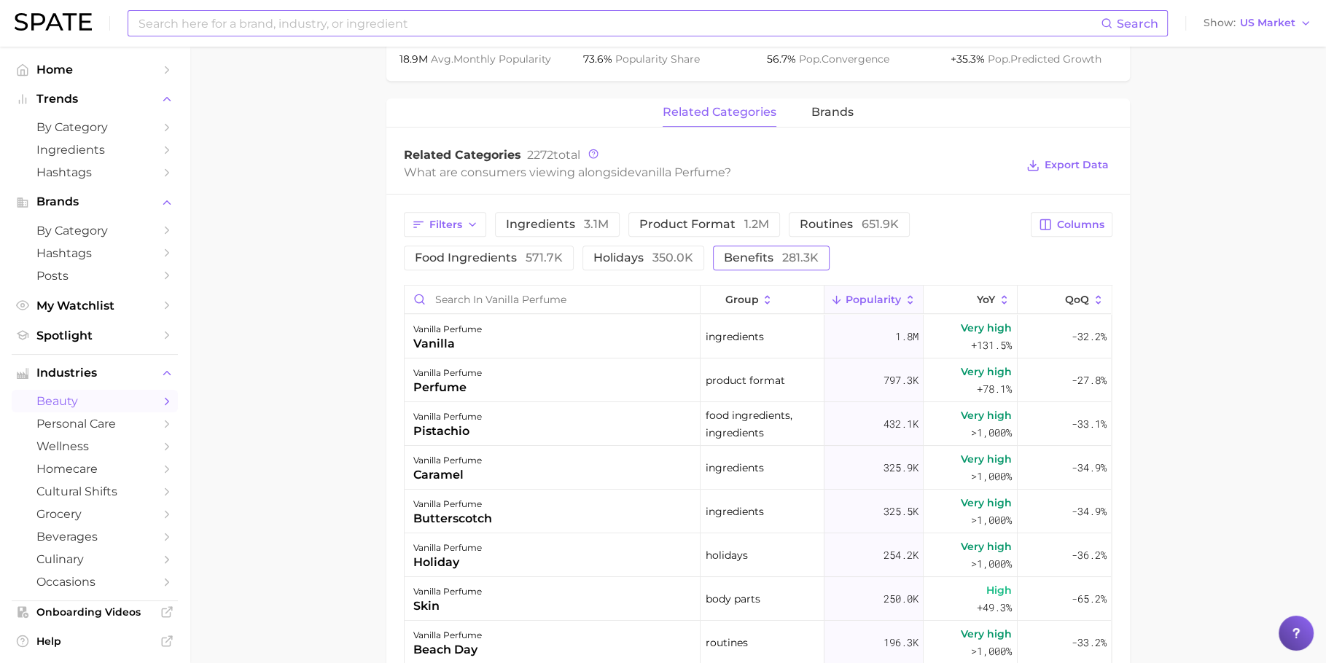
click at [781, 266] on button "benefits 281.3k" at bounding box center [771, 258] width 117 height 25
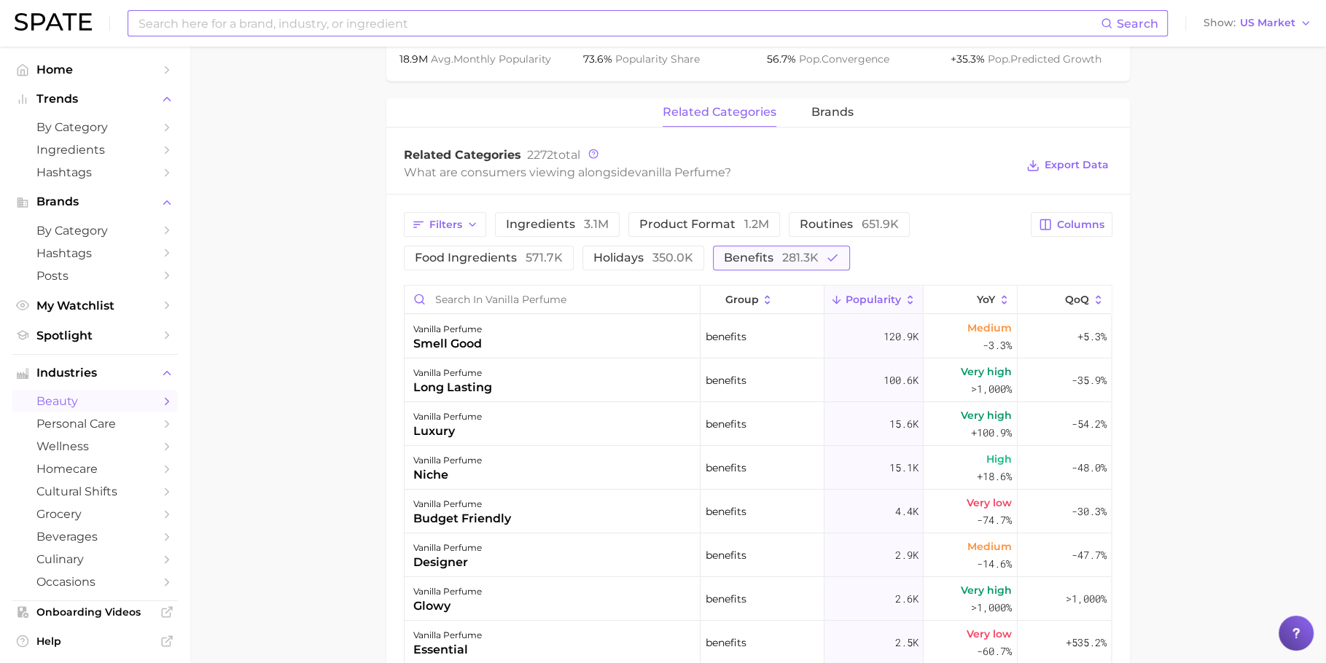
click at [806, 246] on button "benefits 281.3k" at bounding box center [781, 258] width 137 height 25
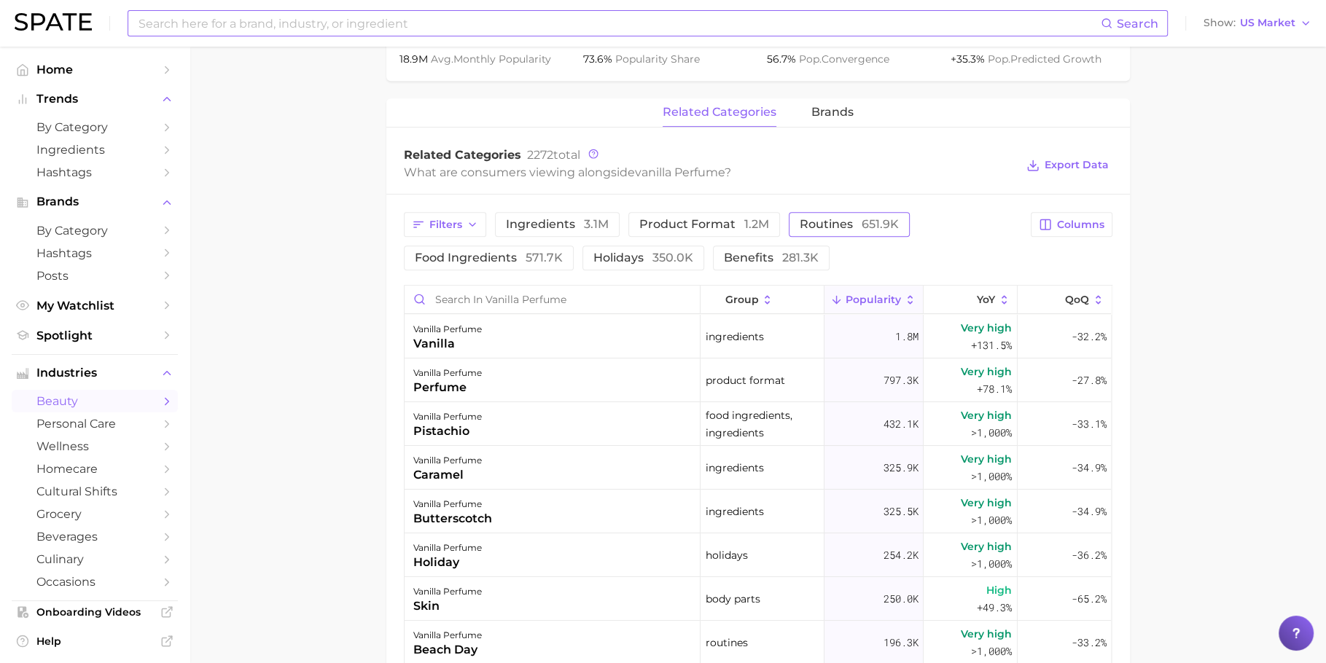
click at [820, 231] on button "routines 651.9k" at bounding box center [849, 224] width 121 height 25
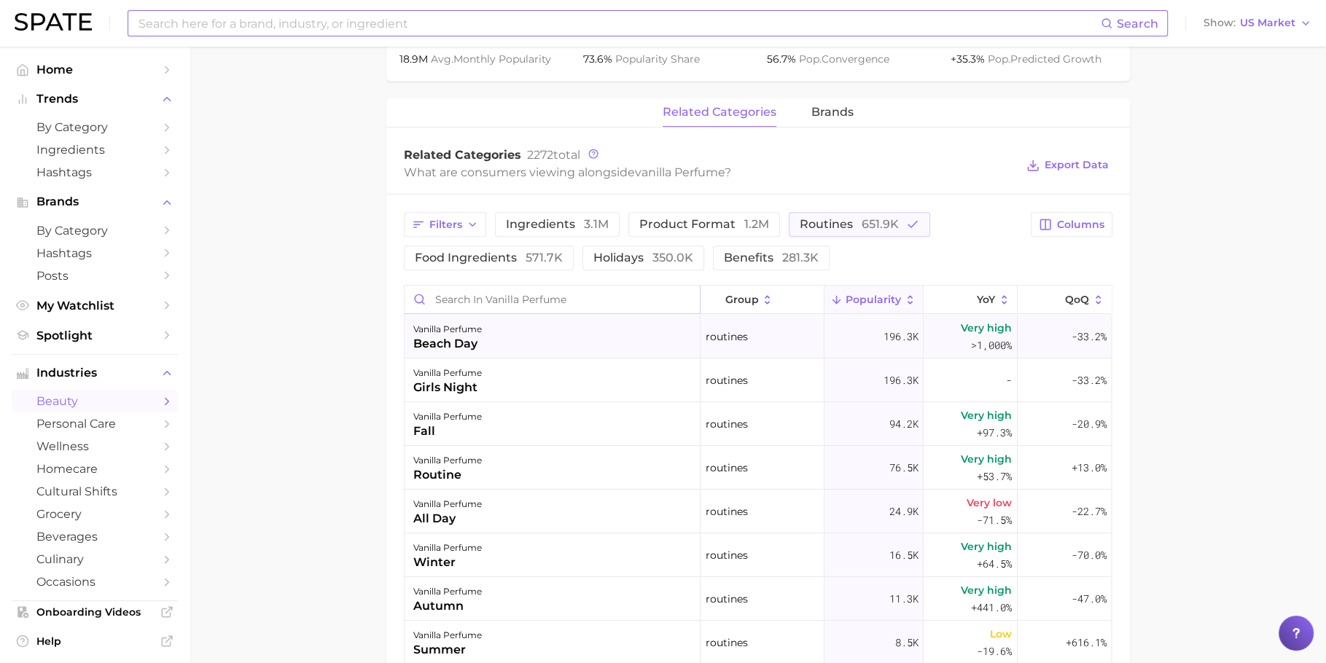
drag, startPoint x: 613, startPoint y: 310, endPoint x: 599, endPoint y: 345, distance: 37.9
click at [613, 311] on input "Search in vanilla perfume" at bounding box center [552, 300] width 295 height 28
click at [599, 345] on div "vanilla perfume beach day" at bounding box center [553, 337] width 296 height 44
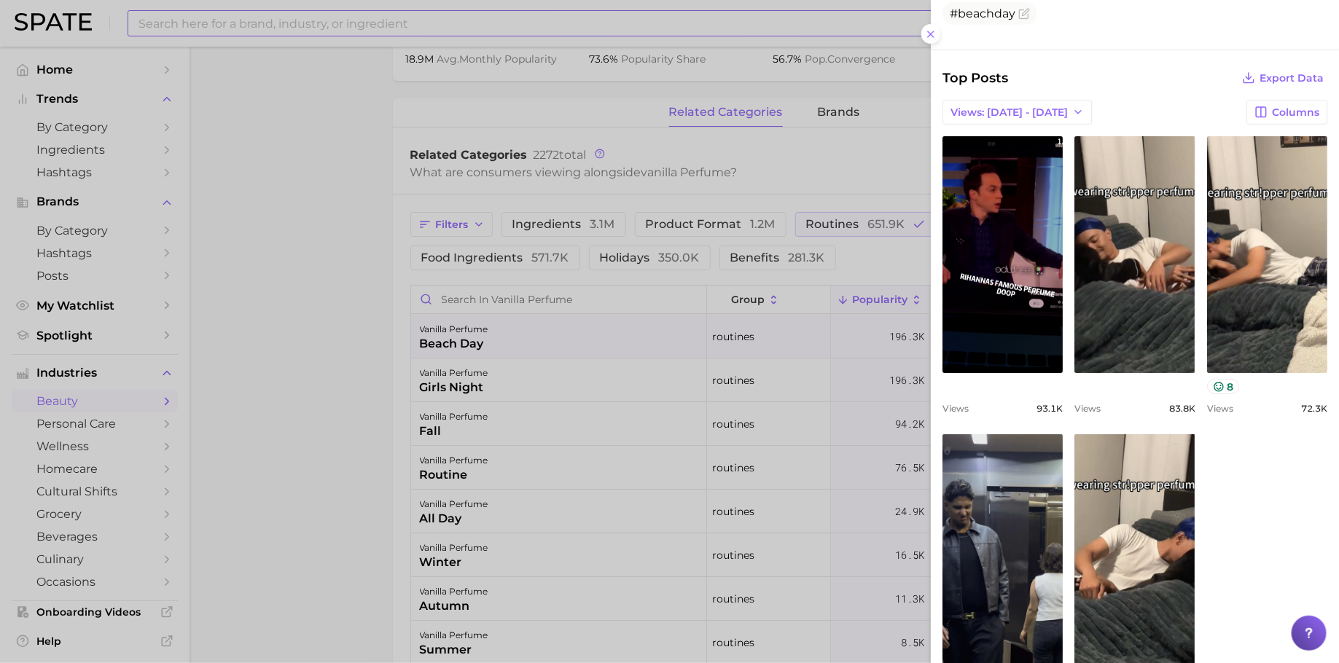
scroll to position [706, 0]
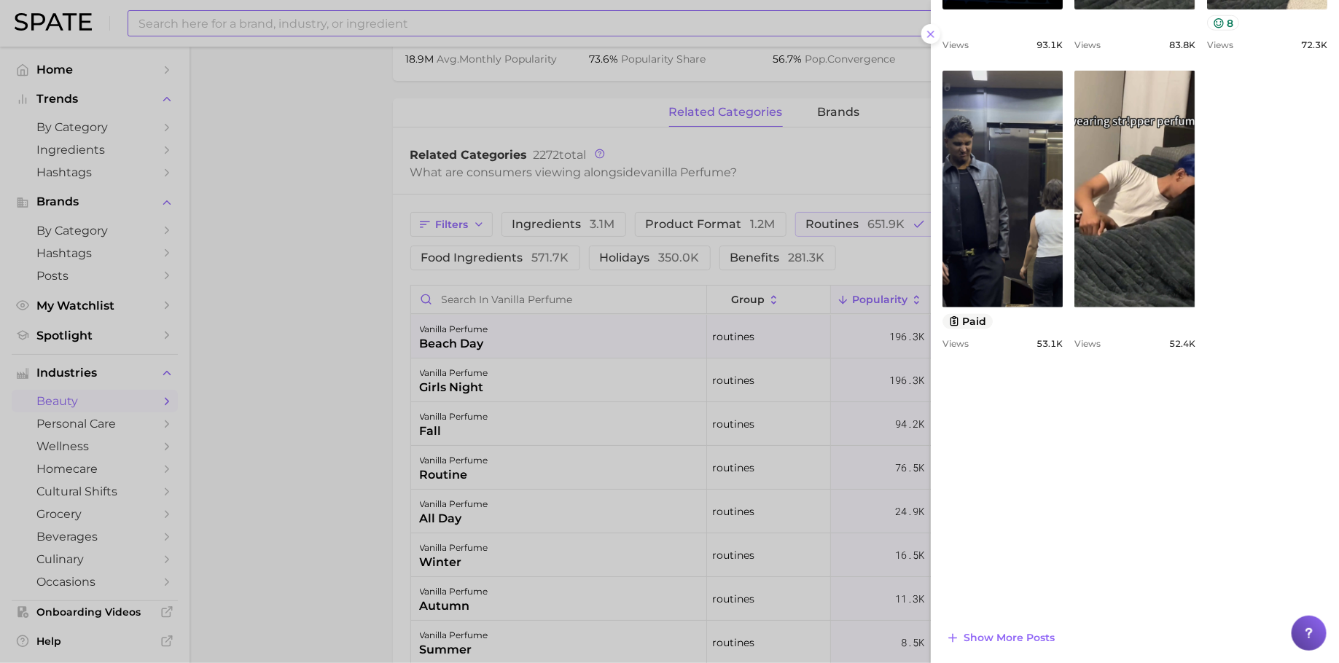
click at [650, 416] on div at bounding box center [669, 331] width 1339 height 663
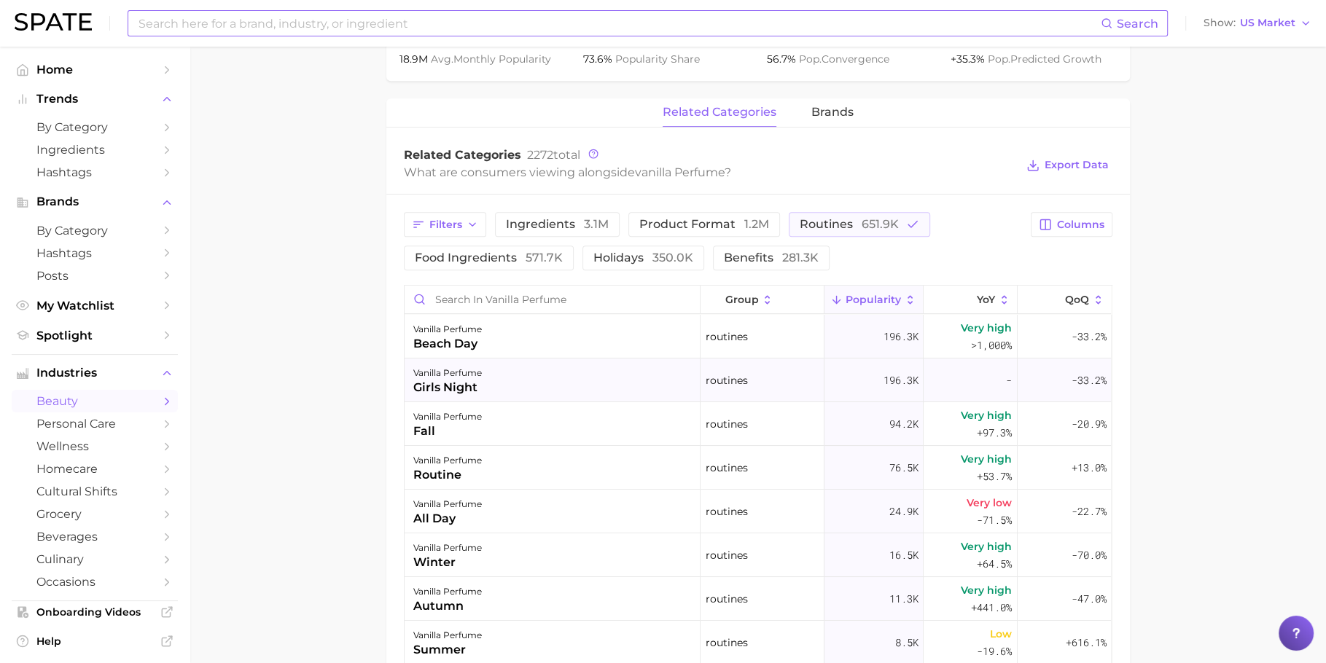
click at [549, 396] on div "vanilla perfume girls night" at bounding box center [553, 381] width 296 height 44
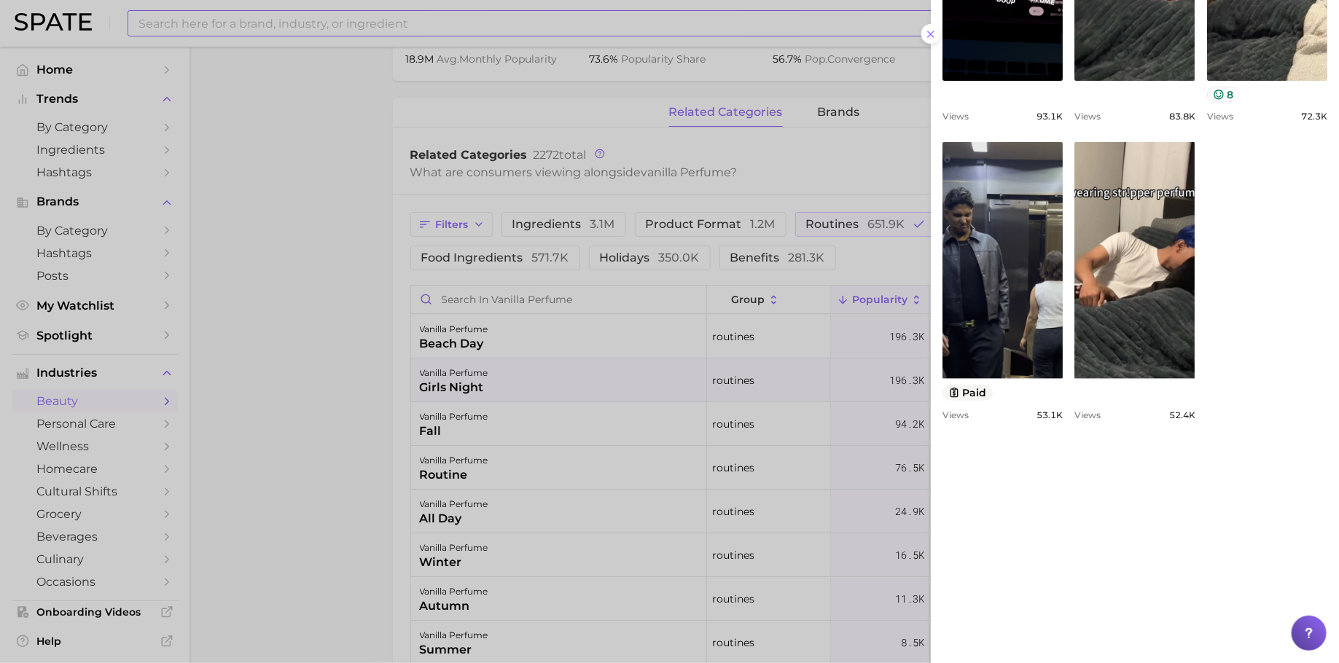
scroll to position [720, 0]
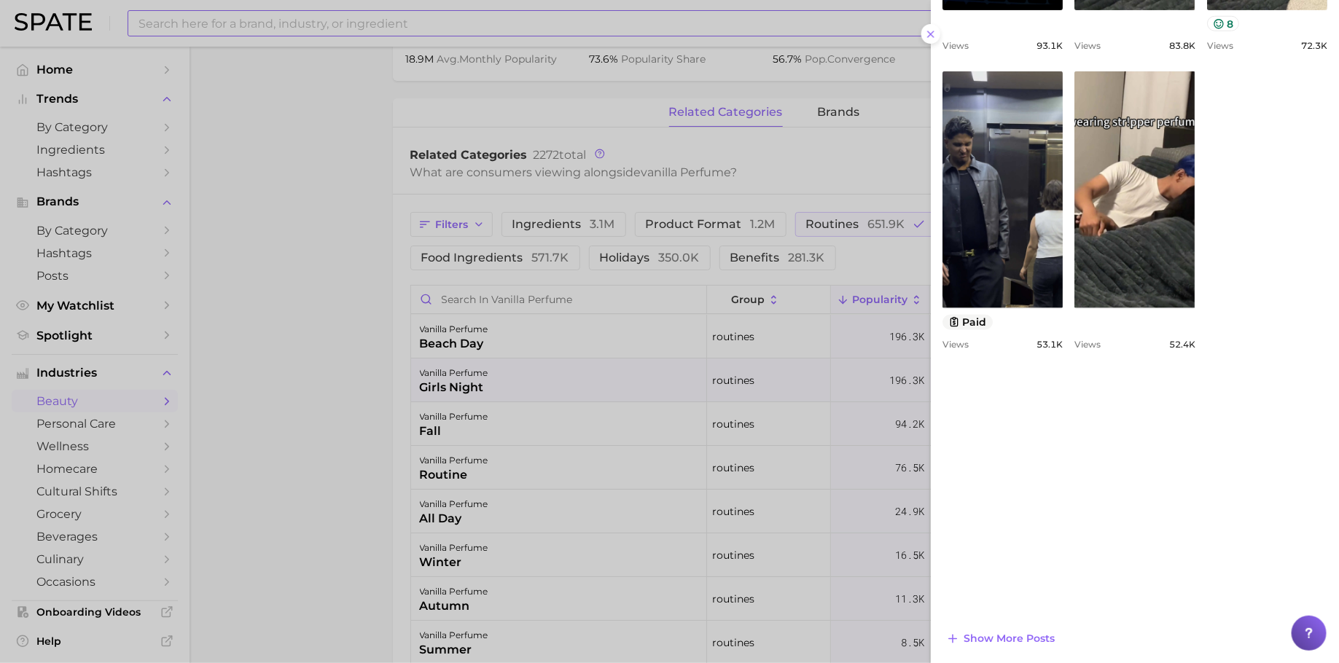
drag, startPoint x: 835, startPoint y: 463, endPoint x: 688, endPoint y: 438, distance: 148.6
click at [835, 463] on div at bounding box center [669, 331] width 1339 height 663
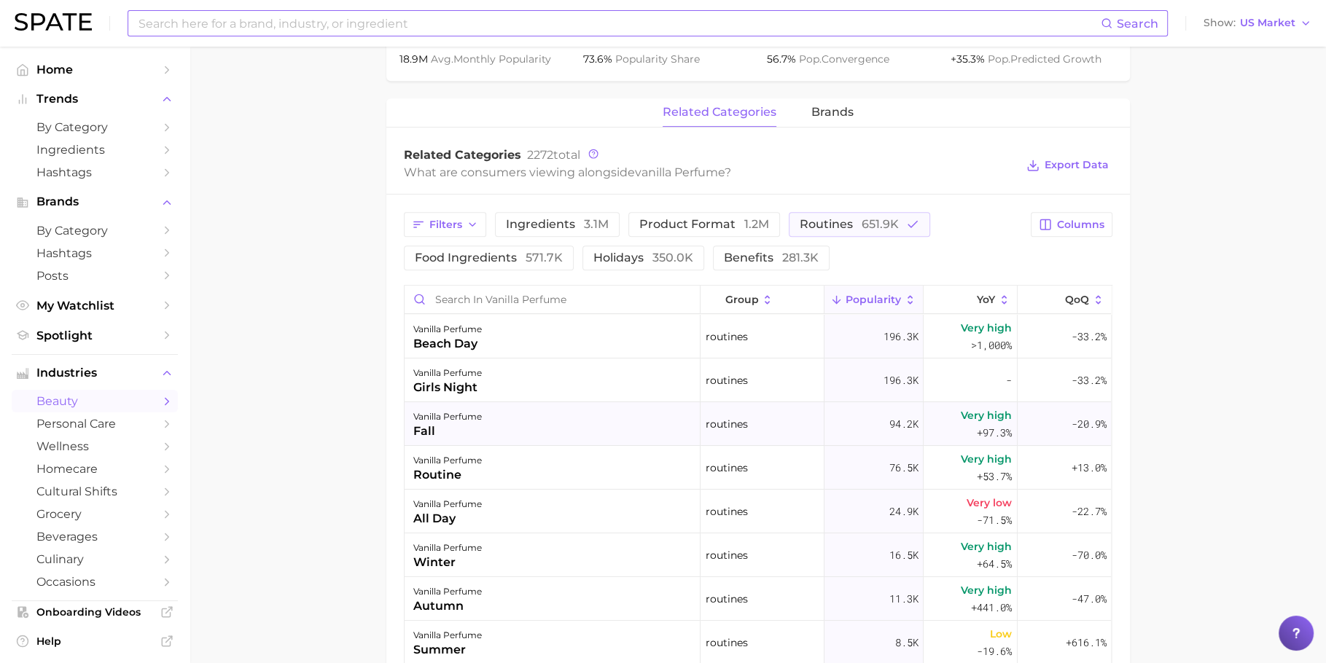
click at [684, 434] on div "vanilla perfume fall" at bounding box center [553, 424] width 296 height 44
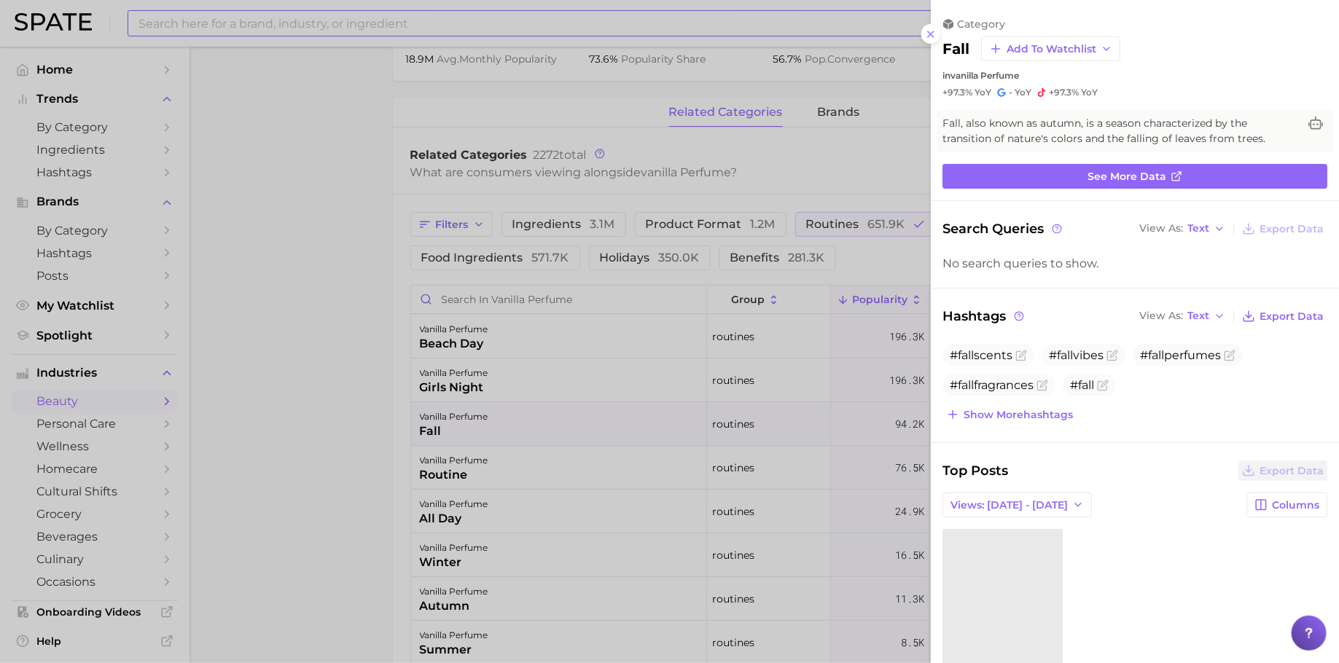
click at [685, 434] on div at bounding box center [669, 331] width 1339 height 663
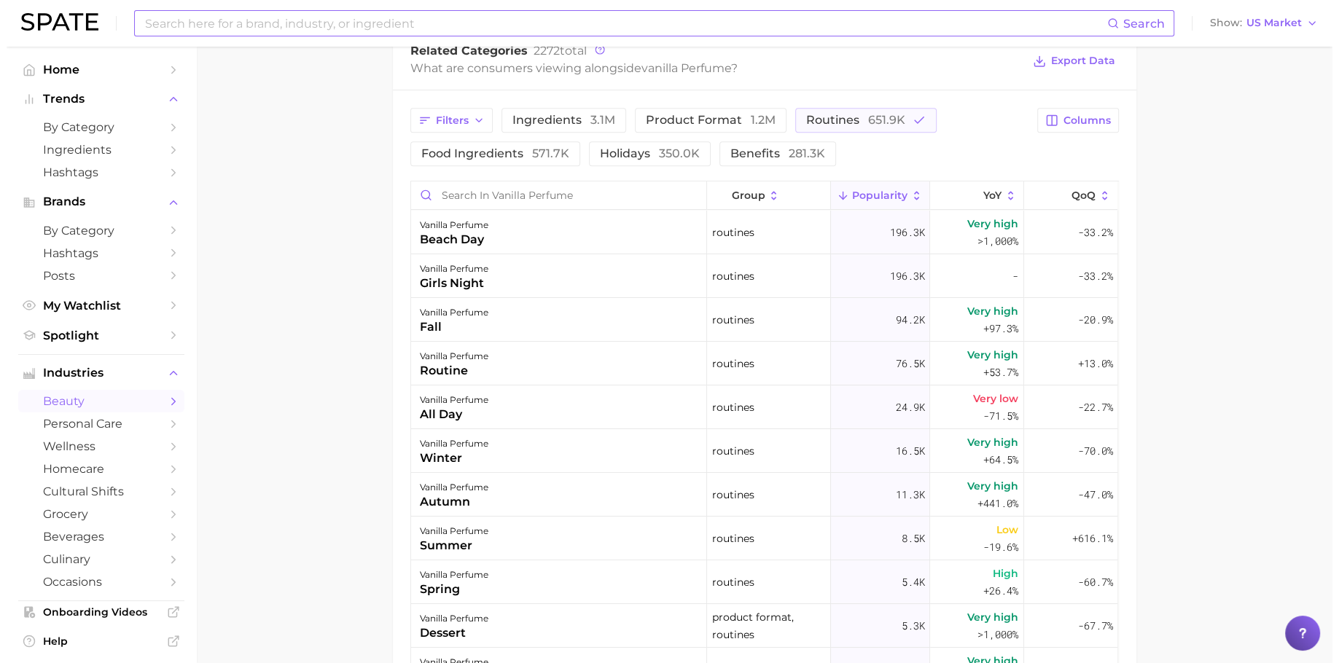
scroll to position [810, 0]
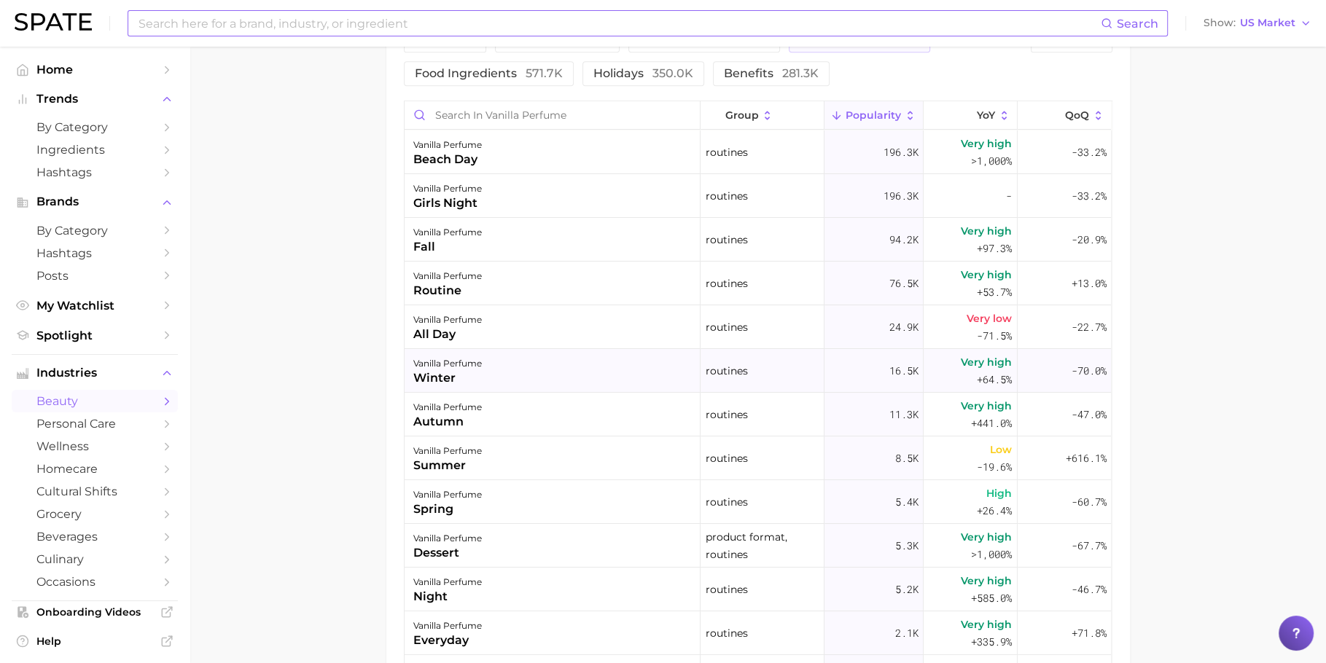
click at [561, 359] on div "vanilla perfume winter" at bounding box center [553, 371] width 296 height 44
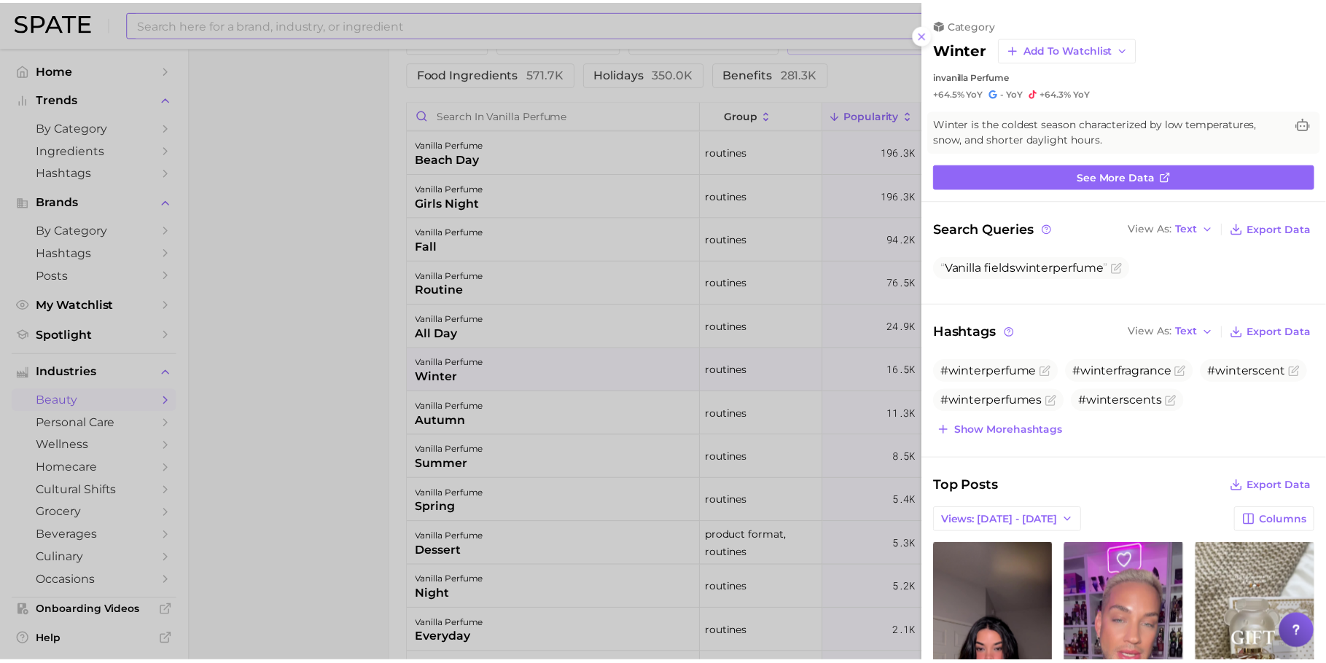
scroll to position [0, 0]
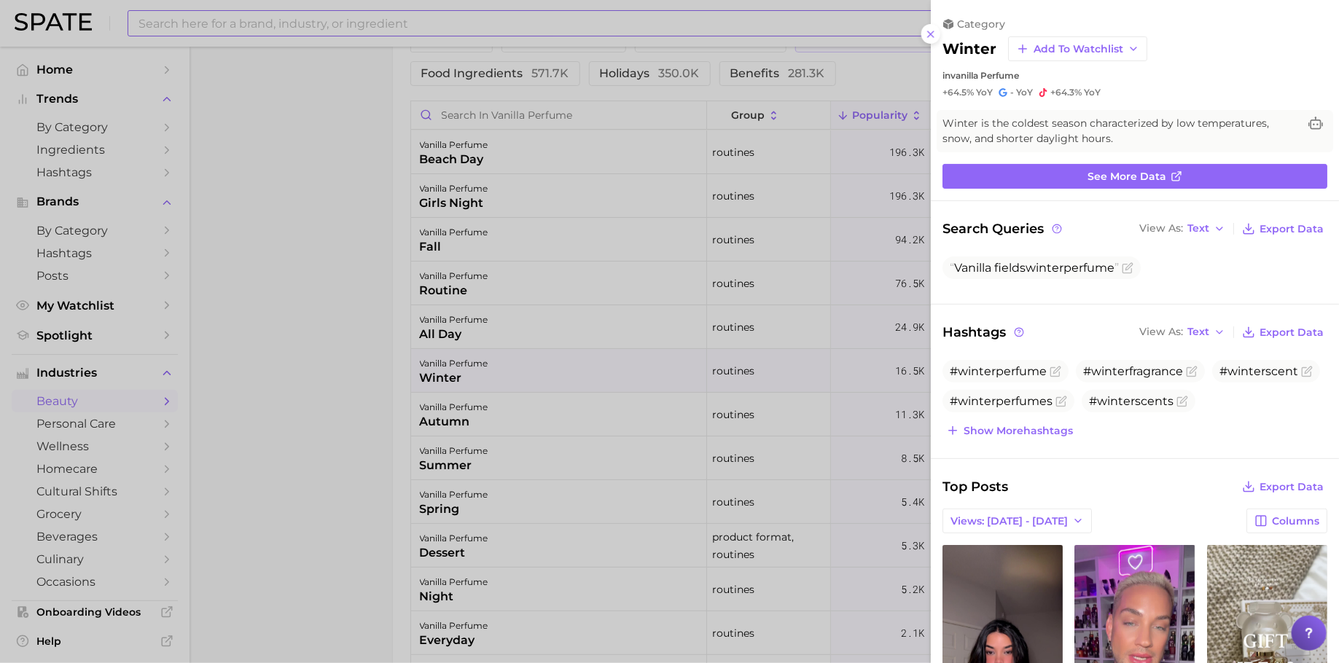
click at [561, 359] on div at bounding box center [669, 331] width 1339 height 663
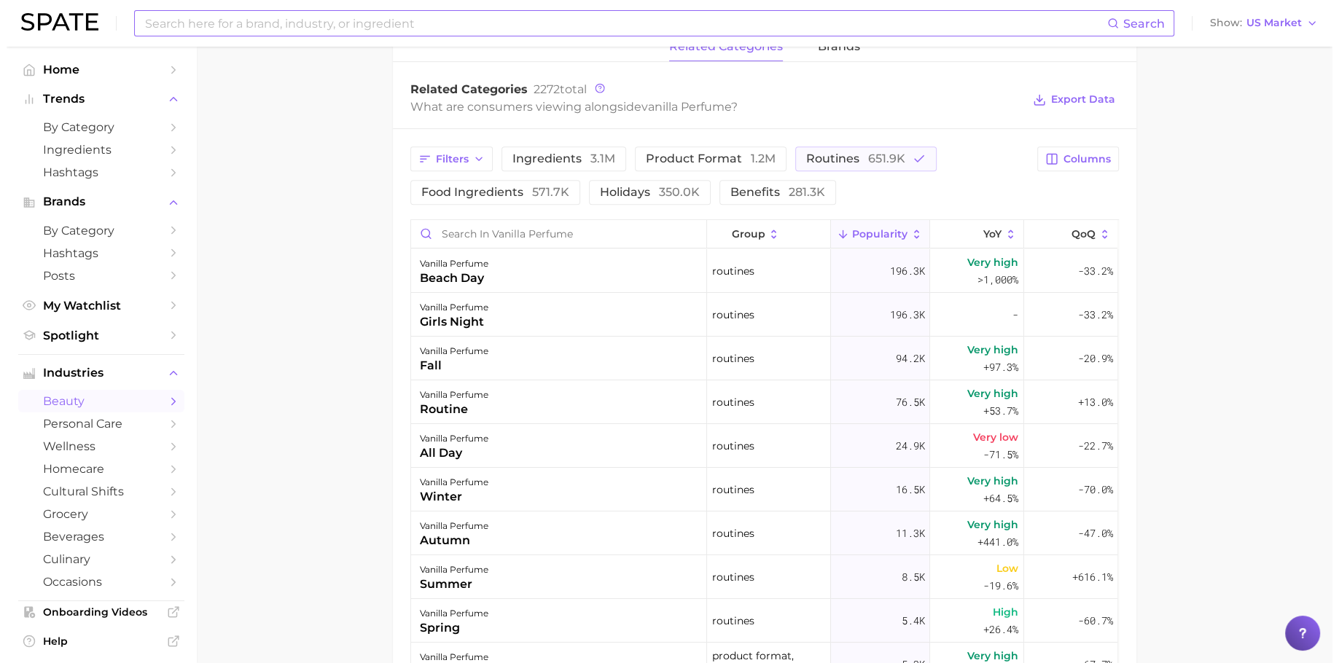
scroll to position [688, 0]
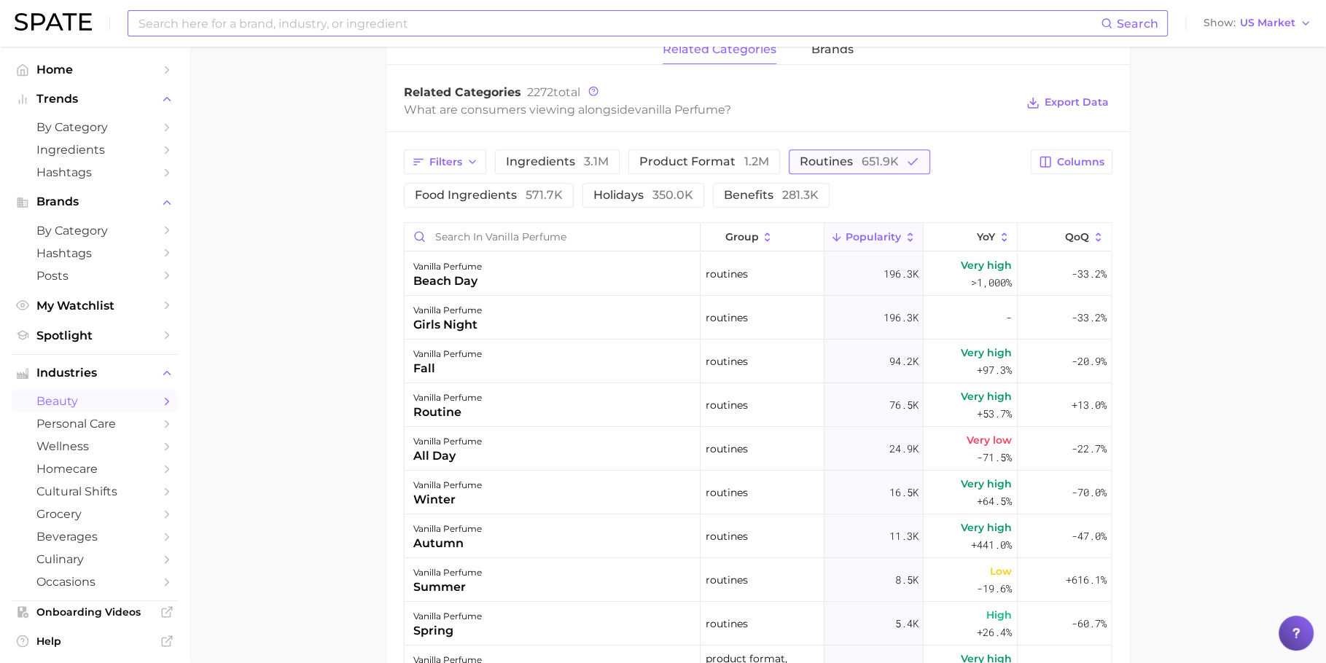
click at [856, 151] on button "routines 651.9k" at bounding box center [859, 161] width 141 height 25
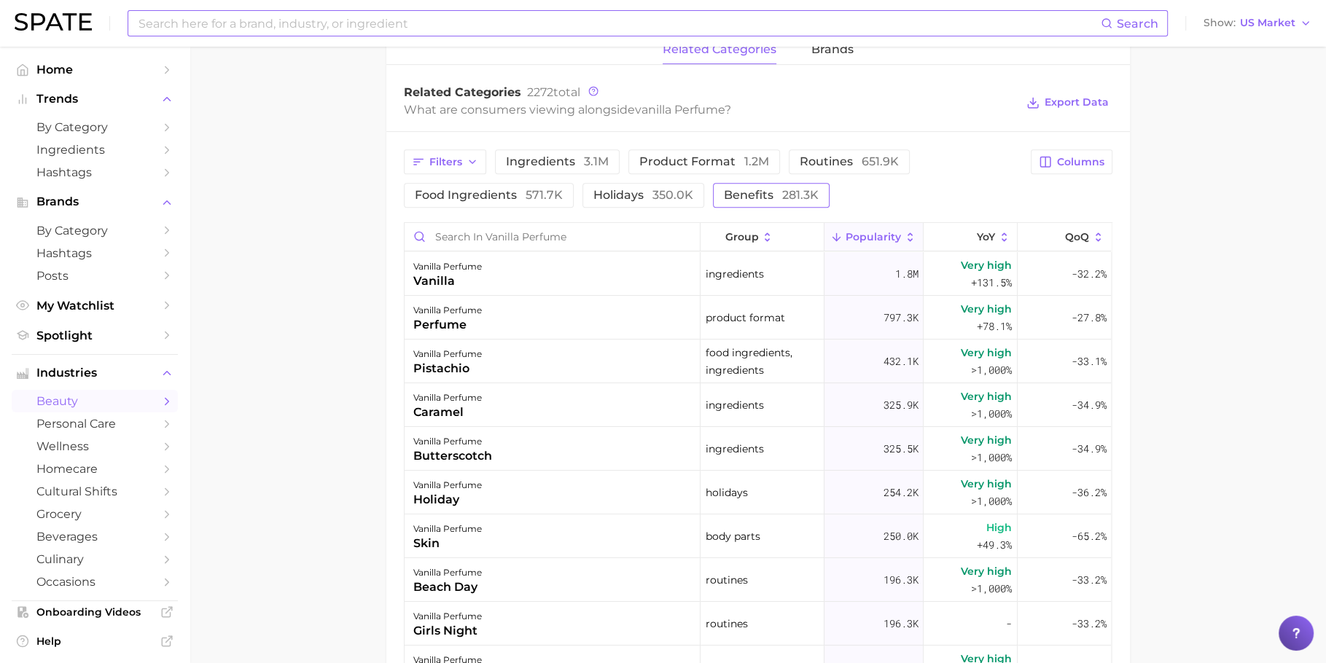
click at [798, 198] on span "281.3k" at bounding box center [800, 195] width 36 height 14
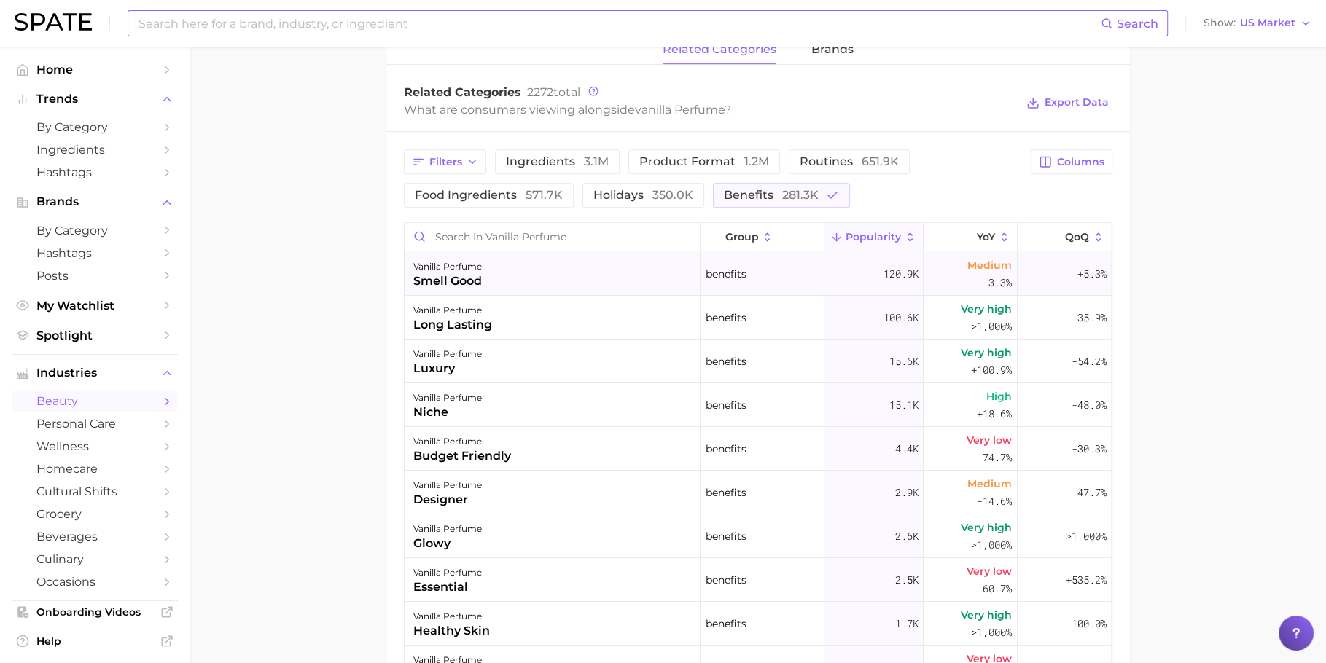
click at [563, 272] on div "vanilla perfume smell good" at bounding box center [553, 274] width 296 height 44
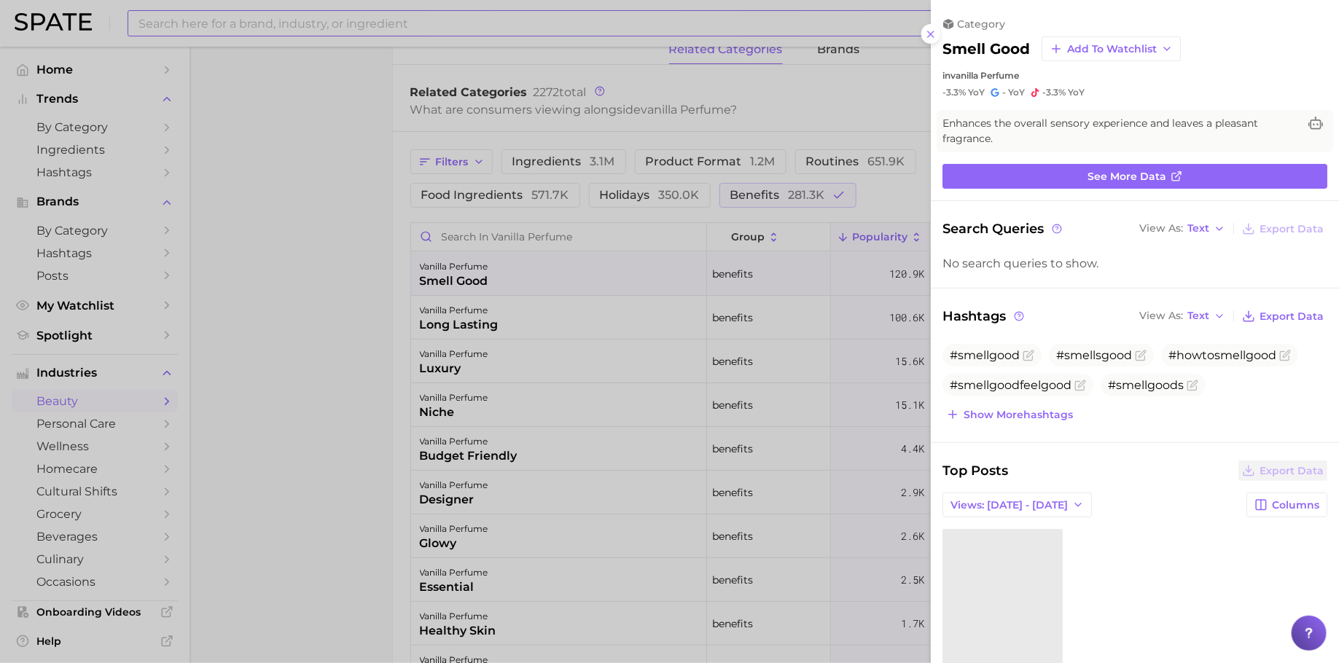
click at [565, 313] on div at bounding box center [669, 331] width 1339 height 663
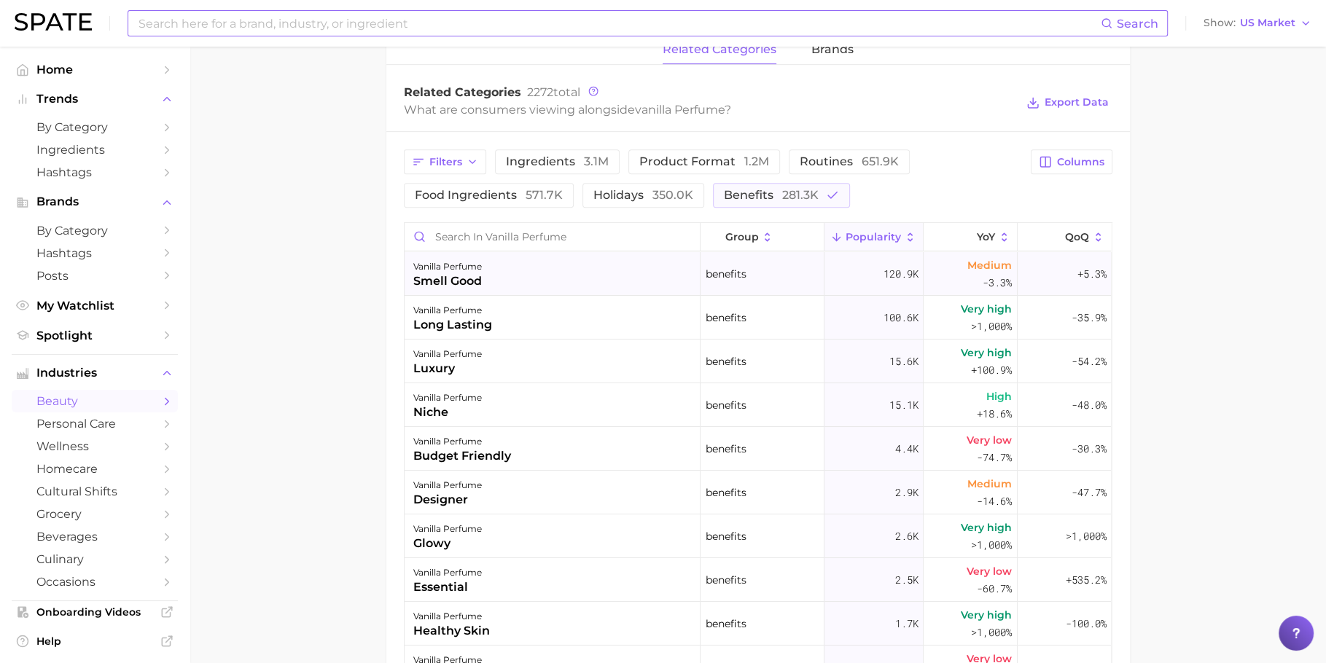
click at [572, 267] on div "vanilla perfume smell good" at bounding box center [553, 274] width 296 height 44
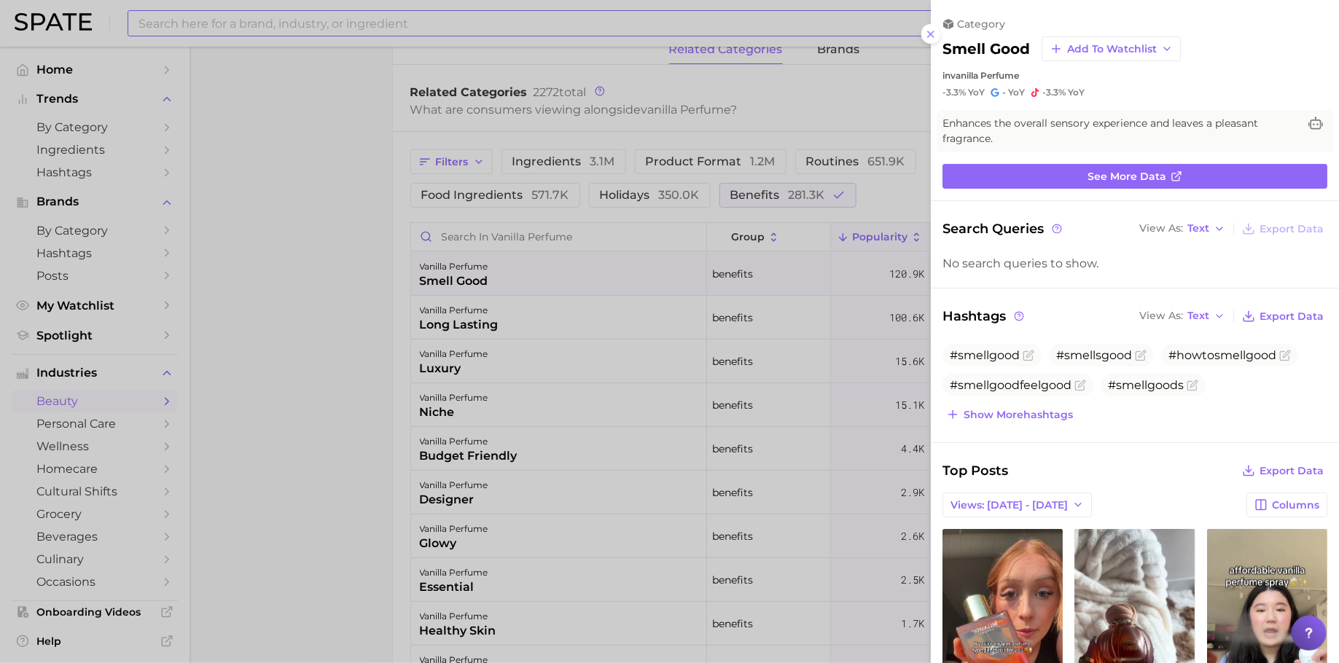
scroll to position [0, 0]
click at [561, 325] on div at bounding box center [669, 331] width 1339 height 663
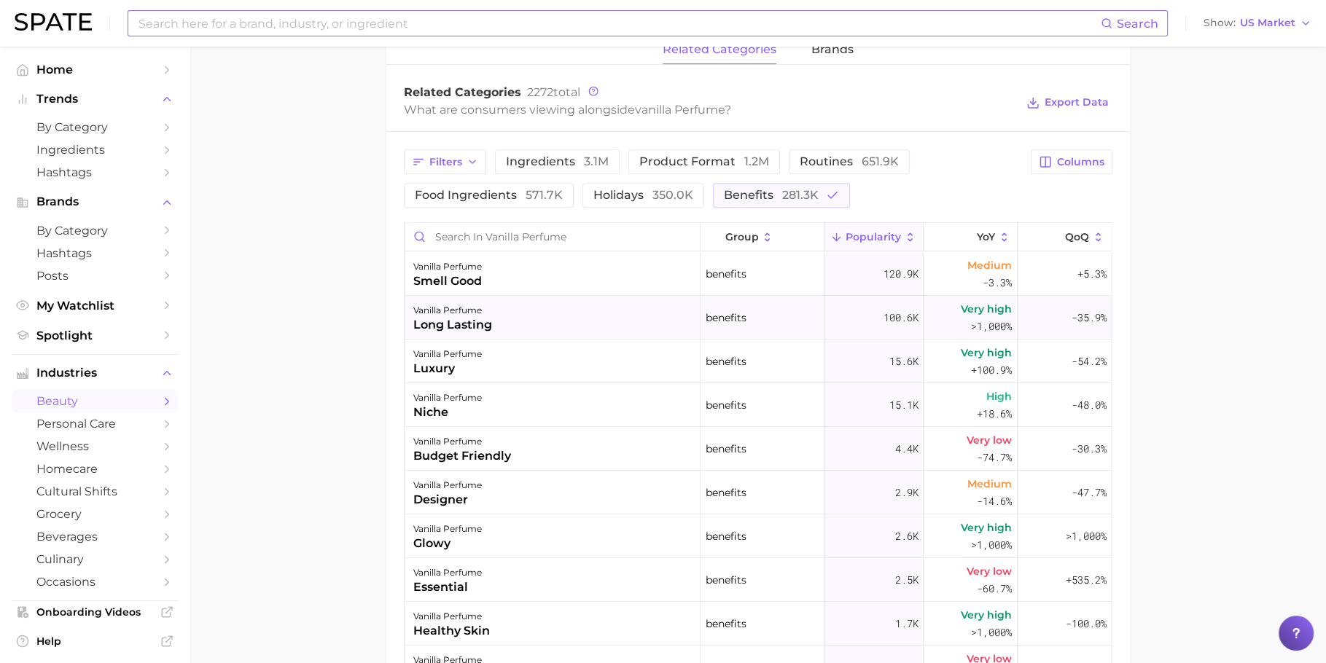
click at [498, 335] on div "vanilla perfume long lasting" at bounding box center [553, 318] width 296 height 44
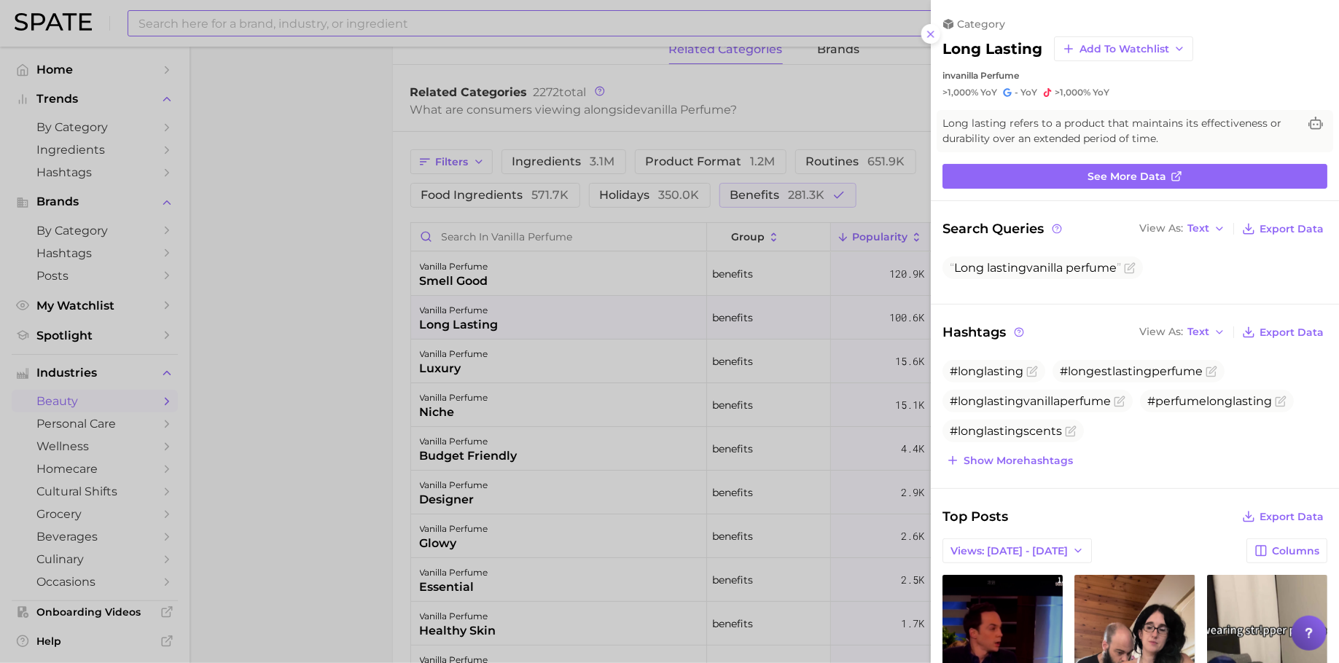
click at [498, 335] on div at bounding box center [669, 331] width 1339 height 663
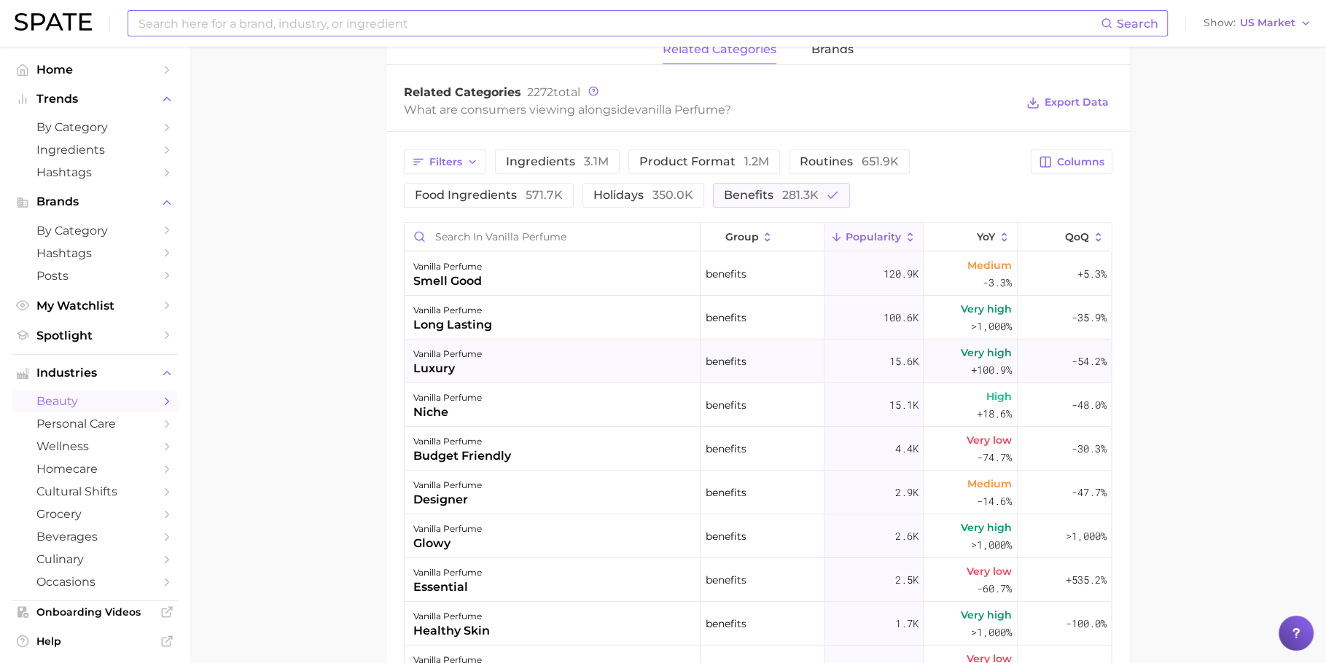
click at [502, 375] on div "vanilla perfume luxury" at bounding box center [553, 362] width 296 height 44
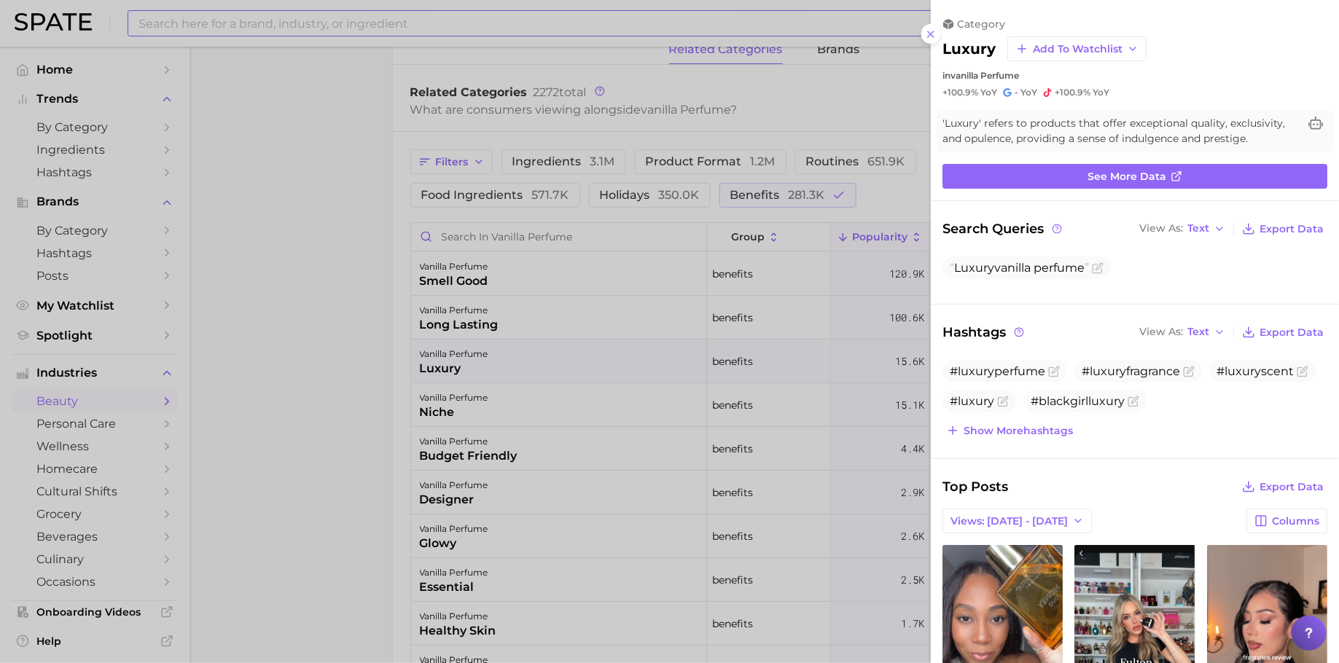
click at [502, 375] on div at bounding box center [669, 331] width 1339 height 663
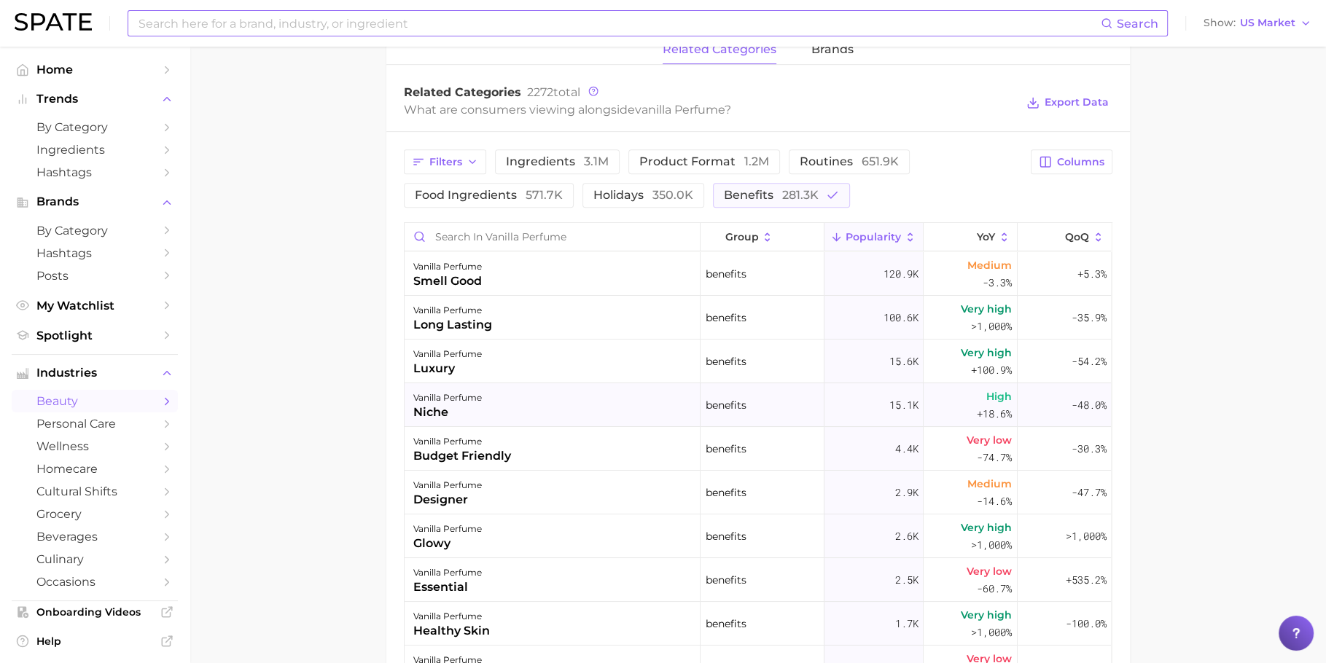
click at [501, 383] on div "vanilla perfume niche" at bounding box center [553, 405] width 296 height 44
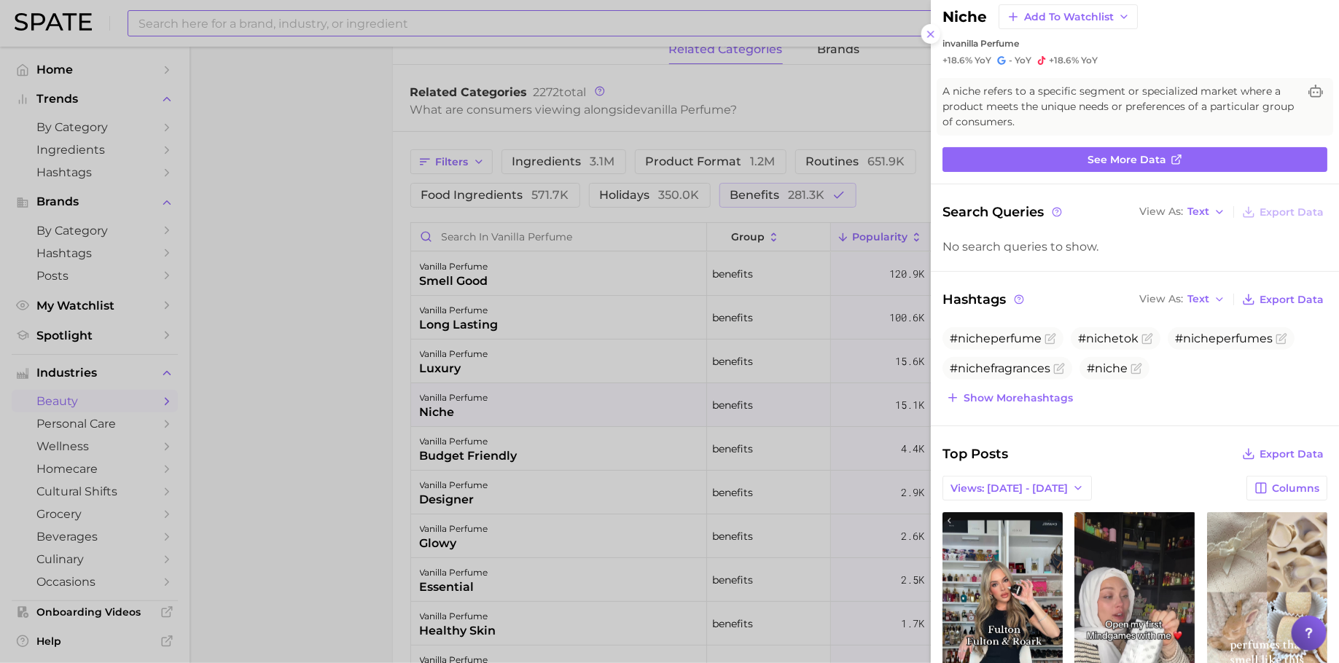
click at [535, 385] on div at bounding box center [669, 331] width 1339 height 663
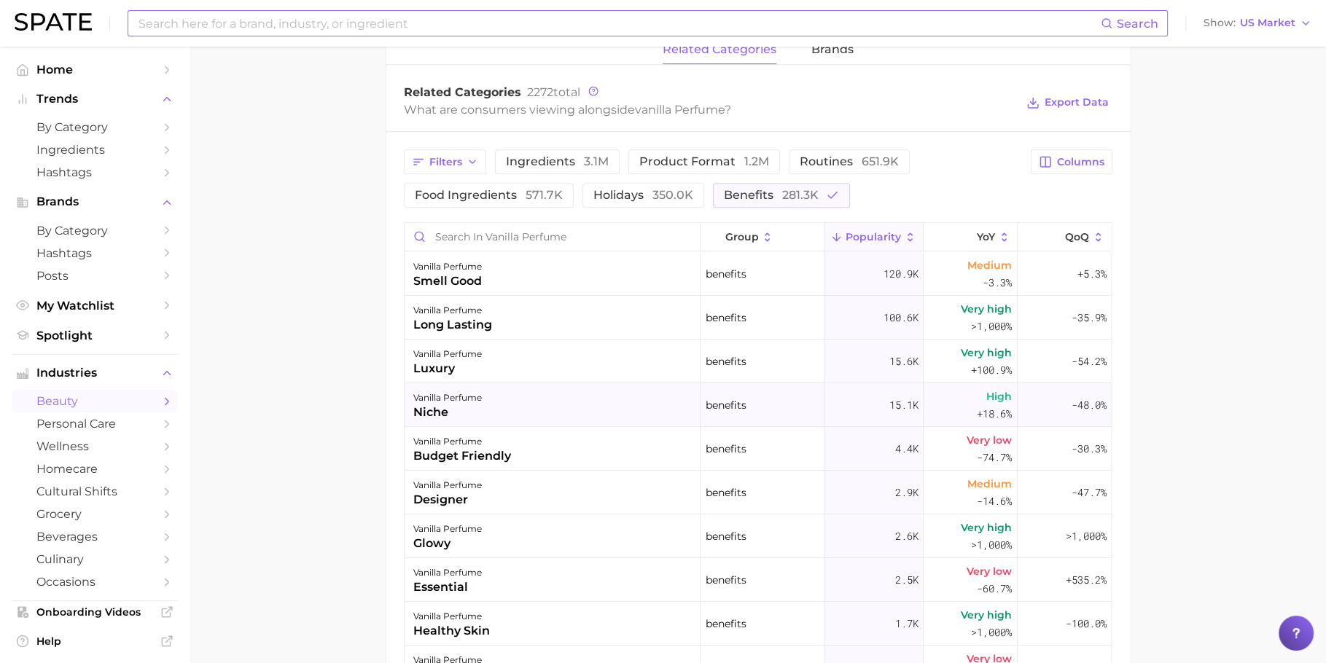
click at [562, 405] on div "vanilla perfume niche" at bounding box center [553, 405] width 296 height 44
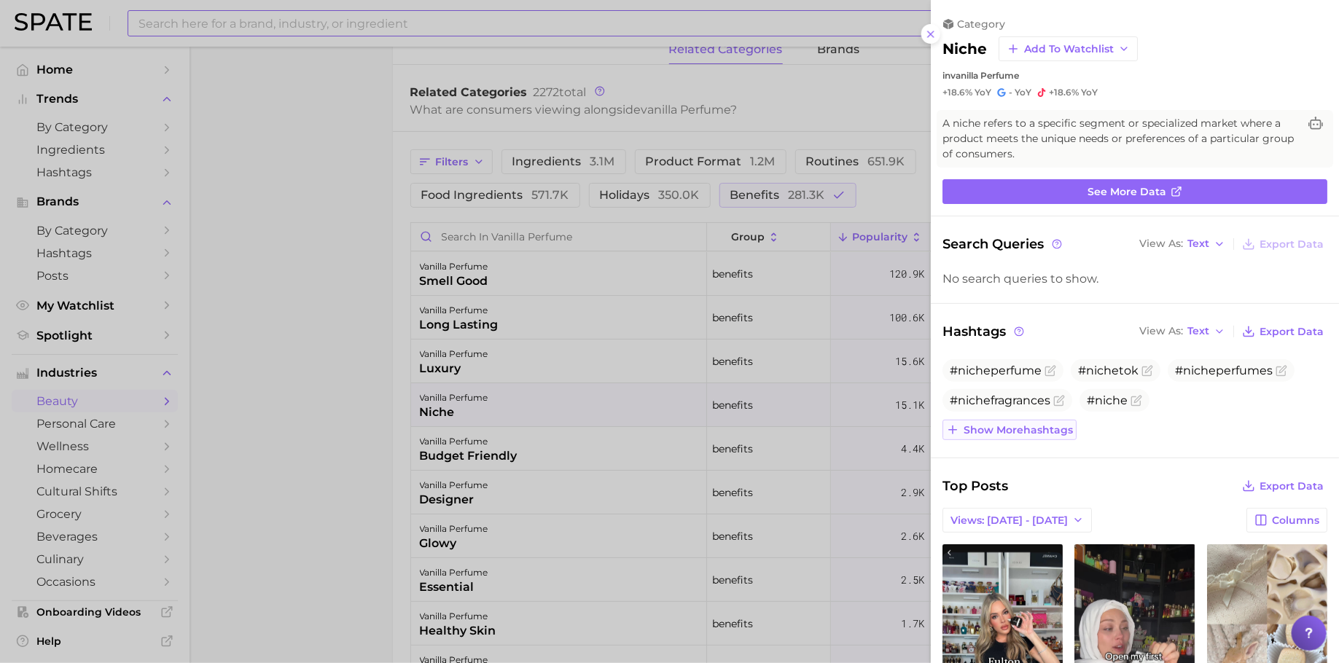
click at [1004, 432] on span "Show more hashtags" at bounding box center [1018, 430] width 109 height 12
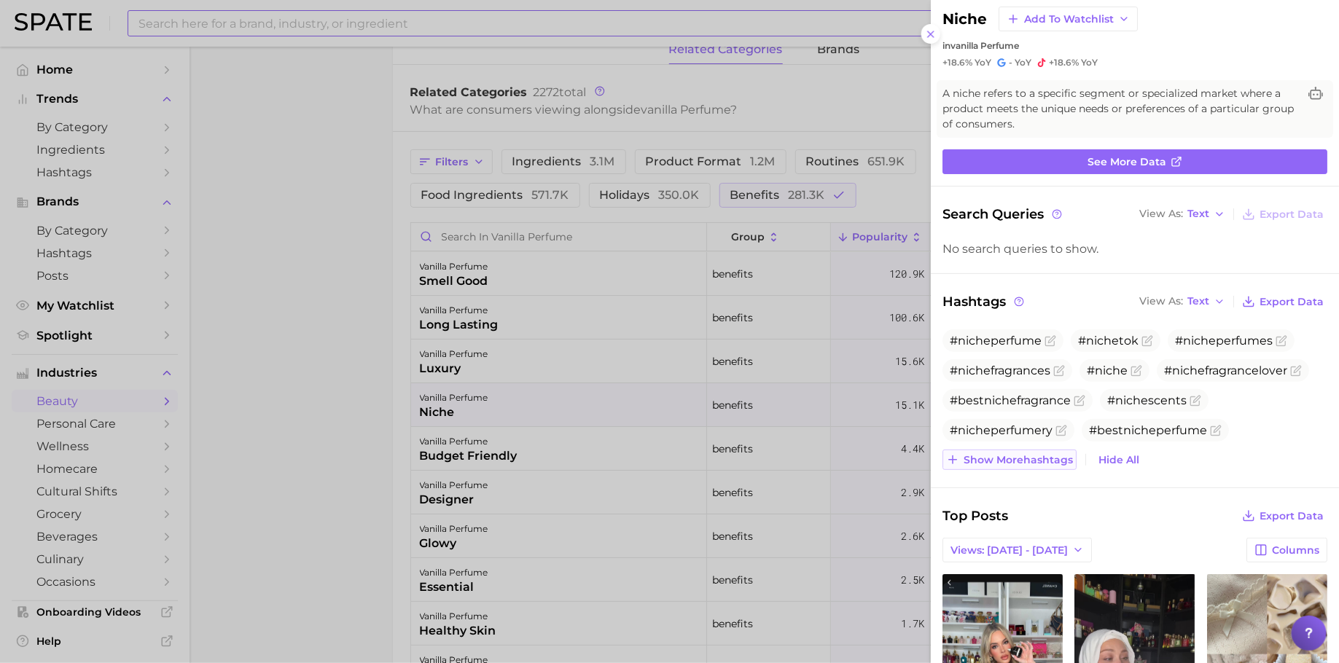
click at [1002, 454] on span "Show more hashtags" at bounding box center [1018, 460] width 109 height 12
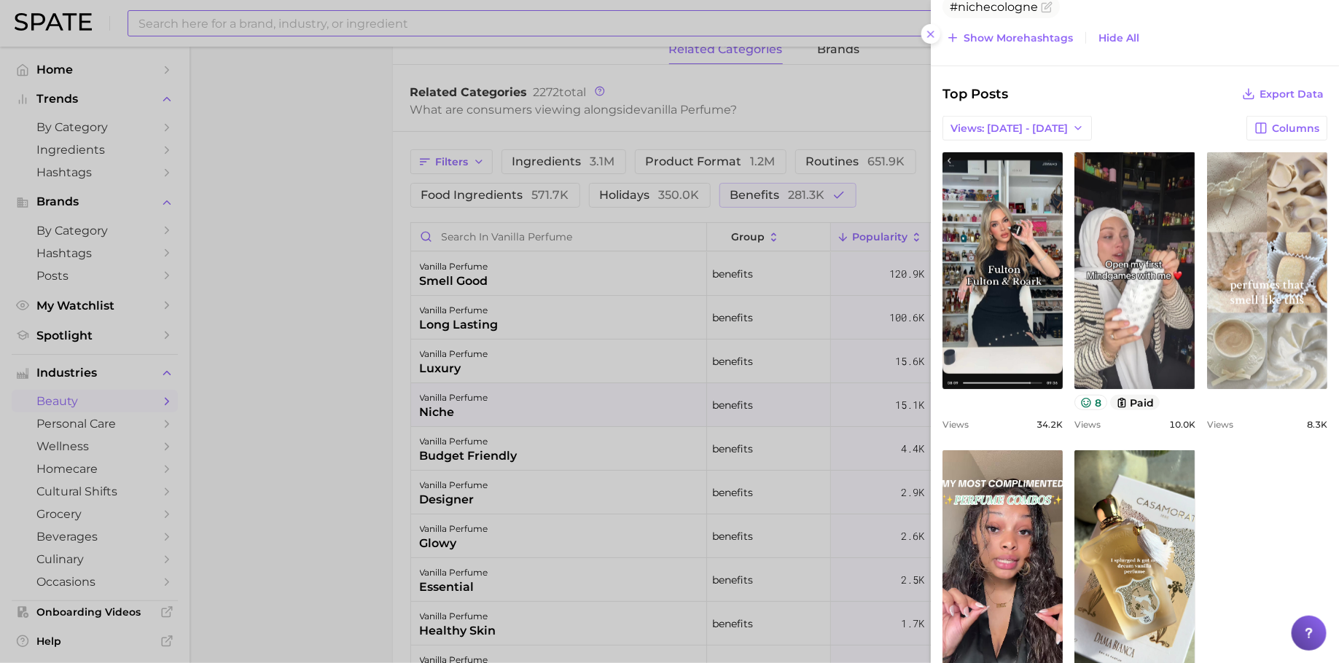
click at [571, 456] on div at bounding box center [669, 331] width 1339 height 663
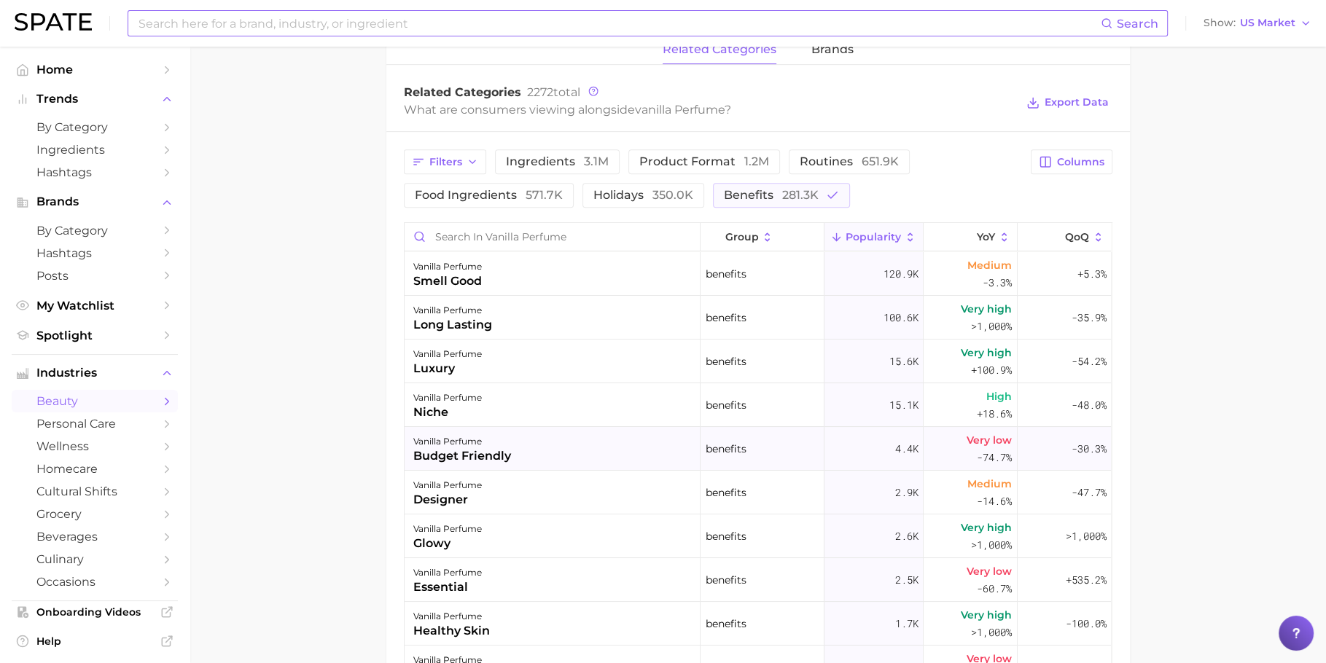
click at [537, 429] on div "vanilla perfume budget friendly" at bounding box center [553, 449] width 296 height 44
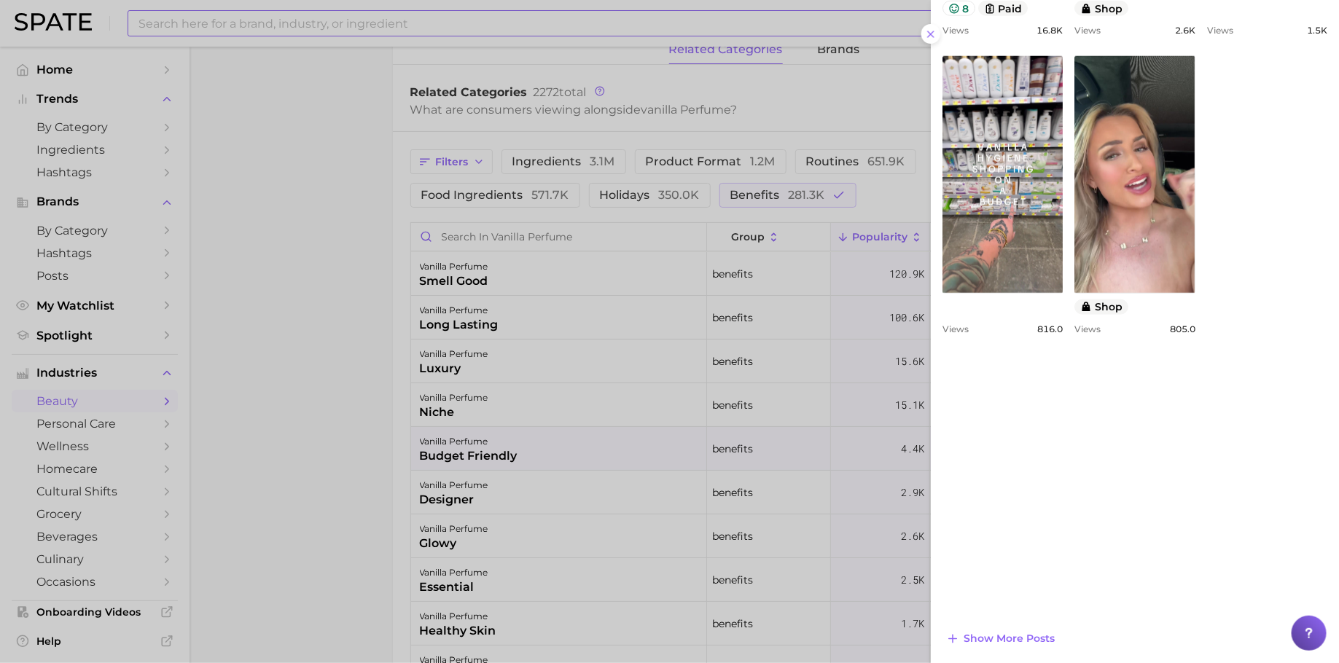
click at [712, 305] on div at bounding box center [669, 331] width 1339 height 663
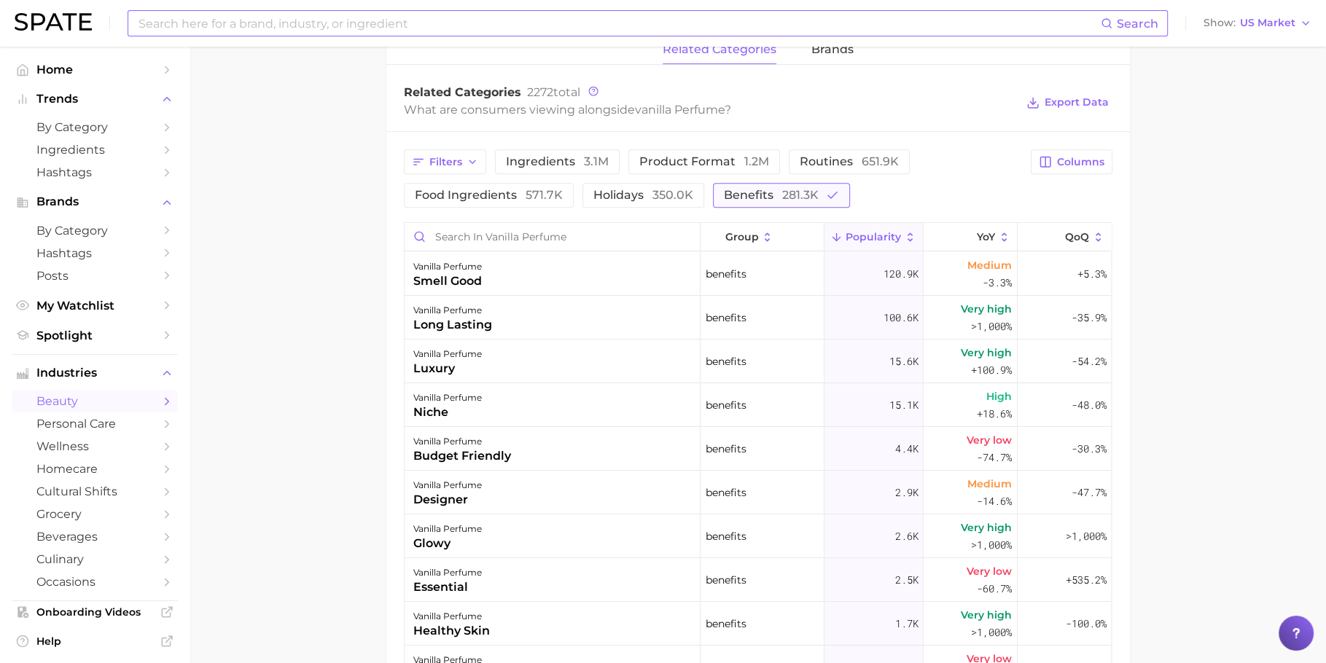
click at [755, 190] on span "benefits 281.3k" at bounding box center [771, 196] width 95 height 12
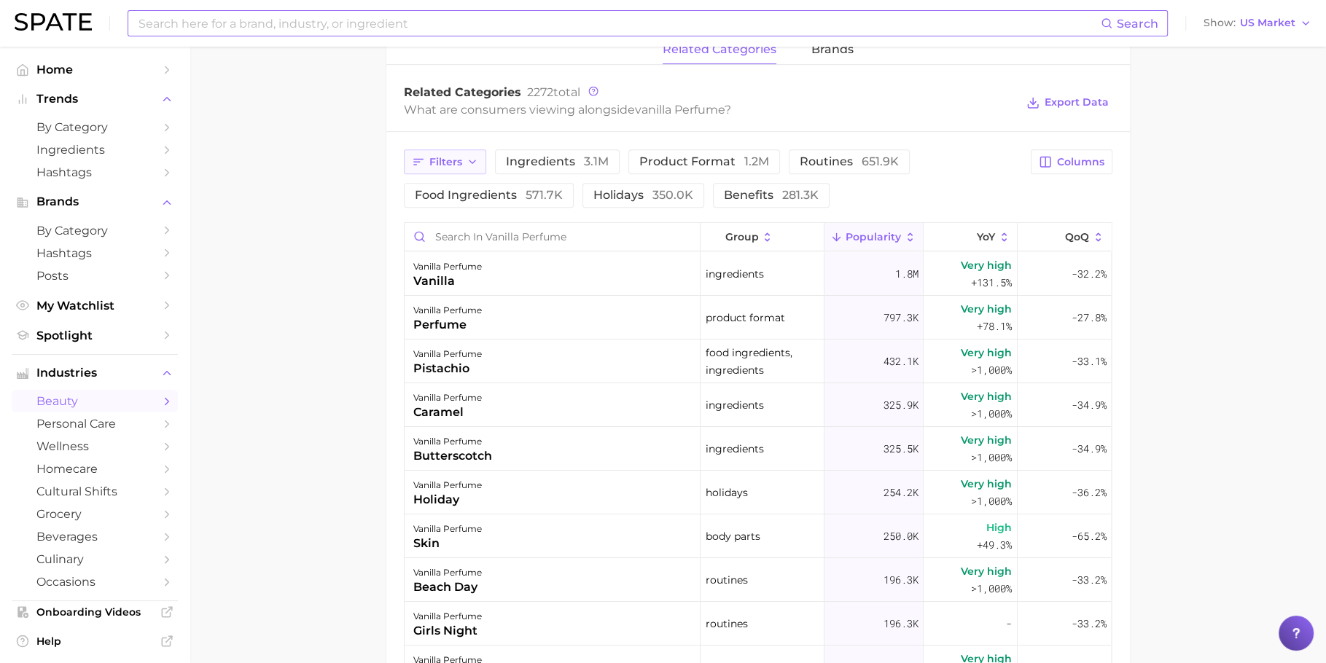
click at [472, 159] on icon "button" at bounding box center [473, 162] width 12 height 12
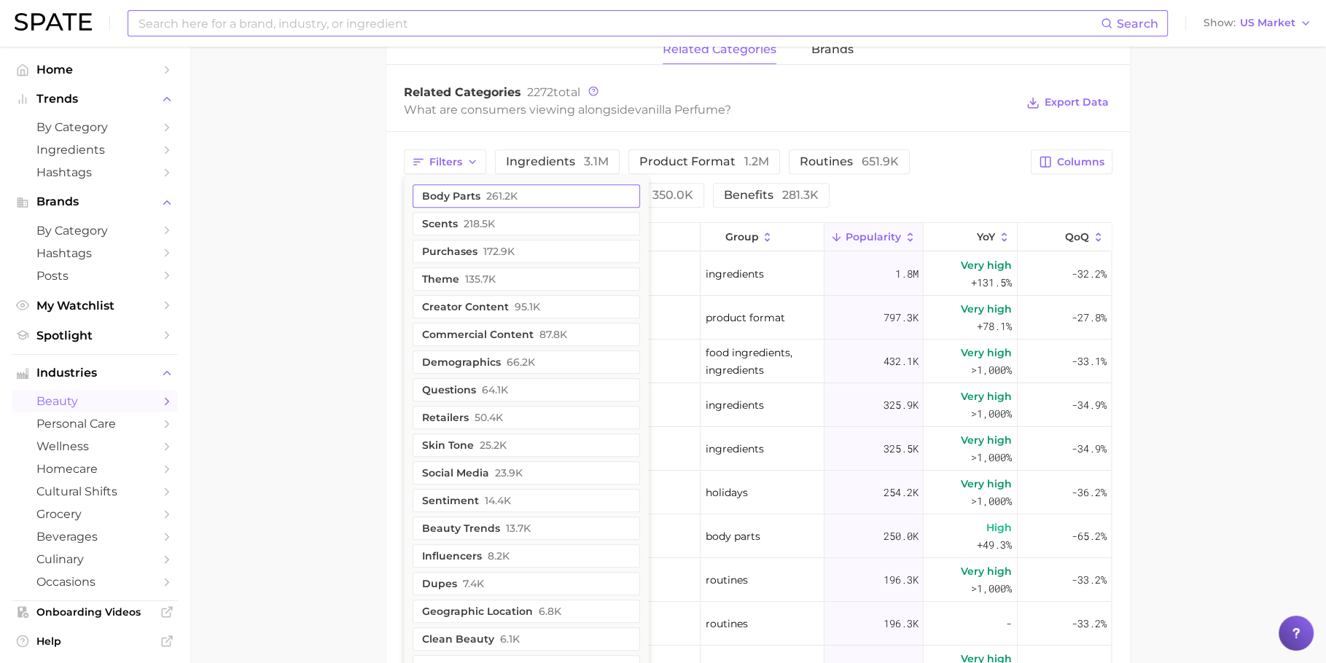
click at [530, 190] on button "body parts 261.2k" at bounding box center [526, 195] width 227 height 23
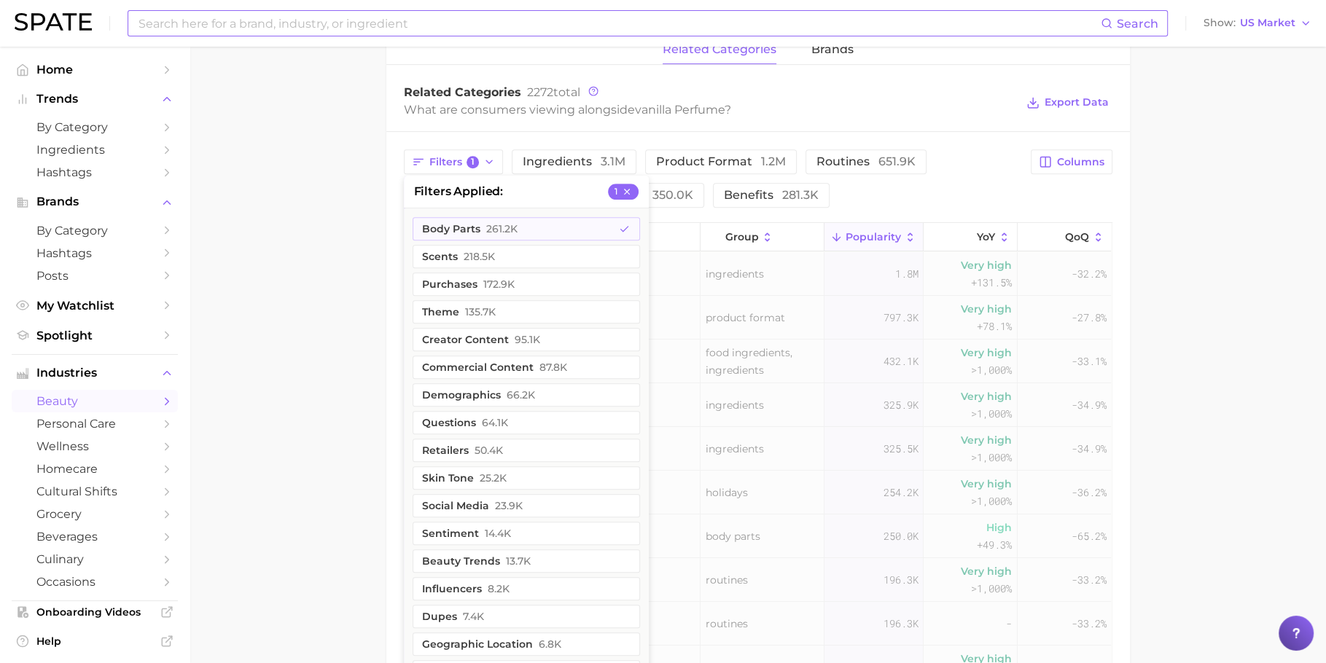
drag, startPoint x: 352, startPoint y: 176, endPoint x: 392, endPoint y: 174, distance: 39.4
click at [352, 176] on main "1. fragrance 2. personal fragrance 3. perfume products 4. vanilla perfume Overv…" at bounding box center [758, 167] width 1137 height 1618
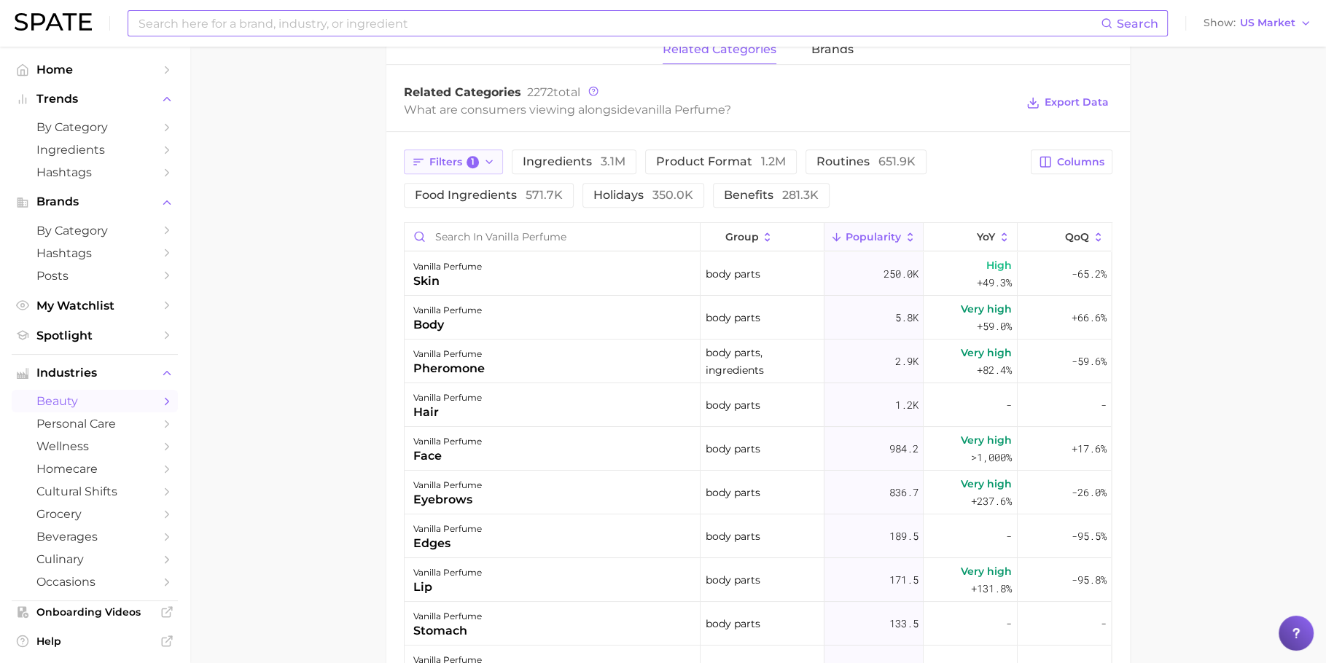
click at [454, 168] on button "Filters 1" at bounding box center [454, 161] width 100 height 25
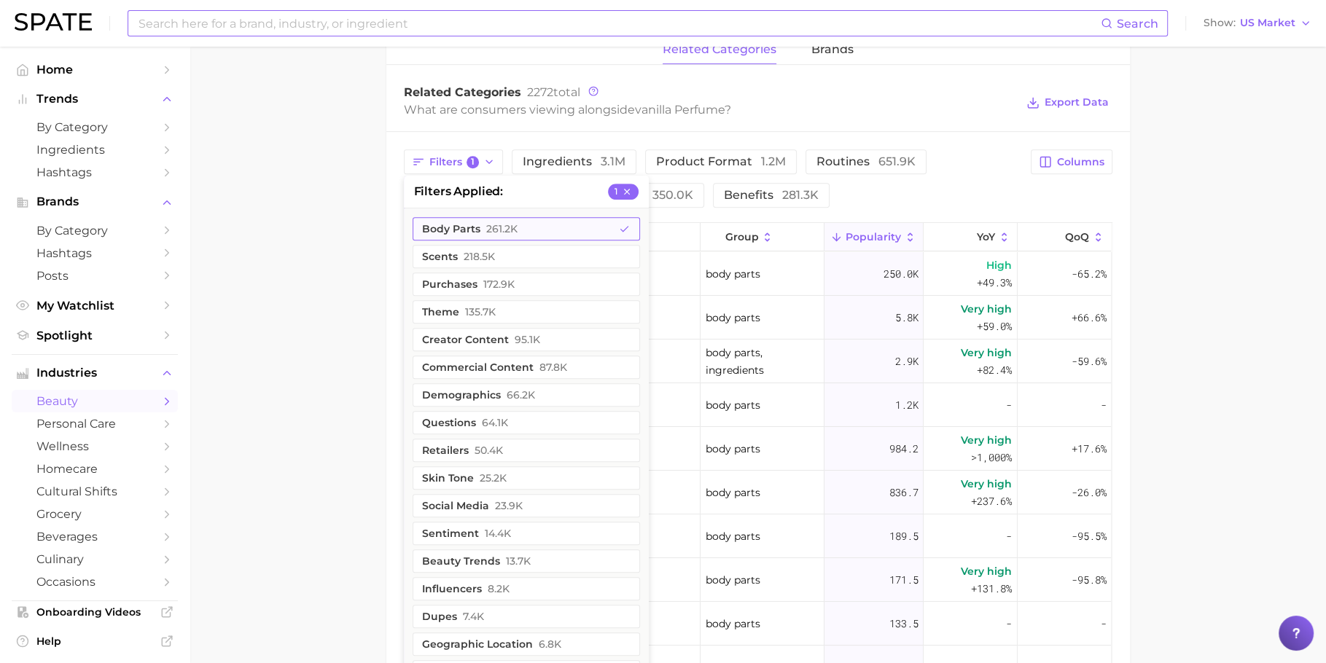
click at [518, 222] on button "body parts 261.2k" at bounding box center [526, 228] width 227 height 23
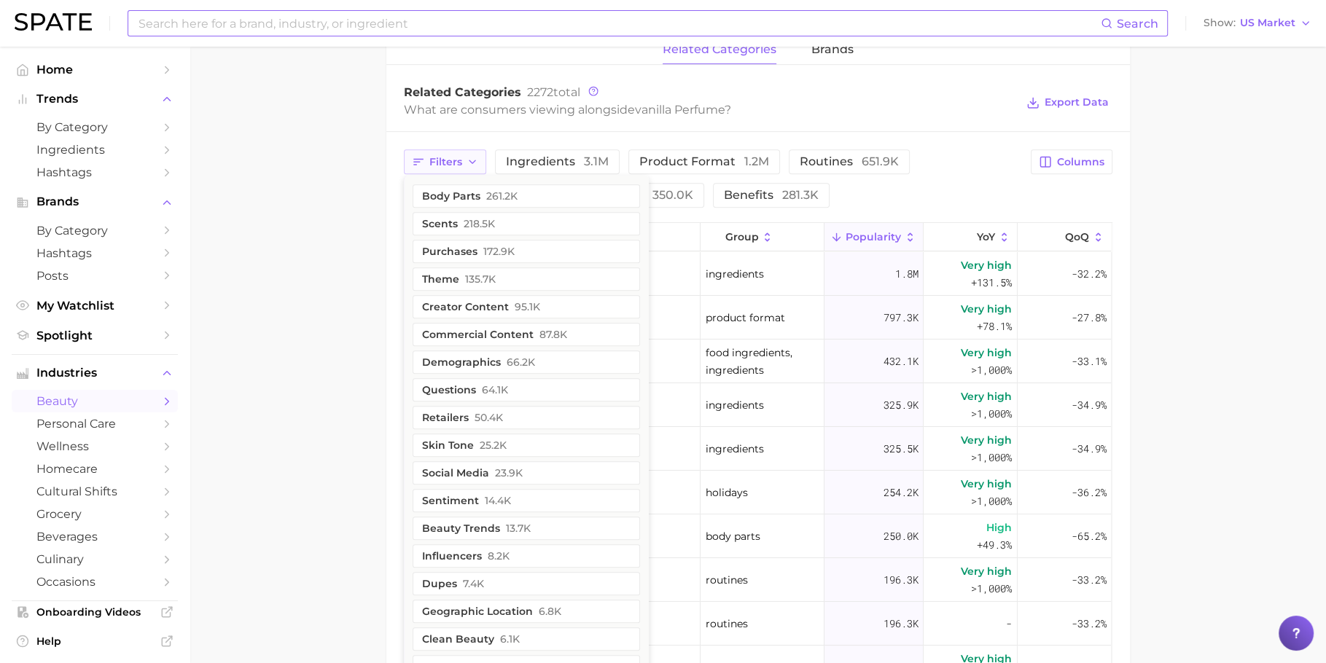
click at [451, 162] on span "Filters" at bounding box center [445, 162] width 33 height 12
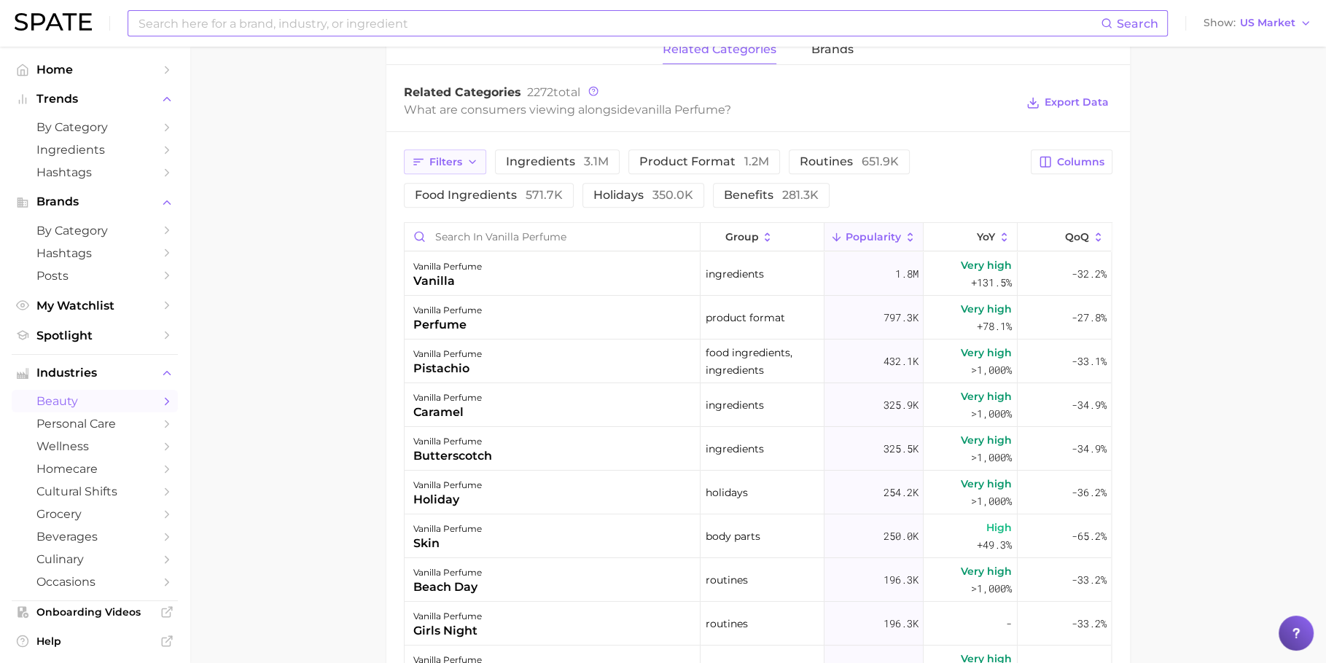
click at [454, 167] on button "Filters" at bounding box center [445, 161] width 82 height 25
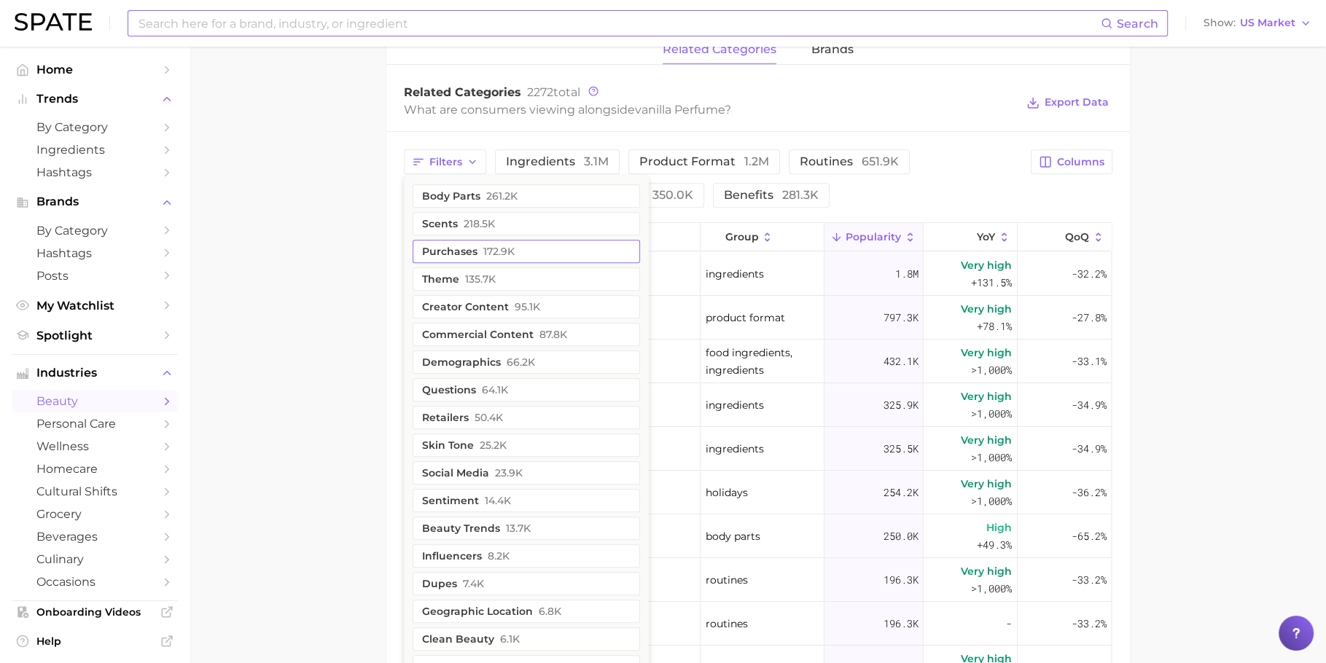
click at [451, 240] on button "purchases 172.9k" at bounding box center [526, 251] width 227 height 23
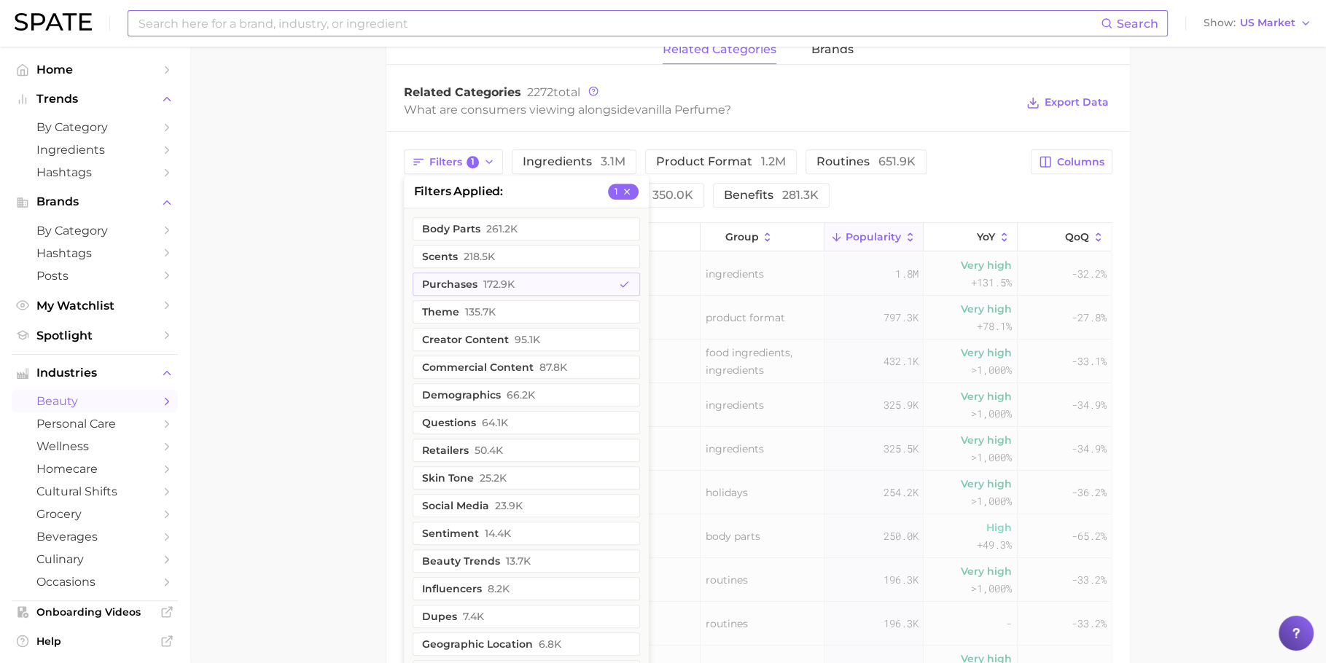
click at [343, 225] on main "1. fragrance 2. personal fragrance 3. perfume products 4. vanilla perfume Overv…" at bounding box center [758, 167] width 1137 height 1618
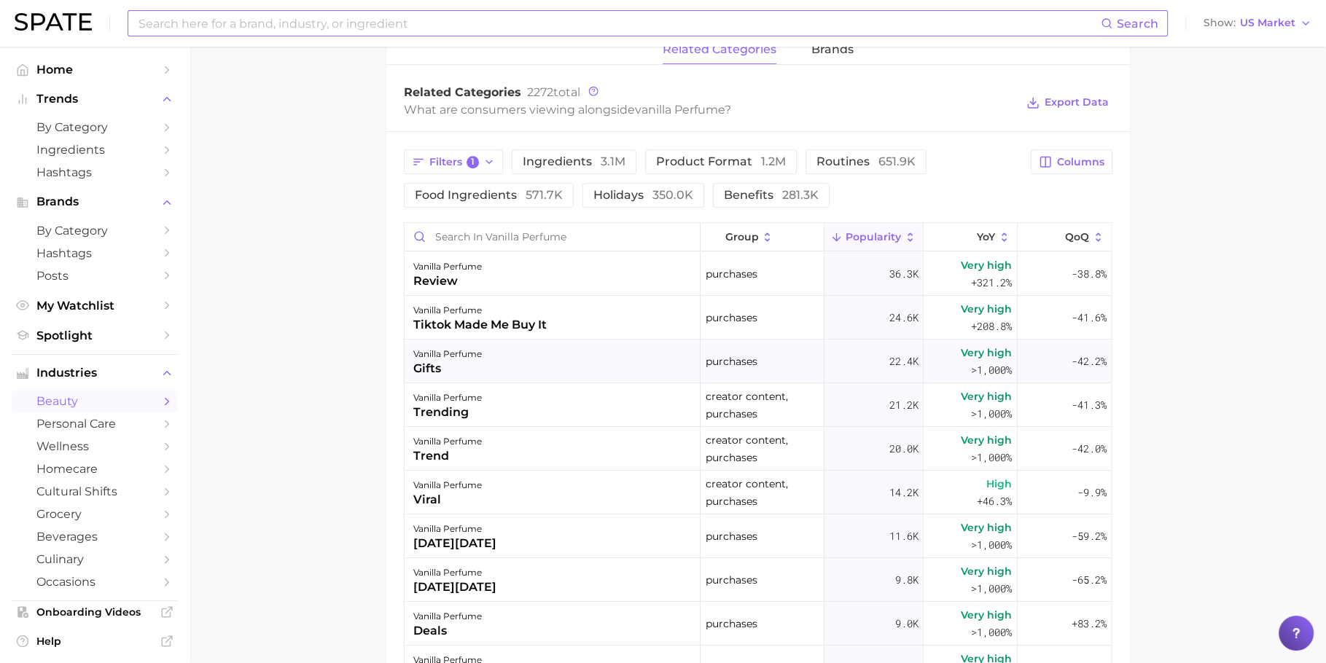
click at [505, 368] on div "vanilla perfume gifts" at bounding box center [553, 362] width 296 height 44
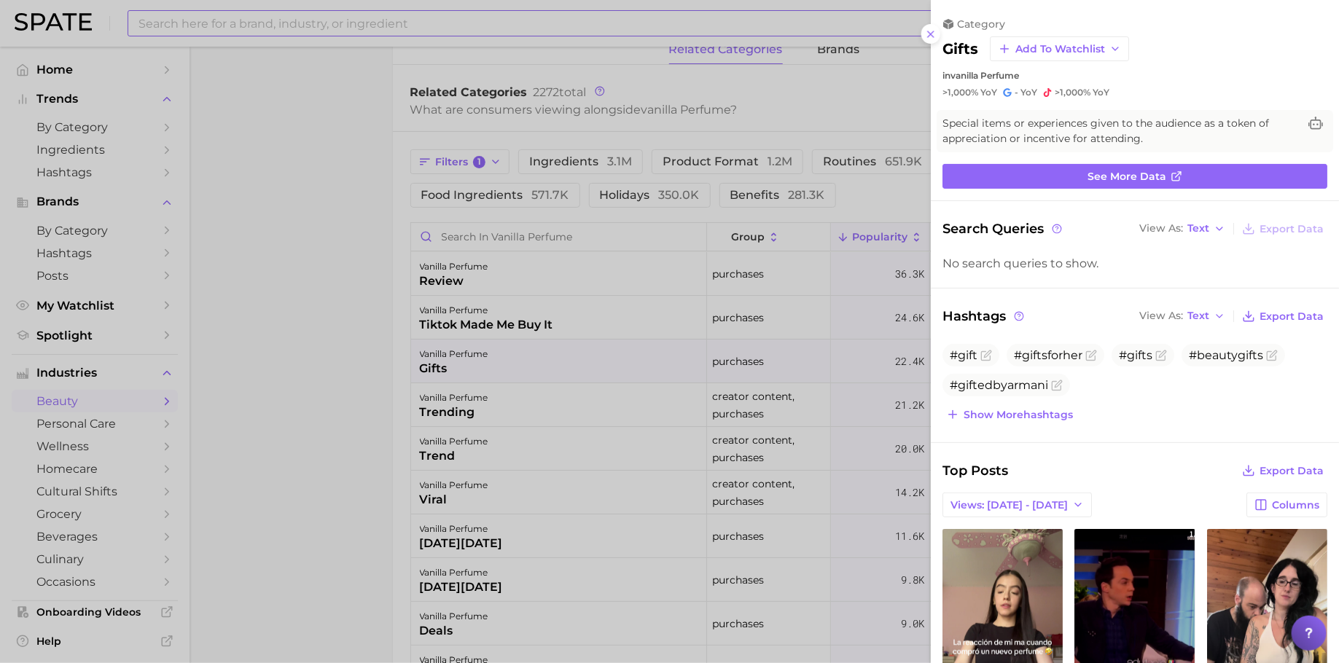
click at [505, 368] on div at bounding box center [669, 331] width 1339 height 663
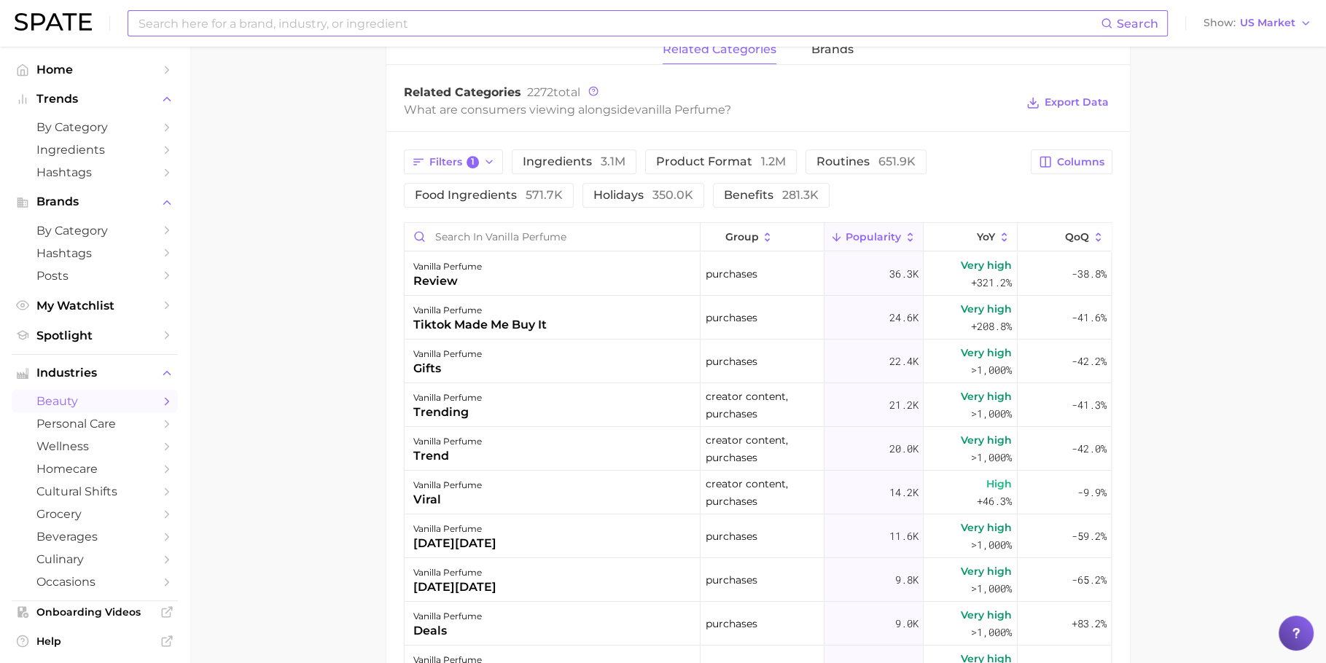
click at [501, 335] on div "vanilla perfume tiktok made me buy it" at bounding box center [553, 318] width 296 height 44
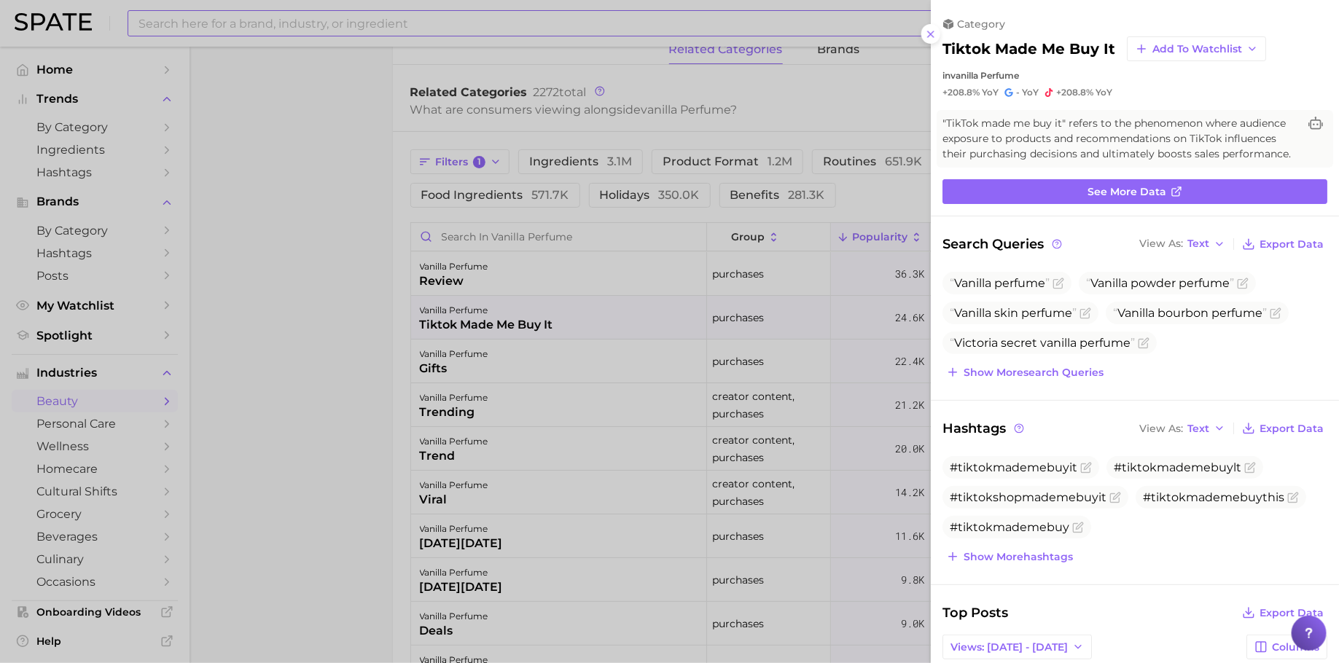
click at [501, 335] on div at bounding box center [669, 331] width 1339 height 663
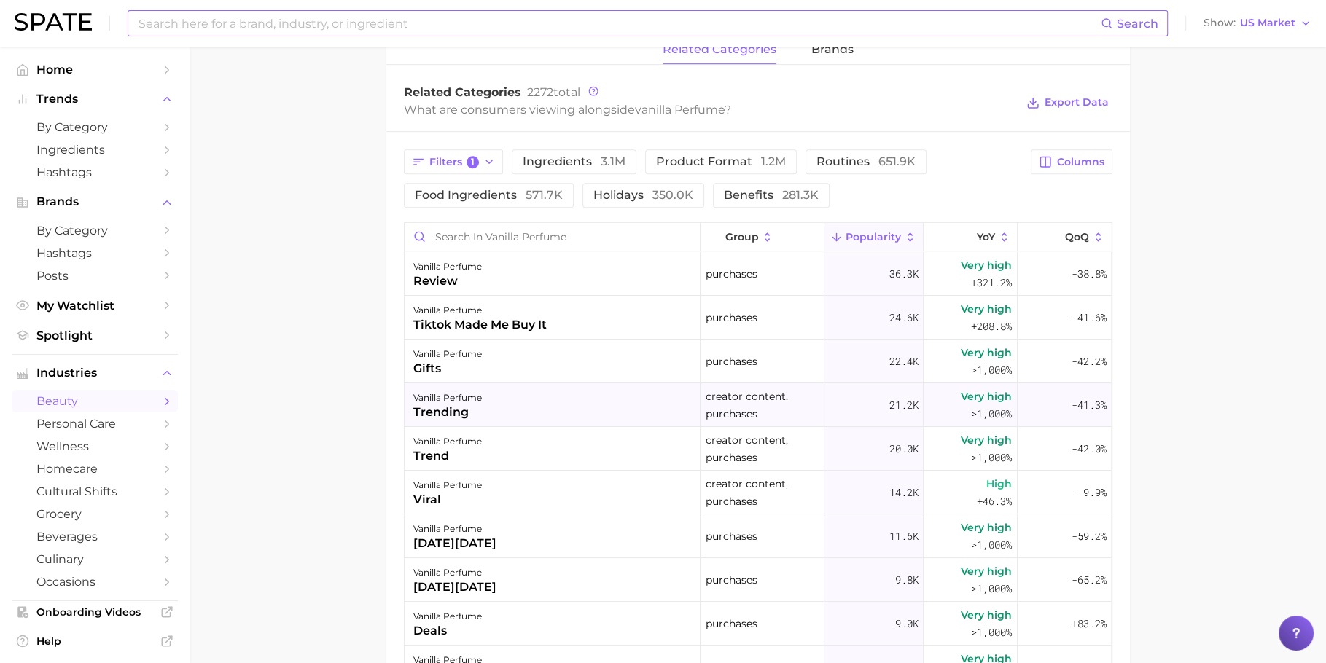
click at [499, 421] on div "vanilla perfume trending" at bounding box center [553, 405] width 296 height 44
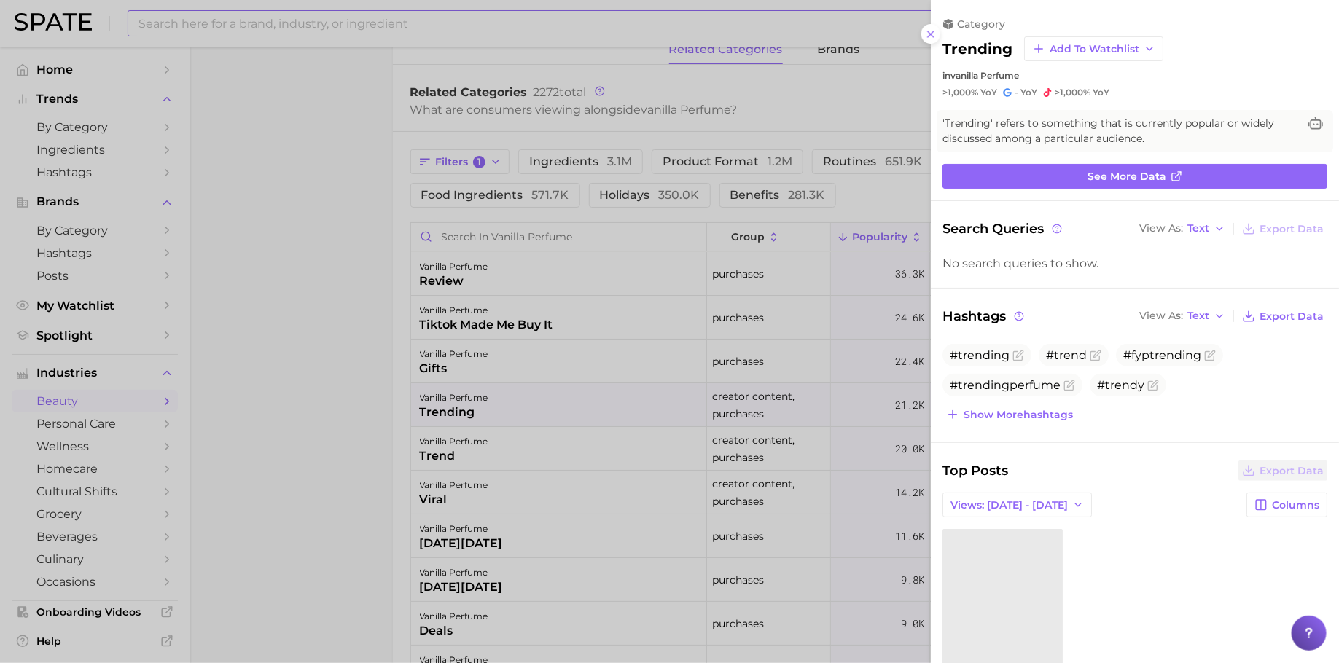
click at [307, 379] on div at bounding box center [669, 331] width 1339 height 663
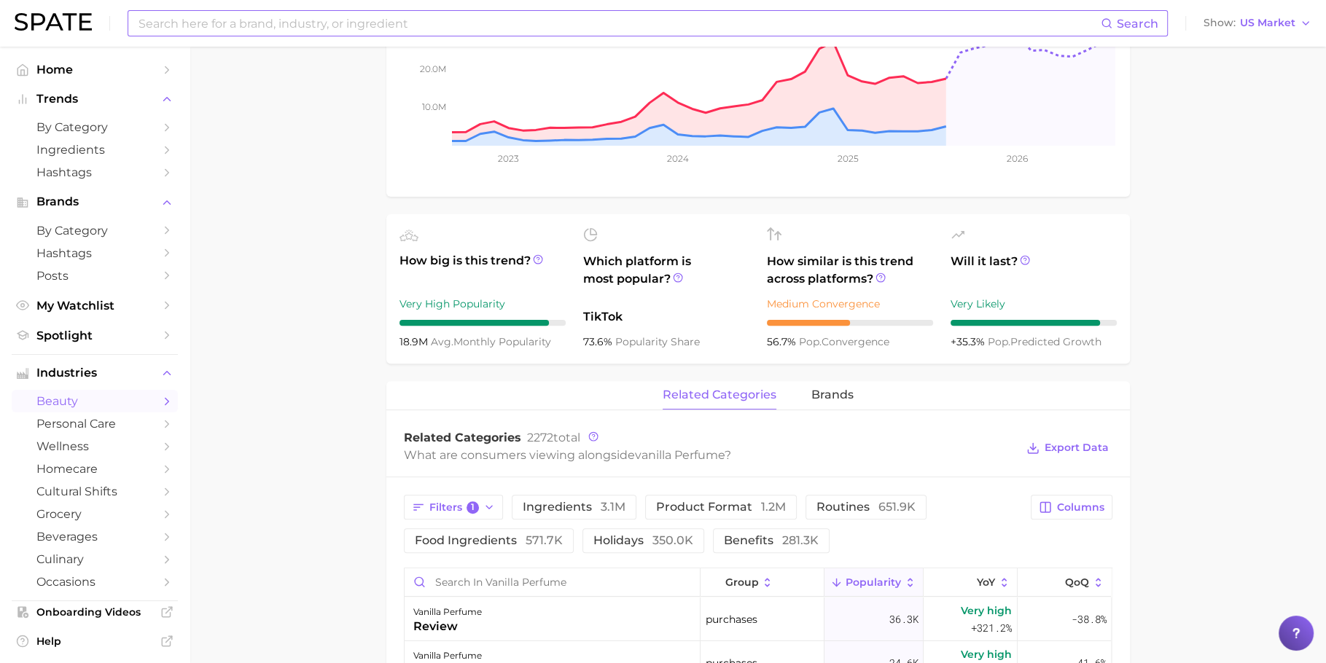
scroll to position [60, 0]
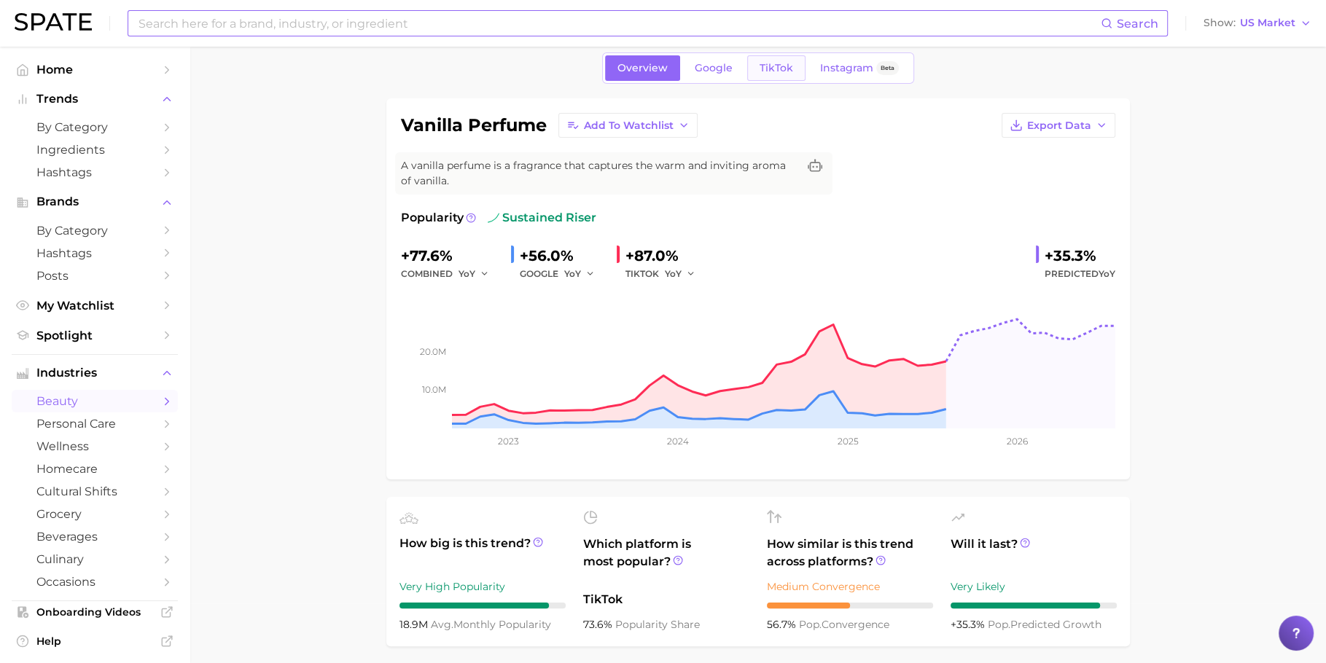
click at [796, 69] on link "TikTok" at bounding box center [776, 68] width 58 height 26
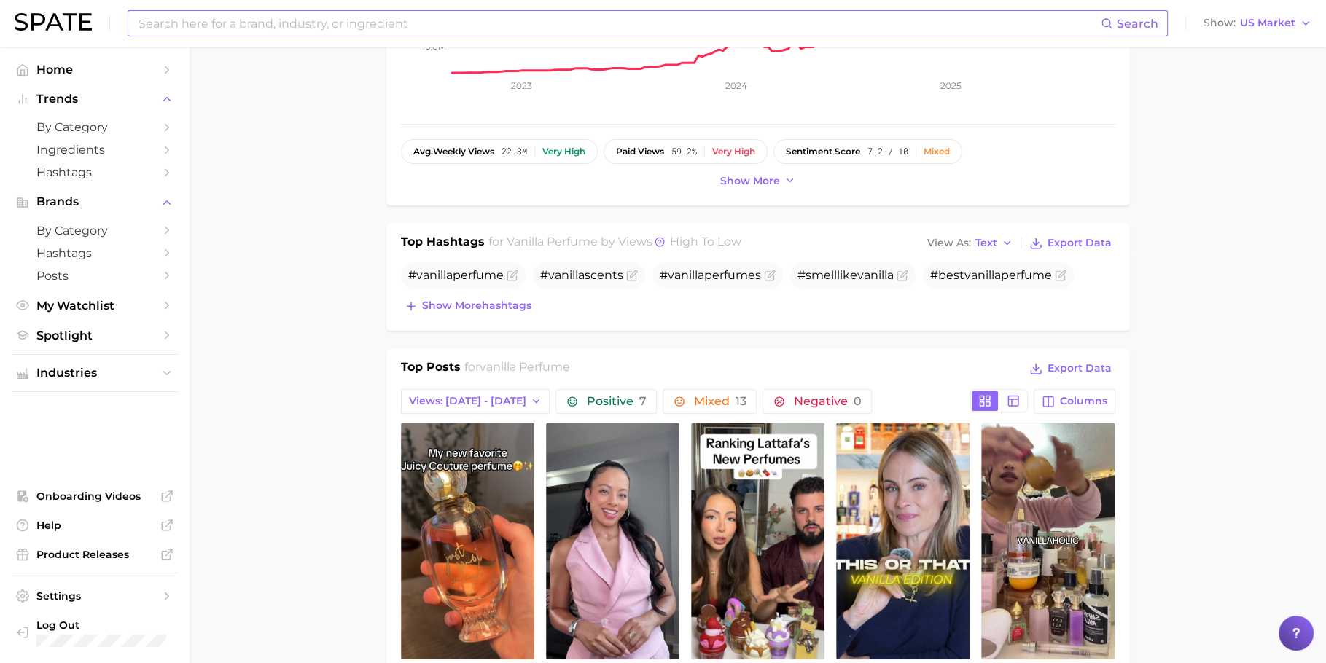
scroll to position [647, 0]
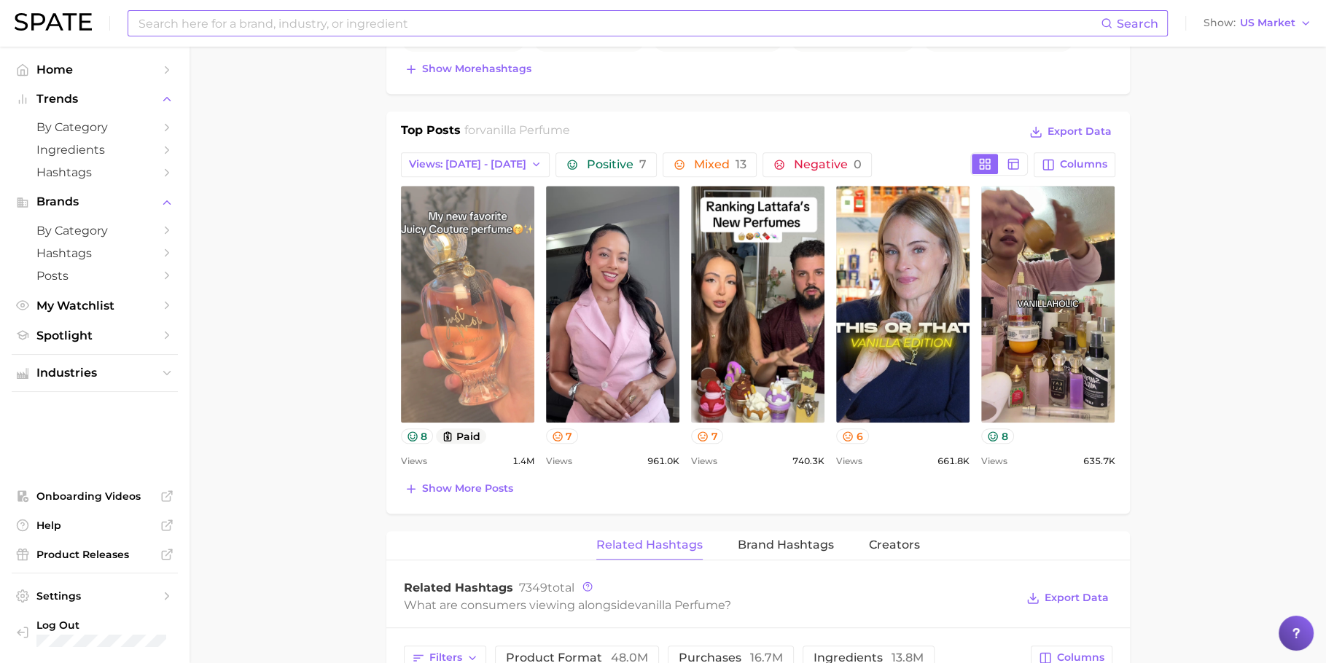
click at [492, 335] on link "view post on TikTok" at bounding box center [467, 304] width 133 height 237
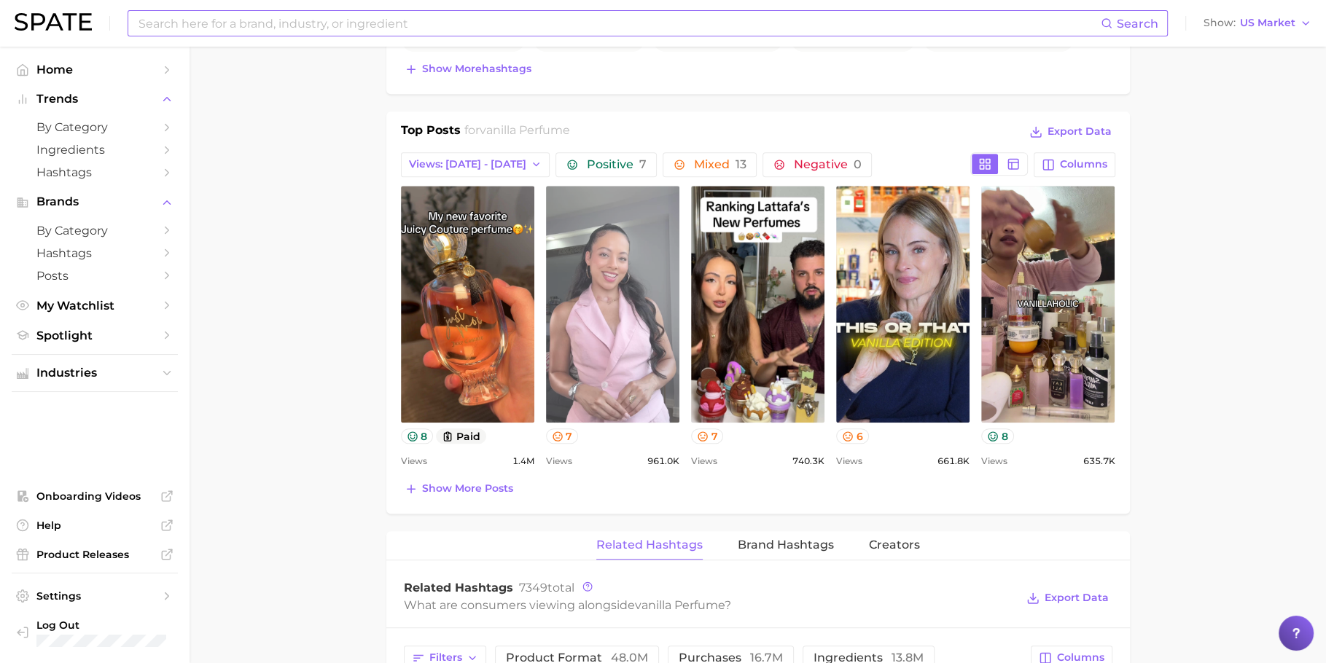
click at [613, 345] on link "view post on TikTok" at bounding box center [612, 304] width 133 height 237
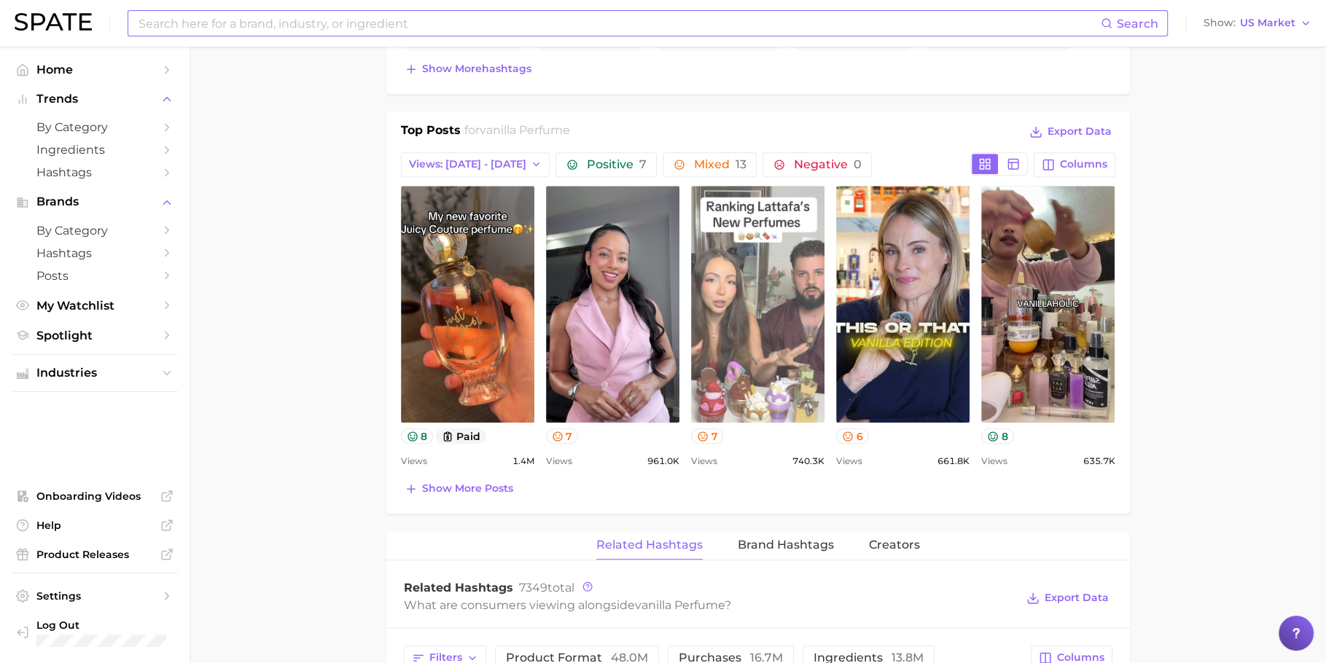
click at [775, 289] on link "view post on TikTok" at bounding box center [757, 304] width 133 height 237
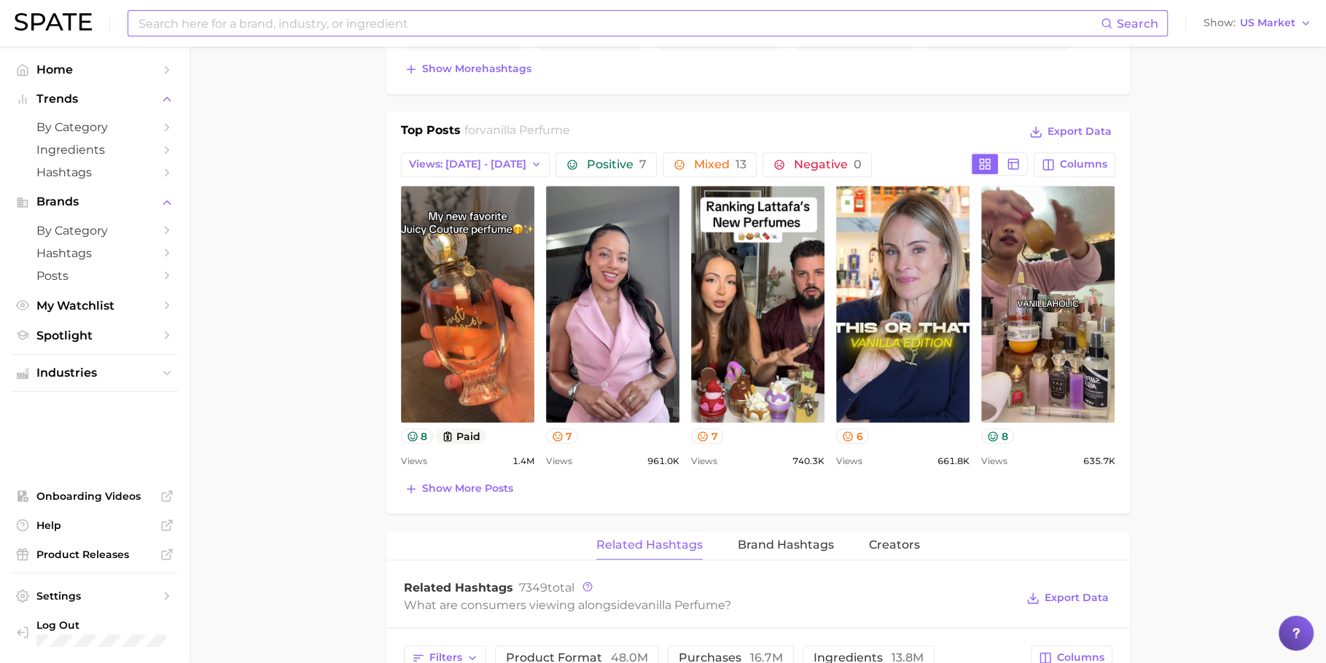
click at [279, 297] on main "1. fragrance 2. personal fragrance 3. perfume products 4. vanilla perfume Overv…" at bounding box center [758, 435] width 1137 height 2073
click at [878, 107] on div "vanilla perfume Add to Watchlist Export Data A vanilla perfume is a fragrance t…" at bounding box center [758, 455] width 744 height 1889
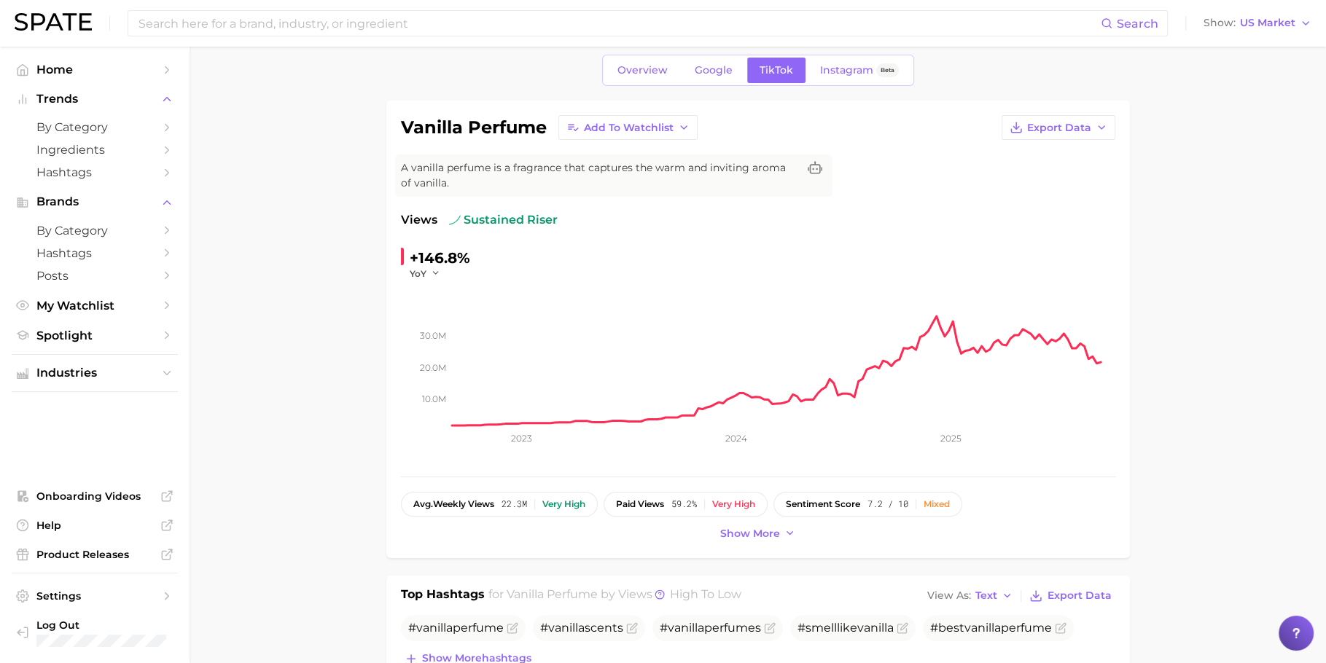
scroll to position [0, 0]
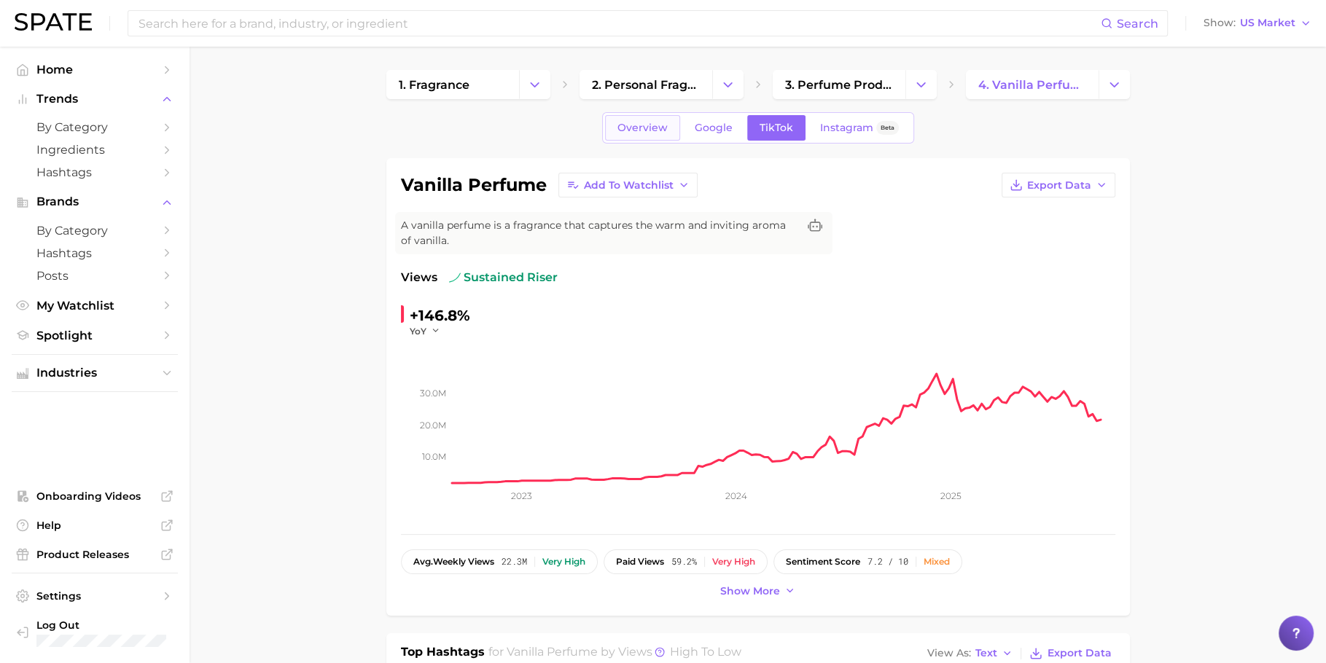
click at [645, 122] on span "Overview" at bounding box center [643, 128] width 50 height 12
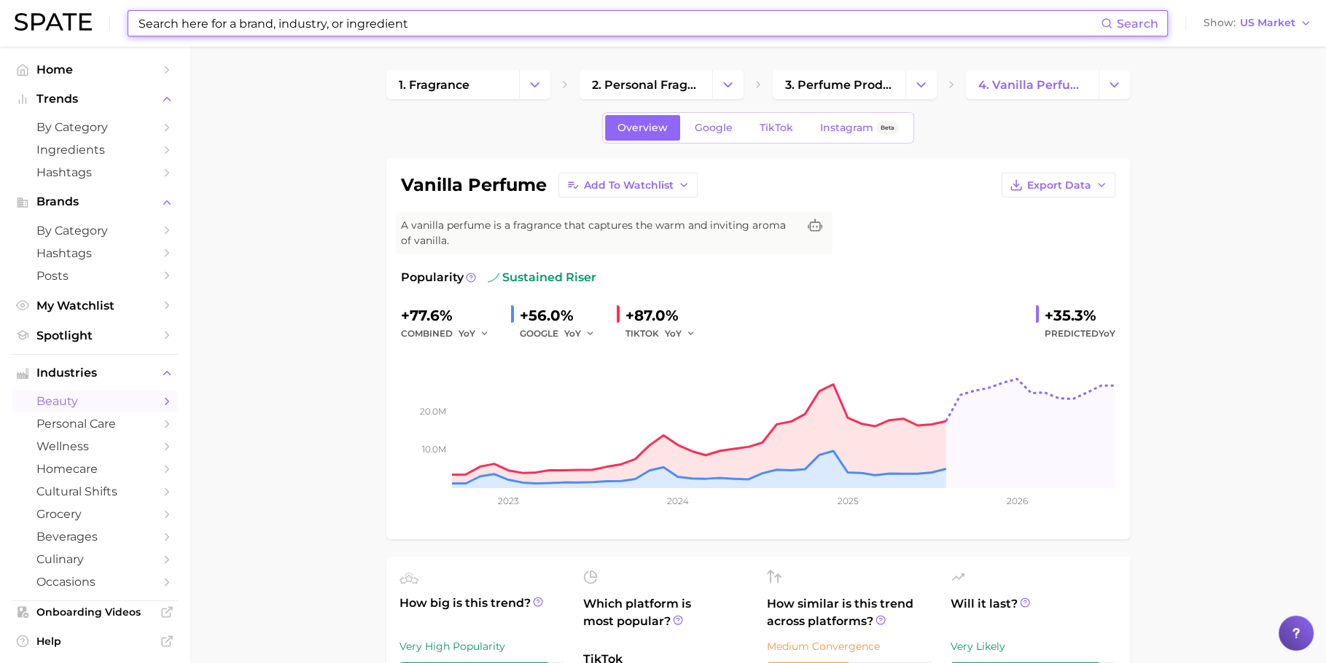
click at [607, 13] on input at bounding box center [619, 23] width 964 height 25
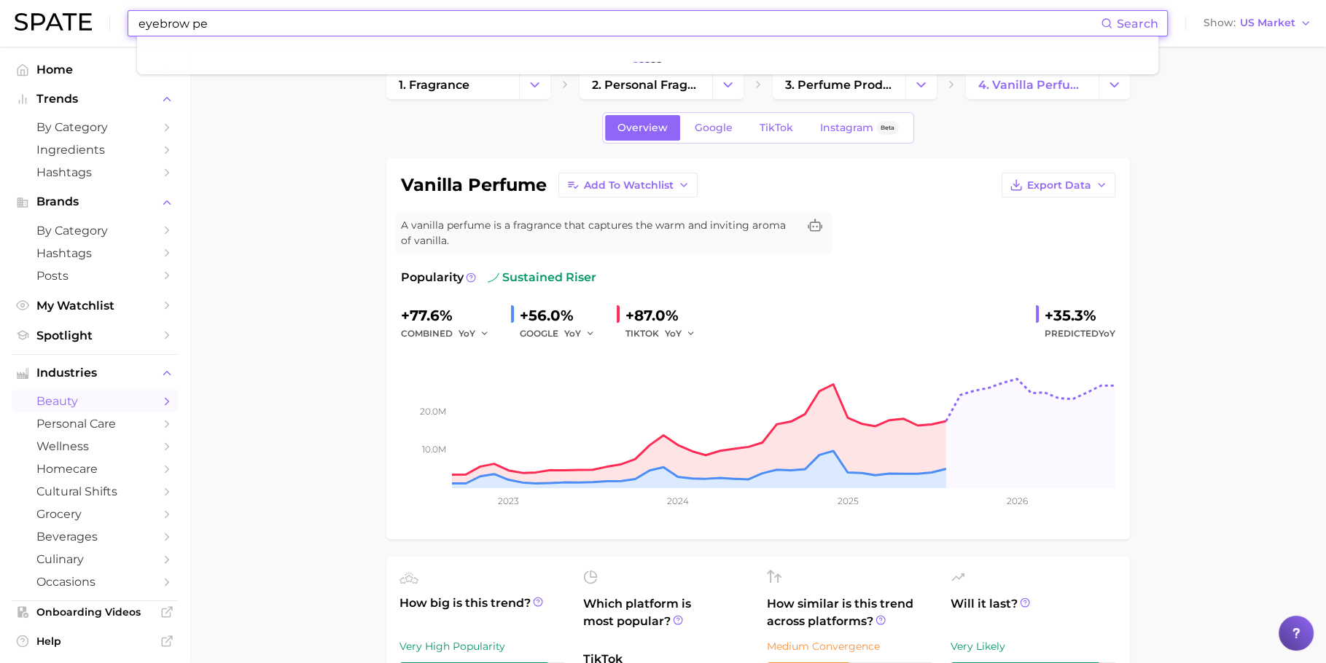
type input "eyebrow pen"
click at [311, 25] on input at bounding box center [619, 23] width 964 height 25
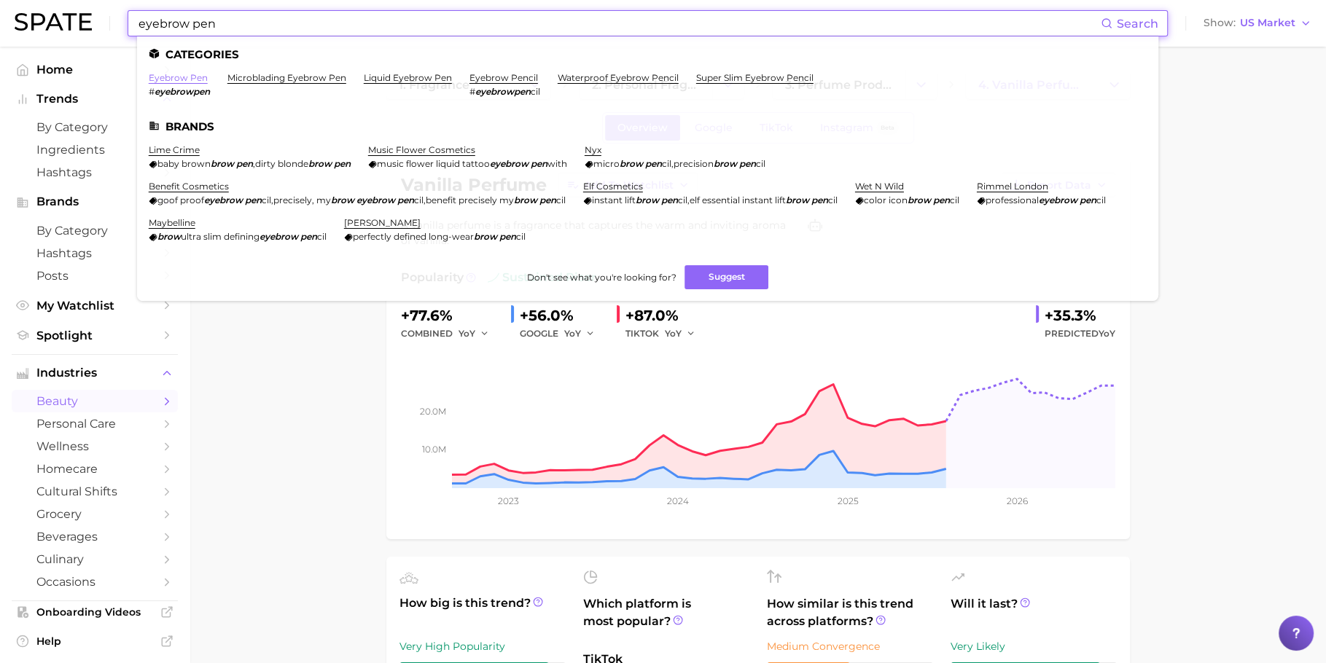
type input "eyebrow pen"
click at [190, 79] on link "eyebrow pen" at bounding box center [178, 77] width 59 height 11
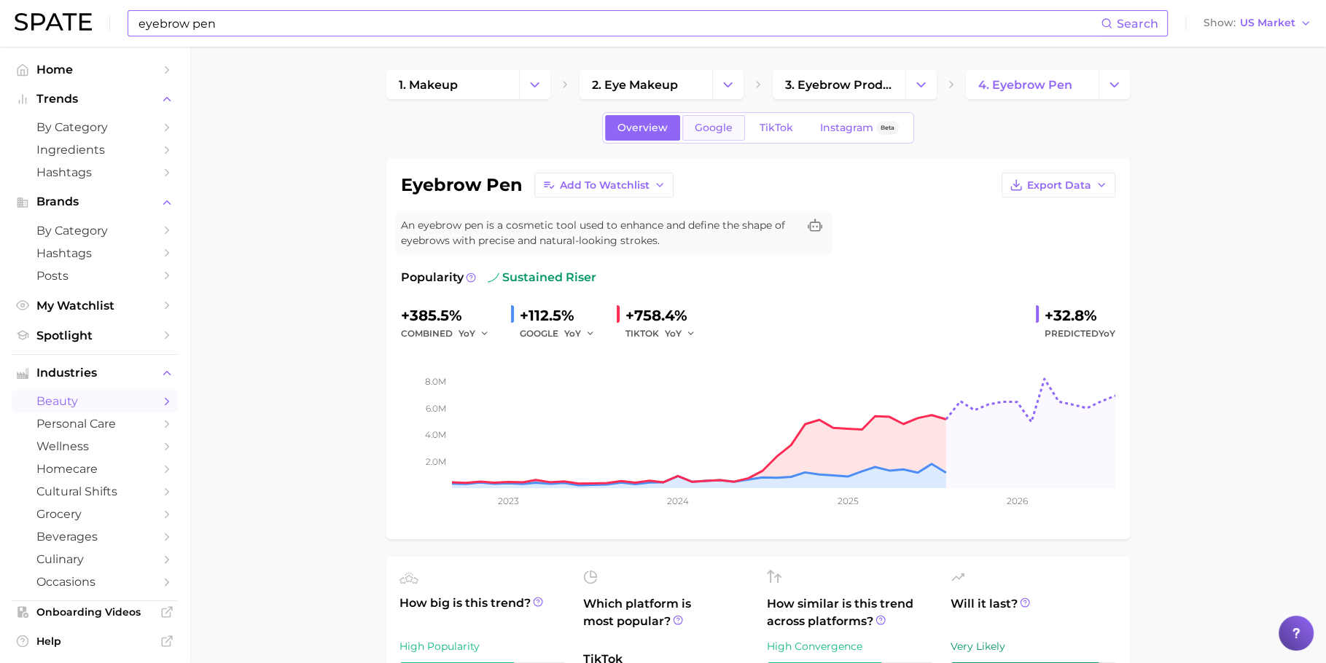
click at [727, 117] on link "Google" at bounding box center [713, 128] width 63 height 26
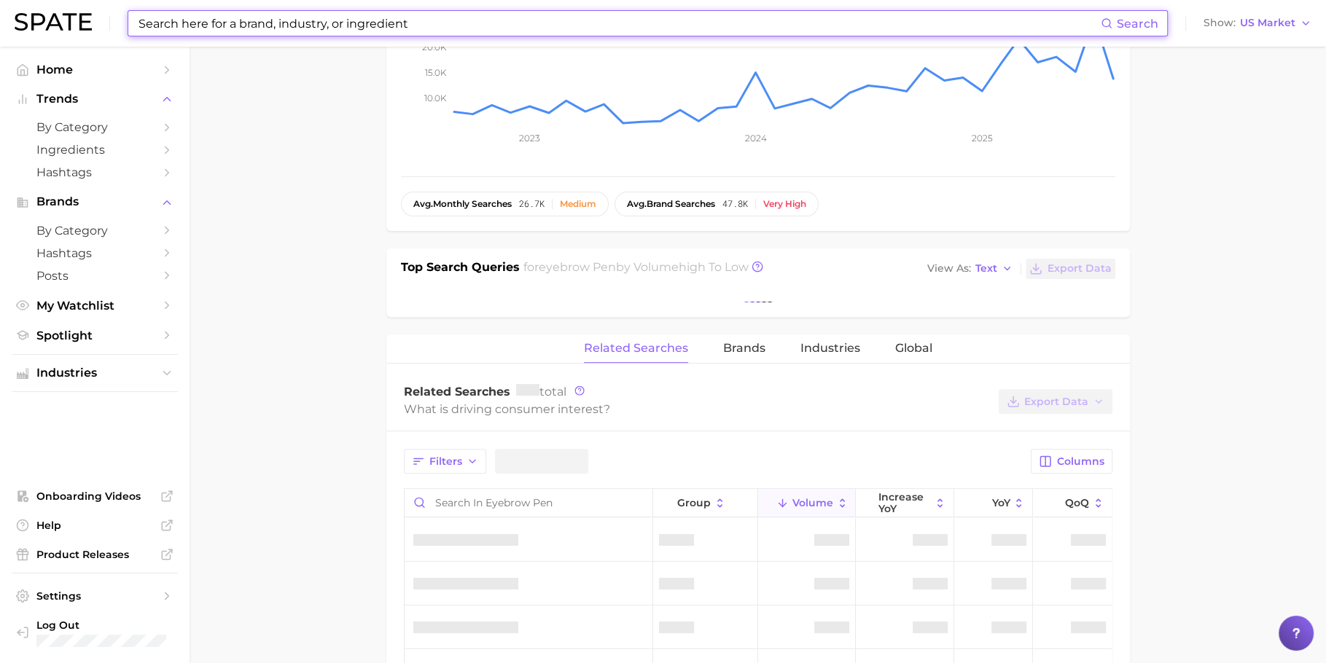
scroll to position [374, 0]
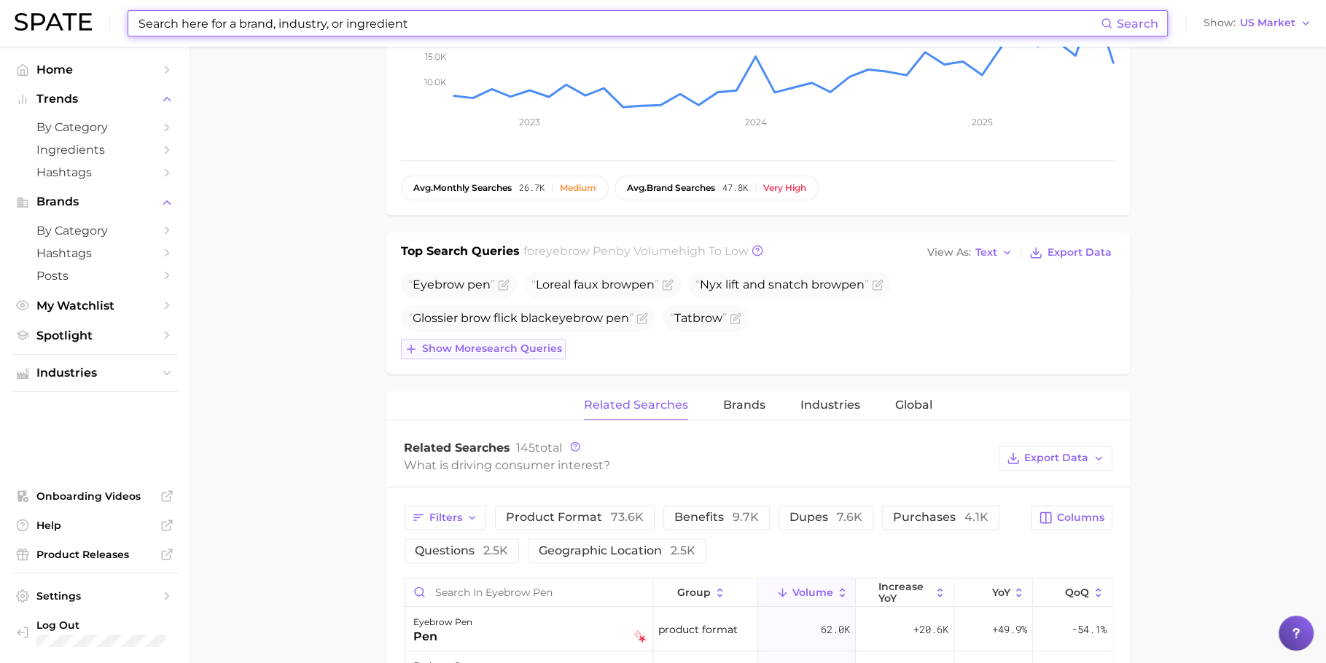
click at [482, 305] on span "Glossier brow flick black eyebrow pen" at bounding box center [528, 318] width 254 height 26
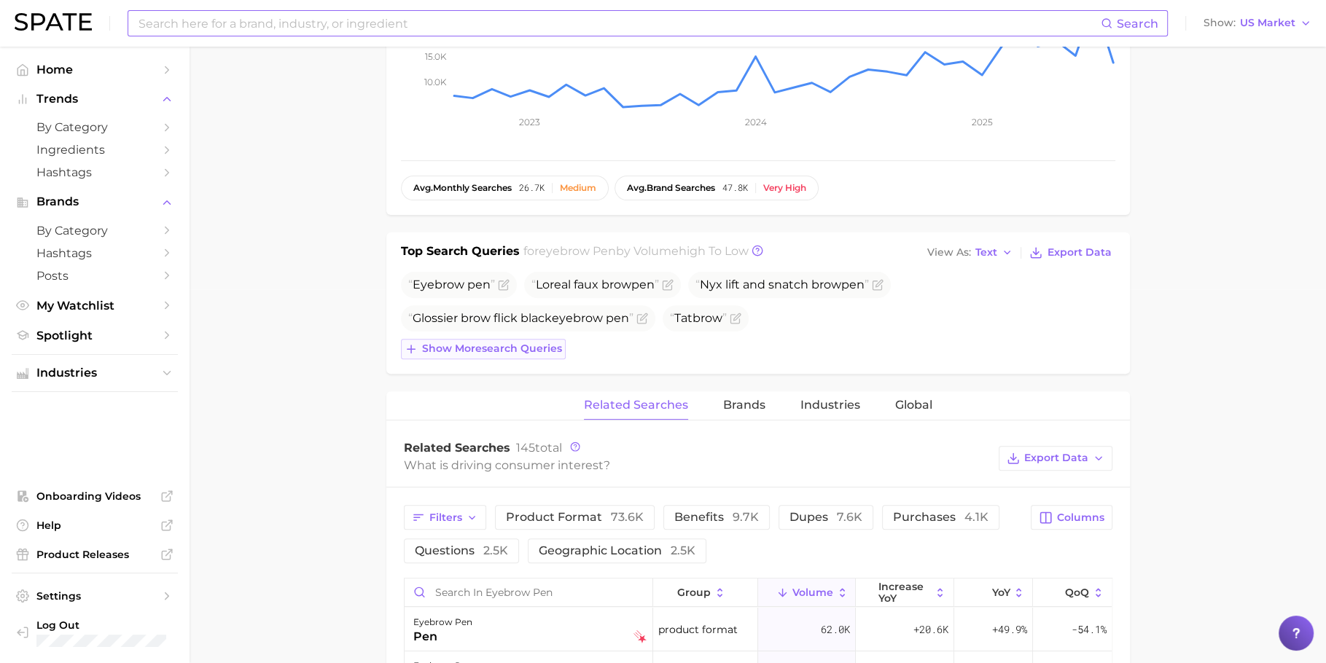
click at [487, 339] on button "Show more search queries" at bounding box center [483, 349] width 165 height 20
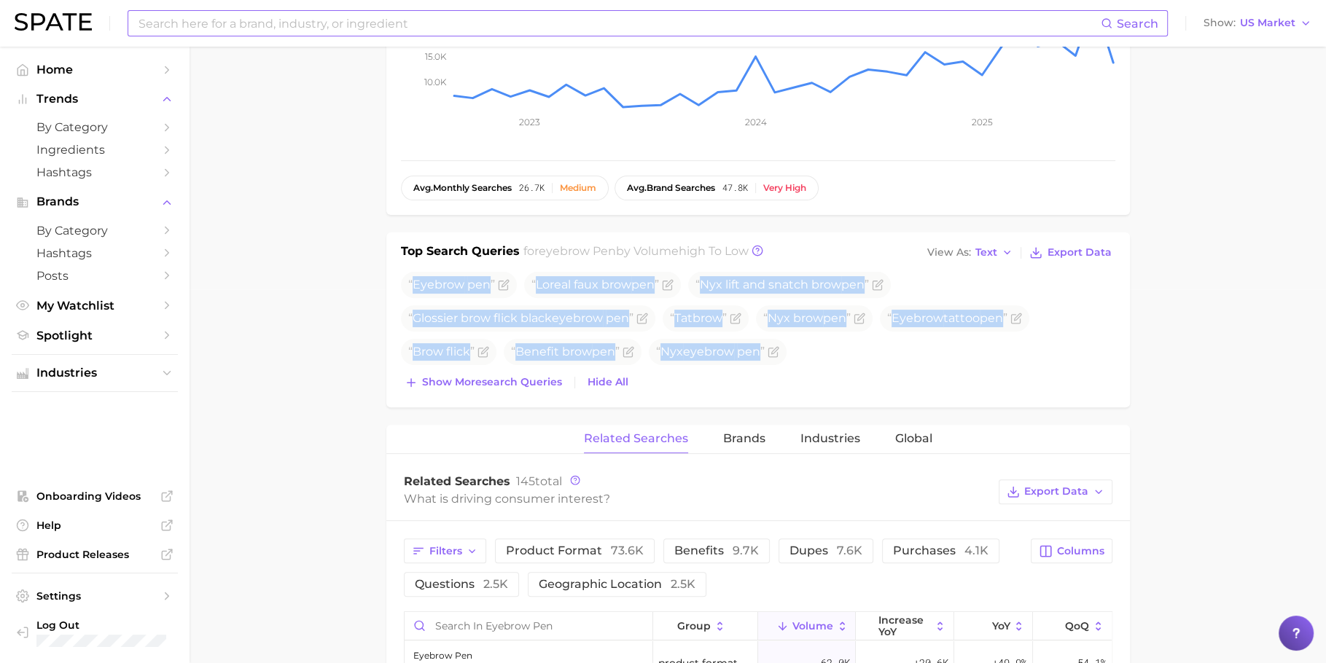
drag, startPoint x: 413, startPoint y: 282, endPoint x: 1139, endPoint y: 370, distance: 730.8
click at [1139, 370] on main "1. makeup 2. eye makeup 3. eyebrow products 4. eyebrow pen Overview Google TikT…" at bounding box center [758, 519] width 1137 height 1693
copy div "Eyebrow pen Loreal faux brow pen Nyx lift and snatch brow pen Glossier brow fli…"
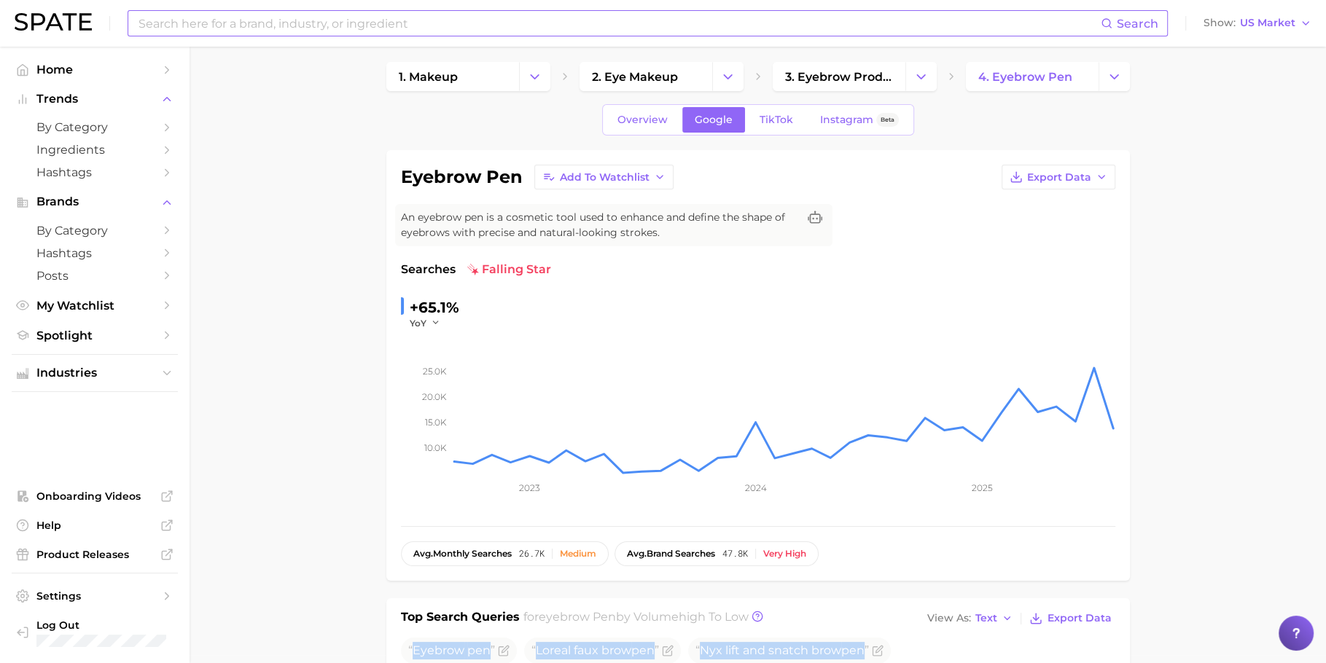
scroll to position [0, 0]
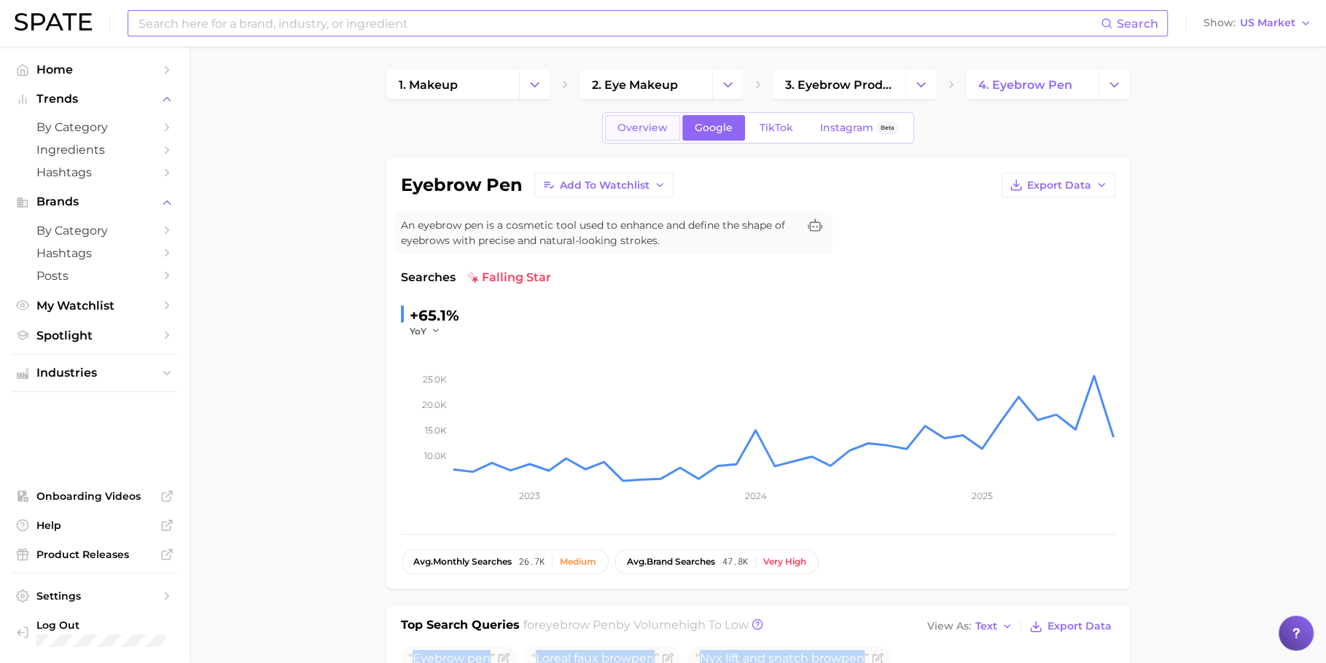
click at [632, 135] on link "Overview" at bounding box center [642, 128] width 75 height 26
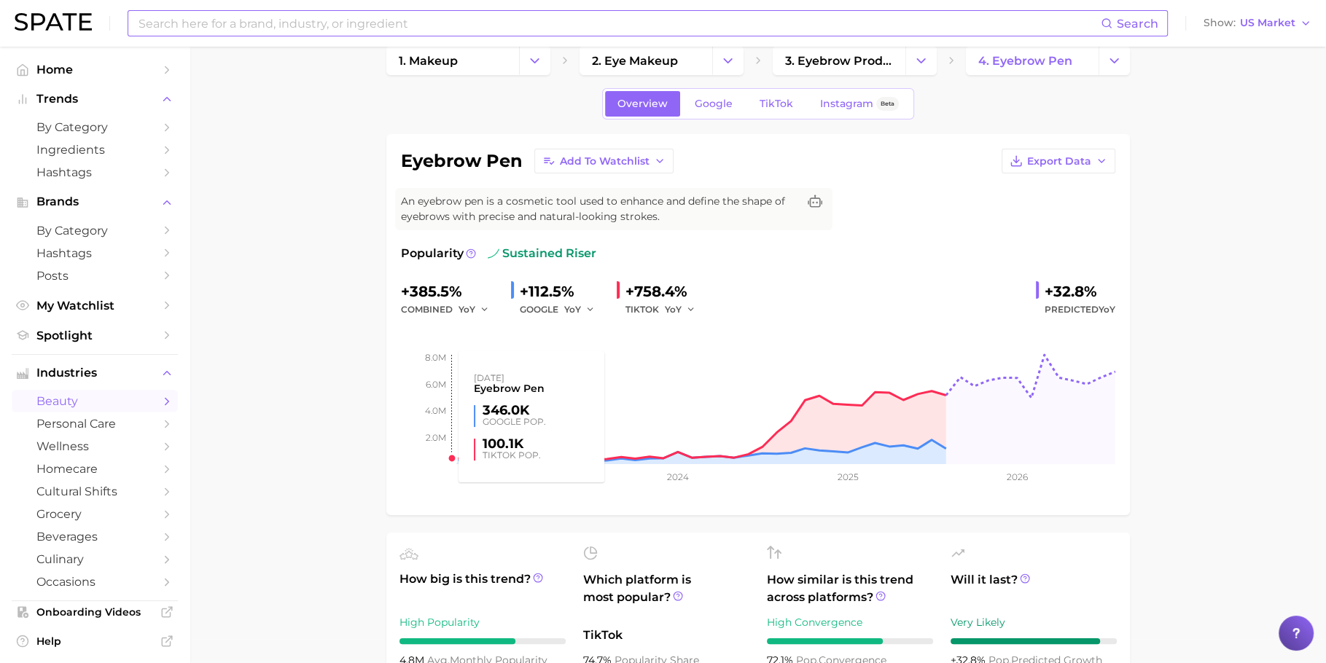
scroll to position [139, 0]
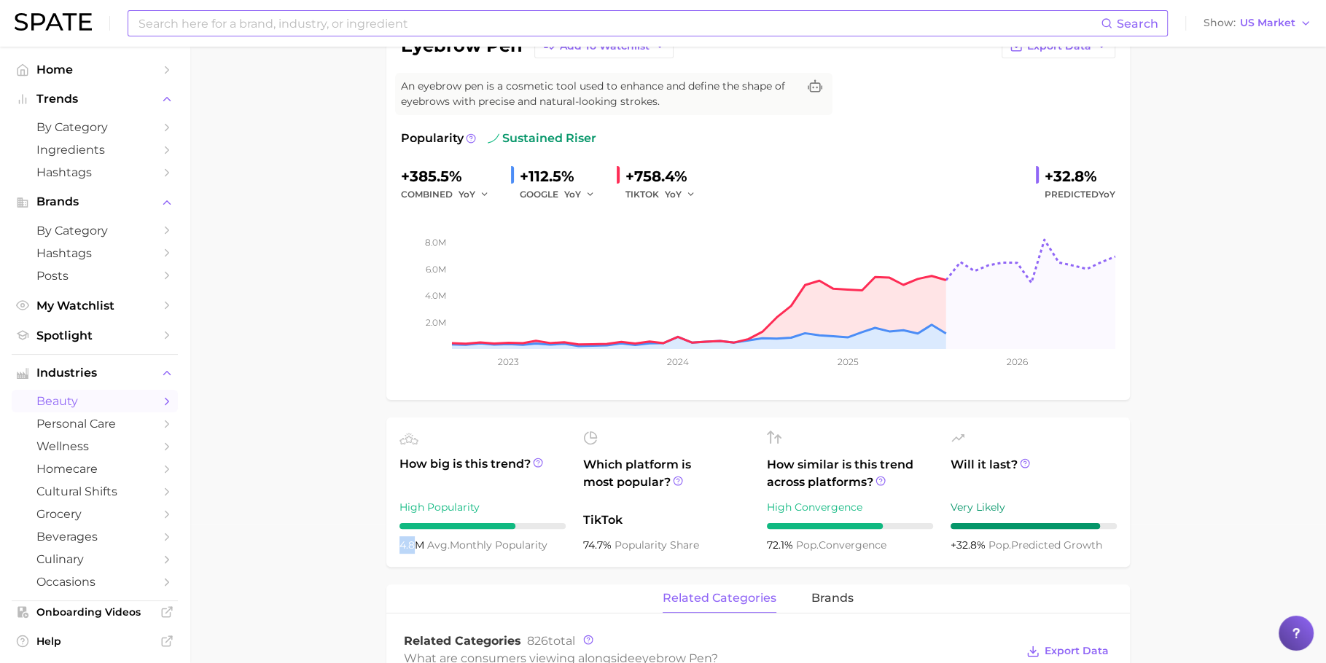
drag, startPoint x: 413, startPoint y: 545, endPoint x: 396, endPoint y: 548, distance: 17.2
click at [396, 548] on ul "How big is this trend? High Popularity 4.8m avg. monthly popularity Which platf…" at bounding box center [758, 492] width 744 height 149
copy span "4.8"
drag, startPoint x: 445, startPoint y: 171, endPoint x: 410, endPoint y: 167, distance: 35.3
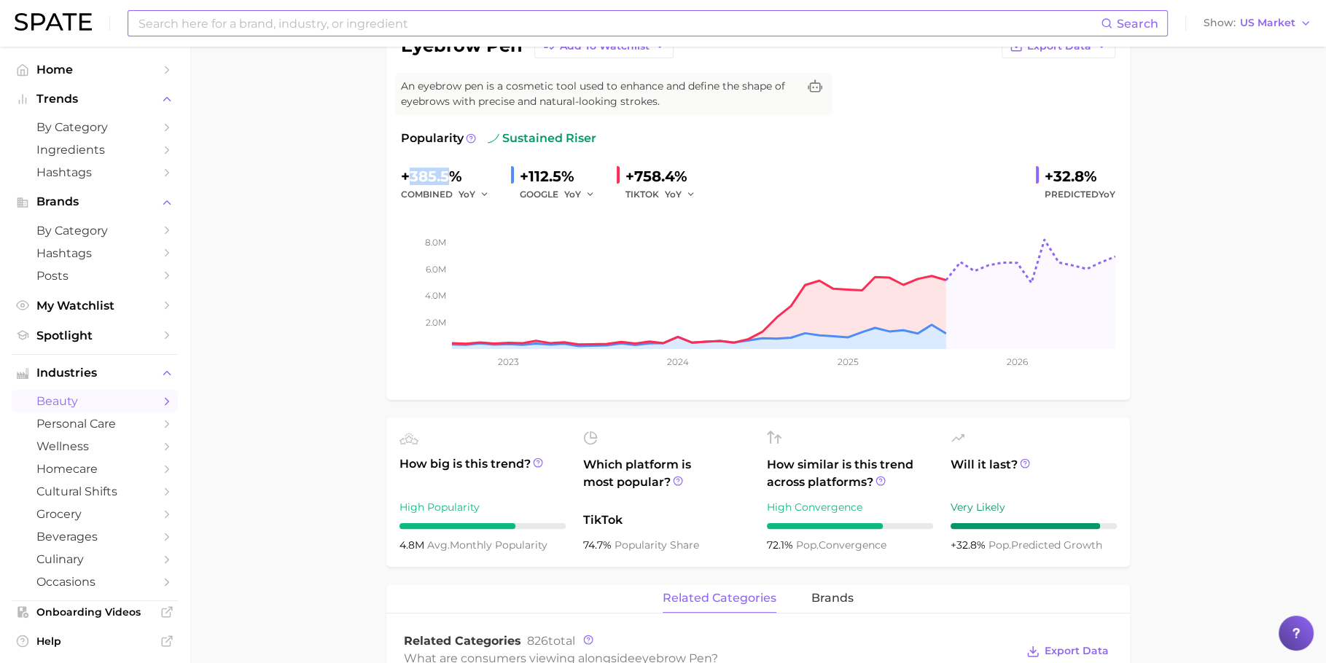
click at [410, 167] on div "+385.5%" at bounding box center [450, 176] width 98 height 23
copy div "385.5"
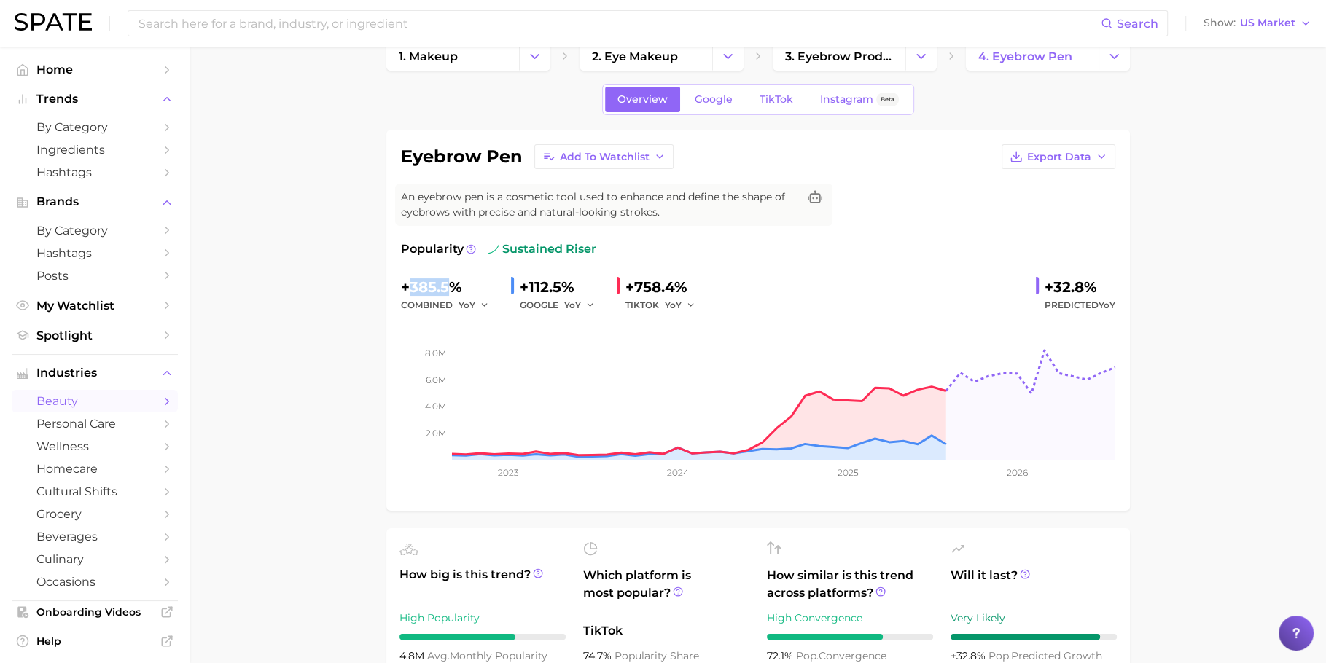
scroll to position [0, 0]
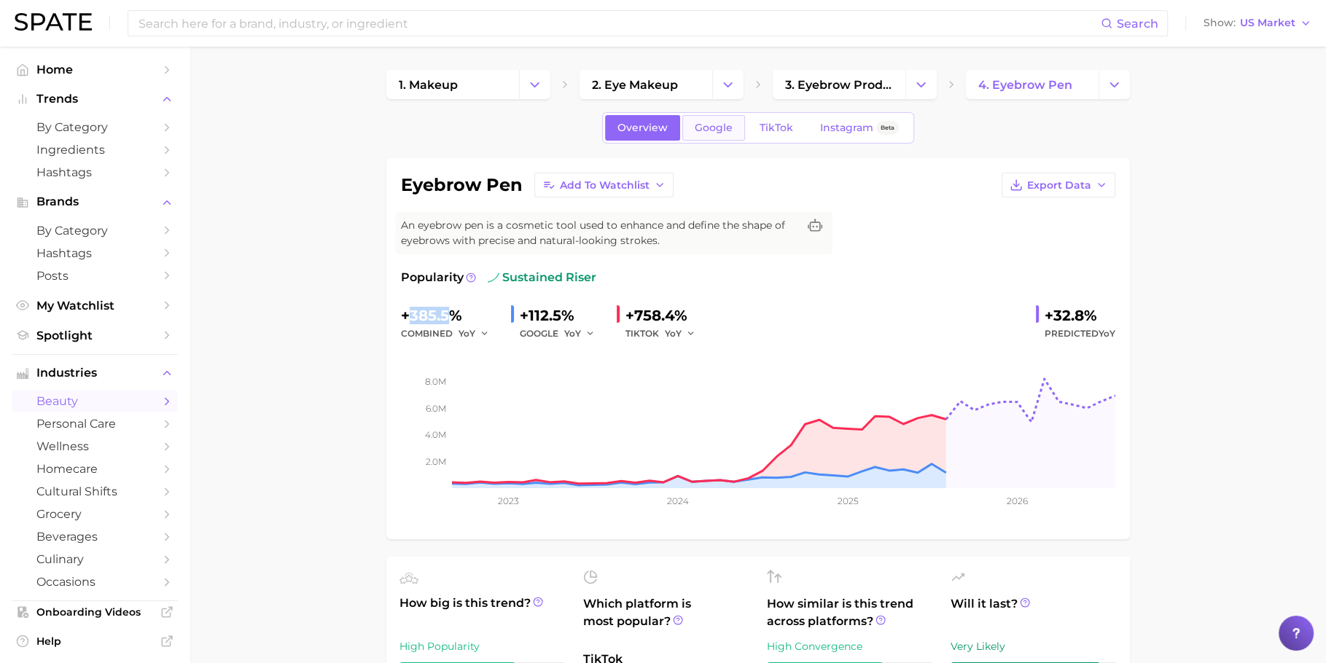
click at [718, 128] on span "Google" at bounding box center [714, 128] width 38 height 12
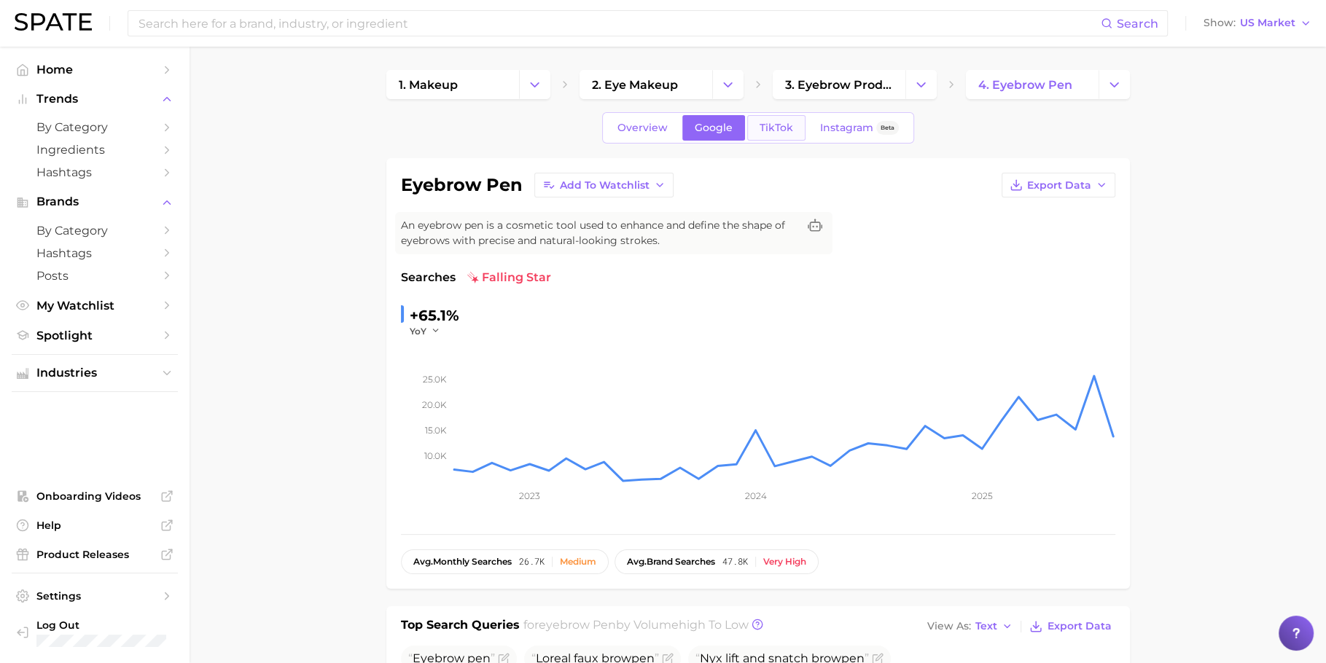
click at [788, 130] on span "TikTok" at bounding box center [777, 128] width 34 height 12
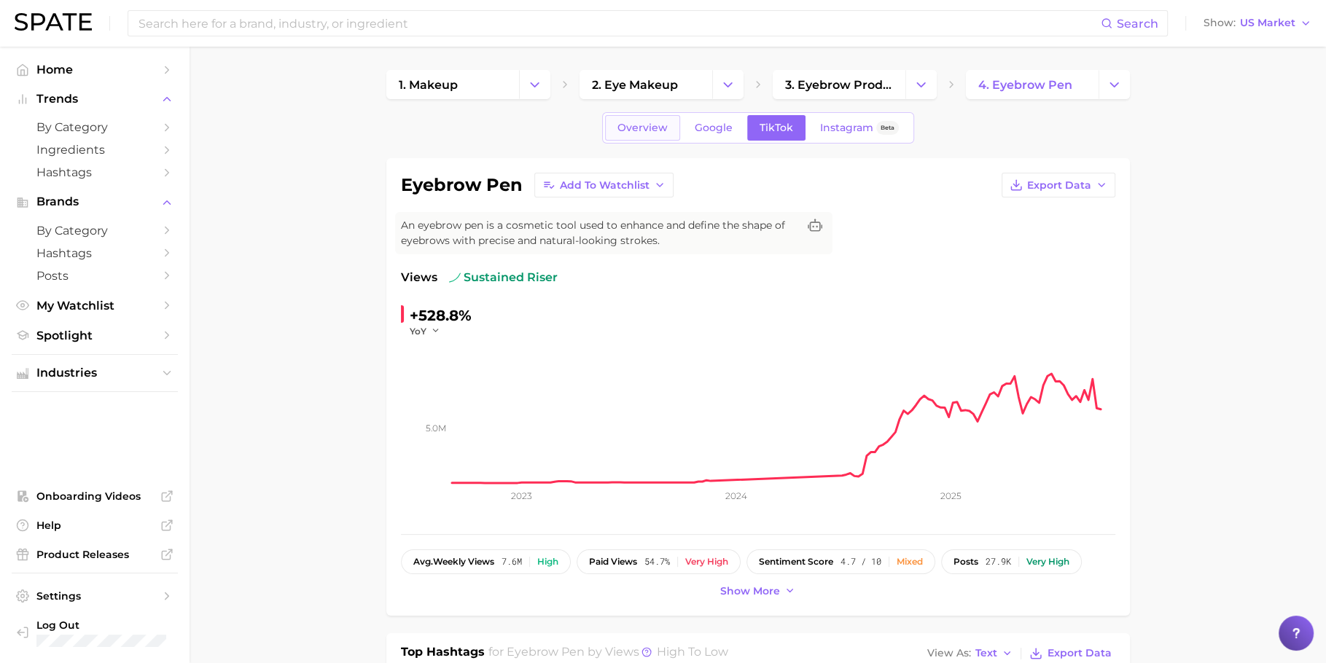
click at [650, 139] on link "Overview" at bounding box center [642, 128] width 75 height 26
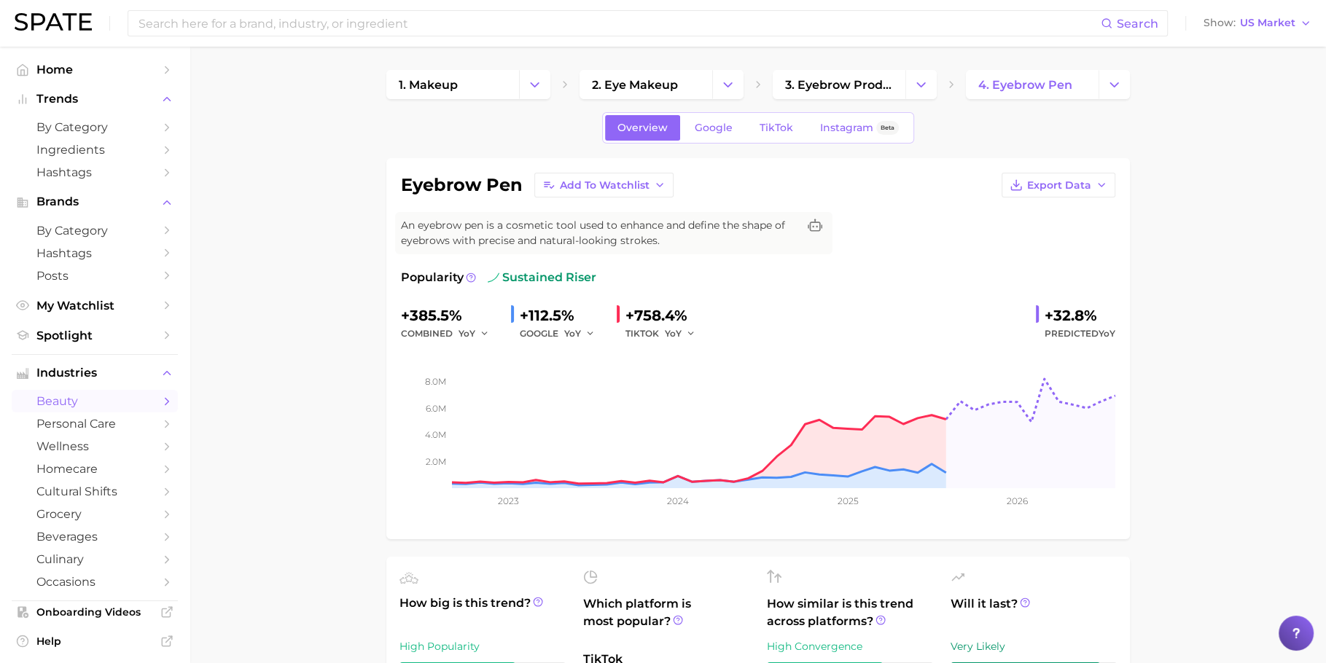
click at [653, 133] on span "Overview" at bounding box center [643, 128] width 50 height 12
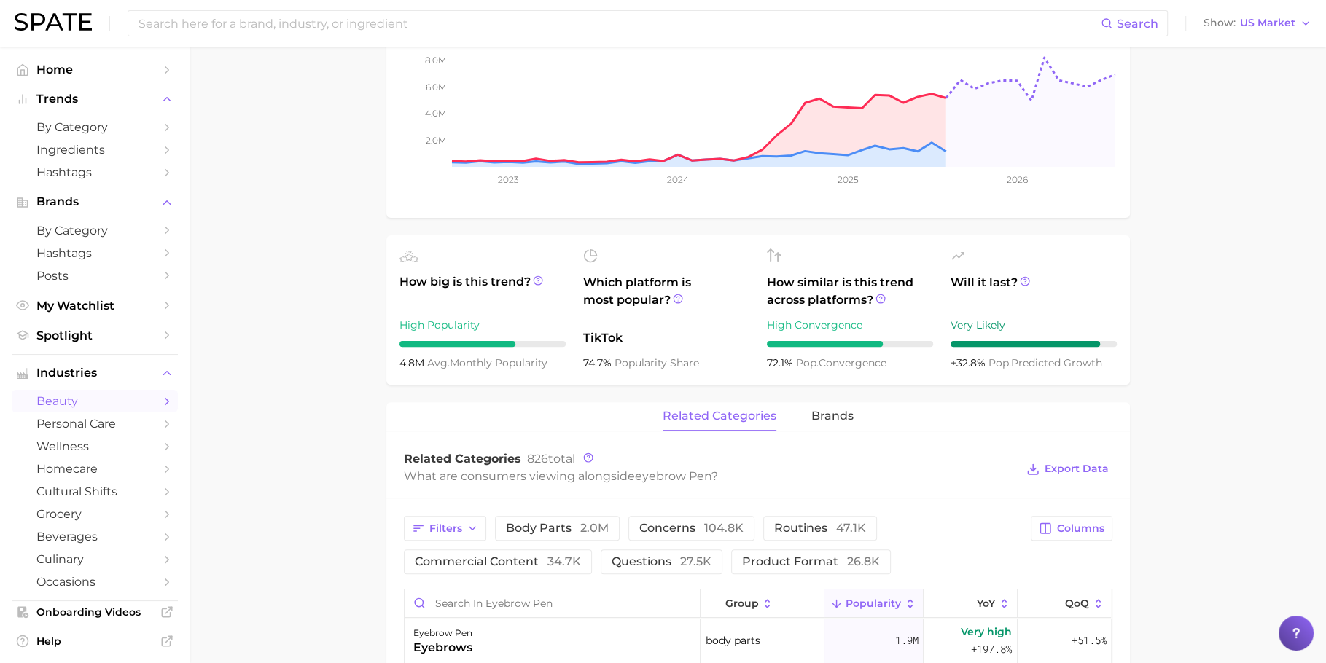
scroll to position [454, 0]
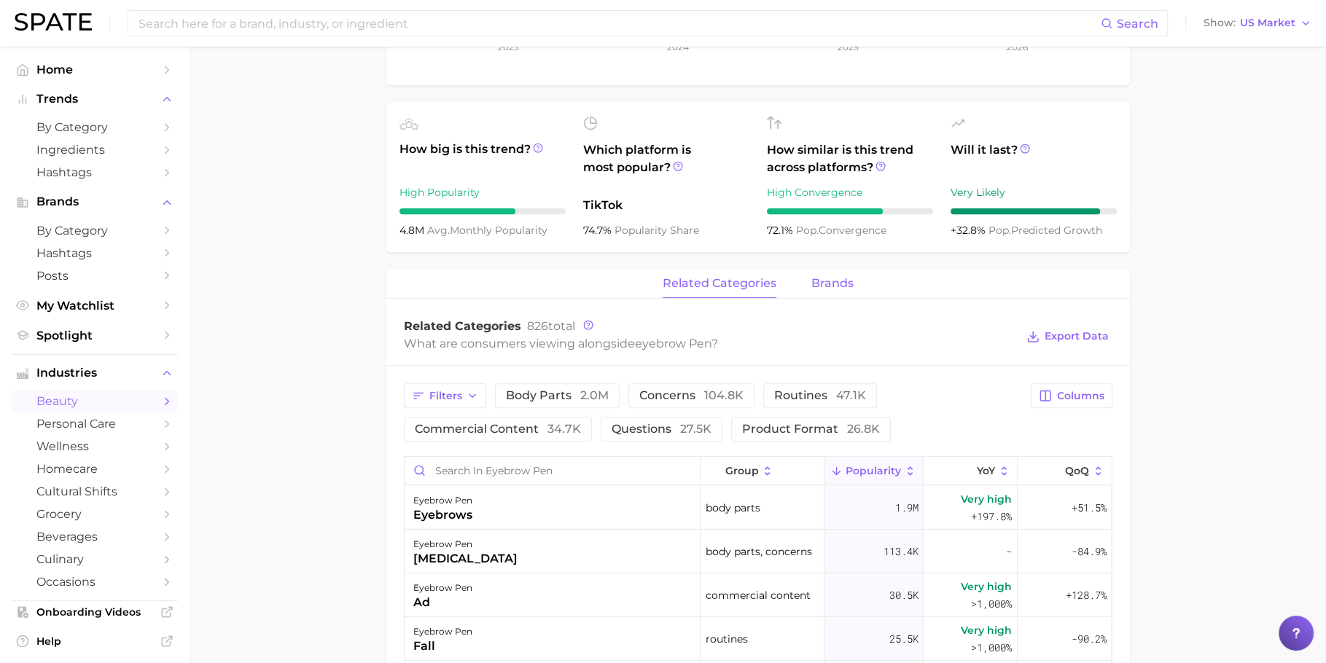
click at [817, 277] on span "brands" at bounding box center [832, 283] width 42 height 13
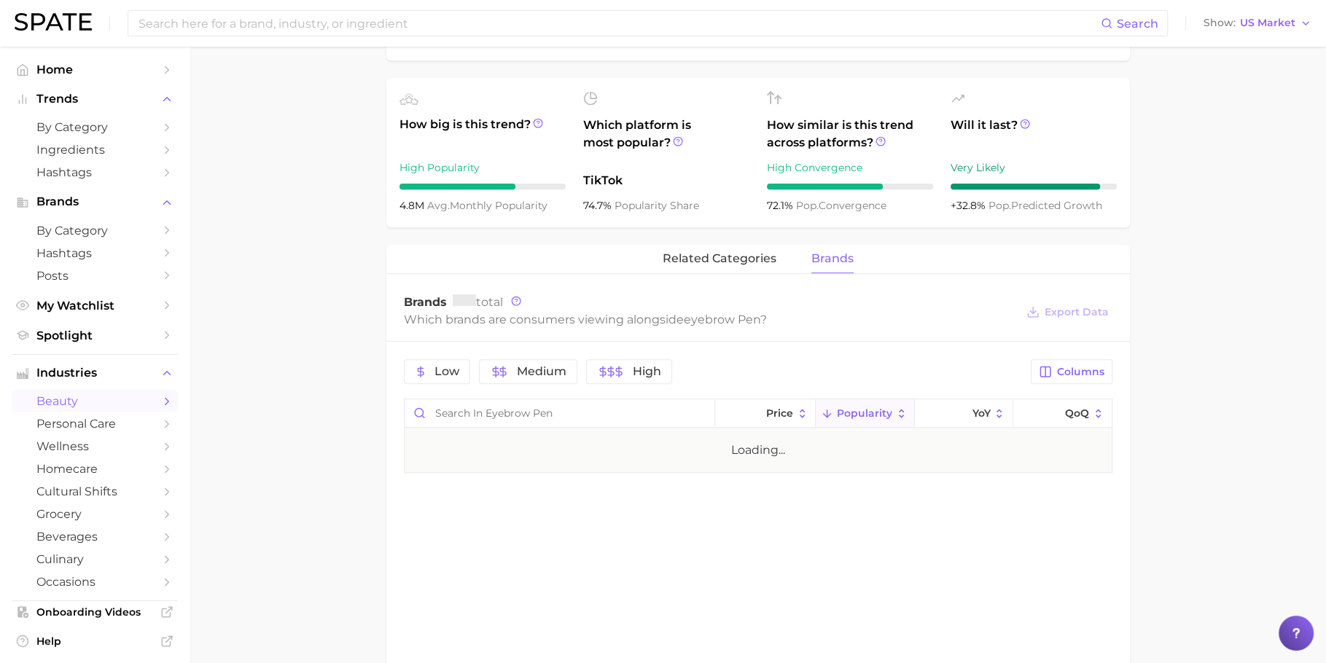
scroll to position [482, 0]
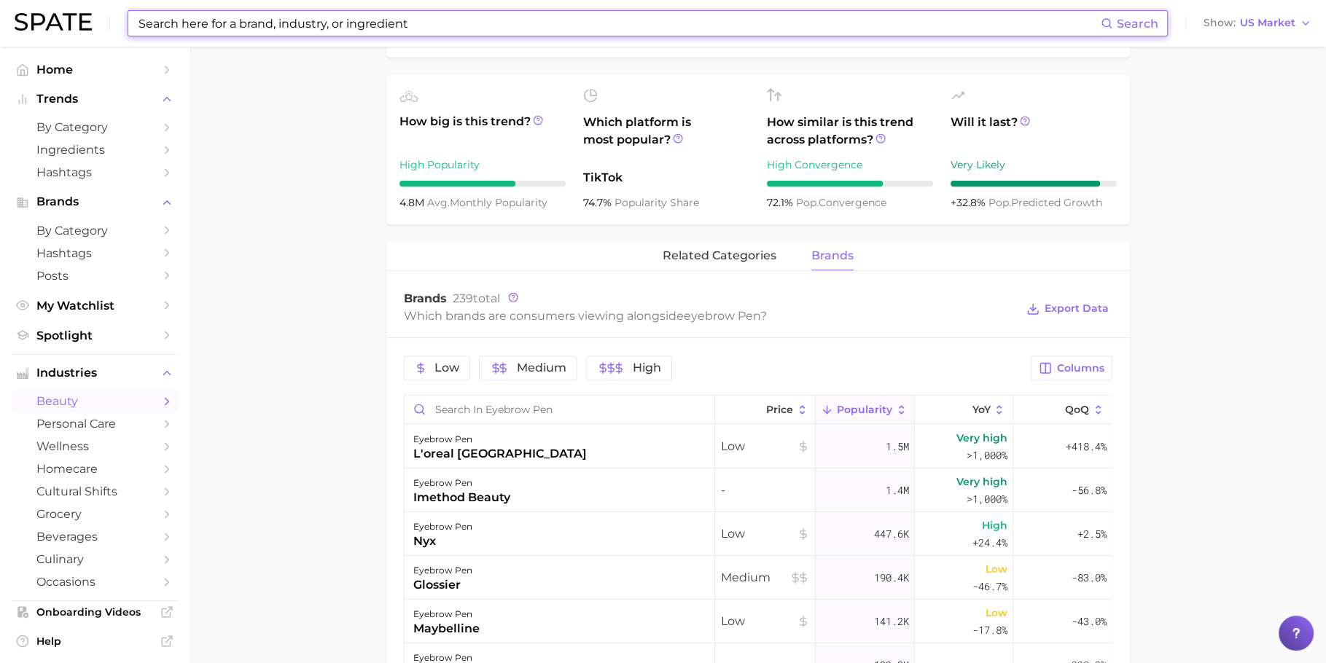
click at [707, 23] on input at bounding box center [619, 23] width 964 height 25
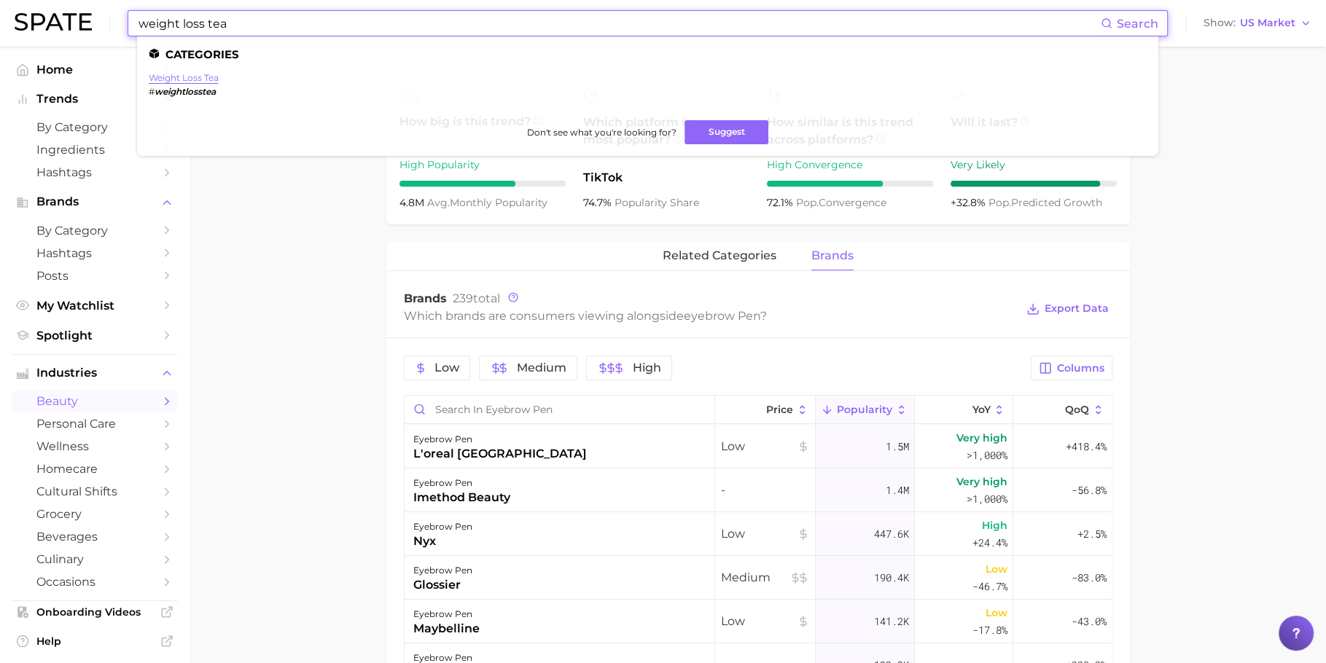
click at [204, 82] on link "weight loss tea" at bounding box center [184, 77] width 70 height 11
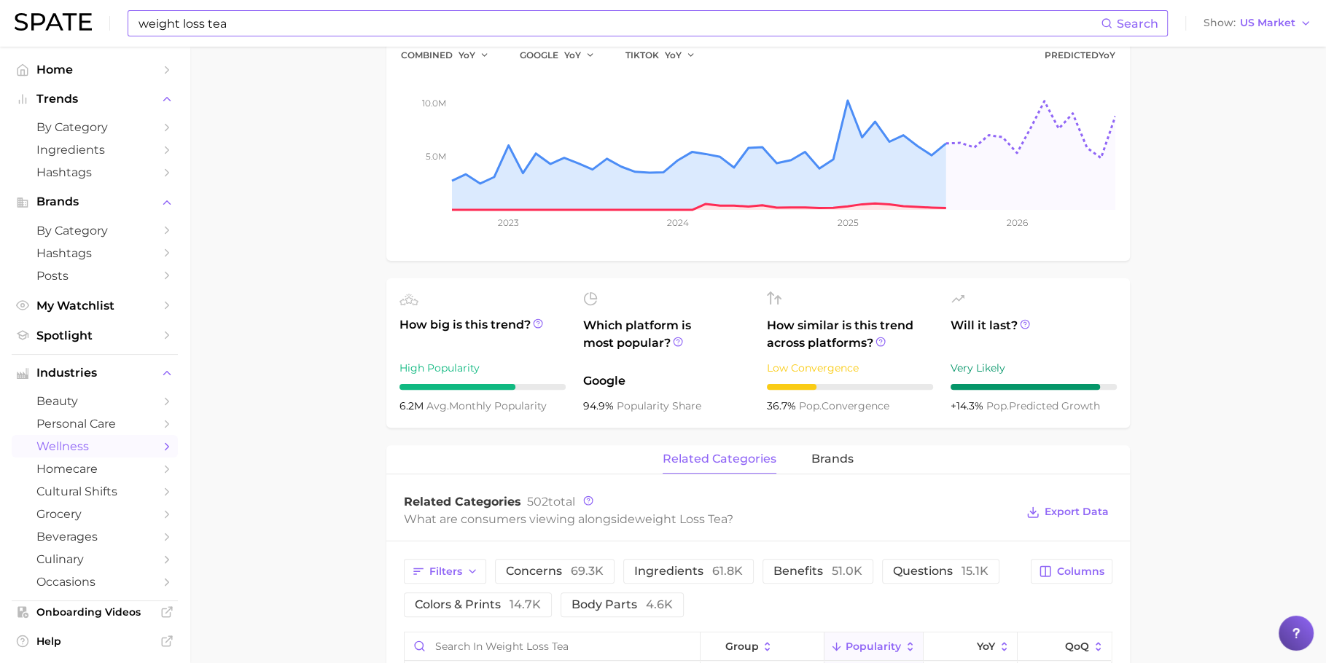
scroll to position [308, 0]
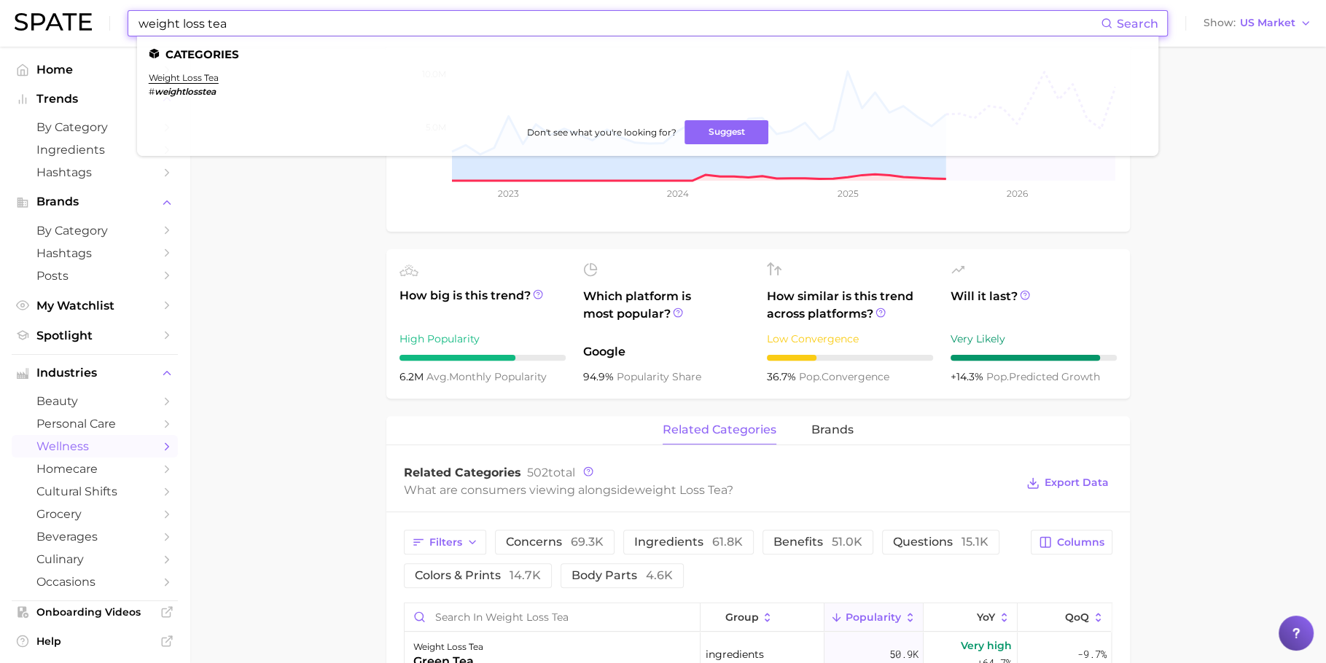
click at [698, 17] on input "weight loss tea" at bounding box center [619, 23] width 964 height 25
paste input "collagen supplement"
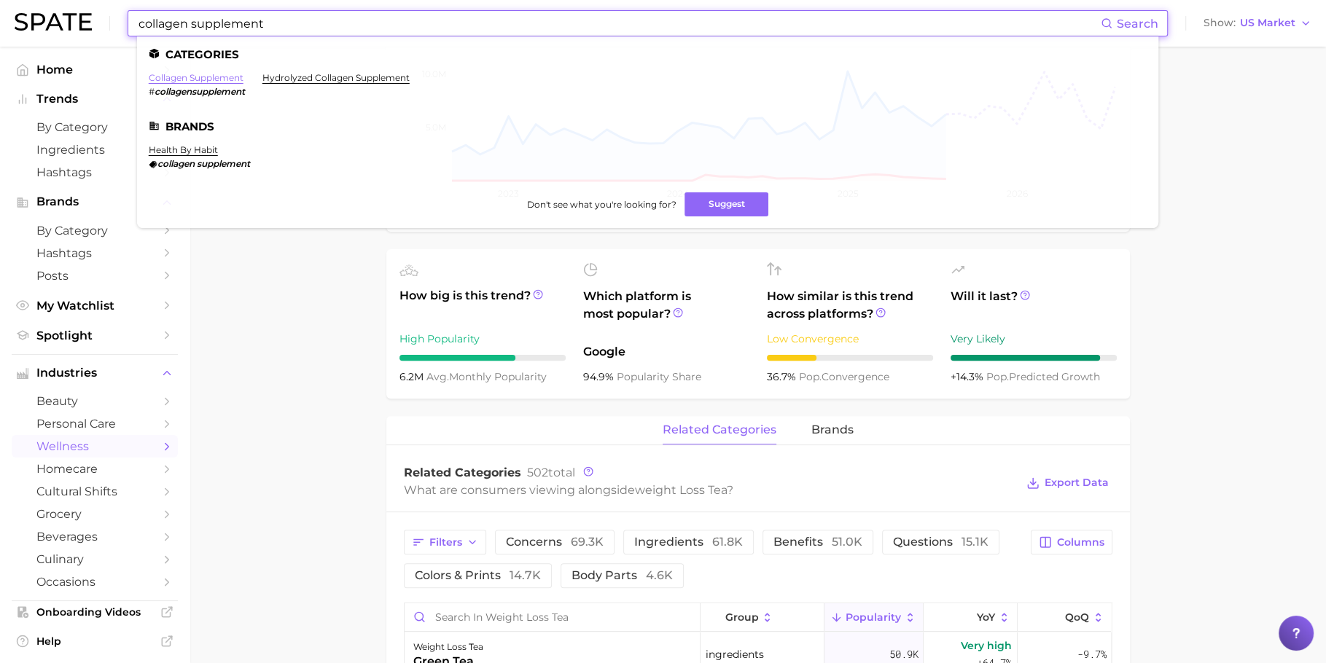
click at [229, 82] on link "collagen supplement" at bounding box center [196, 77] width 95 height 11
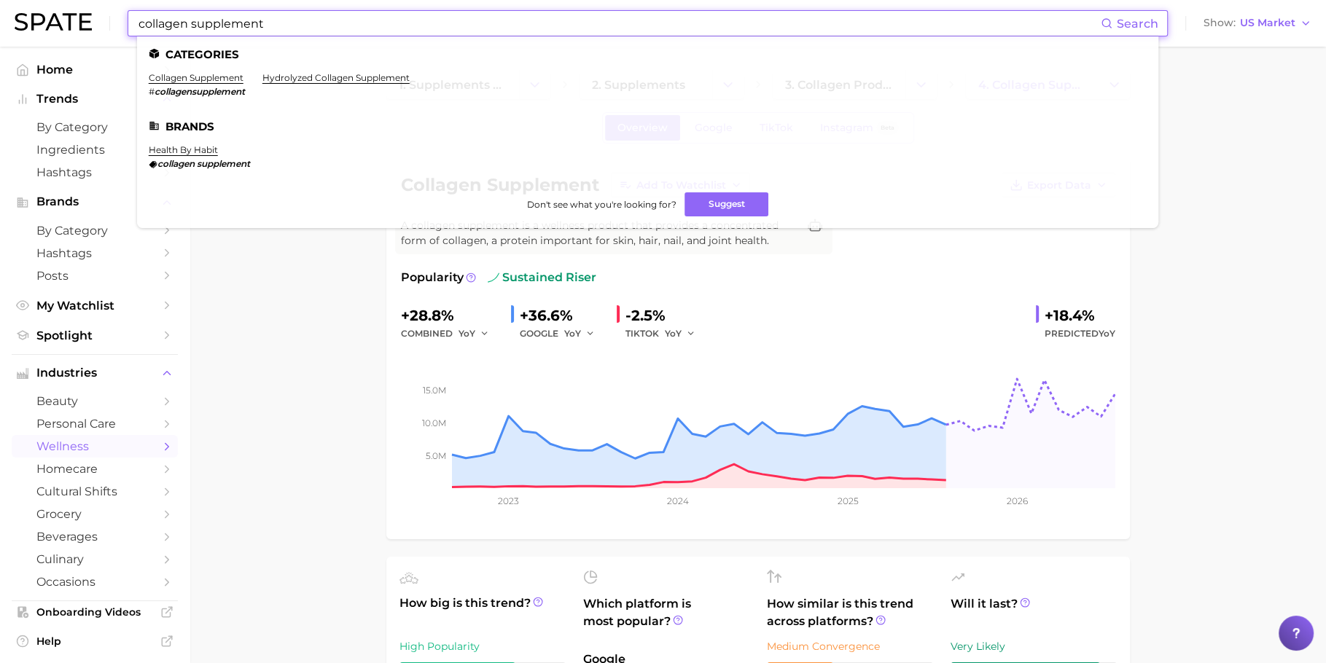
click at [529, 12] on input "collagen supplement" at bounding box center [619, 23] width 964 height 25
paste input "protein shake"
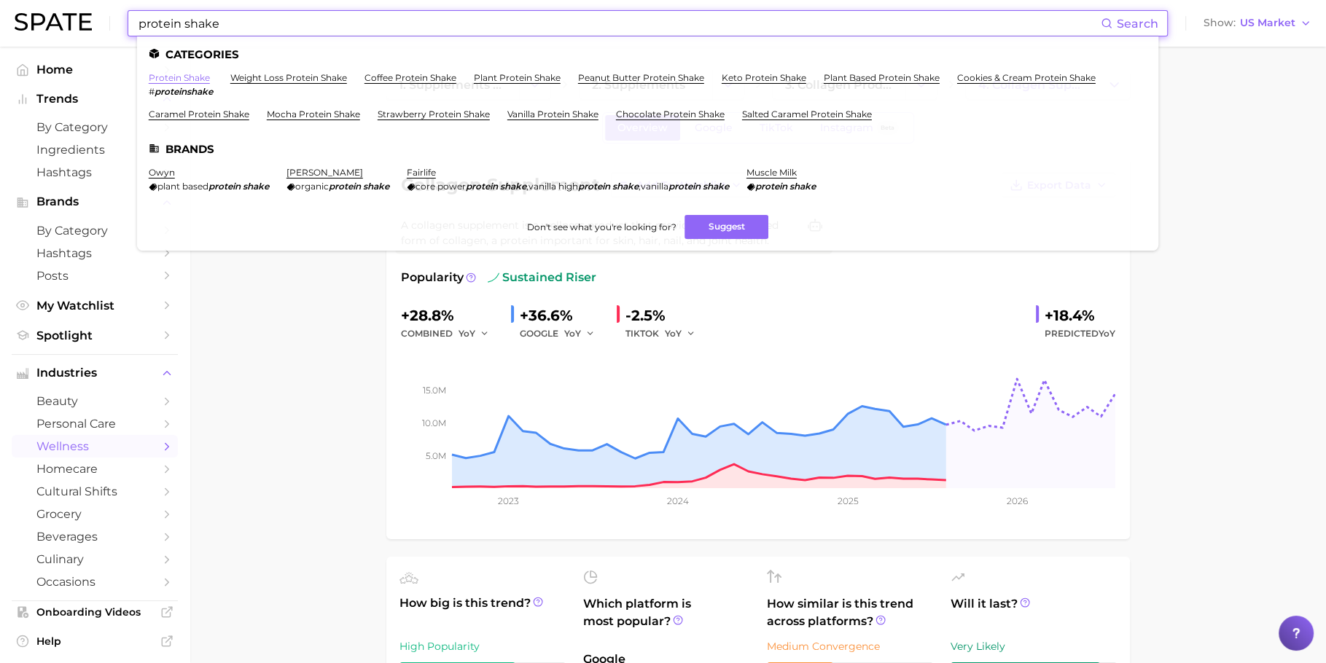
type input "protein shake"
click at [206, 83] on link "protein shake" at bounding box center [179, 77] width 61 height 11
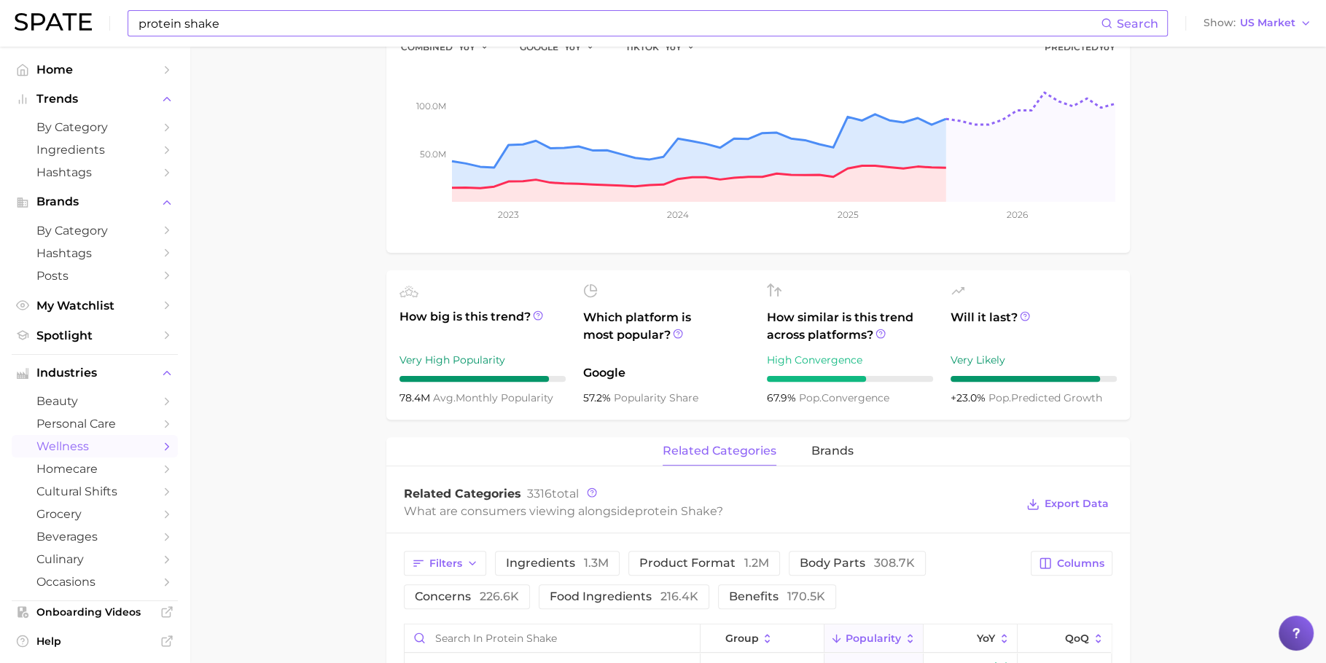
scroll to position [30, 0]
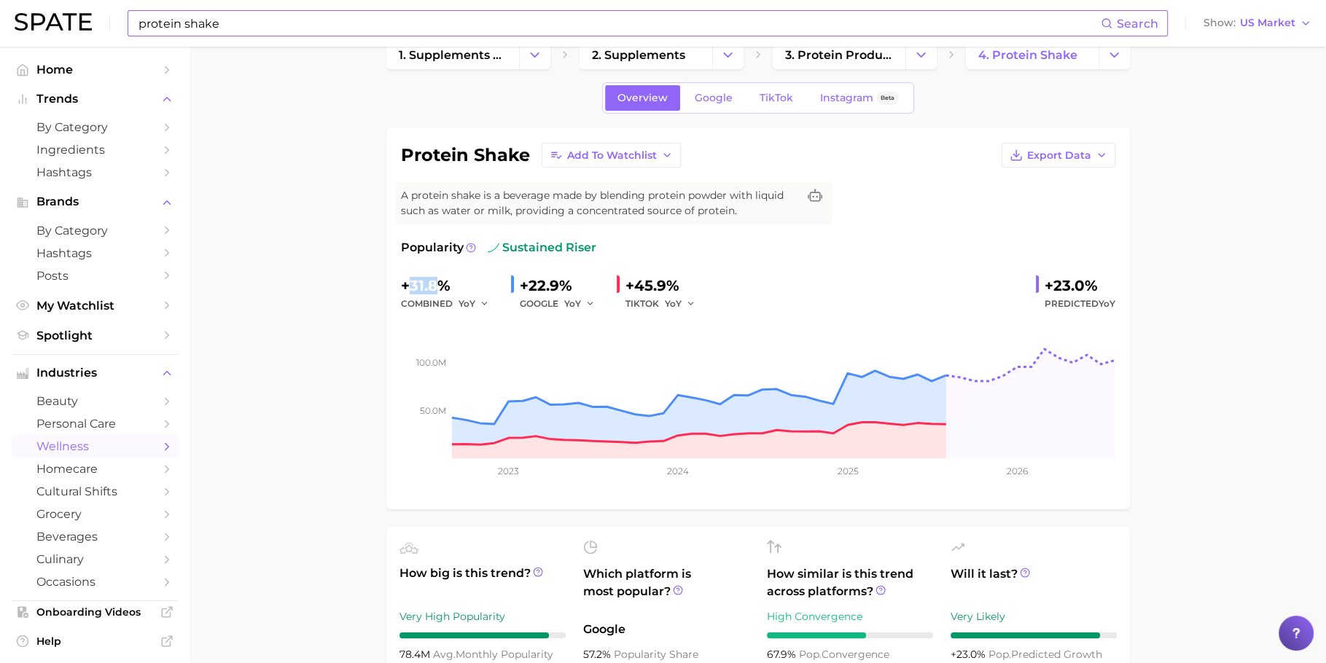
drag, startPoint x: 440, startPoint y: 287, endPoint x: 410, endPoint y: 292, distance: 29.7
click at [410, 292] on div "+31.8%" at bounding box center [450, 285] width 98 height 23
copy div "31.8"
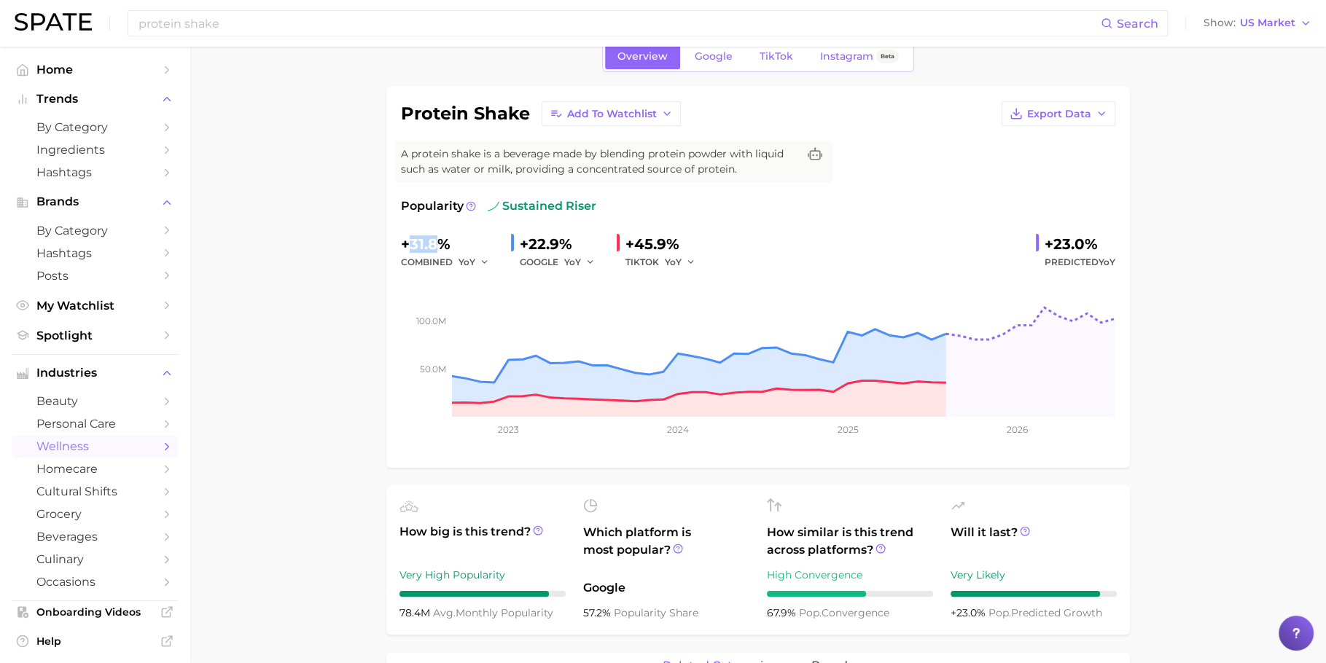
scroll to position [166, 0]
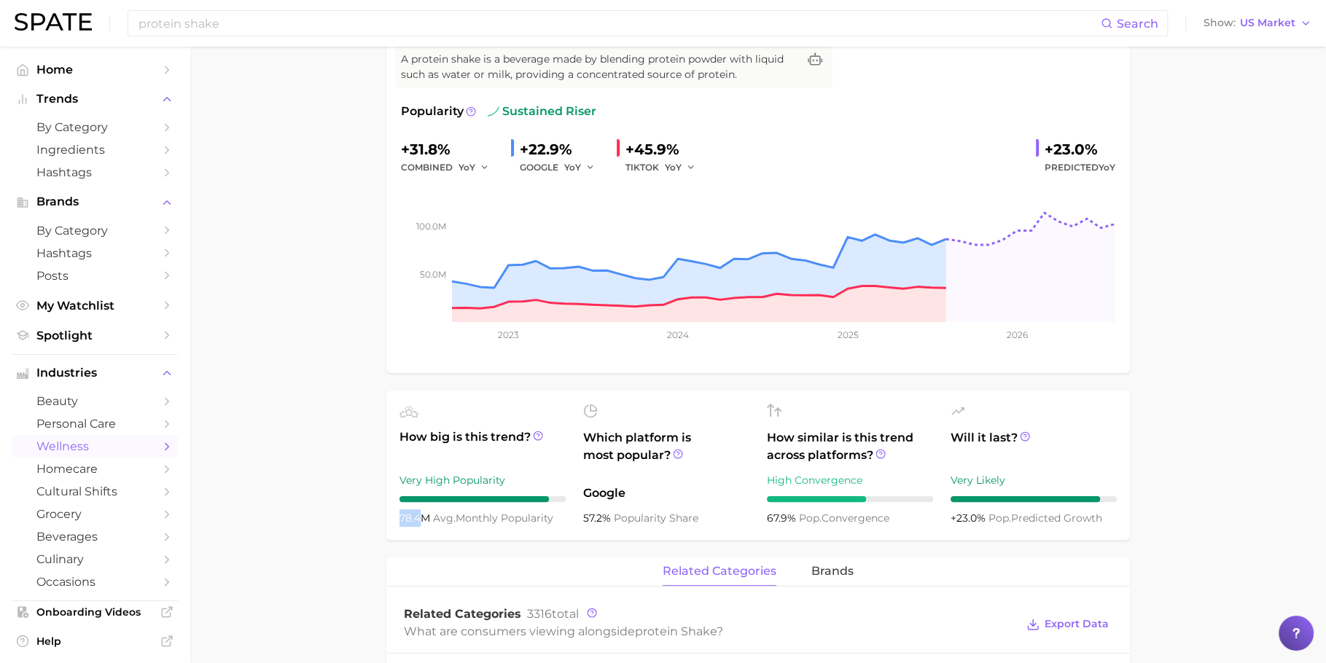
drag, startPoint x: 419, startPoint y: 514, endPoint x: 398, endPoint y: 523, distance: 22.9
click at [398, 523] on ul "How big is this trend? Very High Popularity 78.4m avg. monthly popularity Which…" at bounding box center [758, 465] width 744 height 149
copy span "78.4"
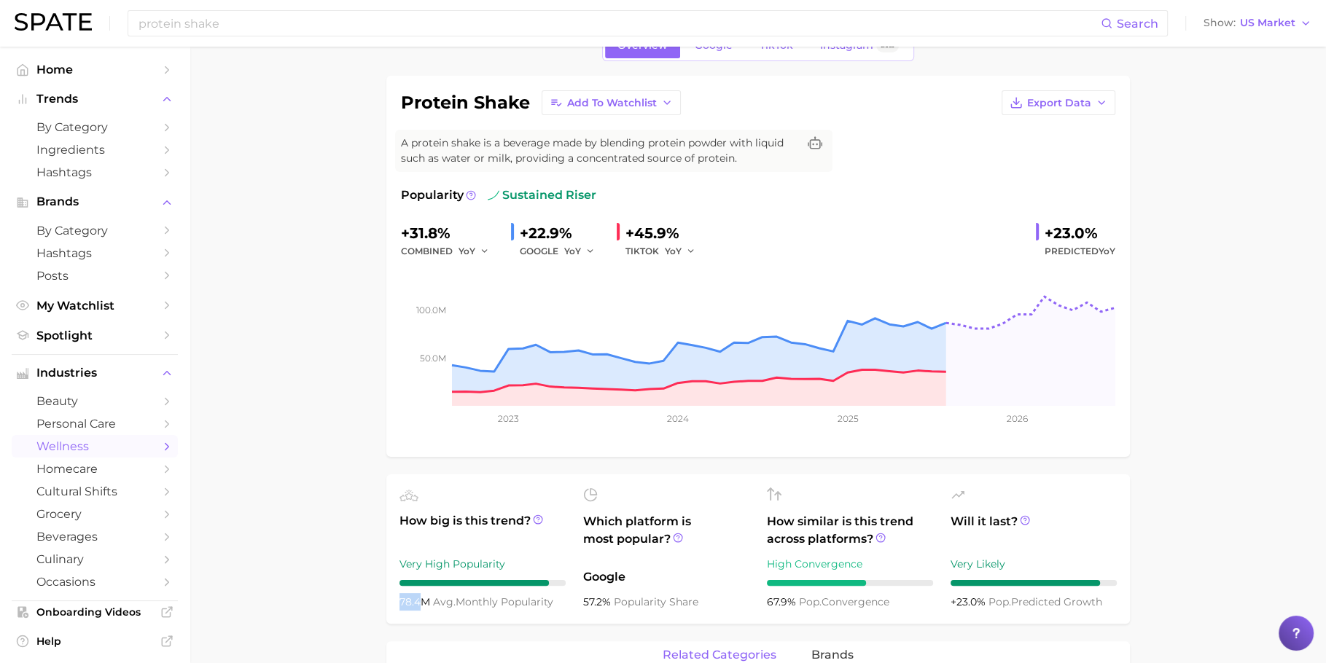
scroll to position [55, 0]
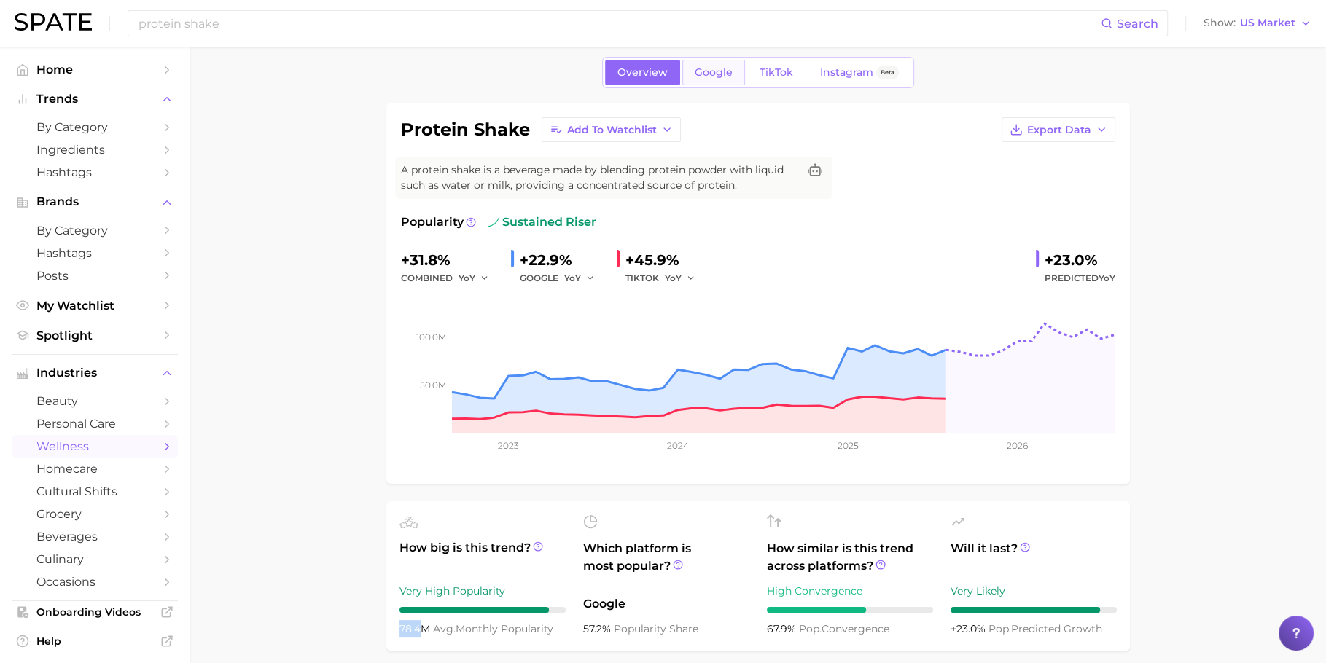
click at [714, 80] on link "Google" at bounding box center [713, 73] width 63 height 26
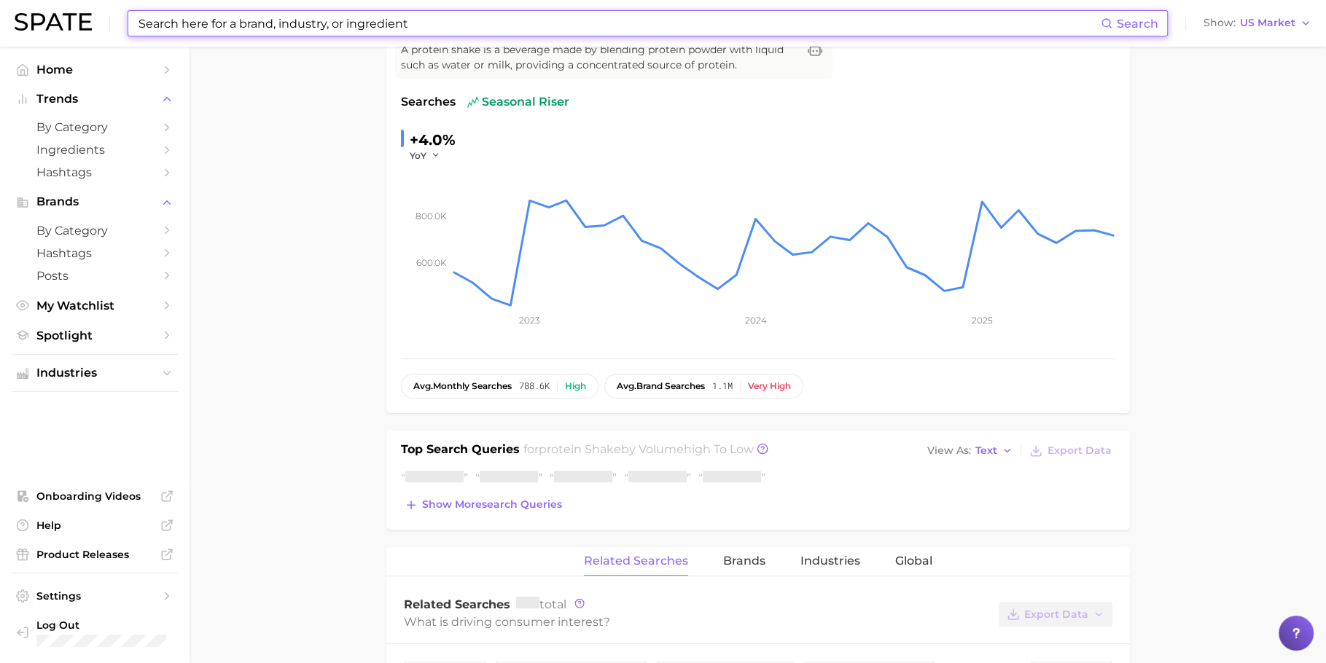
scroll to position [296, 0]
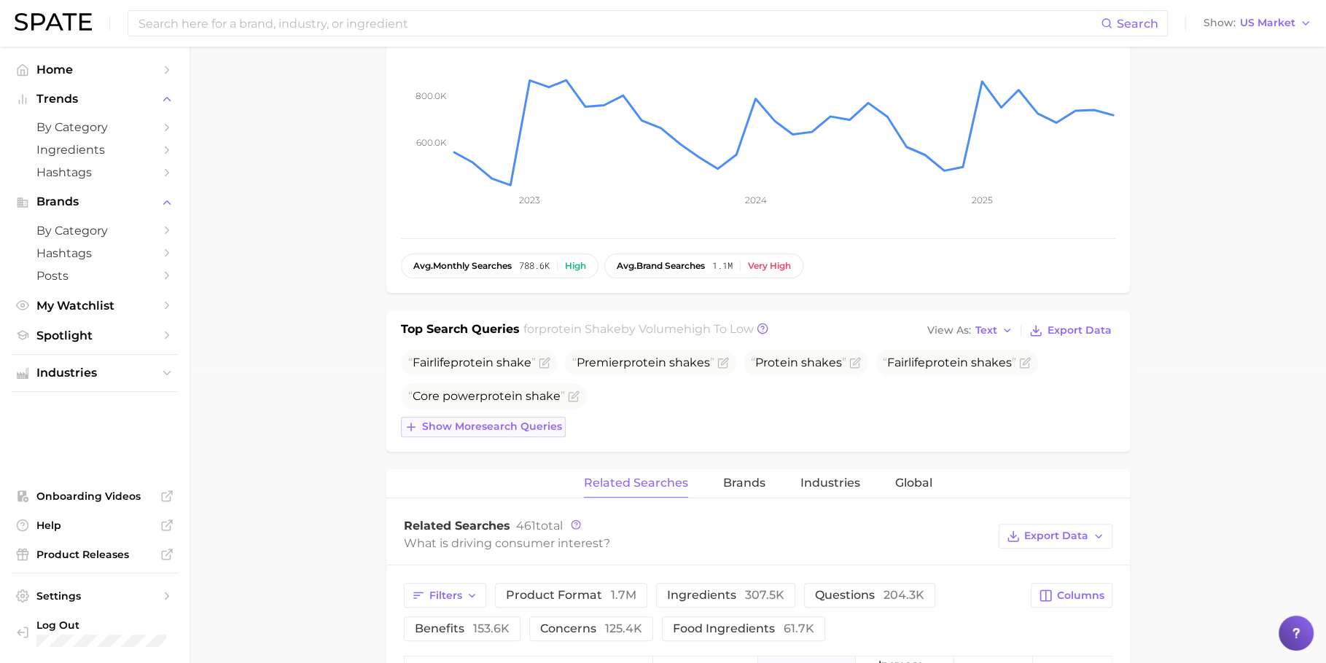
click at [478, 386] on div "Fairlife protein shake Premier protein shake s Protein shake s Fairlife protein…" at bounding box center [758, 393] width 714 height 87
click at [499, 431] on button "Show more search queries" at bounding box center [483, 427] width 165 height 20
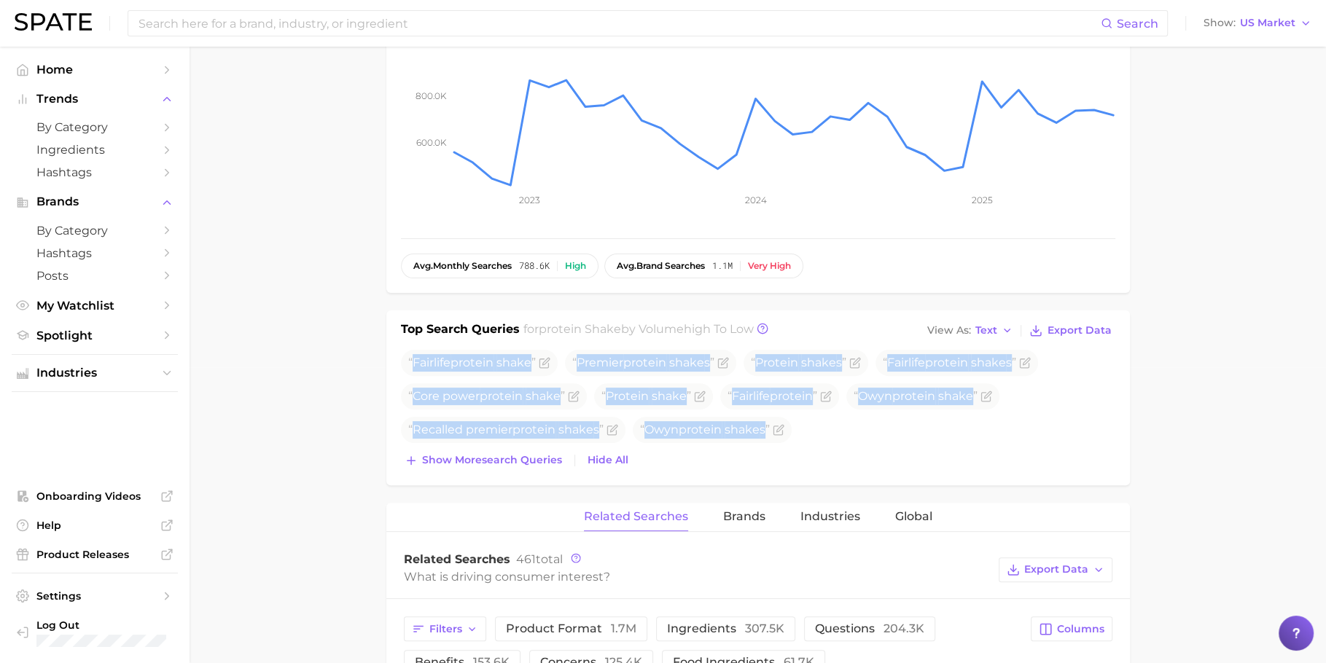
drag, startPoint x: 412, startPoint y: 358, endPoint x: 993, endPoint y: 459, distance: 589.7
click at [993, 459] on div "Fairlife protein shake Premier protein shake s Protein shake s Fairlife protein…" at bounding box center [758, 410] width 714 height 121
copy div "Fairlife protein shake Premier protein shake s Protein shake s Fairlife protein…"
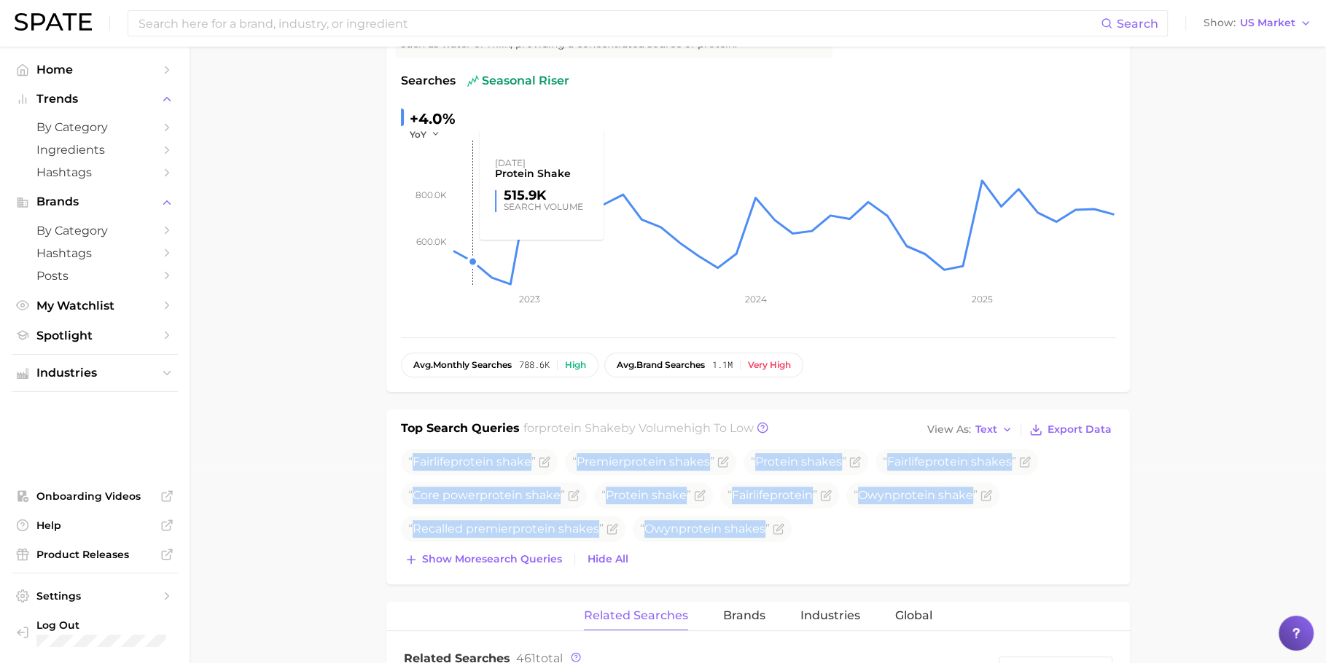
scroll to position [0, 0]
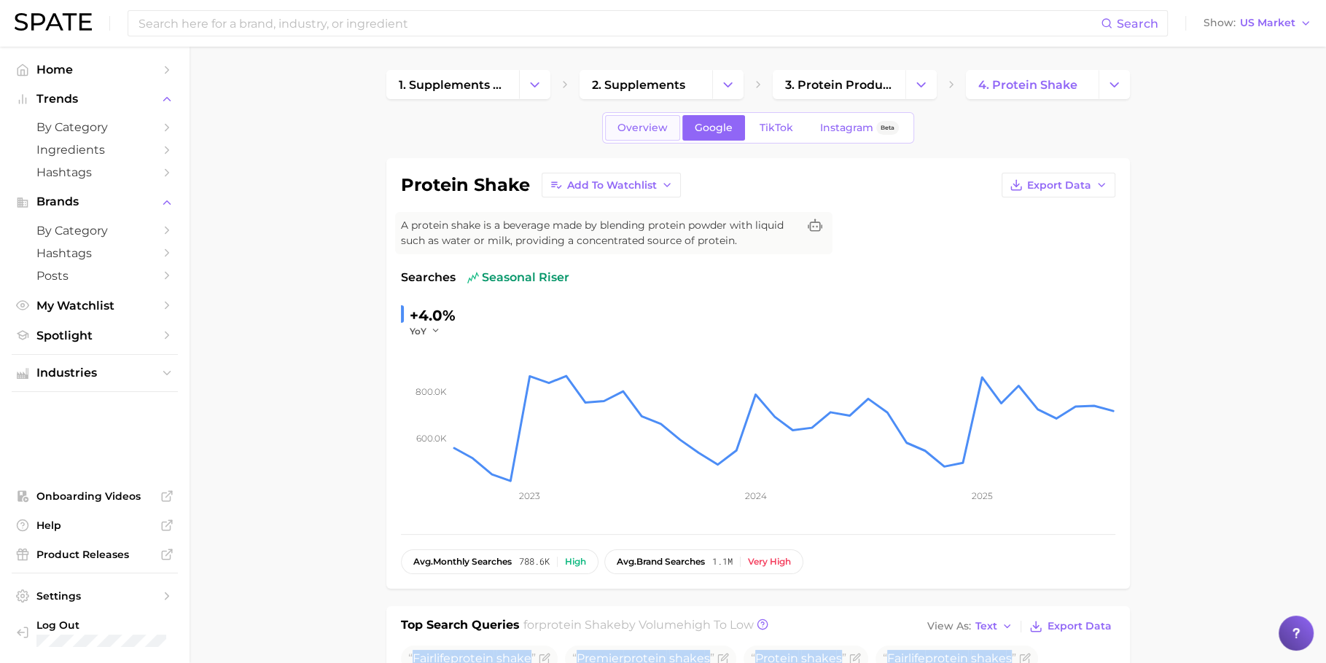
click at [636, 133] on span "Overview" at bounding box center [643, 128] width 50 height 12
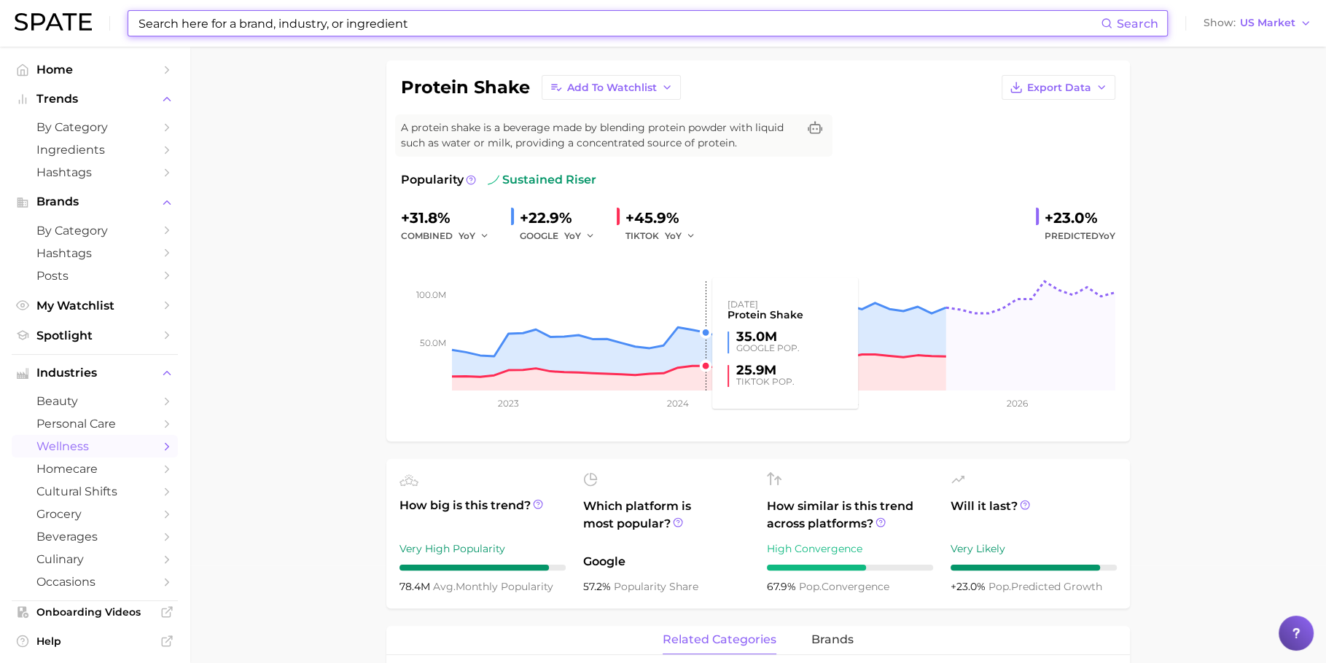
scroll to position [211, 0]
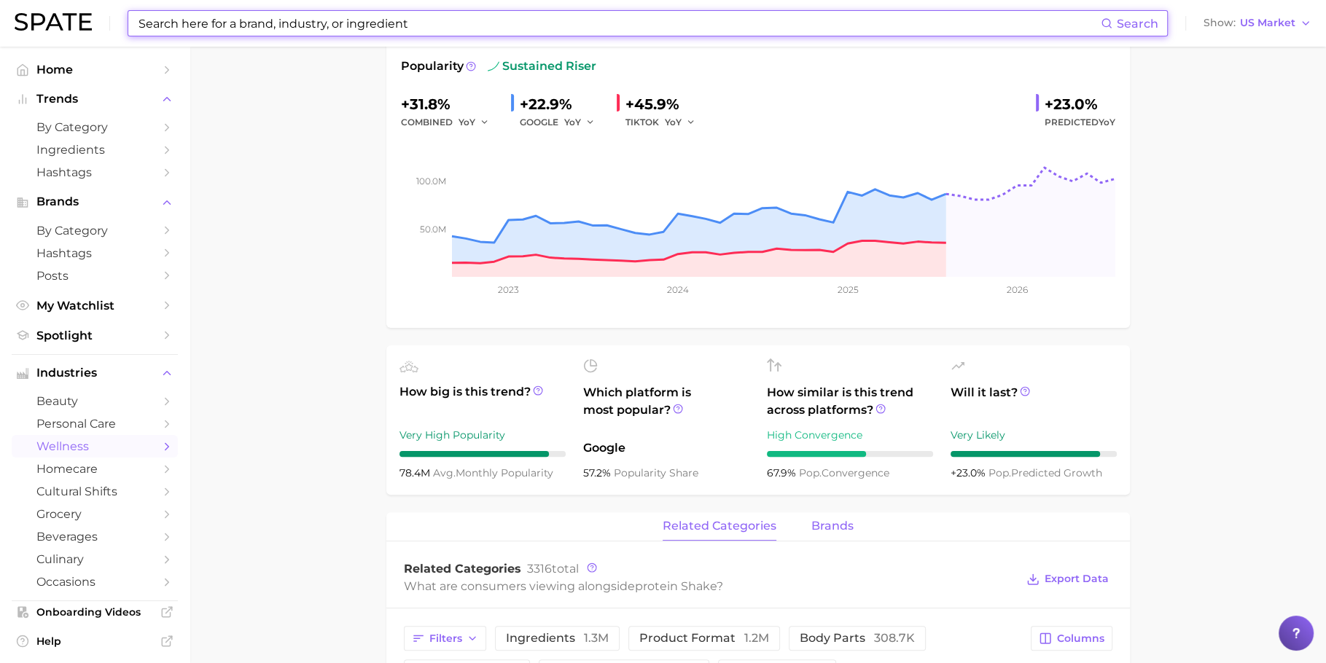
click at [814, 529] on span "brands" at bounding box center [832, 526] width 42 height 13
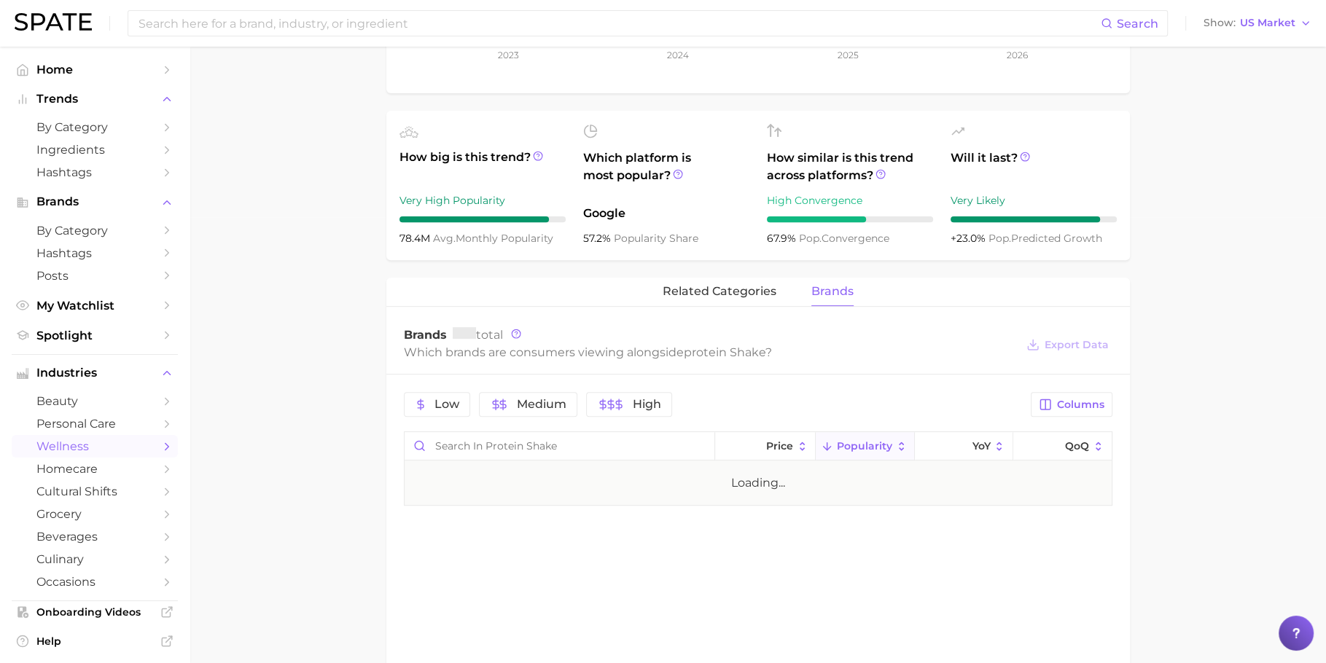
scroll to position [570, 0]
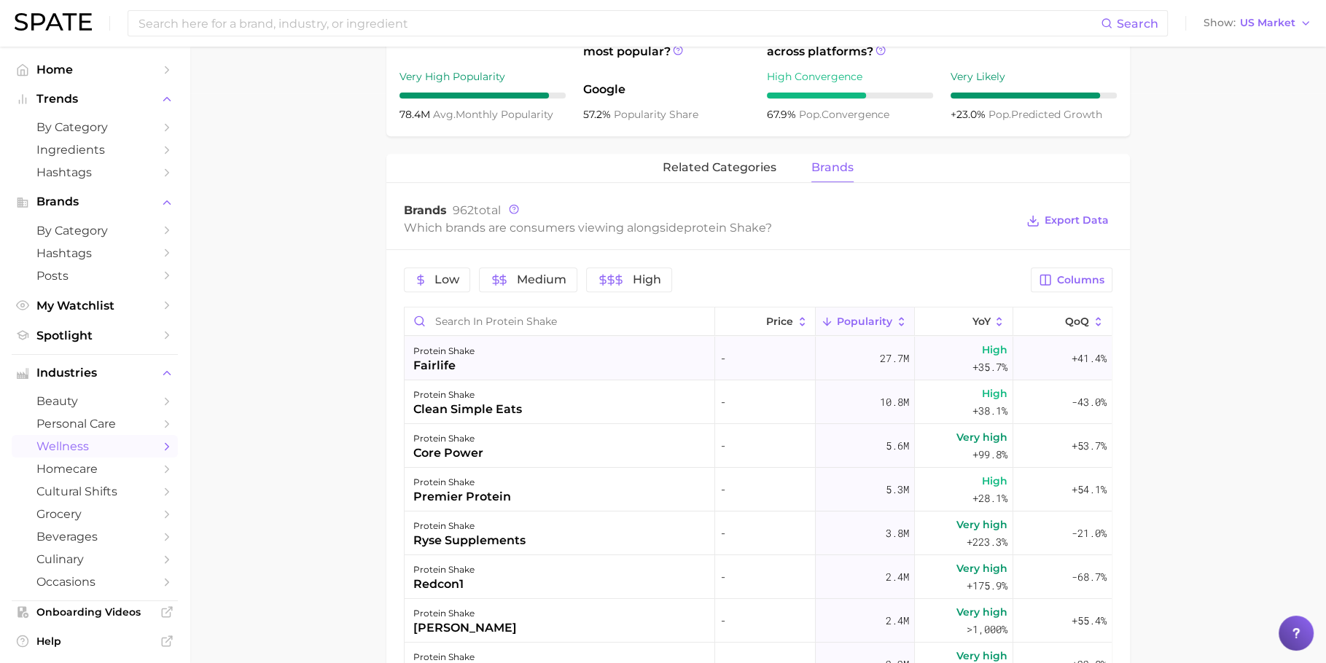
click at [564, 363] on div "protein shake fairlife" at bounding box center [560, 359] width 311 height 44
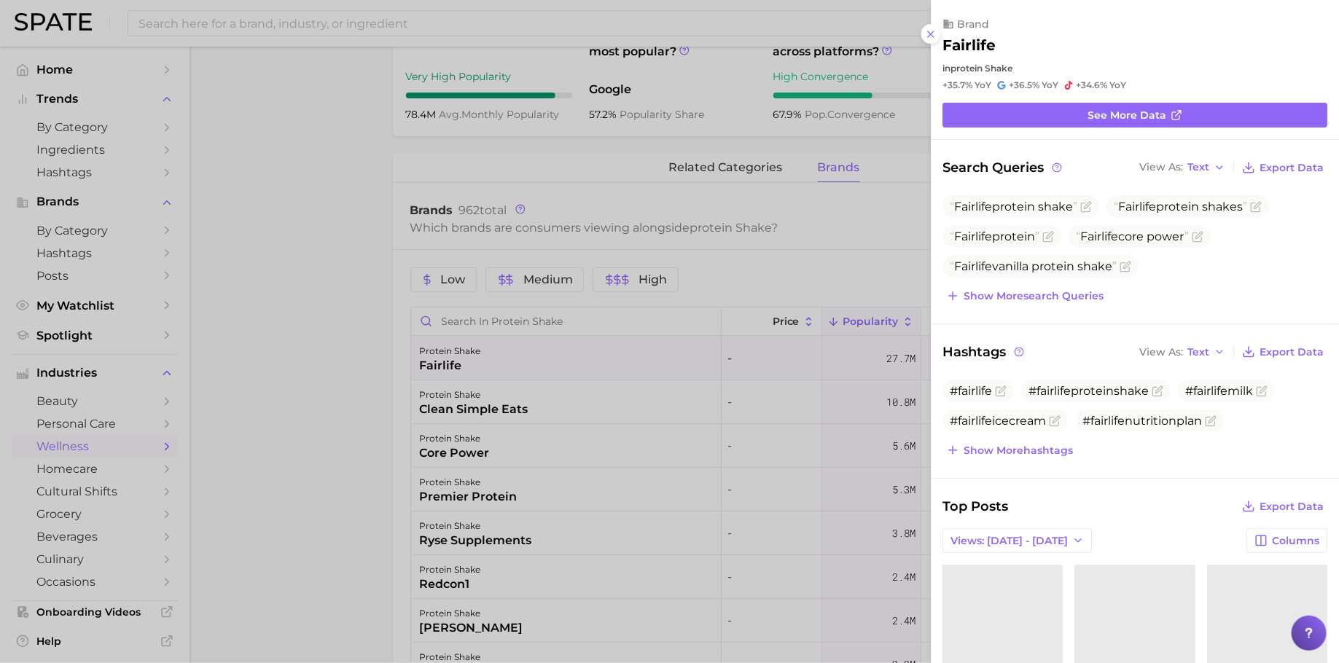
click at [539, 413] on div at bounding box center [669, 331] width 1339 height 663
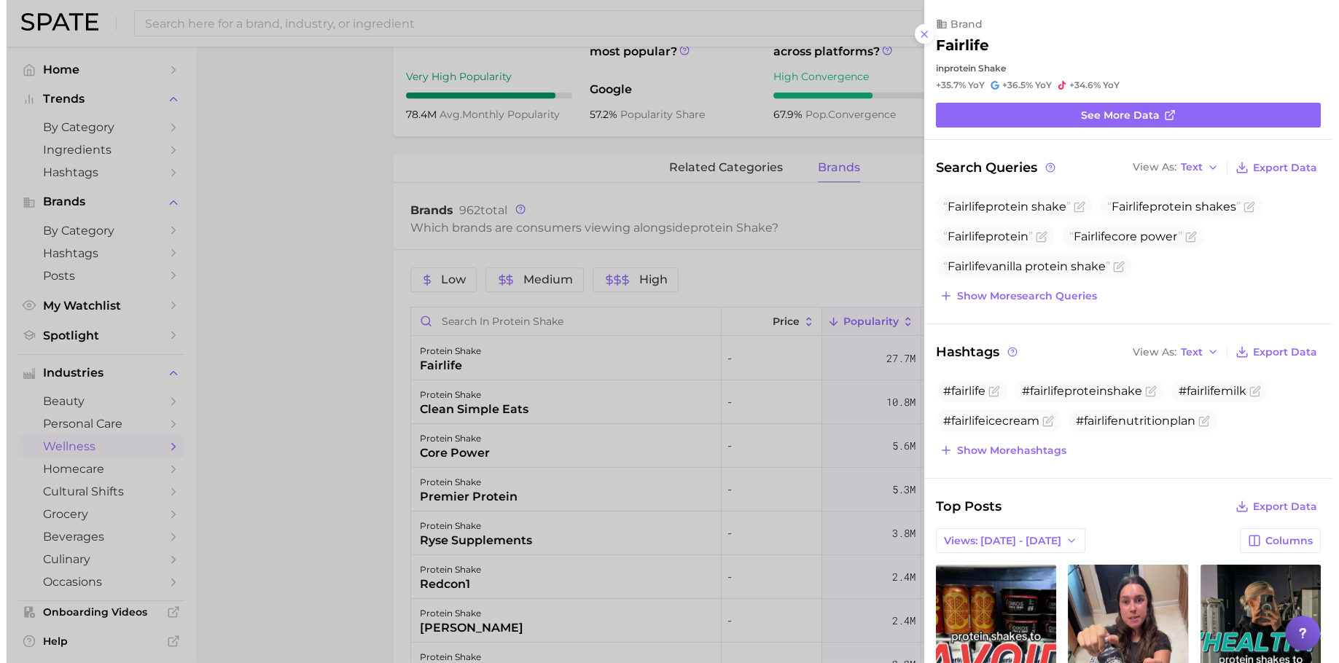
scroll to position [0, 0]
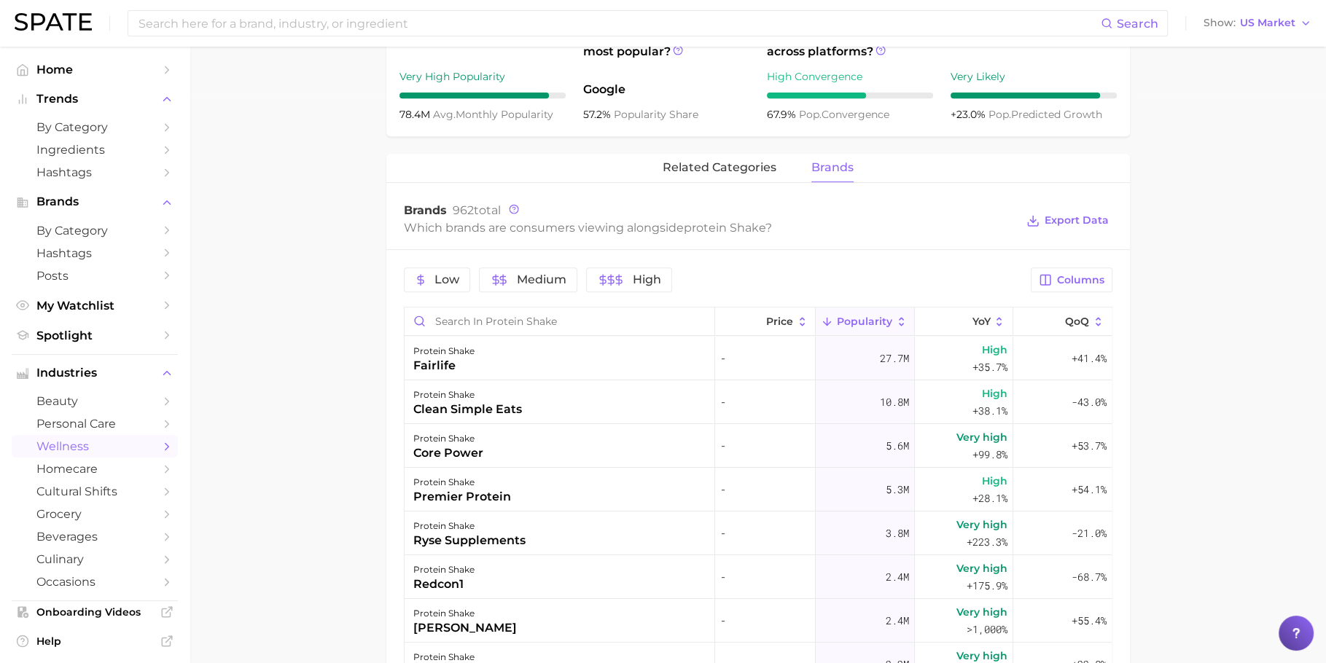
click at [530, 417] on div "protein shake clean simple eats" at bounding box center [560, 403] width 311 height 44
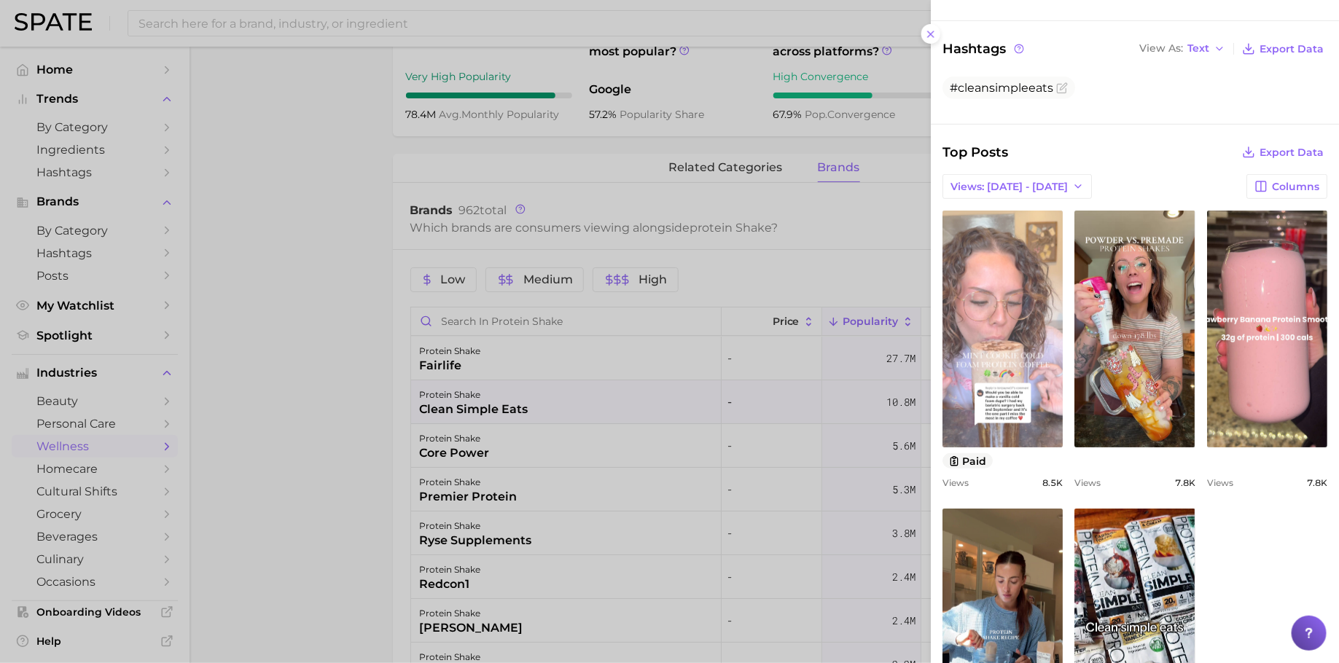
scroll to position [18, 0]
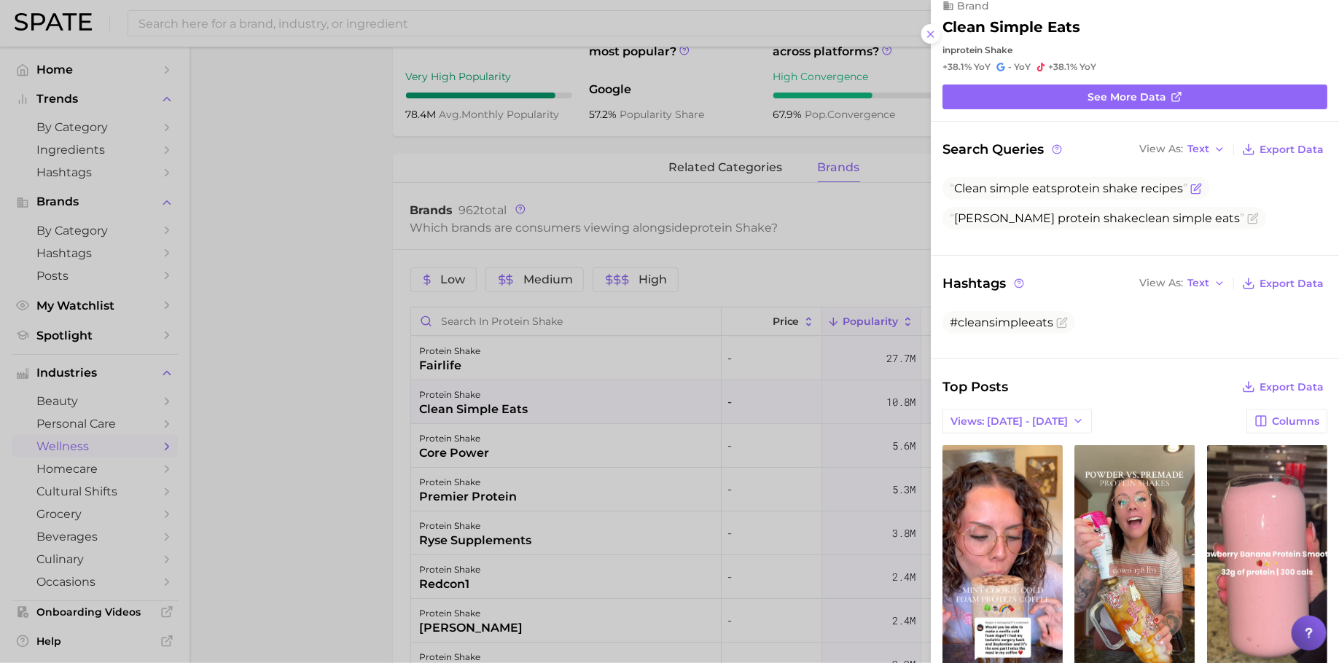
click at [1065, 182] on span "Clean simple eats protein shake recipes" at bounding box center [1069, 189] width 238 height 14
click at [370, 410] on div at bounding box center [669, 331] width 1339 height 663
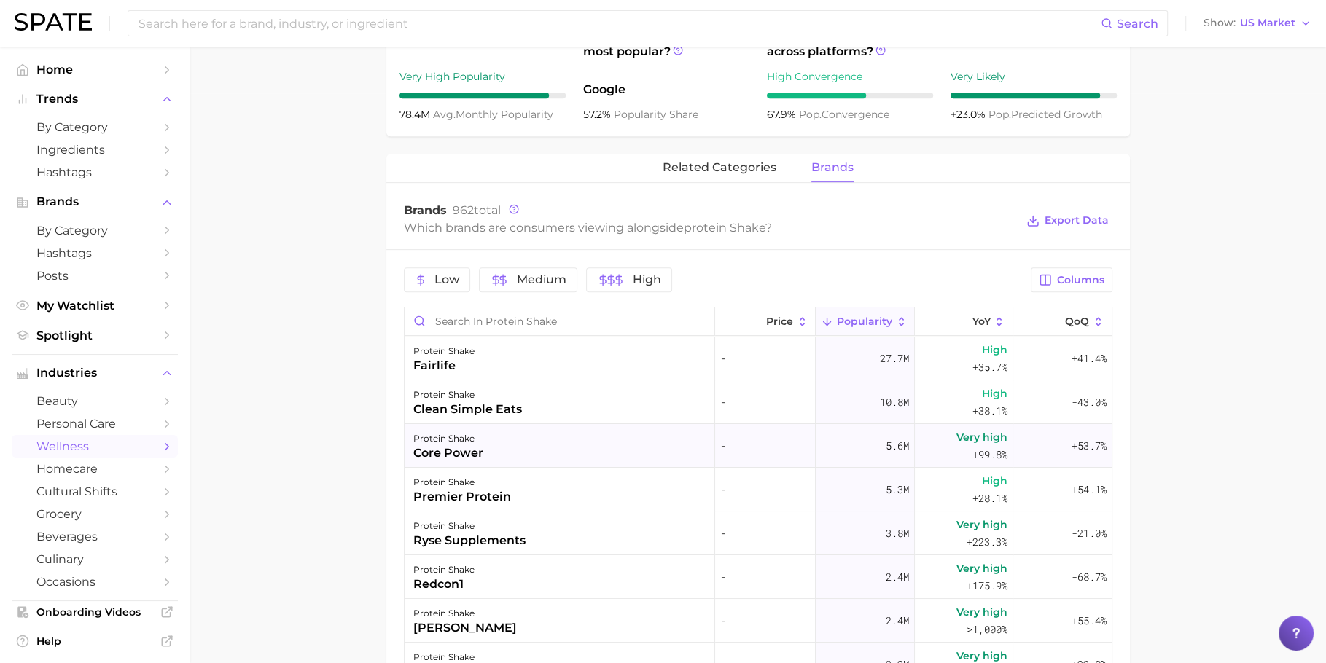
click at [478, 453] on div "core power" at bounding box center [448, 453] width 70 height 17
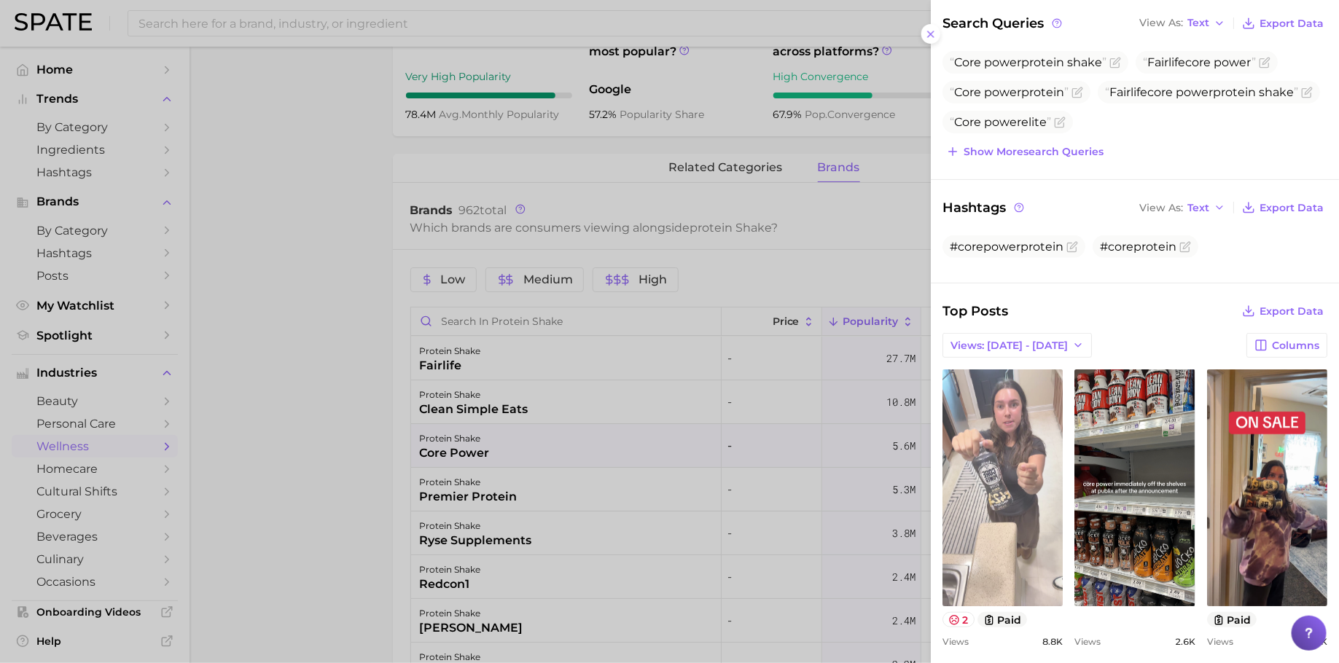
scroll to position [0, 0]
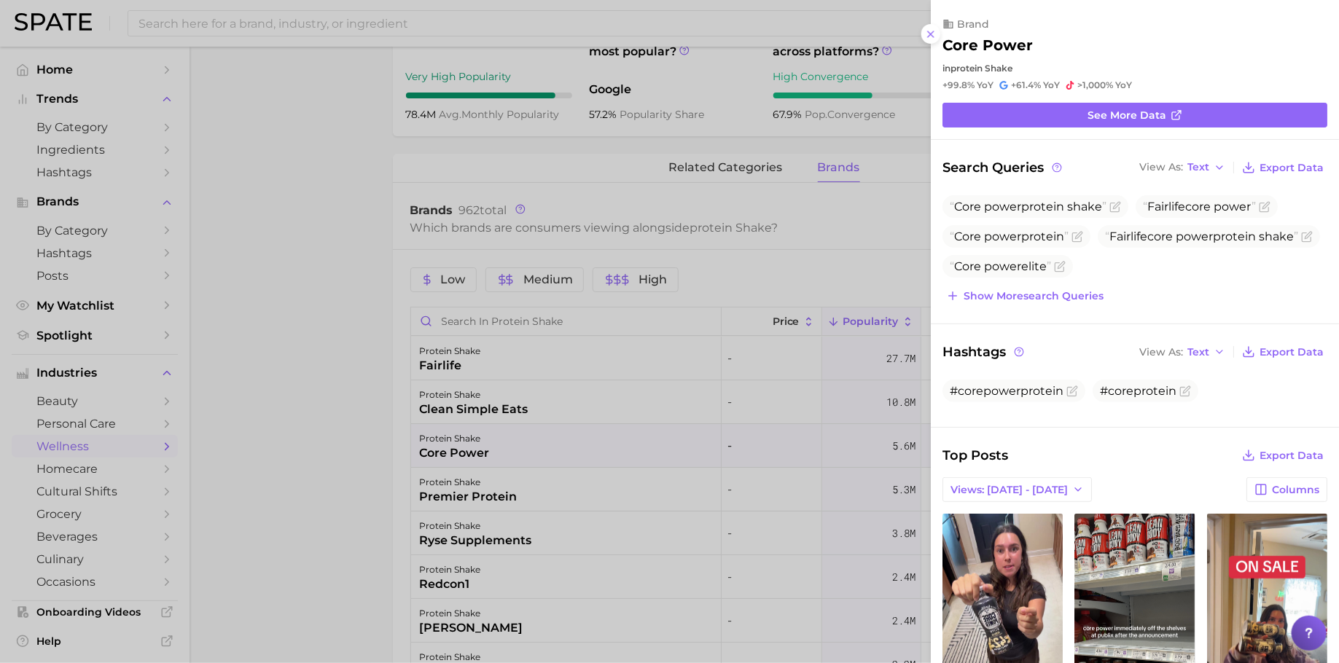
click at [386, 425] on div at bounding box center [669, 331] width 1339 height 663
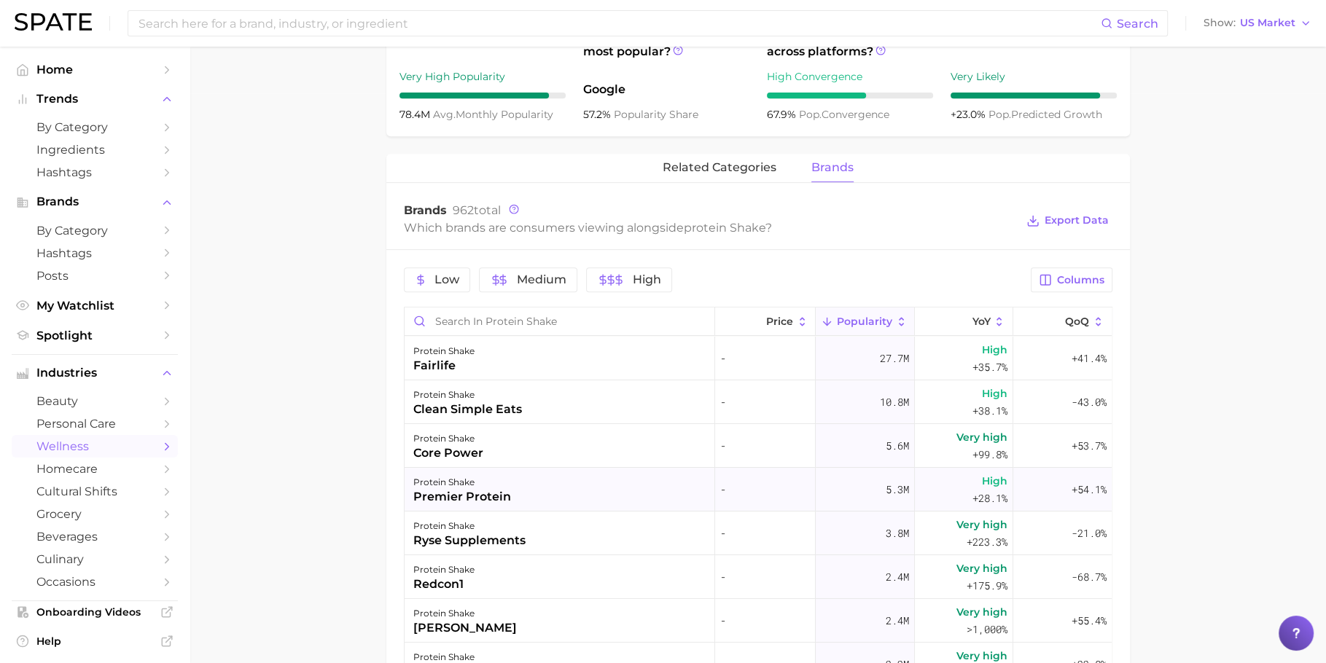
click at [534, 482] on div "protein shake premier protein" at bounding box center [560, 490] width 311 height 44
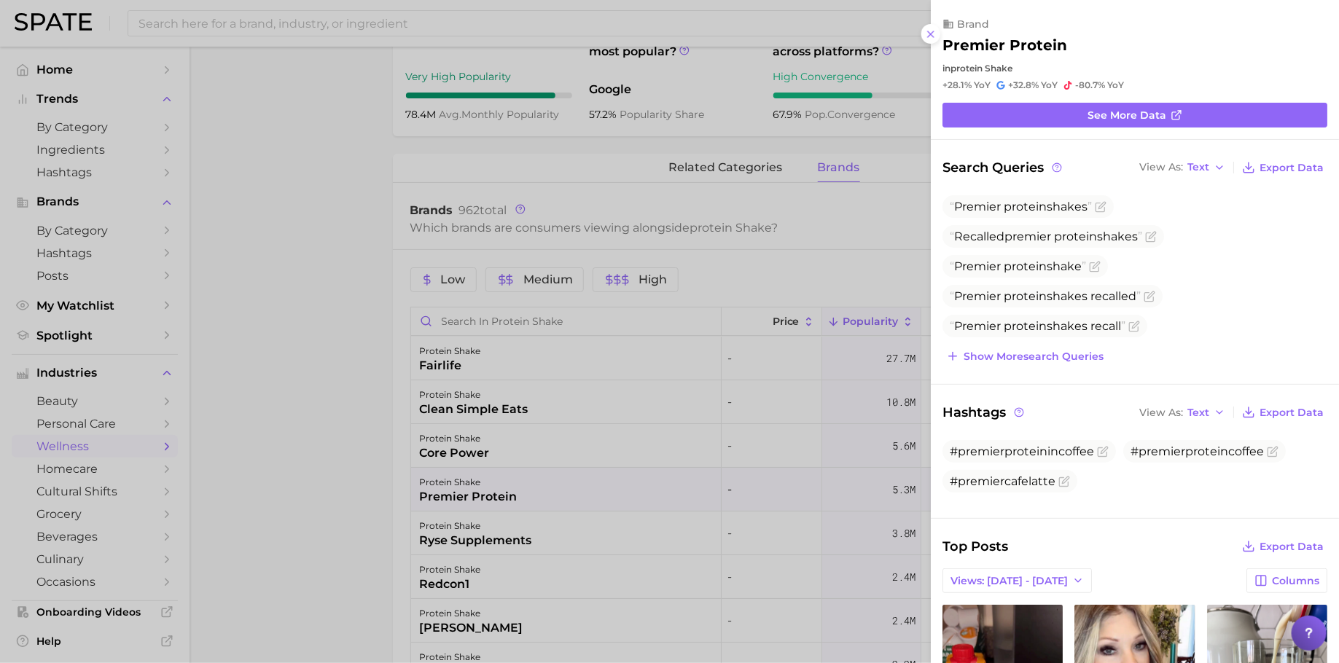
scroll to position [383, 0]
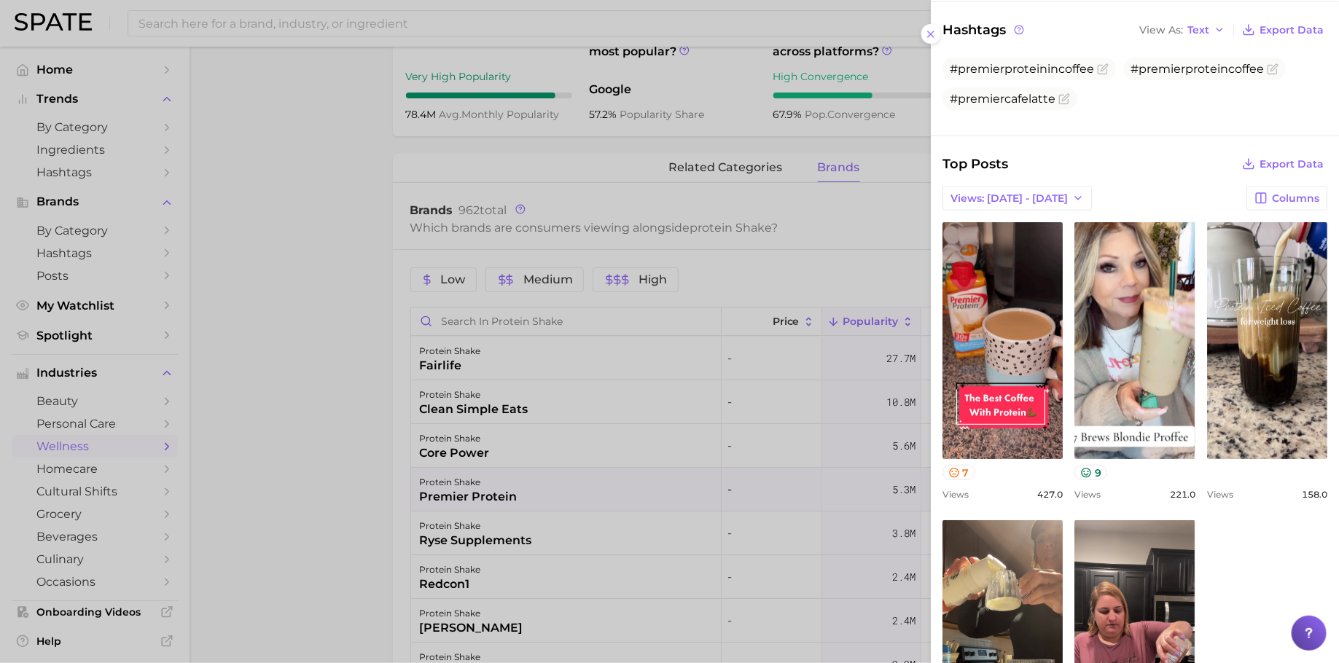
click at [511, 540] on div at bounding box center [669, 331] width 1339 height 663
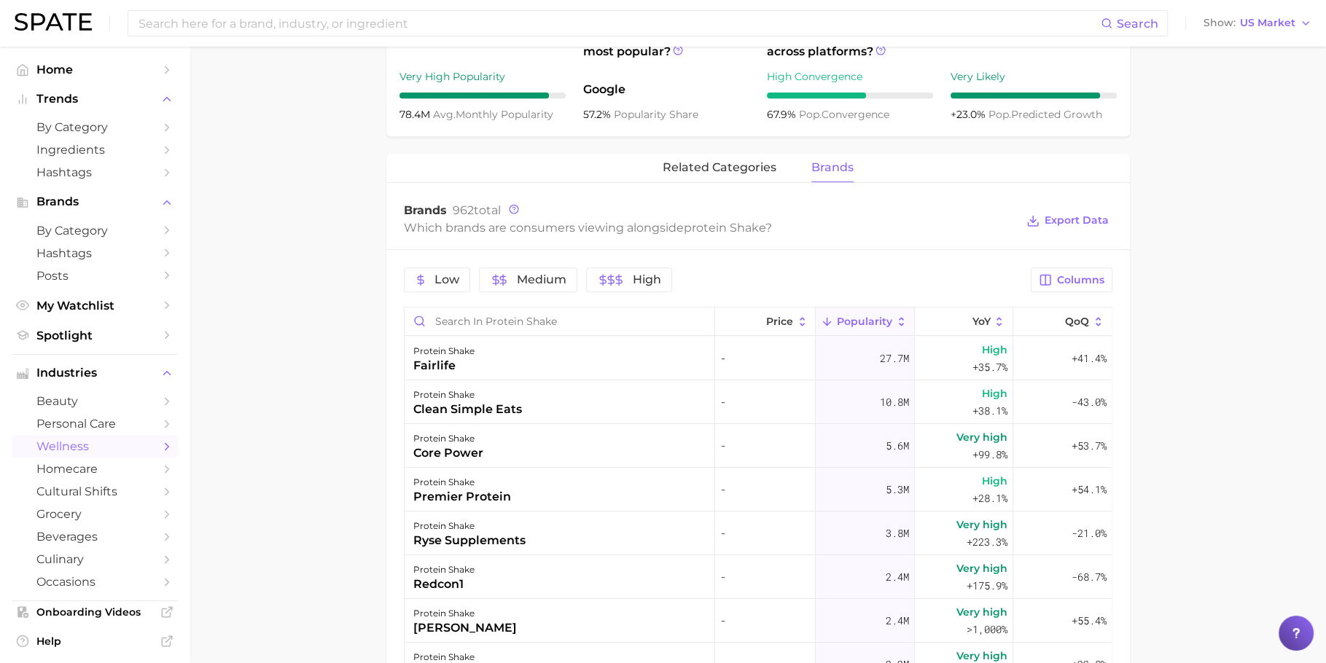
click at [563, 539] on div "protein shake ryse supplements" at bounding box center [560, 534] width 311 height 44
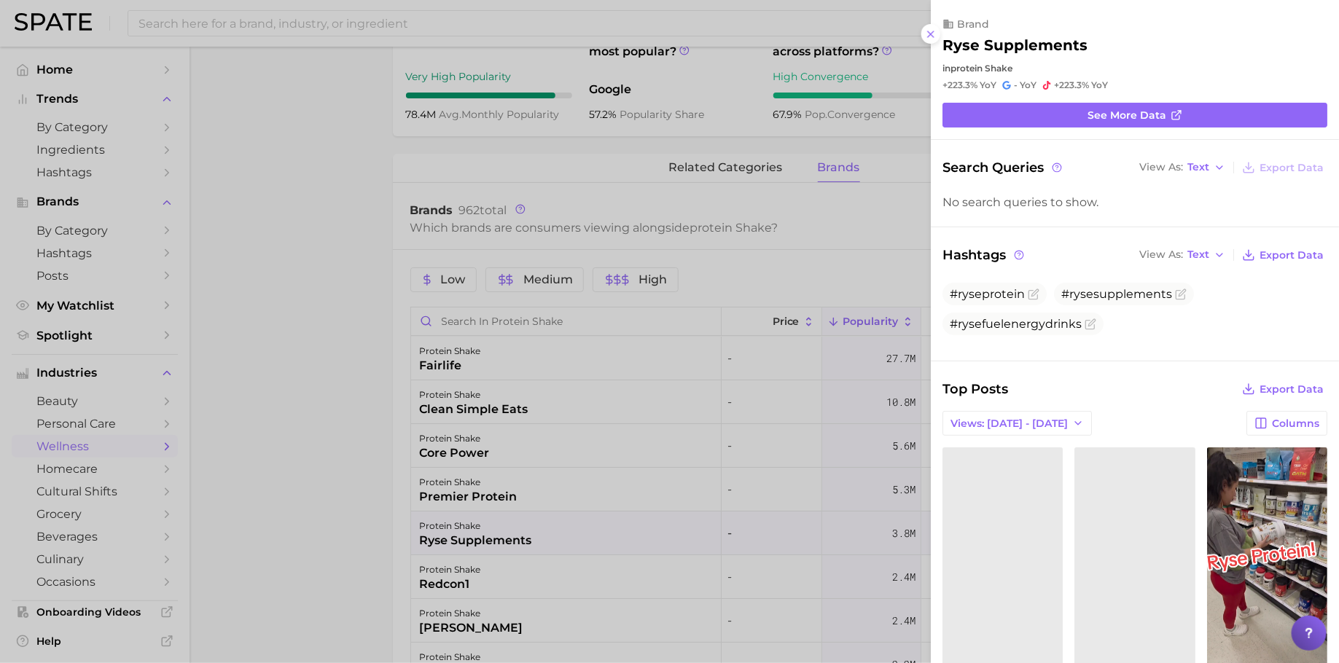
scroll to position [0, 0]
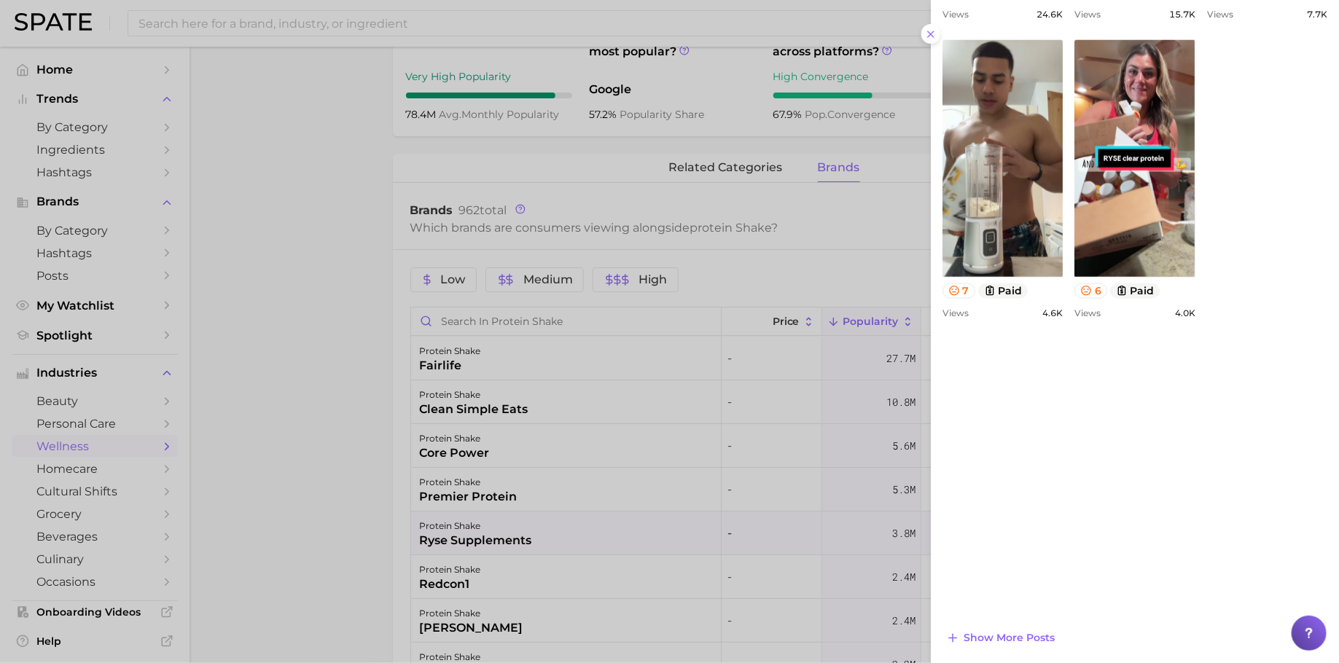
click at [362, 301] on div at bounding box center [669, 331] width 1339 height 663
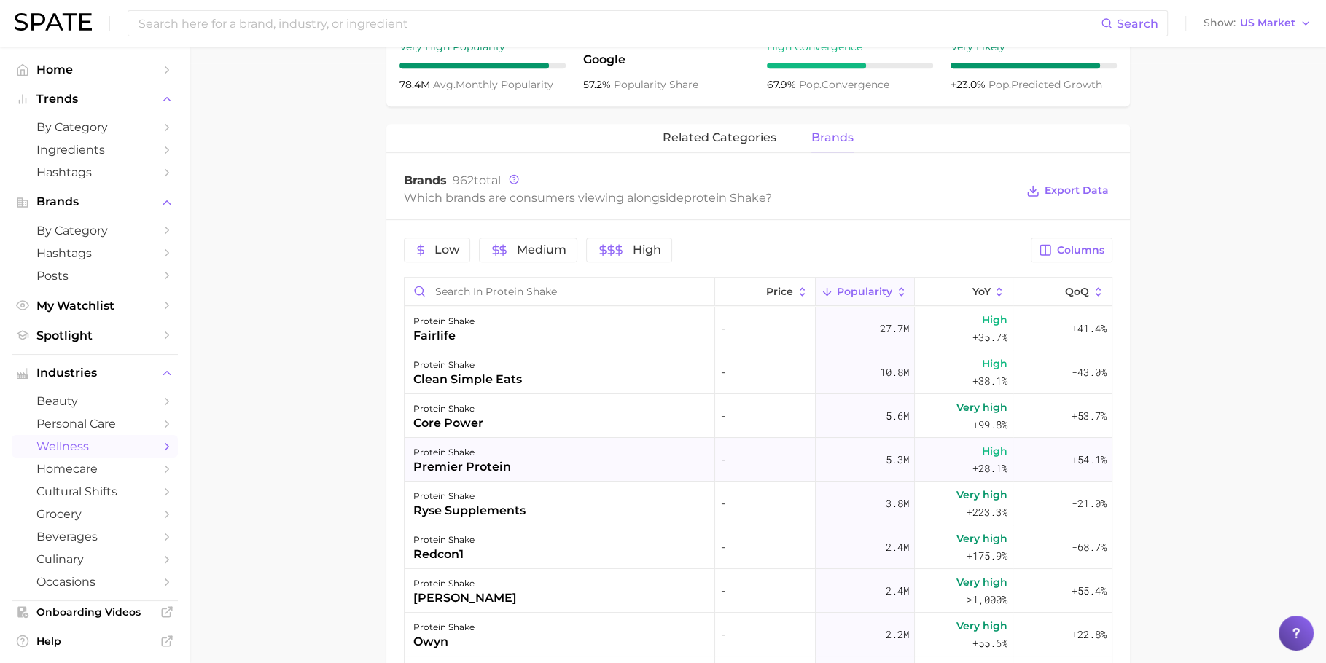
click at [531, 467] on div "protein shake premier protein" at bounding box center [560, 460] width 311 height 44
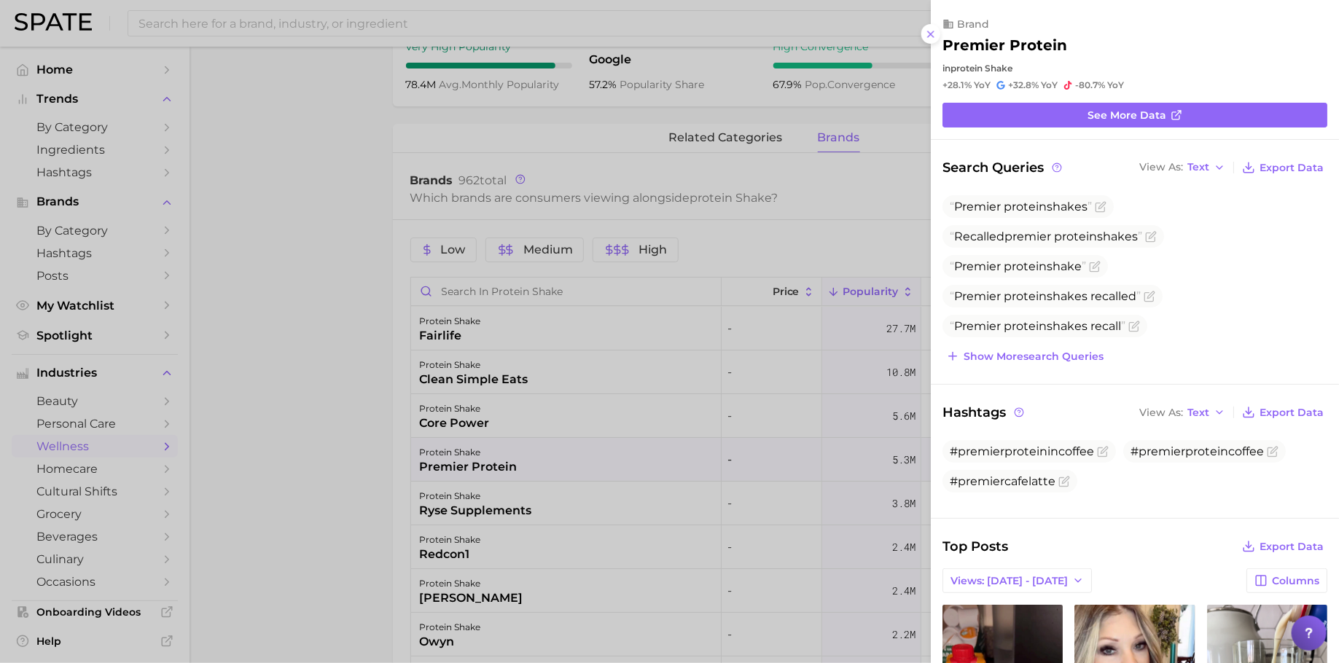
drag, startPoint x: 735, startPoint y: 238, endPoint x: 709, endPoint y: 182, distance: 61.0
click at [735, 237] on div at bounding box center [669, 331] width 1339 height 663
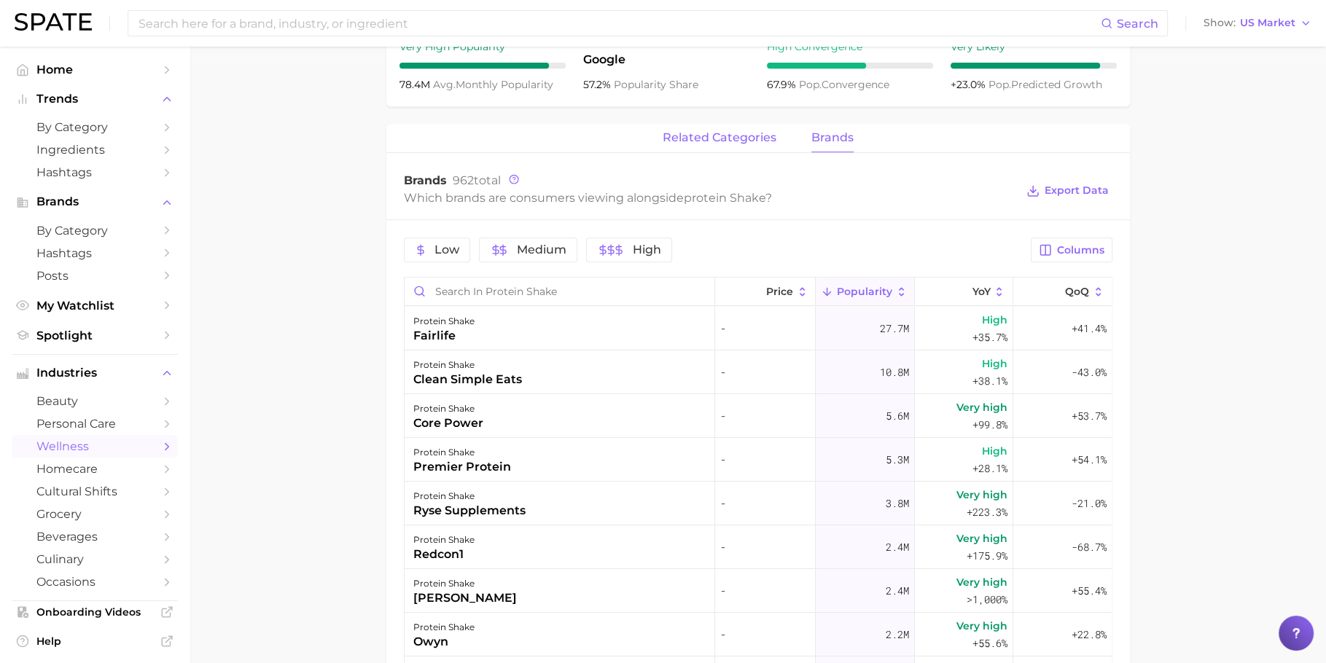
click at [728, 137] on span "related categories" at bounding box center [720, 137] width 114 height 13
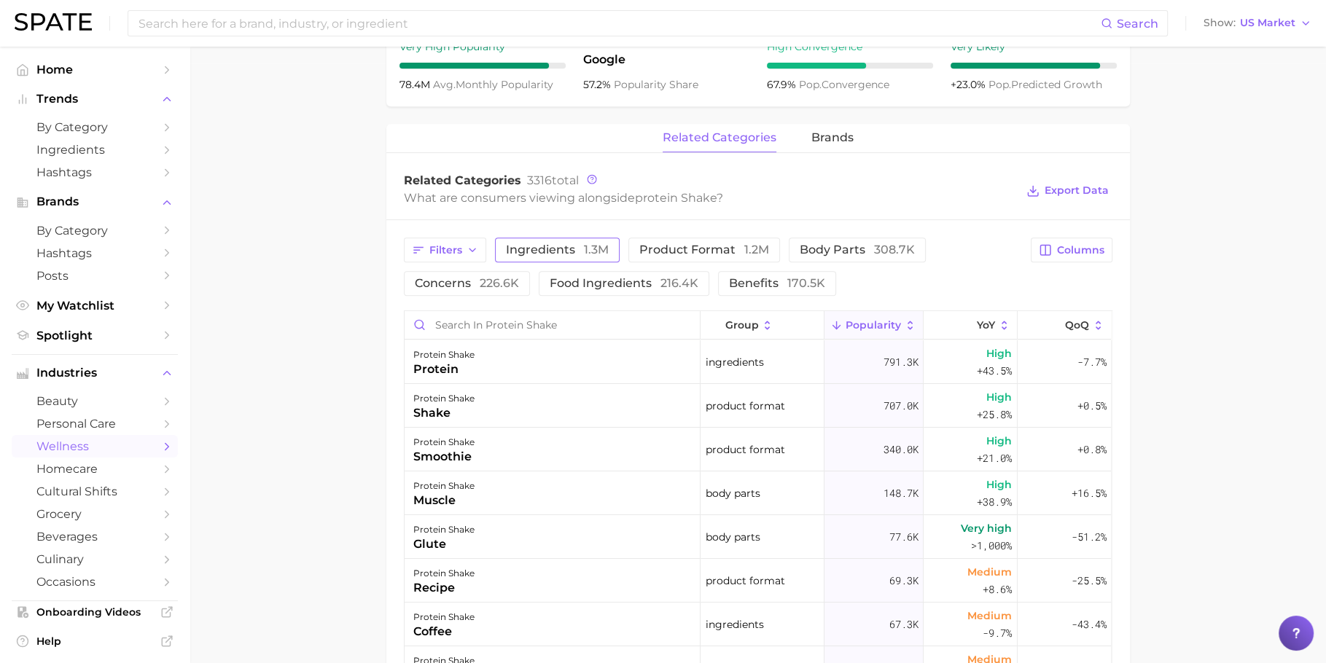
click at [529, 253] on span "ingredients 1.3m" at bounding box center [557, 250] width 103 height 12
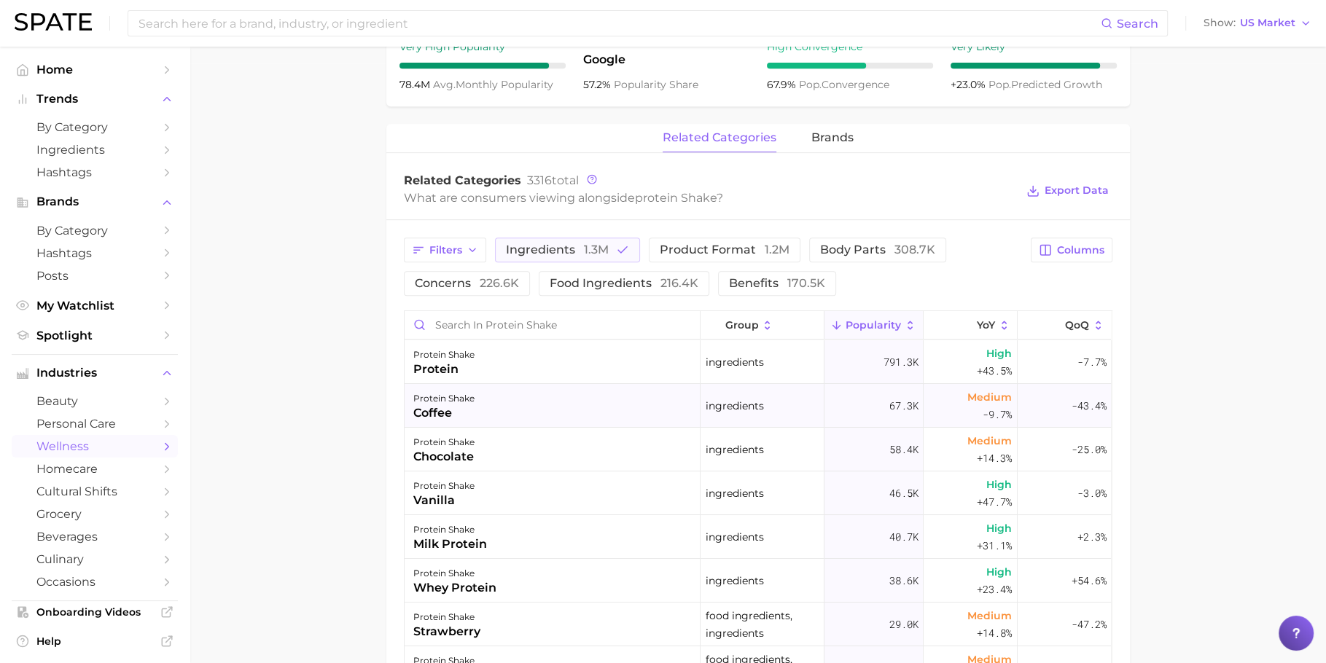
click at [521, 412] on div "protein shake coffee" at bounding box center [553, 406] width 296 height 44
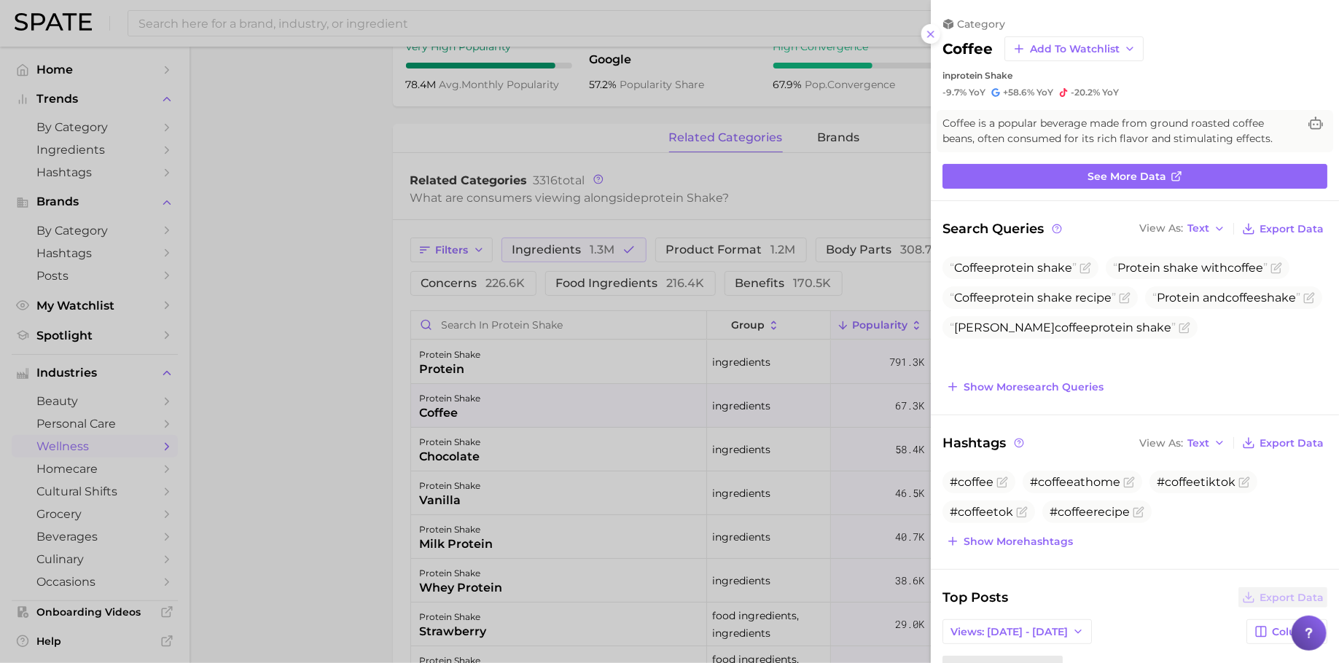
click at [521, 412] on div at bounding box center [669, 331] width 1339 height 663
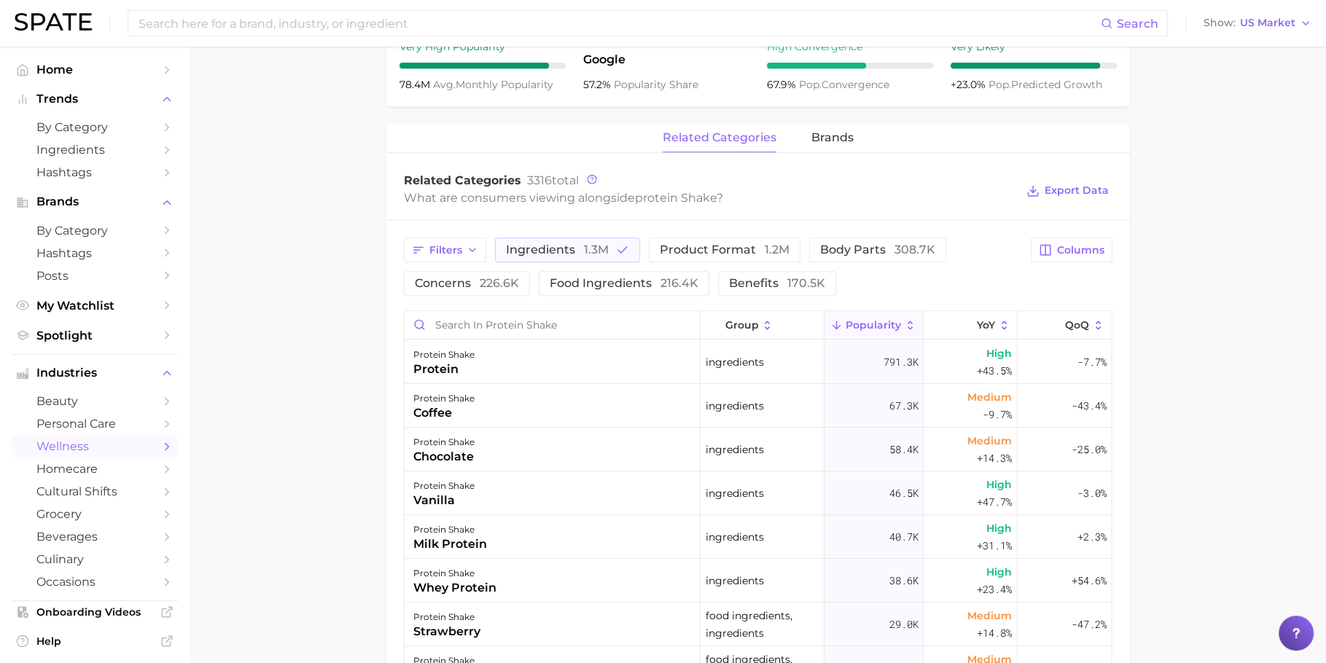
click at [523, 440] on div "protein shake chocolate" at bounding box center [553, 450] width 296 height 44
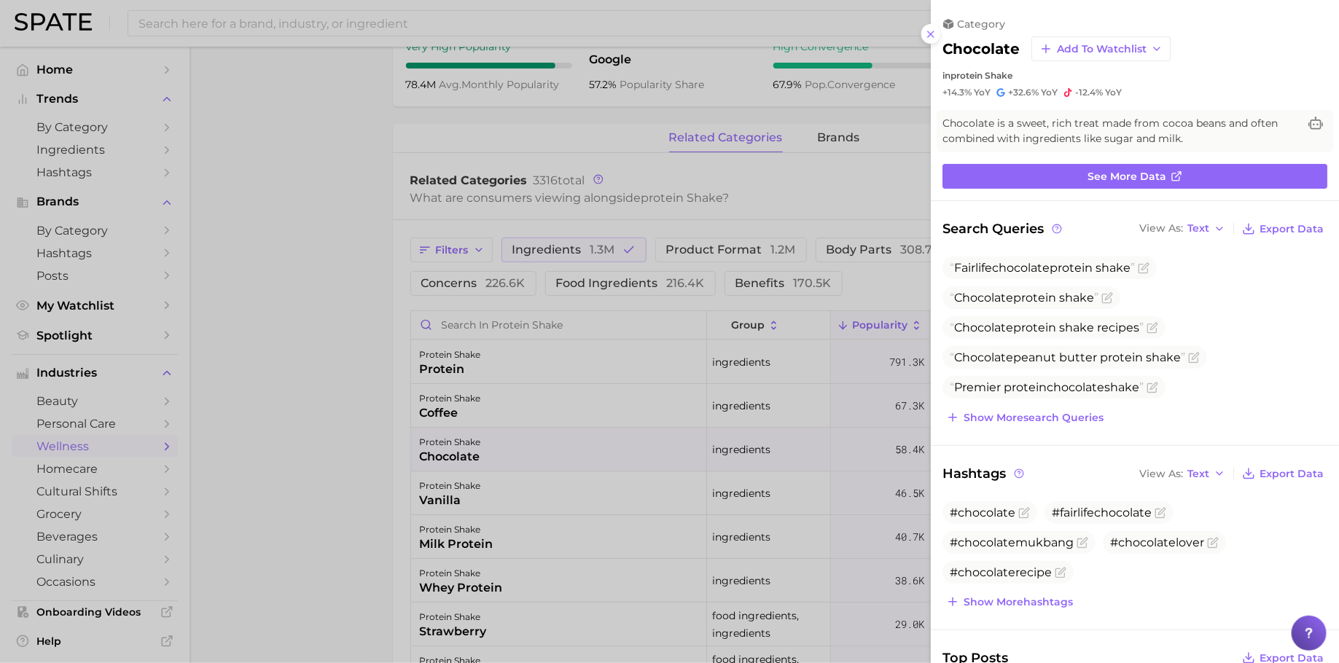
click at [523, 440] on div at bounding box center [669, 331] width 1339 height 663
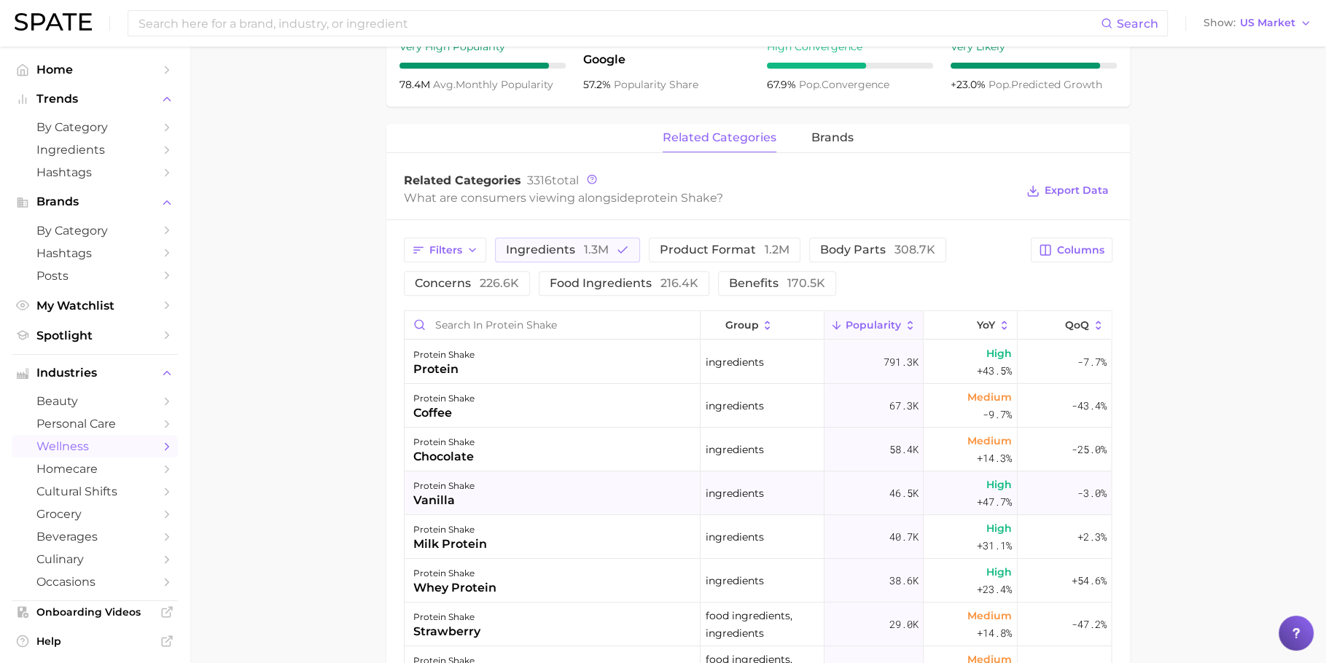
click at [519, 504] on div "protein shake vanilla" at bounding box center [553, 494] width 296 height 44
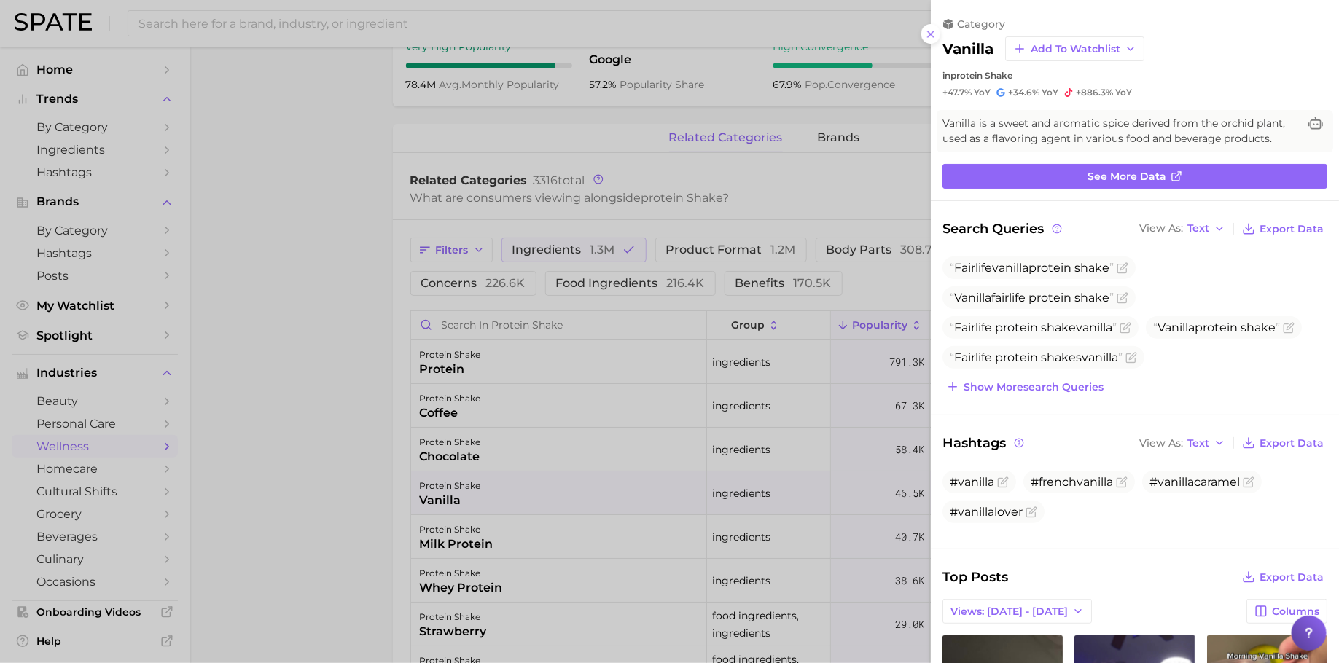
click at [519, 504] on div at bounding box center [669, 331] width 1339 height 663
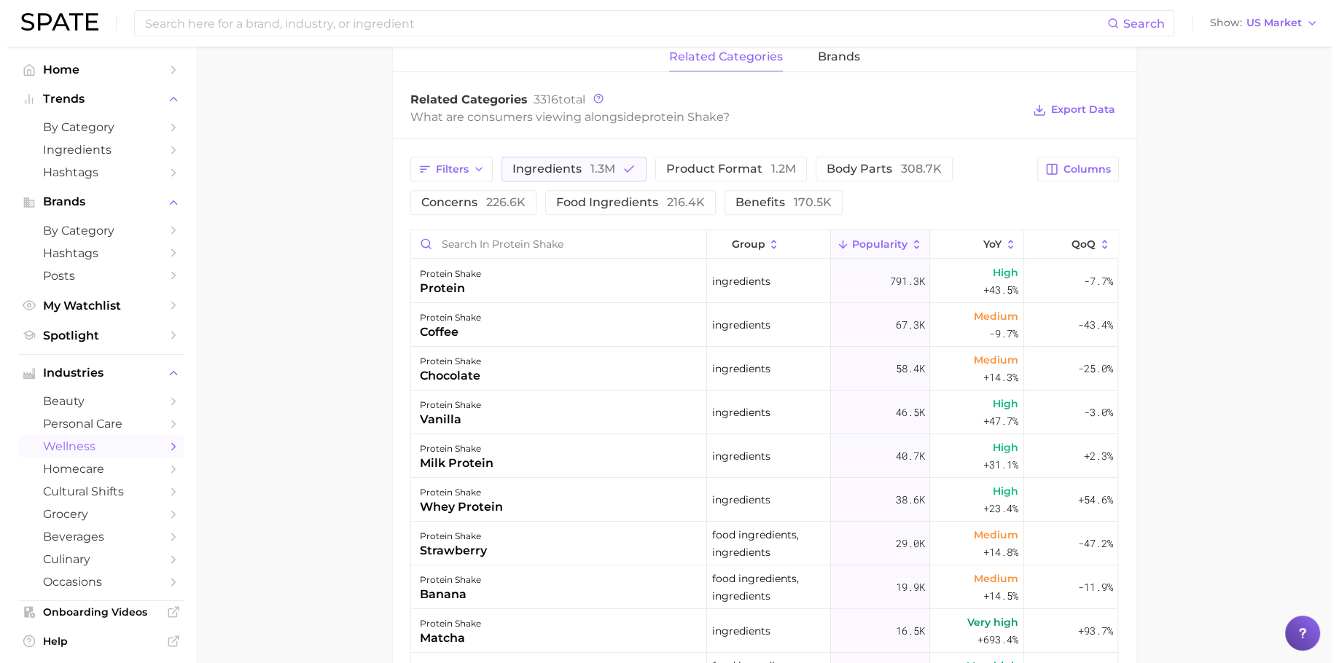
scroll to position [704, 0]
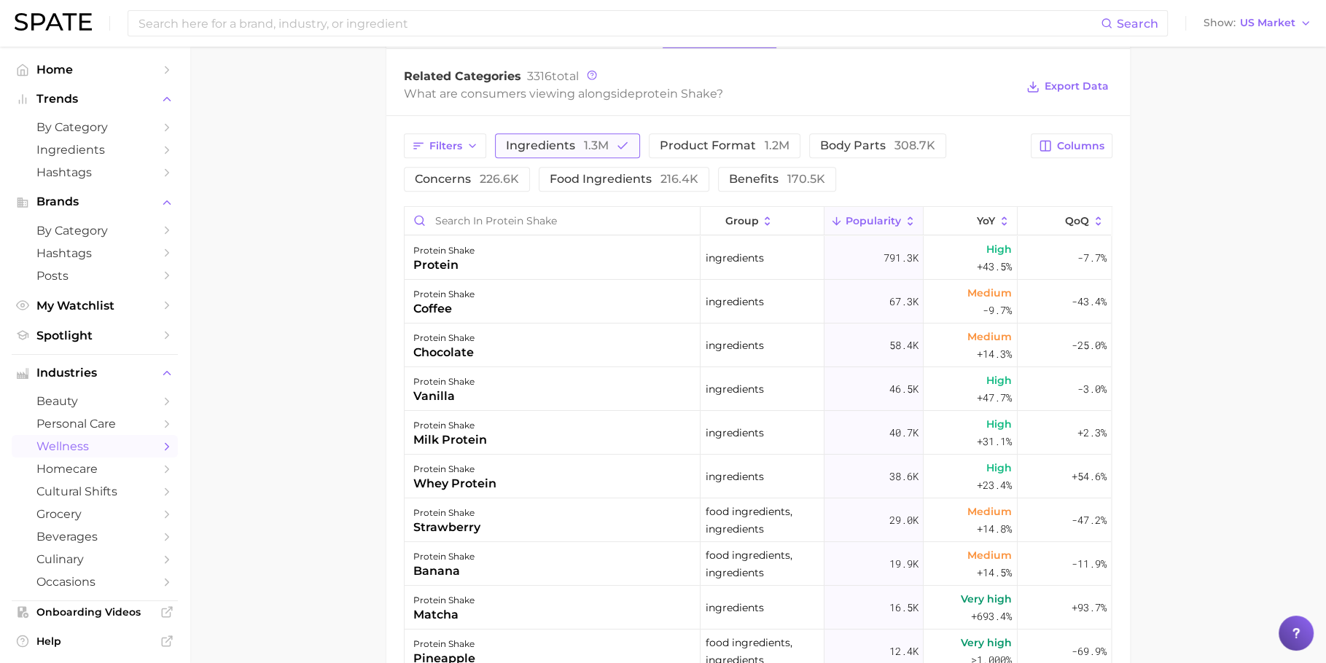
click at [599, 144] on span "1.3m" at bounding box center [596, 146] width 25 height 14
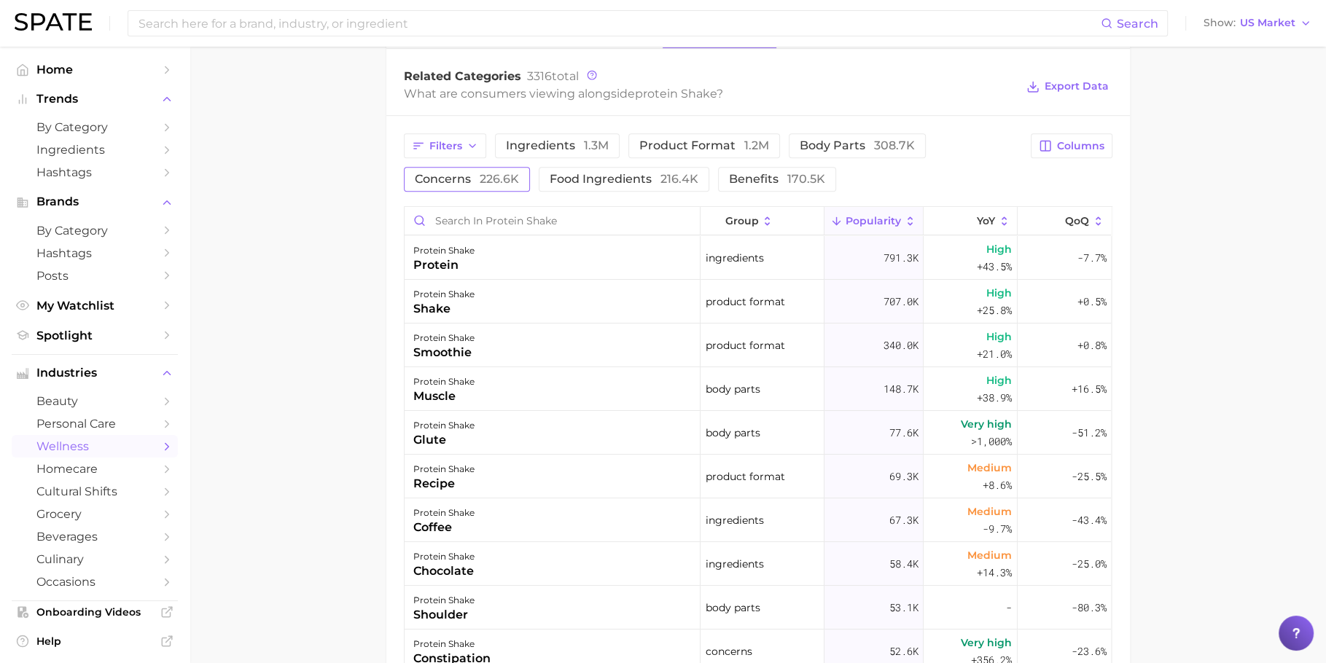
click at [482, 182] on span "226.6k" at bounding box center [499, 179] width 39 height 14
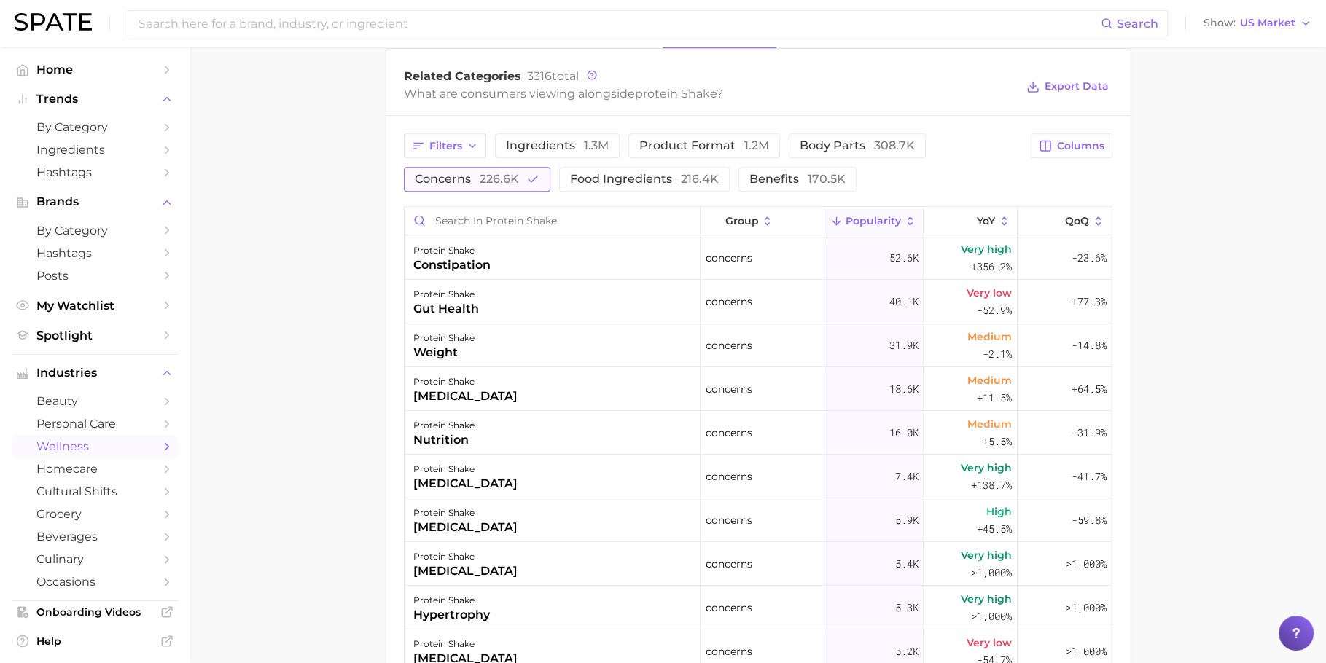
click at [482, 182] on span "226.6k" at bounding box center [499, 179] width 39 height 14
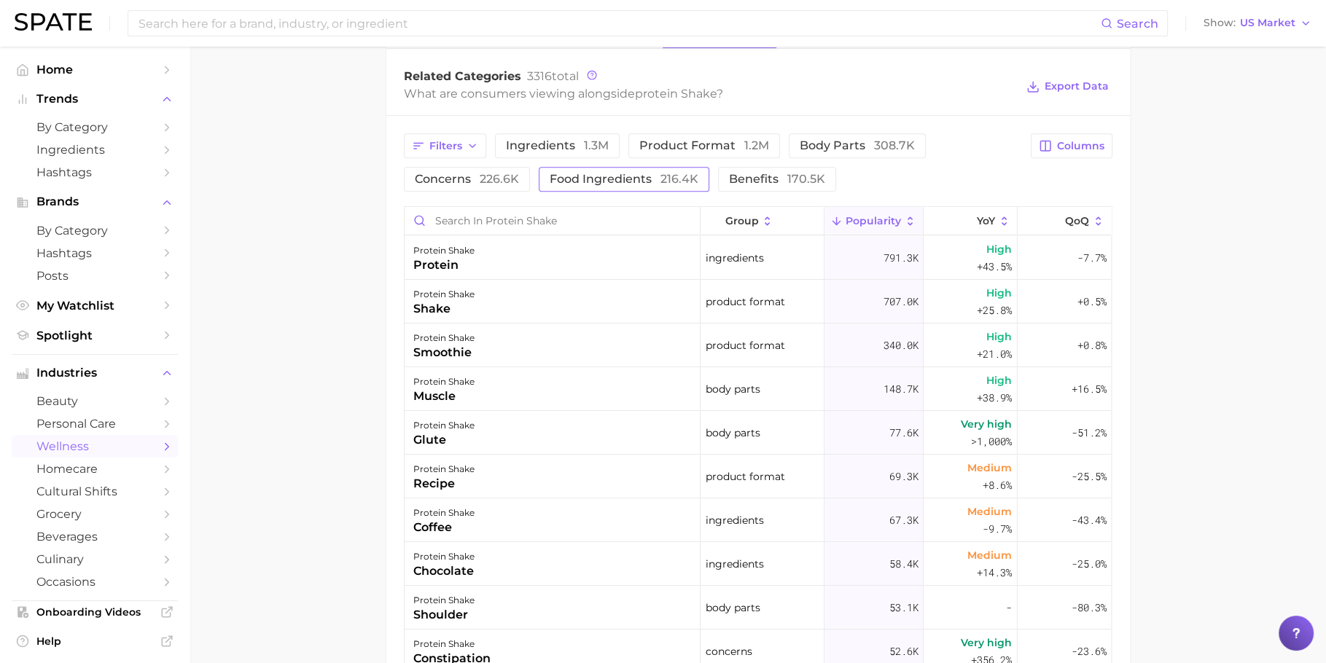
click at [656, 177] on span "food ingredients 216.4k" at bounding box center [624, 180] width 149 height 12
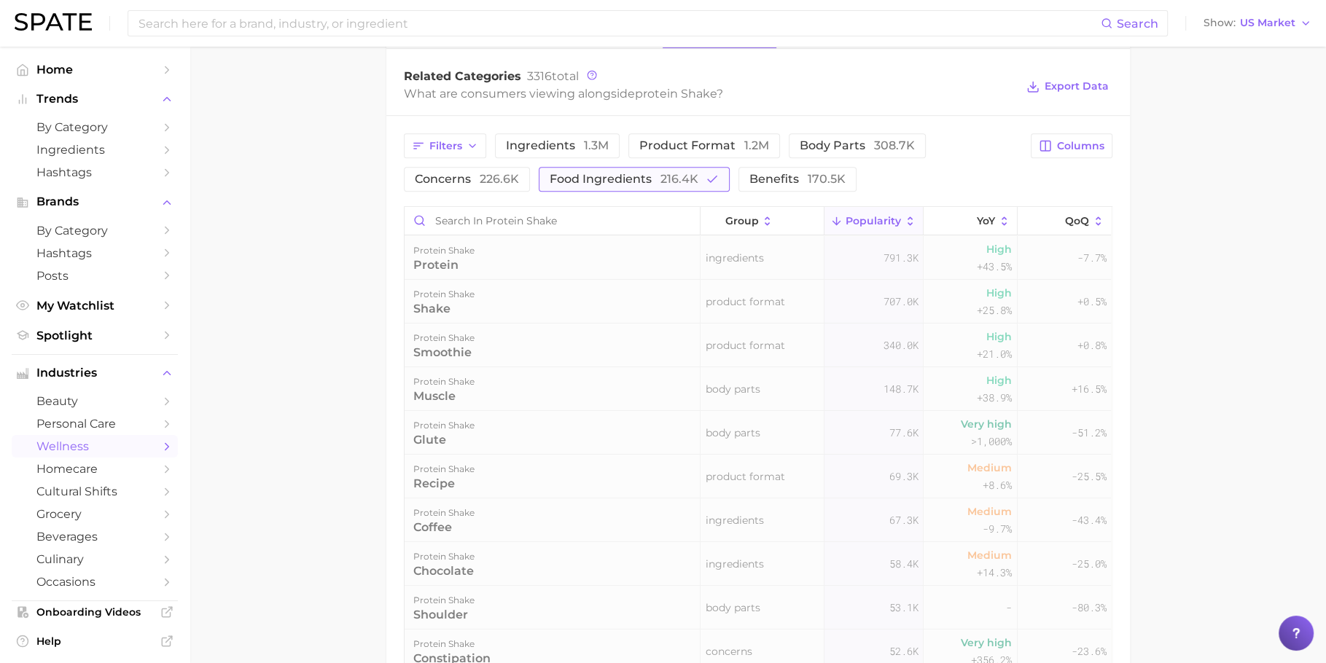
click at [656, 177] on span "food ingredients 216.4k" at bounding box center [624, 180] width 149 height 12
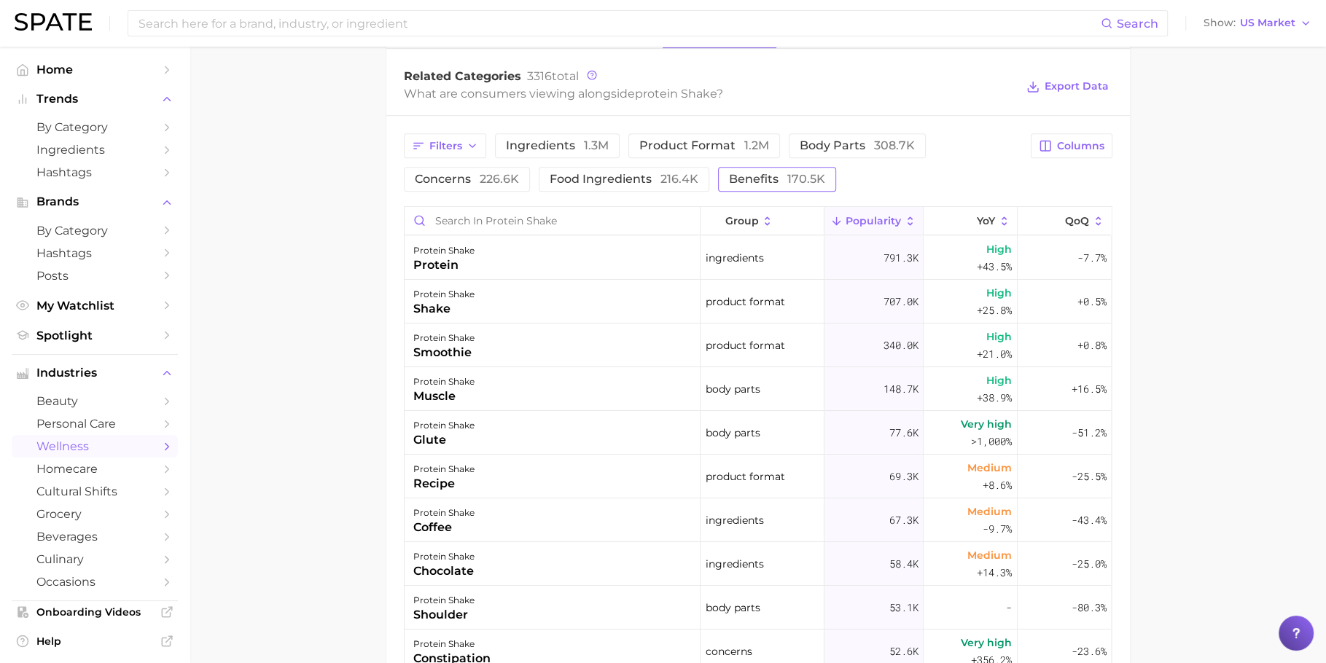
click at [759, 179] on span "benefits 170.5k" at bounding box center [777, 180] width 96 height 12
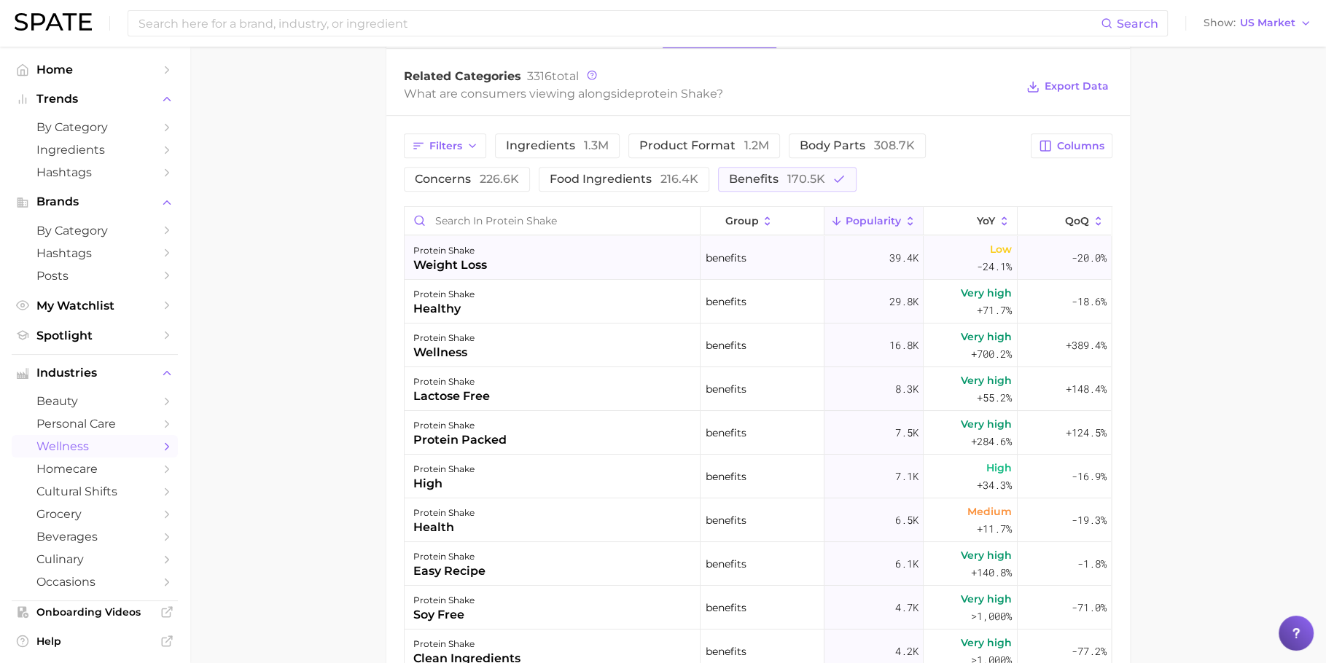
click at [608, 257] on div "protein shake weight loss" at bounding box center [553, 258] width 296 height 44
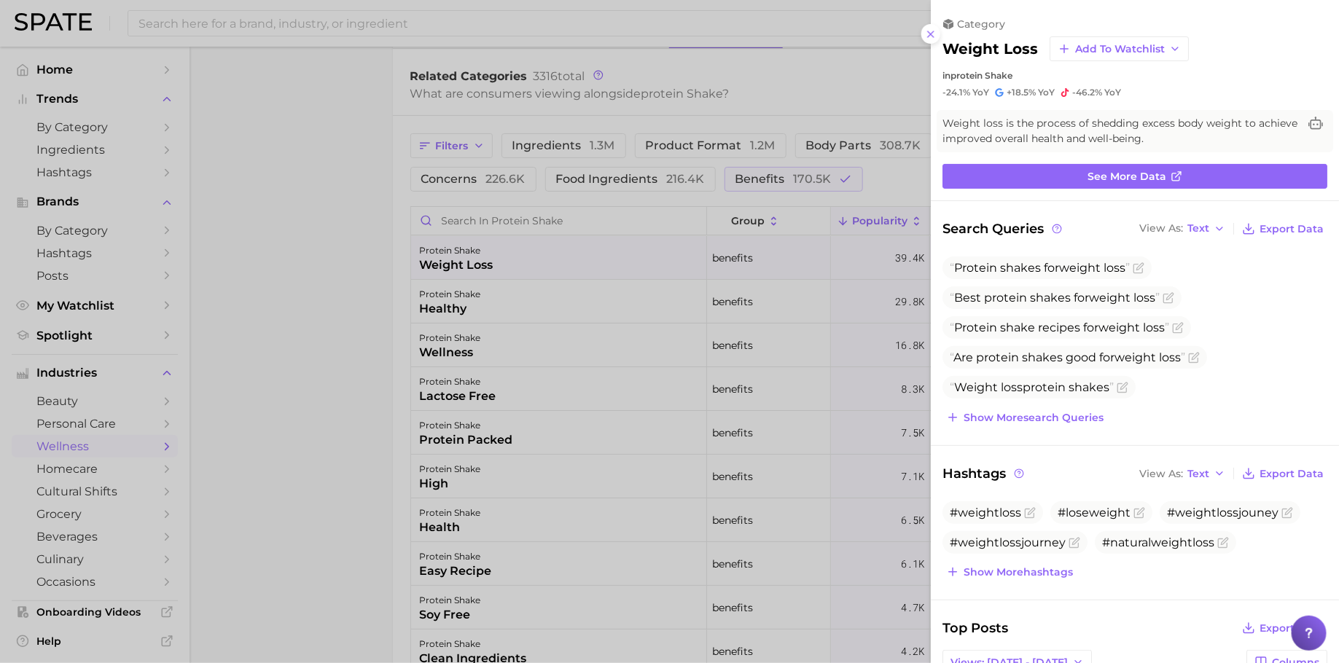
scroll to position [0, 0]
click at [505, 332] on div at bounding box center [669, 331] width 1339 height 663
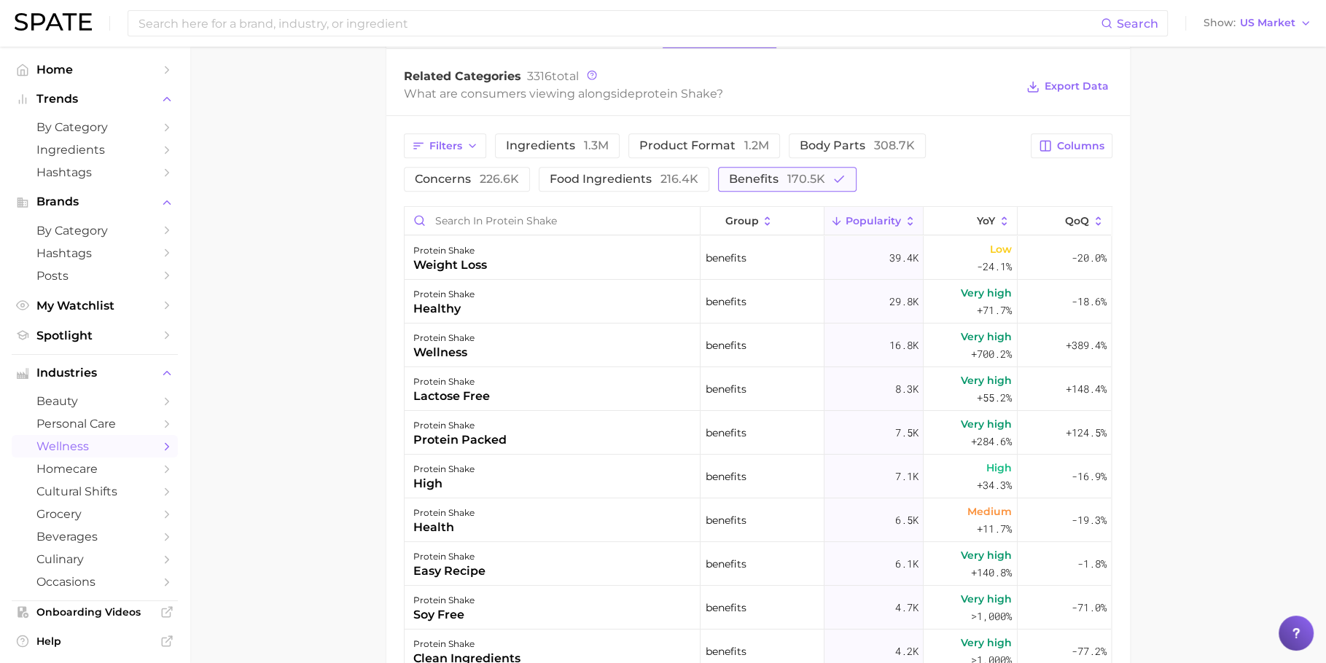
click at [723, 179] on button "benefits 170.5k" at bounding box center [787, 179] width 139 height 25
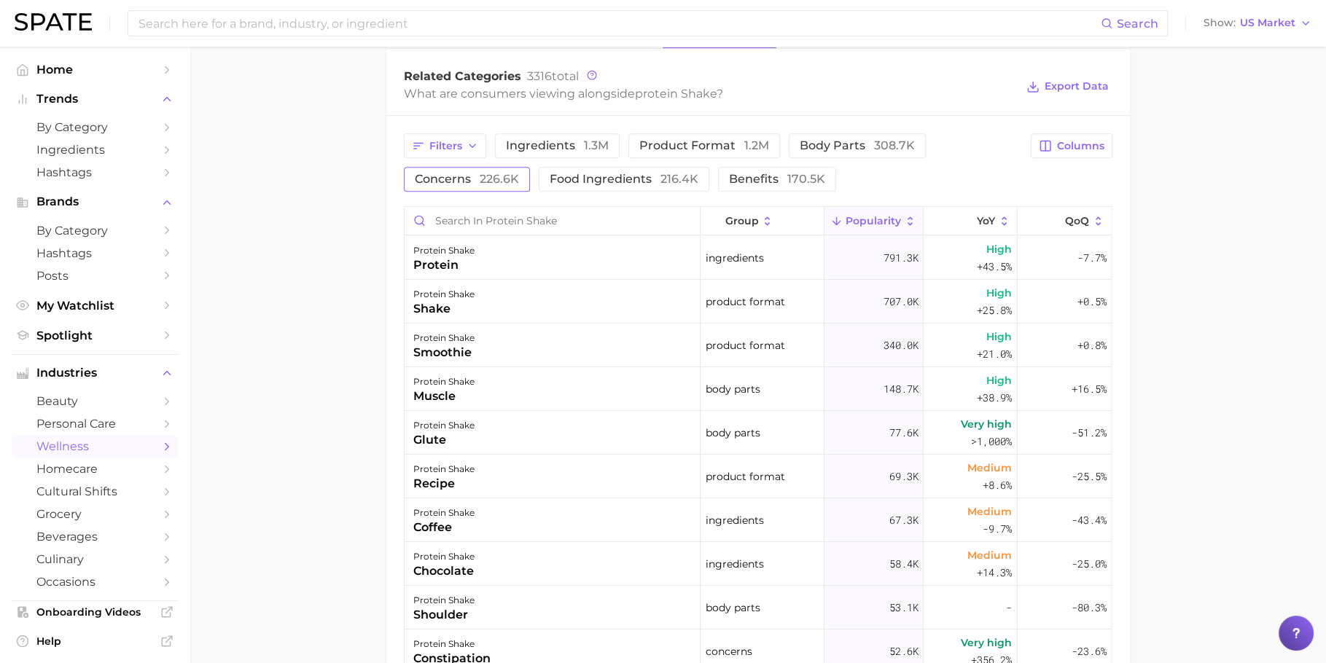
click at [480, 184] on button "concerns 226.6k" at bounding box center [467, 179] width 126 height 25
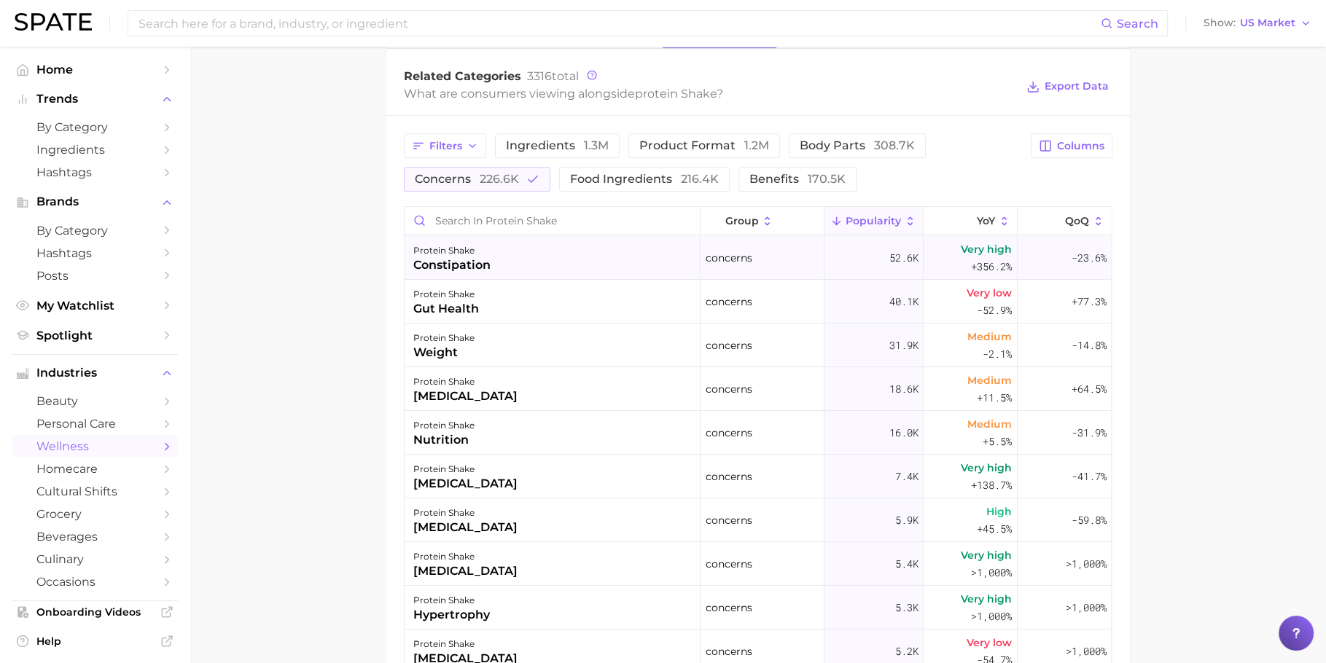
click at [558, 273] on div "protein shake constipation" at bounding box center [553, 258] width 296 height 44
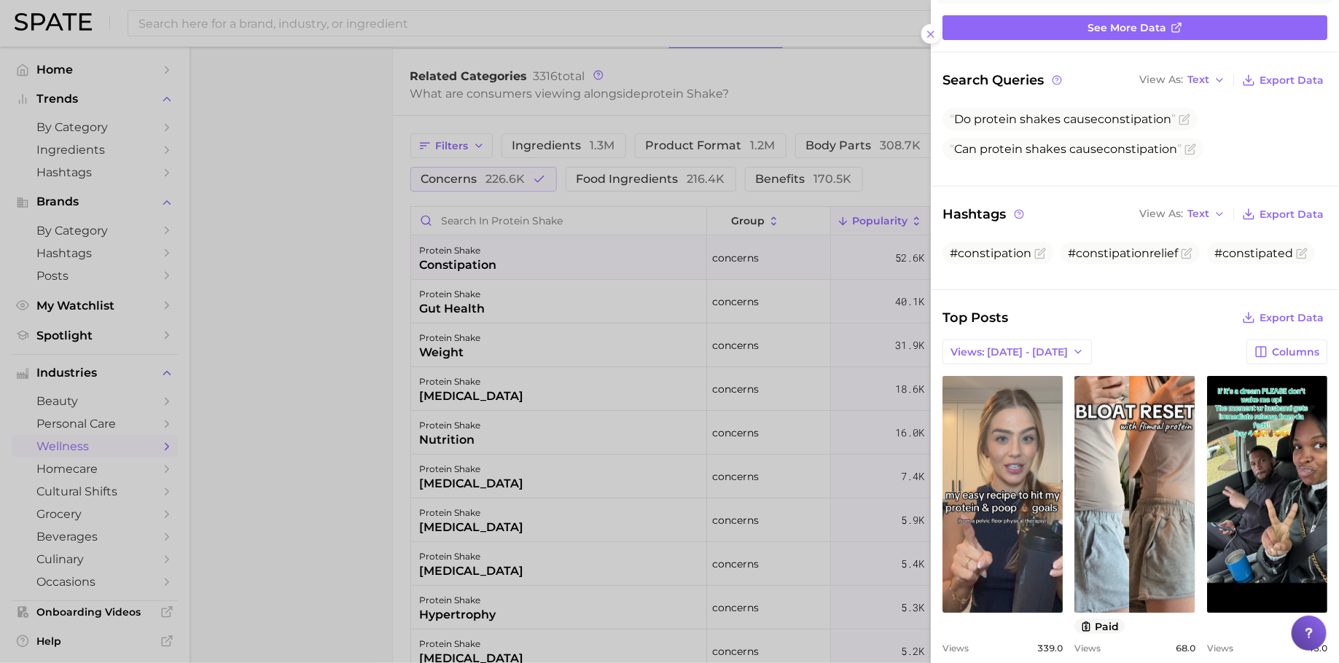
click at [572, 322] on div at bounding box center [669, 331] width 1339 height 663
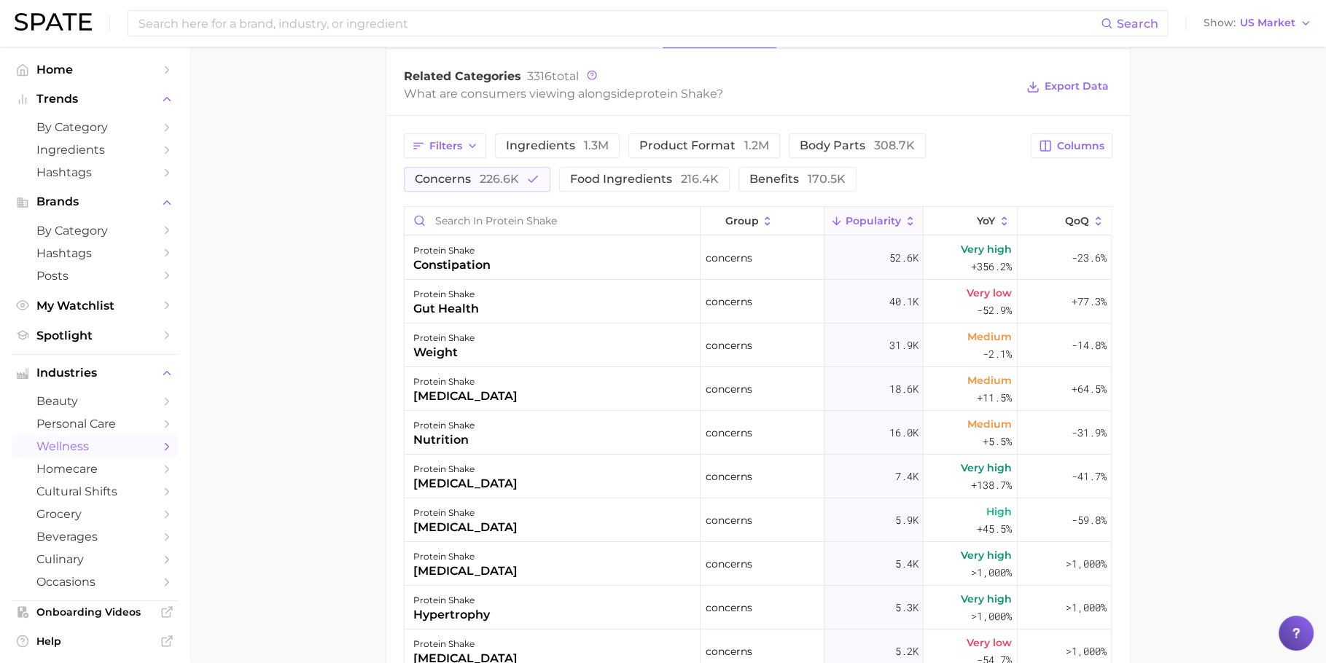
click at [507, 308] on div "protein shake gut health" at bounding box center [553, 302] width 296 height 44
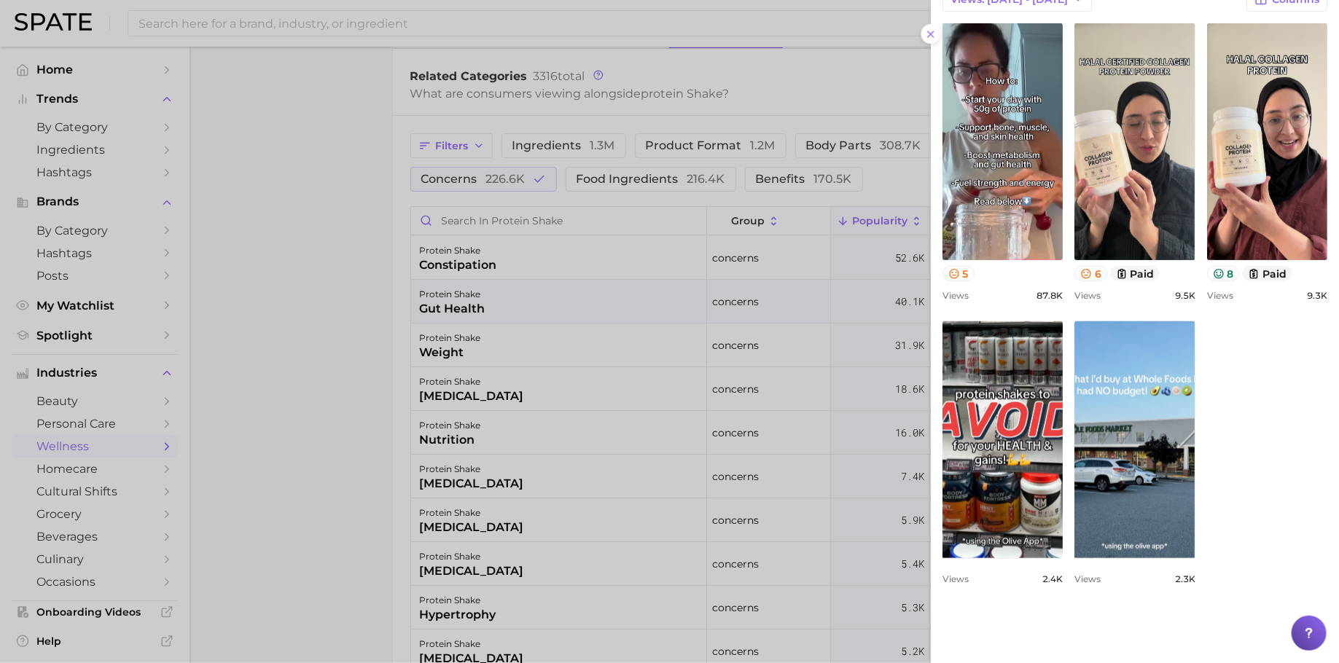
scroll to position [631, 0]
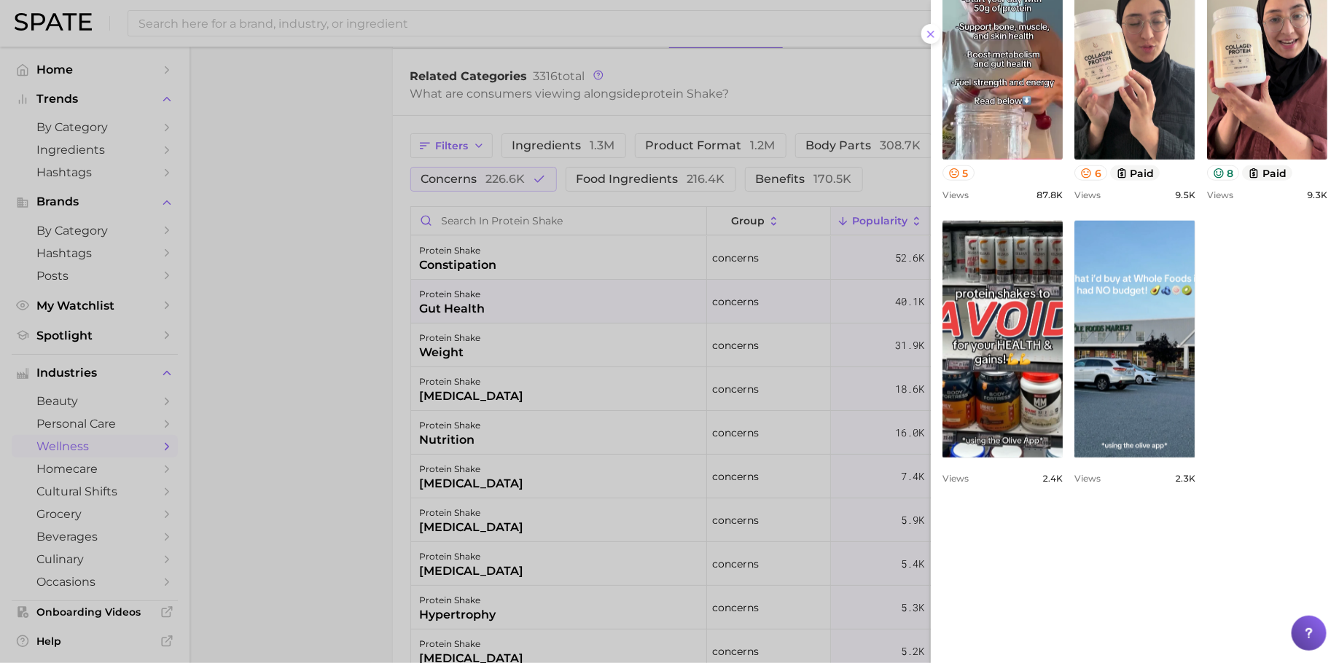
click at [750, 345] on div at bounding box center [669, 331] width 1339 height 663
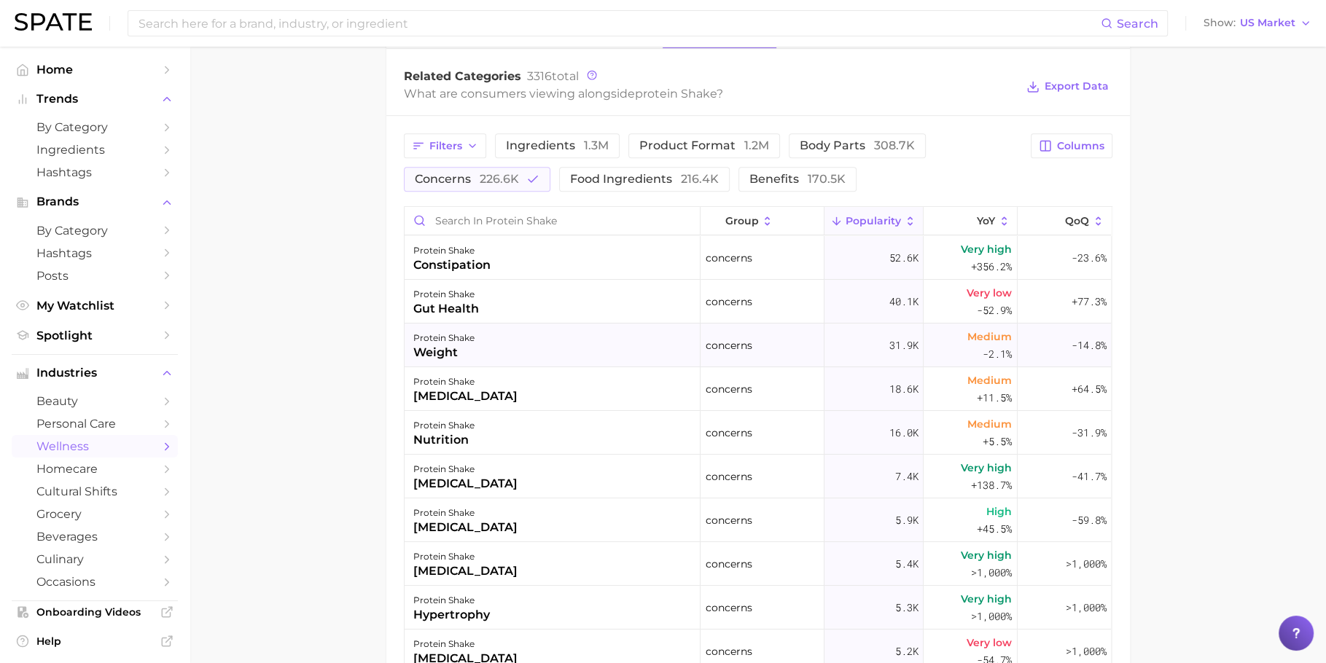
click at [545, 330] on div "protein shake weight" at bounding box center [553, 346] width 296 height 44
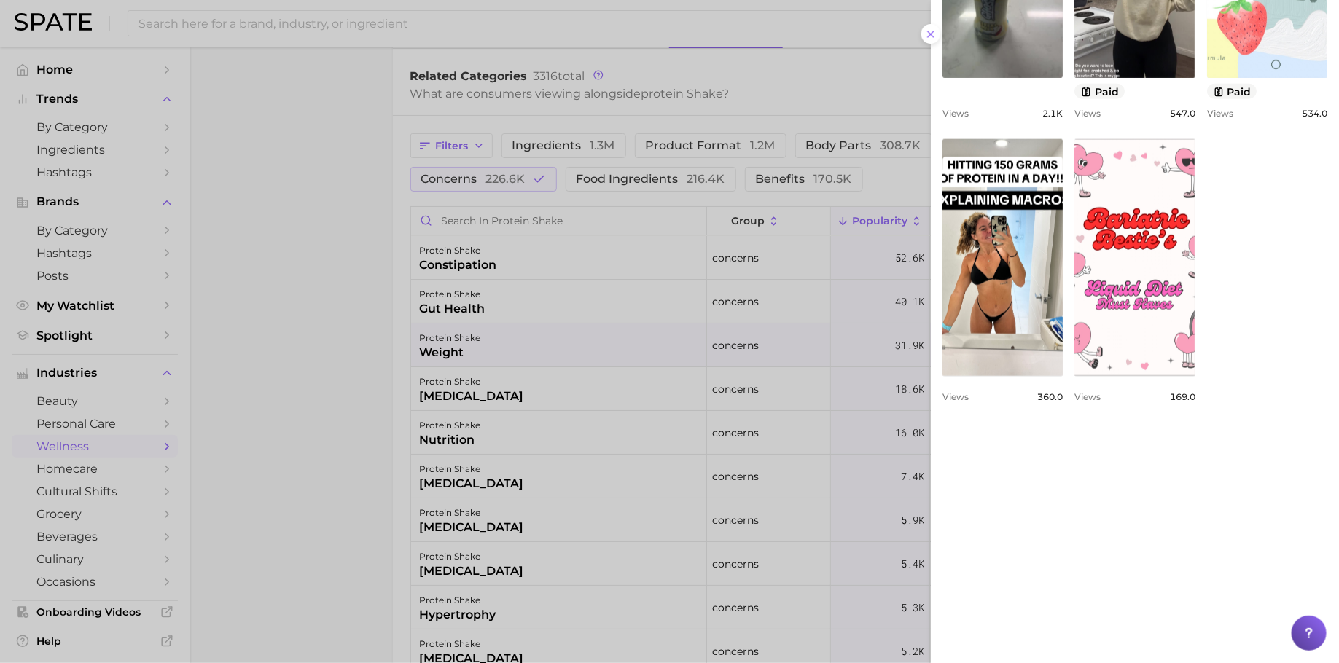
scroll to position [877, 0]
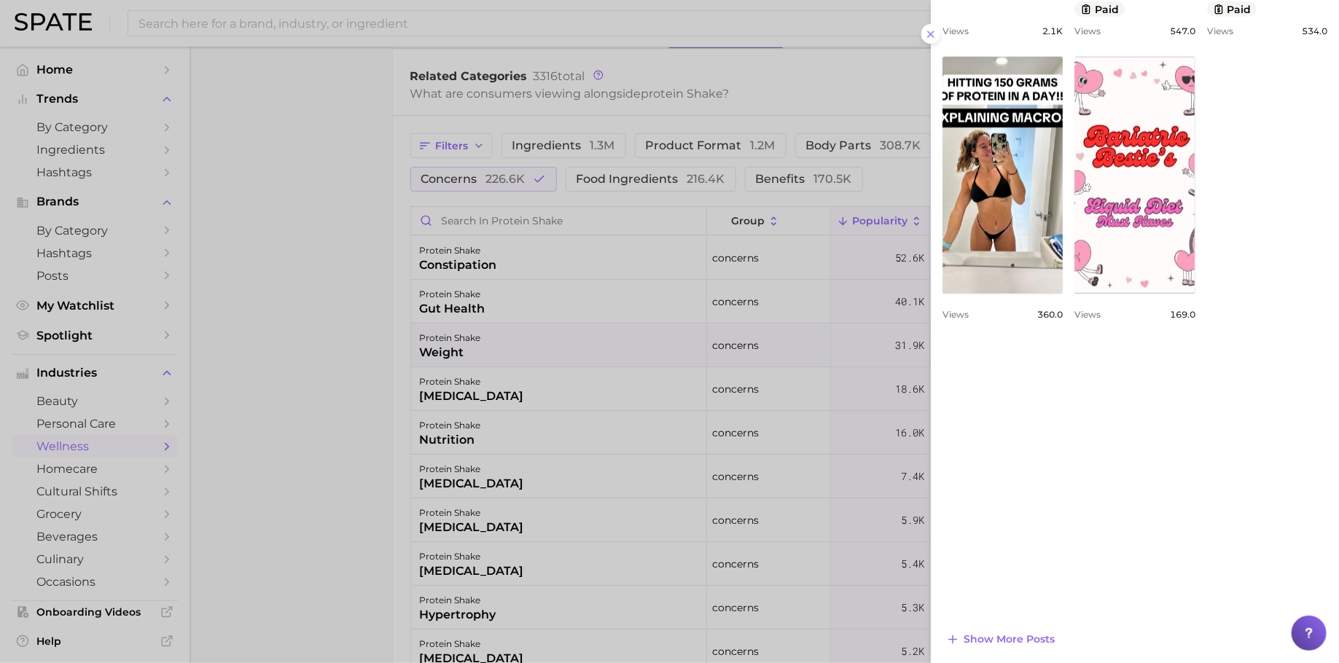
click at [629, 357] on div at bounding box center [669, 331] width 1339 height 663
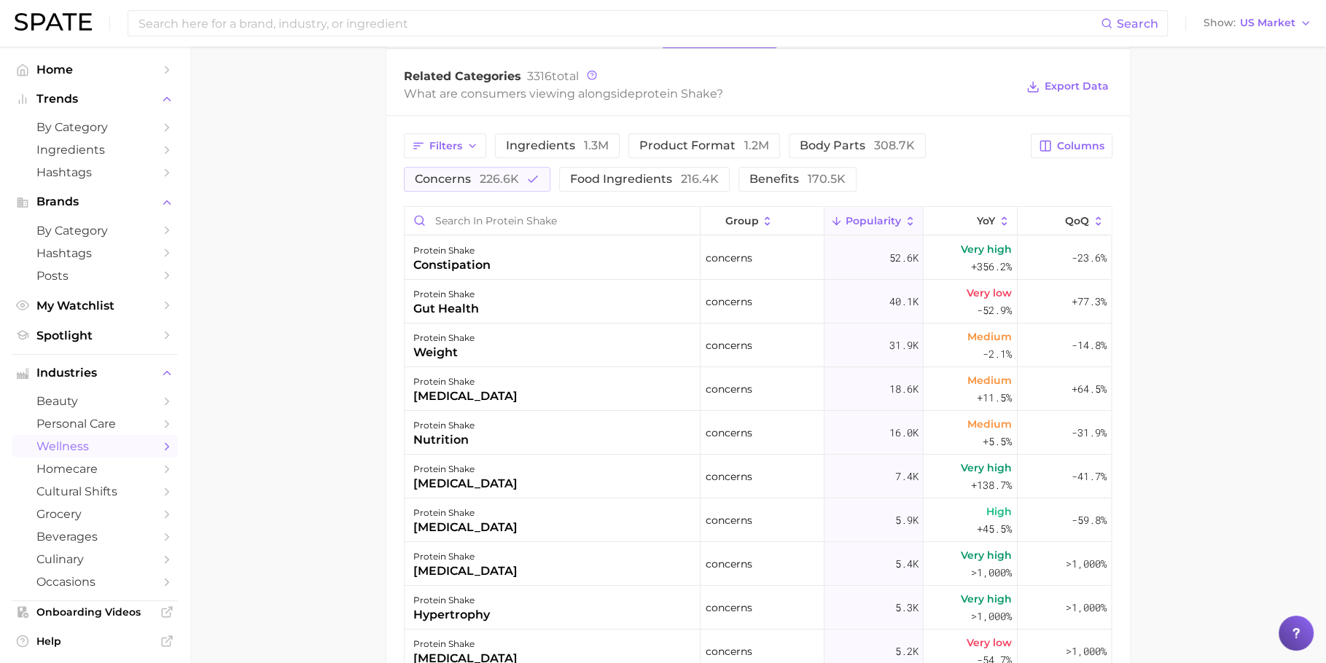
click at [539, 311] on div "protein shake gut health" at bounding box center [553, 302] width 296 height 44
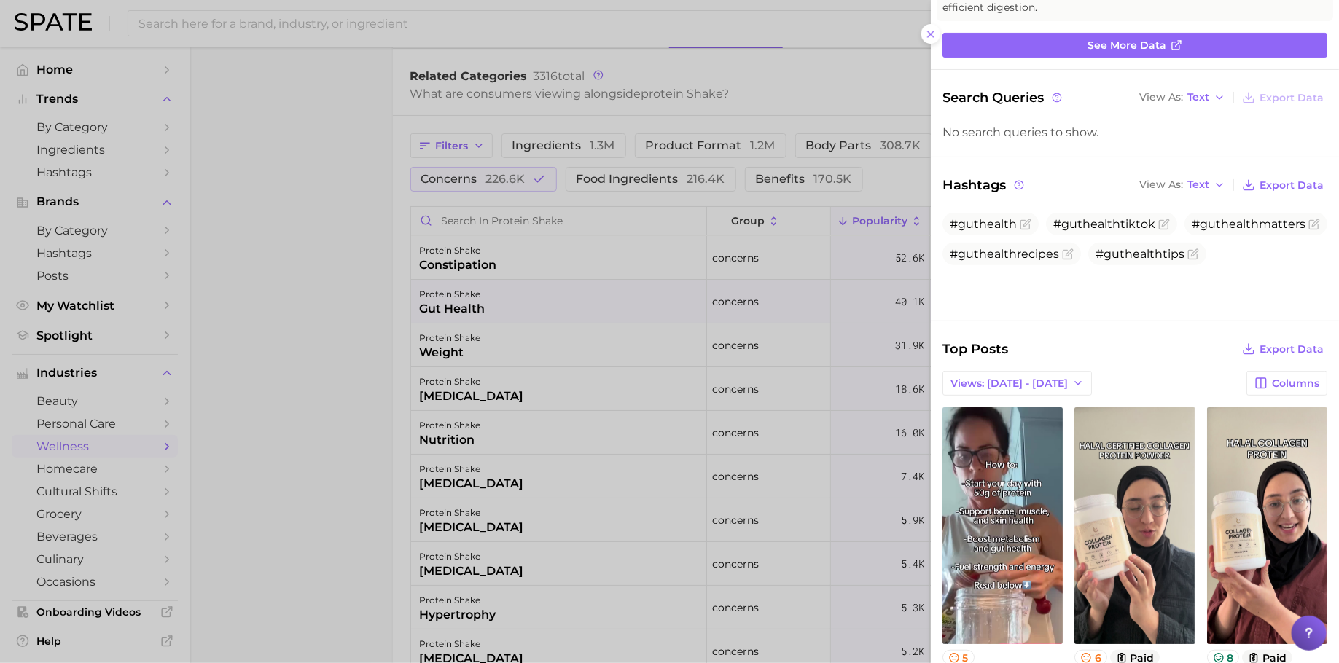
scroll to position [147, 0]
click at [617, 352] on div at bounding box center [669, 331] width 1339 height 663
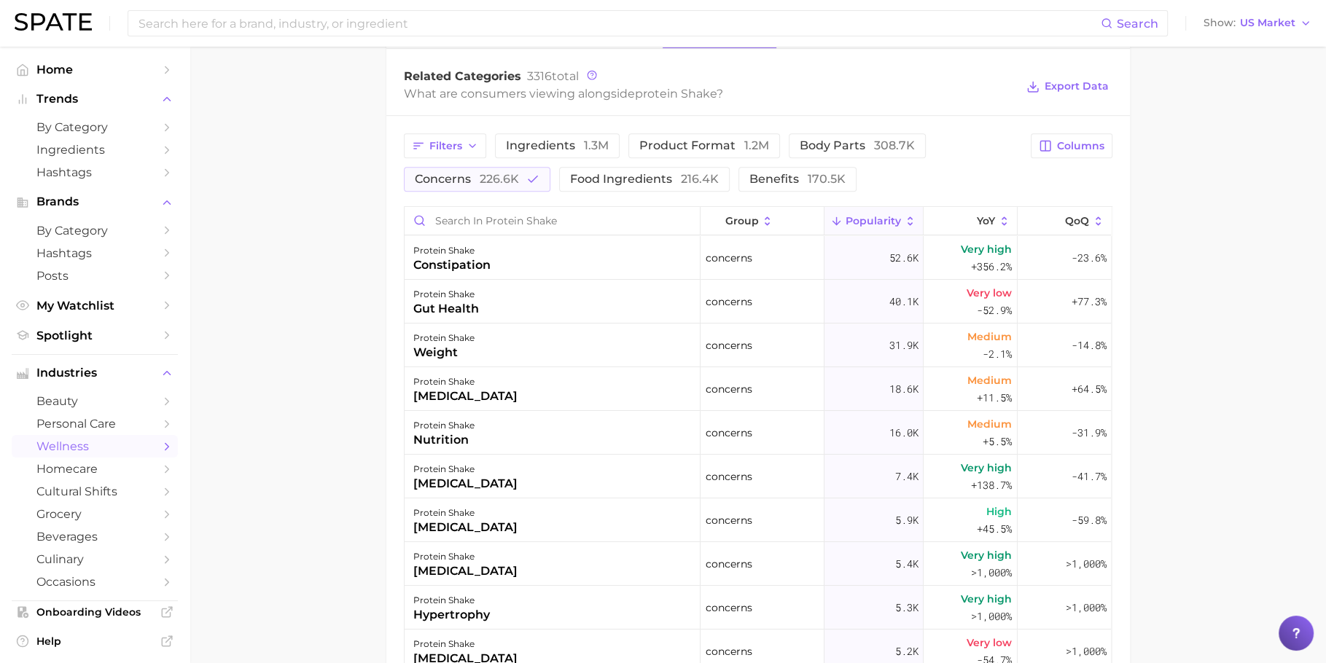
click at [521, 392] on div "protein shake bloating" at bounding box center [553, 389] width 296 height 44
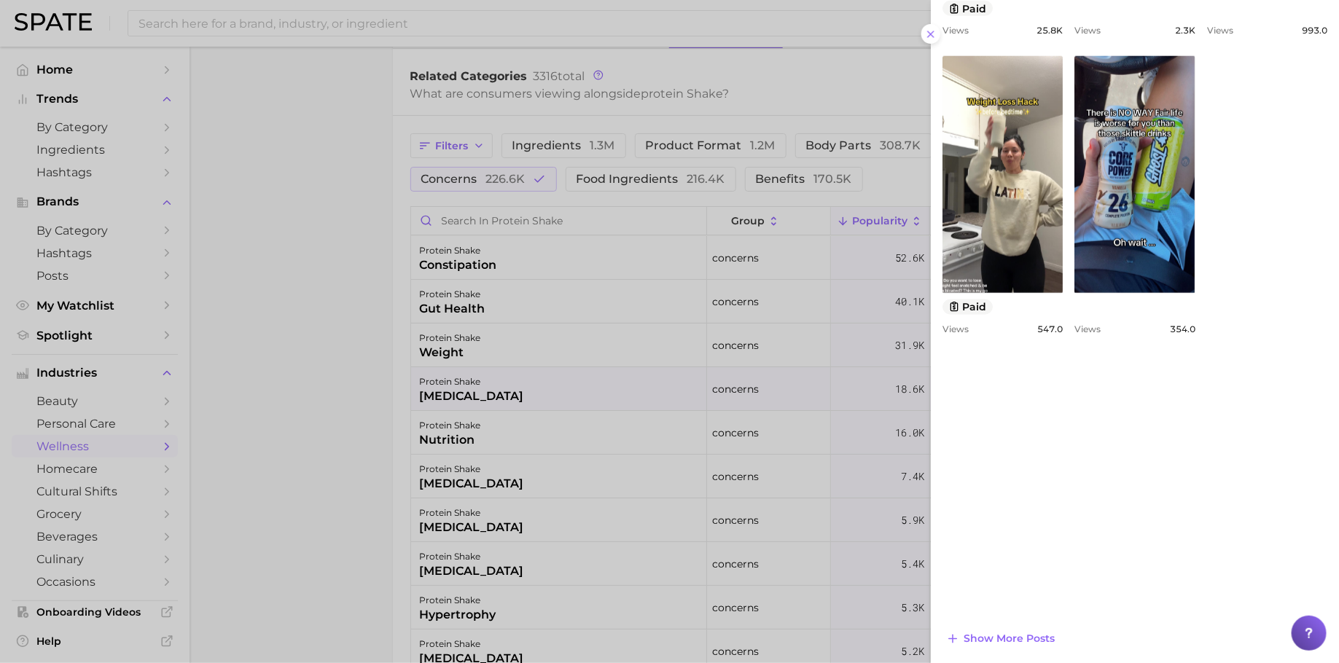
click at [374, 368] on div at bounding box center [669, 331] width 1339 height 663
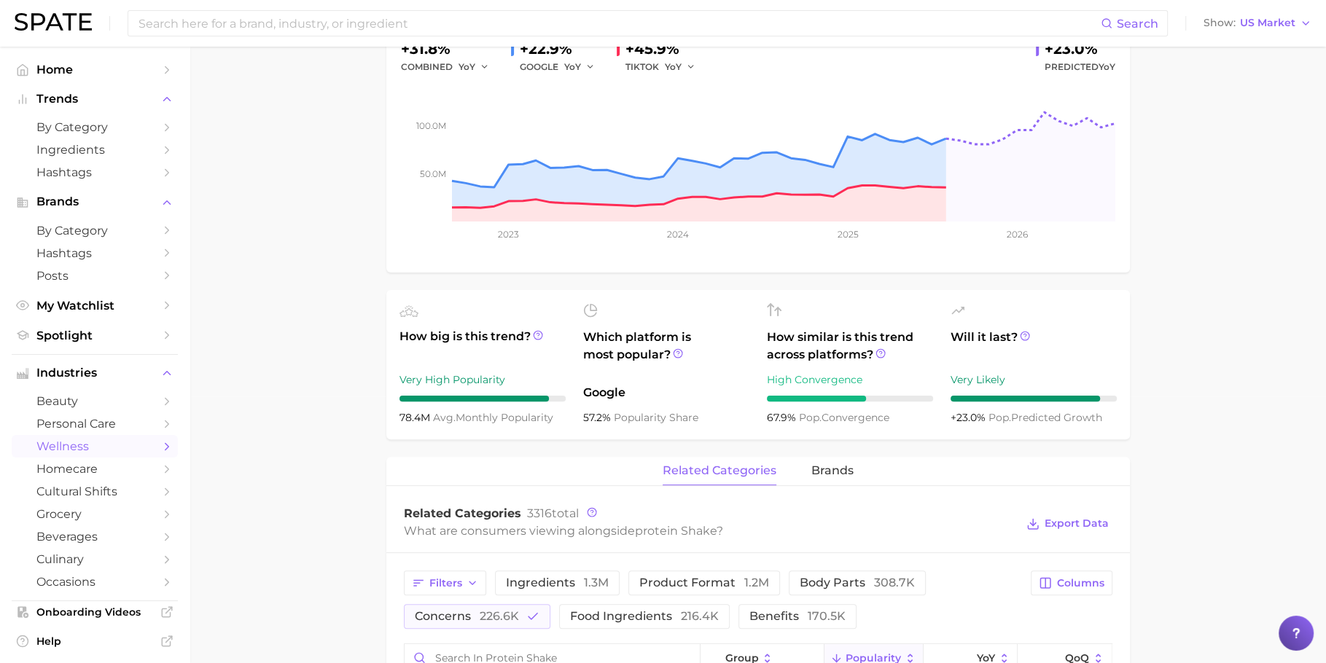
scroll to position [0, 0]
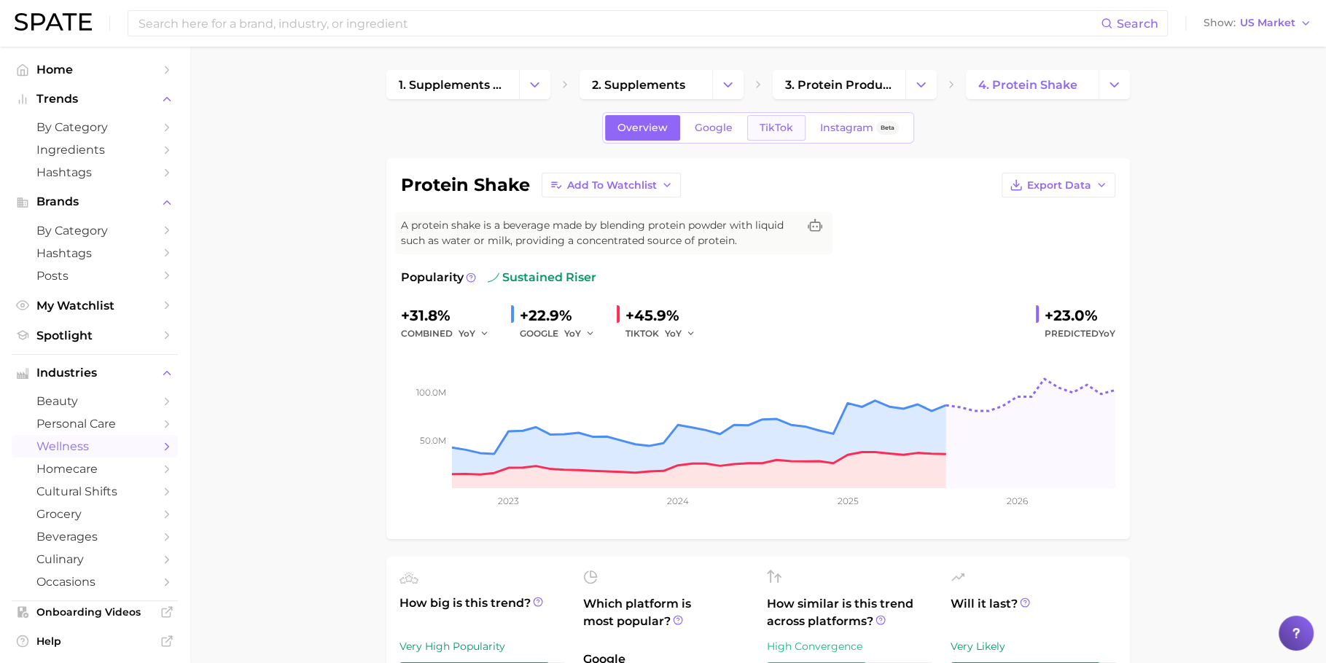
click at [800, 128] on link "TikTok" at bounding box center [776, 128] width 58 height 26
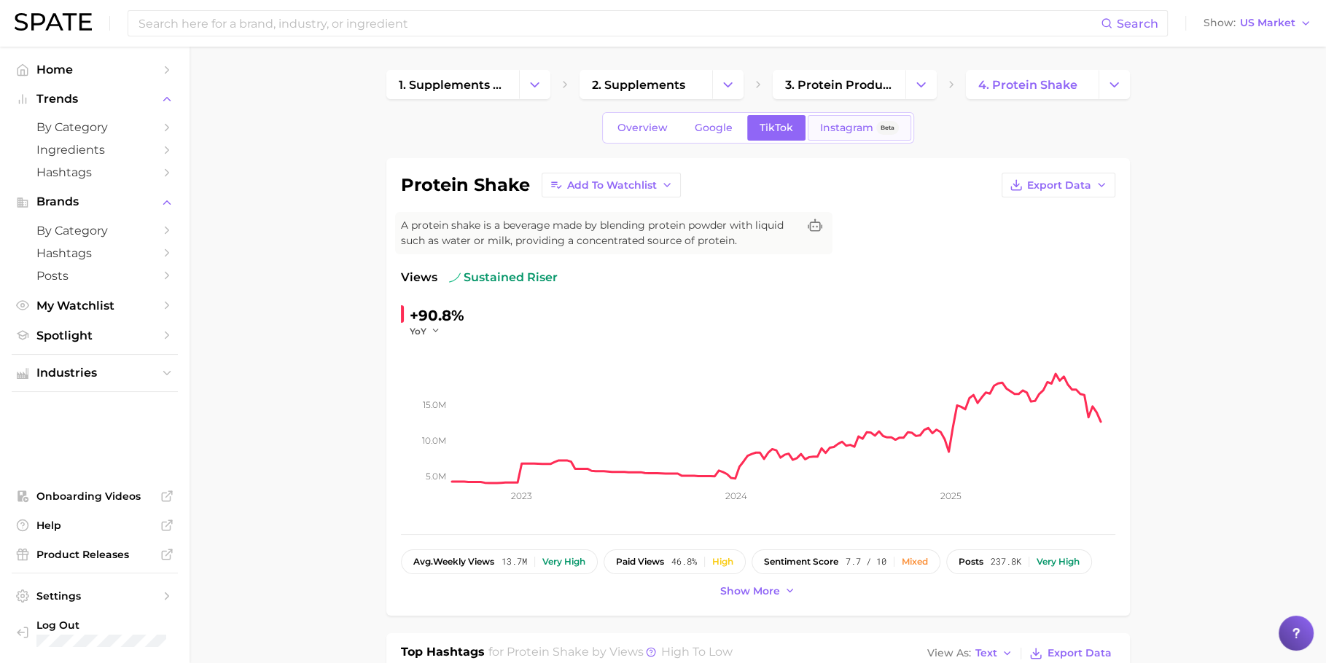
click at [869, 125] on span "Instagram" at bounding box center [846, 128] width 53 height 12
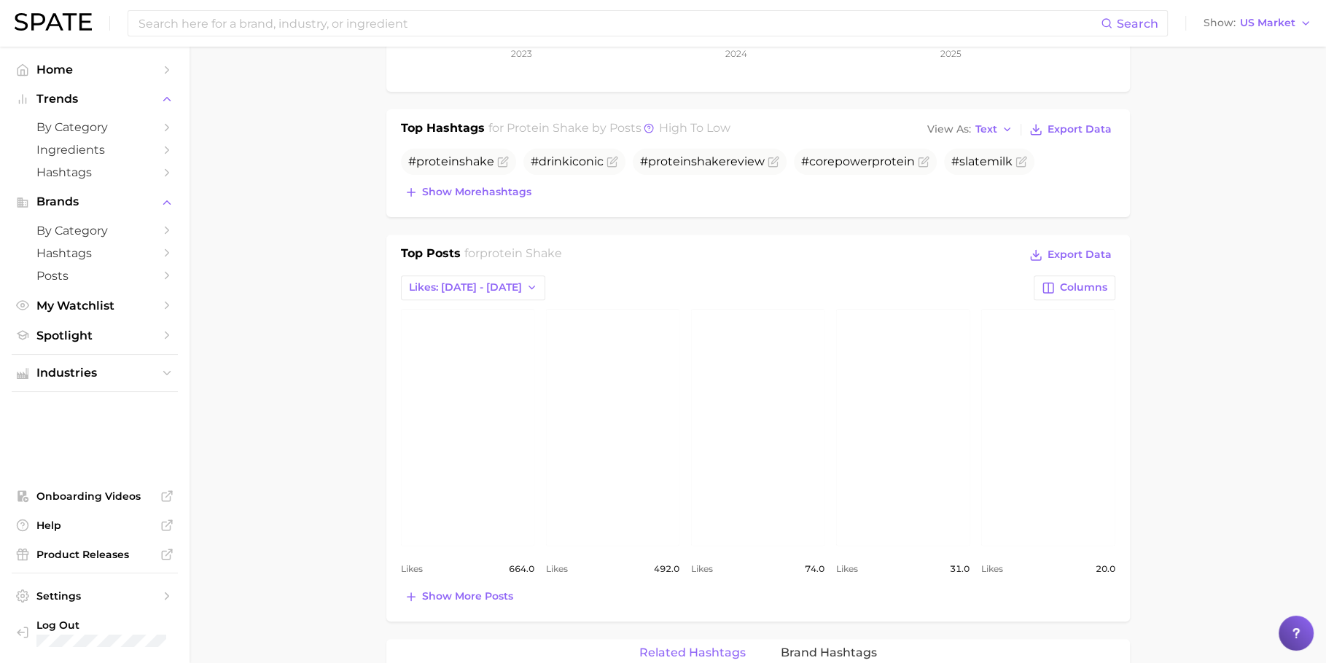
scroll to position [550, 0]
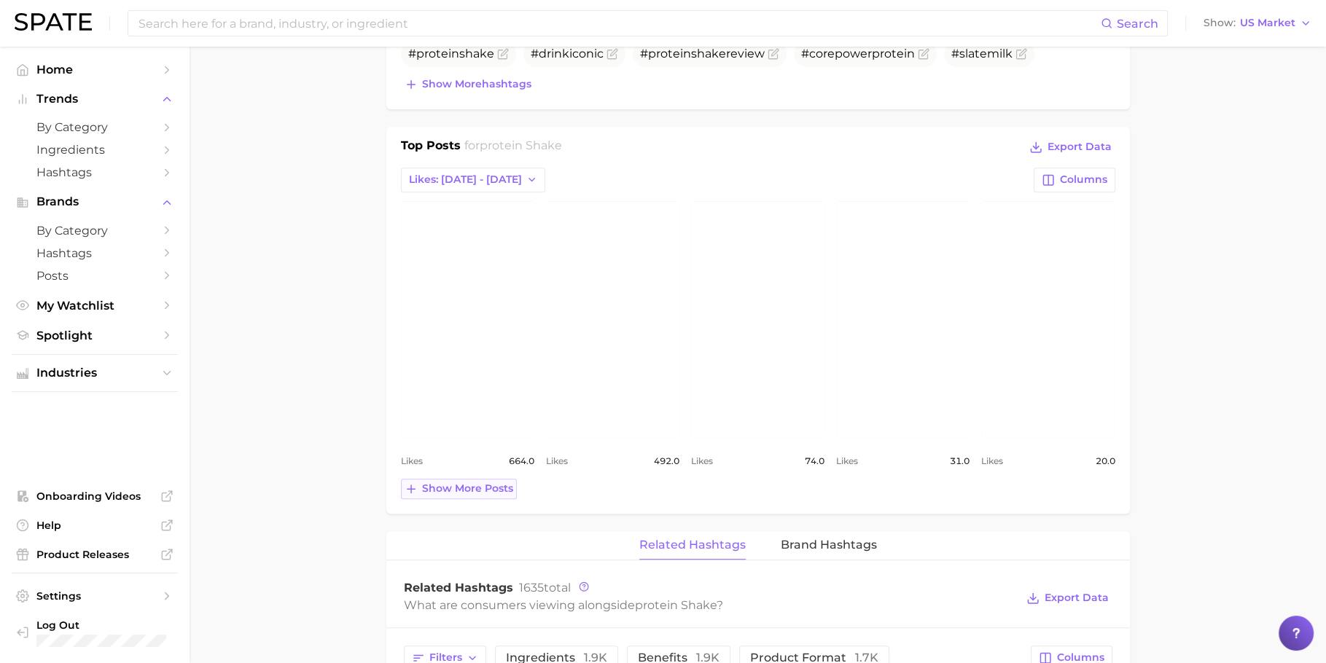
click at [502, 487] on span "Show more posts" at bounding box center [467, 489] width 91 height 12
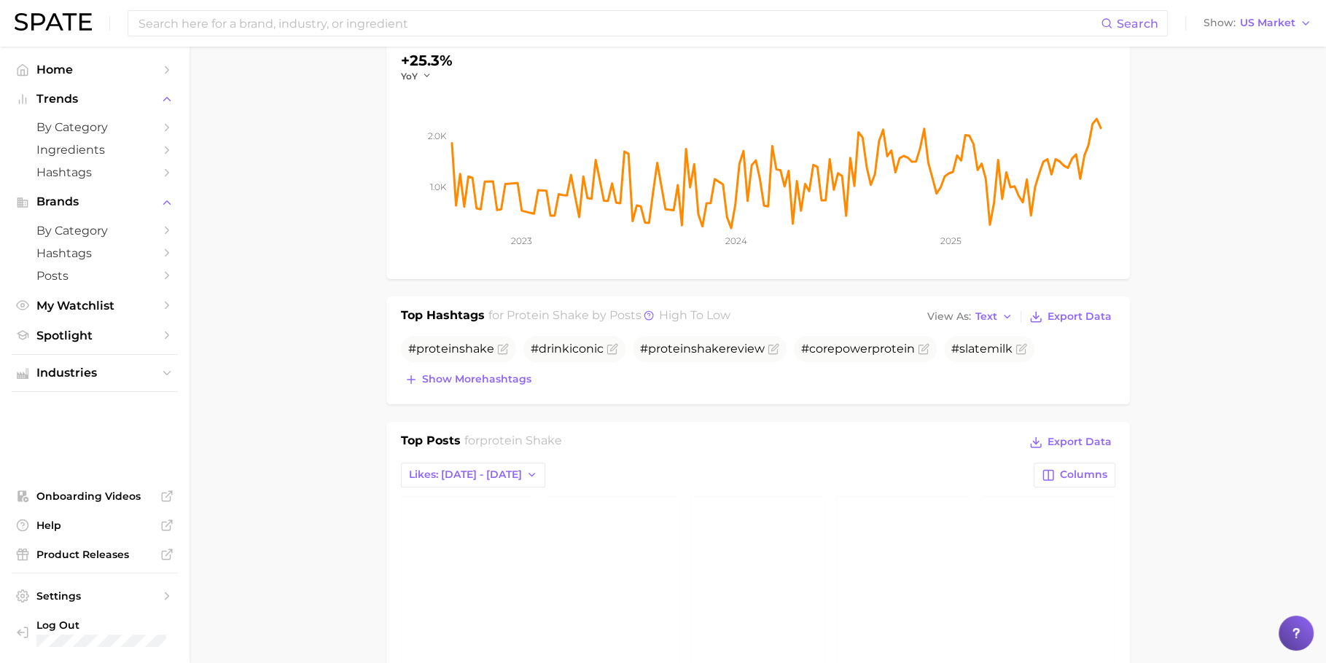
scroll to position [0, 0]
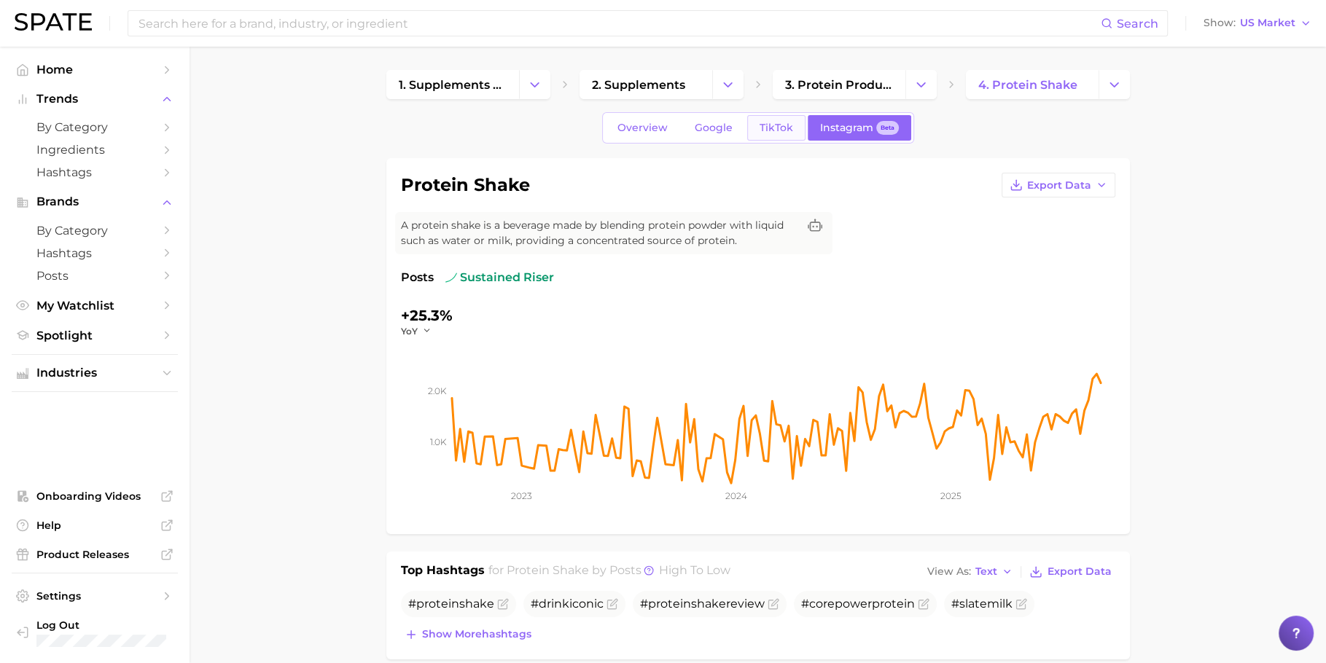
click at [789, 133] on span "TikTok" at bounding box center [777, 128] width 34 height 12
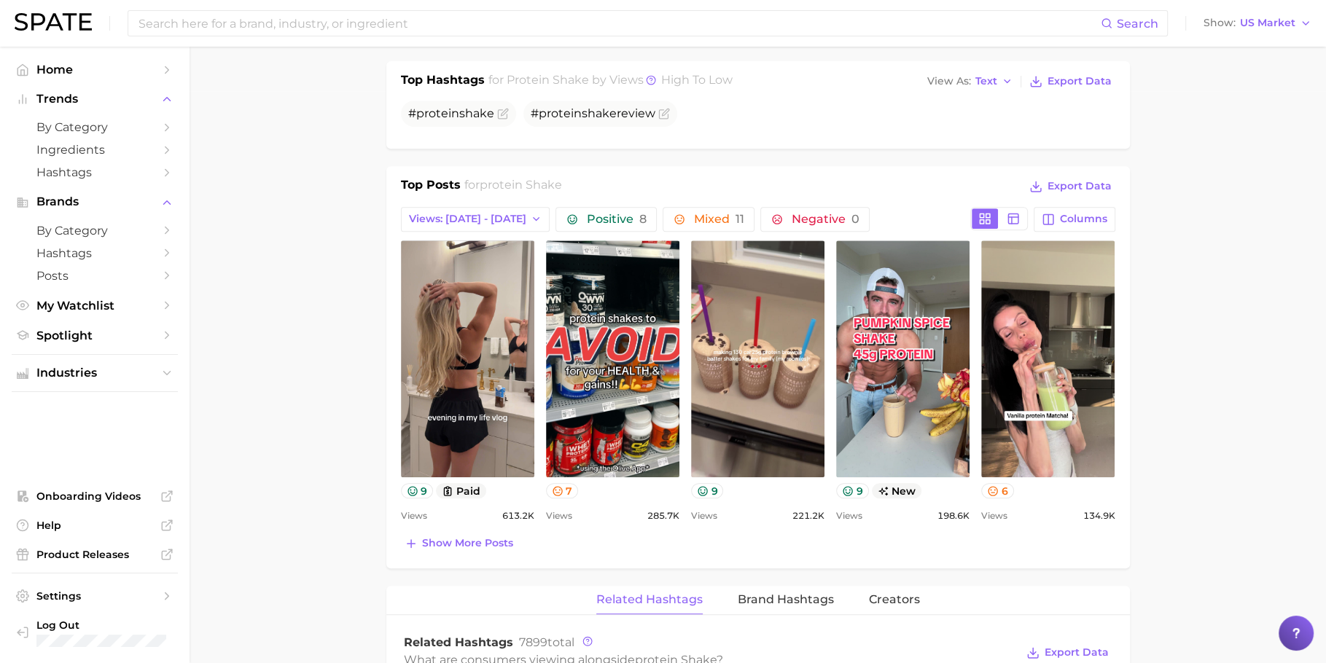
scroll to position [594, 0]
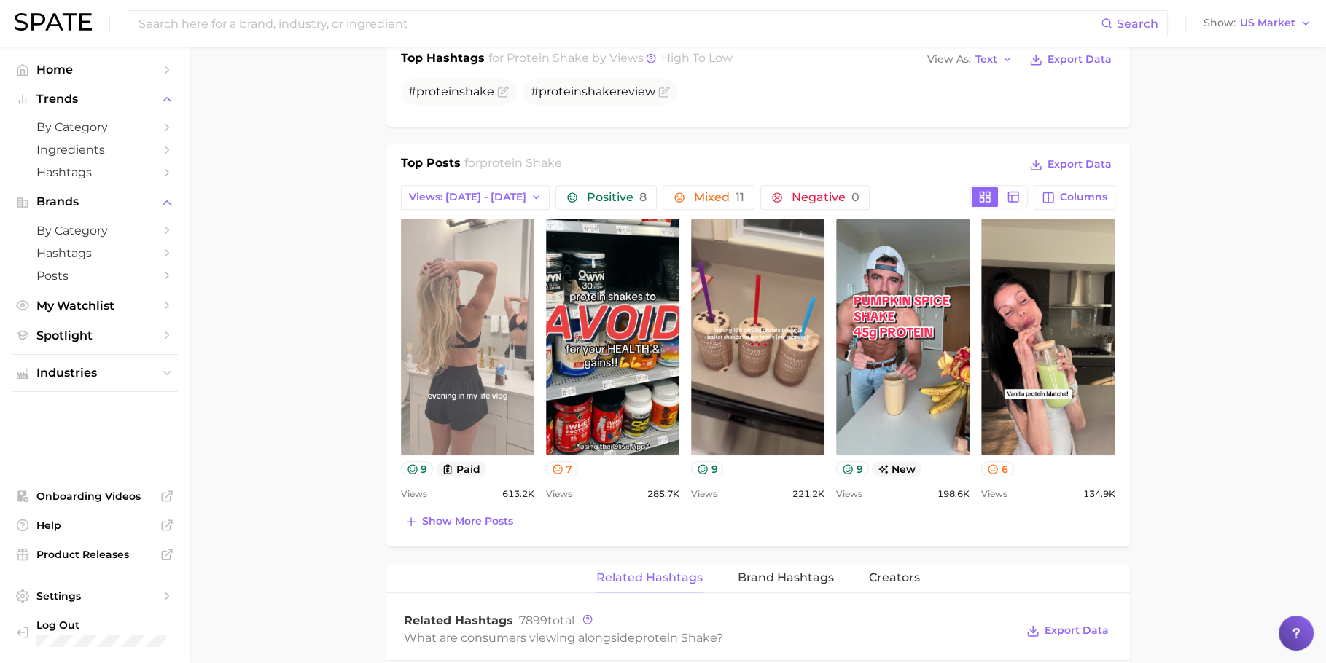
click at [486, 321] on link "view post on TikTok" at bounding box center [467, 337] width 133 height 237
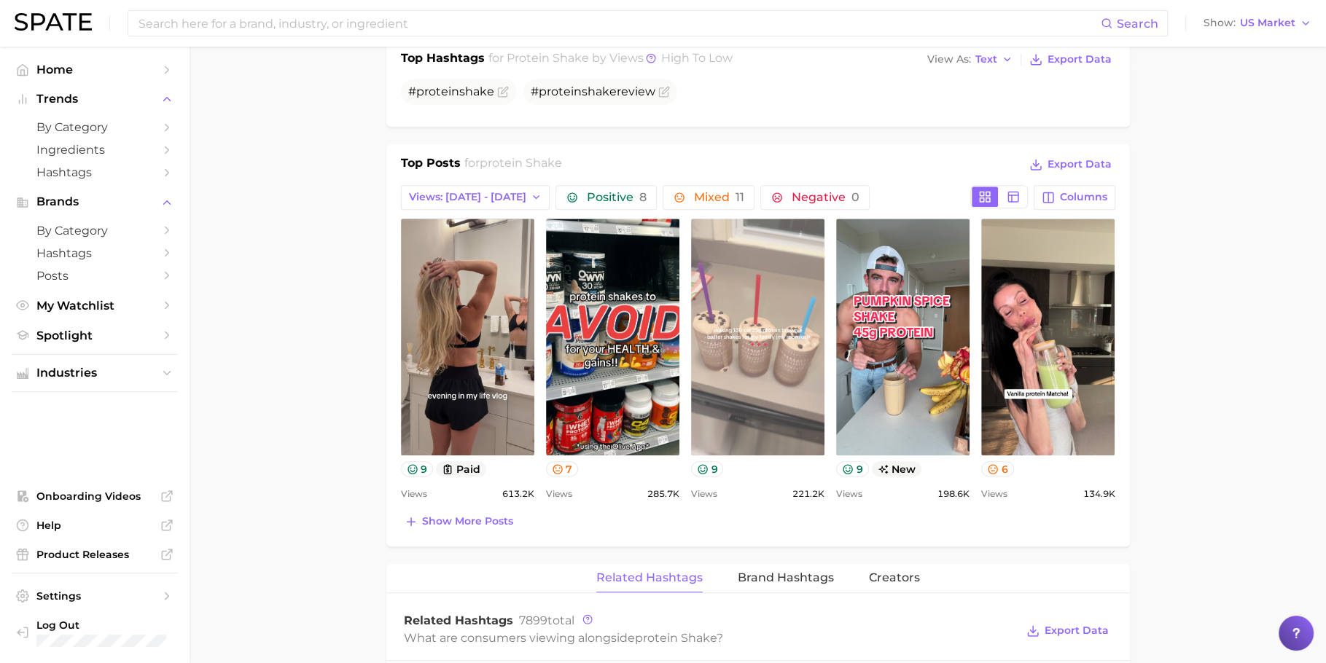
click at [785, 396] on link "view post on TikTok" at bounding box center [757, 337] width 133 height 237
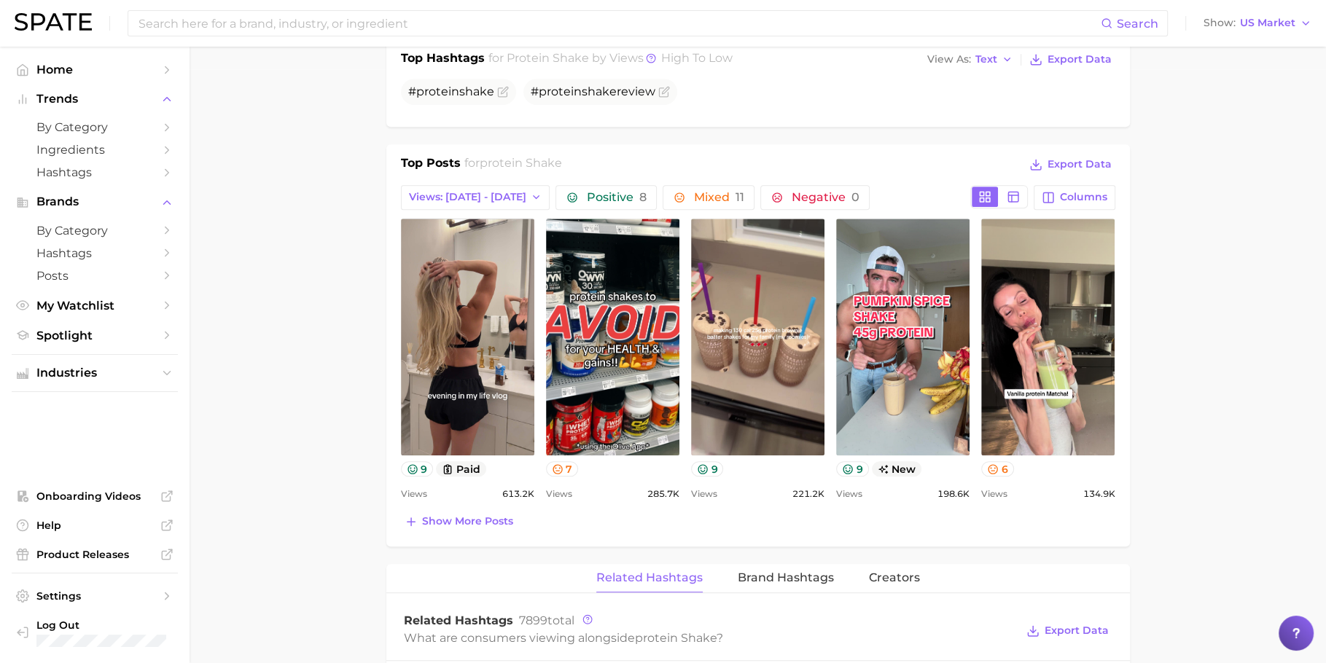
click at [329, 255] on main "1. supplements & ingestibles 2. supplements 3. protein products 4. protein shak…" at bounding box center [758, 478] width 1137 height 2053
click at [860, 149] on div "Top Posts for protein shake Export Data Views: Sep 7 - 14 Positive 8 Mixed 11 N…" at bounding box center [758, 345] width 744 height 402
click at [565, 15] on input at bounding box center [619, 23] width 964 height 25
click at [79, 330] on link "Spotlight" at bounding box center [95, 335] width 166 height 23
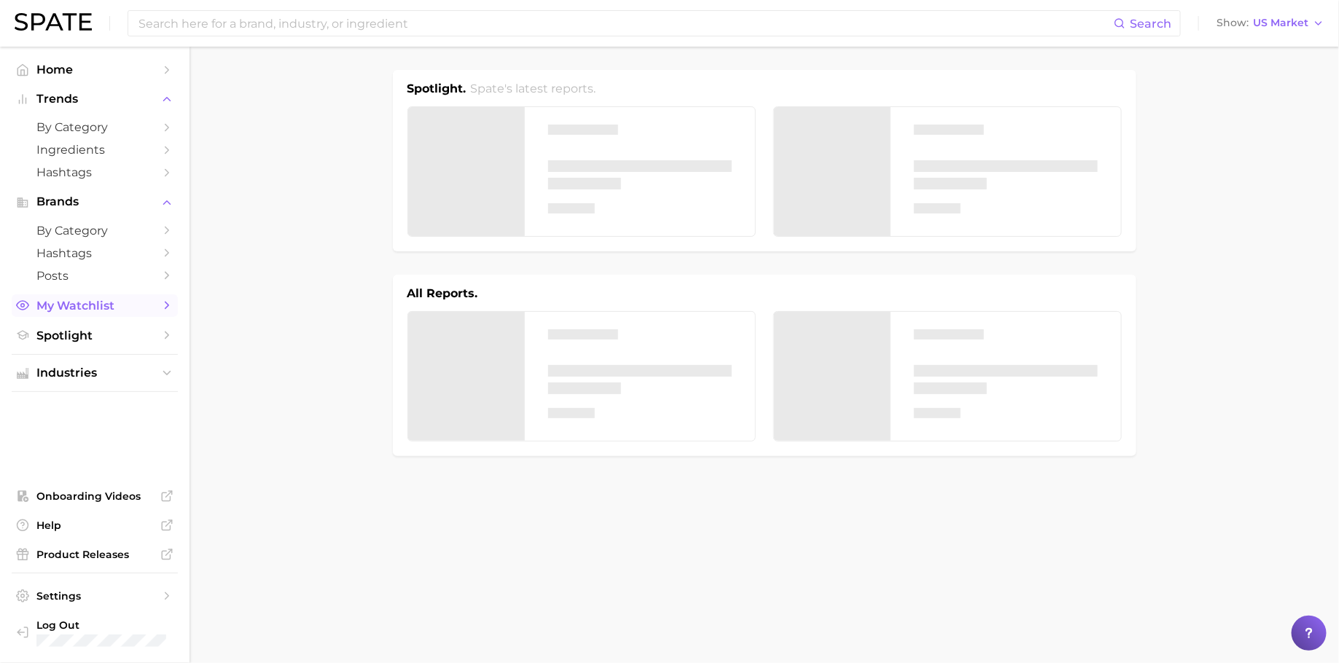
click at [87, 316] on link "My Watchlist" at bounding box center [95, 306] width 166 height 23
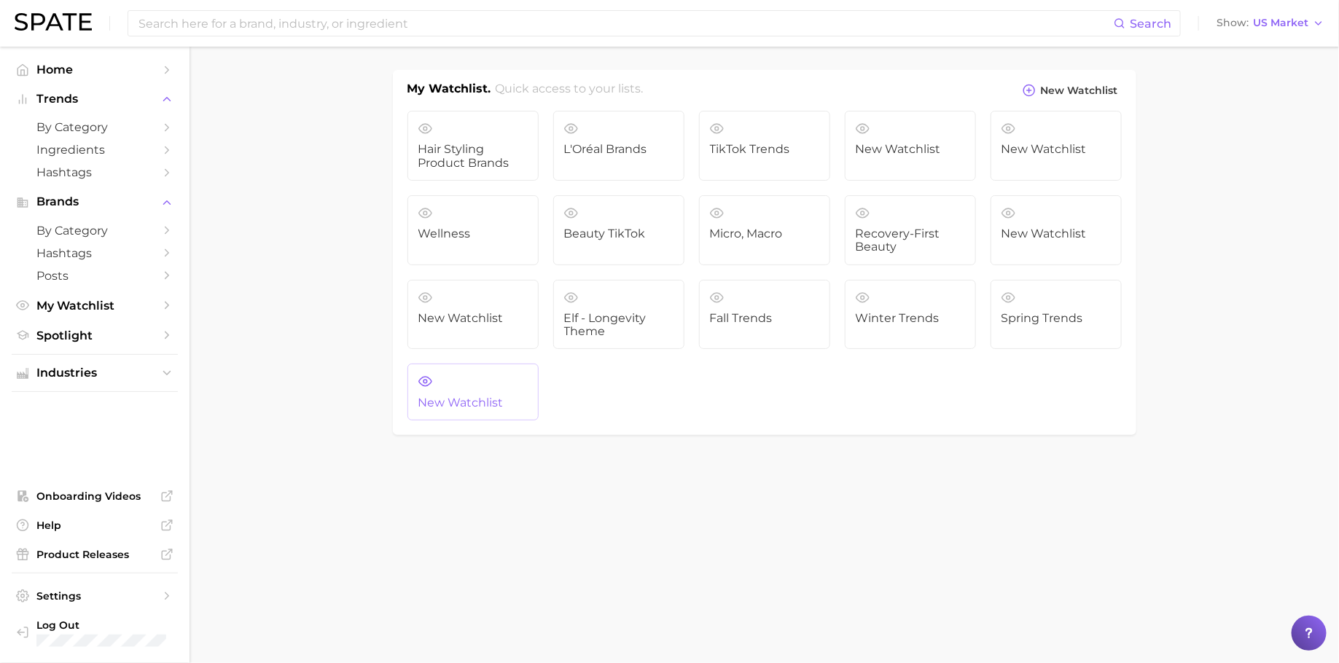
click at [509, 393] on link "New Watchlist" at bounding box center [473, 392] width 131 height 57
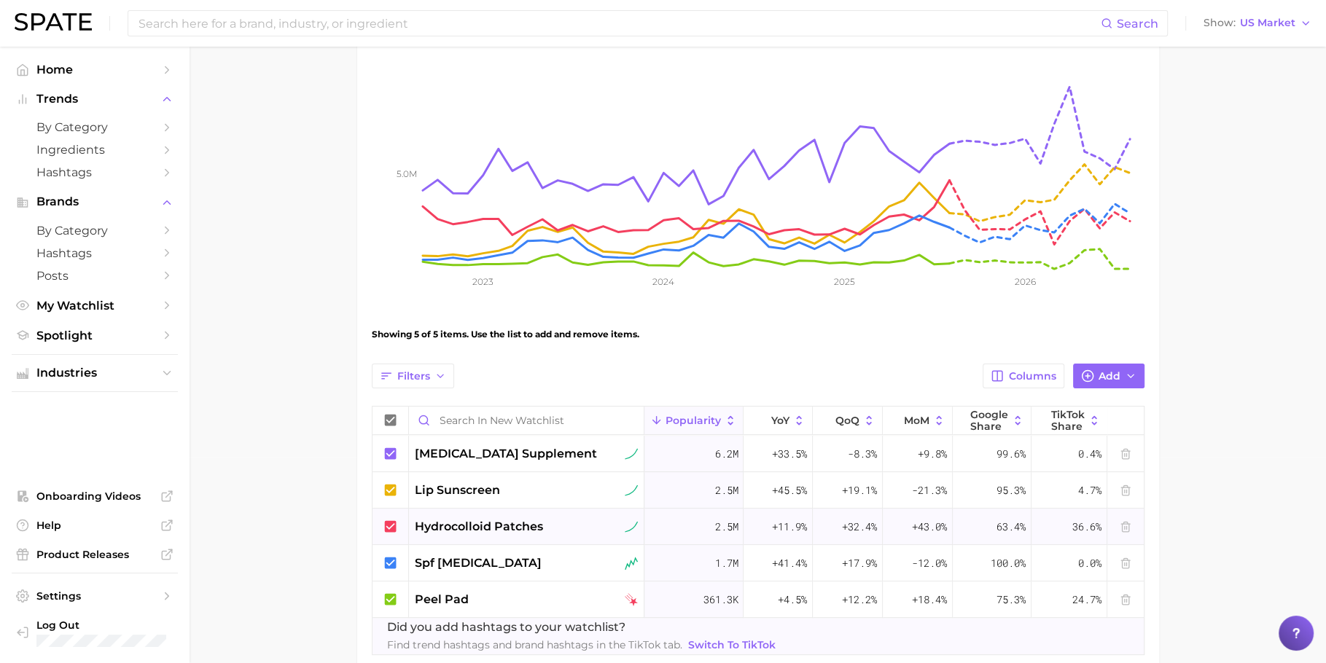
scroll to position [284, 0]
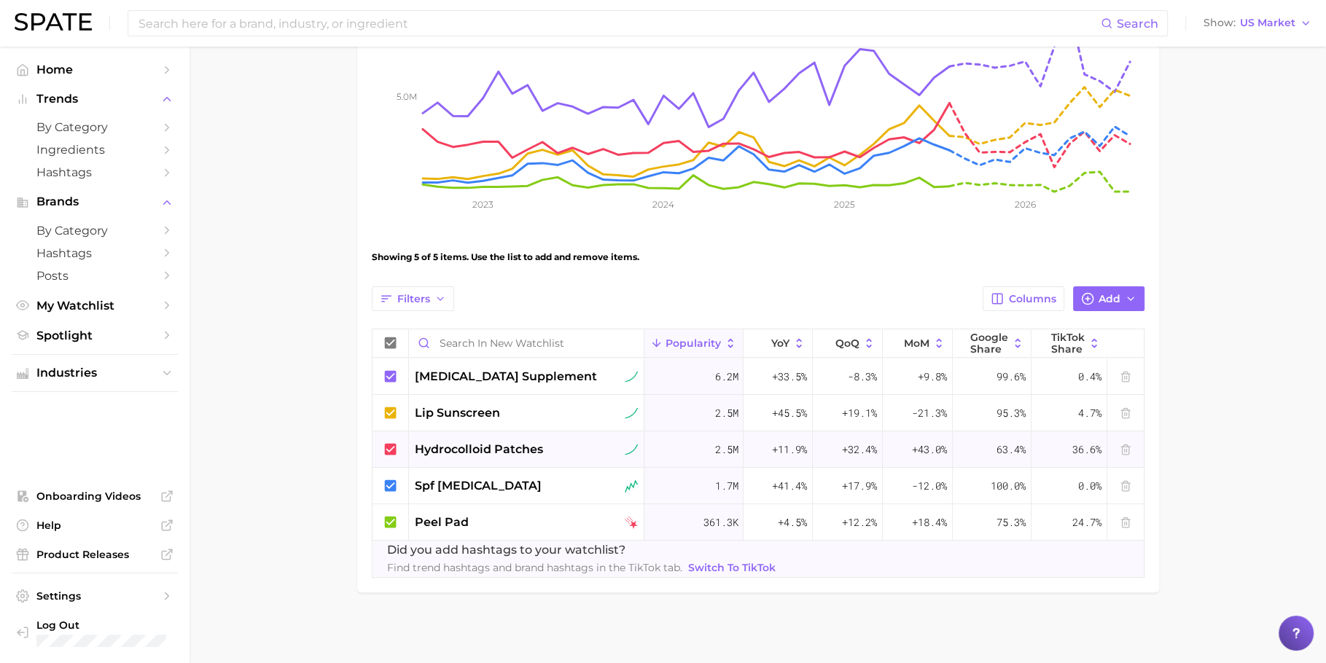
click at [398, 444] on div at bounding box center [391, 450] width 36 height 36
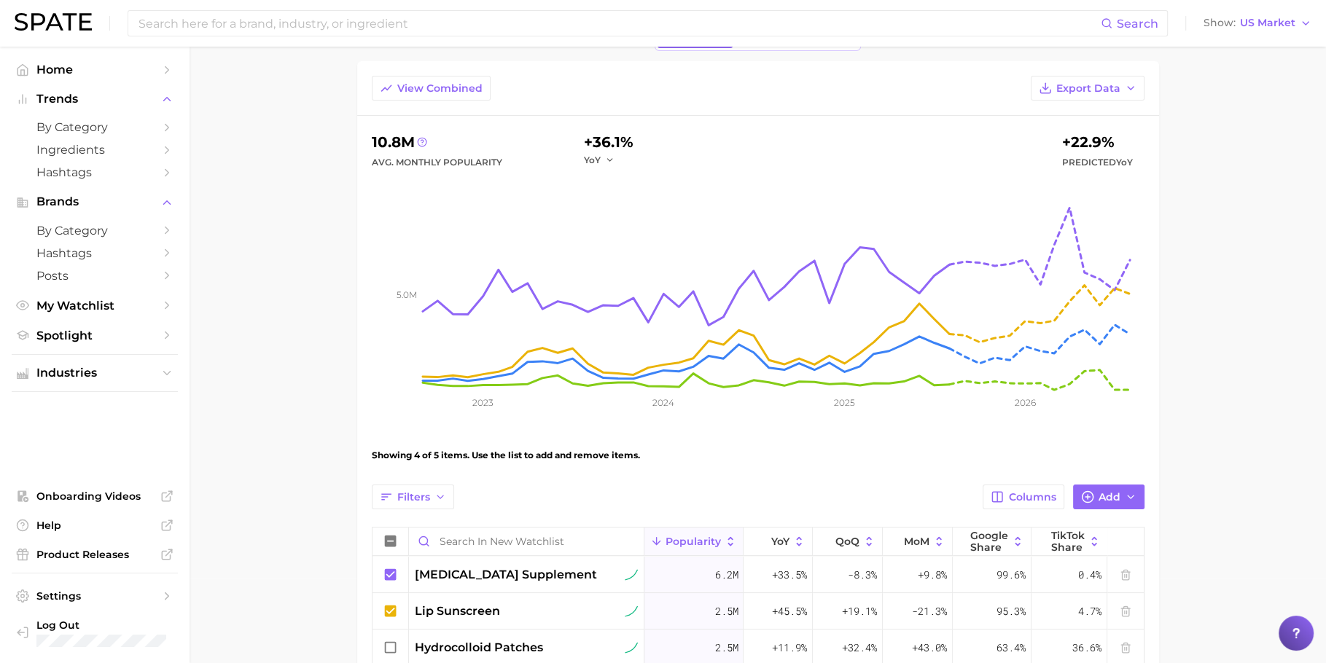
scroll to position [0, 0]
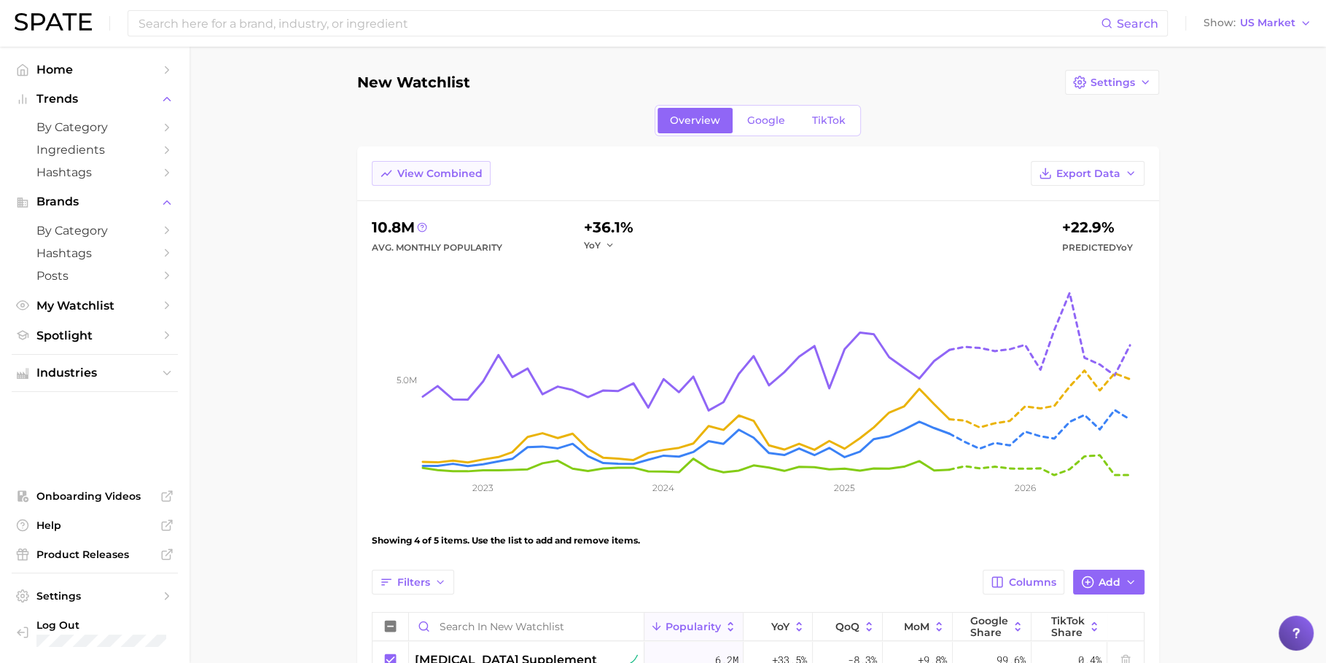
click at [453, 179] on button "View Combined" at bounding box center [431, 173] width 119 height 25
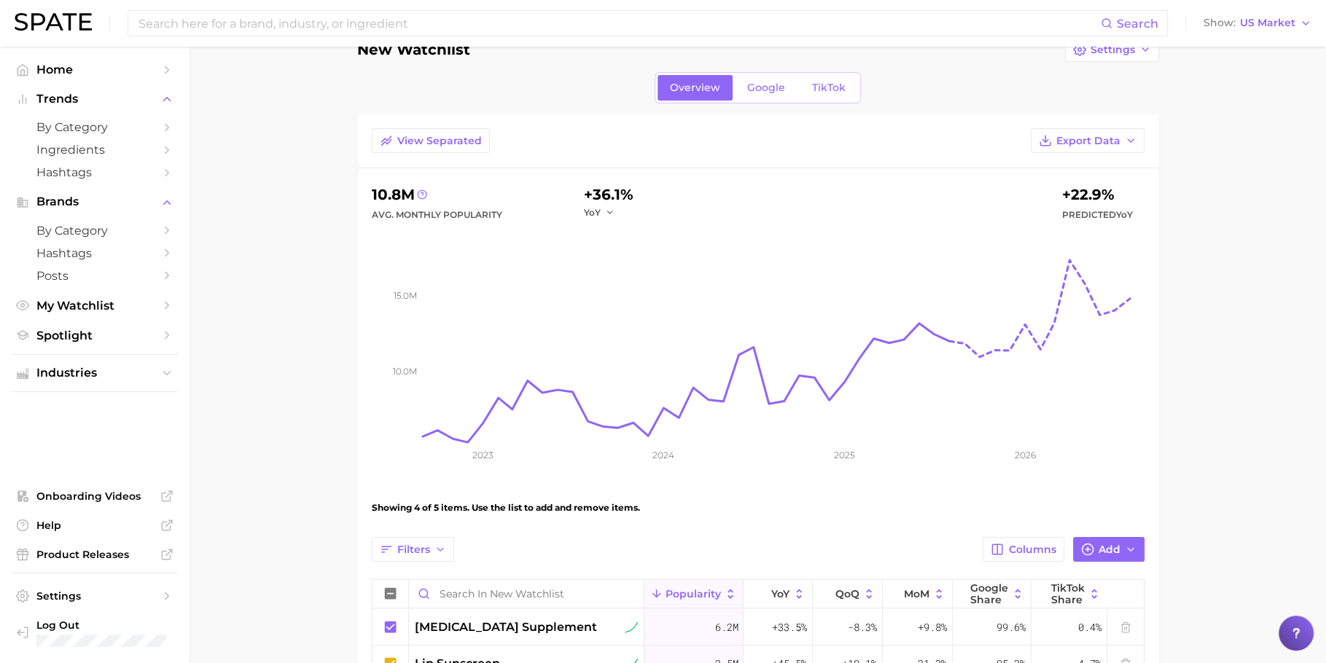
scroll to position [23, 0]
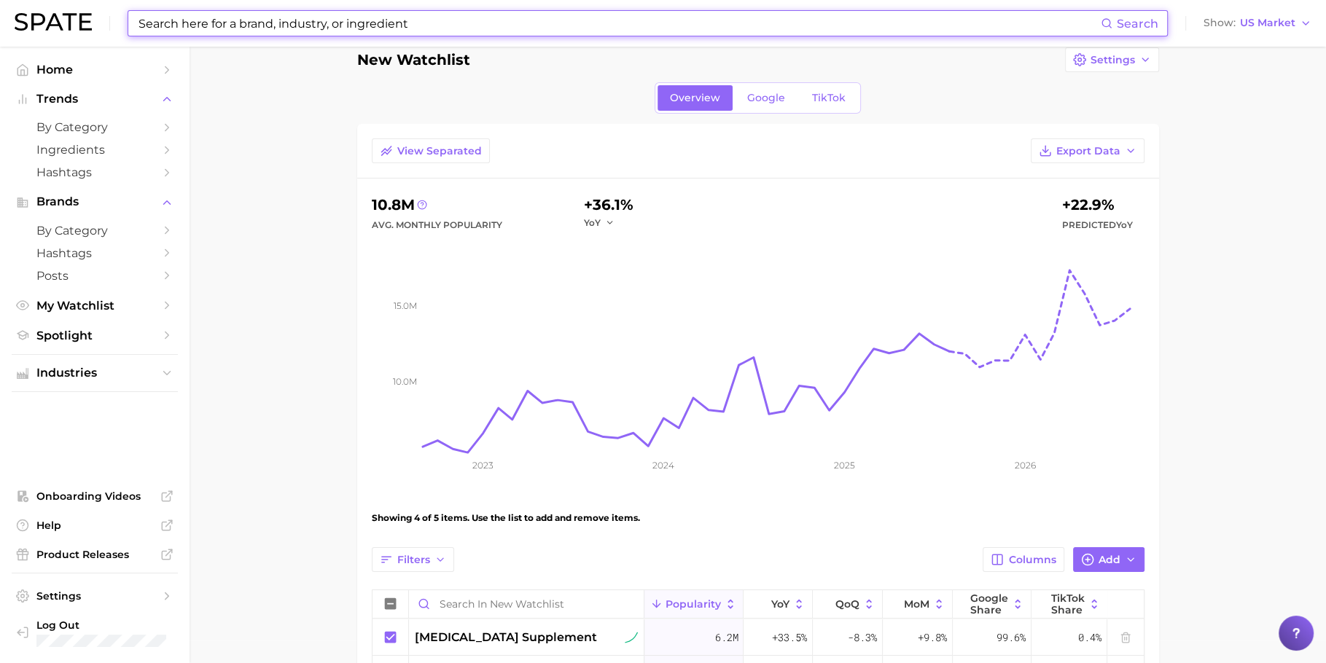
click at [623, 23] on input at bounding box center [619, 23] width 964 height 25
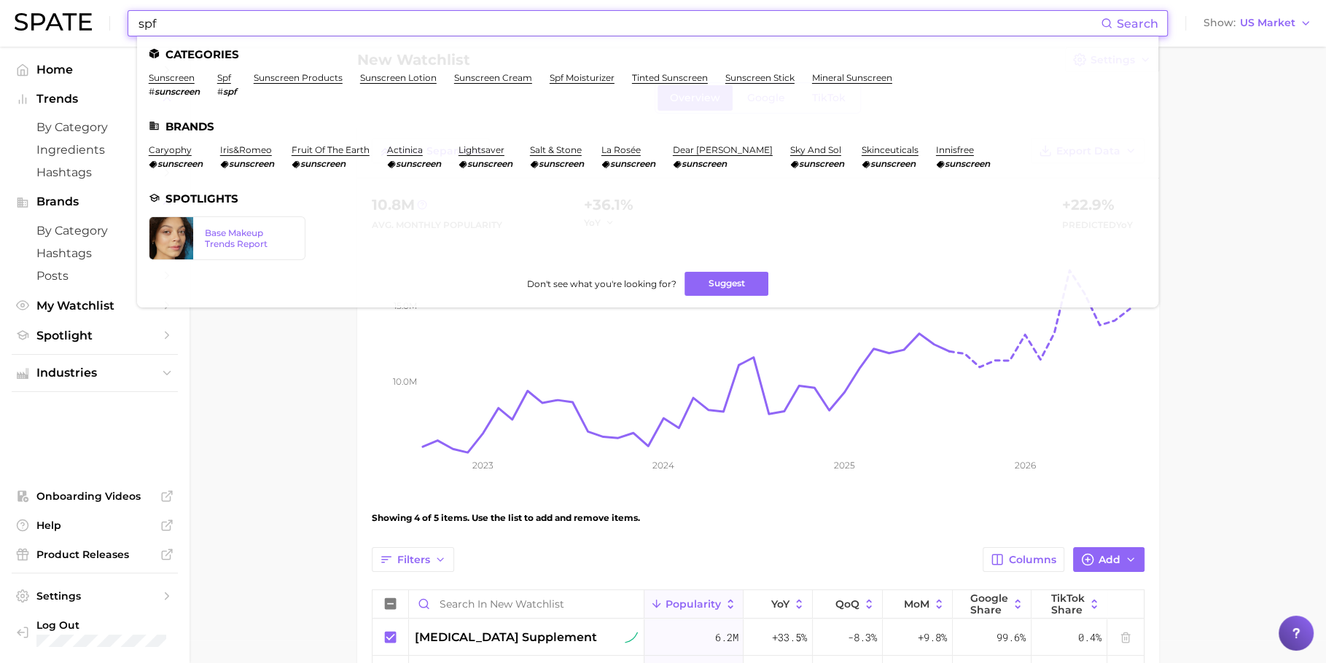
click at [664, 16] on input "spf" at bounding box center [619, 23] width 964 height 25
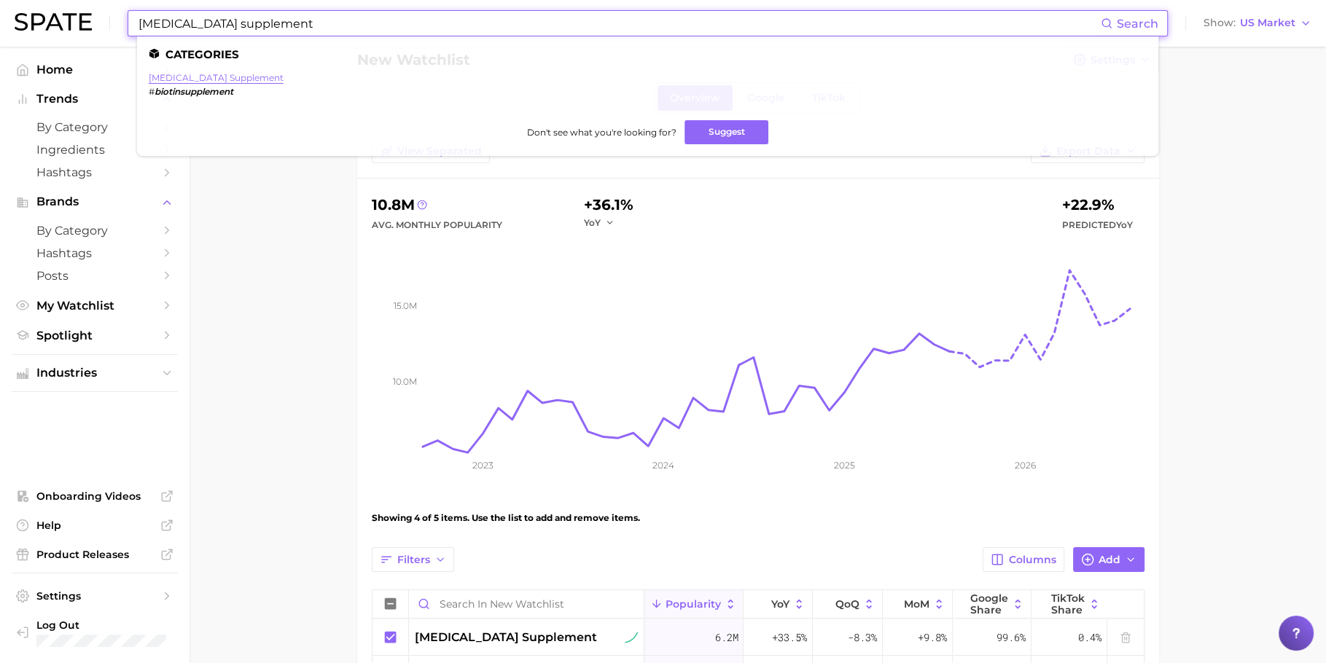
type input "biotin supplement"
click at [207, 78] on link "biotin supplement" at bounding box center [216, 77] width 135 height 11
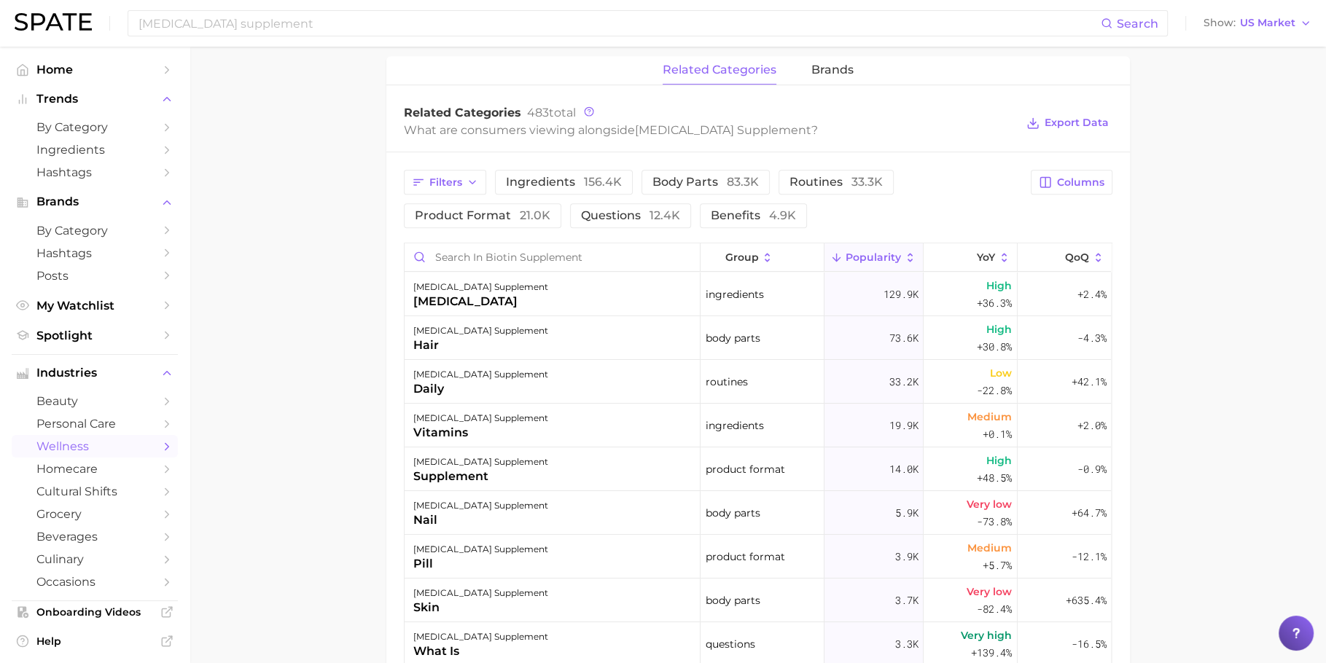
scroll to position [268, 0]
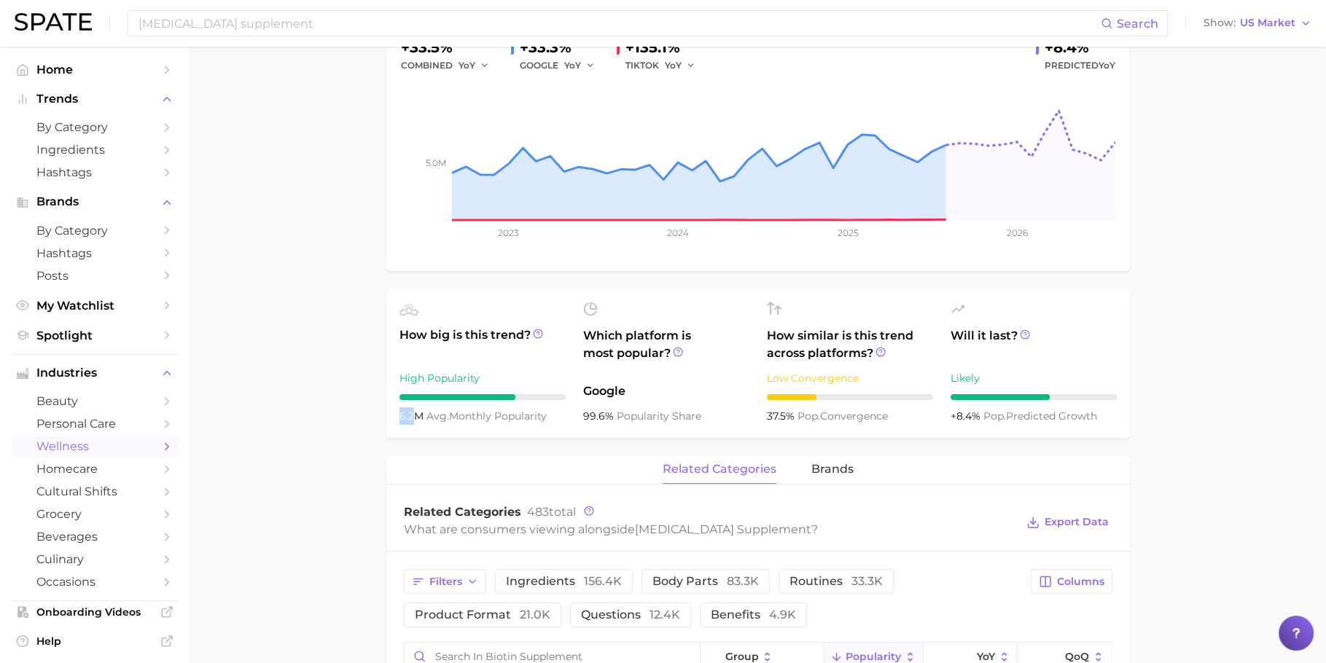
drag, startPoint x: 412, startPoint y: 414, endPoint x: 394, endPoint y: 410, distance: 18.7
click at [394, 410] on ul "How big is this trend? High Popularity 6.2m avg. monthly popularity Which platf…" at bounding box center [758, 363] width 744 height 149
copy span "6.2"
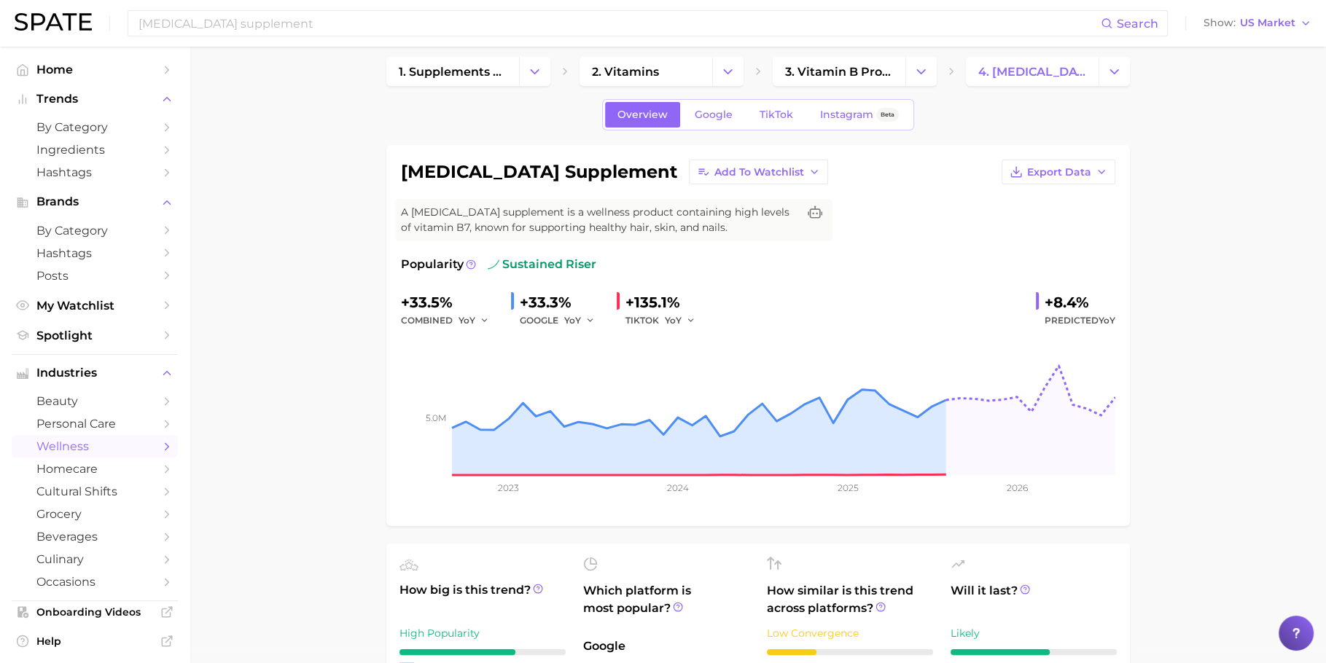
scroll to position [0, 0]
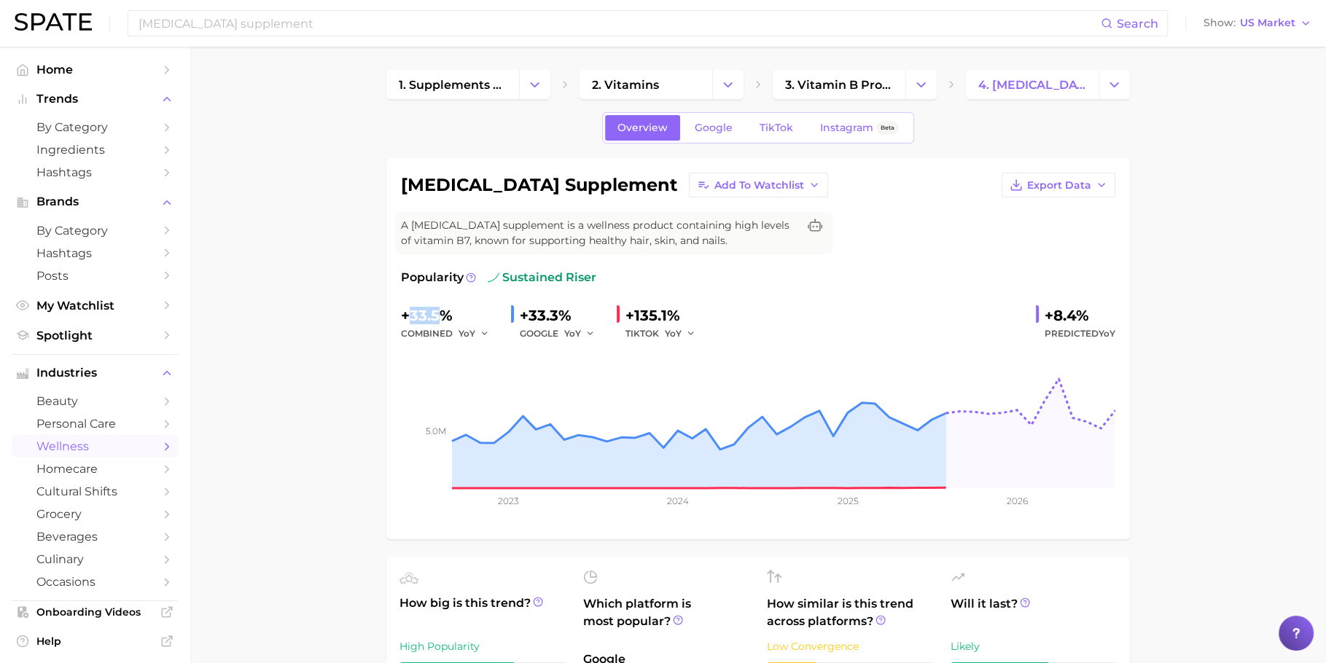
drag, startPoint x: 410, startPoint y: 307, endPoint x: 435, endPoint y: 307, distance: 25.5
click at [435, 307] on div "+33.5%" at bounding box center [450, 315] width 98 height 23
copy div "33.5"
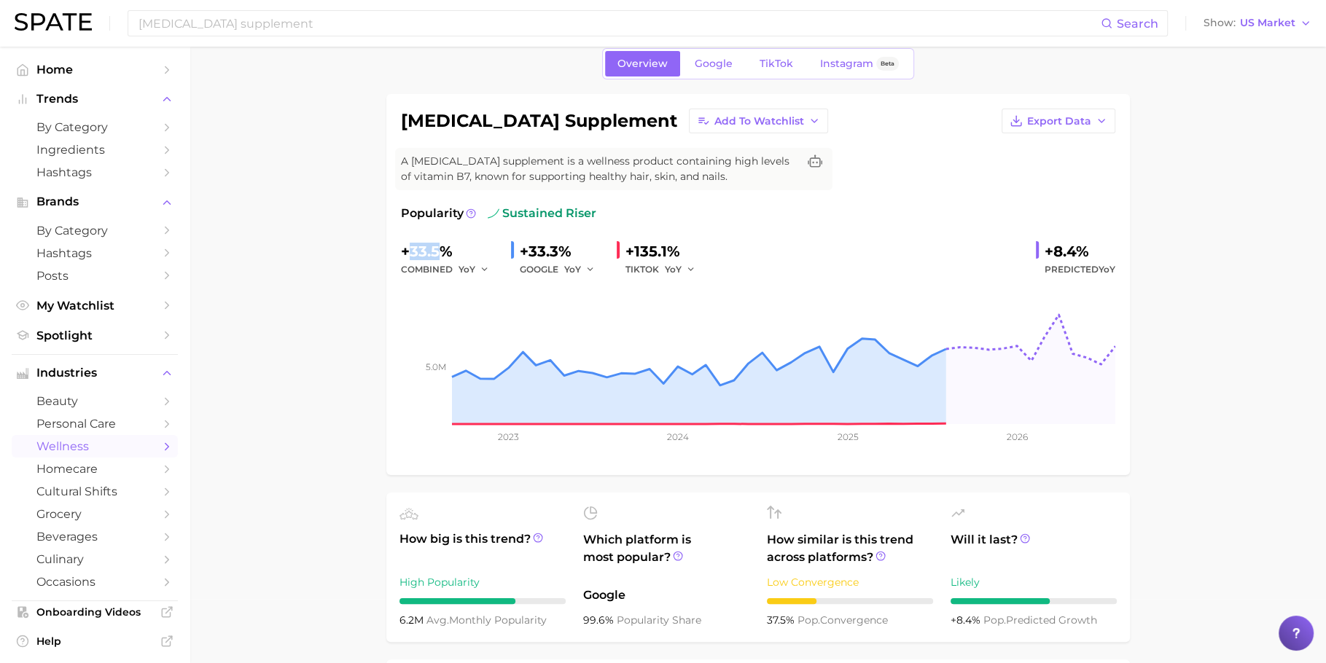
scroll to position [65, 0]
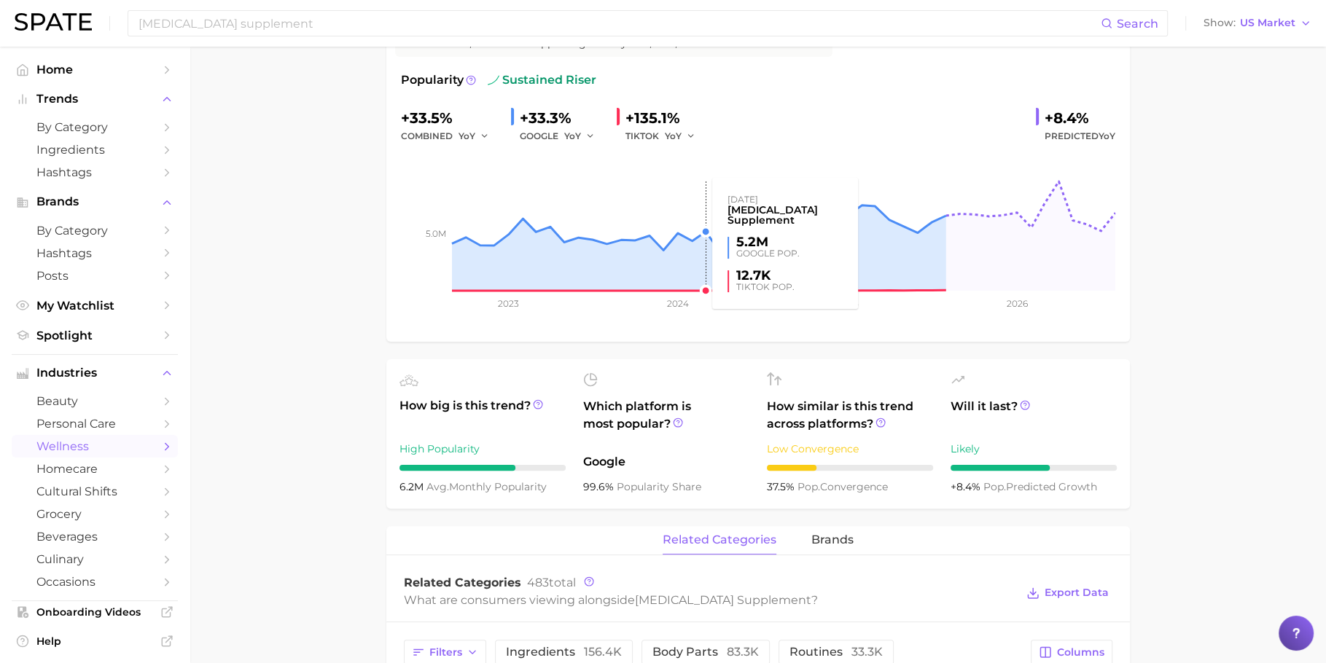
scroll to position [52, 0]
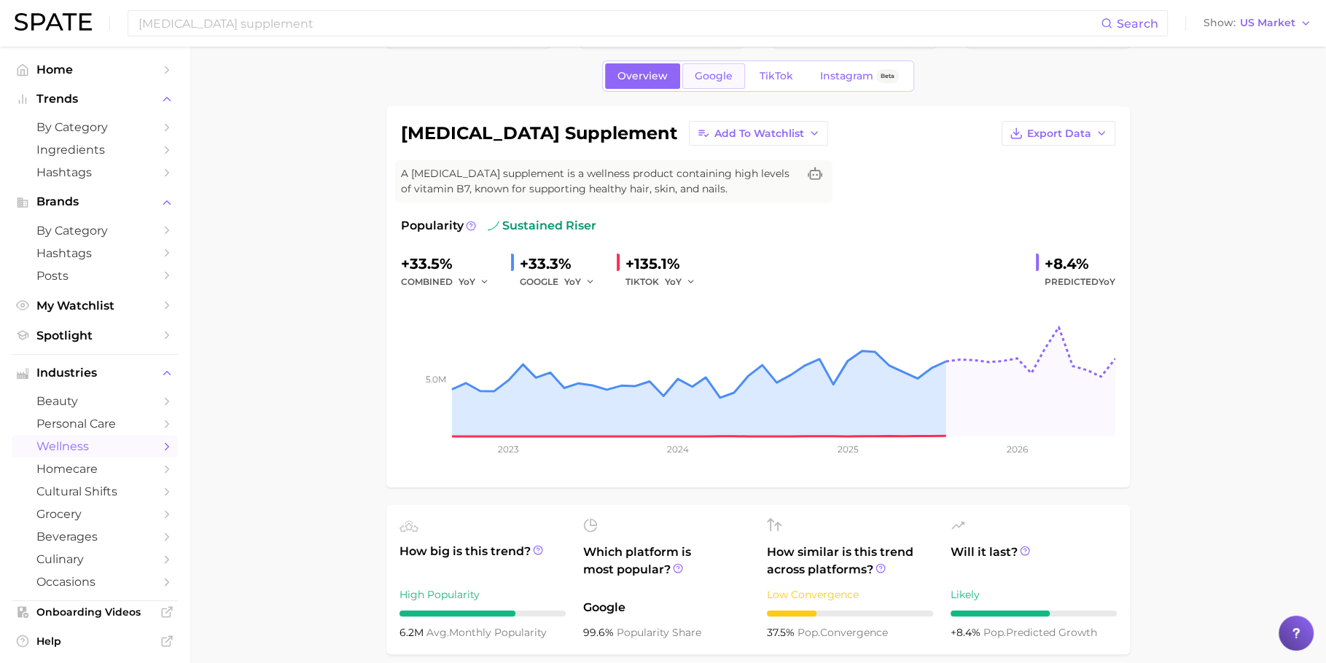
click at [723, 82] on link "Google" at bounding box center [713, 76] width 63 height 26
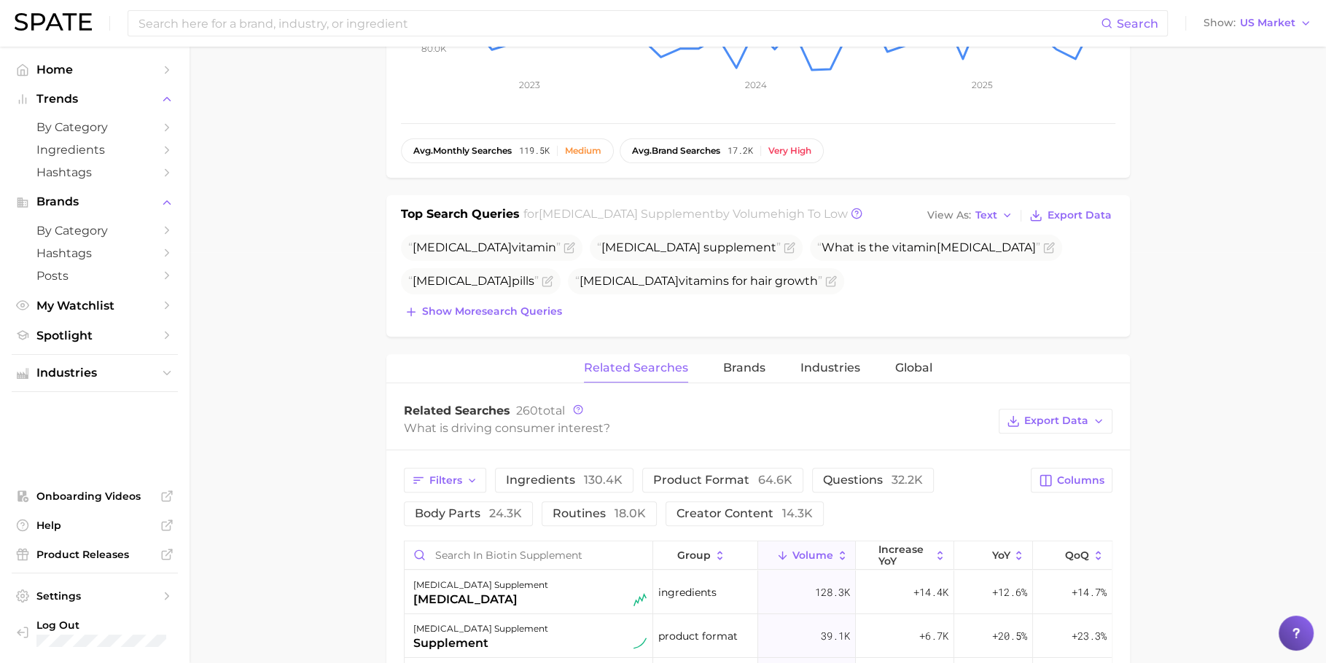
scroll to position [500, 0]
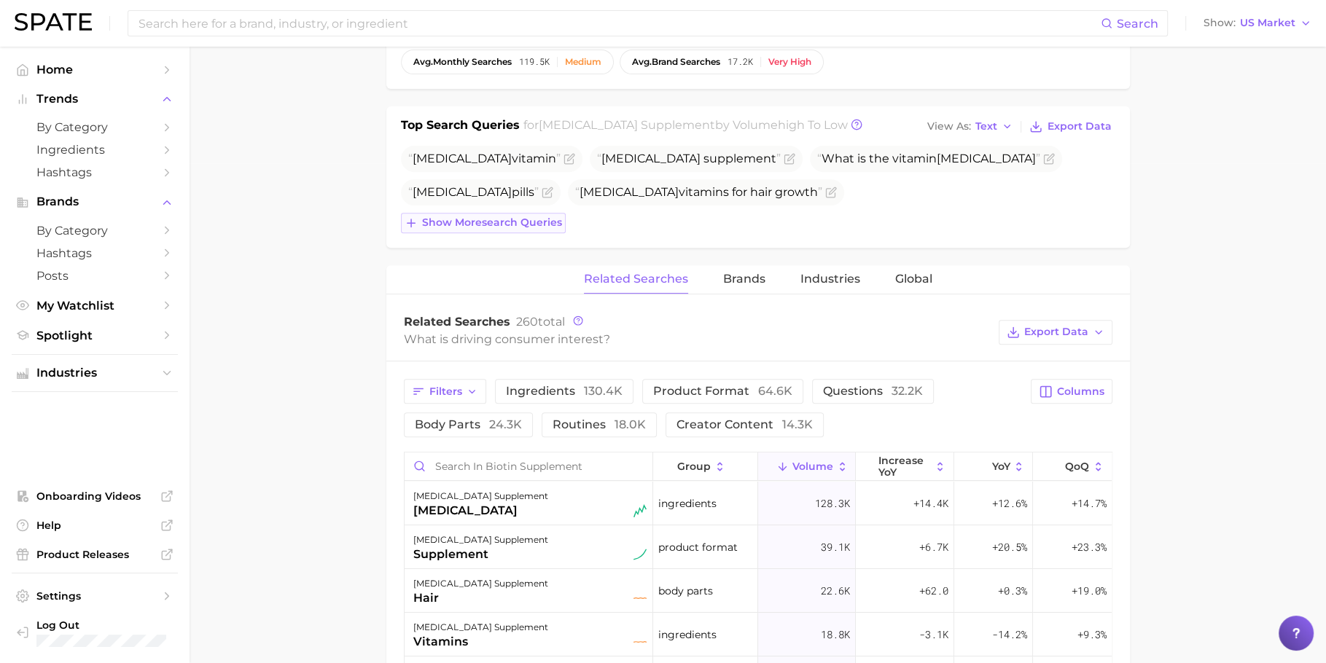
click at [532, 219] on span "Show more search queries" at bounding box center [492, 223] width 140 height 12
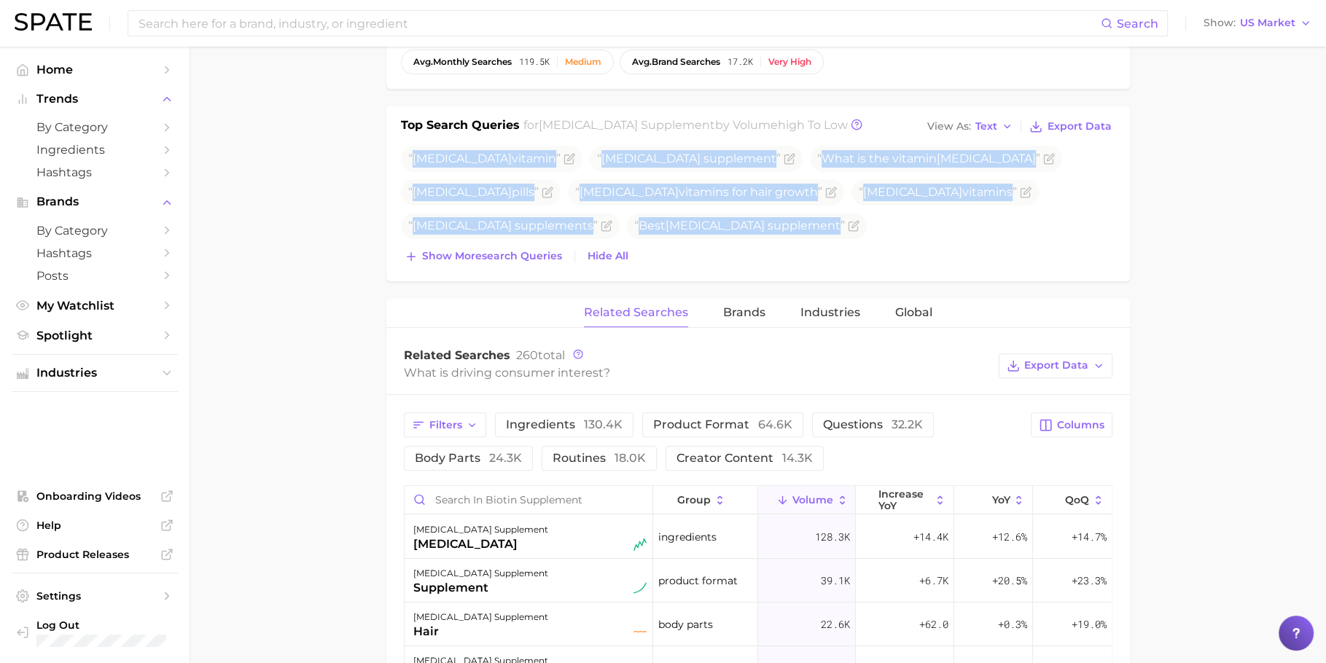
drag, startPoint x: 509, startPoint y: 170, endPoint x: 1042, endPoint y: 250, distance: 539.0
click at [1042, 250] on div "Biotin vitamin Biotin supplement What is the vitamin biotin Biotin pills Biotin…" at bounding box center [758, 206] width 714 height 121
copy div "Biotin vitamin Biotin supplement What is the vitamin biotin Biotin pills Biotin…"
click at [546, 254] on span "Show more search queries" at bounding box center [492, 256] width 140 height 12
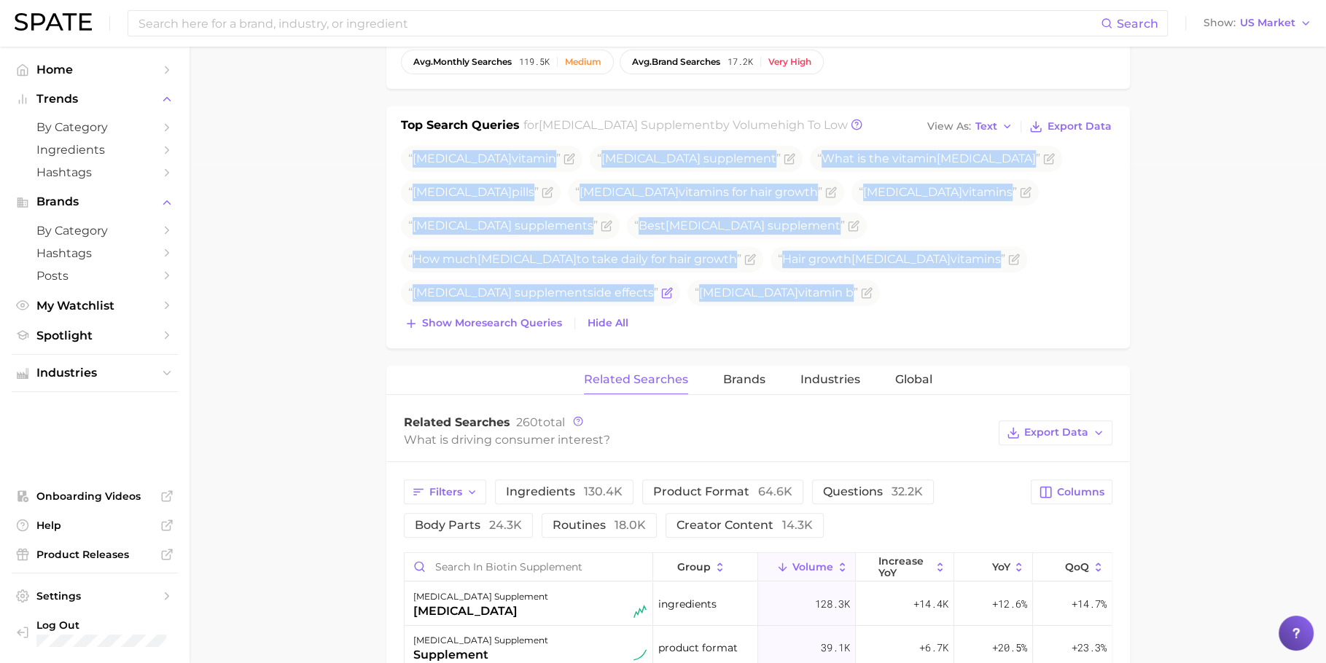
click at [530, 286] on span "Biotin supplement side effects" at bounding box center [533, 293] width 250 height 14
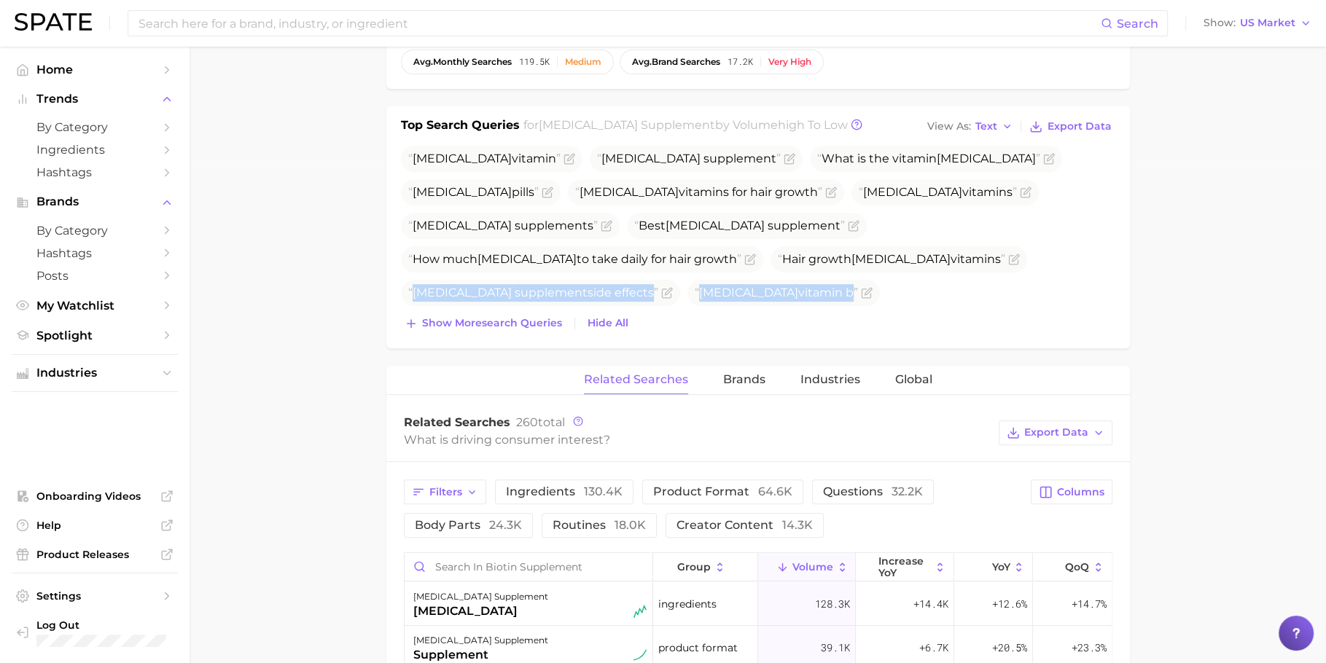
drag, startPoint x: 409, startPoint y: 259, endPoint x: 919, endPoint y: 260, distance: 510.4
click at [919, 260] on ul "Biotin vitamin Biotin supplement What is the vitamin biotin Biotin pills Biotin…" at bounding box center [758, 259] width 714 height 227
copy ul "Biotin supplement side effects Biotin vitamin b Hair vitamin with biotin"
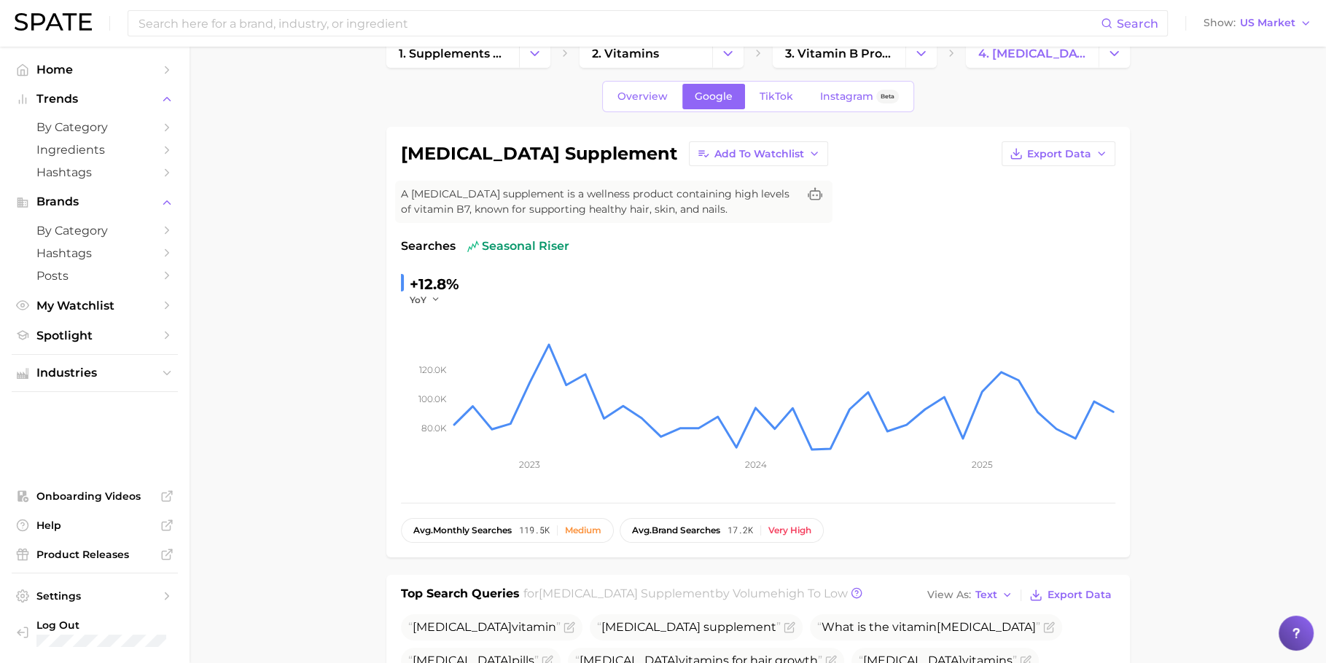
scroll to position [0, 0]
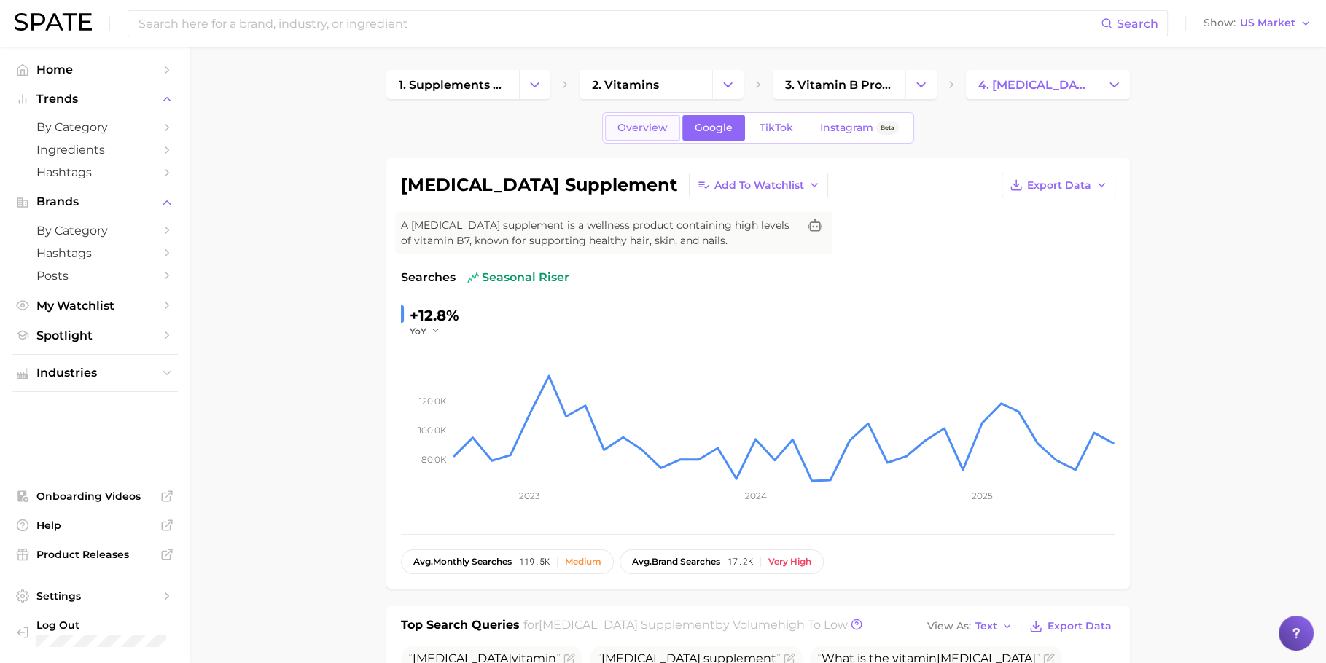
click at [655, 128] on span "Overview" at bounding box center [643, 128] width 50 height 12
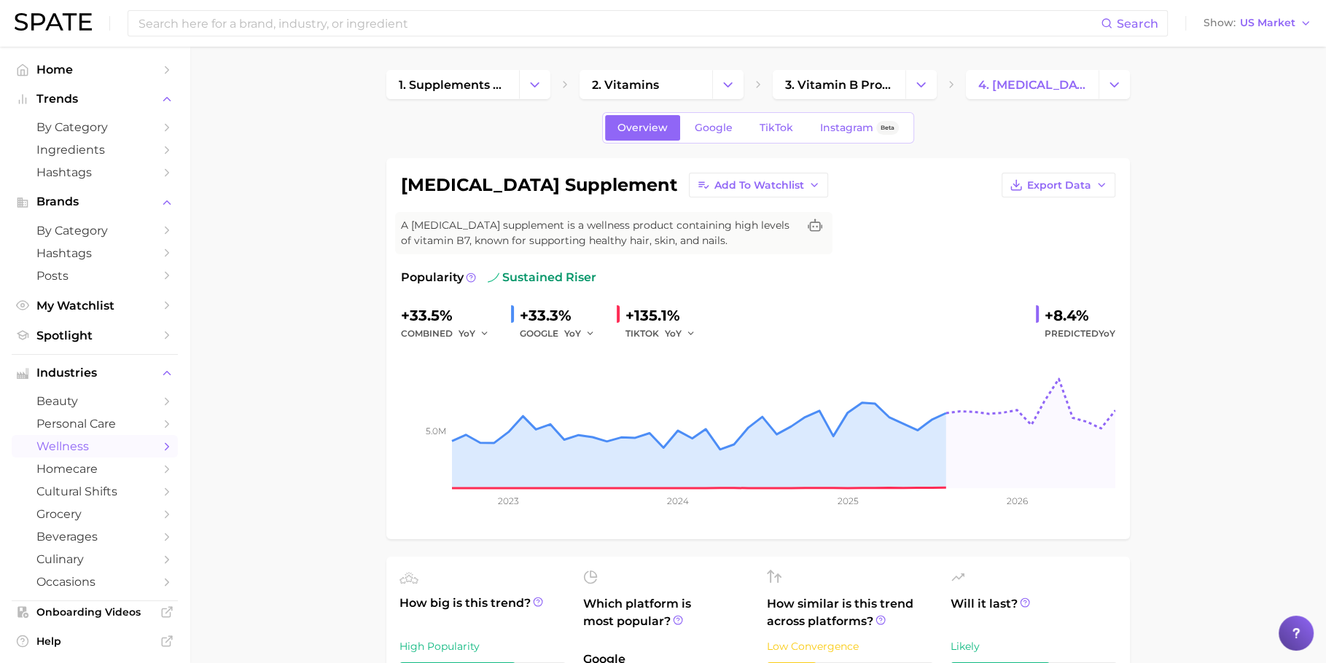
scroll to position [373, 0]
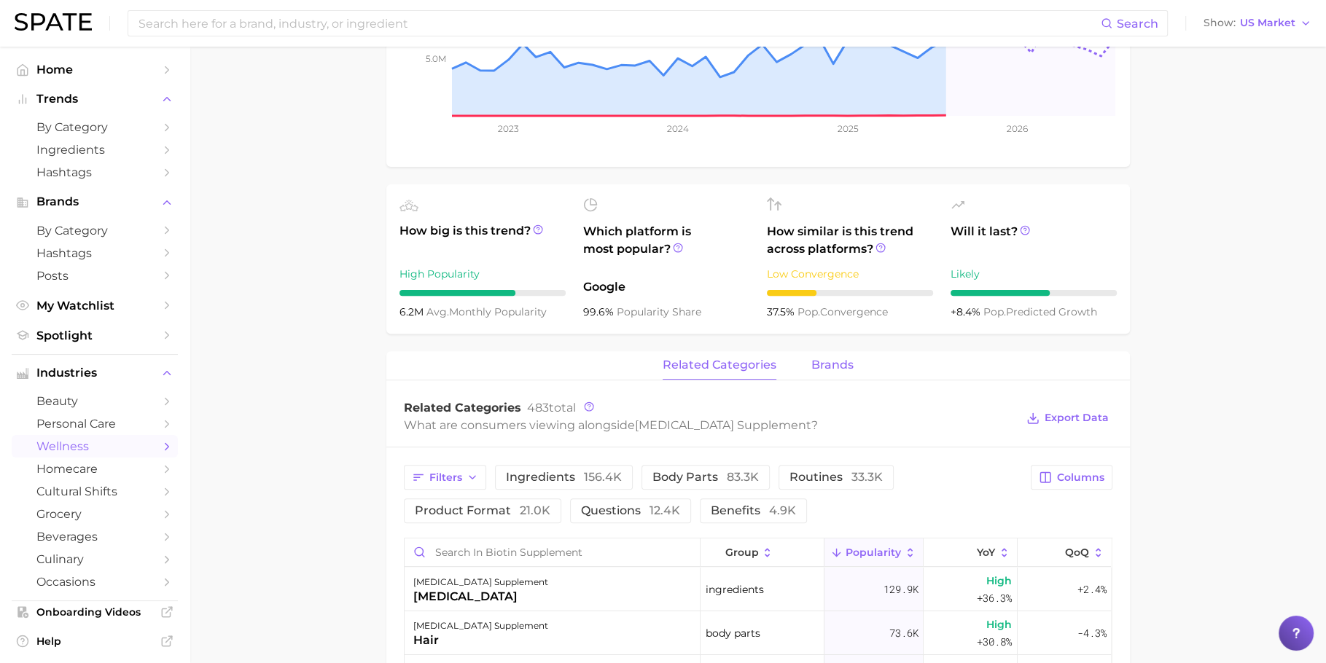
click at [833, 362] on span "brands" at bounding box center [832, 365] width 42 height 13
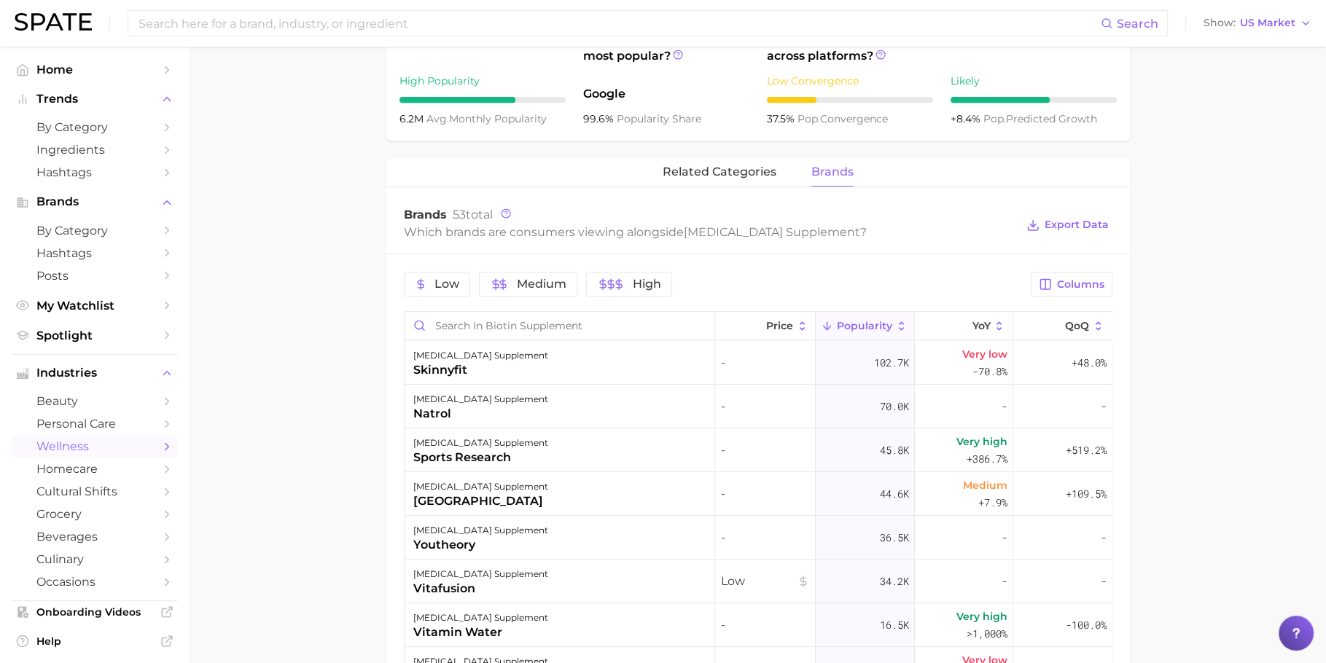
scroll to position [596, 0]
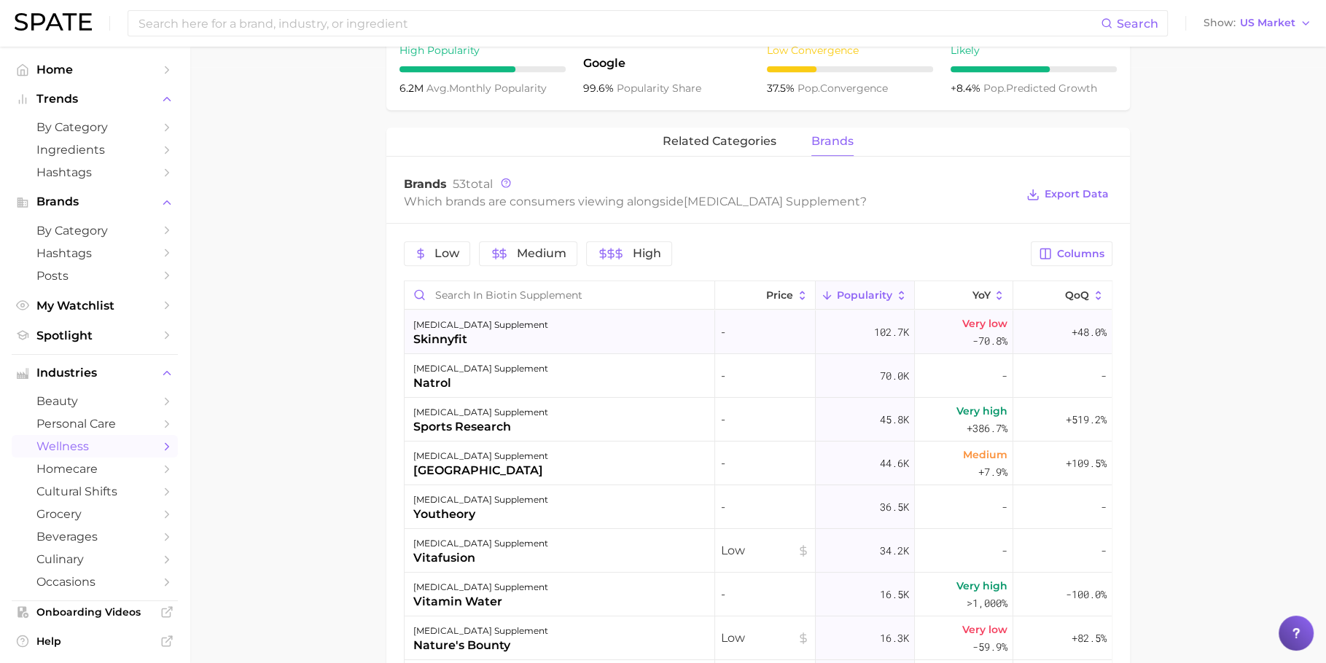
click at [482, 332] on div "skinnyfit" at bounding box center [480, 339] width 135 height 17
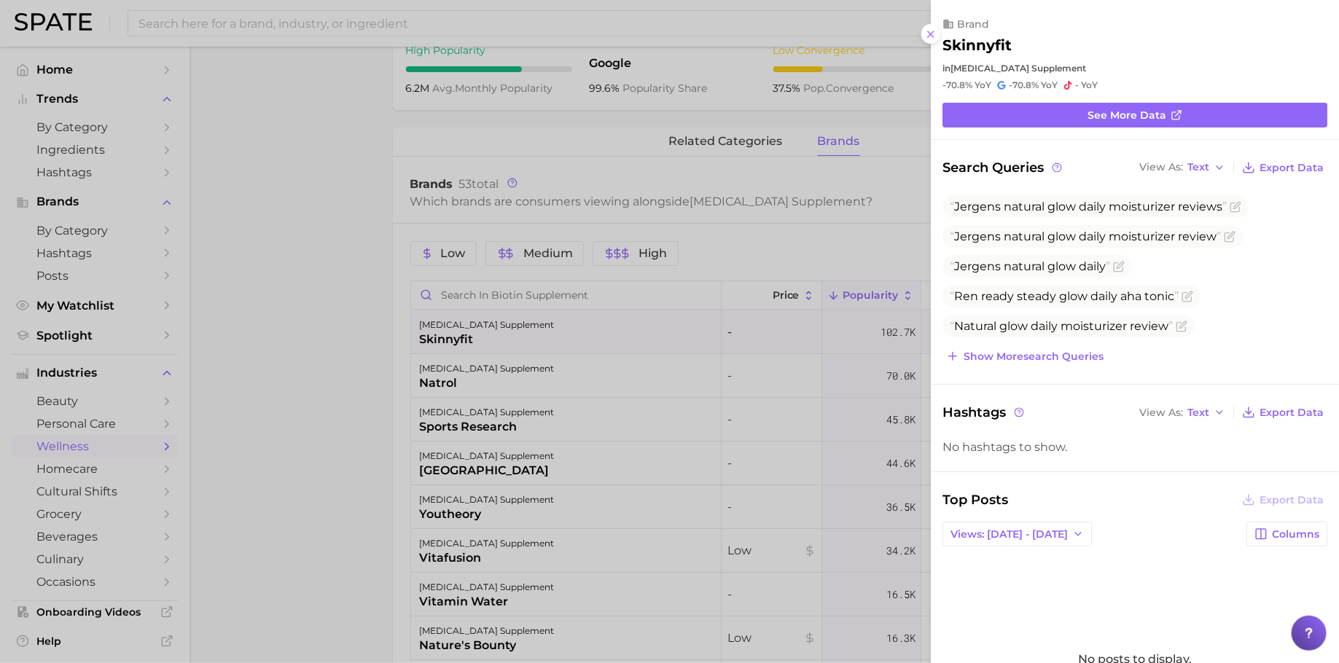
click at [691, 398] on div at bounding box center [669, 331] width 1339 height 663
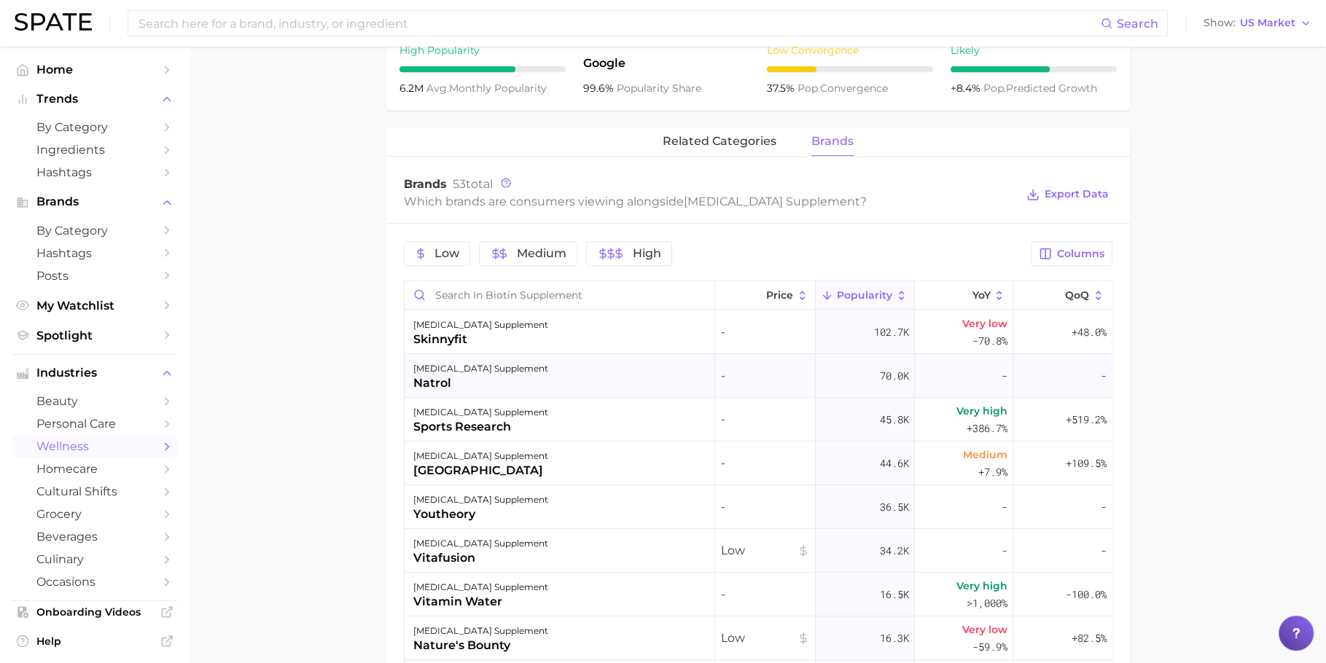
click at [529, 362] on div "biotin supplement natrol" at bounding box center [560, 376] width 311 height 44
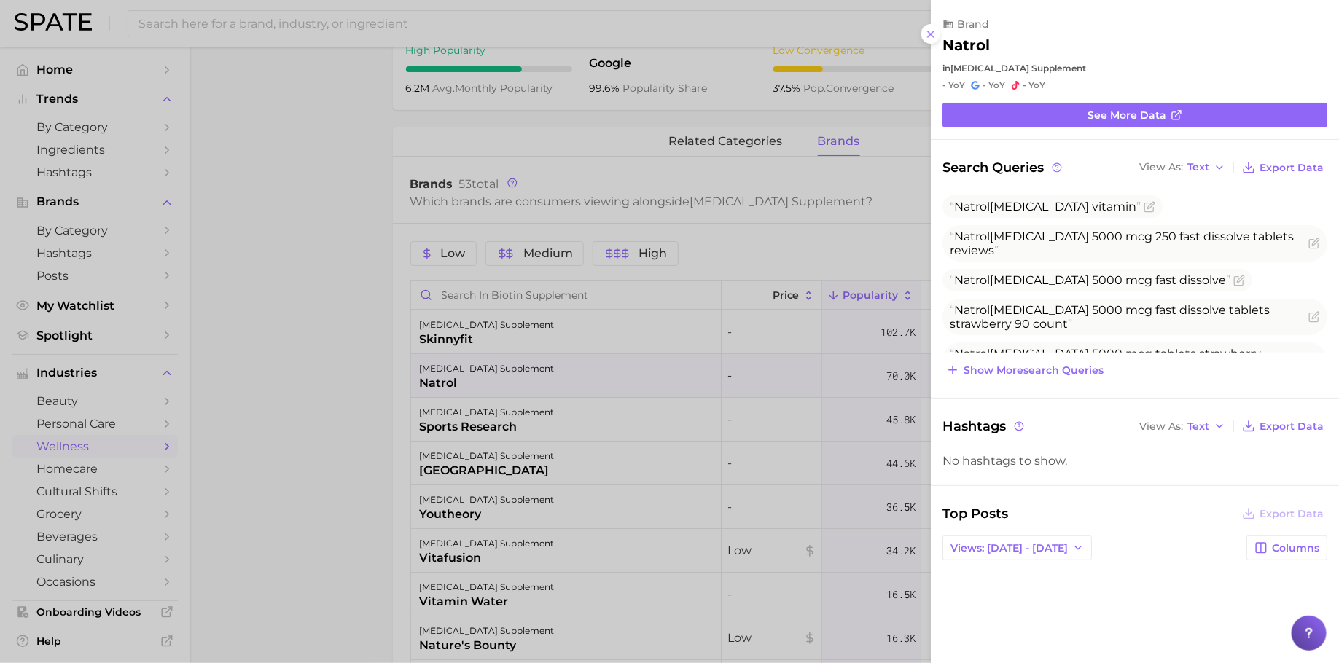
click at [728, 410] on div at bounding box center [669, 331] width 1339 height 663
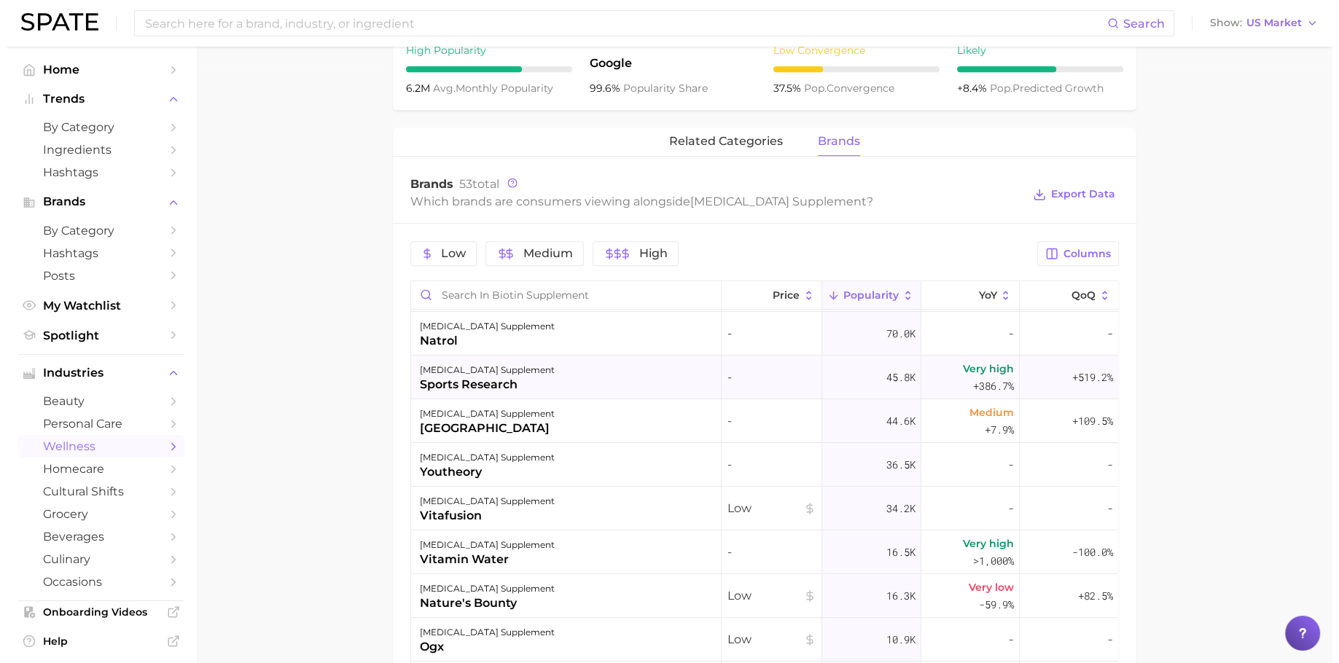
scroll to position [40, 0]
click at [601, 379] on div "biotin supplement sports research" at bounding box center [560, 380] width 311 height 44
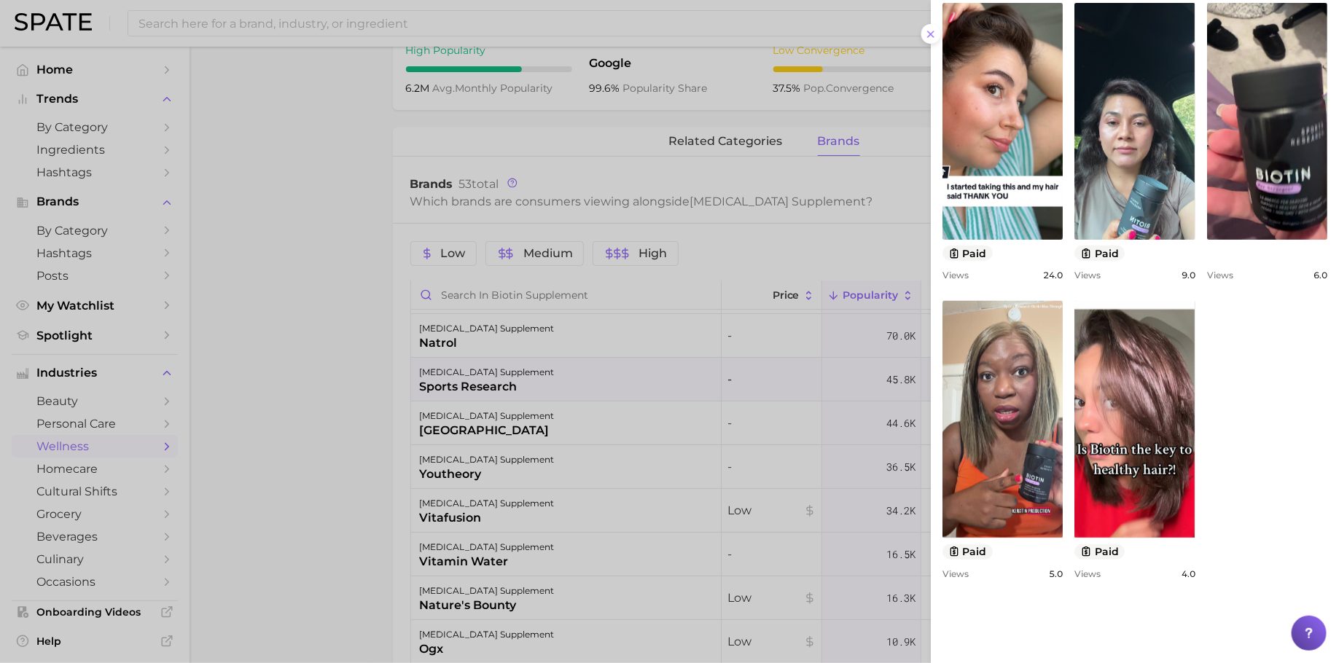
scroll to position [498, 0]
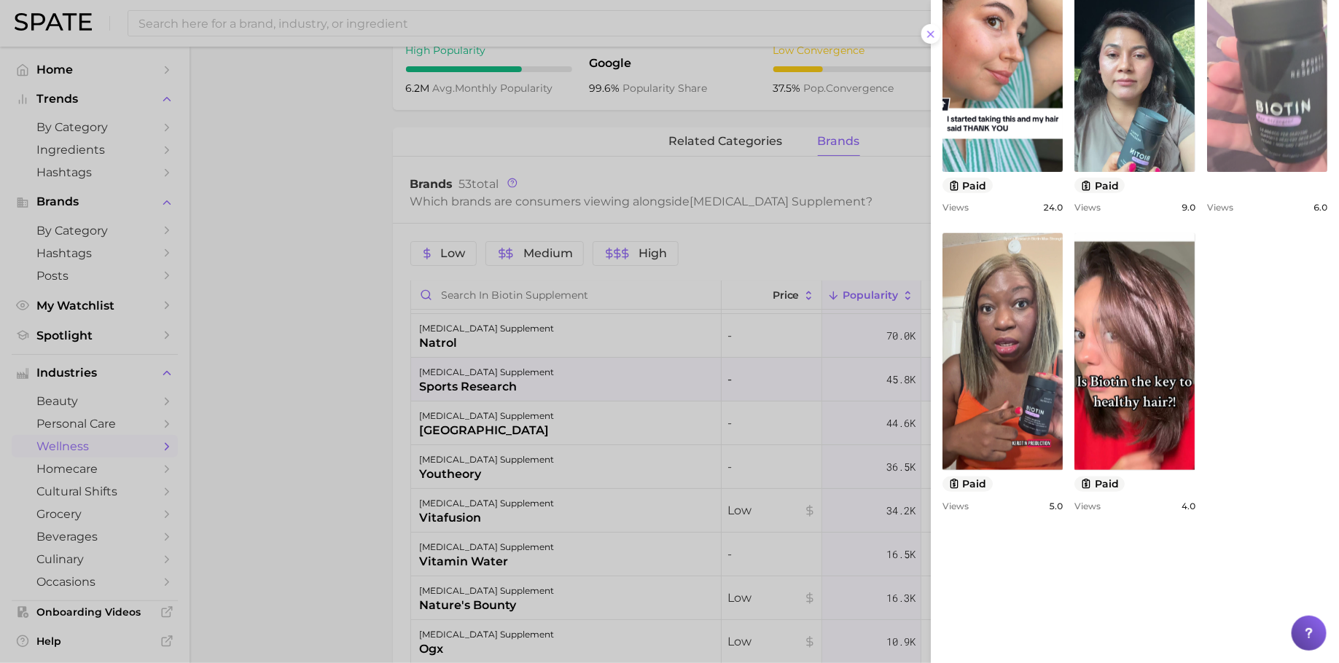
click at [1207, 172] on link "view post on TikTok" at bounding box center [1267, 53] width 120 height 237
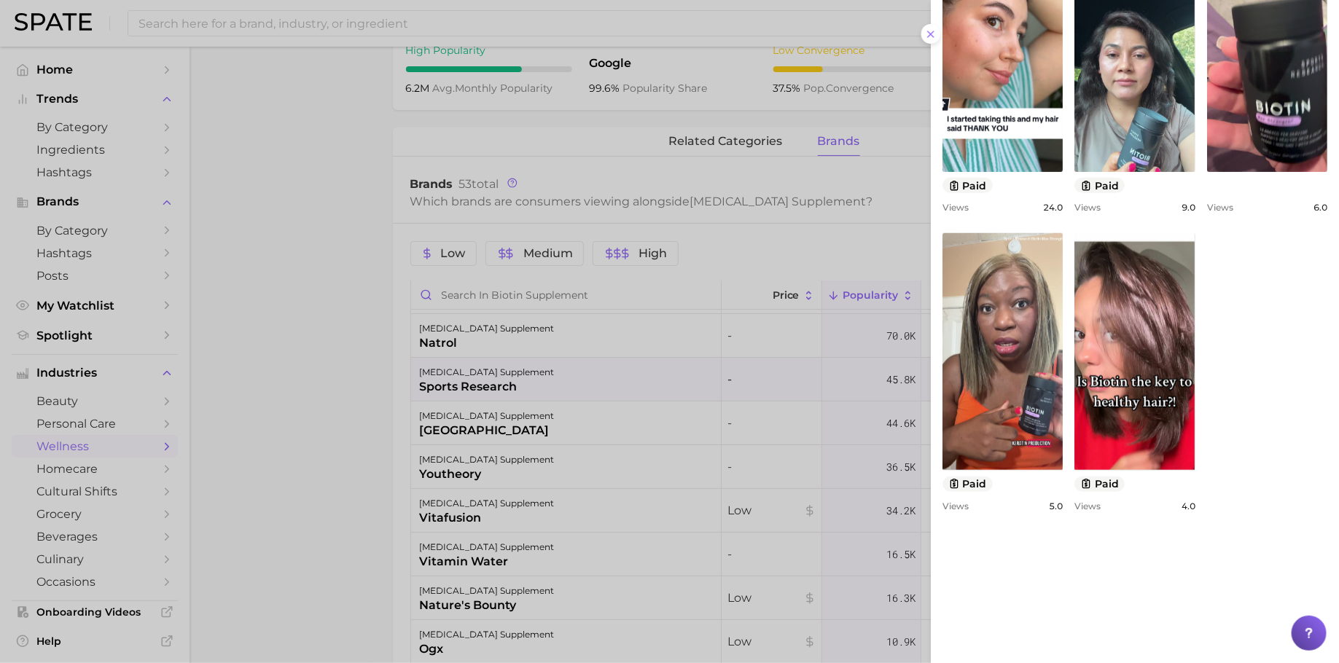
drag, startPoint x: 660, startPoint y: 431, endPoint x: 645, endPoint y: 439, distance: 16.6
click at [659, 431] on div at bounding box center [669, 331] width 1339 height 663
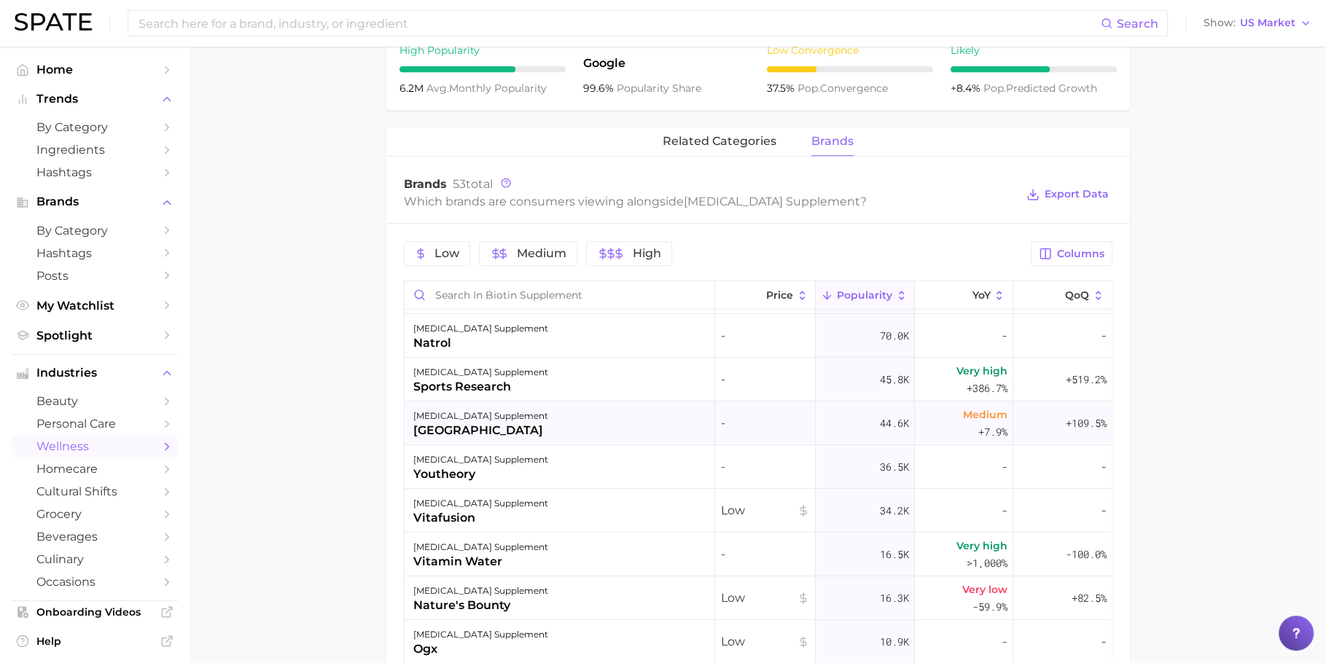
click at [548, 414] on div "biotin supplement spring valley" at bounding box center [560, 424] width 311 height 44
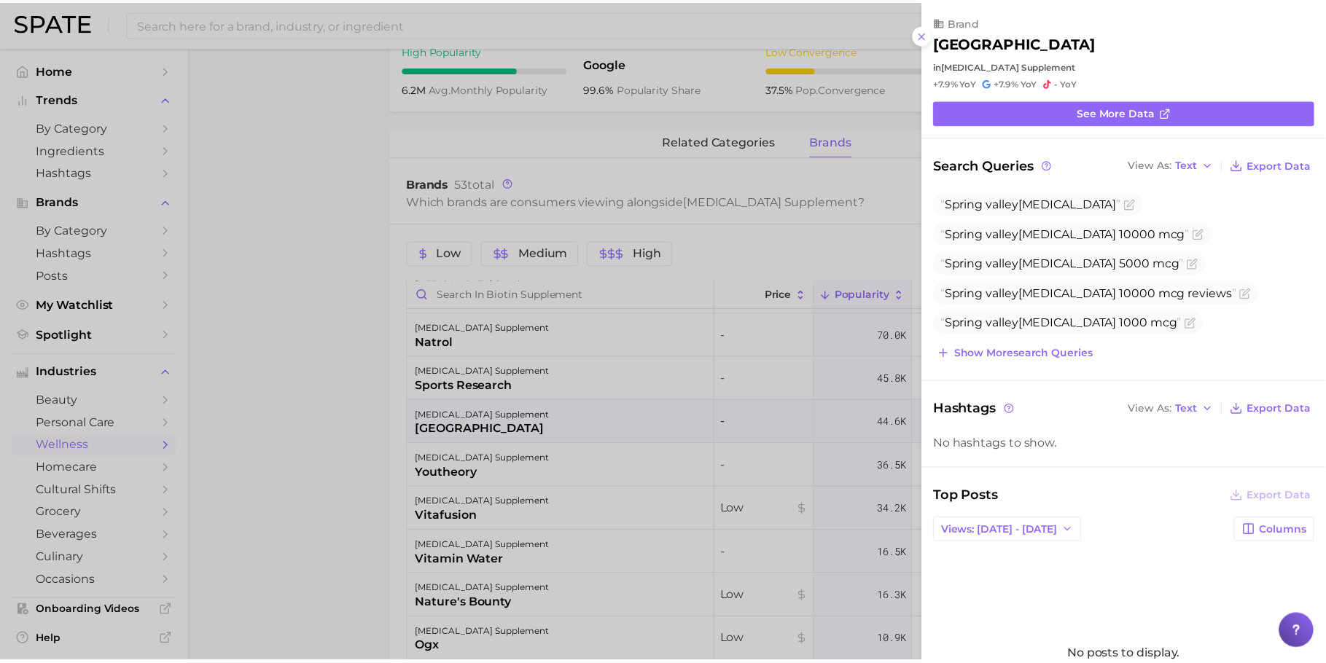
scroll to position [4, 0]
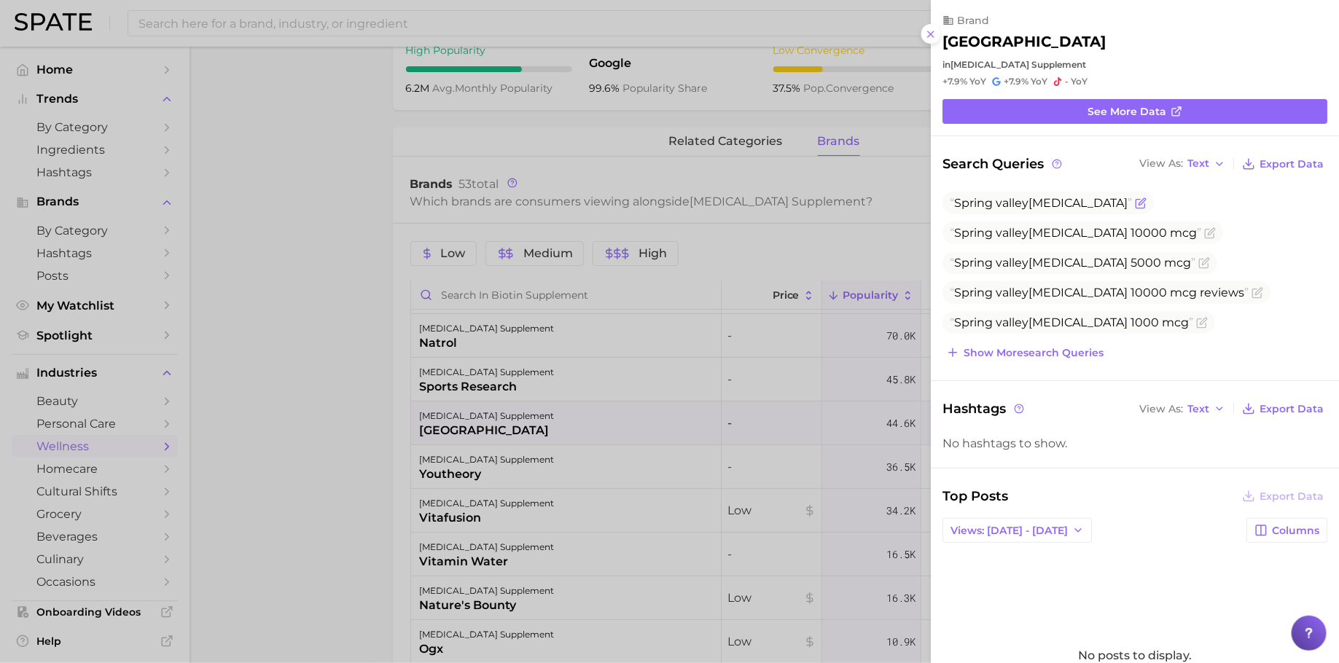
click at [1023, 201] on span "valley" at bounding box center [1012, 203] width 33 height 14
click at [324, 315] on div at bounding box center [669, 331] width 1339 height 663
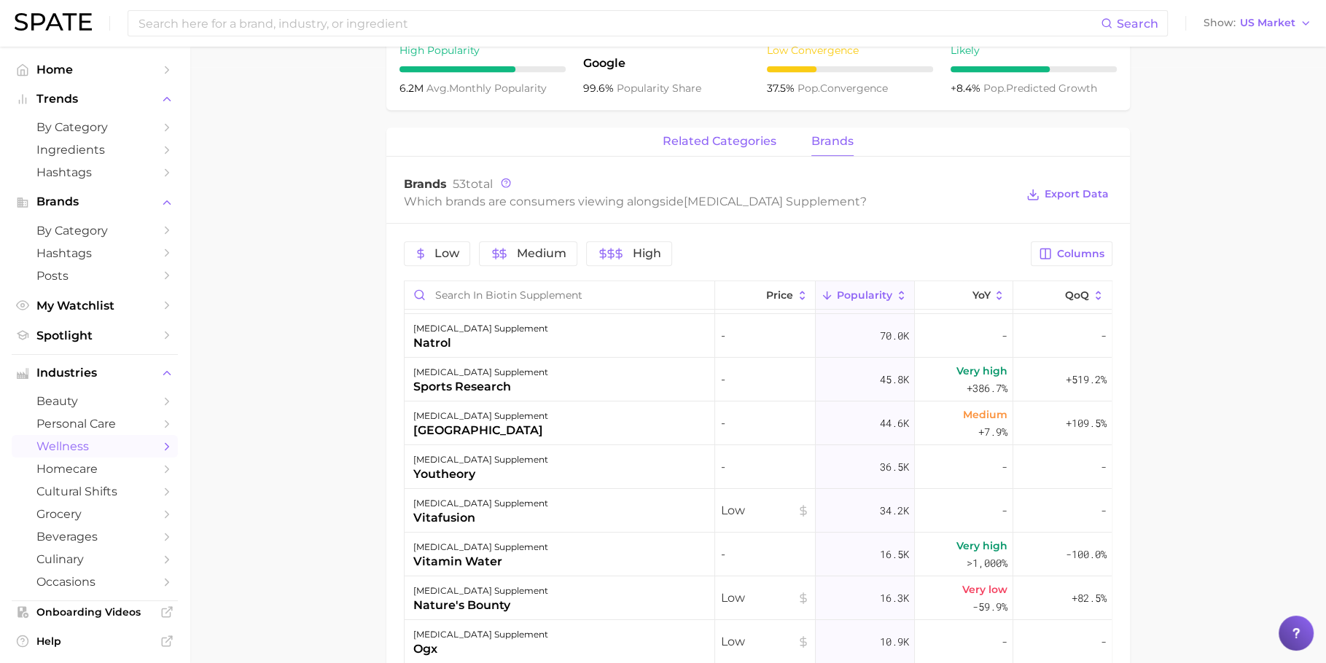
click at [706, 135] on span "related categories" at bounding box center [720, 141] width 114 height 13
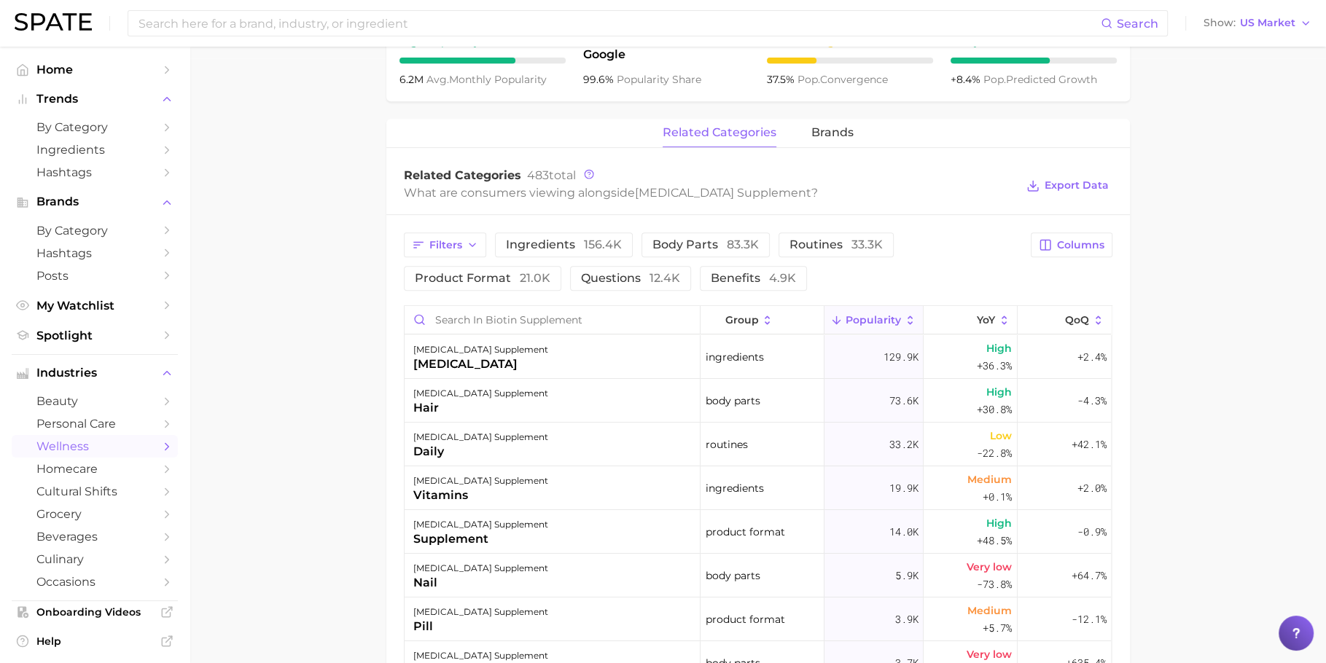
scroll to position [618, 0]
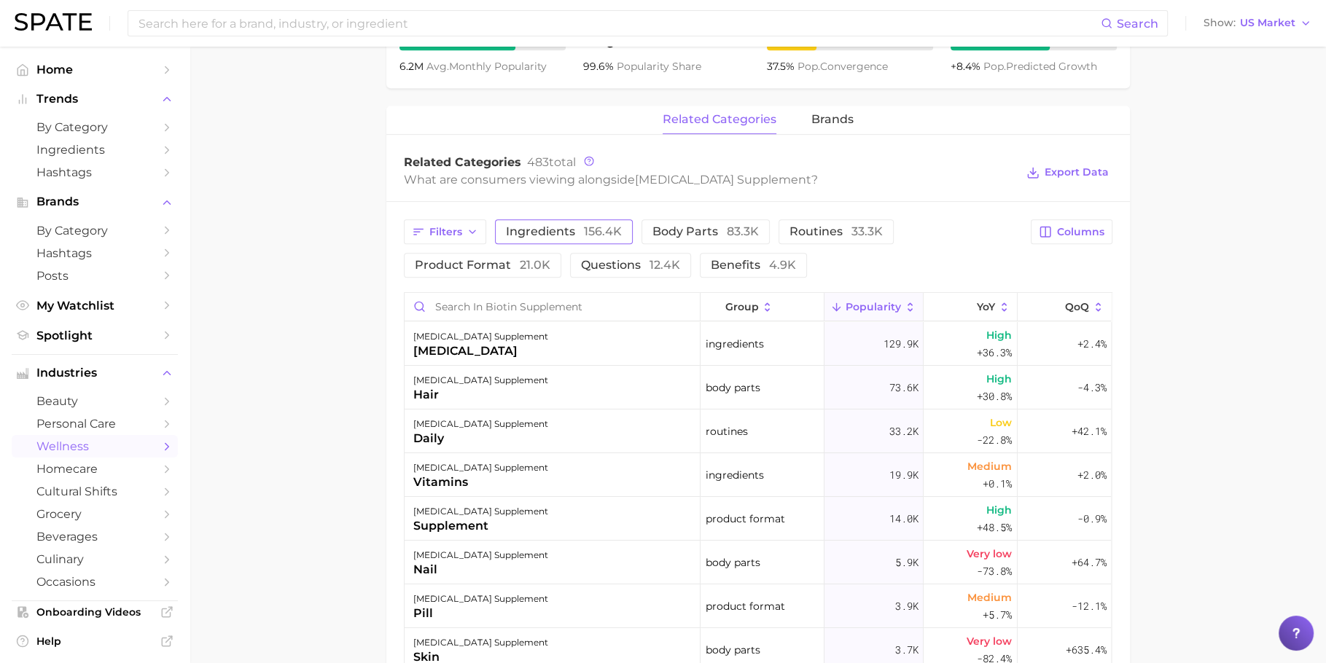
click at [588, 227] on span "156.4k" at bounding box center [603, 232] width 38 height 14
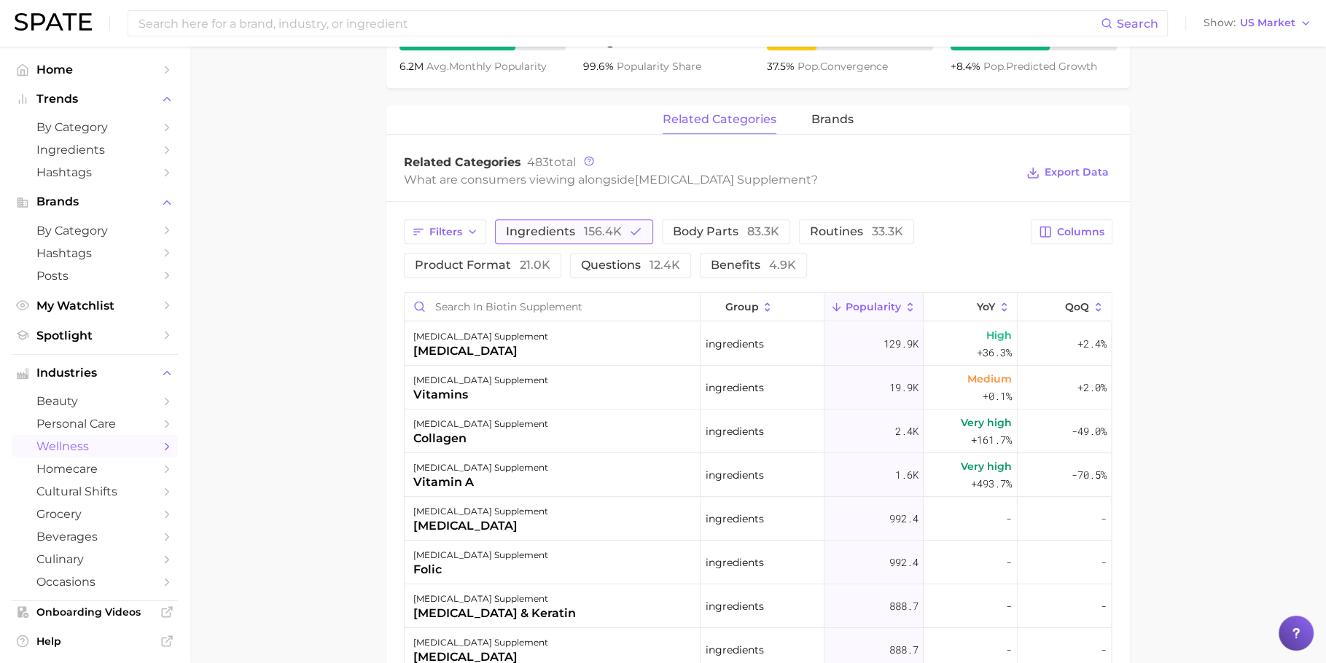
click at [588, 227] on span "156.4k" at bounding box center [603, 232] width 38 height 14
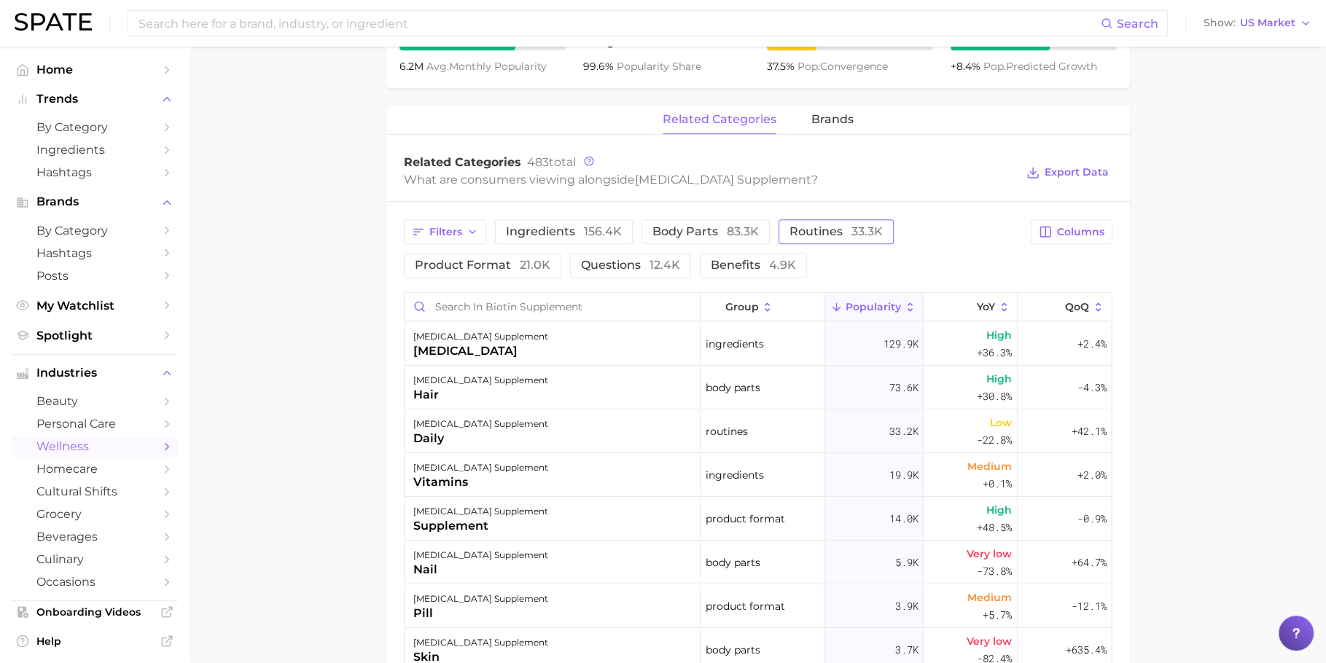
click at [855, 234] on span "33.3k" at bounding box center [867, 232] width 31 height 14
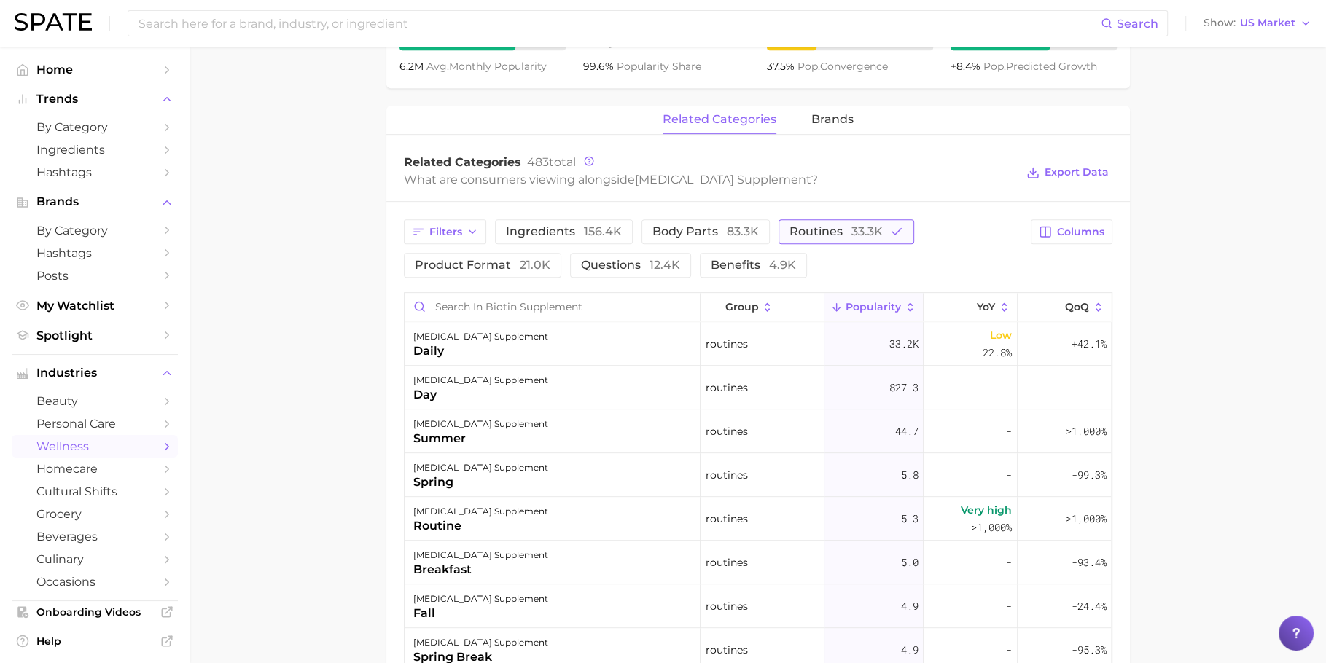
click at [855, 234] on span "33.3k" at bounding box center [867, 232] width 31 height 14
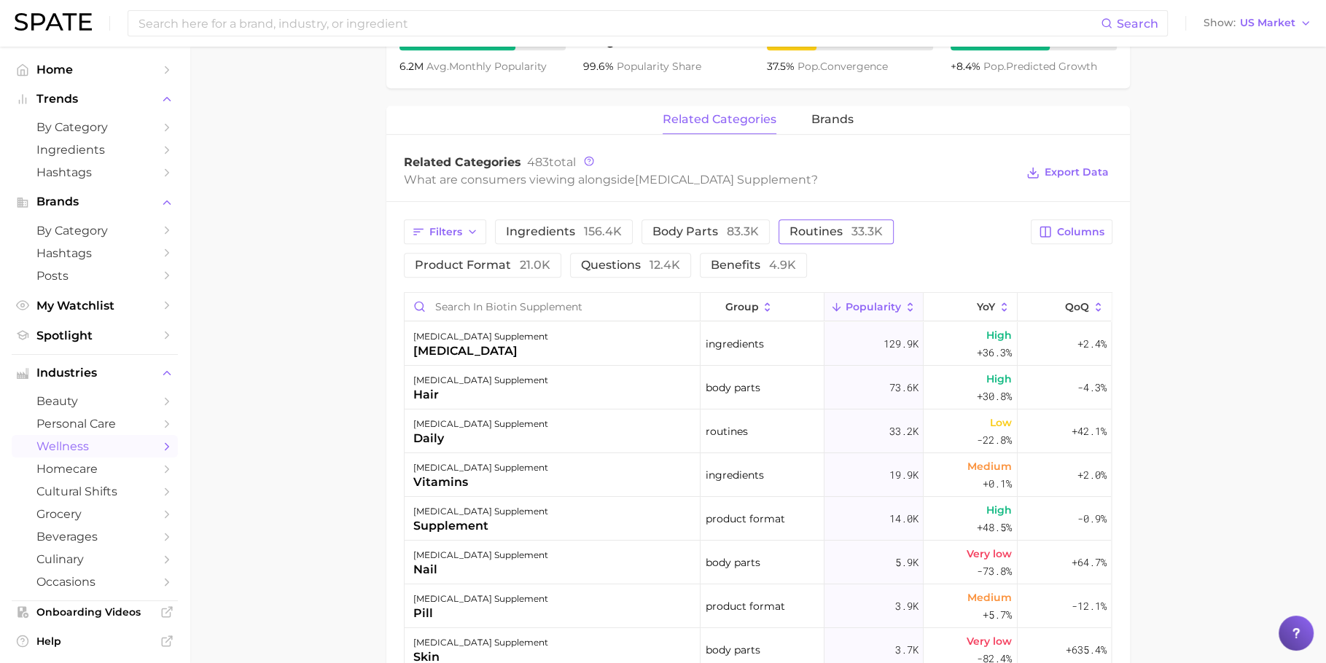
click at [855, 234] on span "33.3k" at bounding box center [867, 232] width 31 height 14
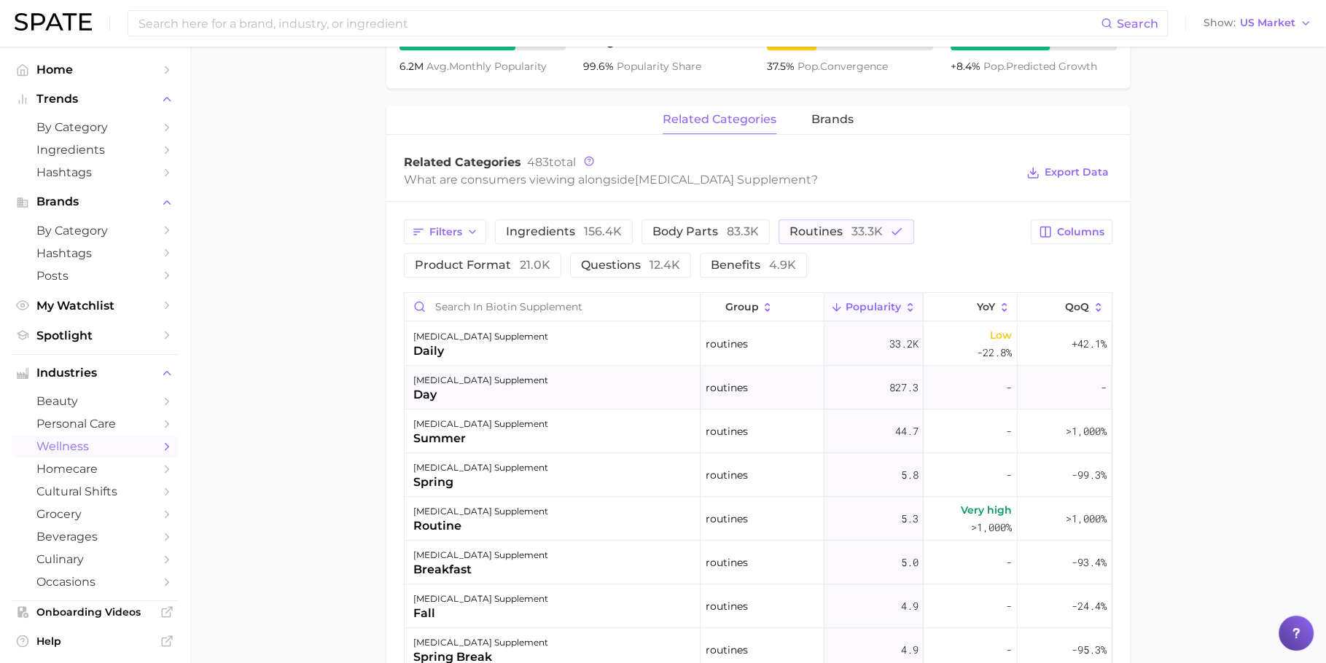
click at [444, 398] on div "day" at bounding box center [480, 394] width 135 height 17
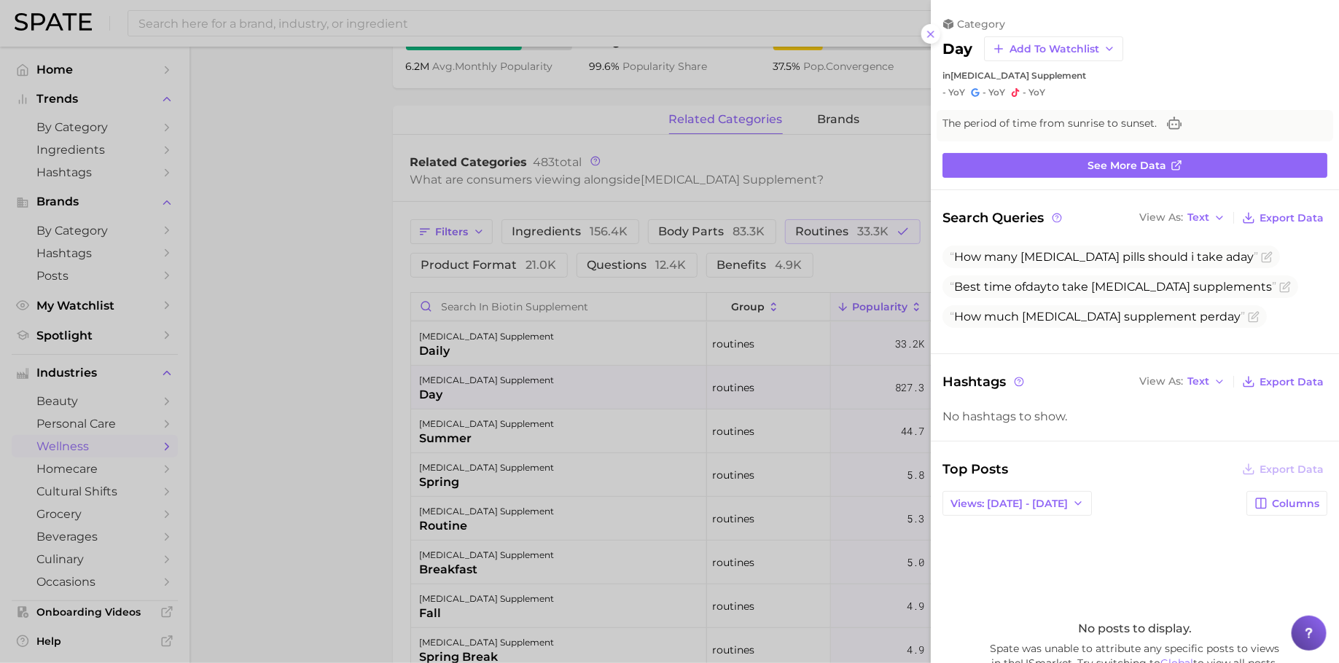
click at [504, 397] on div at bounding box center [669, 331] width 1339 height 663
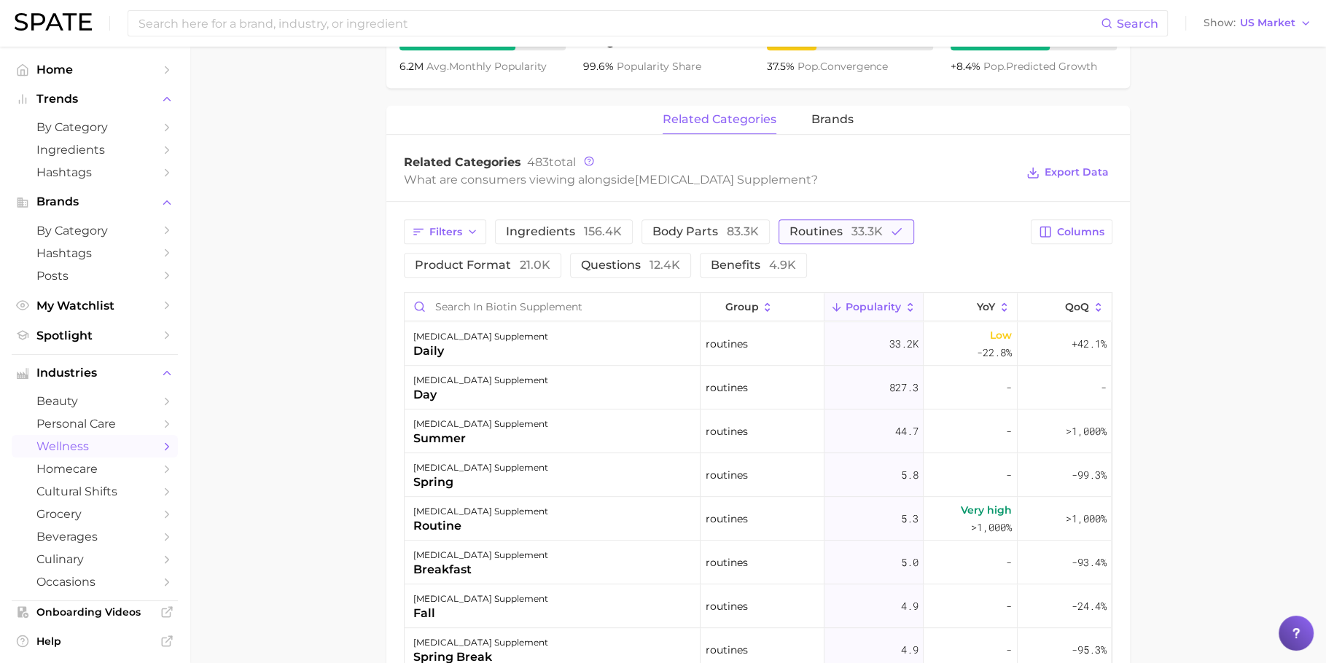
click at [881, 242] on button "routines 33.3k" at bounding box center [847, 231] width 136 height 25
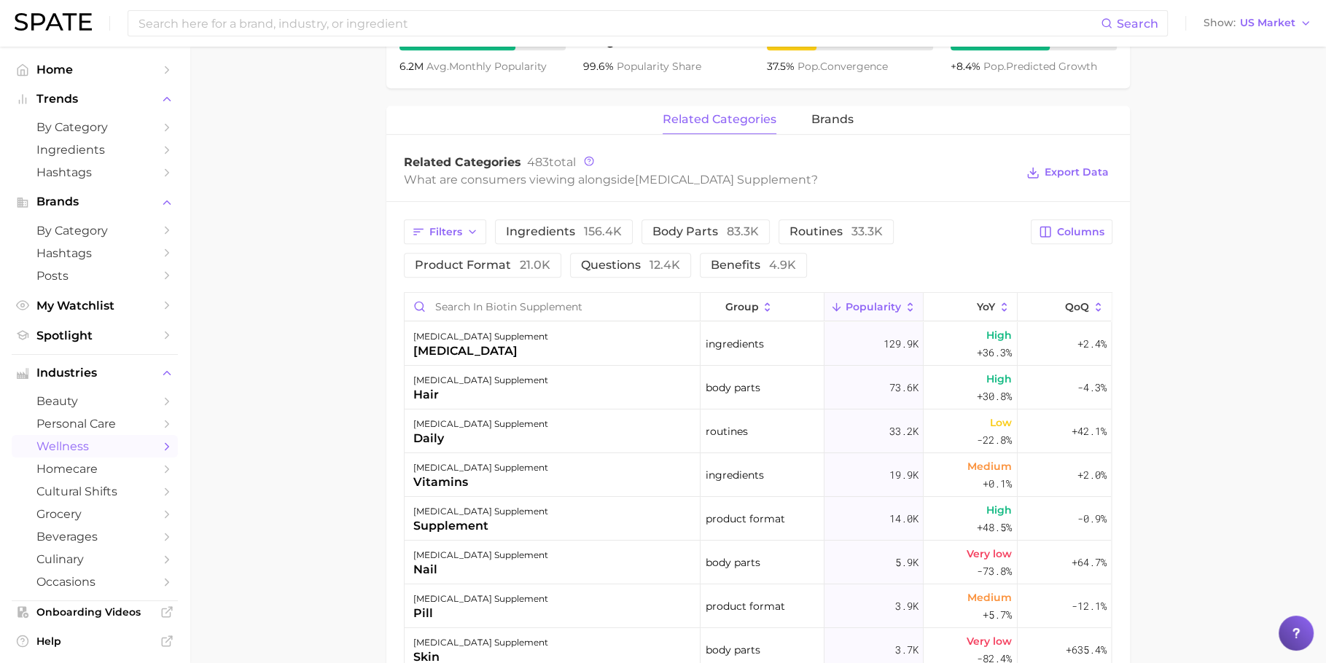
click at [496, 278] on div "Filters ingredients 156.4k body parts 83.3k routines 33.3k product format 21.0k…" at bounding box center [758, 587] width 744 height 771
click at [504, 265] on span "product format 21.0k" at bounding box center [483, 266] width 136 height 12
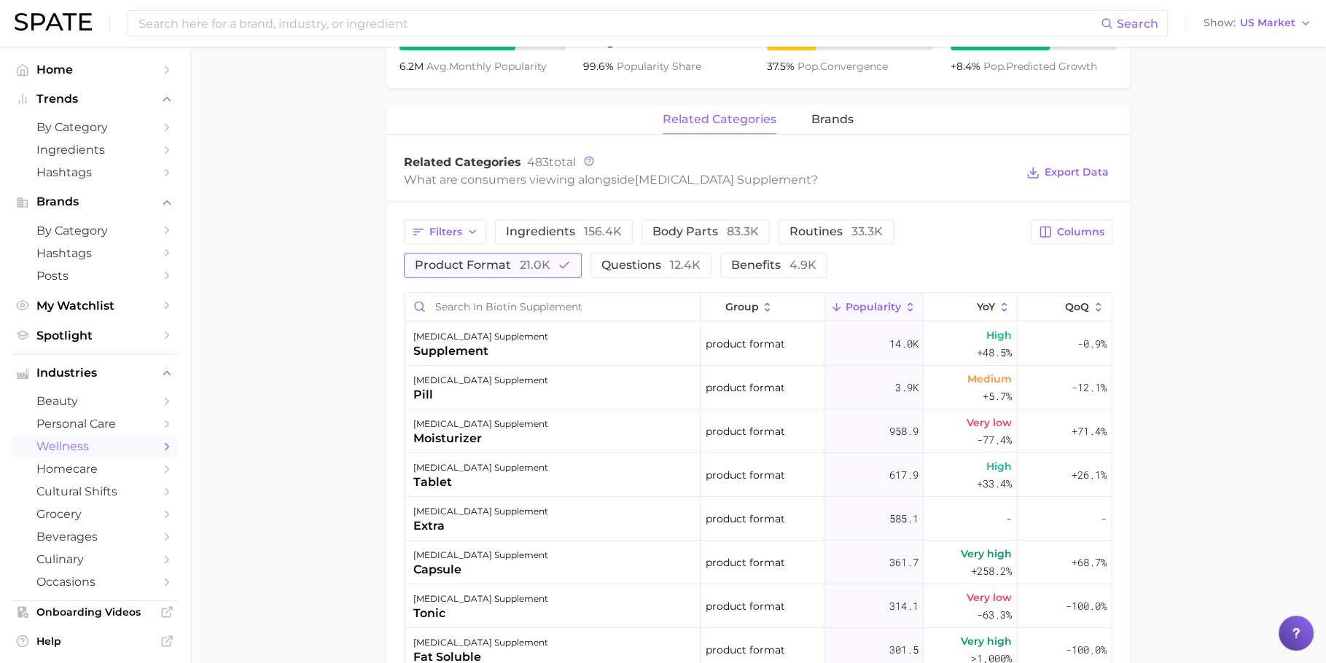
click at [504, 265] on span "product format 21.0k" at bounding box center [483, 266] width 136 height 12
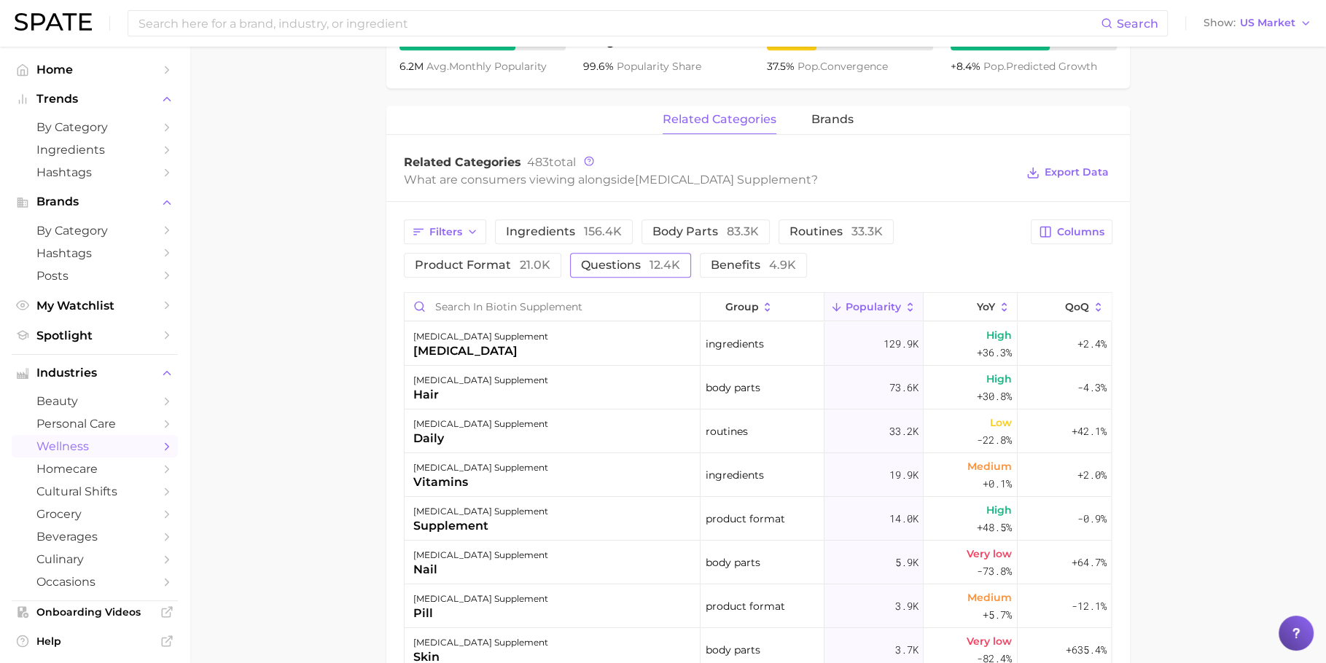
click at [617, 265] on span "questions 12.4k" at bounding box center [630, 266] width 99 height 12
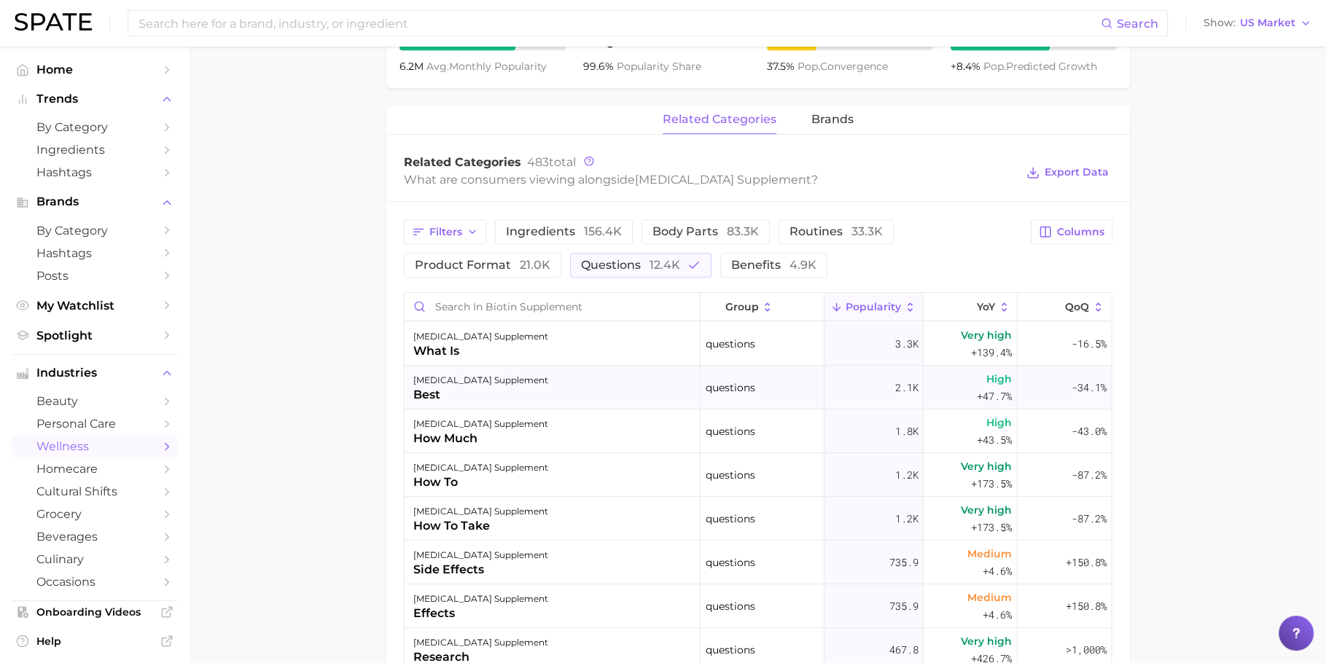
click at [513, 385] on div "biotin supplement best" at bounding box center [553, 388] width 296 height 44
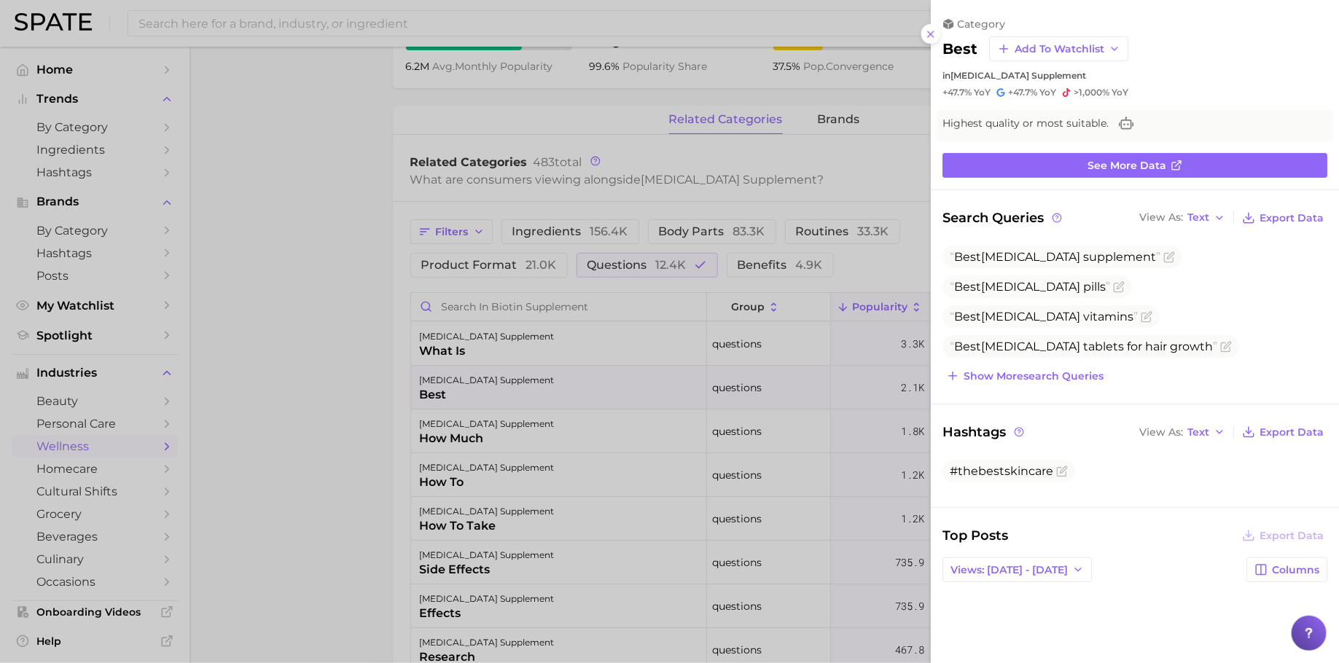
click at [513, 385] on div at bounding box center [669, 331] width 1339 height 663
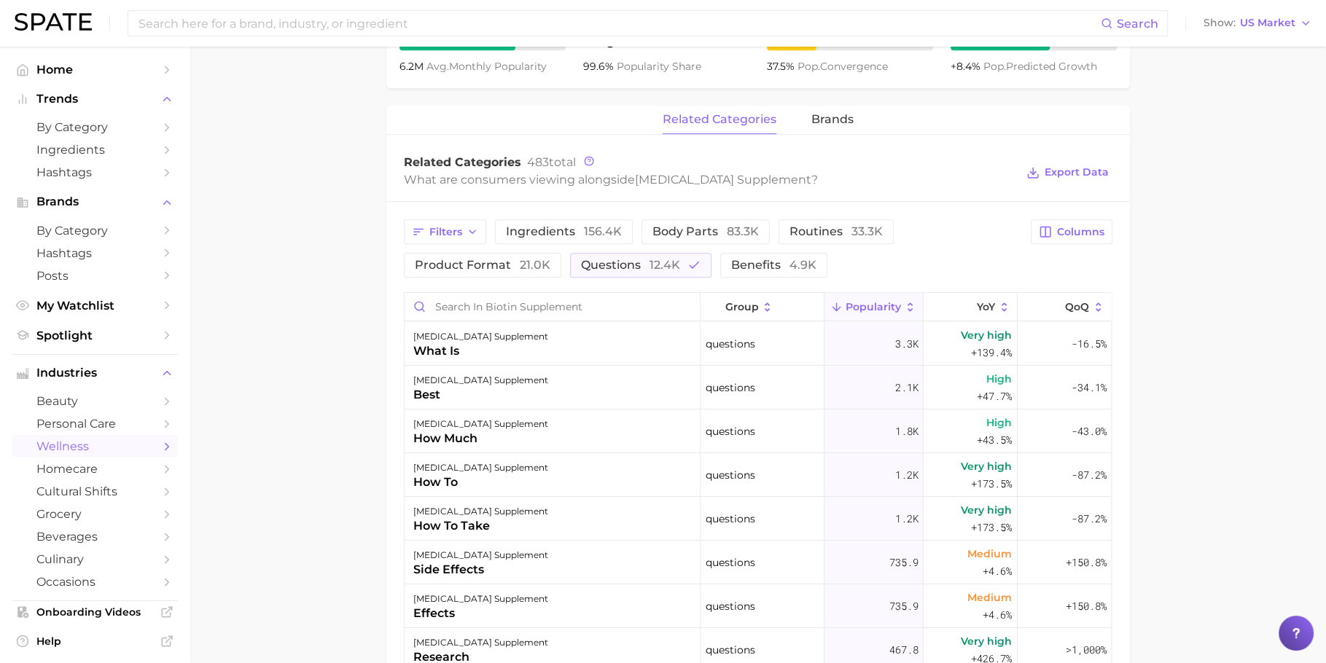
click at [515, 427] on div "biotin supplement how much" at bounding box center [553, 432] width 296 height 44
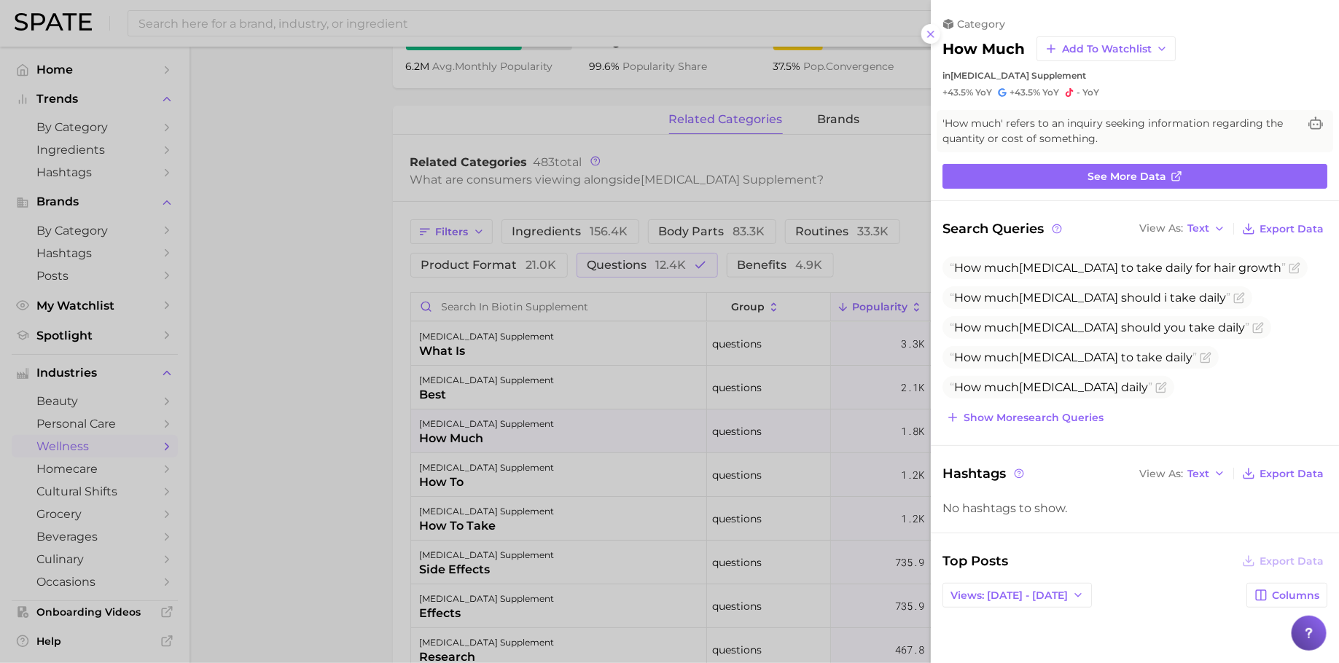
click at [515, 427] on div at bounding box center [669, 331] width 1339 height 663
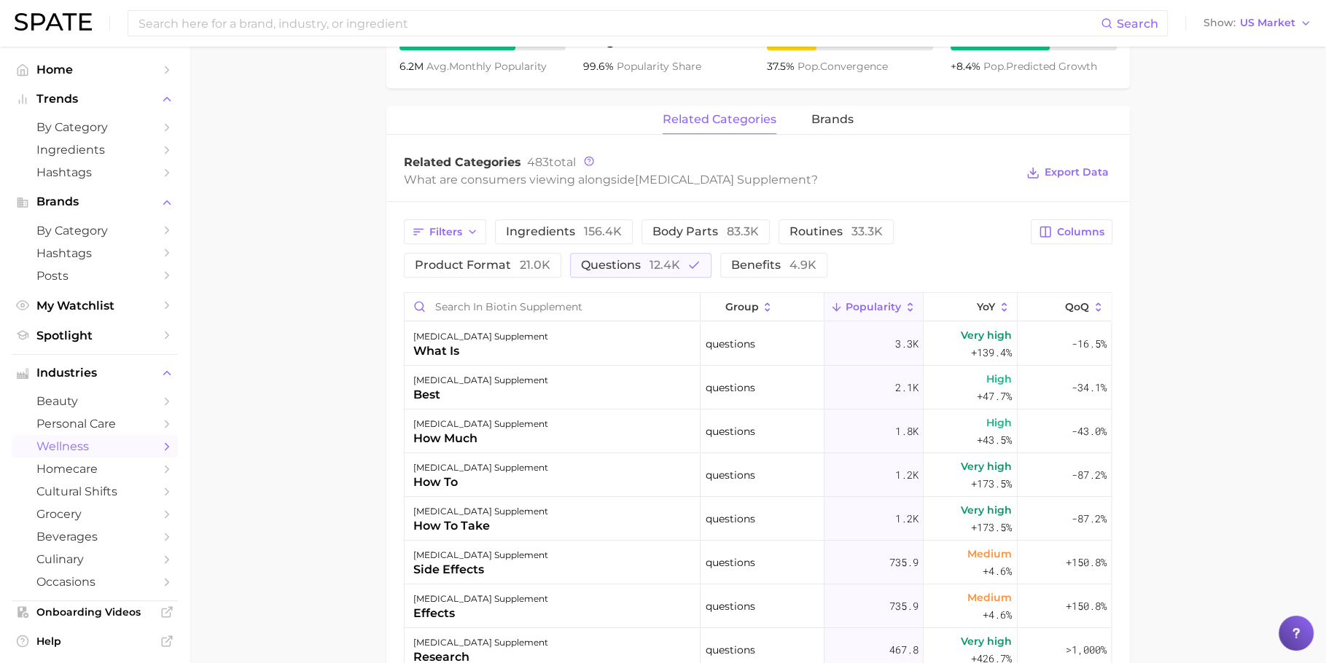
click at [513, 468] on div "biotin supplement how to" at bounding box center [553, 475] width 296 height 44
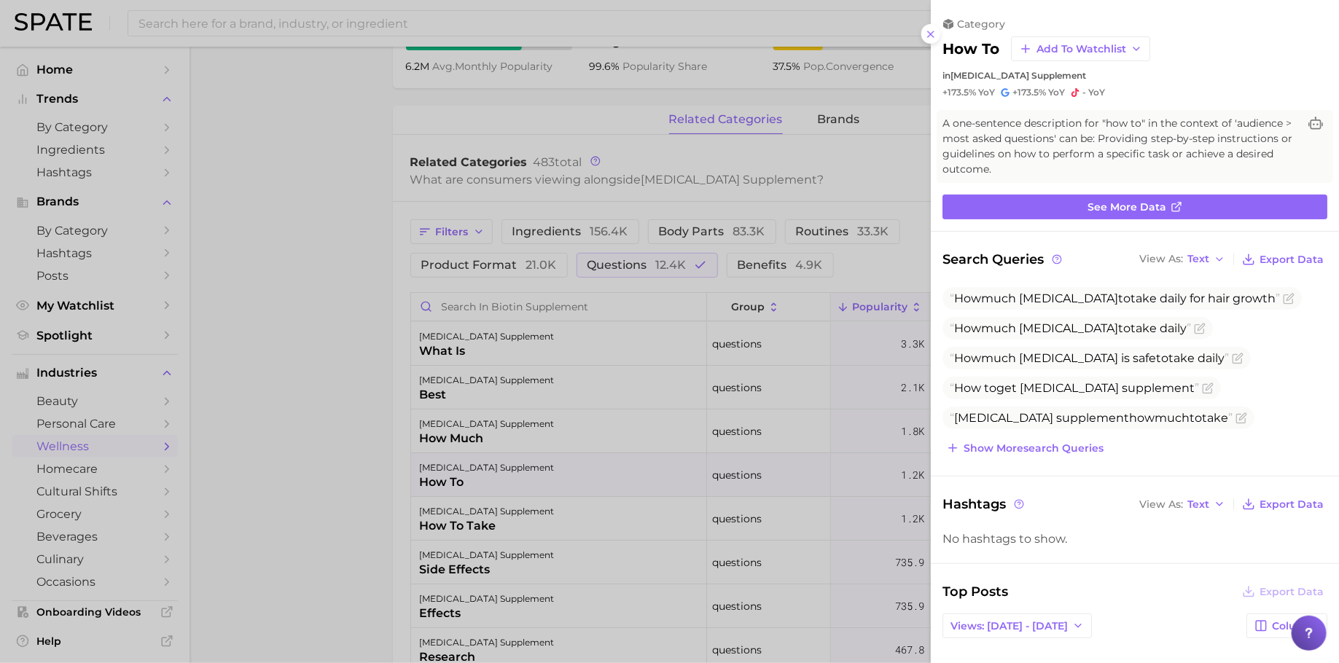
click at [550, 478] on div at bounding box center [669, 331] width 1339 height 663
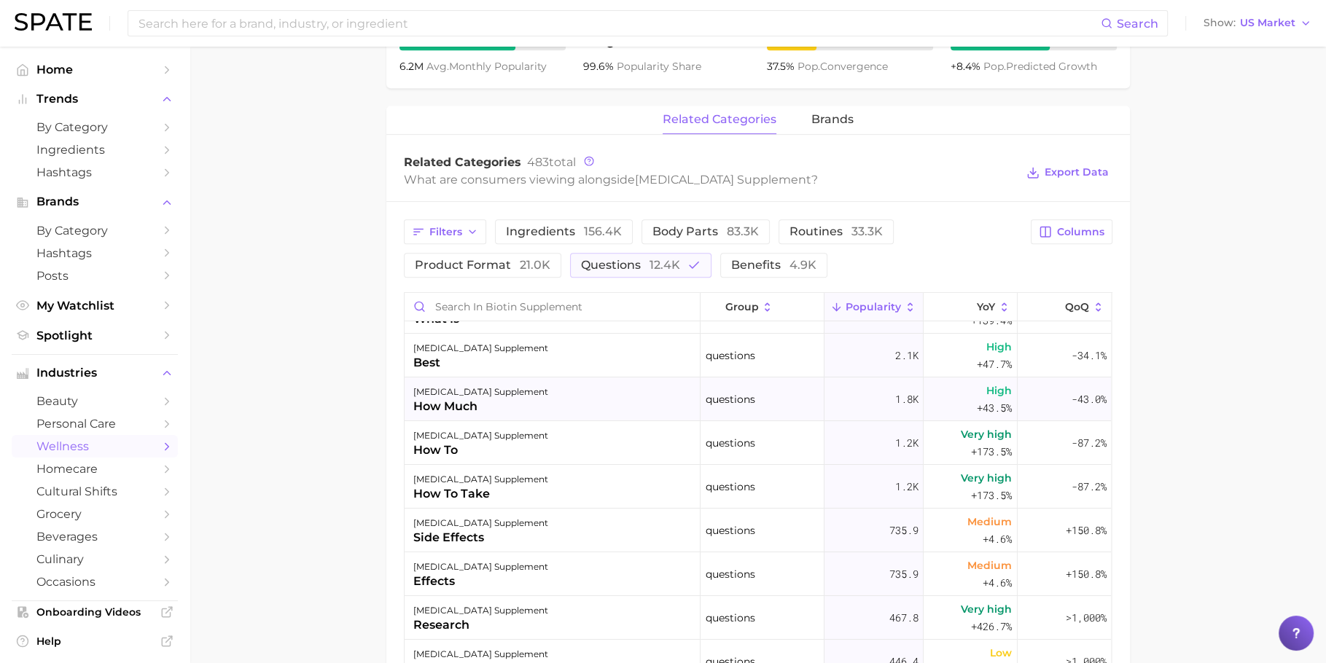
scroll to position [44, 0]
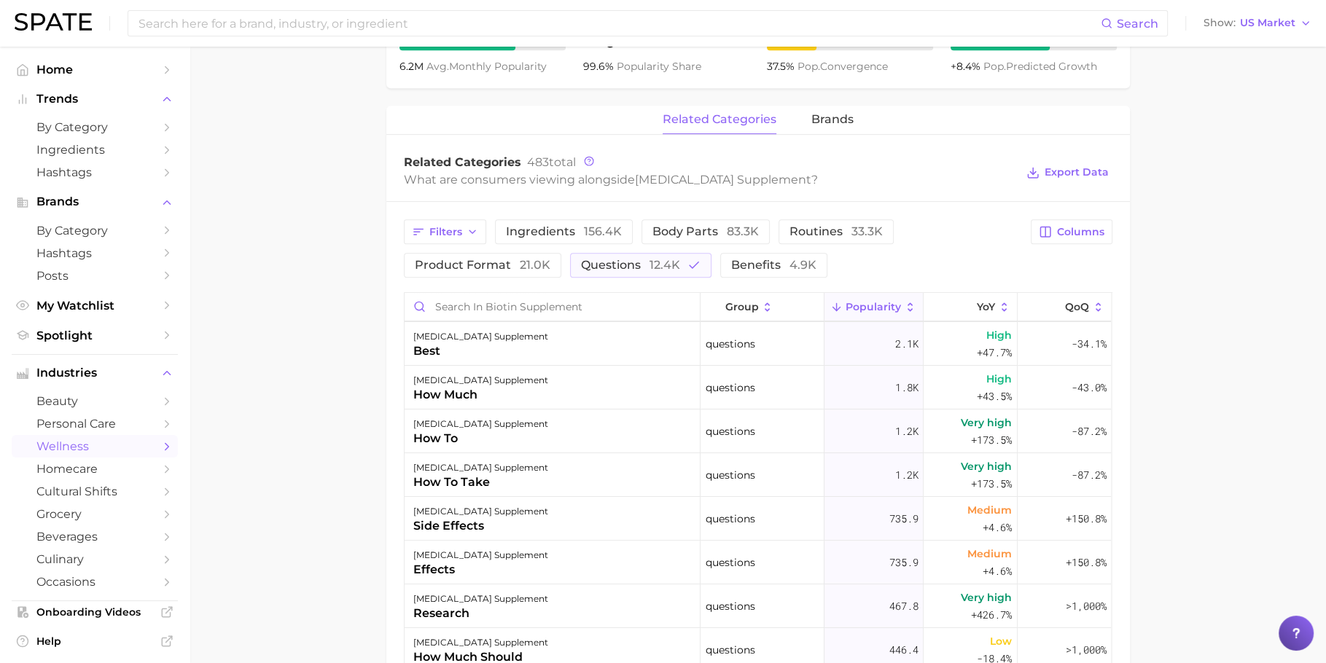
click at [344, 365] on main "1. supplements & ingestibles 2. vitamins 3. vitamin b products 4. biotin supple…" at bounding box center [758, 237] width 1137 height 1618
click at [690, 264] on icon "button" at bounding box center [694, 265] width 13 height 13
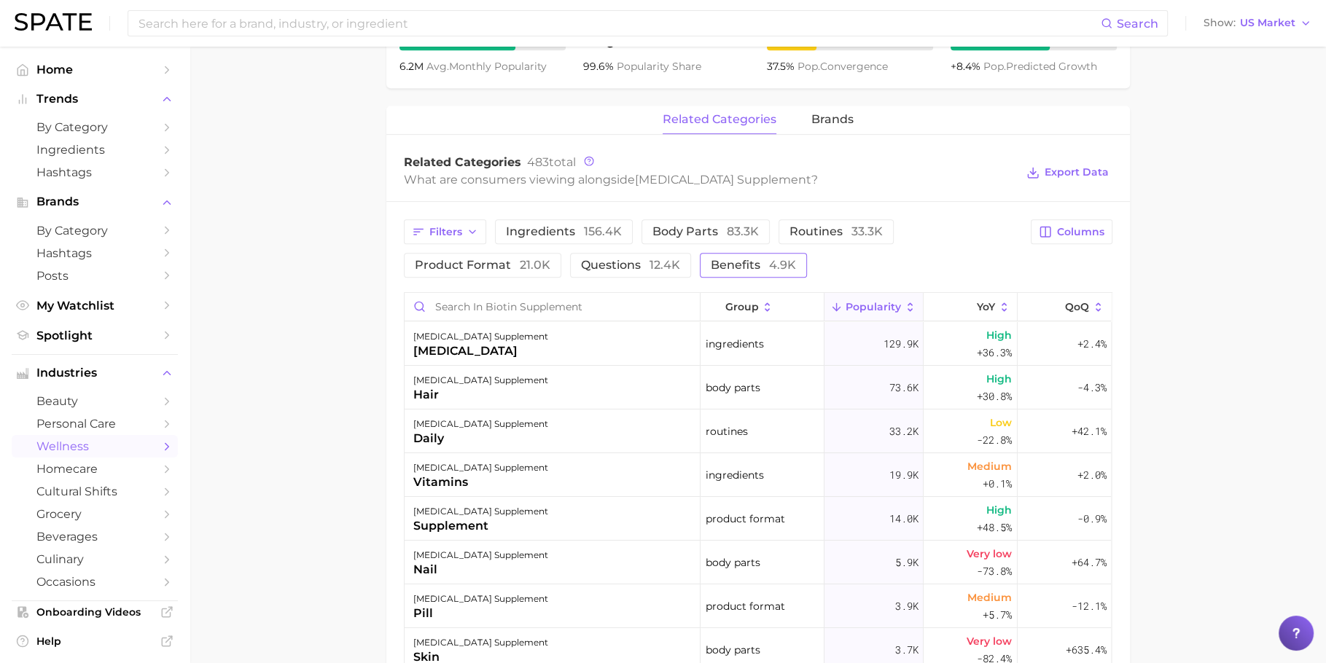
click at [772, 259] on span "4.9k" at bounding box center [782, 265] width 27 height 14
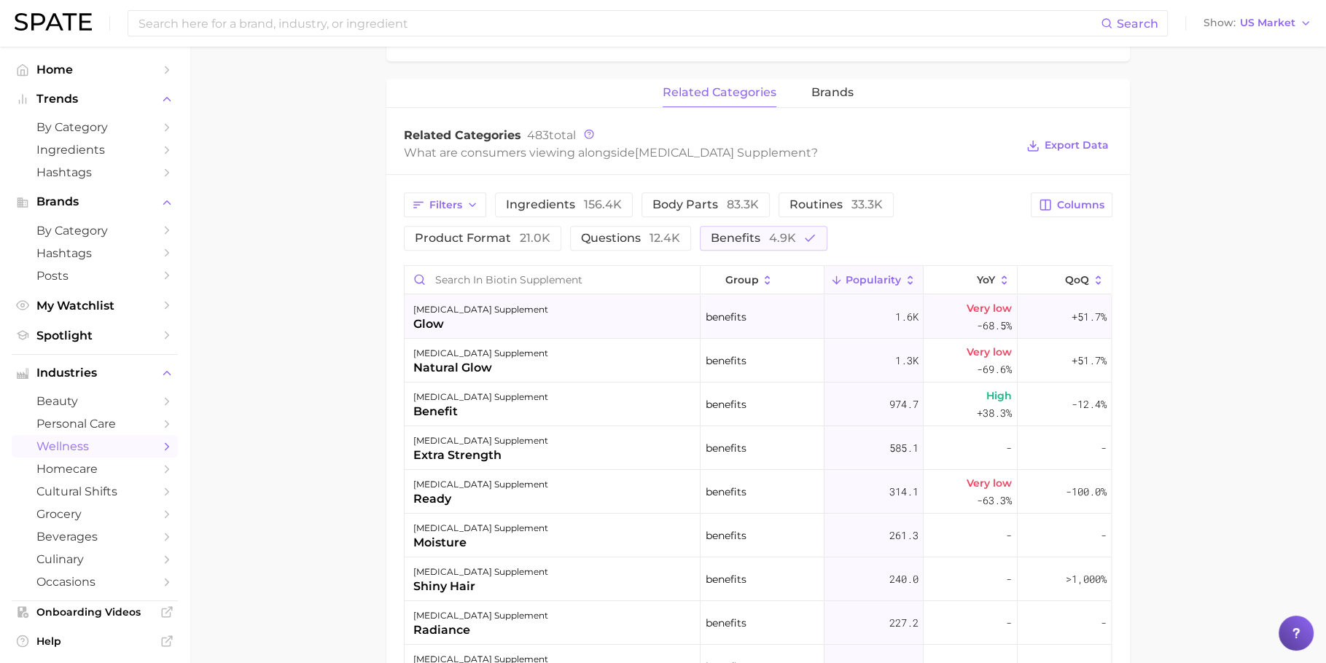
scroll to position [646, 0]
click at [524, 327] on div "biotin supplement glow" at bounding box center [553, 317] width 296 height 44
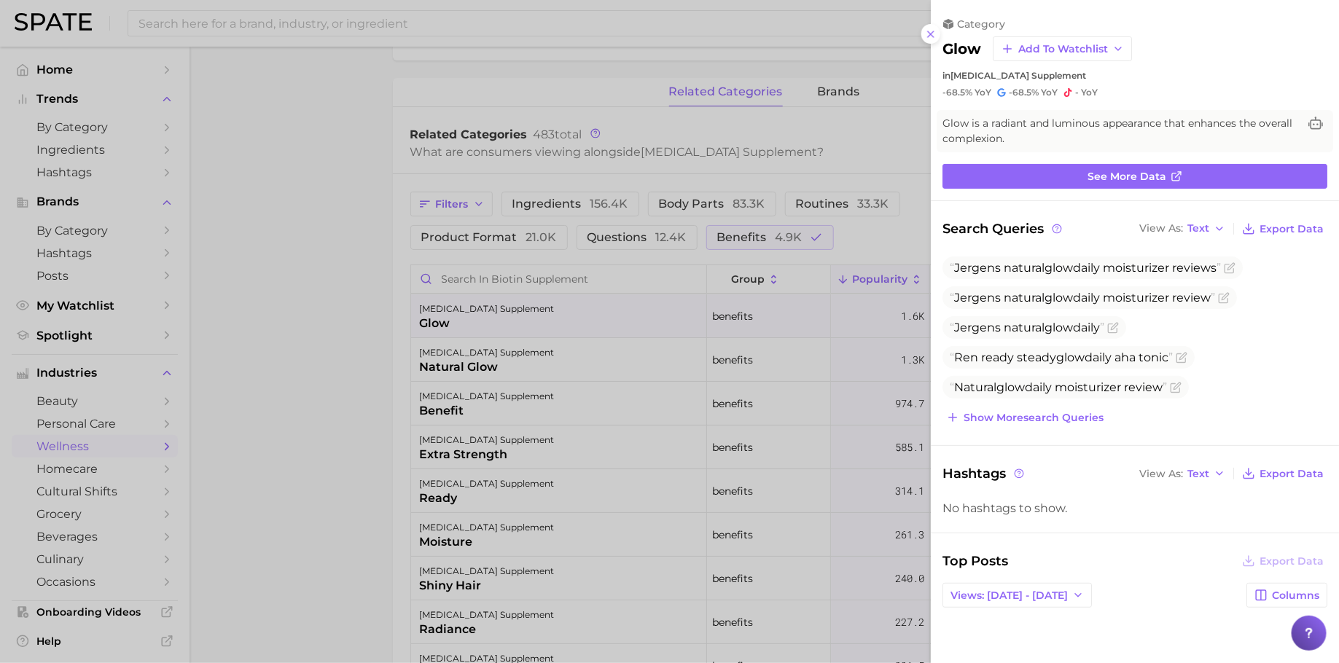
click at [517, 375] on div at bounding box center [669, 331] width 1339 height 663
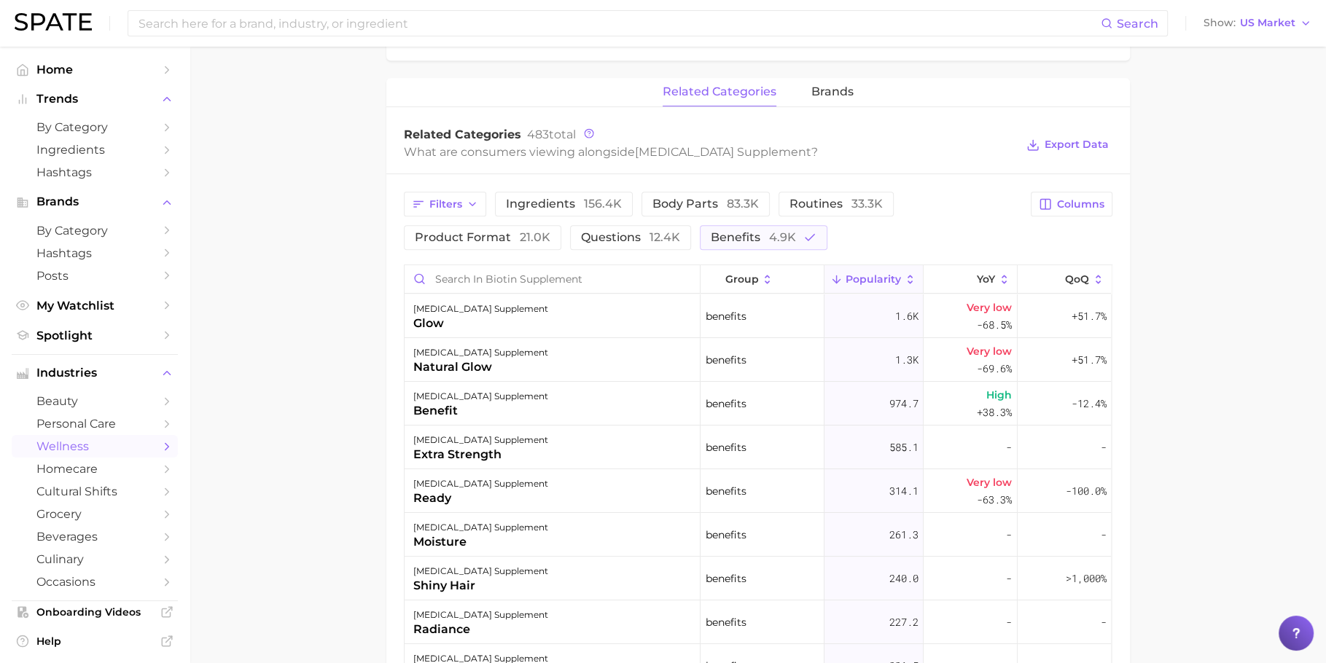
click at [486, 359] on div "natural glow" at bounding box center [480, 367] width 135 height 17
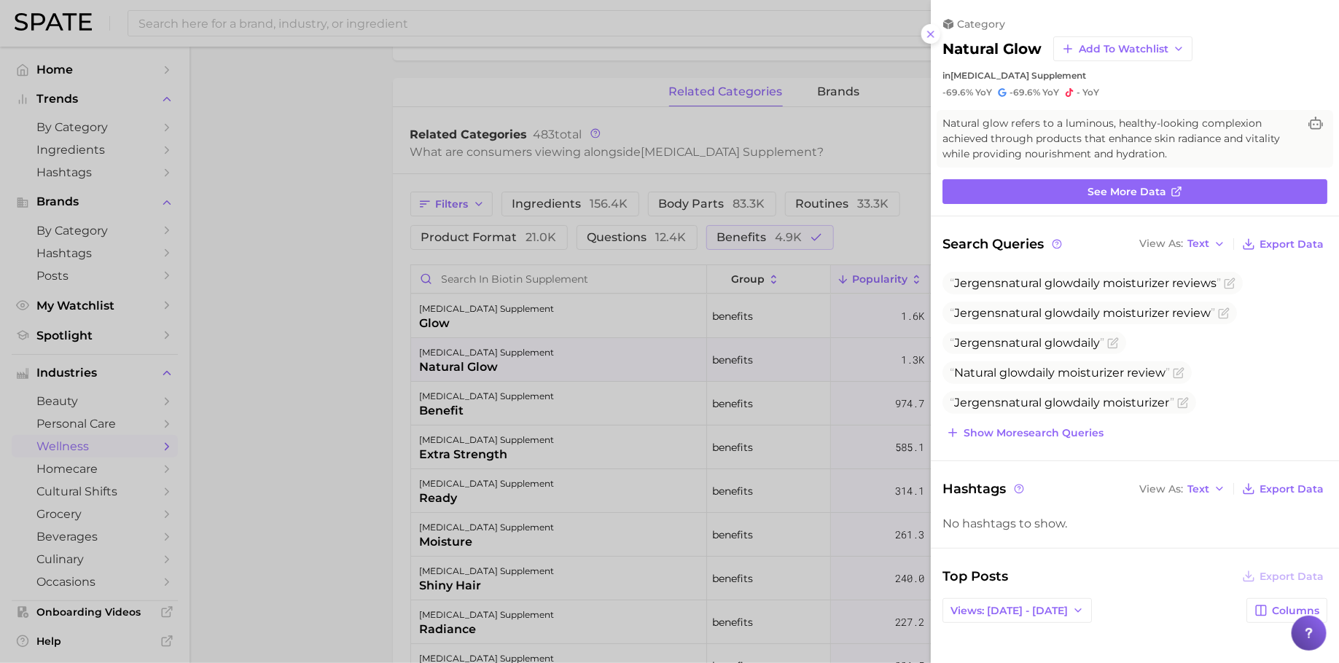
click at [795, 367] on div at bounding box center [669, 331] width 1339 height 663
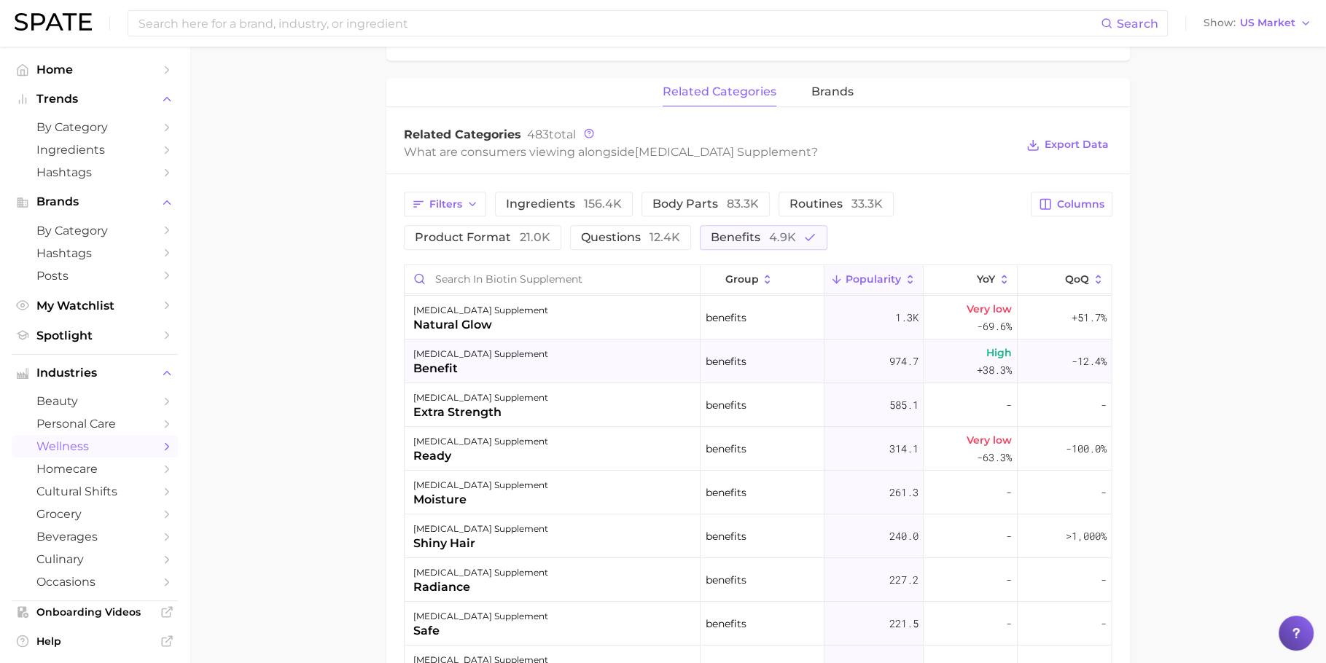
scroll to position [80, 0]
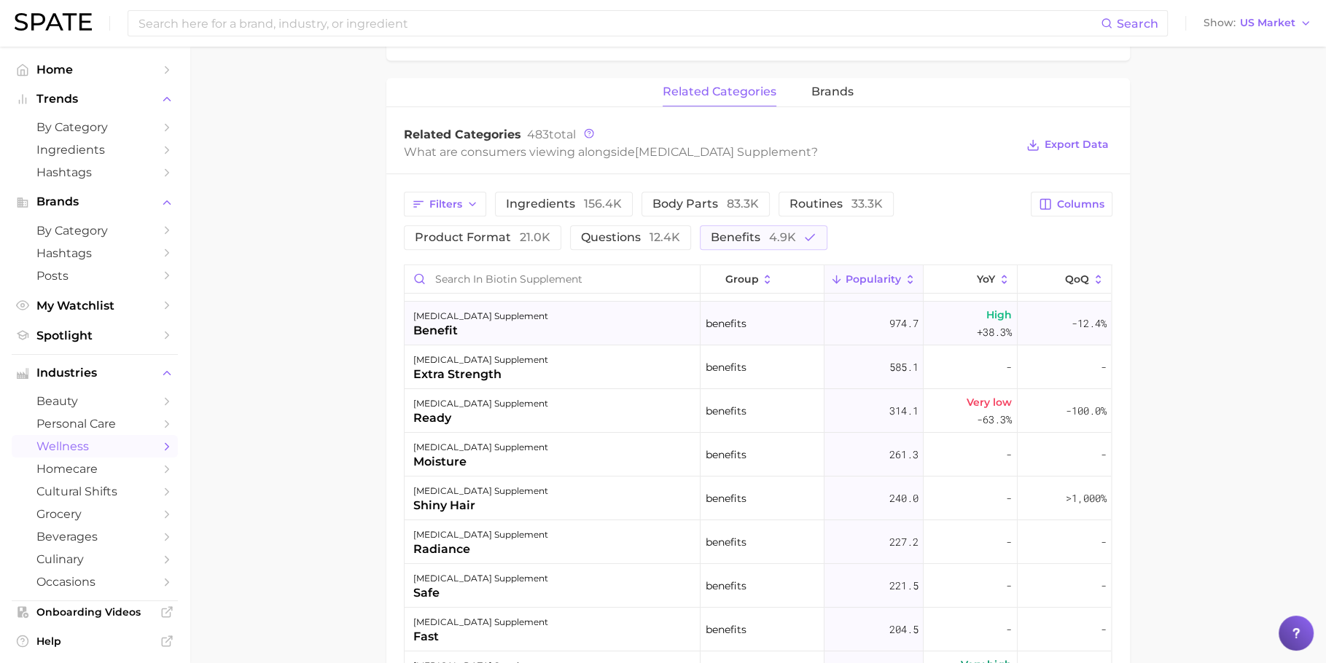
click at [568, 337] on div "biotin supplement benefit" at bounding box center [553, 324] width 296 height 44
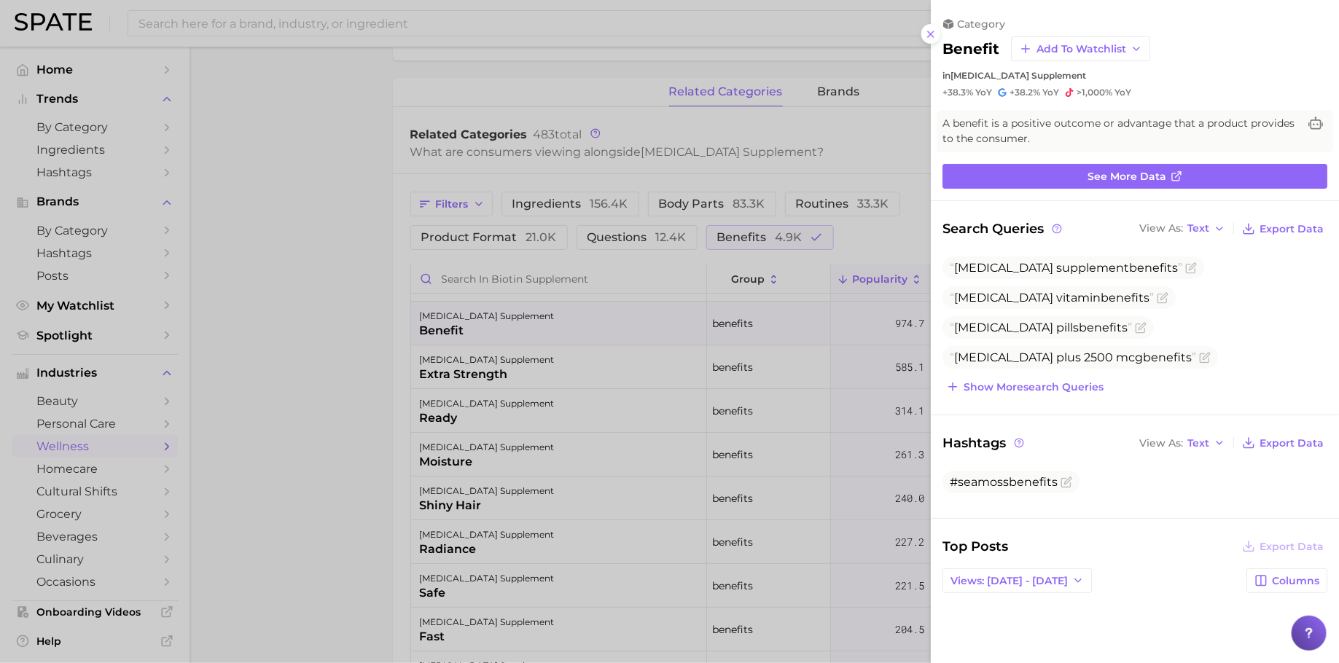
click at [568, 337] on div at bounding box center [669, 331] width 1339 height 663
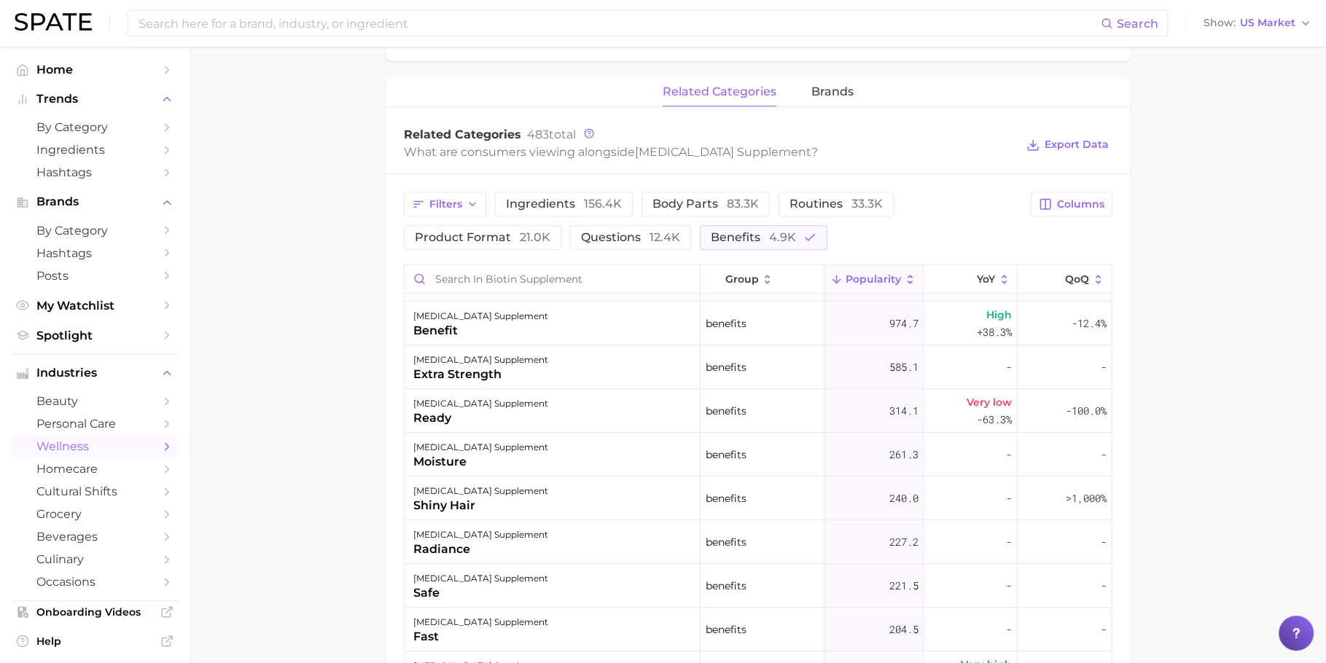
click at [557, 378] on div "biotin supplement extra strength" at bounding box center [553, 368] width 296 height 44
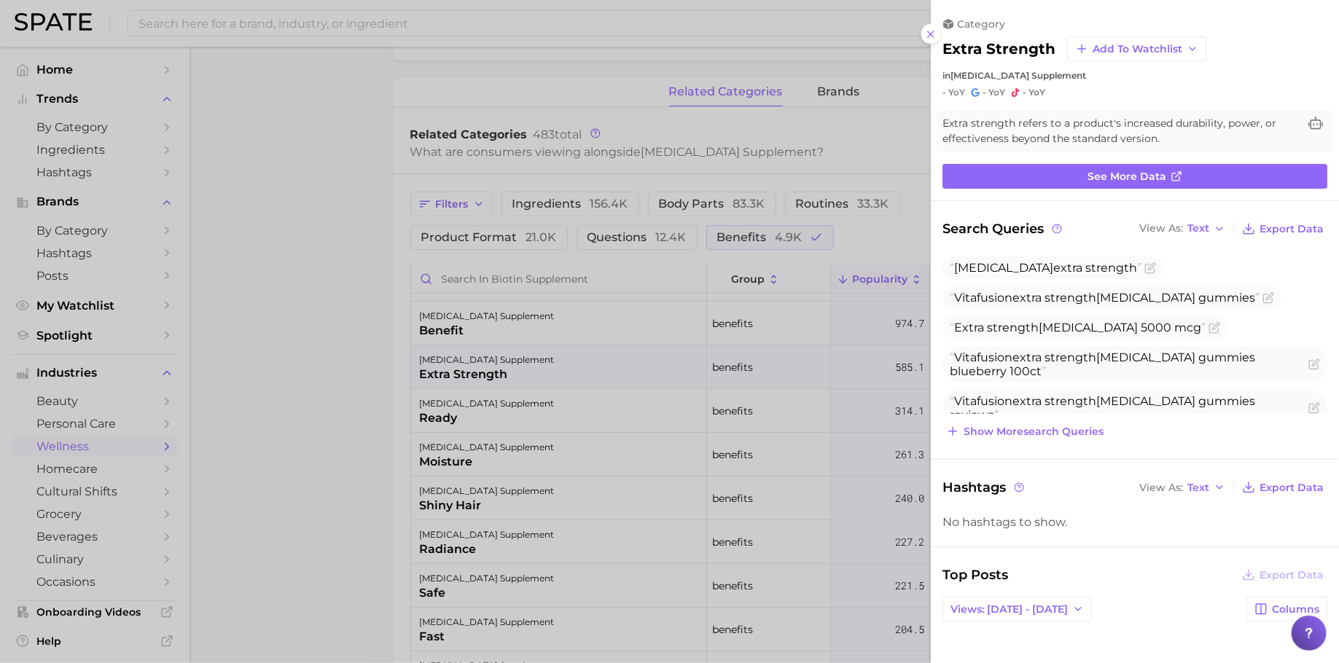
click at [557, 378] on div at bounding box center [669, 331] width 1339 height 663
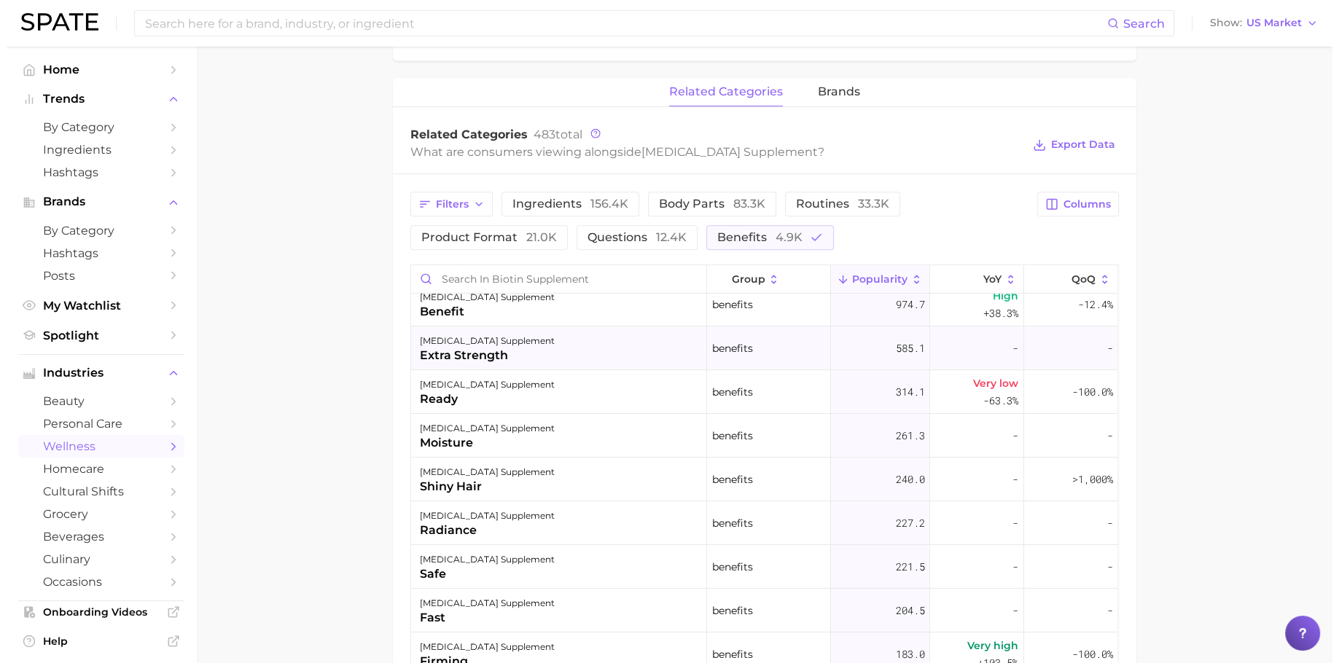
scroll to position [100, 0]
click at [548, 447] on div "biotin supplement moisture" at bounding box center [553, 435] width 296 height 44
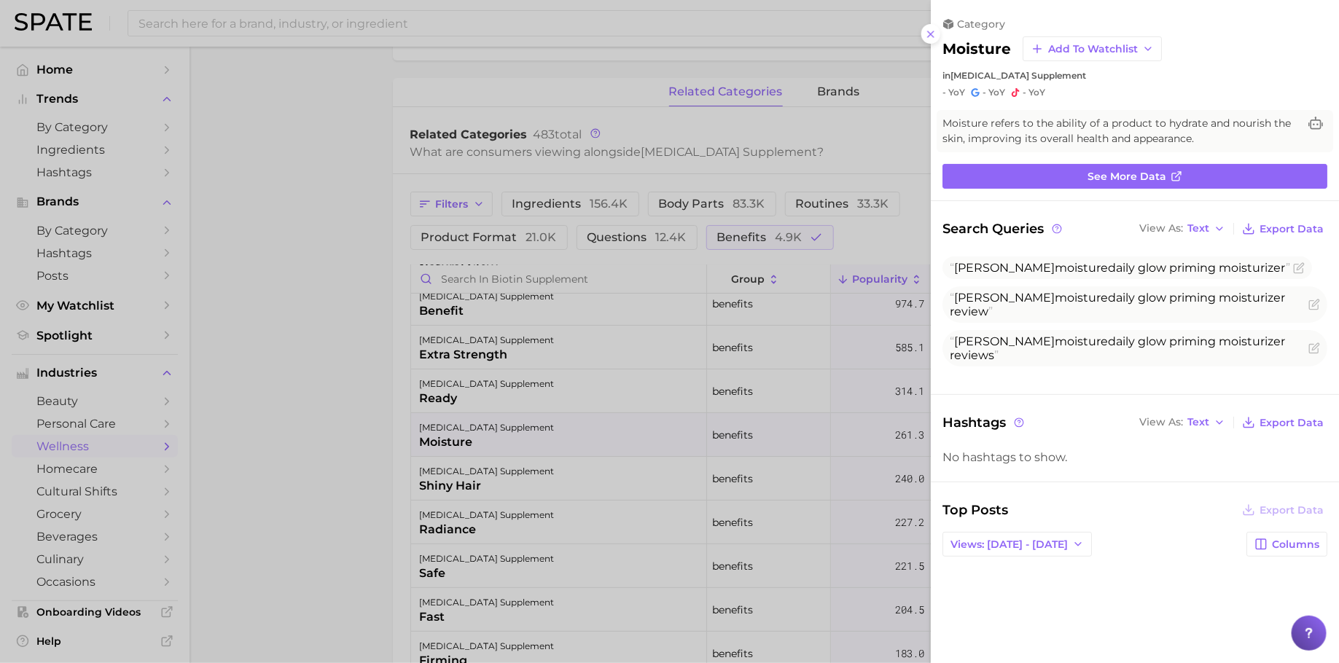
click at [573, 451] on div at bounding box center [669, 331] width 1339 height 663
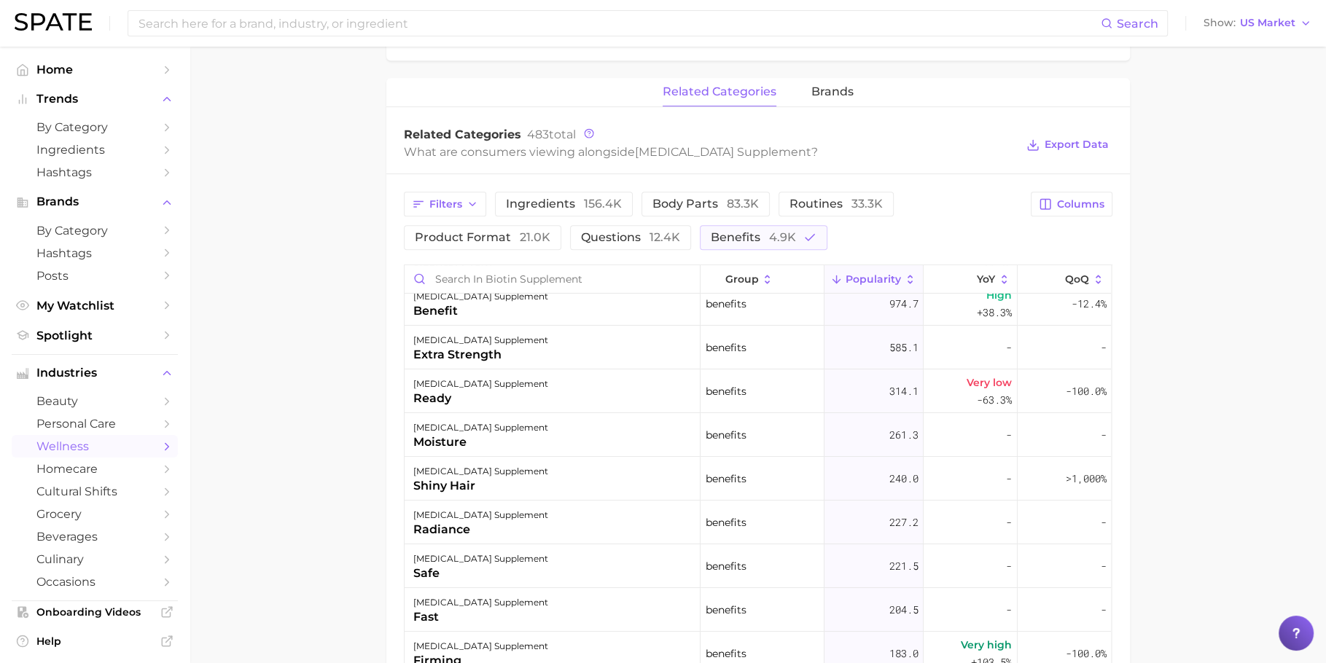
click at [561, 493] on div "biotin supplement shiny hair" at bounding box center [553, 479] width 296 height 44
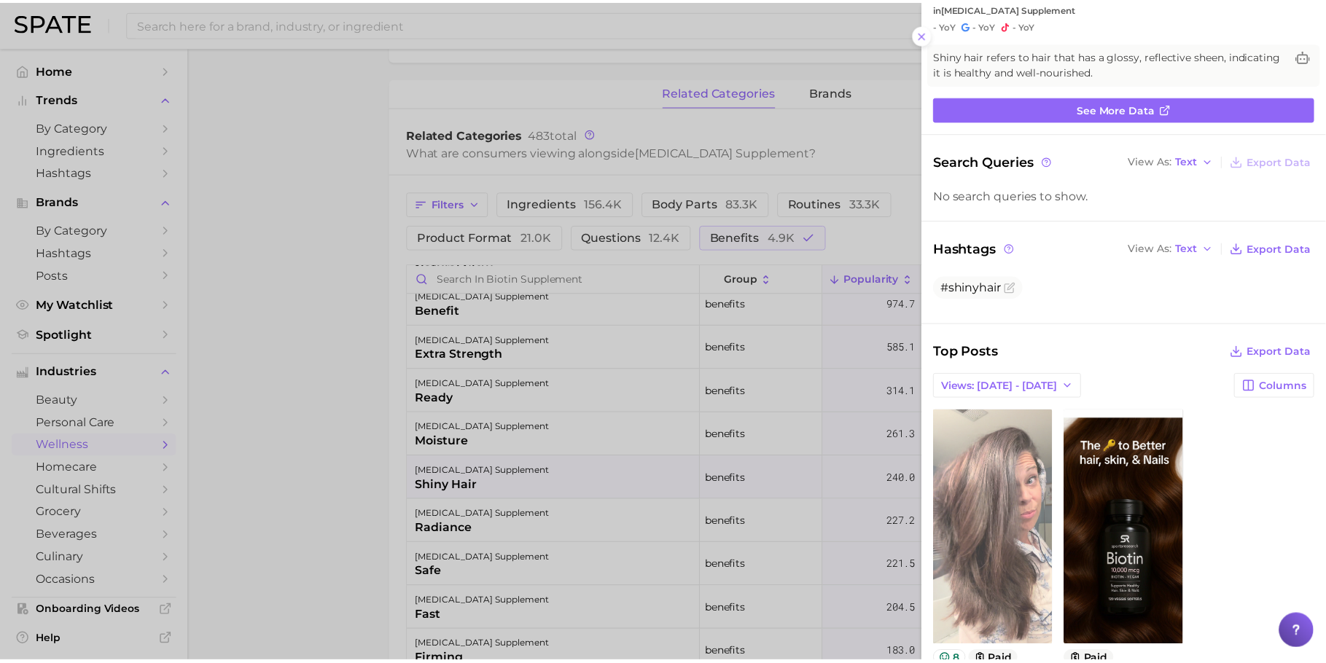
scroll to position [119, 0]
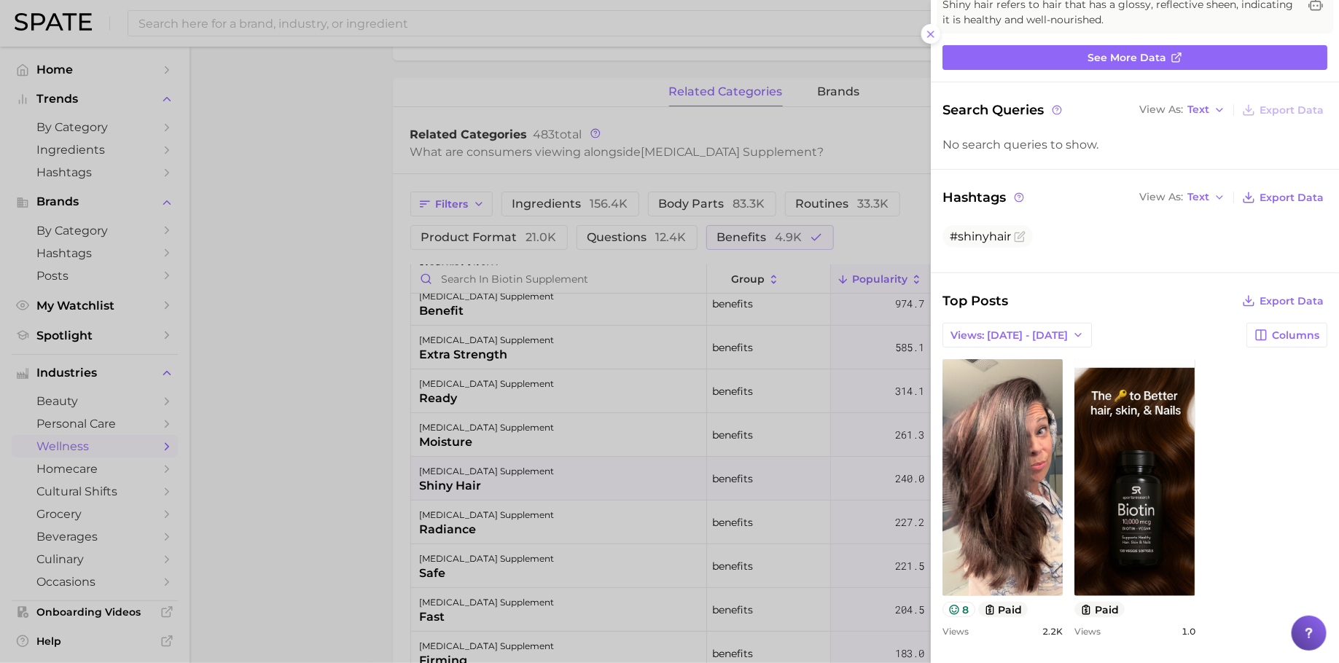
click at [666, 457] on div at bounding box center [669, 331] width 1339 height 663
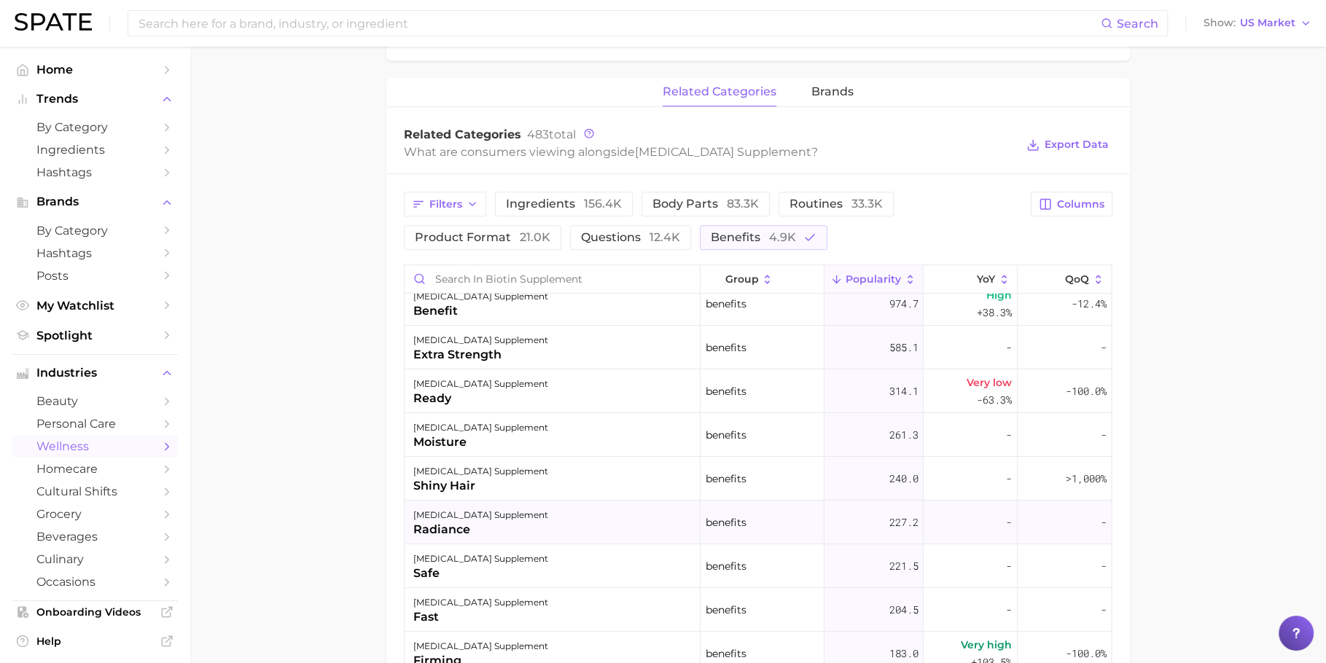
click at [596, 514] on div "biotin supplement radiance" at bounding box center [553, 523] width 296 height 44
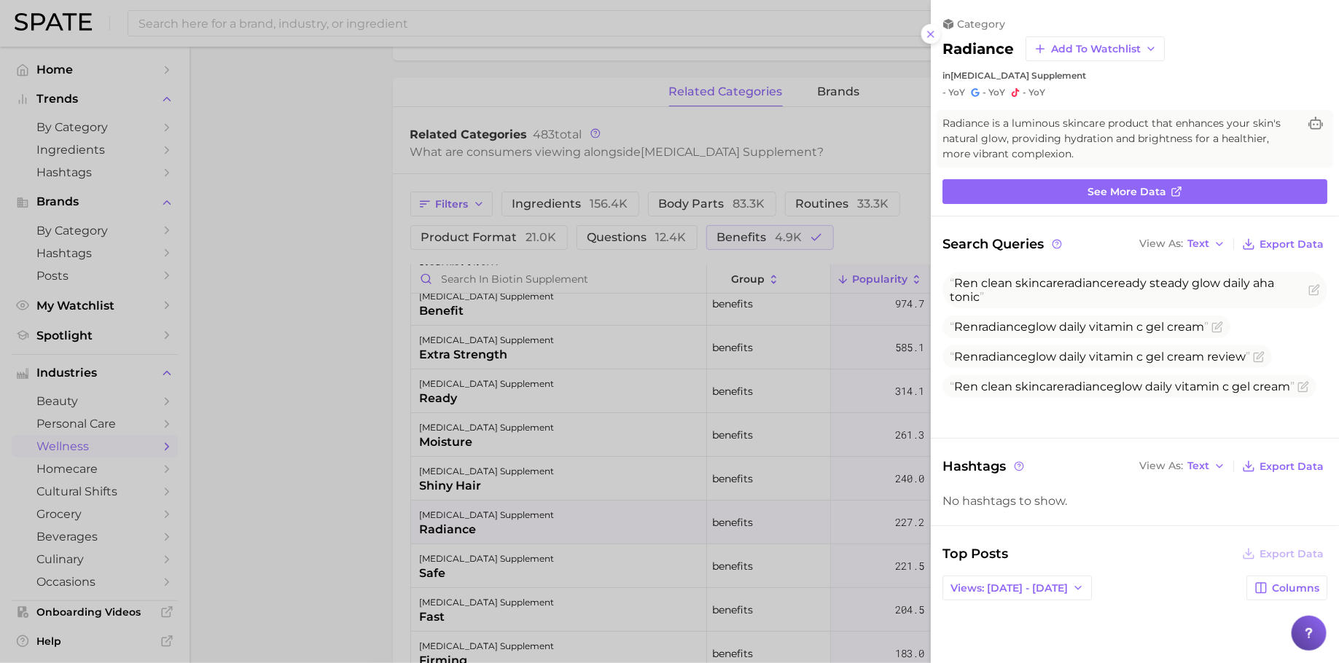
click at [759, 459] on div at bounding box center [669, 331] width 1339 height 663
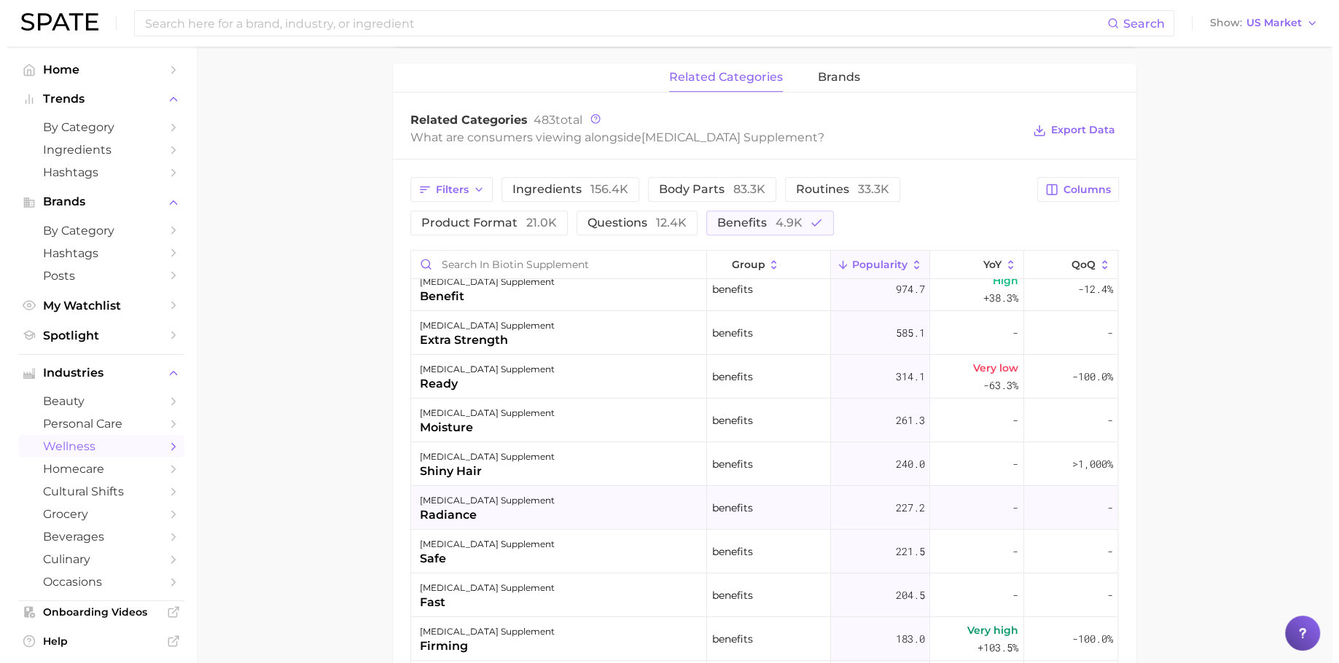
scroll to position [677, 0]
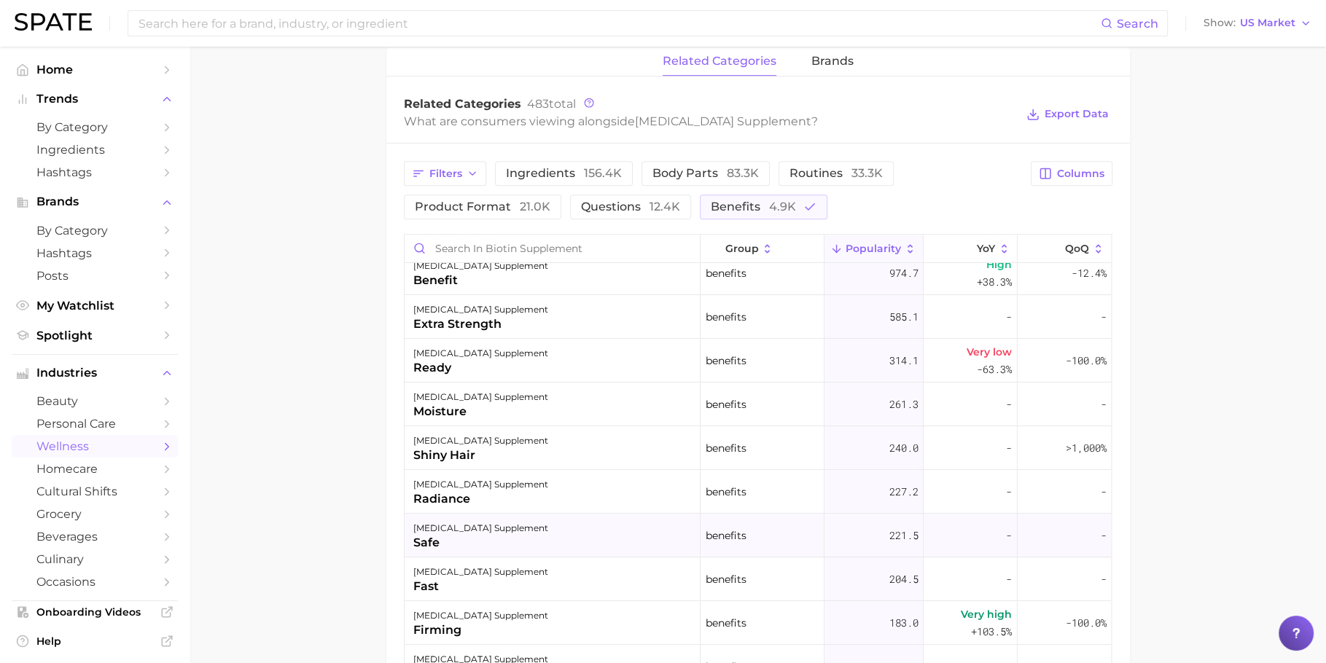
click at [742, 546] on div "benefits" at bounding box center [763, 536] width 124 height 44
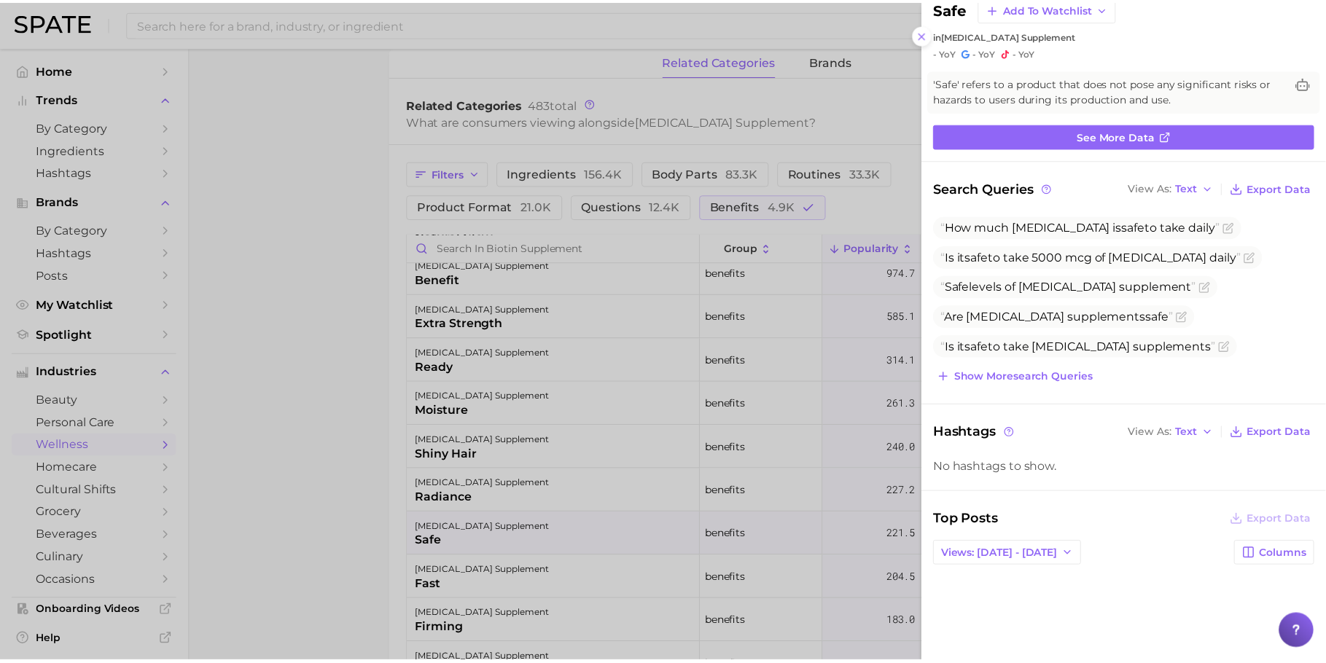
scroll to position [139, 0]
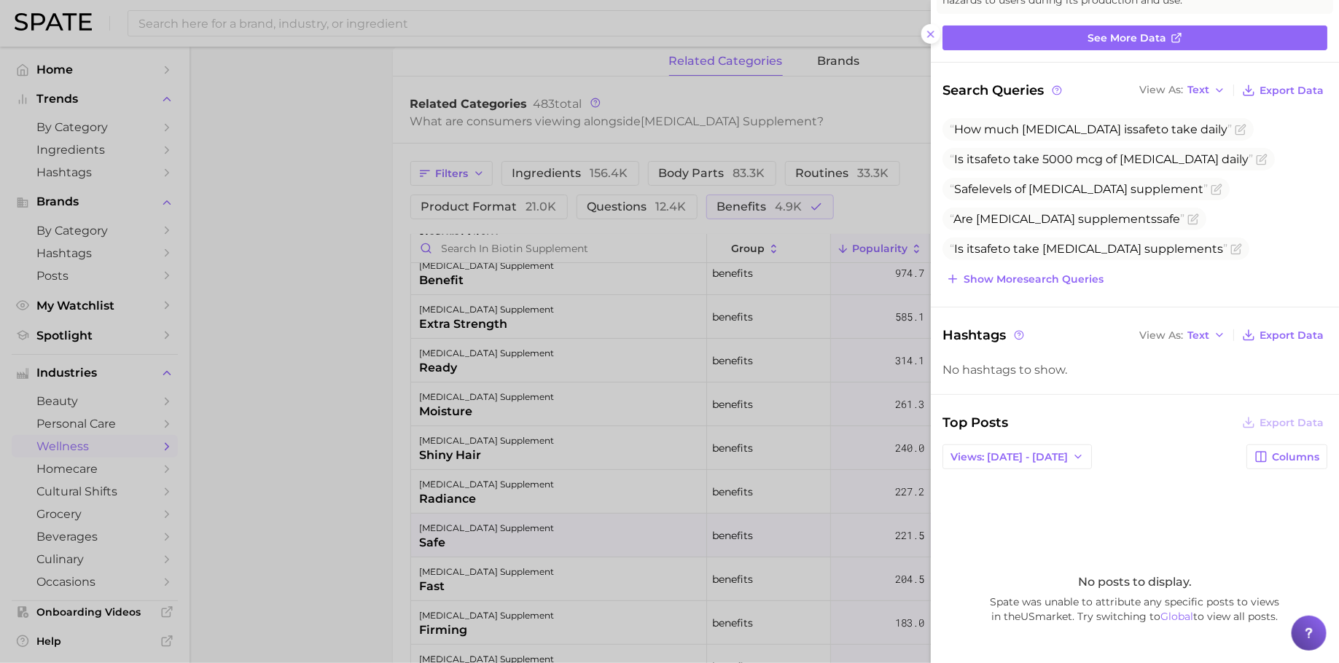
click at [559, 427] on div at bounding box center [669, 331] width 1339 height 663
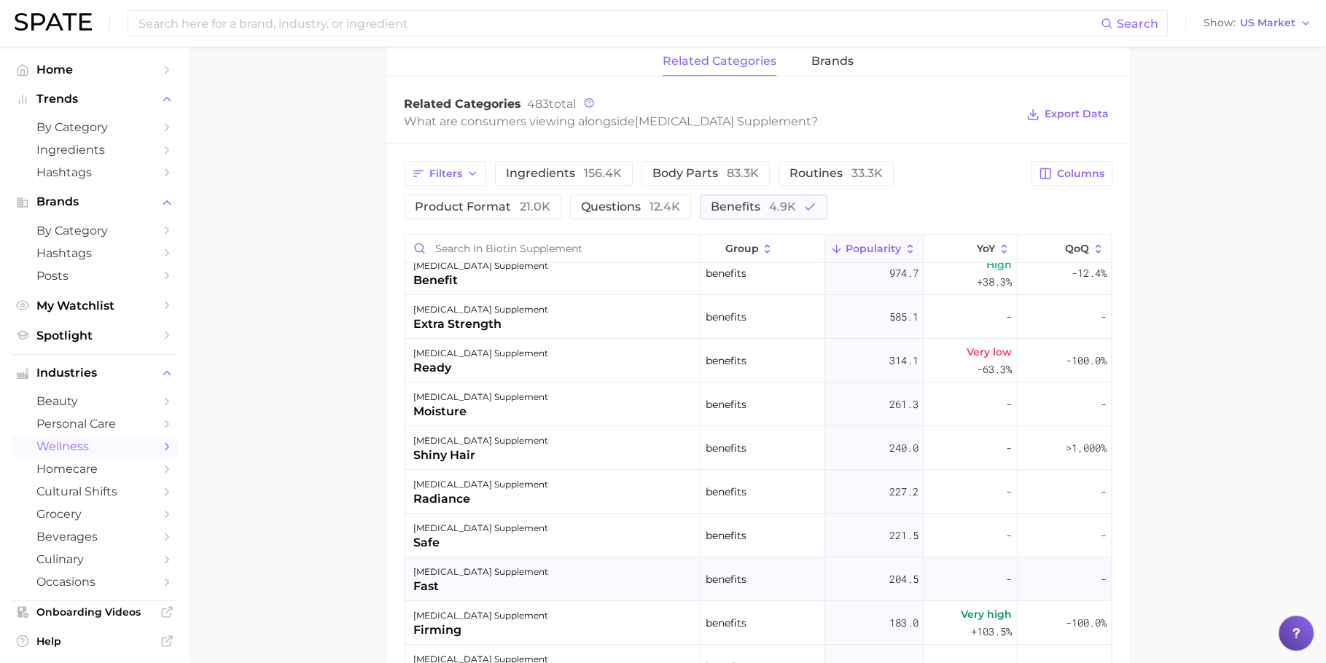
click at [547, 569] on div "biotin supplement fast" at bounding box center [553, 580] width 296 height 44
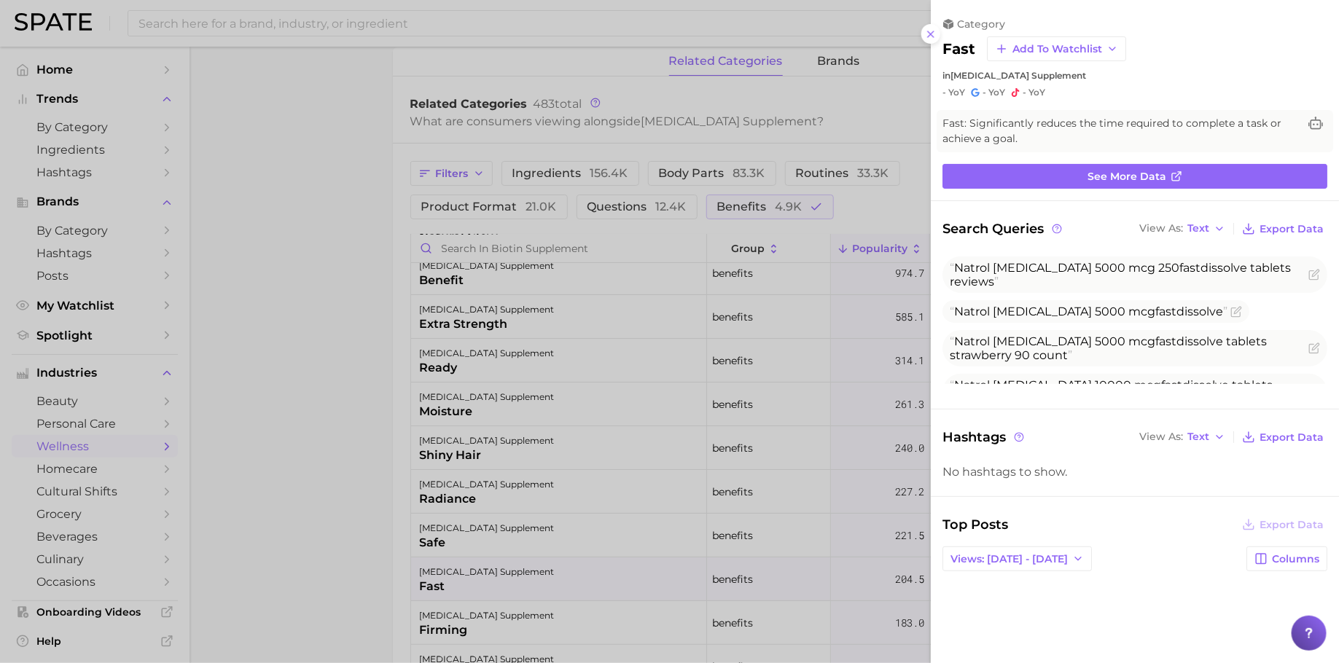
click at [777, 499] on div at bounding box center [669, 331] width 1339 height 663
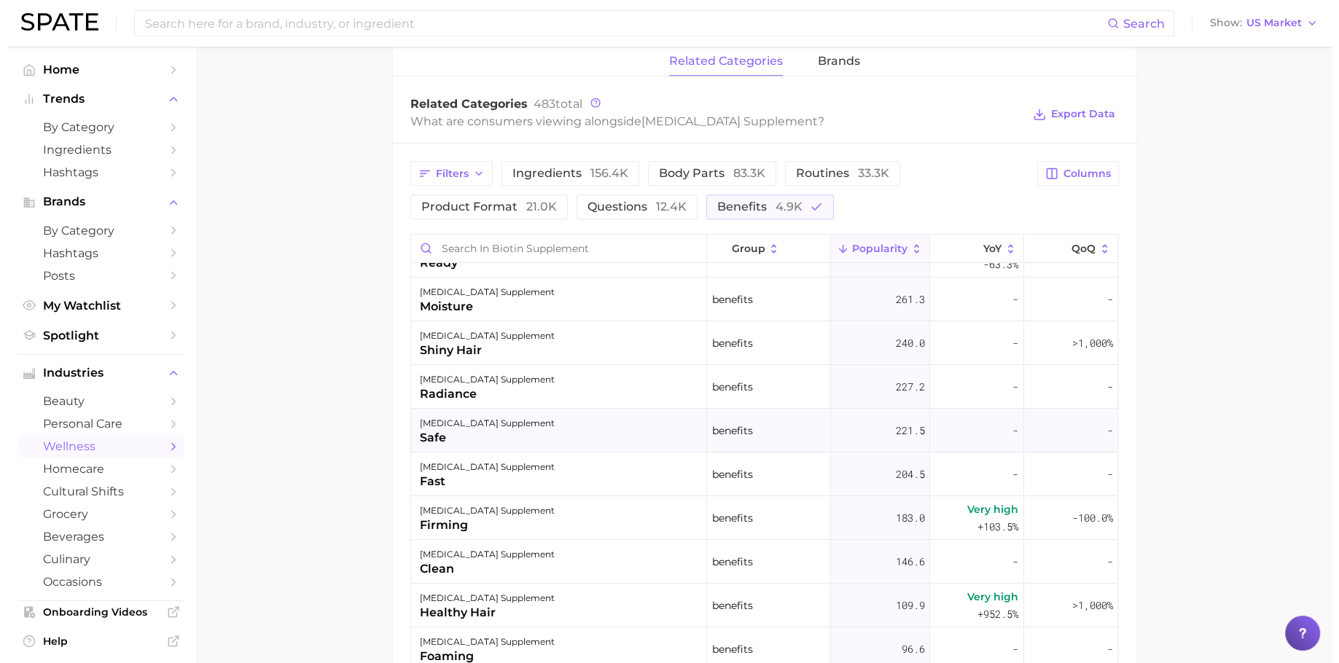
scroll to position [206, 0]
click at [624, 599] on div "biotin supplement healthy hair" at bounding box center [553, 605] width 296 height 44
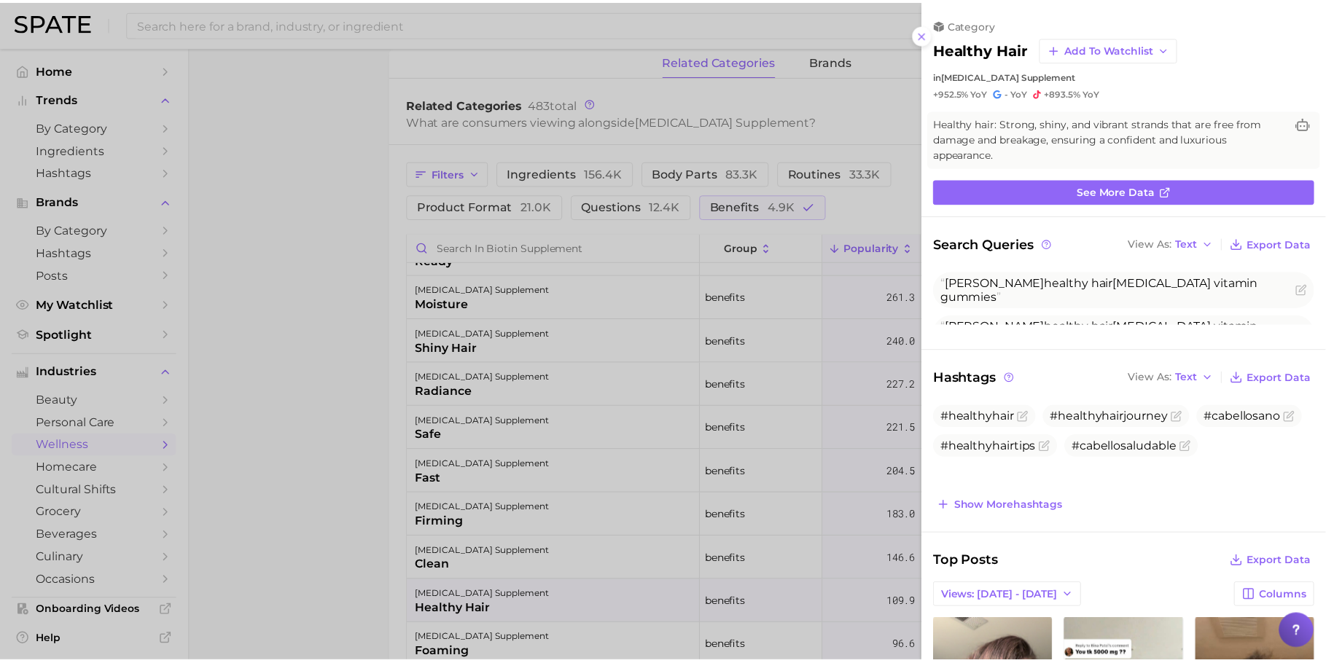
scroll to position [0, 0]
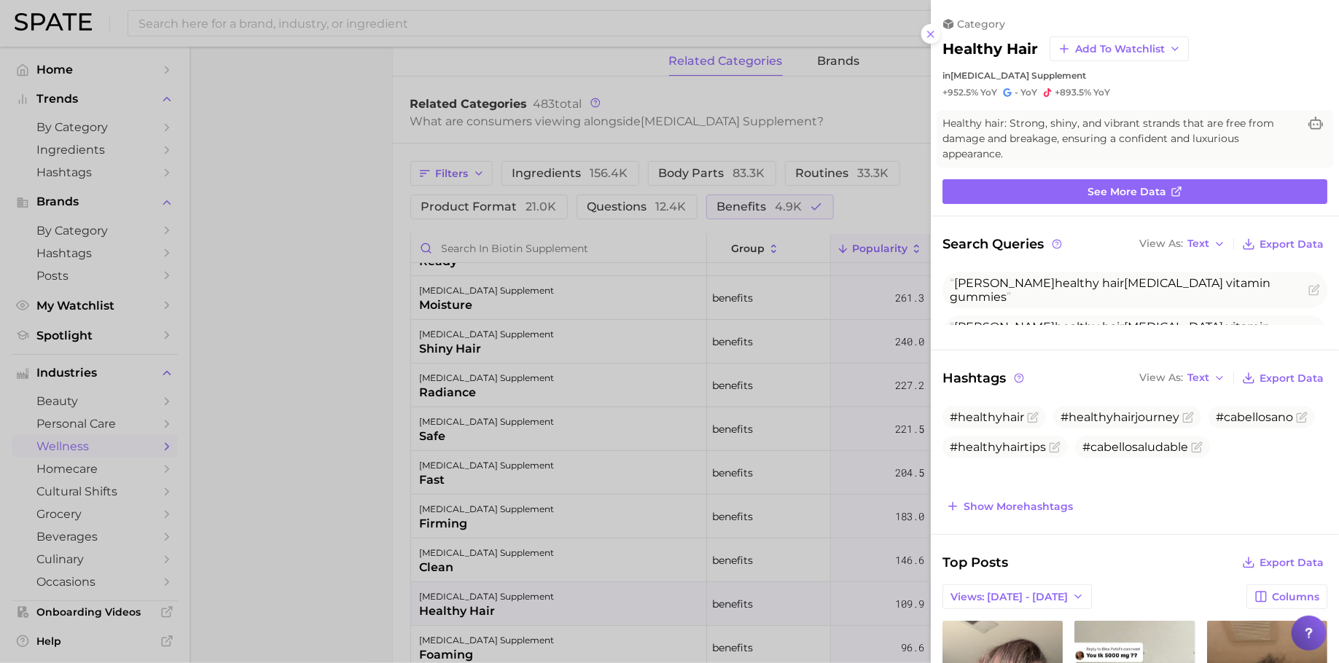
click at [626, 450] on div at bounding box center [669, 331] width 1339 height 663
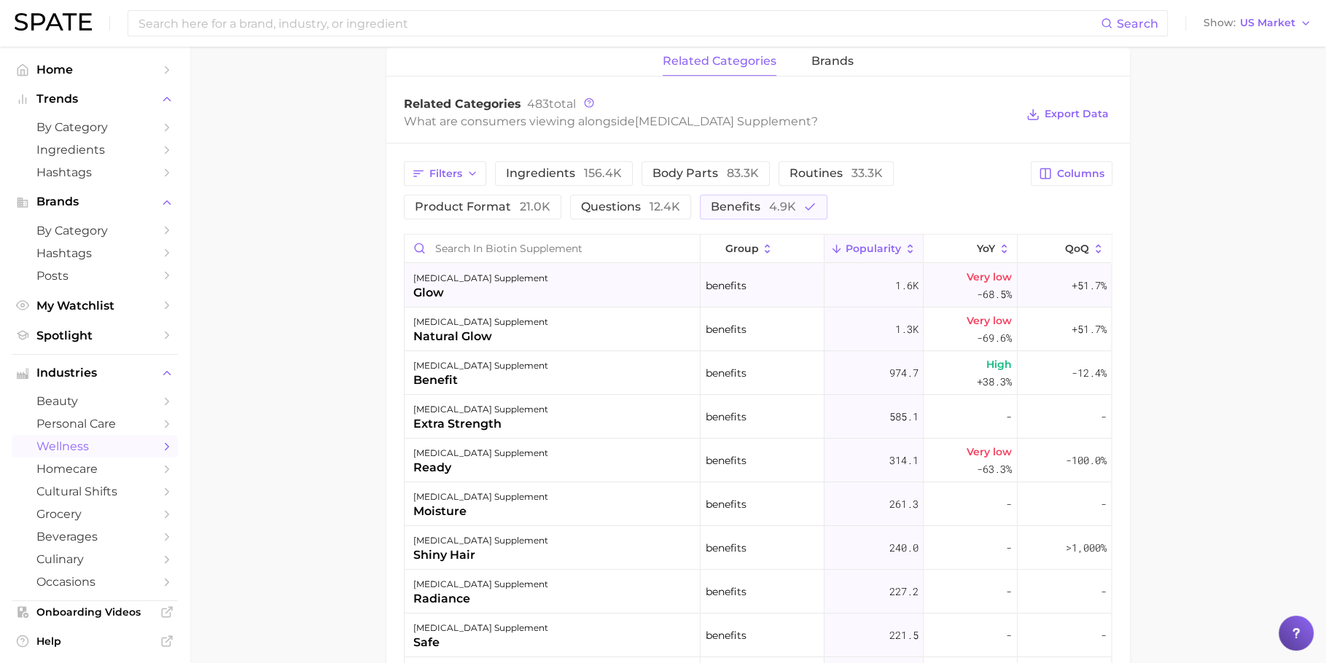
click at [578, 276] on div "biotin supplement glow" at bounding box center [553, 286] width 296 height 44
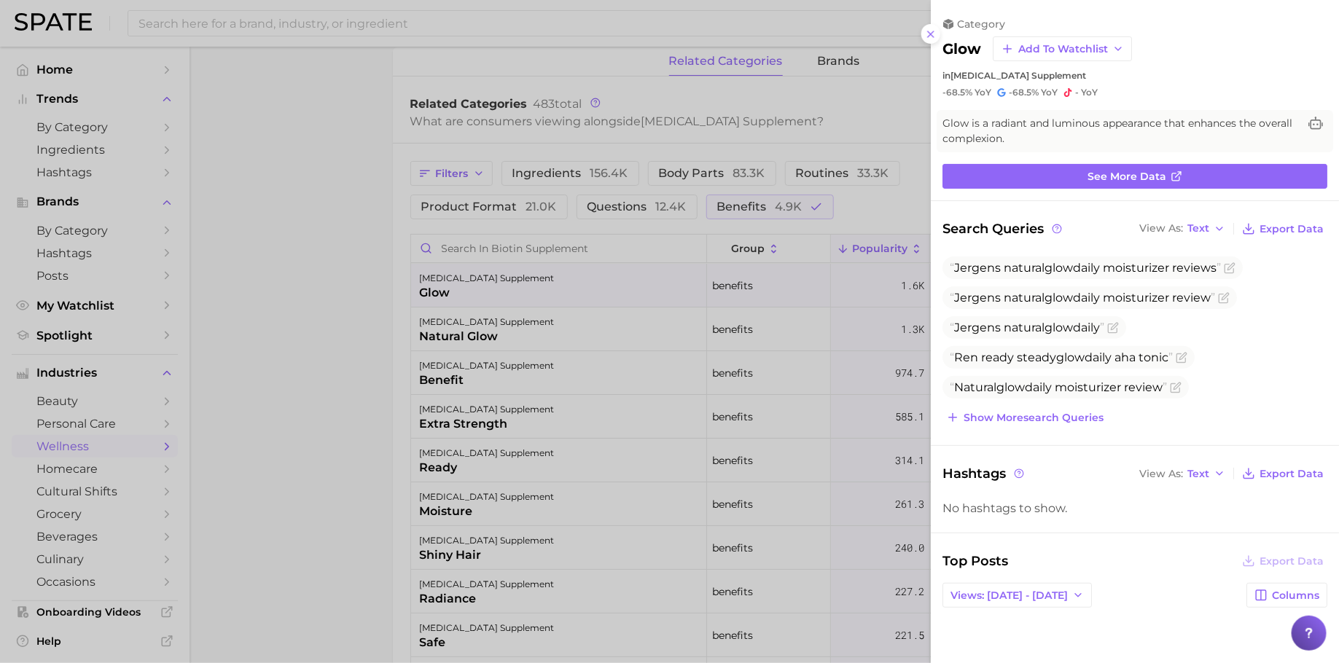
click at [569, 319] on div at bounding box center [669, 331] width 1339 height 663
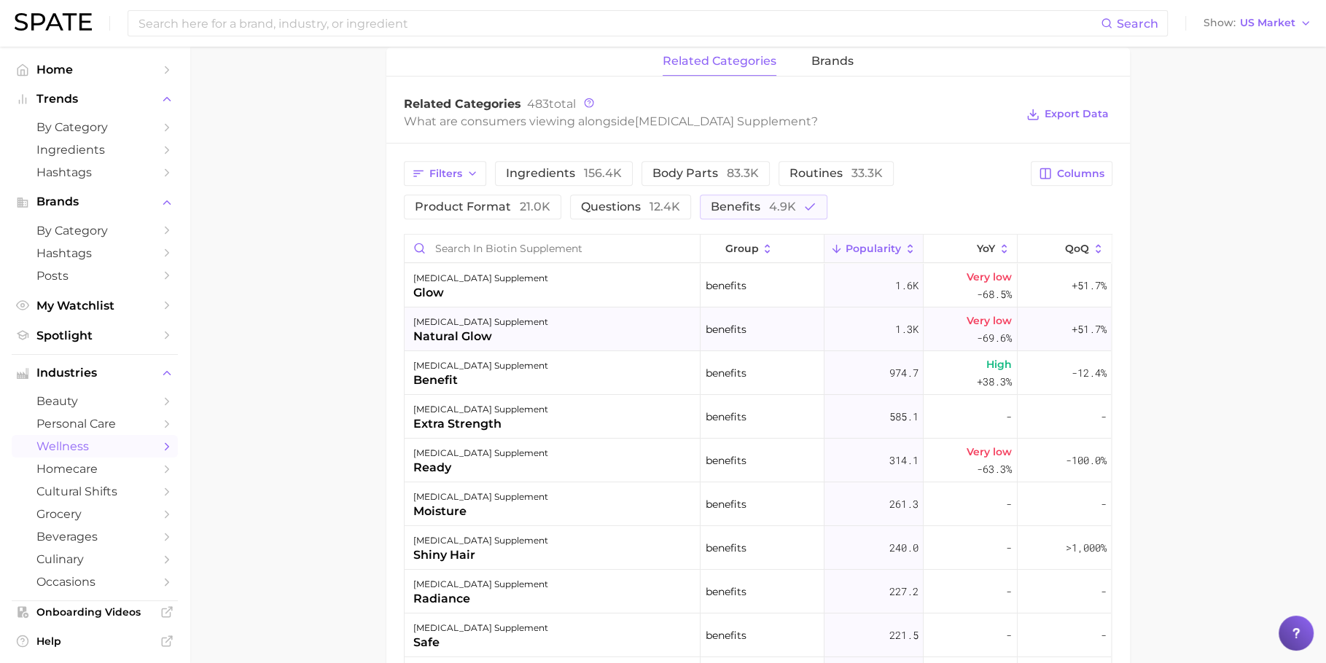
click at [562, 330] on div "biotin supplement natural glow" at bounding box center [553, 330] width 296 height 44
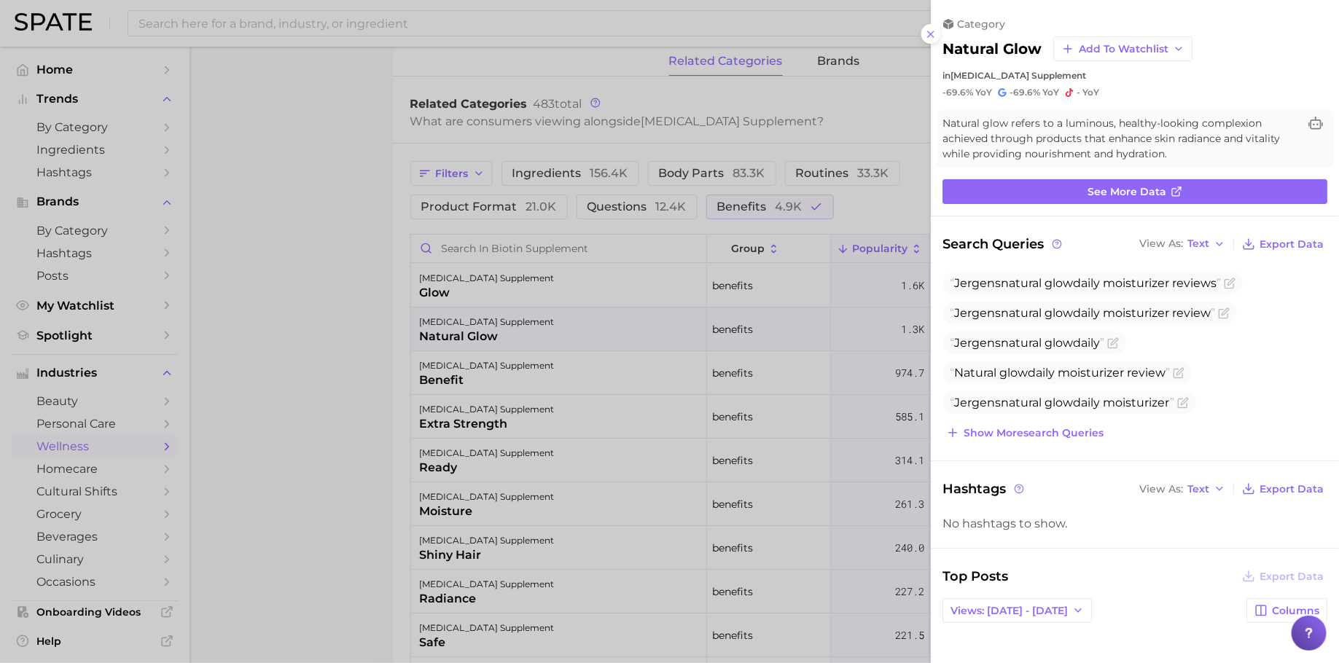
click at [587, 402] on div at bounding box center [669, 331] width 1339 height 663
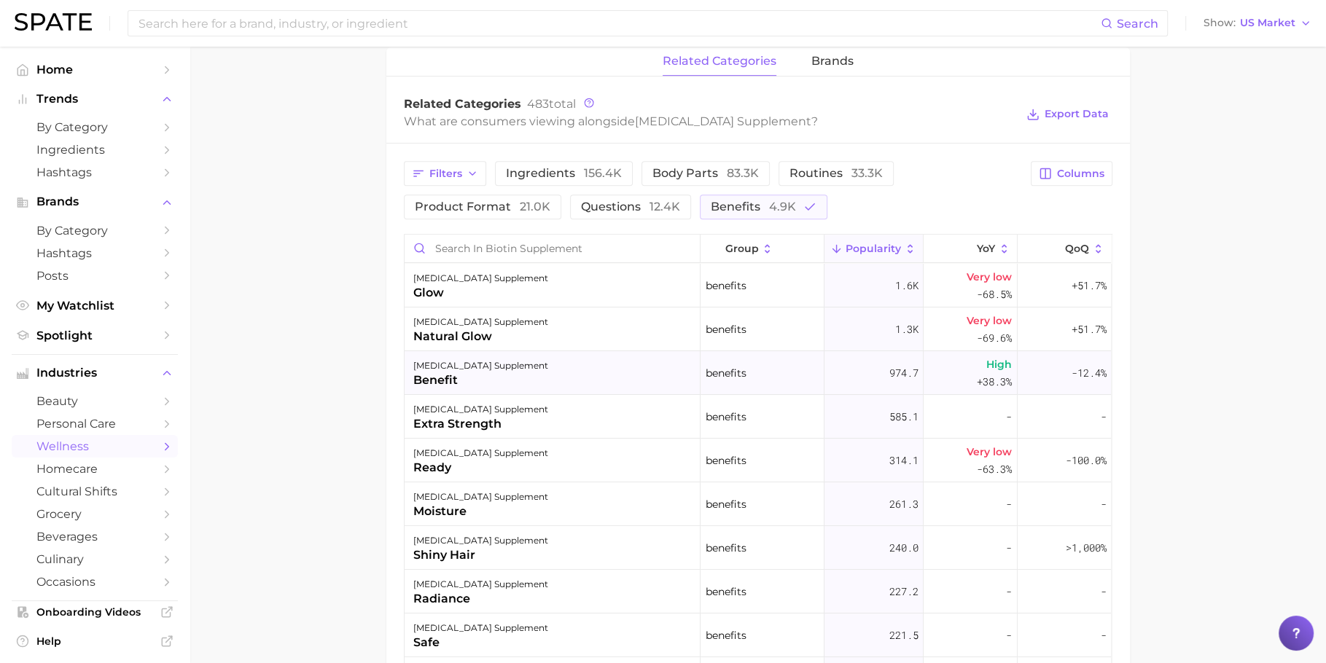
click at [586, 383] on div "biotin supplement benefit" at bounding box center [553, 373] width 296 height 44
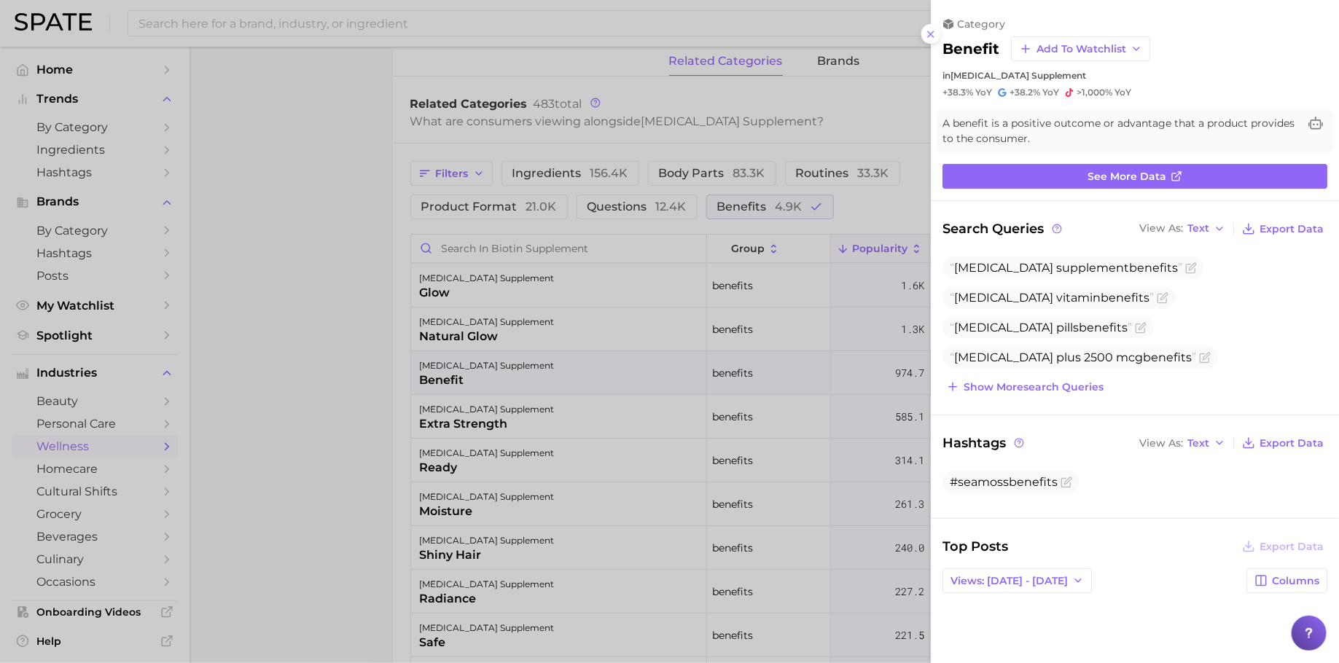
click at [579, 405] on div at bounding box center [669, 331] width 1339 height 663
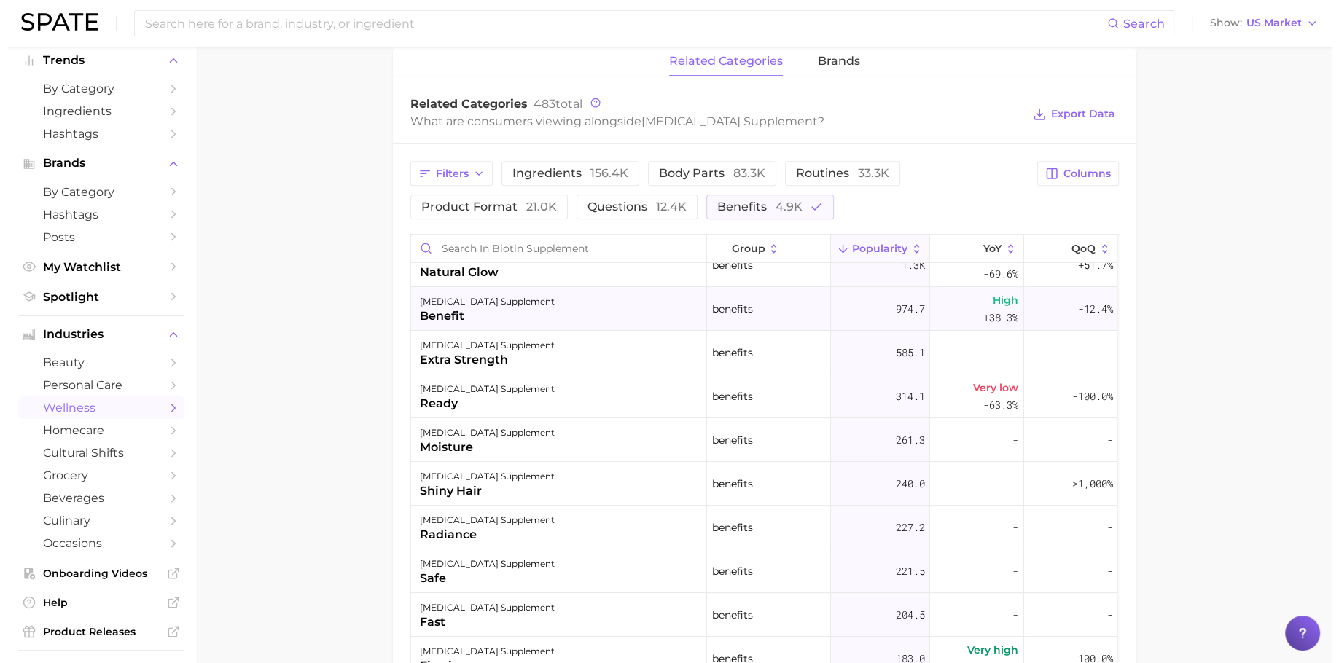
scroll to position [68, 0]
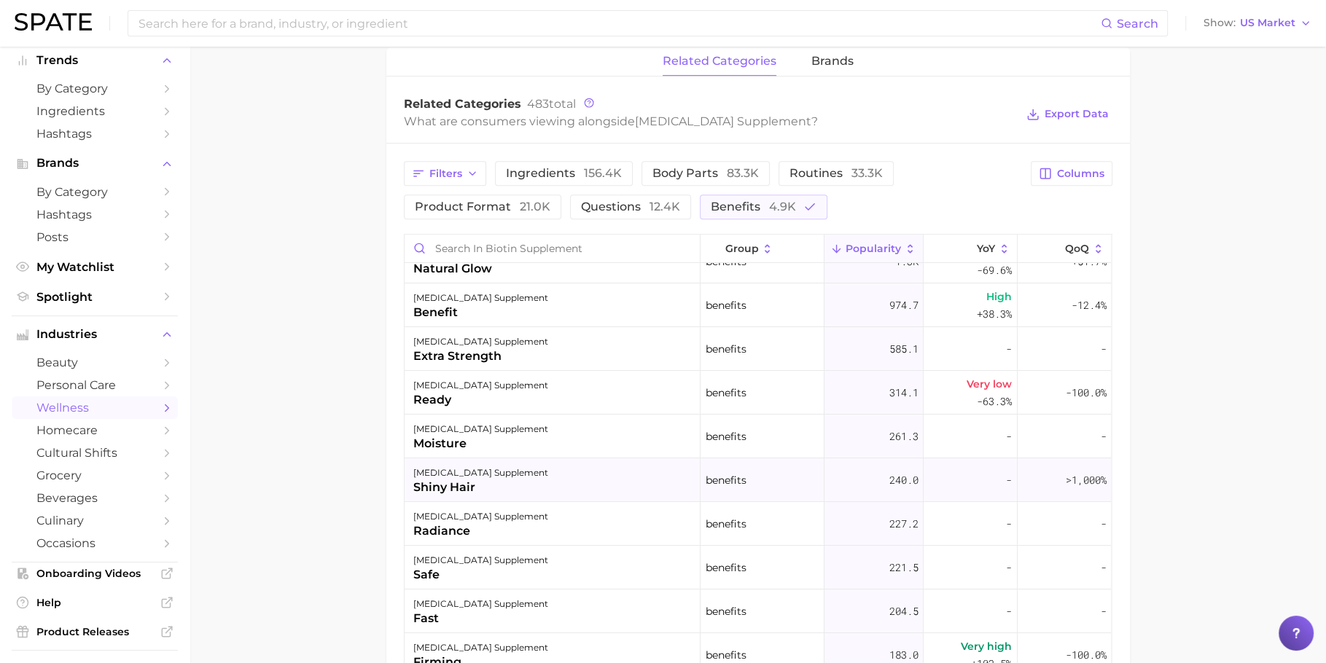
click at [676, 478] on div "biotin supplement shiny hair" at bounding box center [553, 481] width 296 height 44
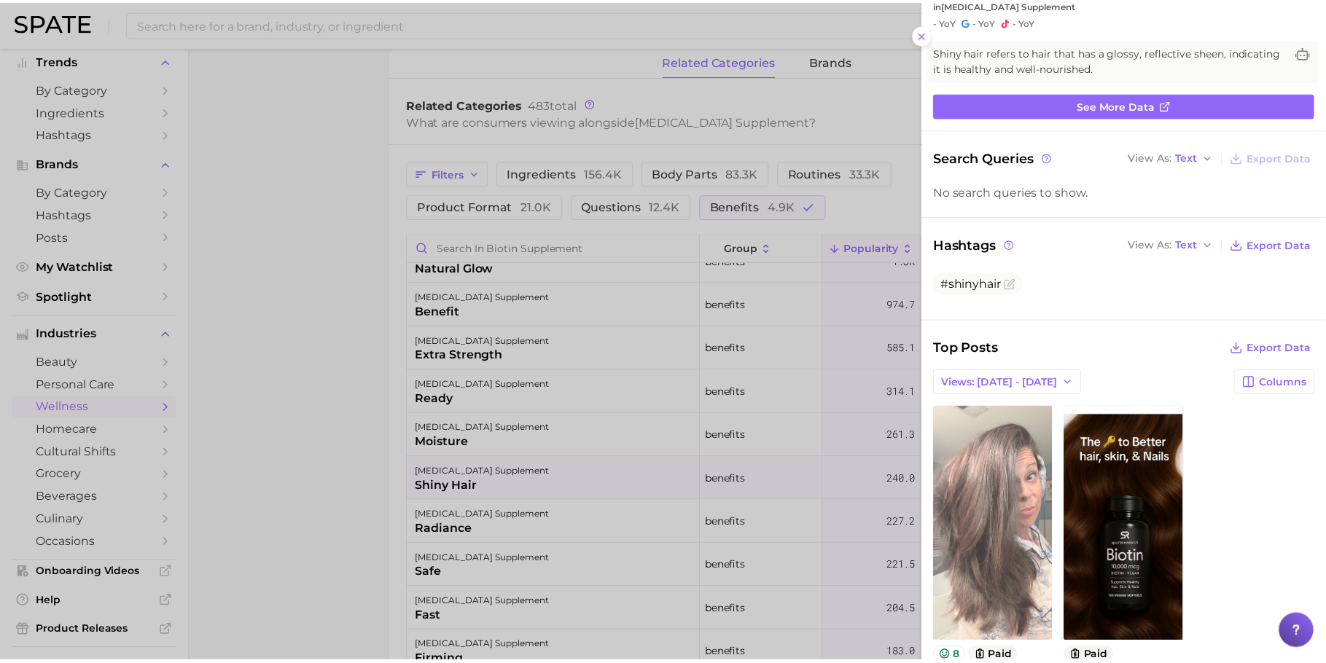
scroll to position [119, 0]
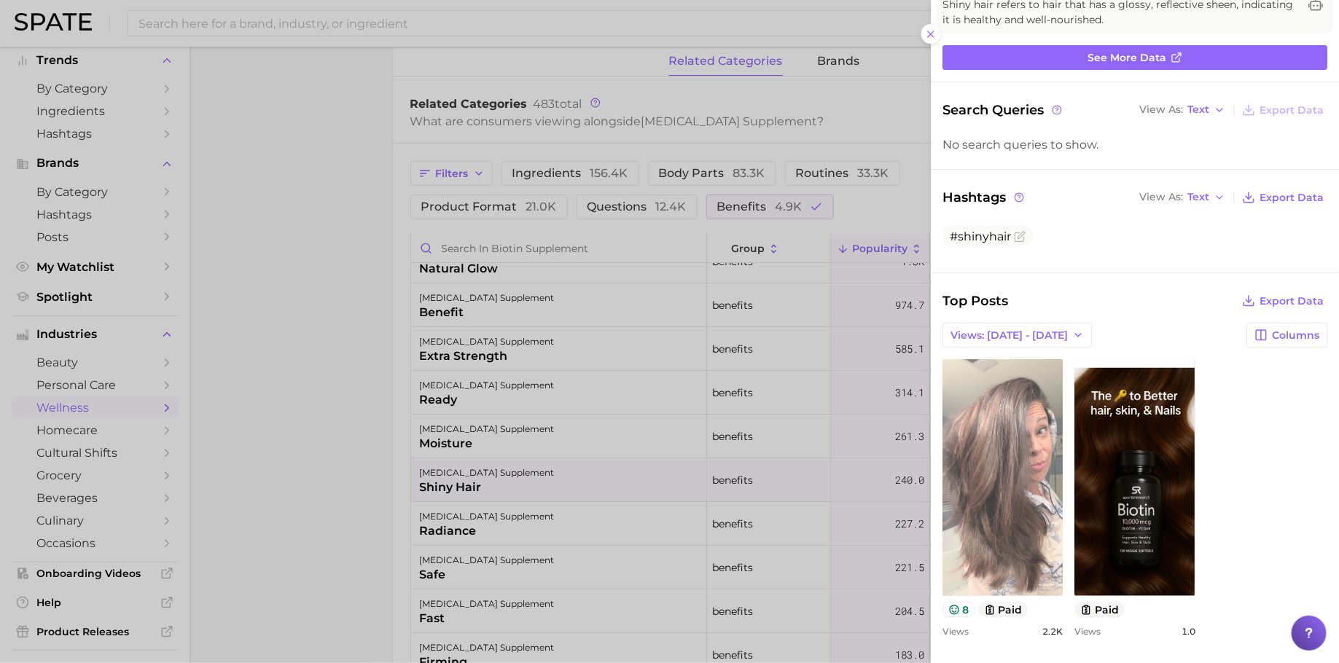
click at [1016, 382] on link "view post on TikTok" at bounding box center [1003, 477] width 120 height 237
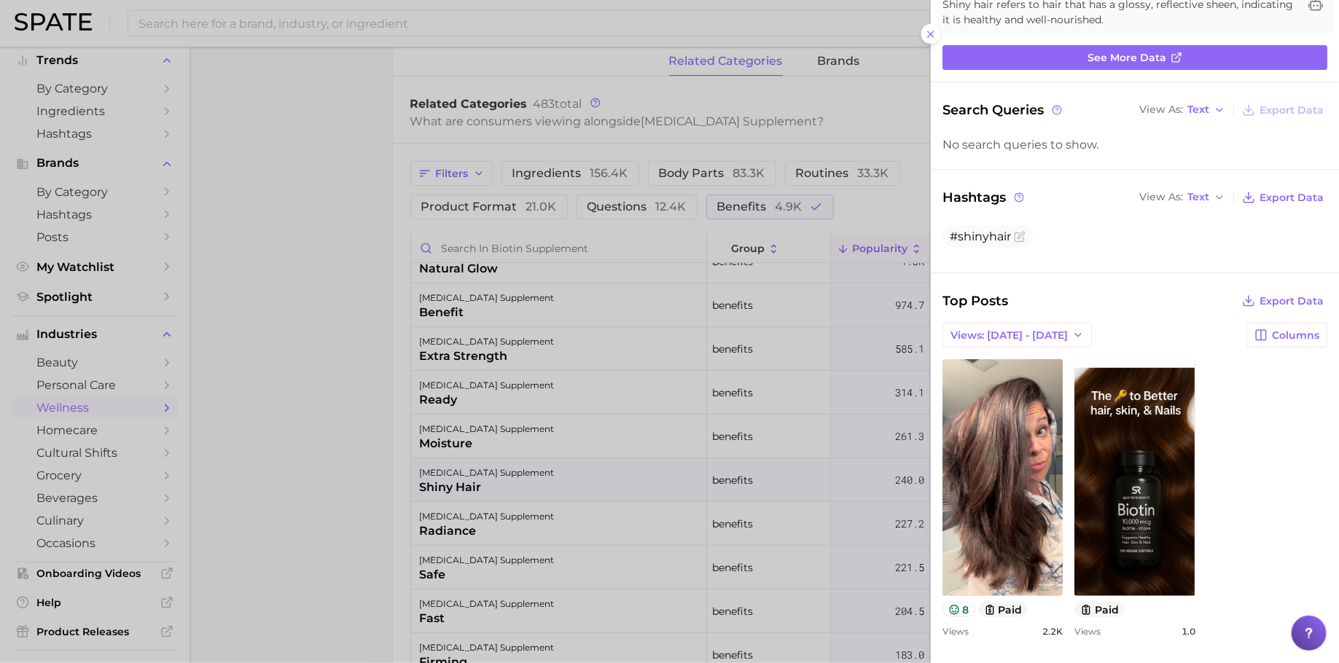
click at [309, 502] on div at bounding box center [669, 331] width 1339 height 663
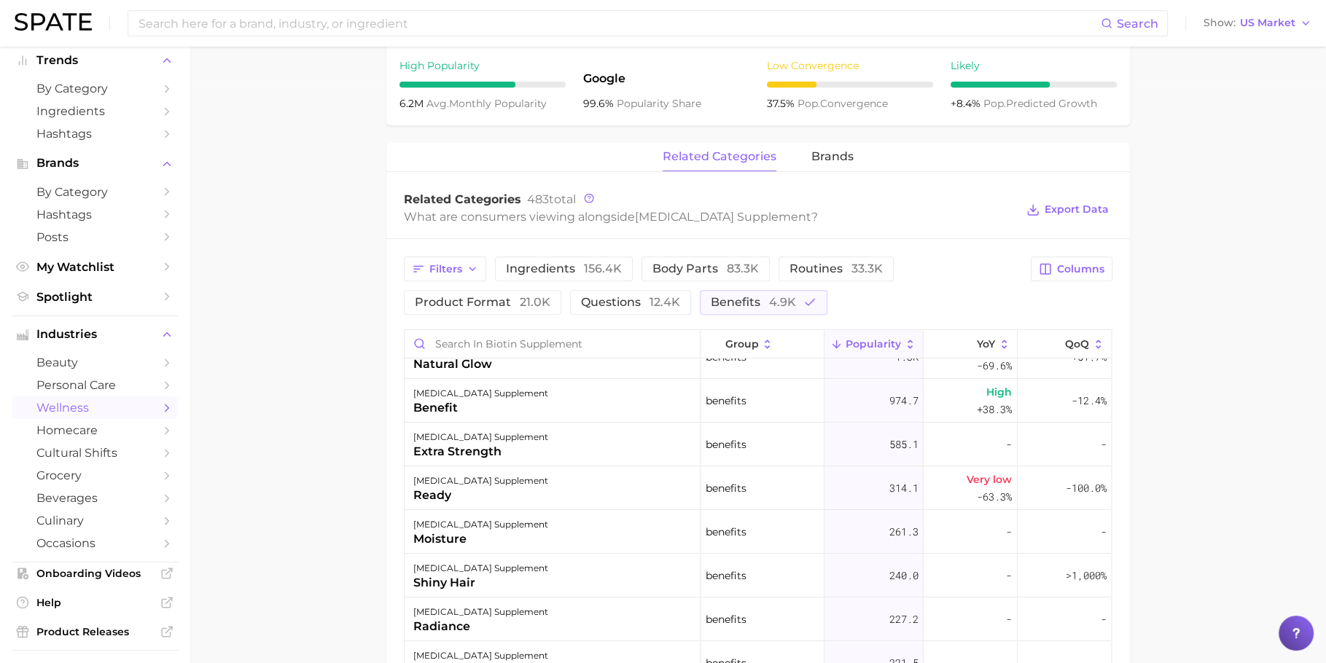
scroll to position [539, 0]
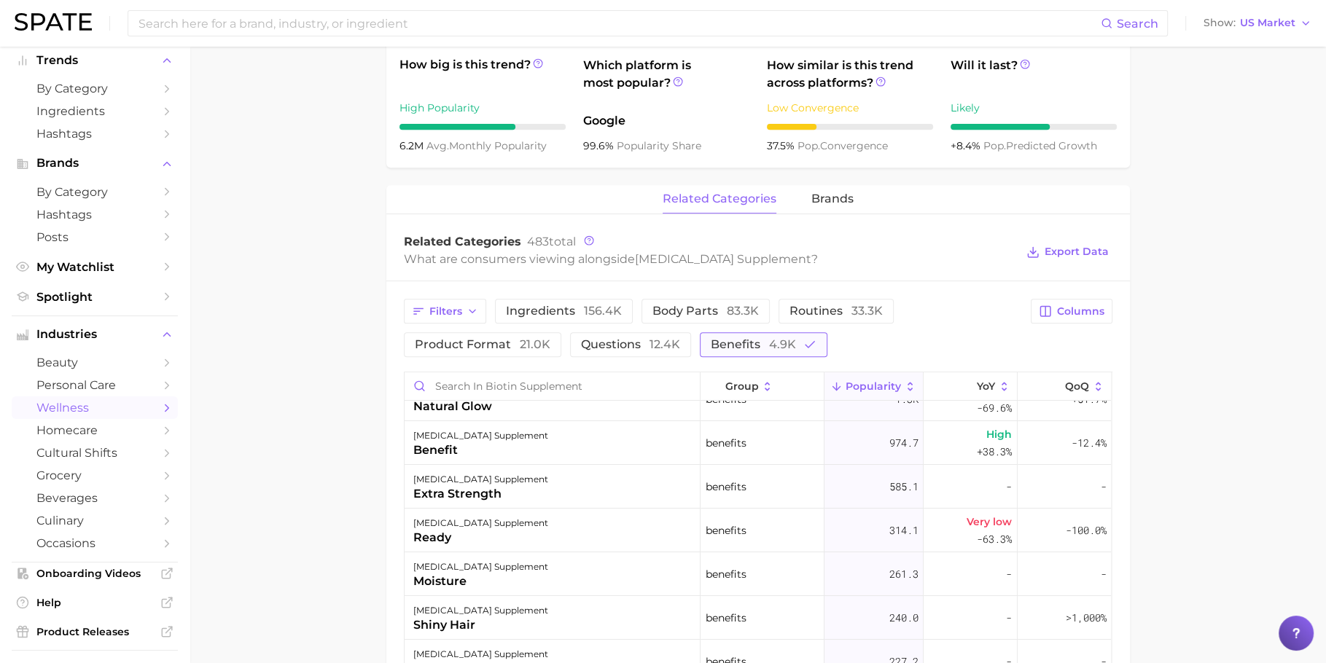
click at [779, 346] on span "4.9k" at bounding box center [782, 345] width 27 height 14
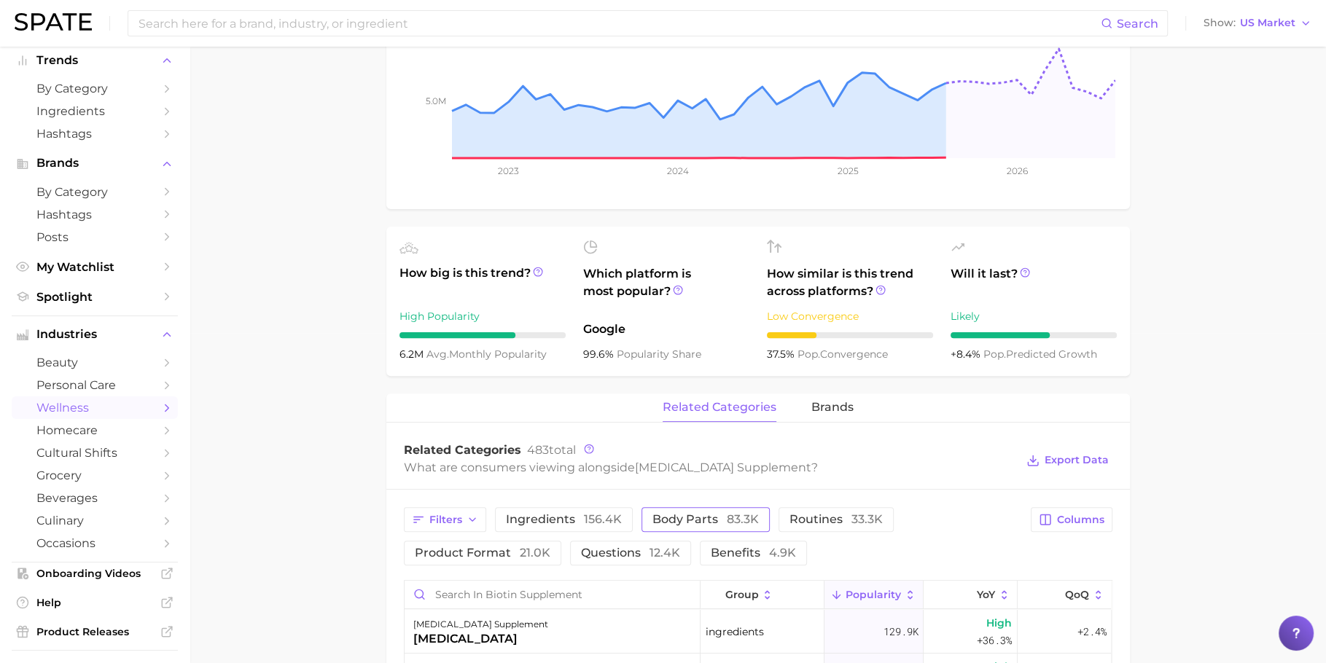
scroll to position [0, 0]
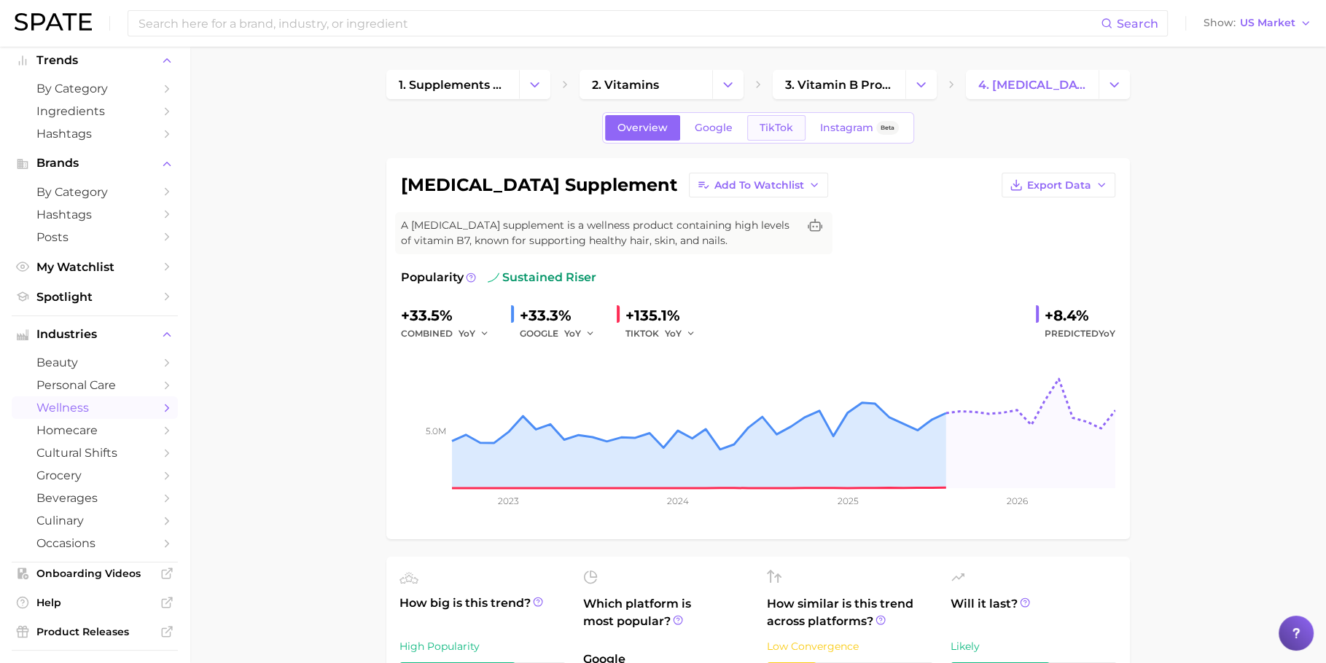
click at [779, 127] on span "TikTok" at bounding box center [777, 128] width 34 height 12
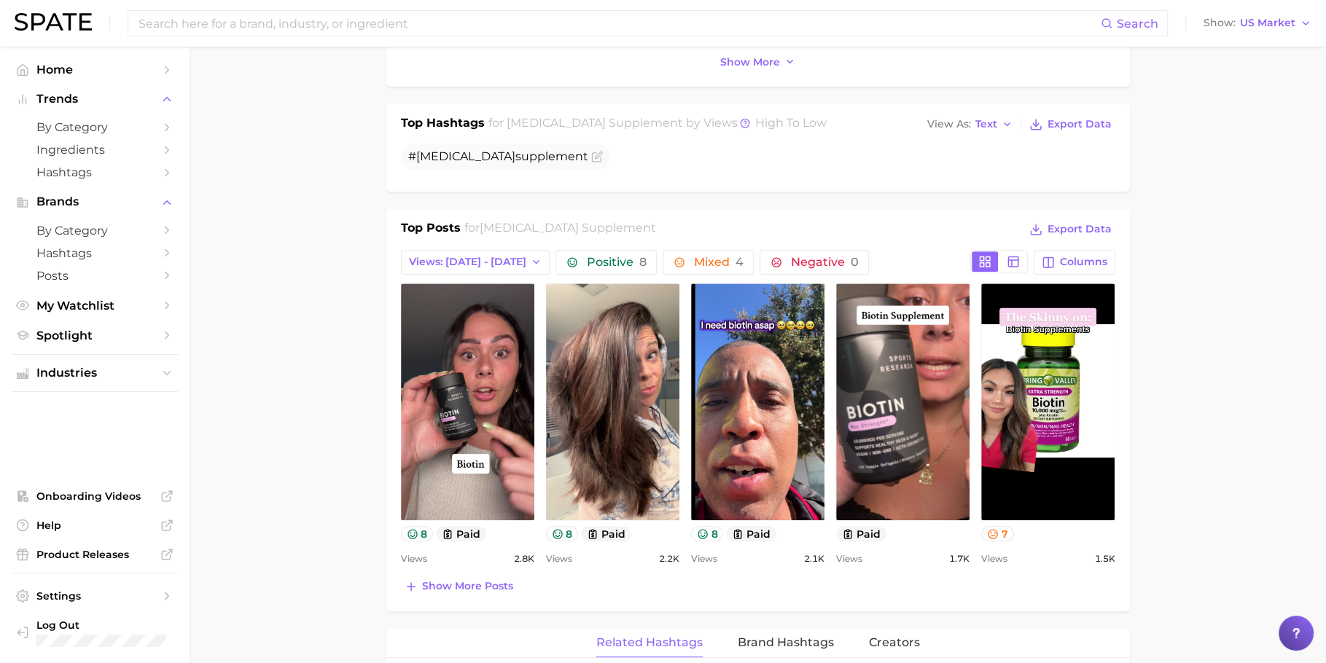
scroll to position [601, 0]
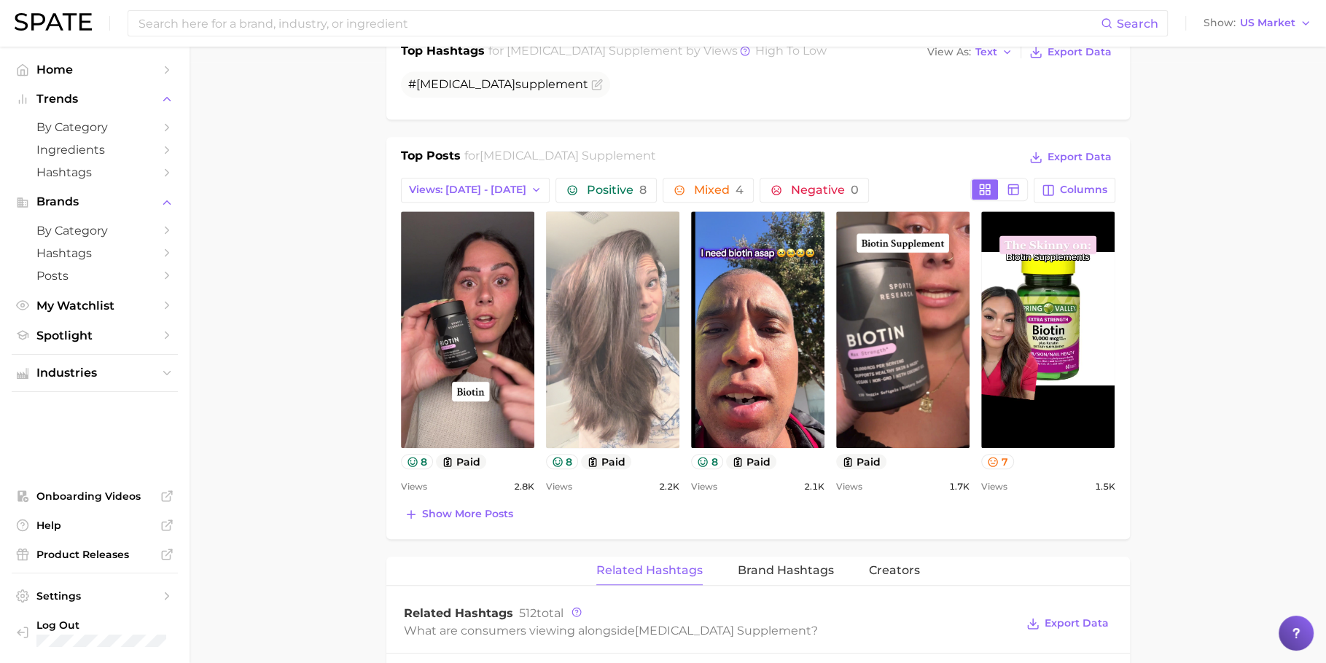
click at [588, 368] on link "view post on TikTok" at bounding box center [612, 329] width 133 height 237
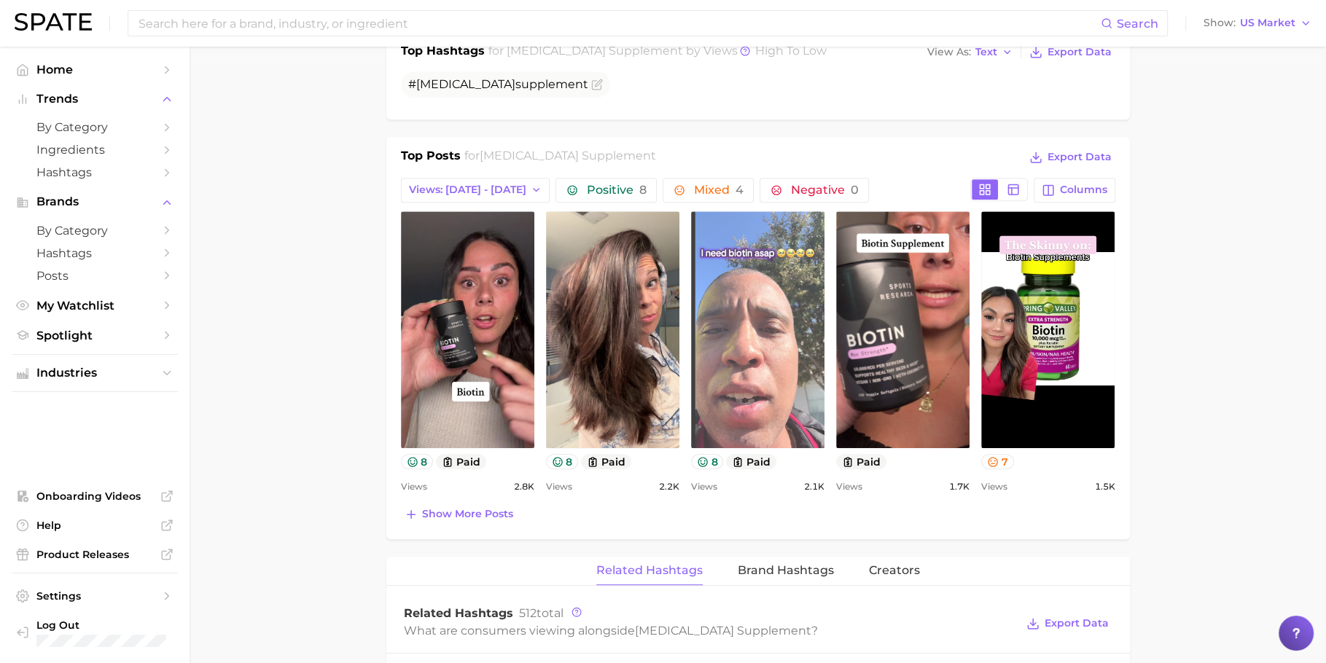
click at [760, 339] on link "view post on TikTok" at bounding box center [757, 329] width 133 height 237
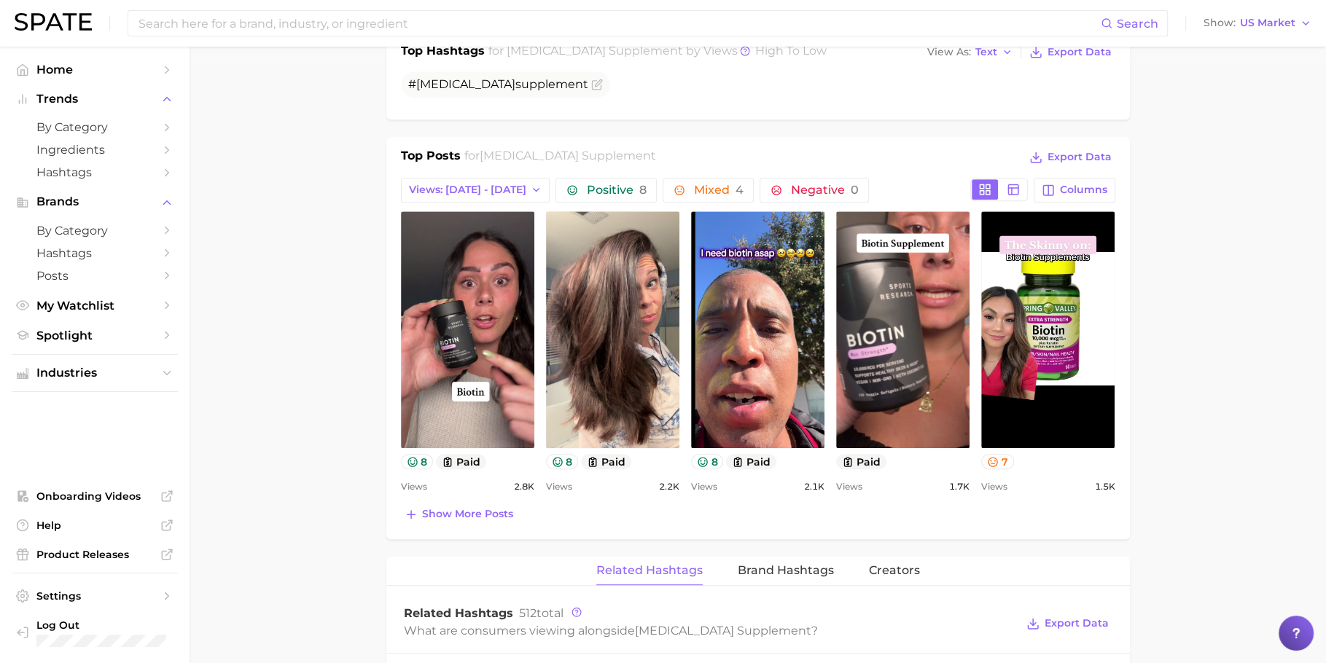
click at [330, 310] on main "1. supplements & ingestibles 2. vitamins 3. vitamin b products 4. biotin supple…" at bounding box center [758, 471] width 1137 height 2053
click at [708, 128] on div "biotin supplement Add to Watchlist Export Data A biotin supplement is a wellnes…" at bounding box center [758, 491] width 744 height 1869
click at [862, 137] on div "Top Posts for biotin supplement Export Data Views: Sep 7 - 14 Positive 8 Mixed …" at bounding box center [758, 338] width 744 height 402
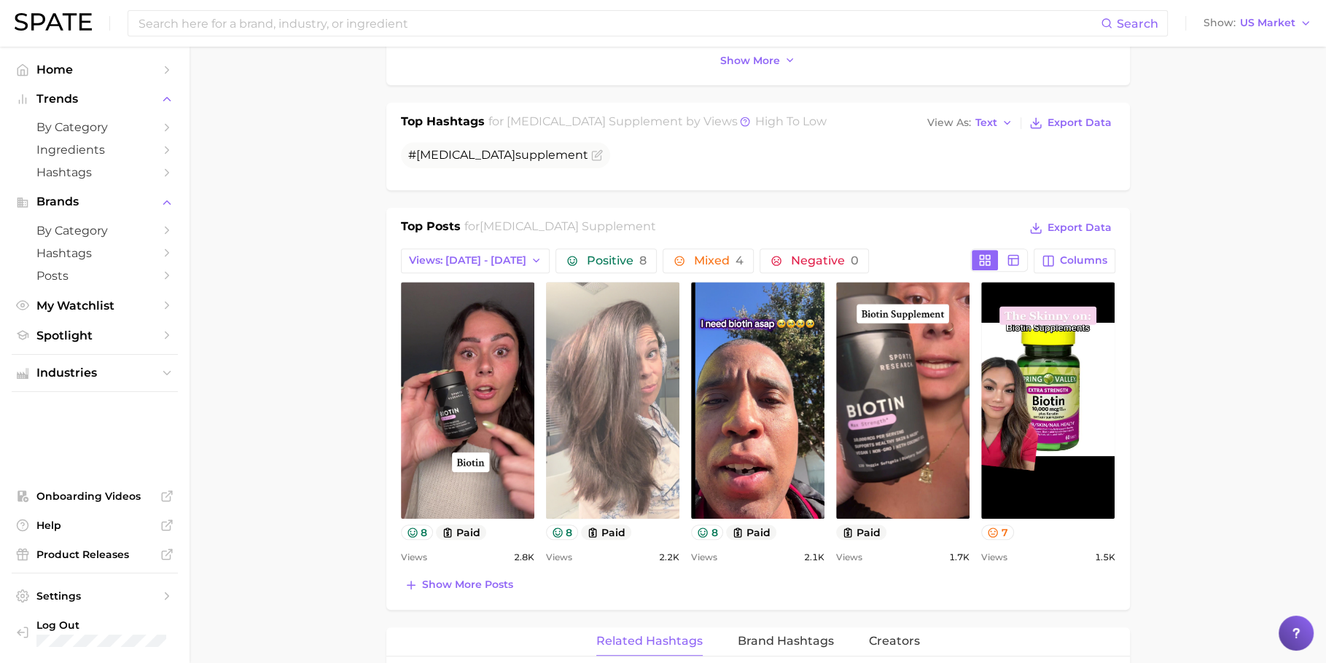
scroll to position [8, 0]
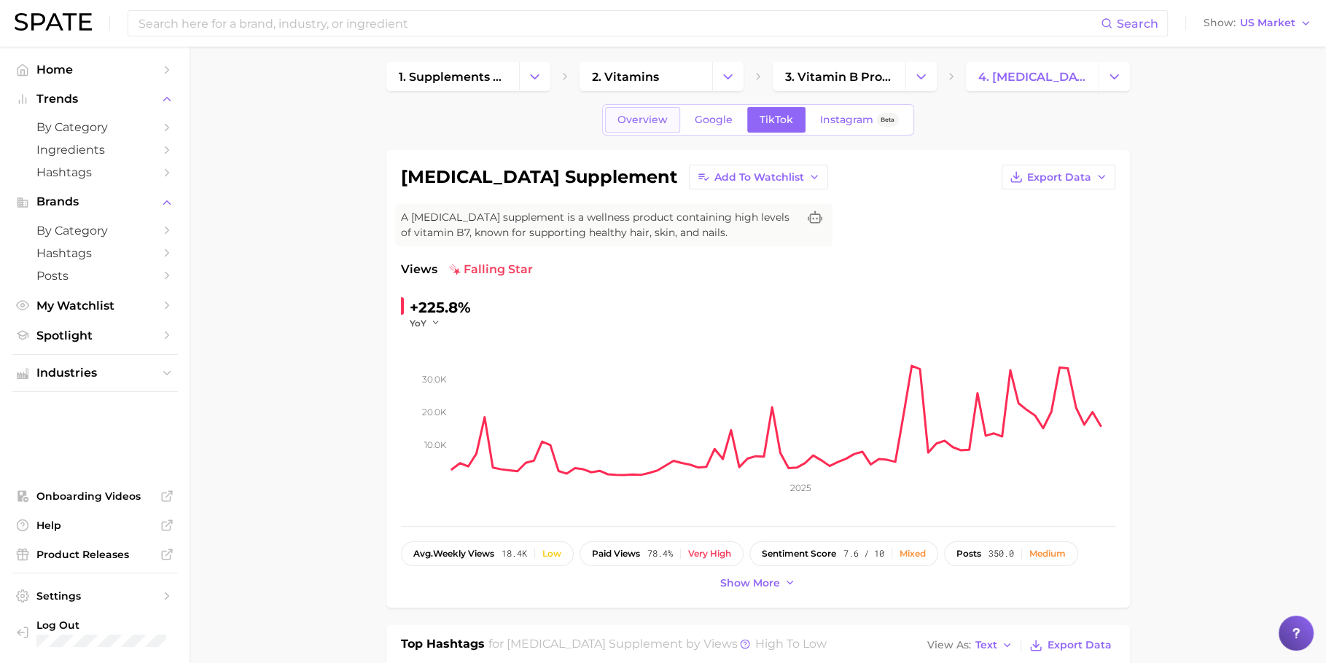
click at [636, 114] on span "Overview" at bounding box center [643, 120] width 50 height 12
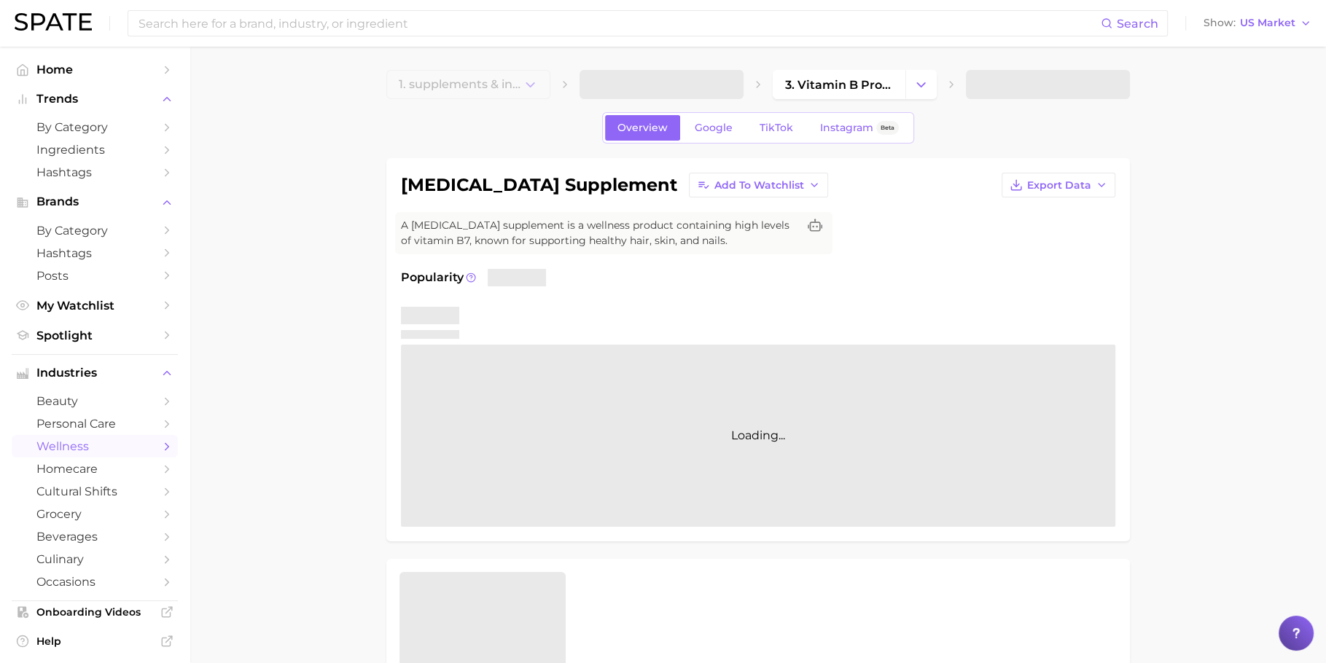
scroll to position [175, 0]
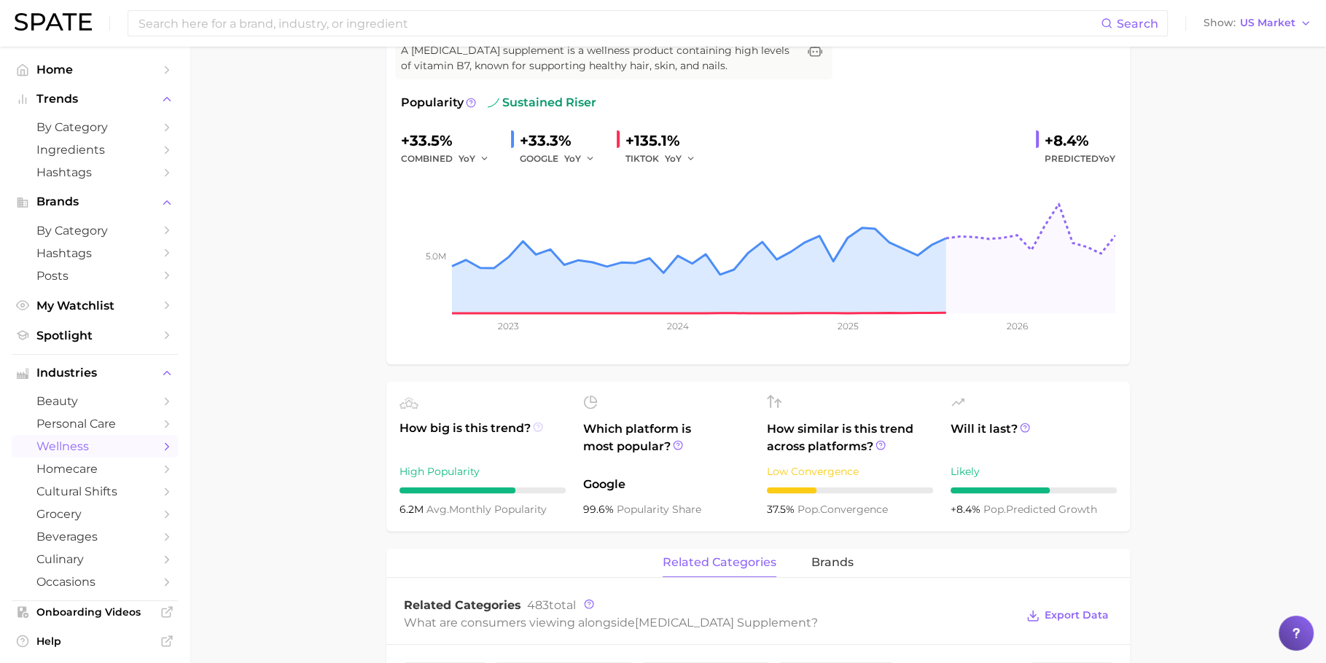
click at [539, 427] on icon at bounding box center [538, 427] width 10 height 10
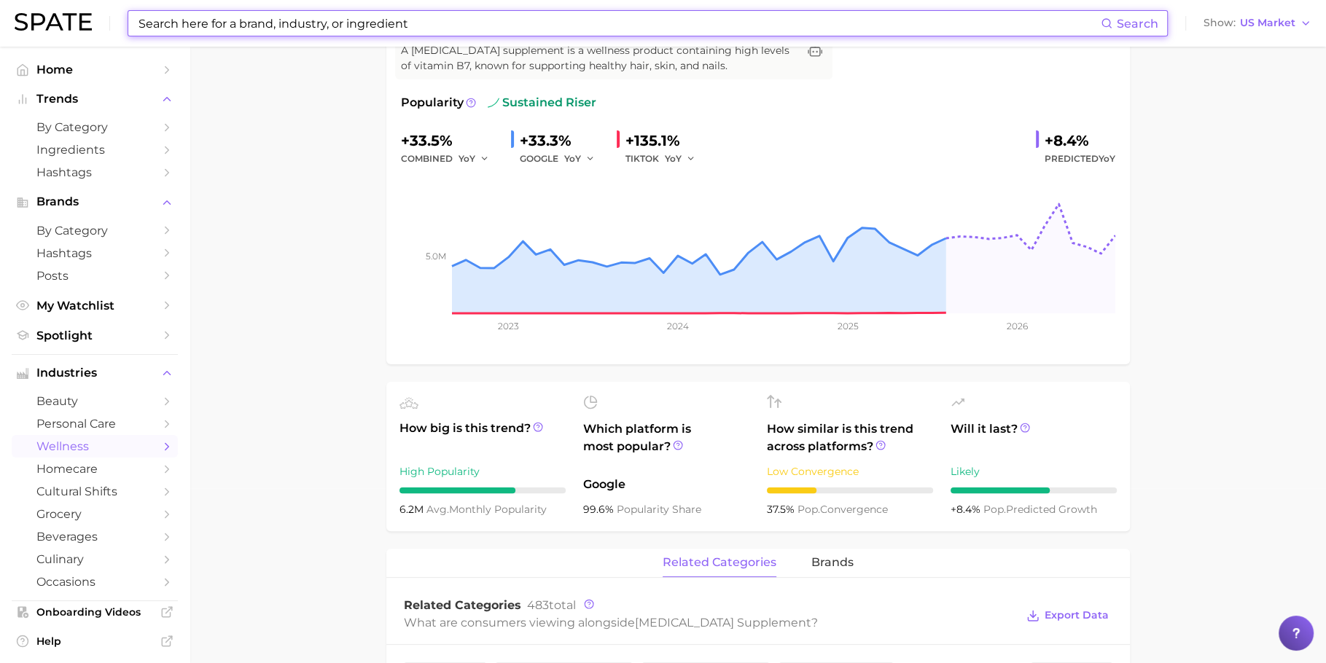
click at [586, 16] on input at bounding box center [619, 23] width 964 height 25
paste input "ice face mask"
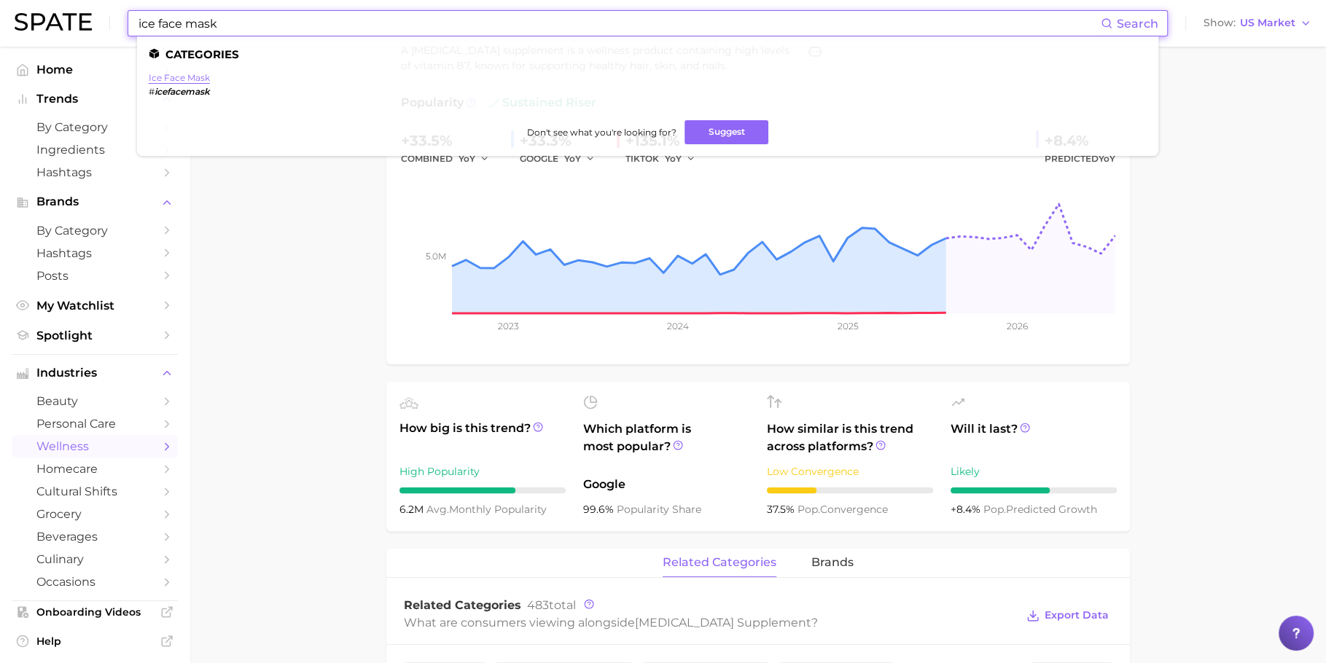
type input "ice face mask"
click at [190, 72] on link "ice face mask" at bounding box center [179, 77] width 61 height 11
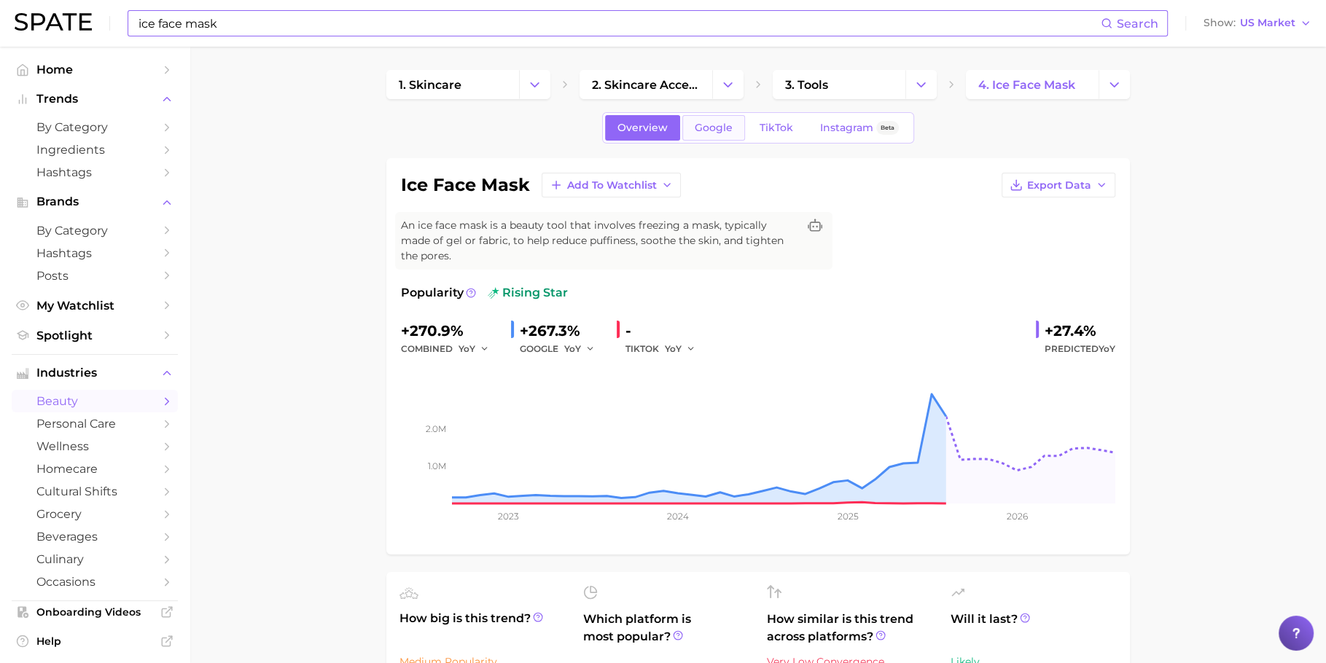
click at [712, 133] on span "Google" at bounding box center [714, 128] width 38 height 12
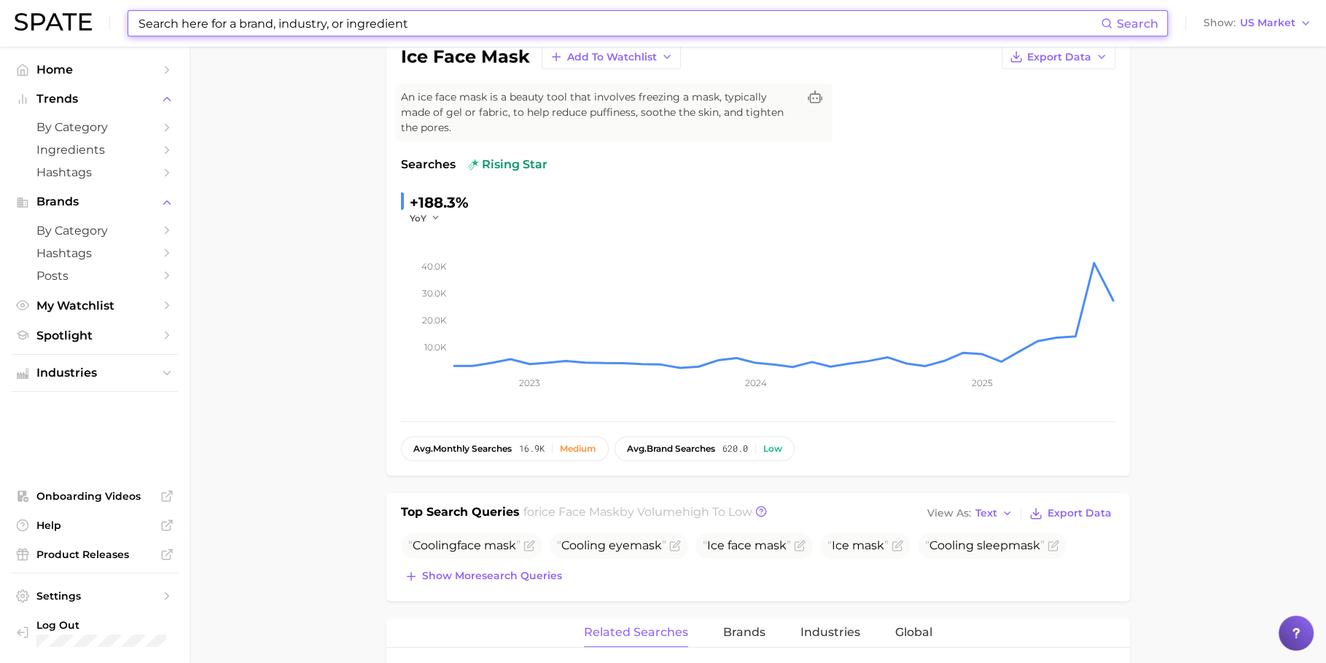
scroll to position [207, 0]
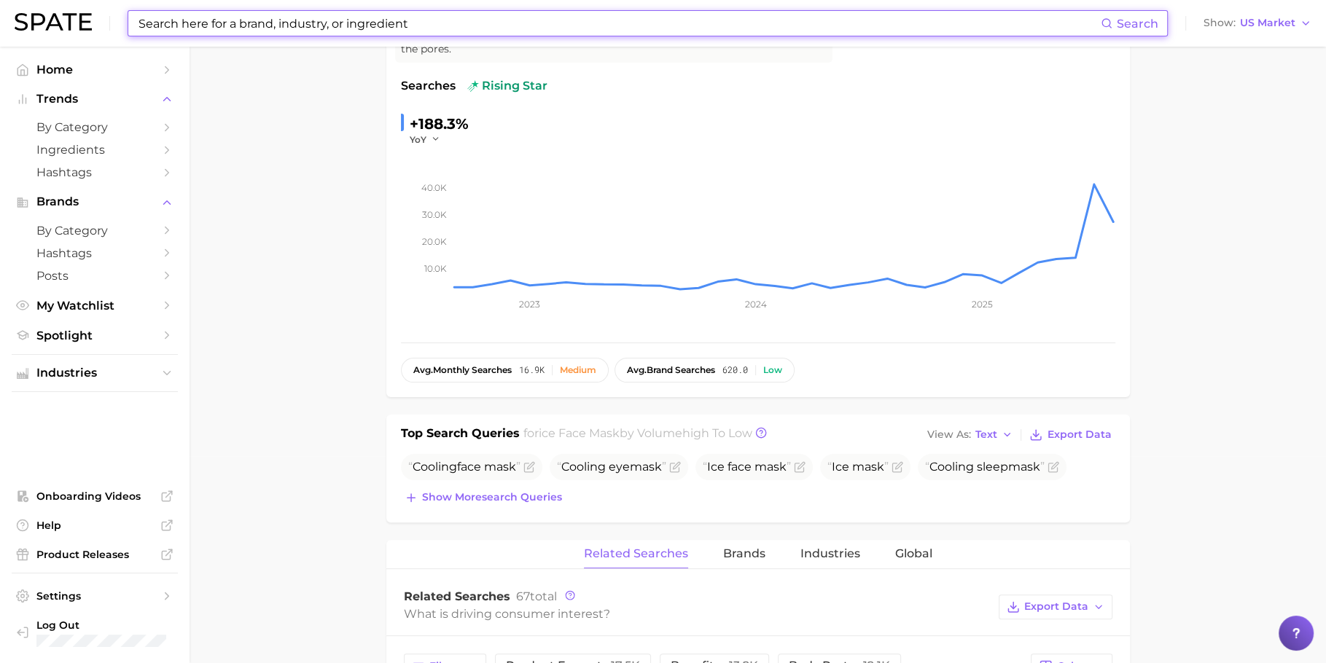
click at [519, 507] on div "Top Search Queries for ice face mask by Volume high to low View As Text Export …" at bounding box center [758, 469] width 744 height 108
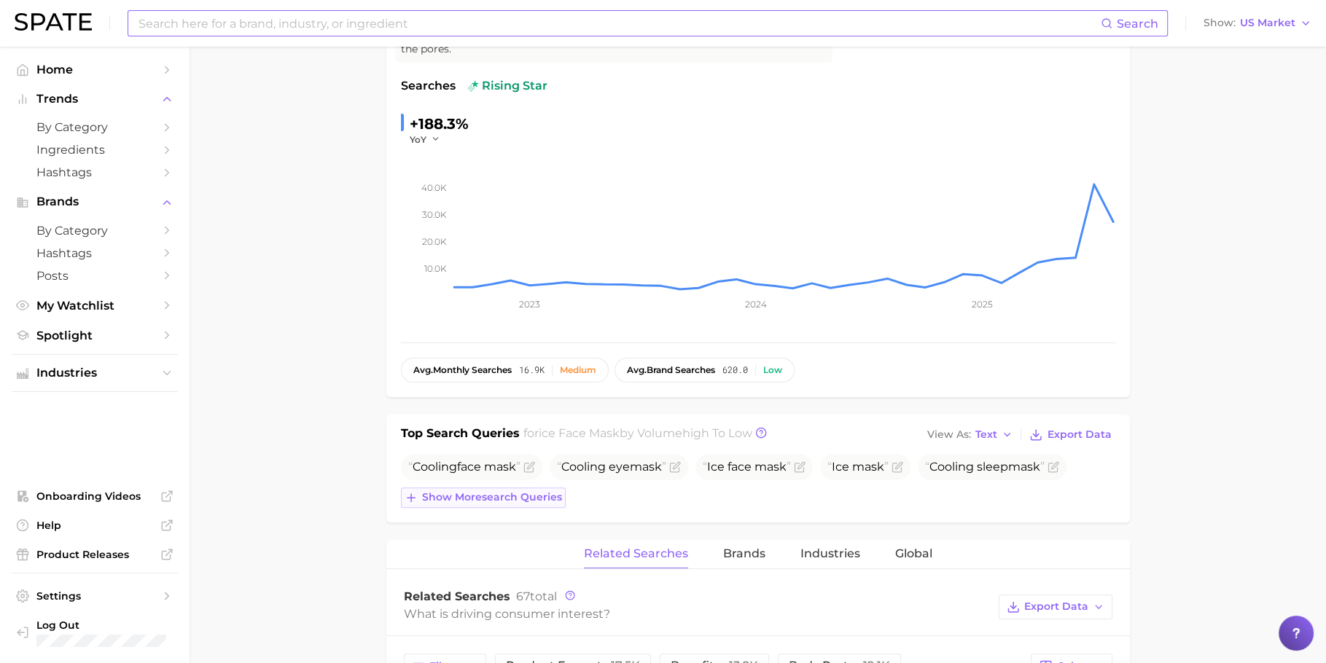
click at [519, 505] on button "Show more search queries" at bounding box center [483, 498] width 165 height 20
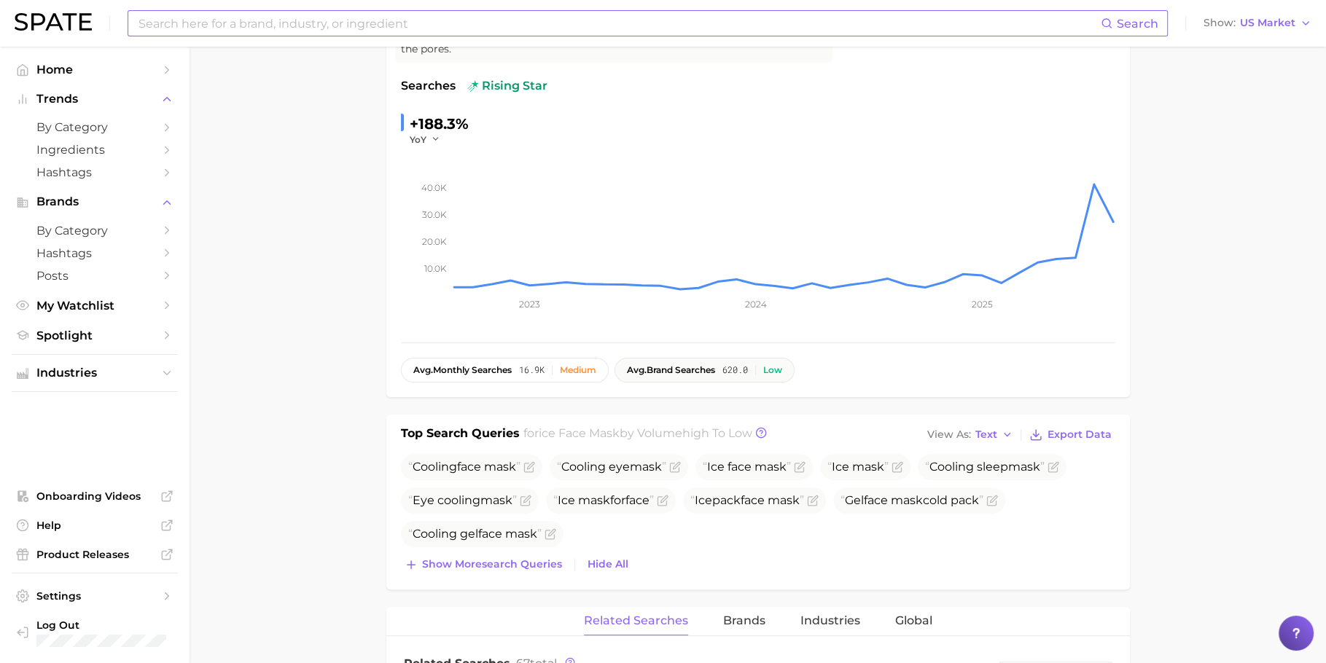
scroll to position [0, 0]
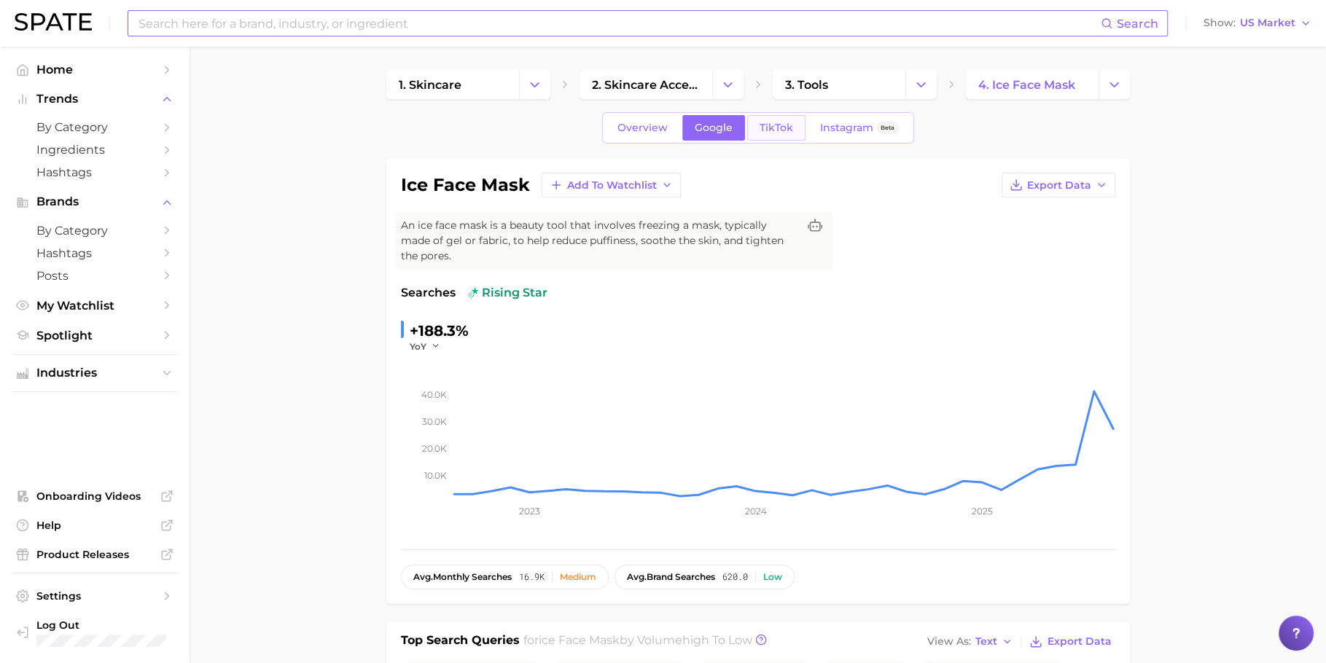
click at [769, 128] on span "TikTok" at bounding box center [777, 128] width 34 height 12
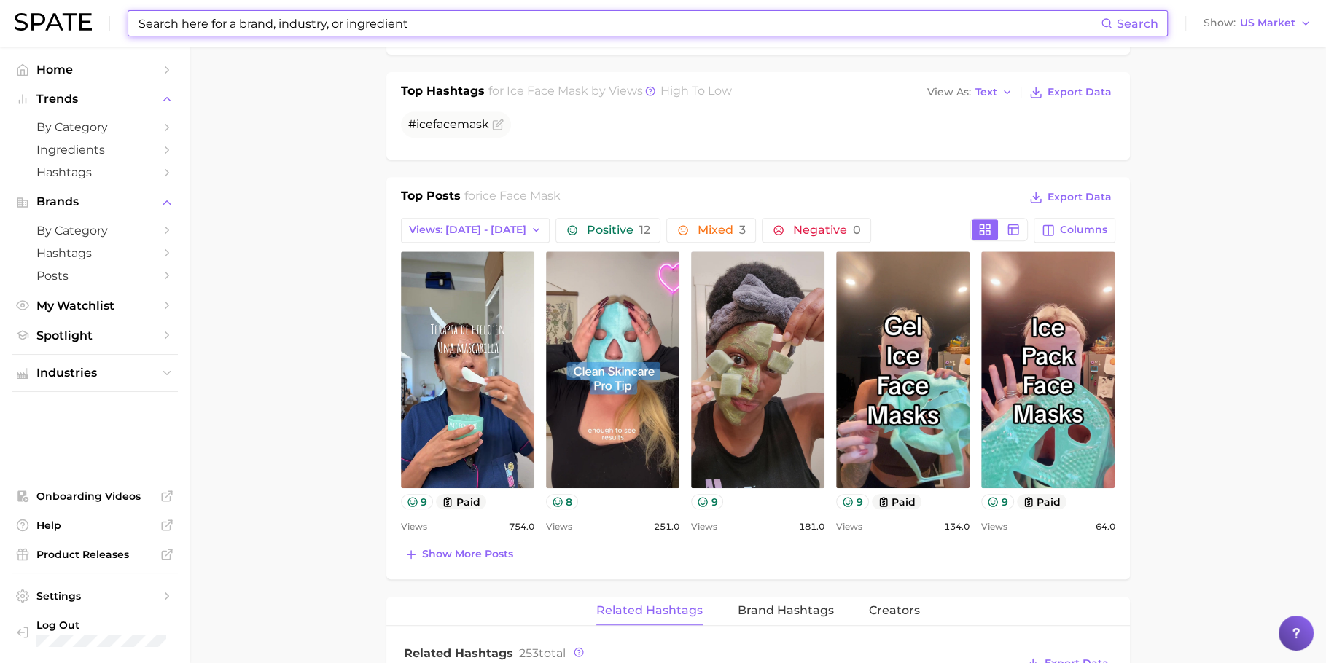
scroll to position [666, 0]
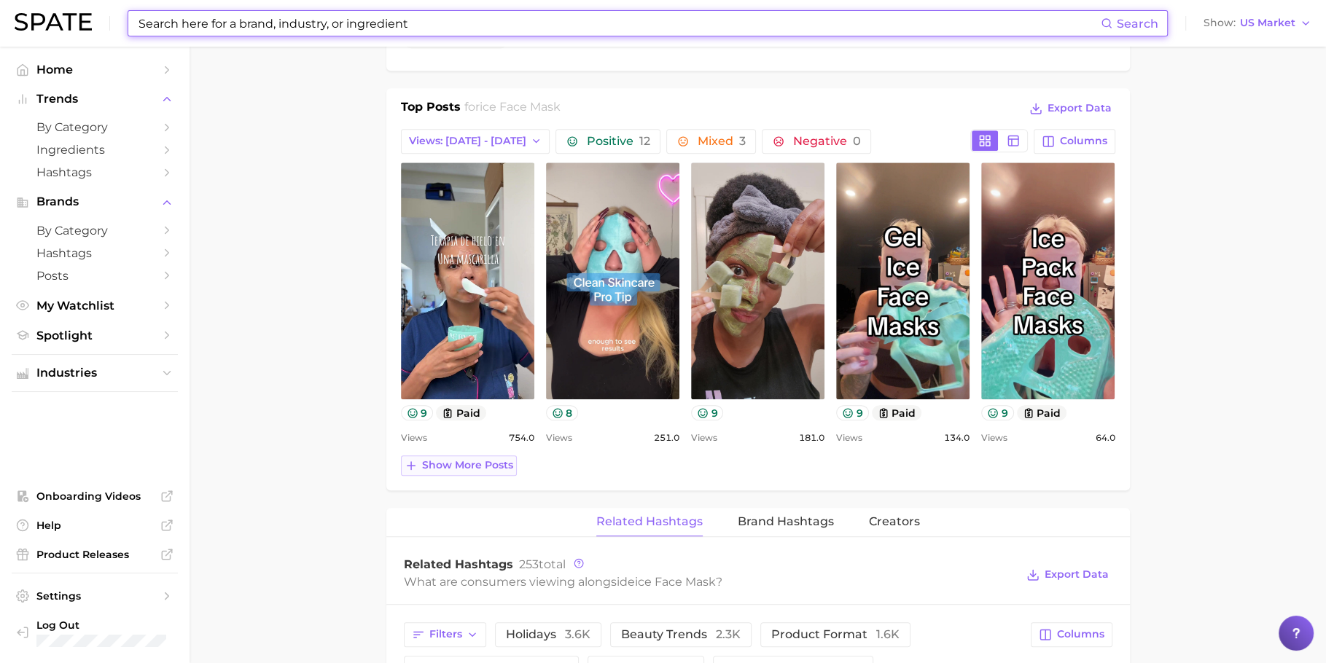
click at [461, 460] on span "Show more posts" at bounding box center [467, 465] width 91 height 12
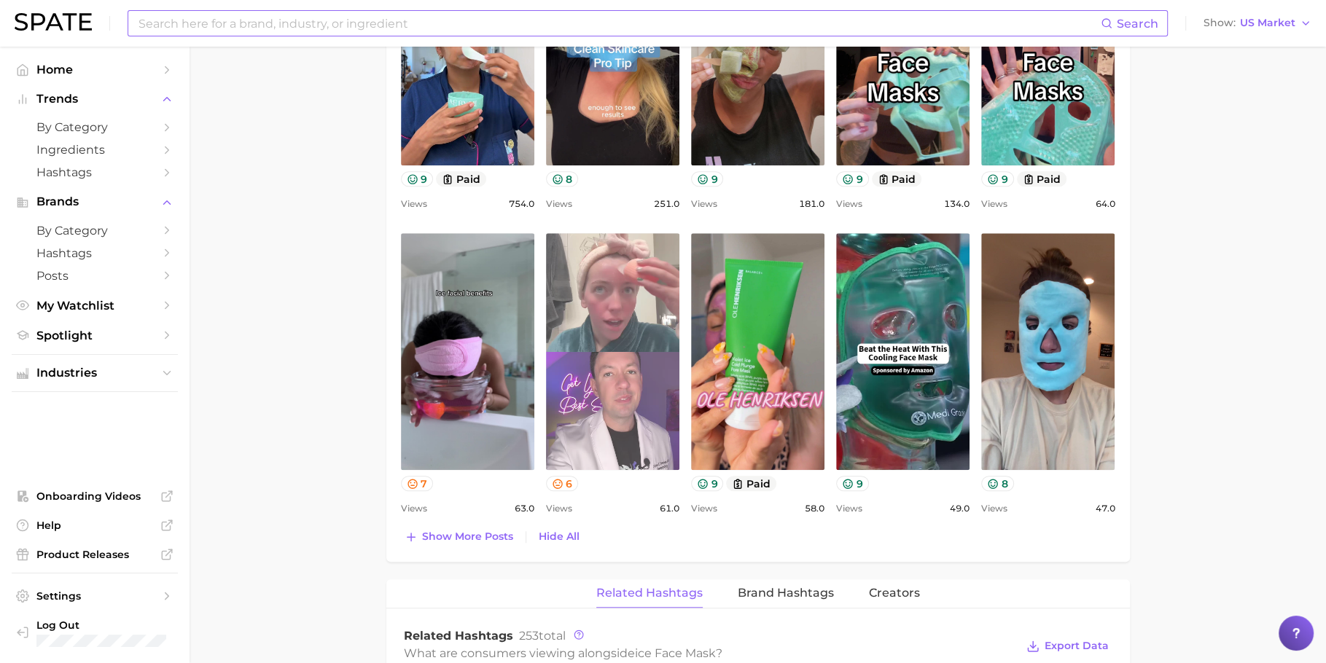
scroll to position [927, 0]
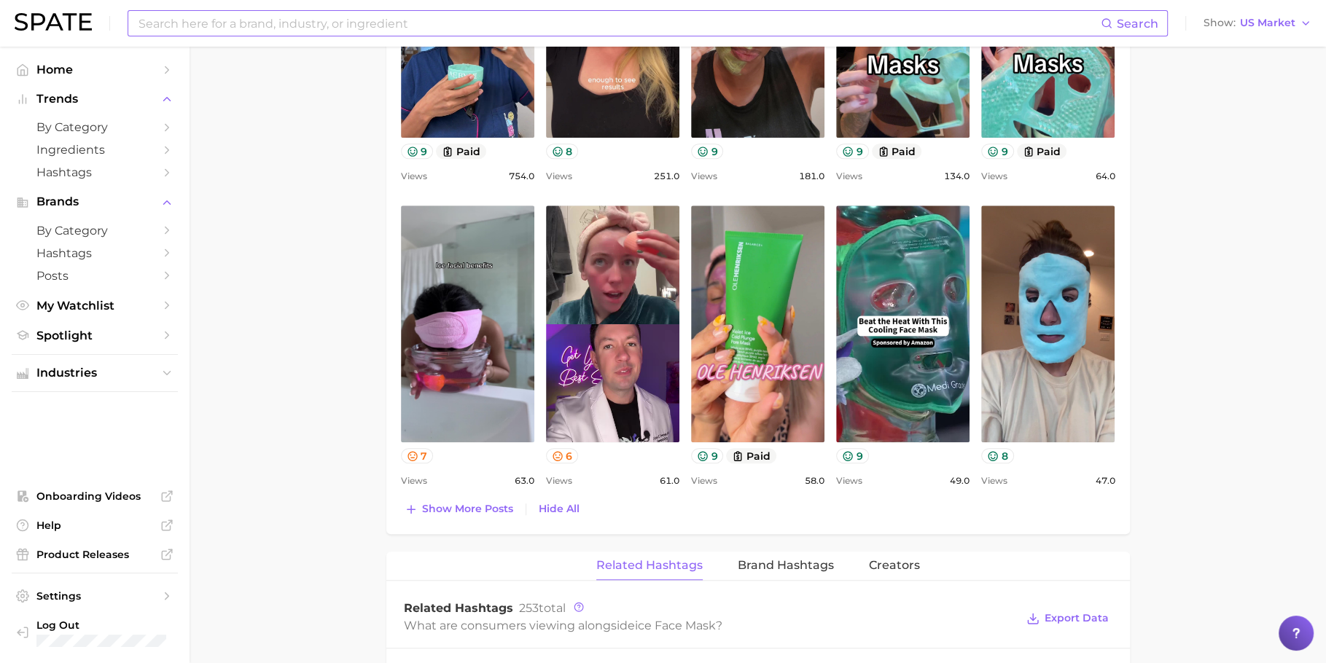
click at [229, 17] on input at bounding box center [619, 23] width 964 height 25
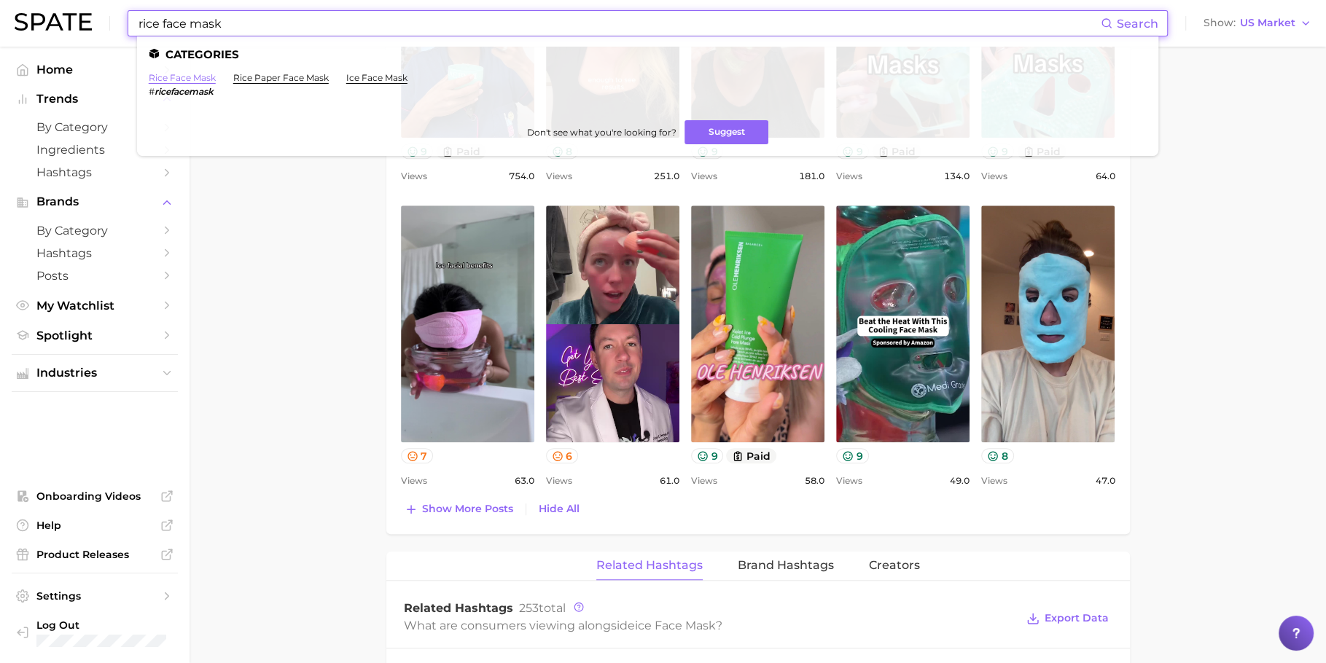
type input "rice face mask"
click at [154, 76] on link "rice face mask" at bounding box center [182, 77] width 67 height 11
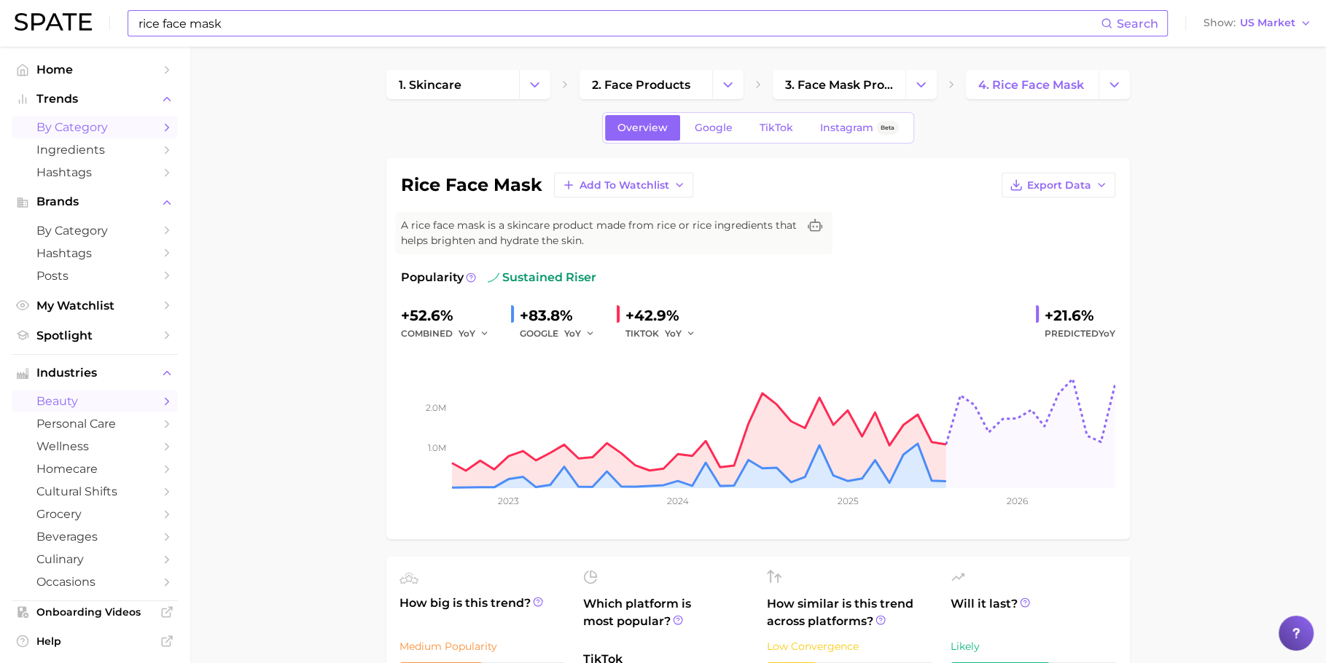
click at [105, 125] on span "by Category" at bounding box center [94, 127] width 117 height 14
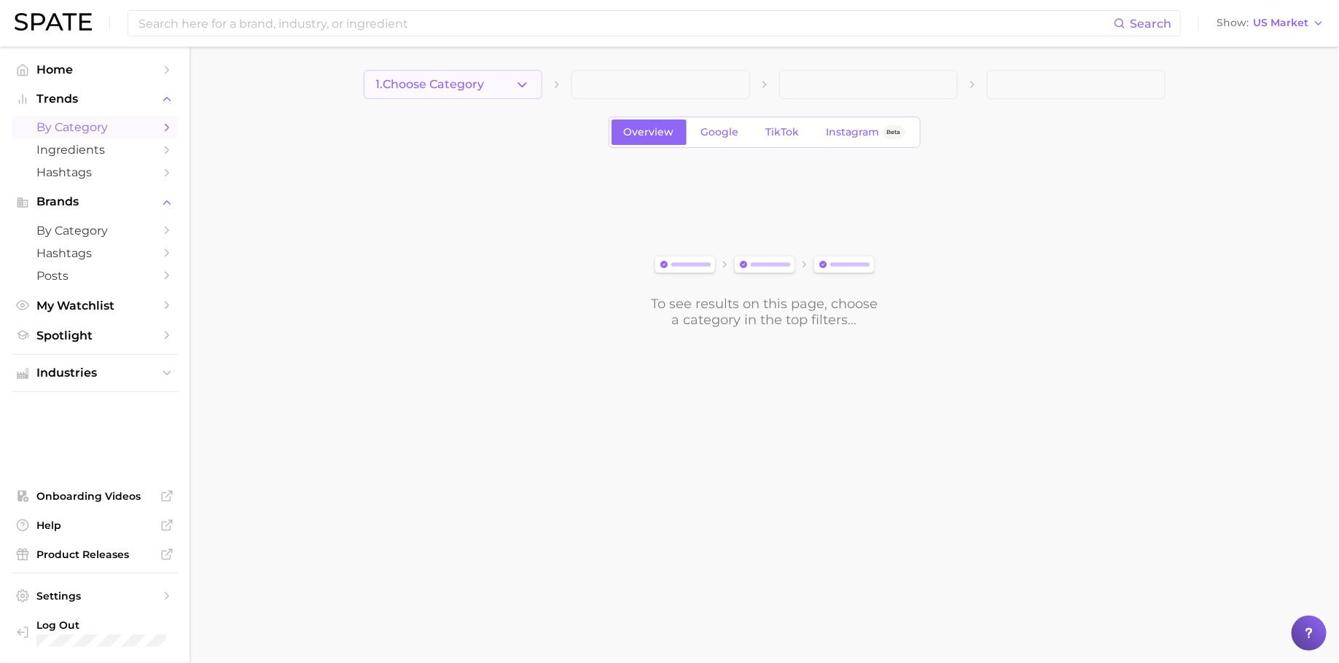
click at [474, 92] on button "1. Choose Category" at bounding box center [453, 84] width 179 height 29
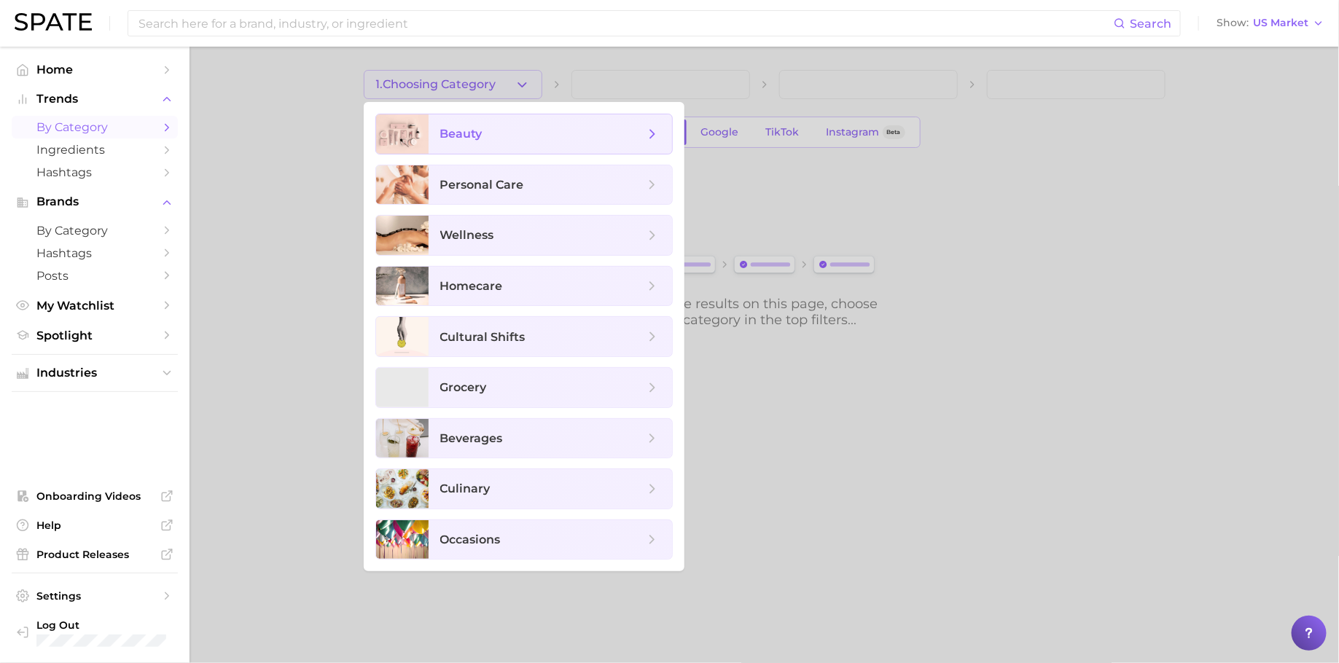
click at [491, 131] on span "beauty" at bounding box center [542, 134] width 204 height 16
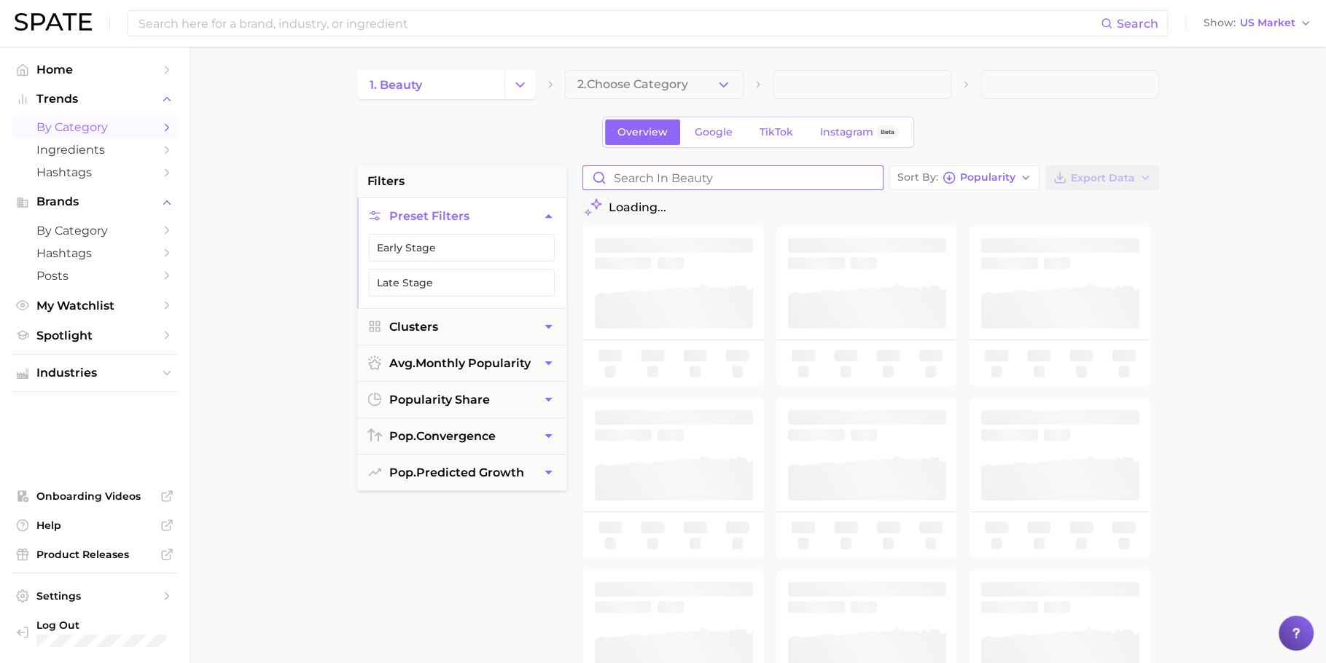
click at [712, 176] on input "Search in beauty" at bounding box center [733, 177] width 300 height 23
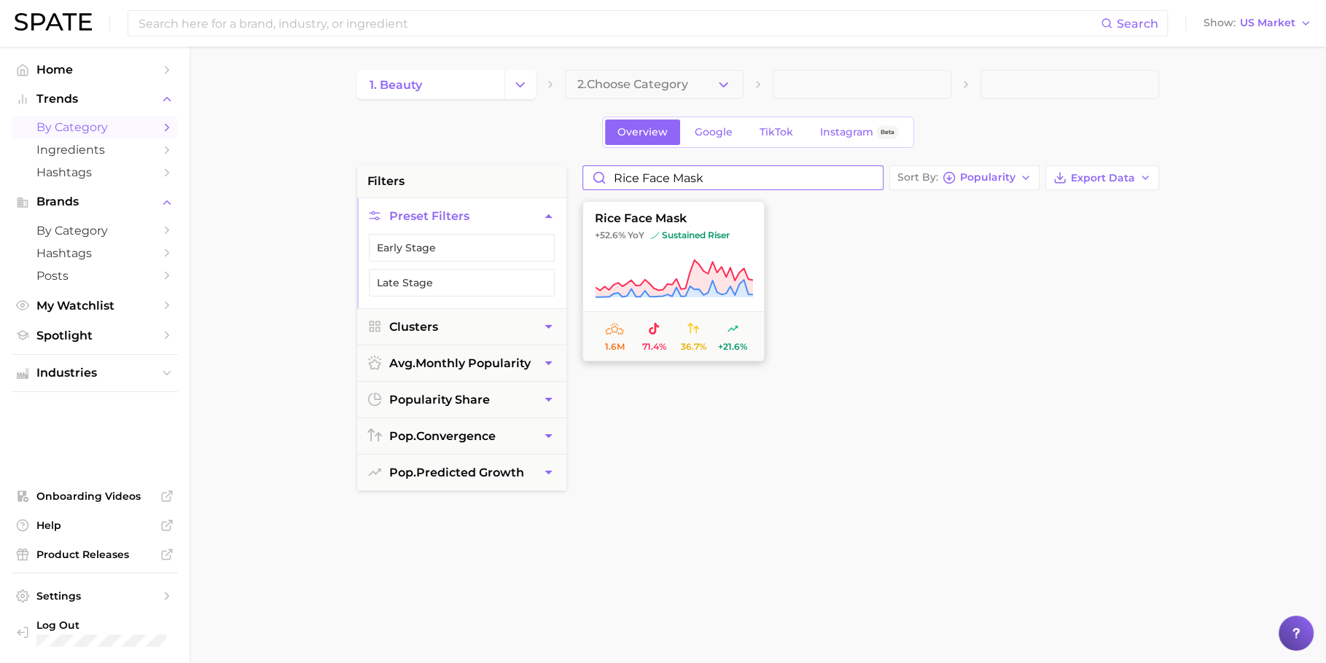
type input "rice face mask"
click at [736, 255] on button "rice face mask +52.6% YoY sustained riser 1.6m 71.4% 36.7% +21.6%" at bounding box center [674, 281] width 182 height 160
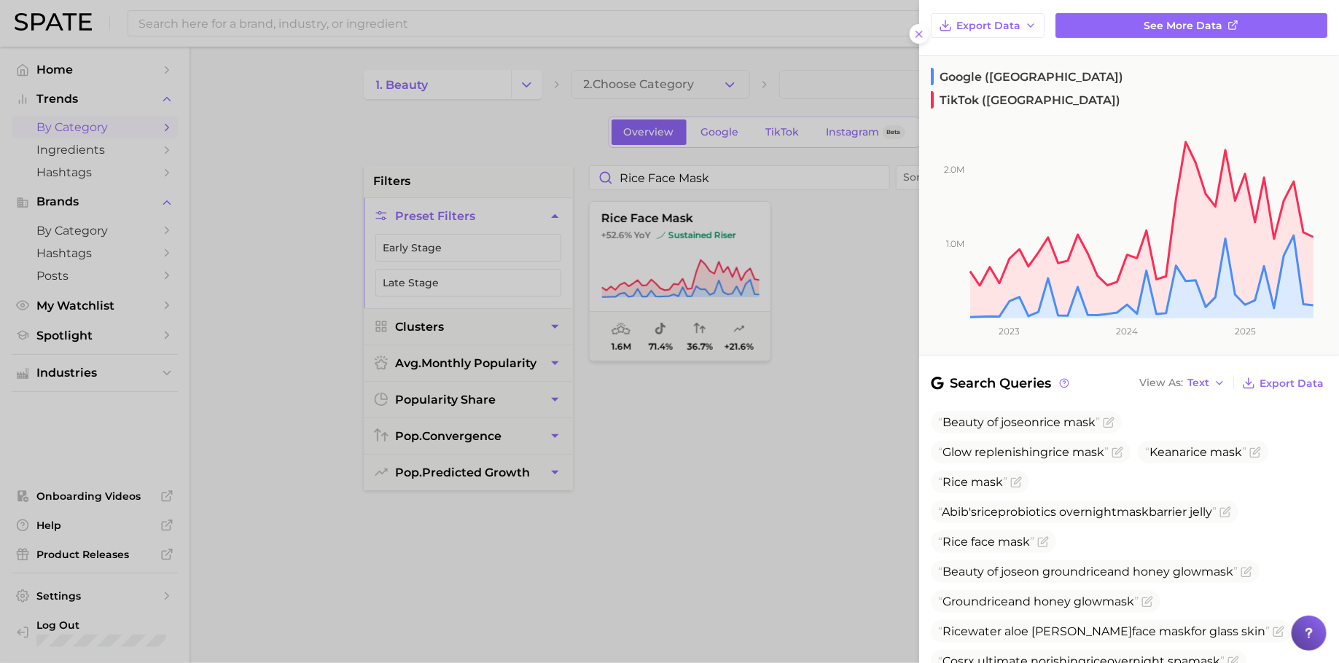
scroll to position [297, 0]
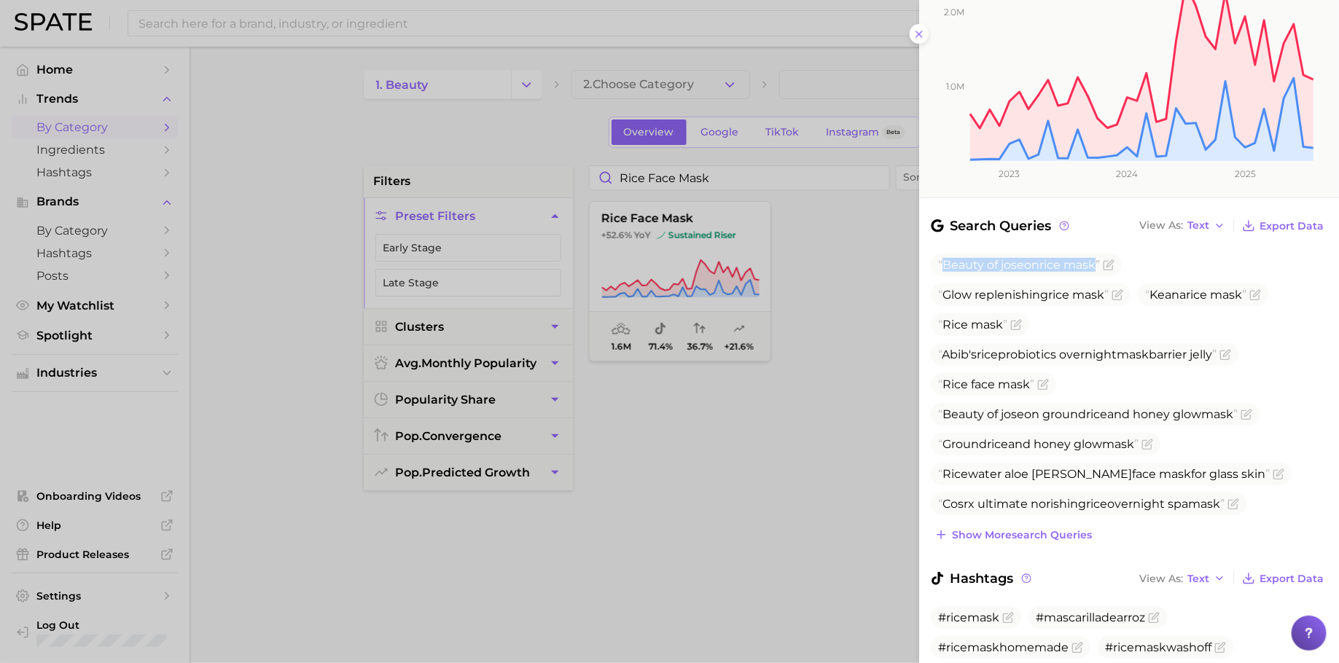
drag, startPoint x: 936, startPoint y: 235, endPoint x: 997, endPoint y: 255, distance: 64.6
click at [997, 255] on ul "Beauty of joseon rice mask Glow replenishing rice mask Keana rice mask Rice mas…" at bounding box center [1129, 385] width 397 height 262
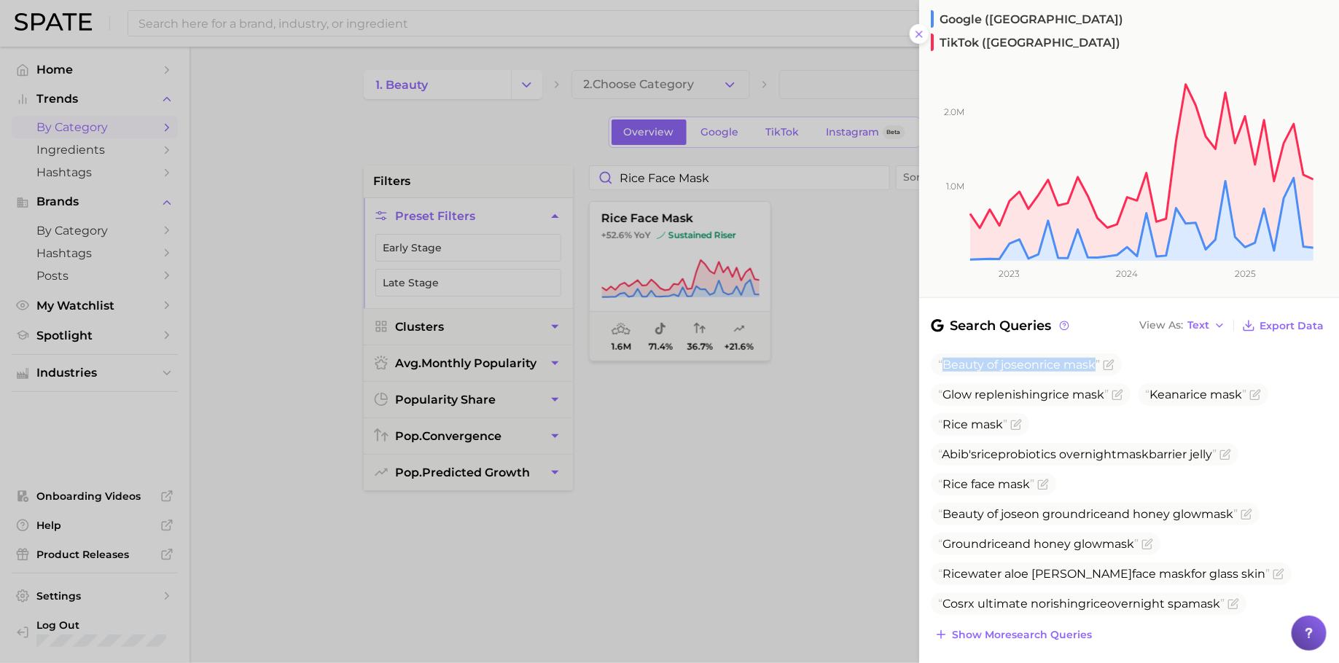
scroll to position [0, 0]
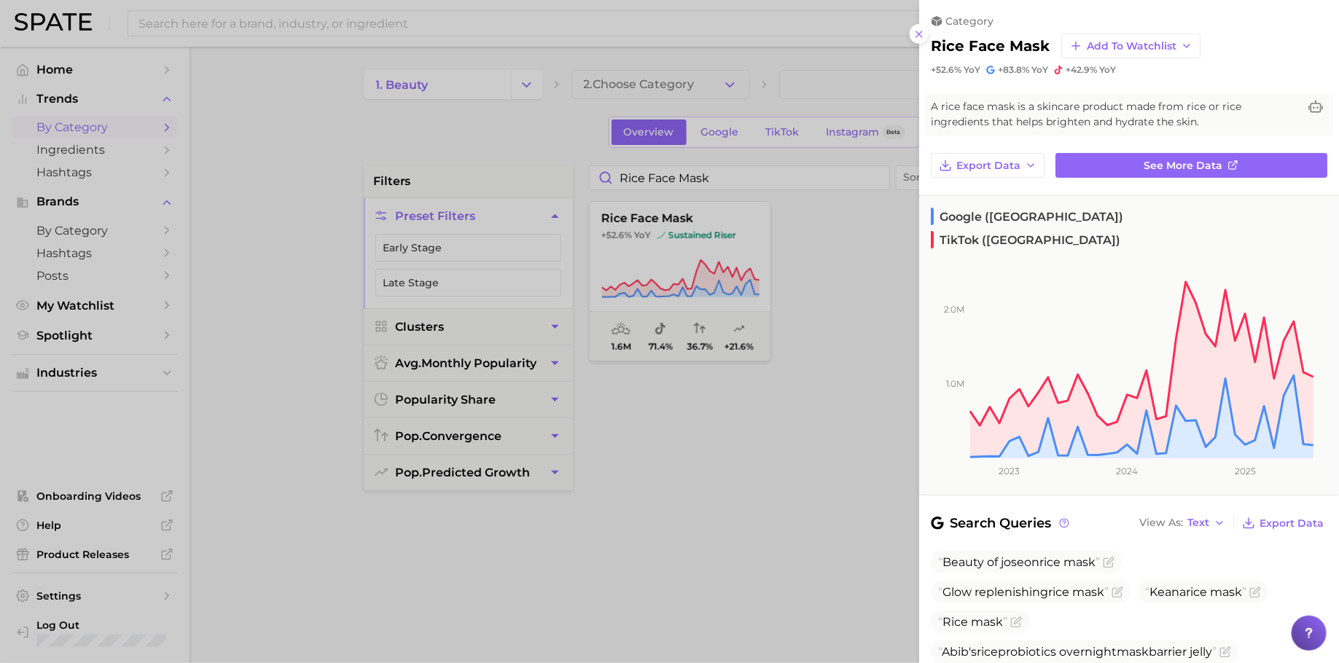
click at [1083, 513] on div "Search Queries View As Text Export Data" at bounding box center [1129, 523] width 397 height 20
click at [739, 299] on div at bounding box center [669, 331] width 1339 height 663
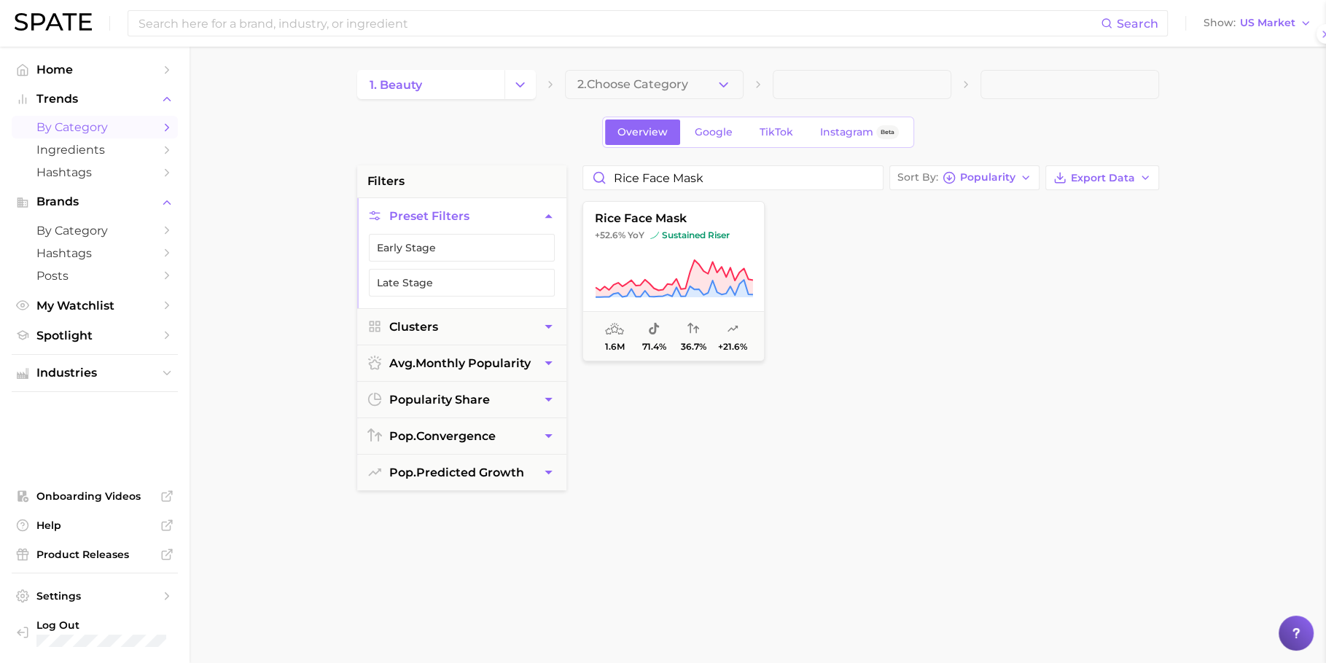
click at [658, 279] on div at bounding box center [663, 331] width 1326 height 663
click at [688, 230] on span "sustained riser" at bounding box center [689, 236] width 79 height 12
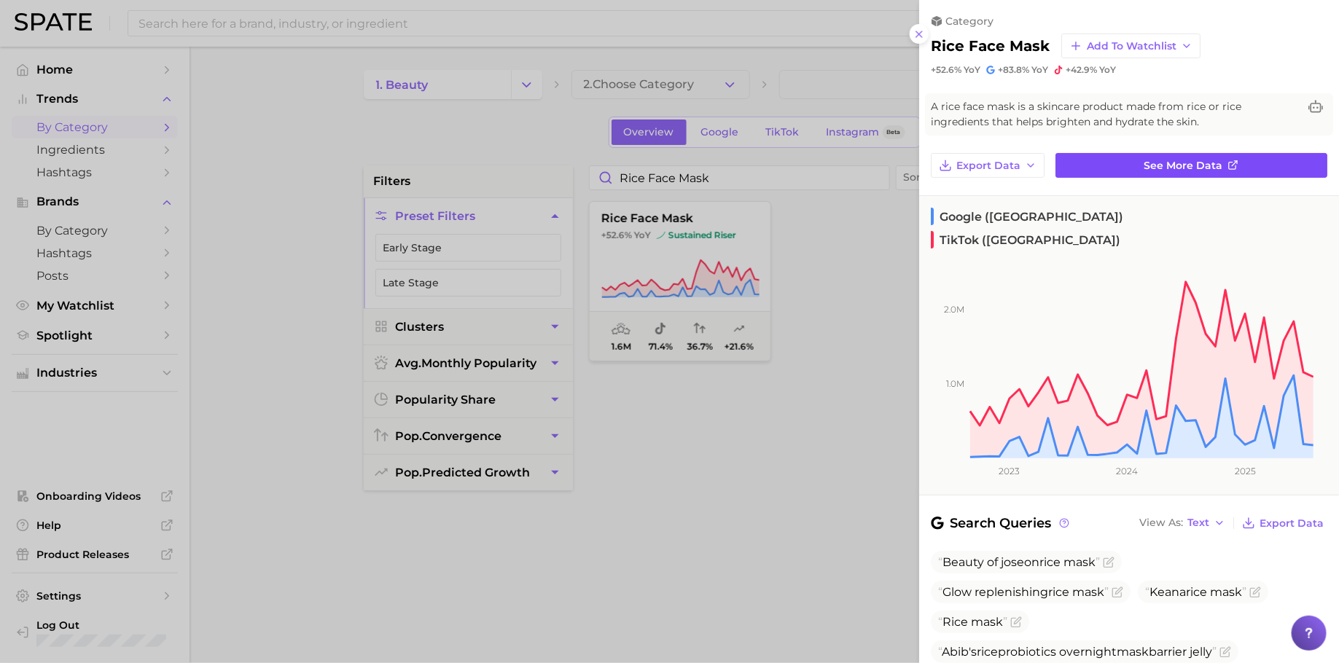
click at [1132, 165] on link "See more data" at bounding box center [1192, 165] width 272 height 25
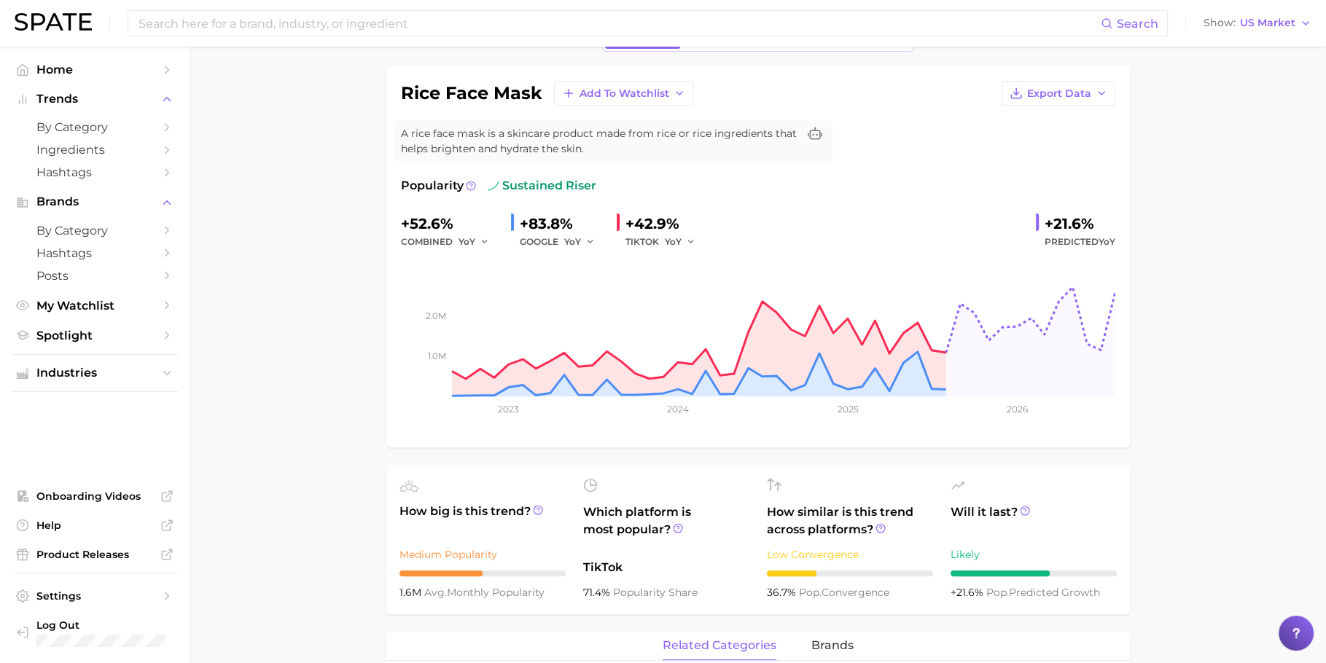
scroll to position [47, 0]
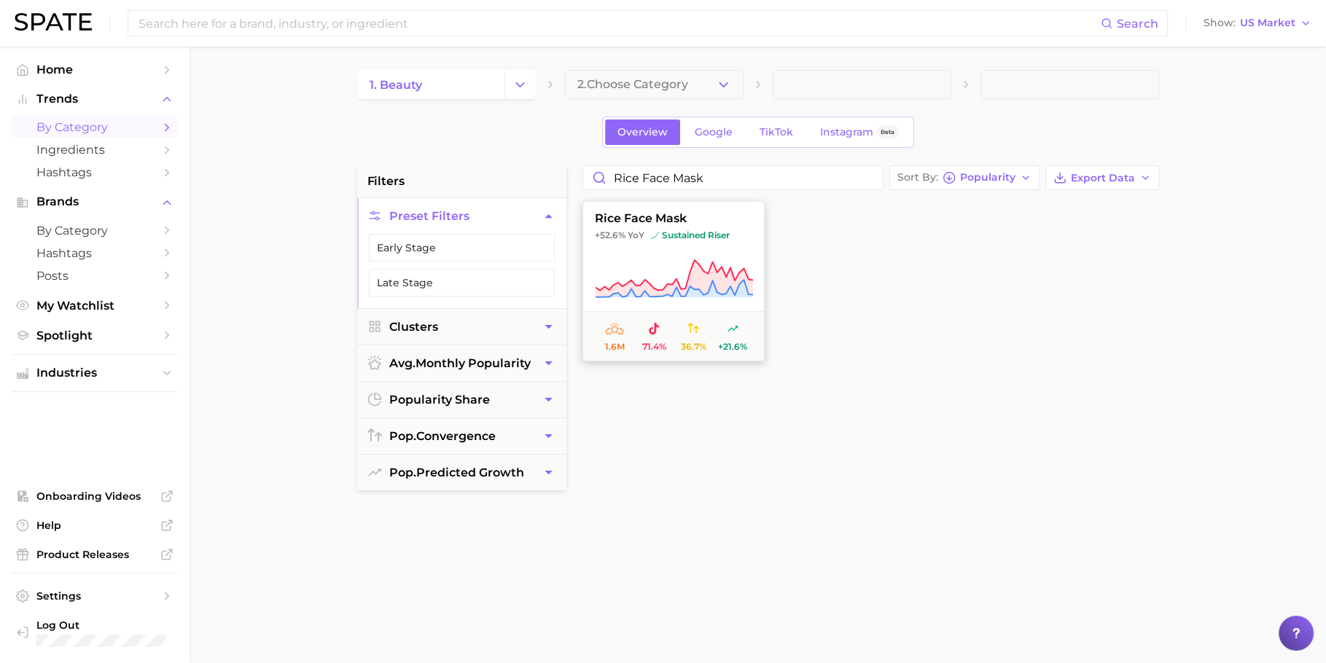
click at [663, 217] on span "rice face mask" at bounding box center [673, 218] width 181 height 13
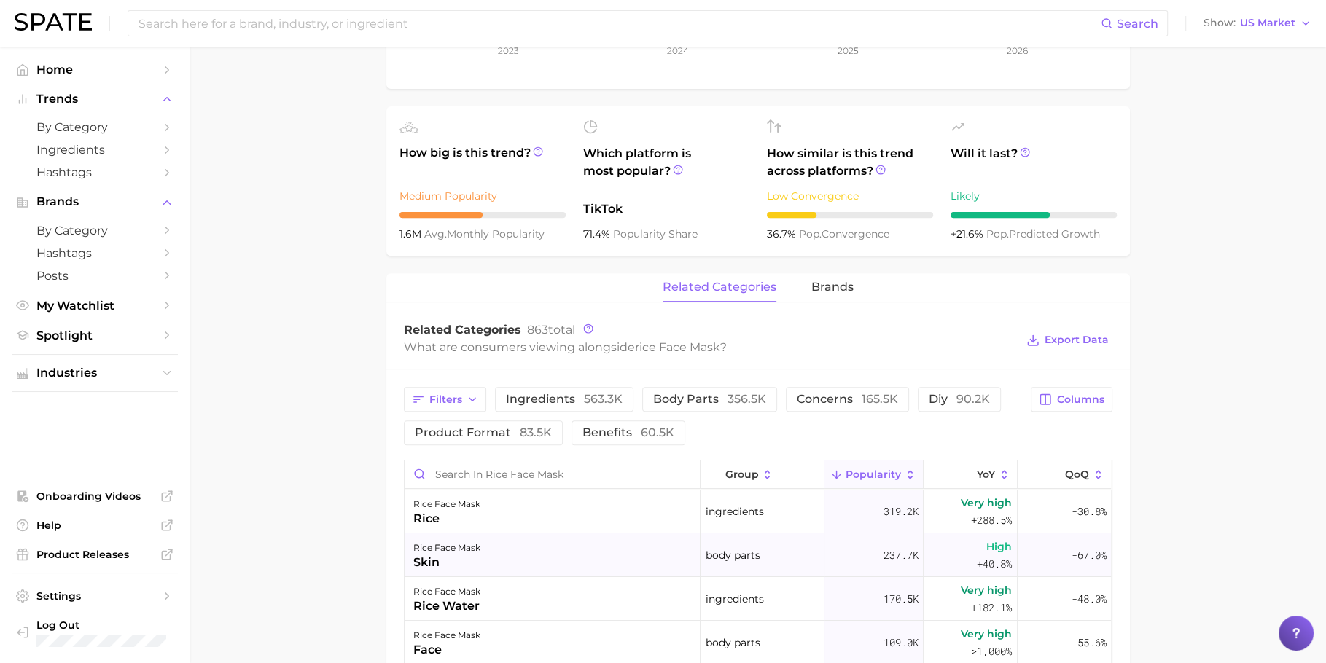
scroll to position [494, 0]
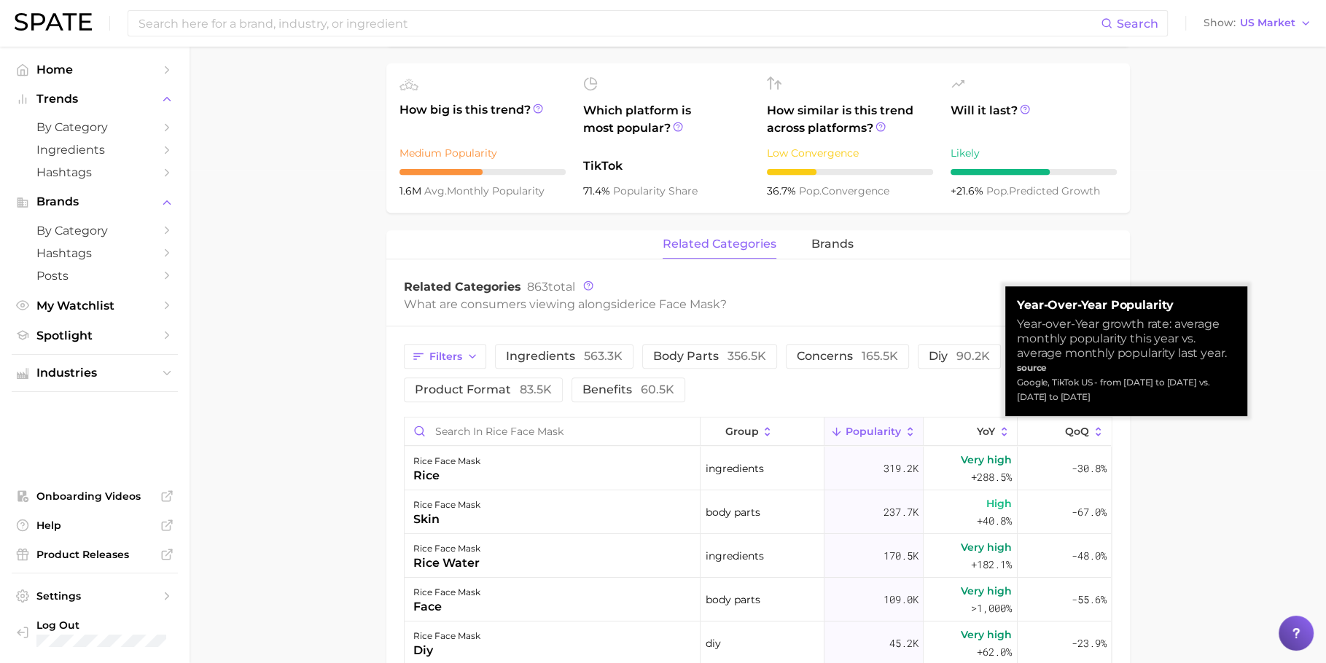
drag, startPoint x: 1103, startPoint y: 381, endPoint x: 1112, endPoint y: 393, distance: 14.6
click at [1112, 393] on div "Google, TikTok US - from Sep 2024 to Aug 2025 vs. Sep 2023 to Aug 2024" at bounding box center [1126, 389] width 219 height 29
click at [1138, 217] on main "1. skincare 2. face products 3. face mask products 4. rice face mask Overview G…" at bounding box center [758, 362] width 1137 height 1618
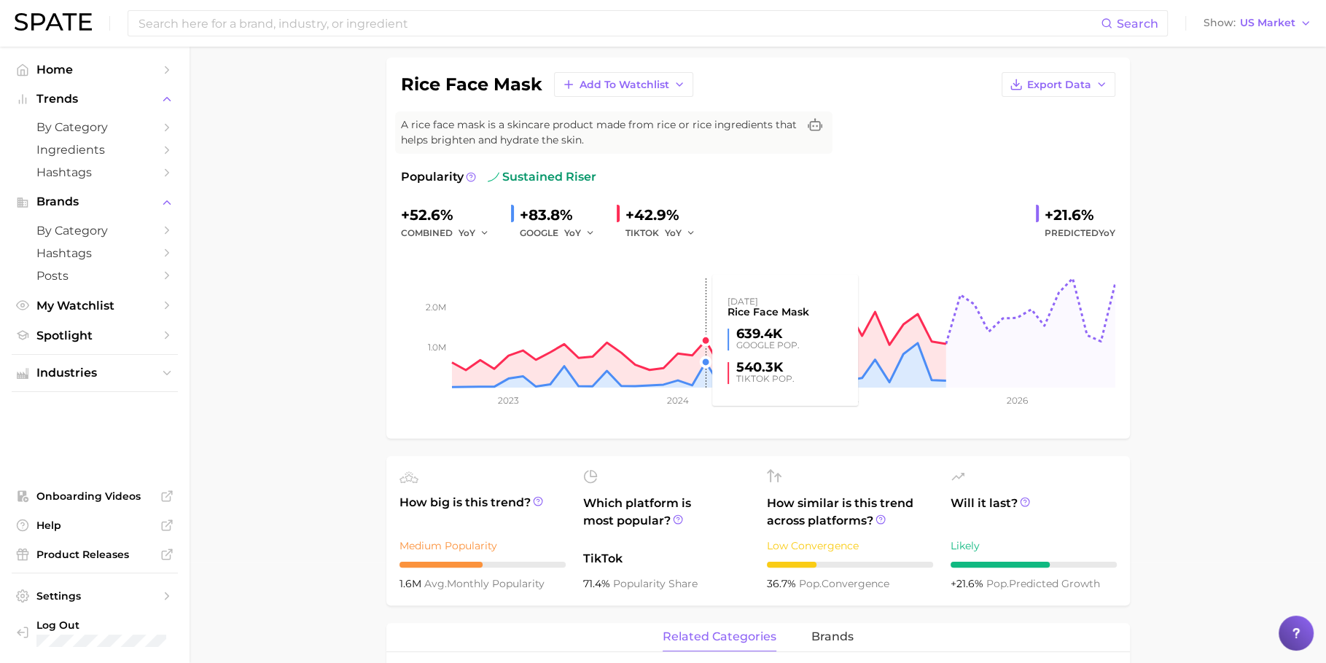
scroll to position [160, 0]
